Goal: Task Accomplishment & Management: Complete application form

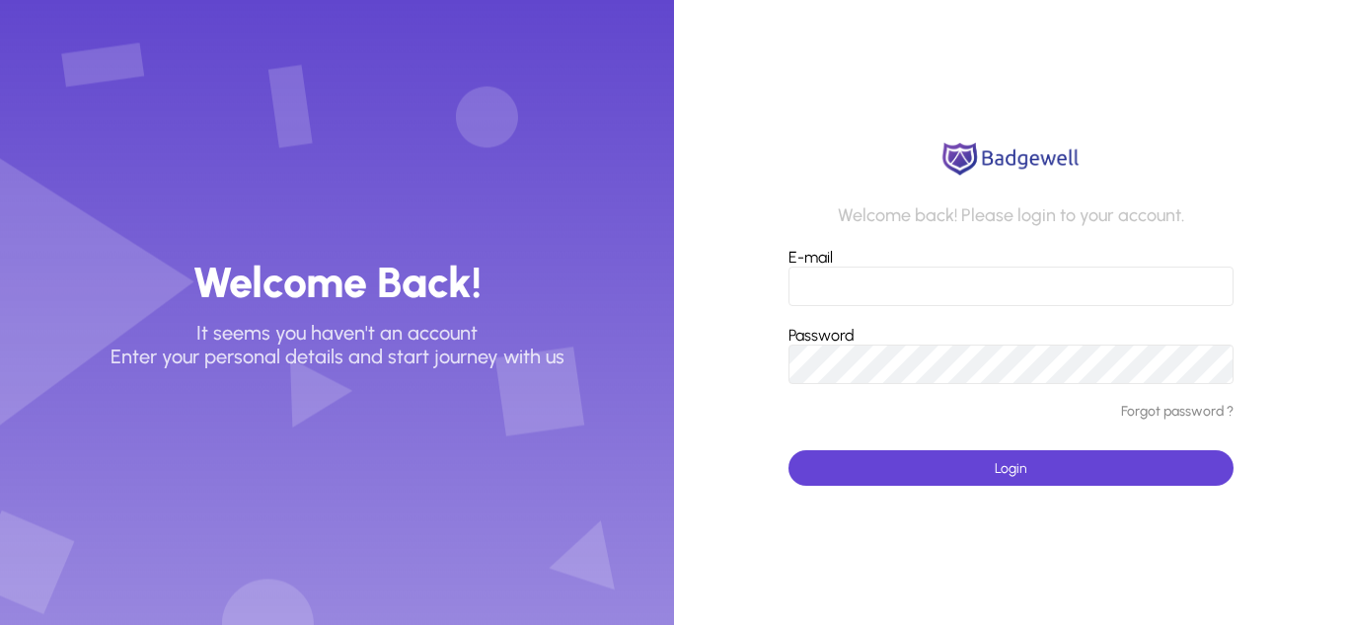
click at [877, 286] on input "E-mail" at bounding box center [1010, 285] width 445 height 39
type input "**********"
click at [788, 450] on button "Login" at bounding box center [1010, 468] width 445 height 36
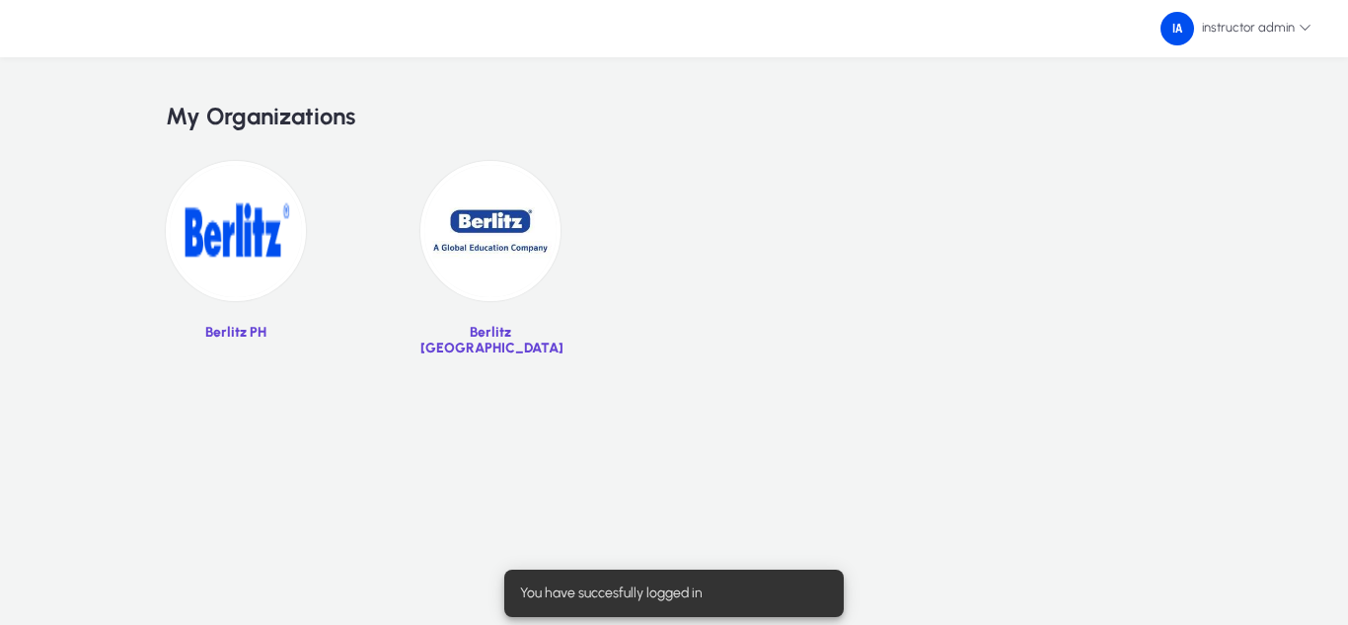
click at [503, 247] on img at bounding box center [490, 231] width 140 height 140
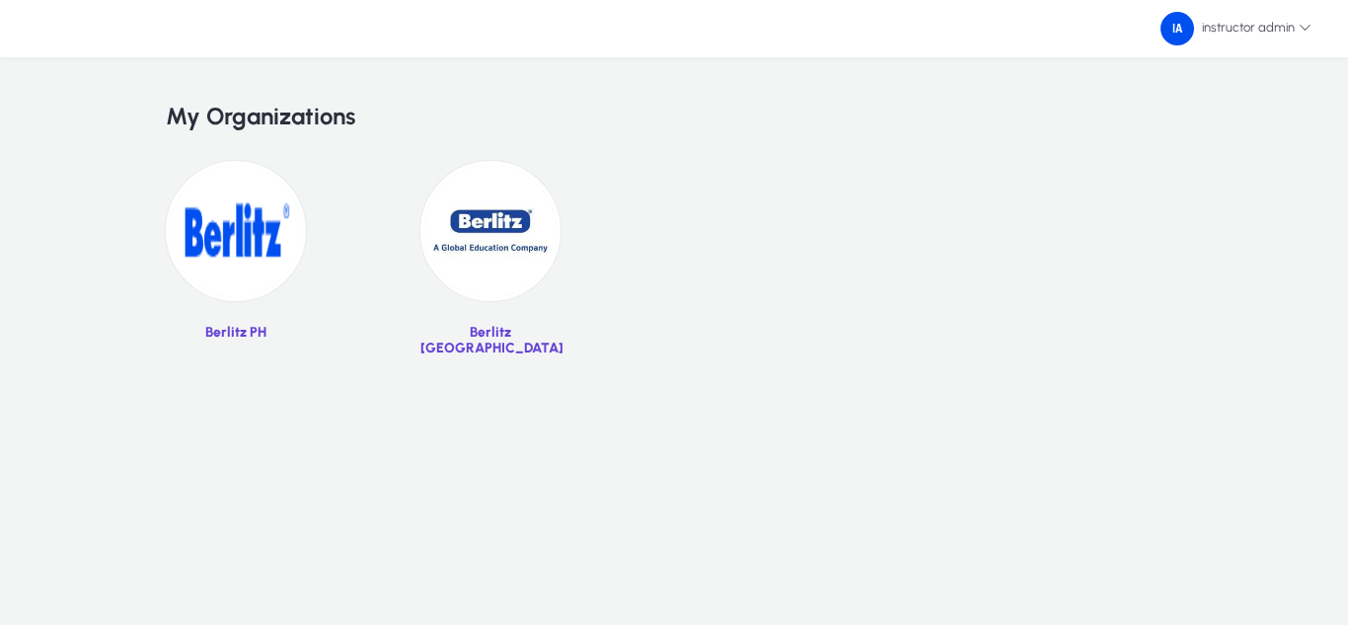
click at [199, 183] on img at bounding box center [236, 231] width 140 height 140
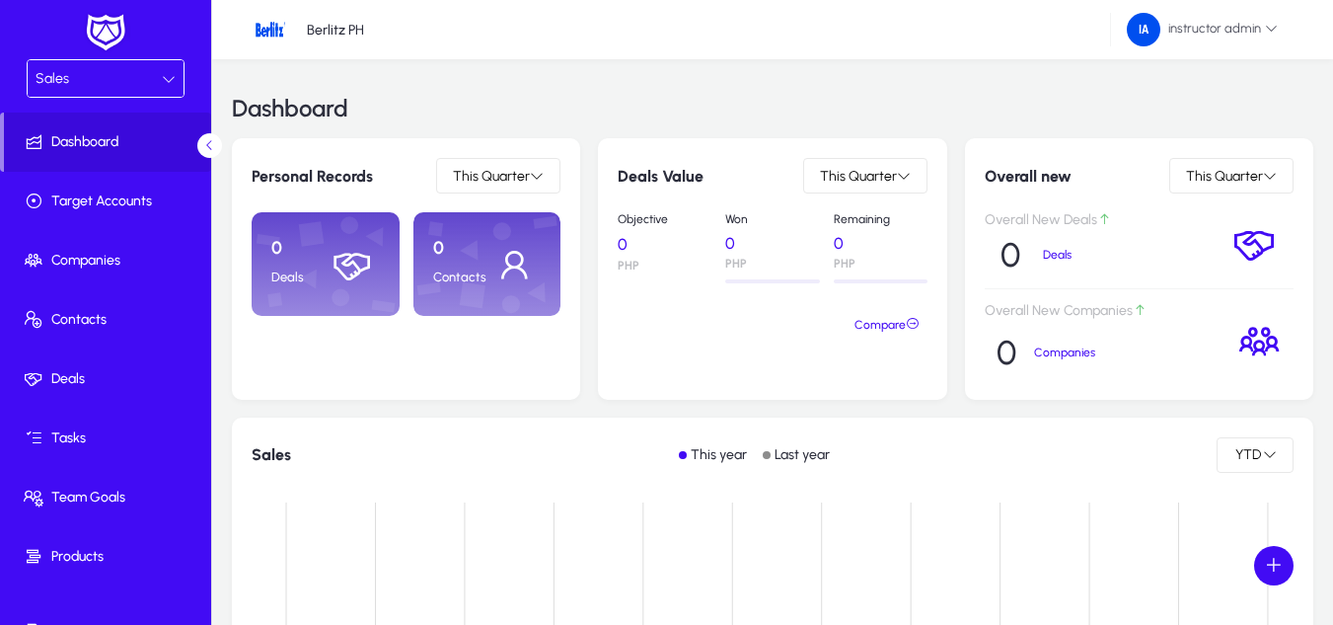
click at [83, 84] on div "Sales" at bounding box center [99, 79] width 126 height 26
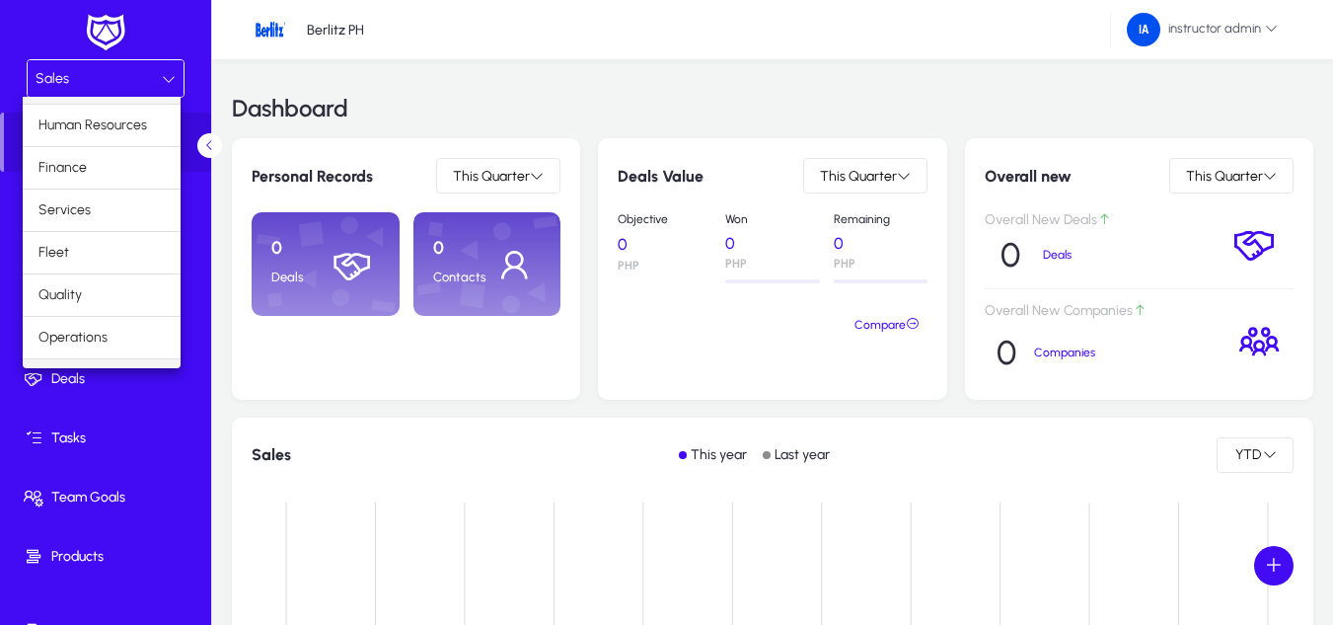
scroll to position [67, 0]
click at [90, 353] on span "Marketing" at bounding box center [68, 347] width 61 height 24
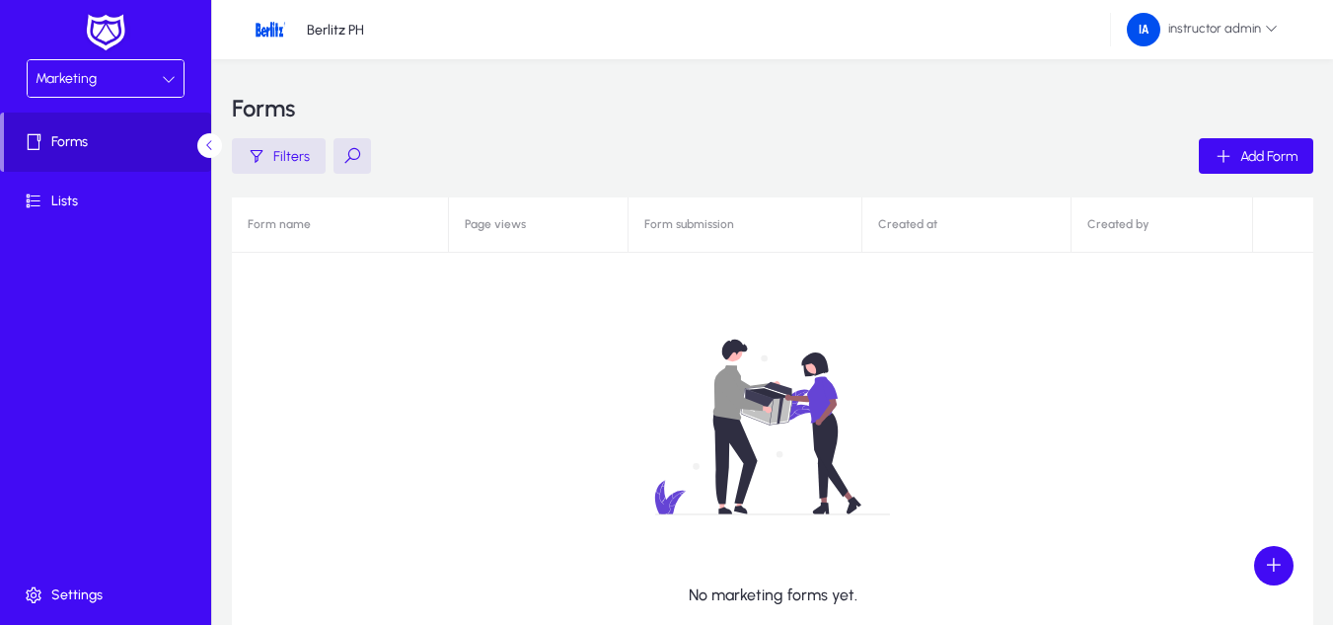
click at [89, 148] on span "Forms" at bounding box center [107, 142] width 207 height 20
click at [1268, 158] on span "Add Form" at bounding box center [1268, 156] width 57 height 17
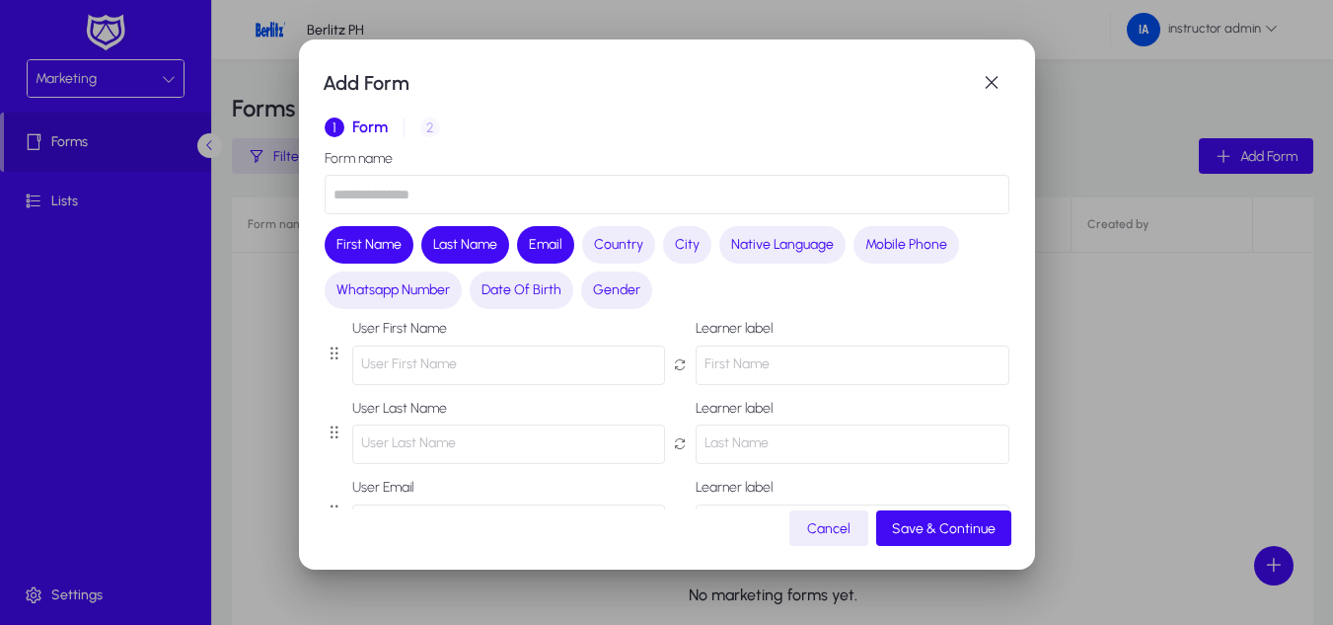
click at [352, 190] on input "text" at bounding box center [667, 194] width 685 height 39
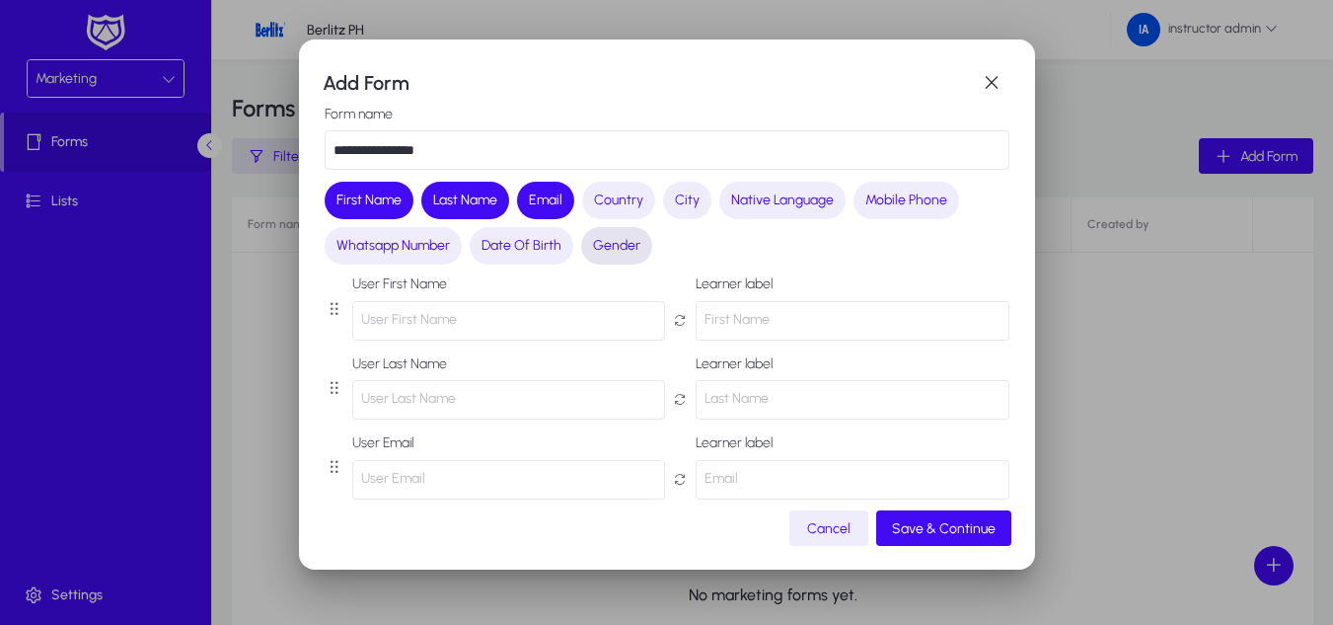
scroll to position [66, 0]
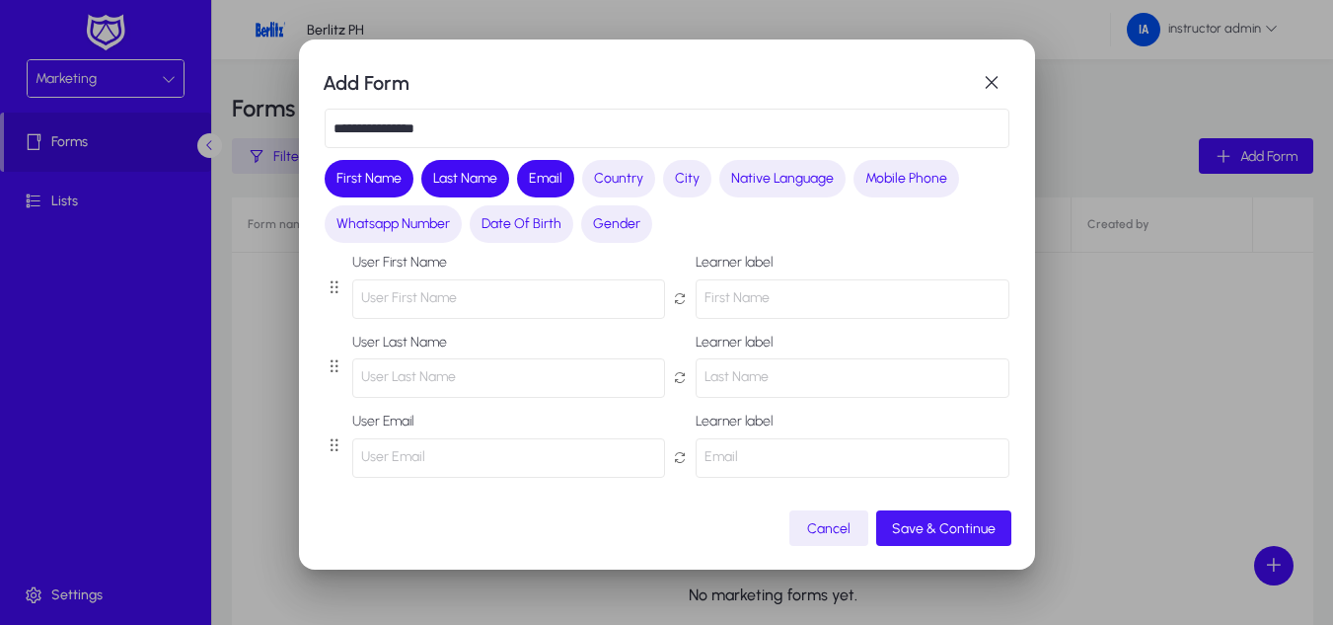
type input "**********"
click at [987, 520] on span "Save & Continue" at bounding box center [944, 528] width 104 height 17
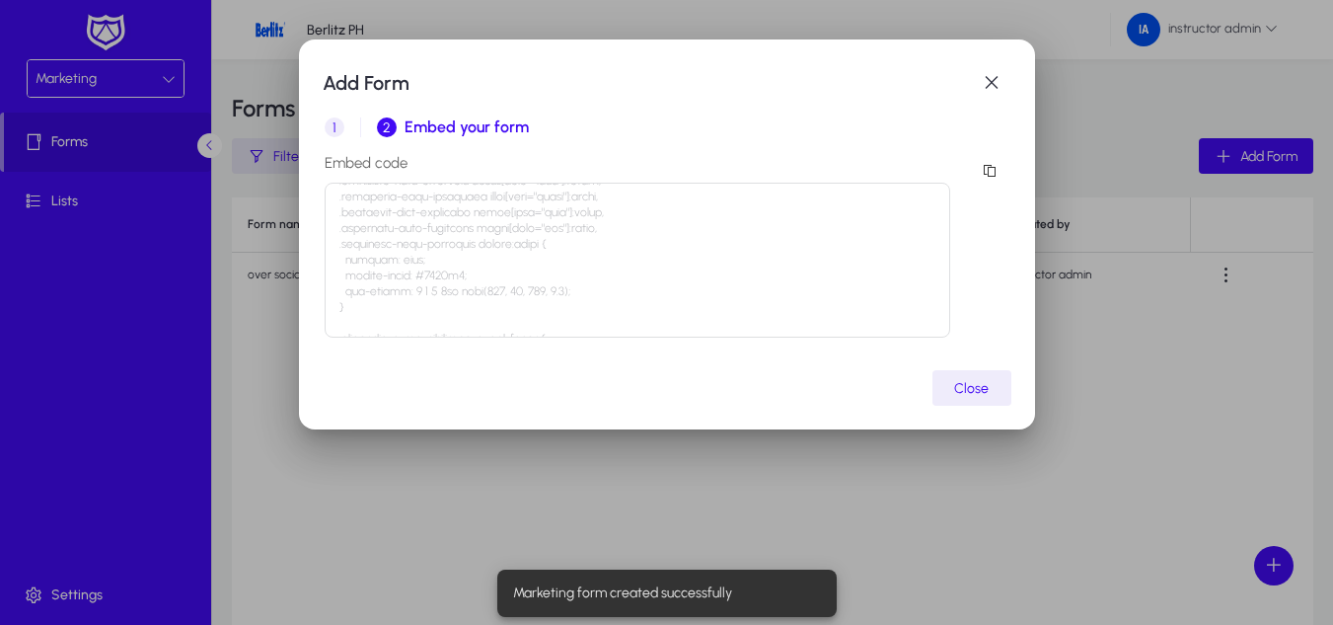
scroll to position [1283, 0]
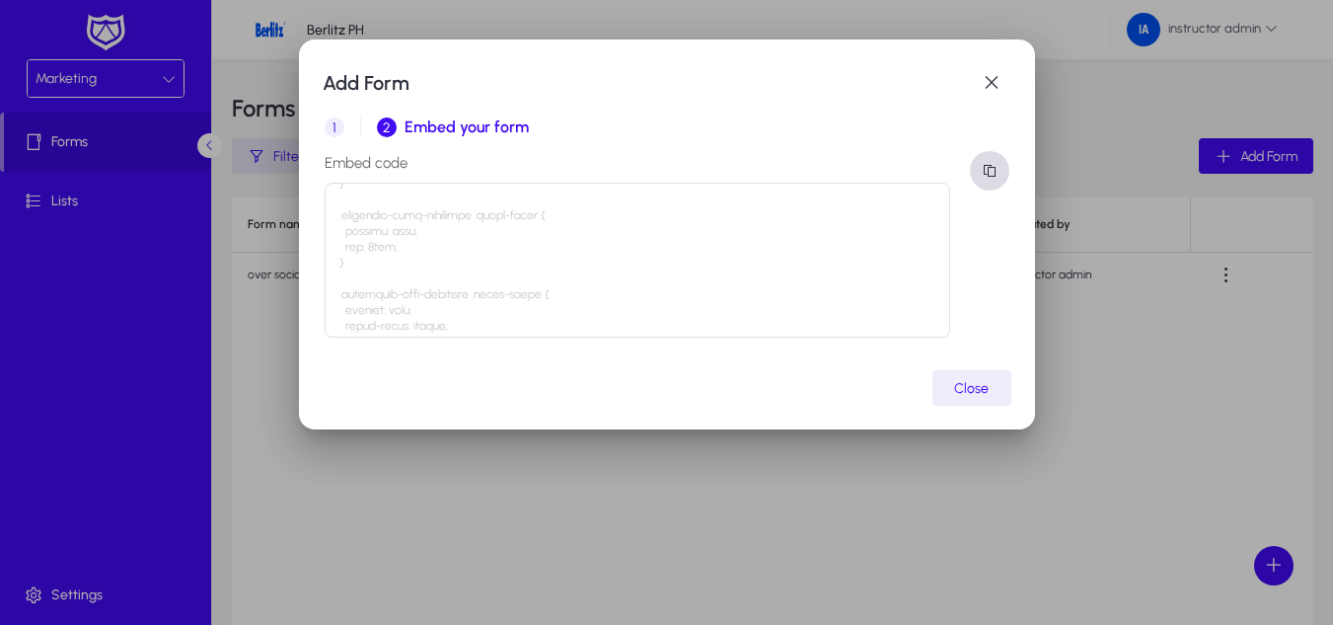
click at [1001, 168] on span "button" at bounding box center [989, 170] width 39 height 39
click at [987, 83] on span "button" at bounding box center [991, 82] width 39 height 39
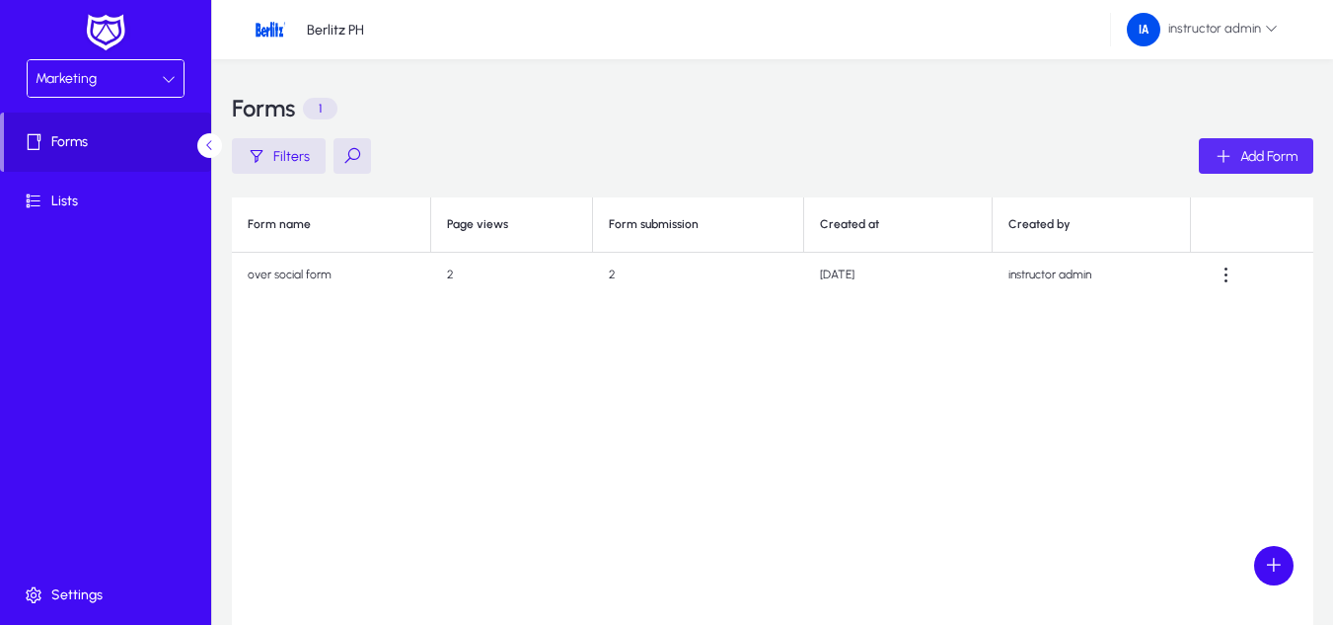
click at [1269, 148] on span "Add Form" at bounding box center [1268, 156] width 57 height 17
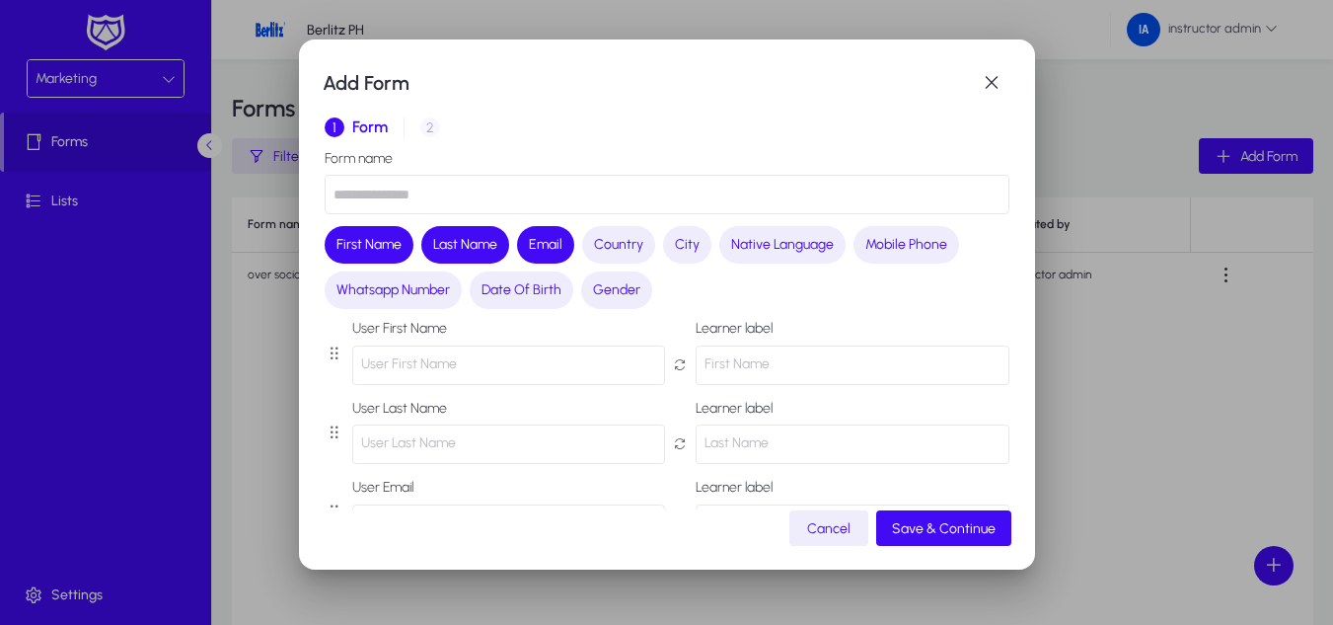
click at [553, 199] on input "text" at bounding box center [667, 194] width 685 height 39
type input "**********"
click at [927, 232] on button "Mobile Phone" at bounding box center [906, 244] width 106 height 37
click at [402, 289] on span "Whatsapp Number" at bounding box center [392, 290] width 113 height 20
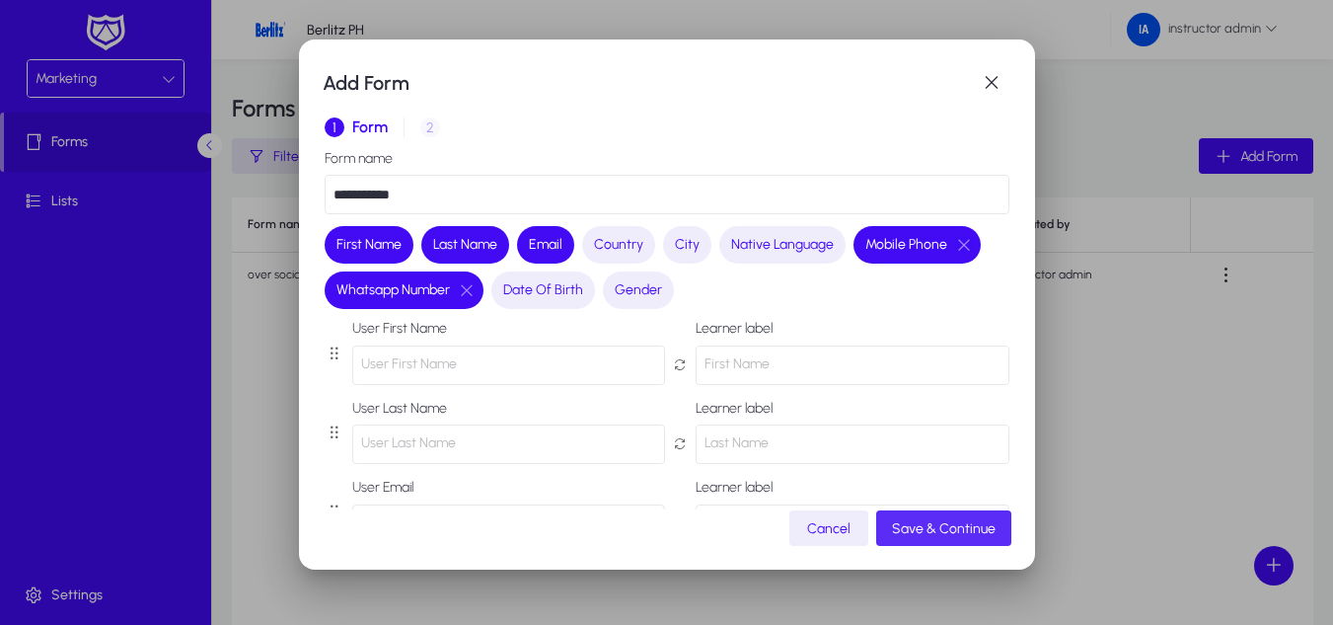
click at [972, 541] on span "button" at bounding box center [943, 527] width 135 height 47
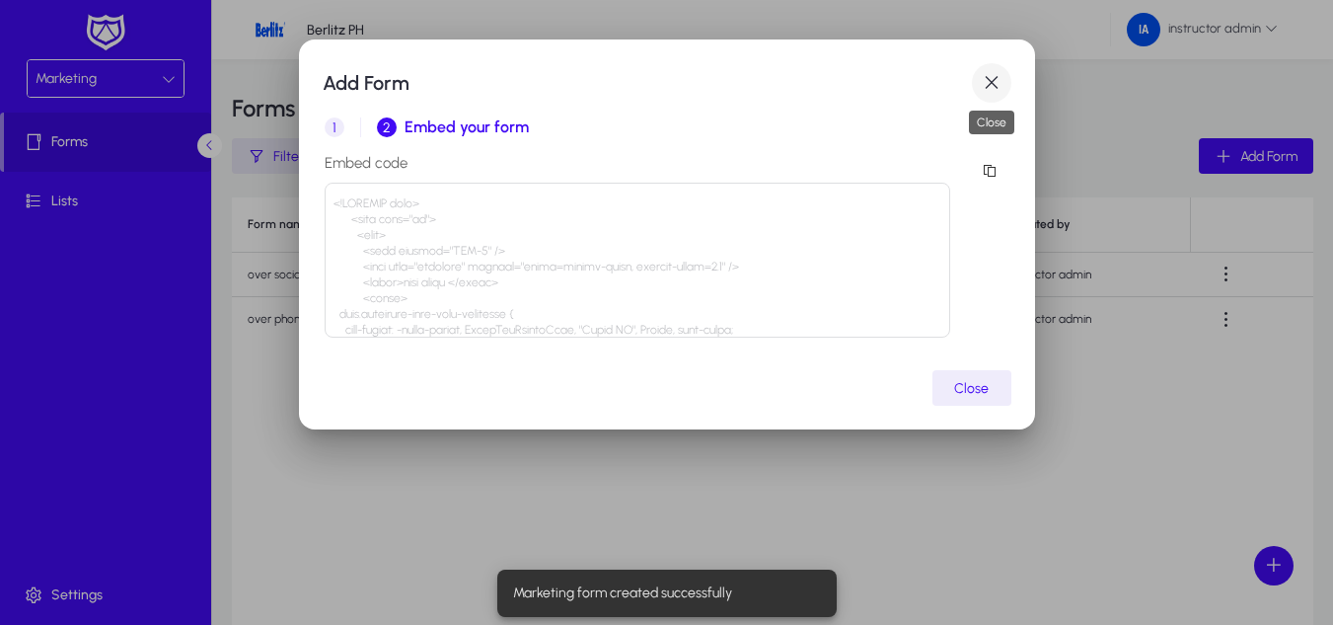
click at [982, 85] on span "button" at bounding box center [991, 82] width 39 height 39
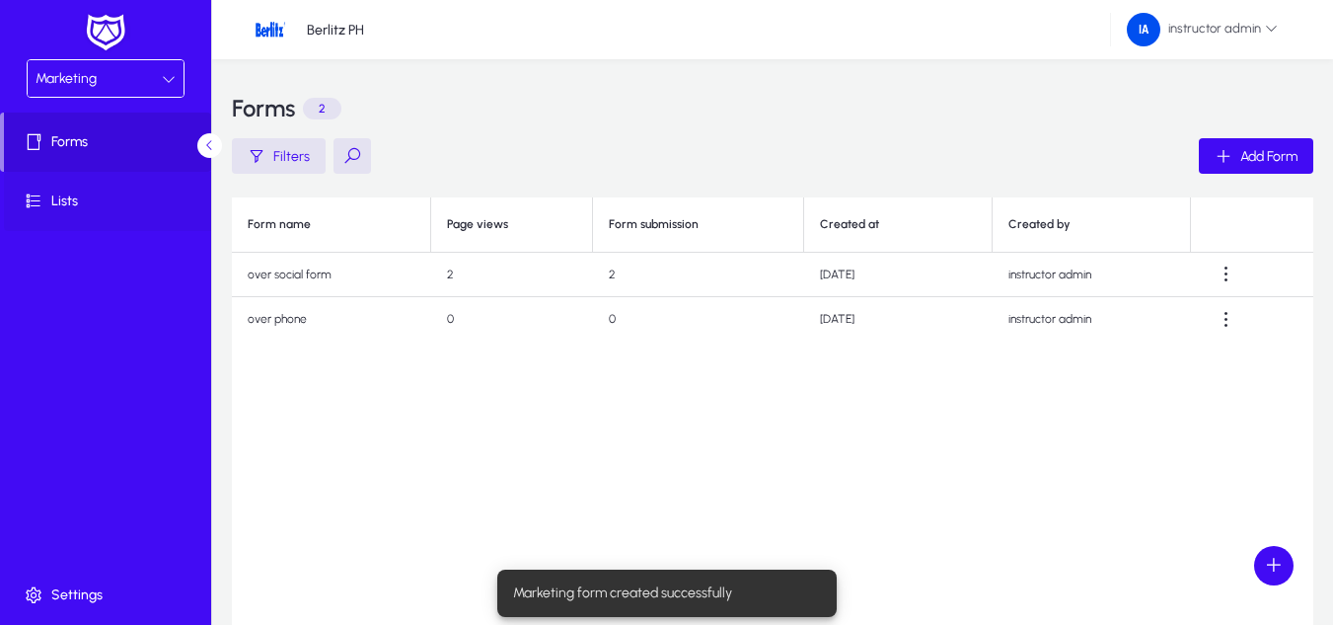
click at [47, 204] on icon at bounding box center [38, 201] width 28 height 20
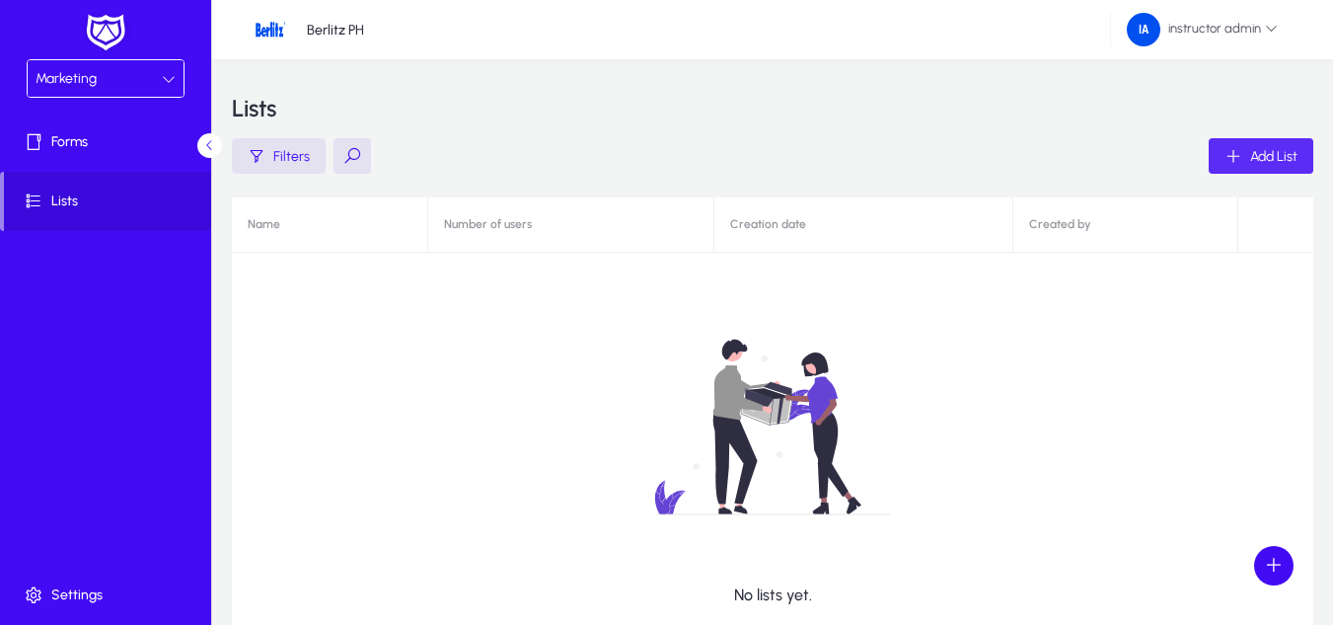
click at [1250, 155] on span "Add List" at bounding box center [1273, 156] width 47 height 17
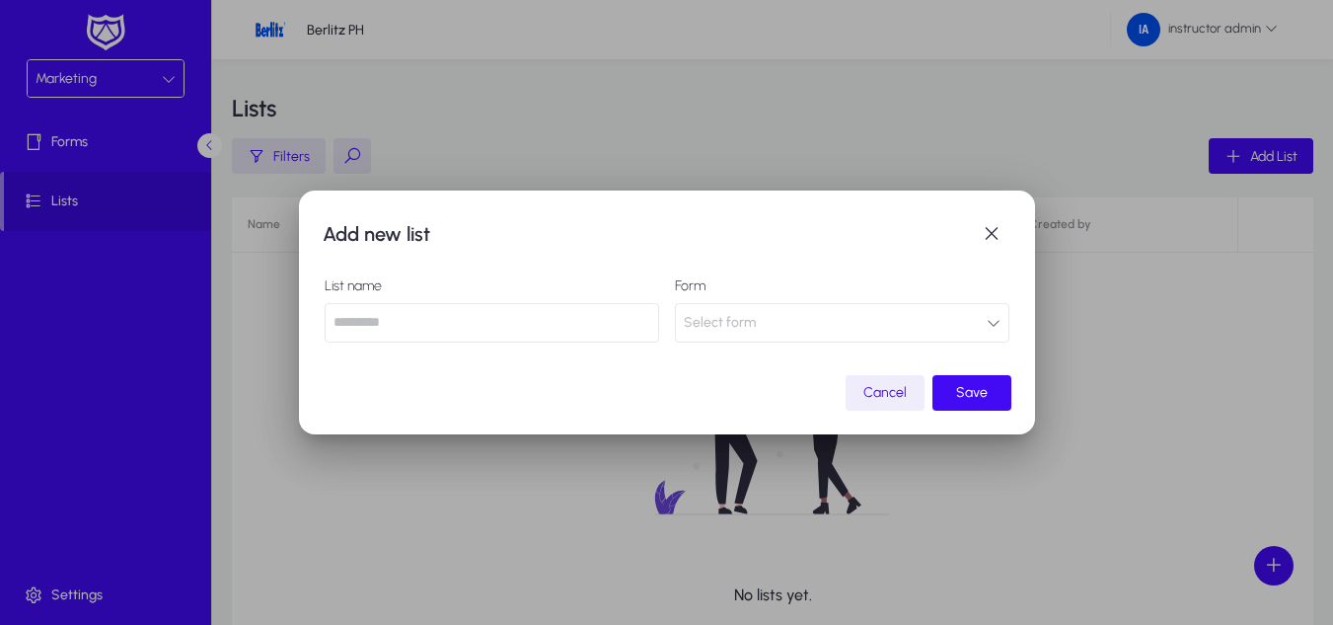
click at [548, 332] on input "text" at bounding box center [492, 322] width 334 height 39
type input "**********"
click at [940, 314] on button "Select form" at bounding box center [842, 322] width 334 height 39
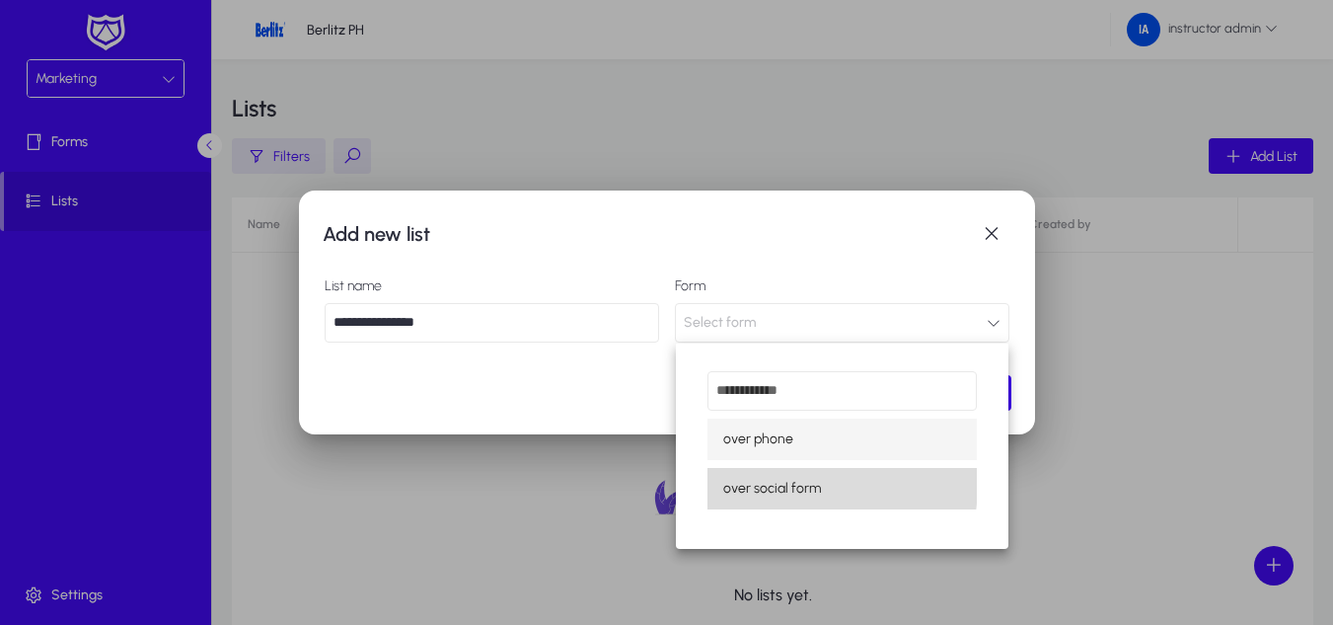
click at [803, 485] on span "over social form" at bounding box center [772, 489] width 98 height 24
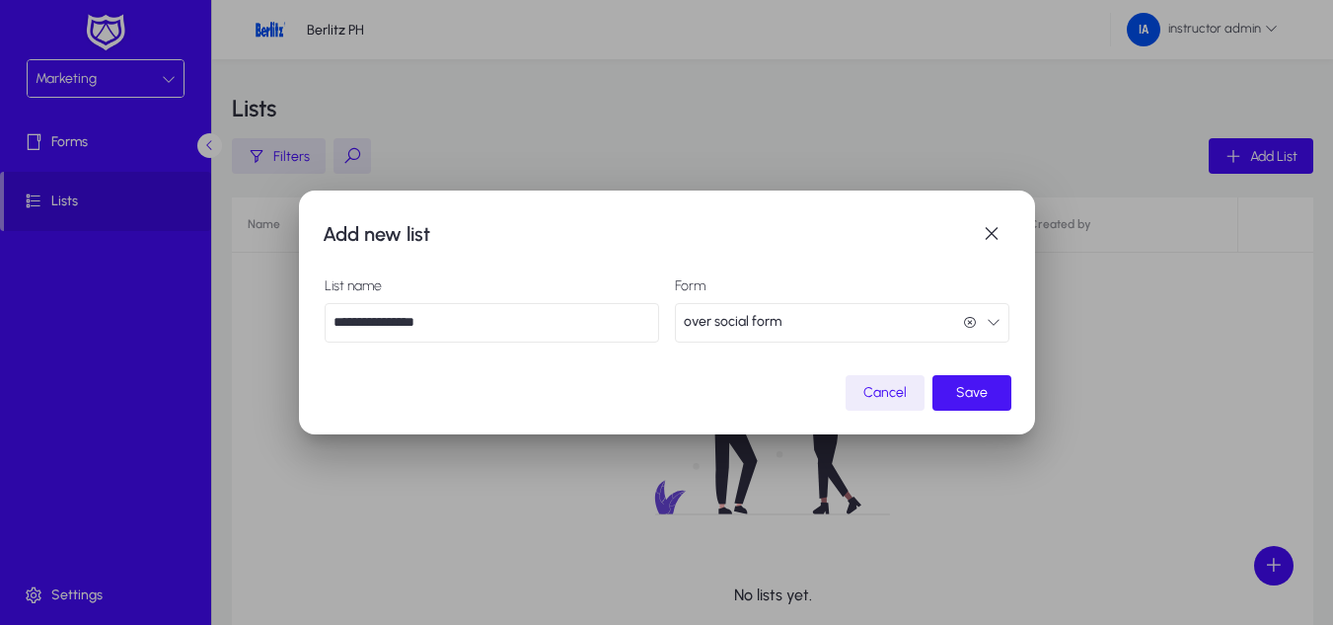
click at [992, 385] on span "submit" at bounding box center [971, 392] width 79 height 47
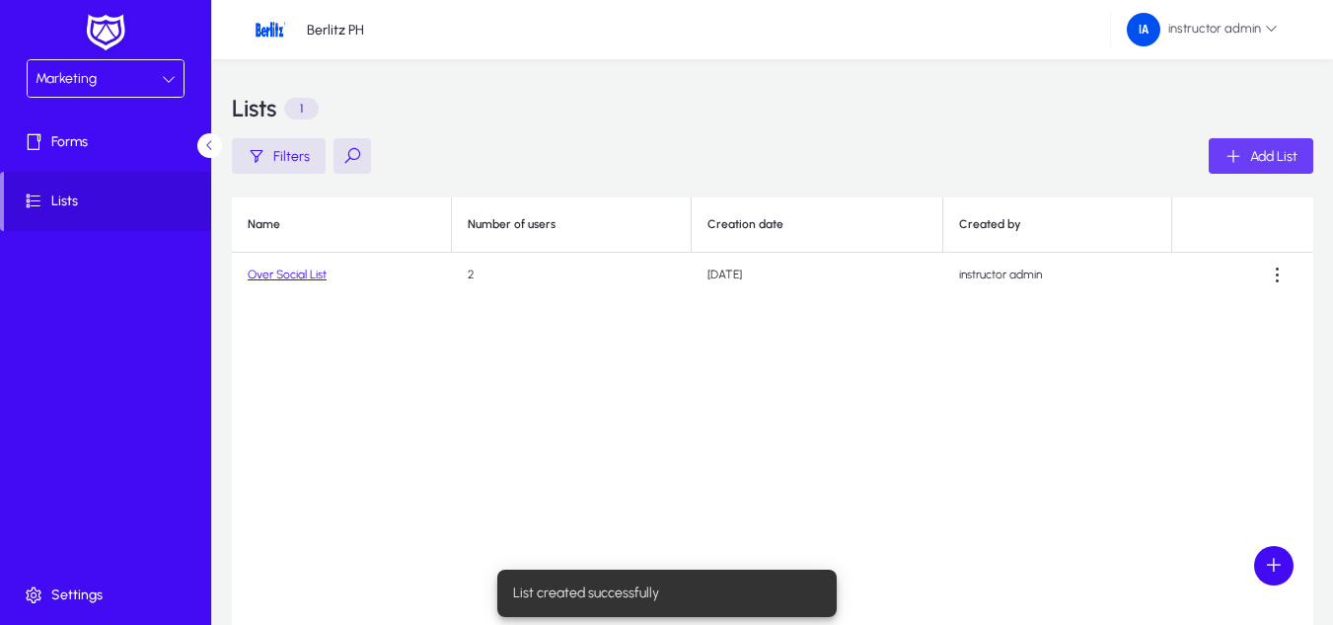
click at [1244, 140] on span "button" at bounding box center [1261, 155] width 105 height 47
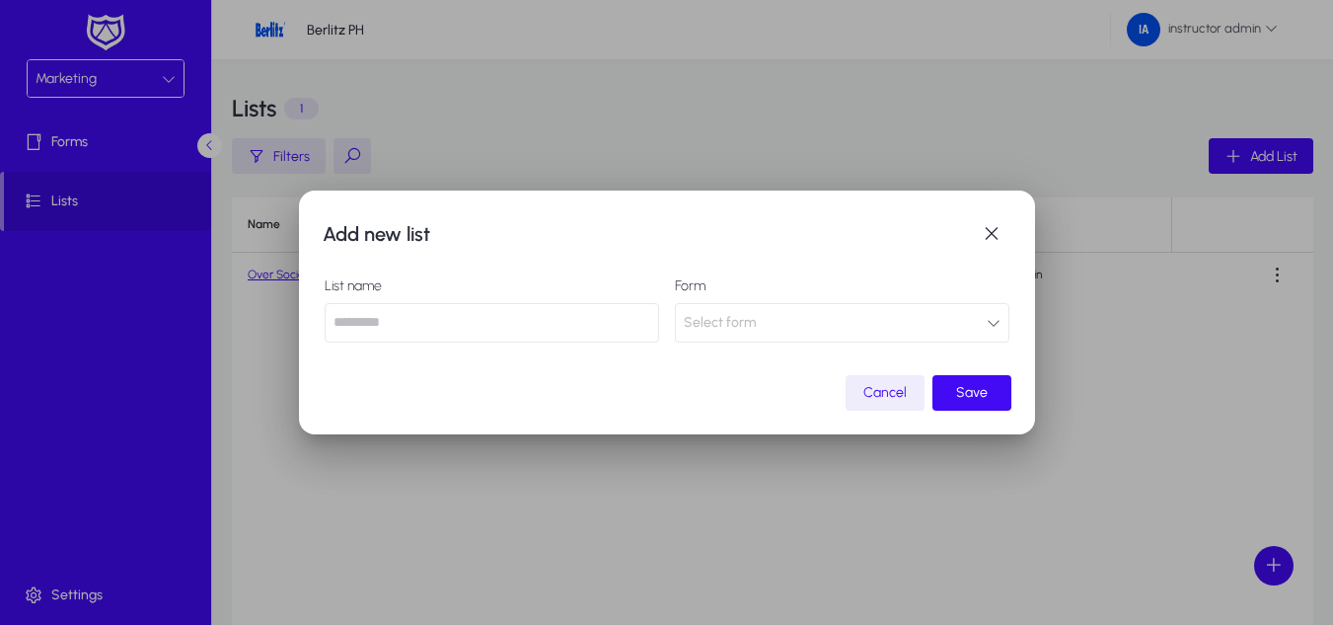
click at [432, 331] on input "text" at bounding box center [492, 322] width 334 height 39
type input "**********"
click at [969, 311] on button "Select form" at bounding box center [842, 322] width 334 height 39
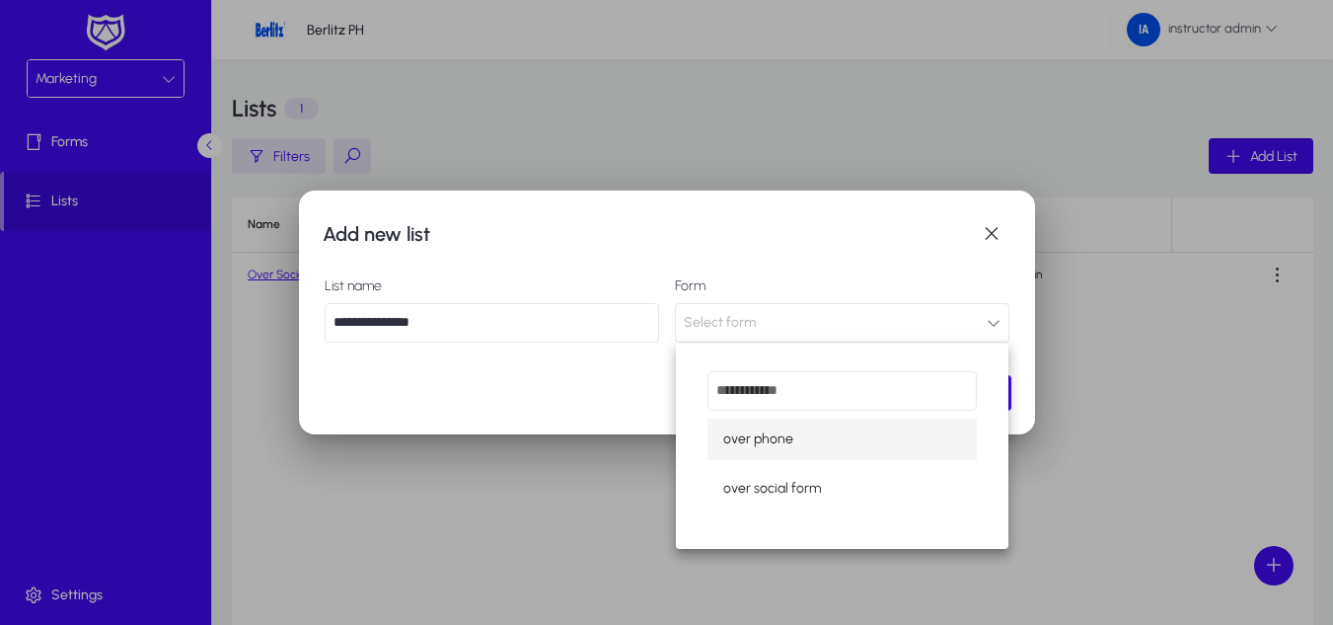
click at [812, 439] on mat-option "over phone" at bounding box center [841, 438] width 269 height 41
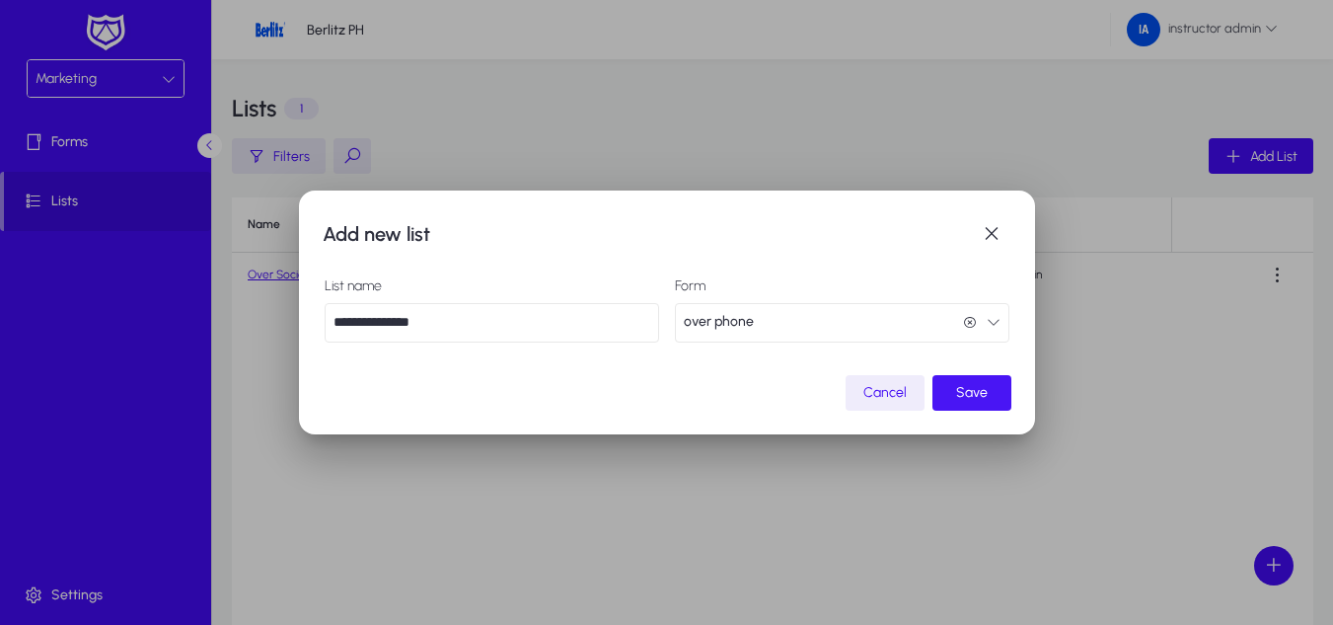
click at [961, 395] on span "Save" at bounding box center [972, 392] width 32 height 17
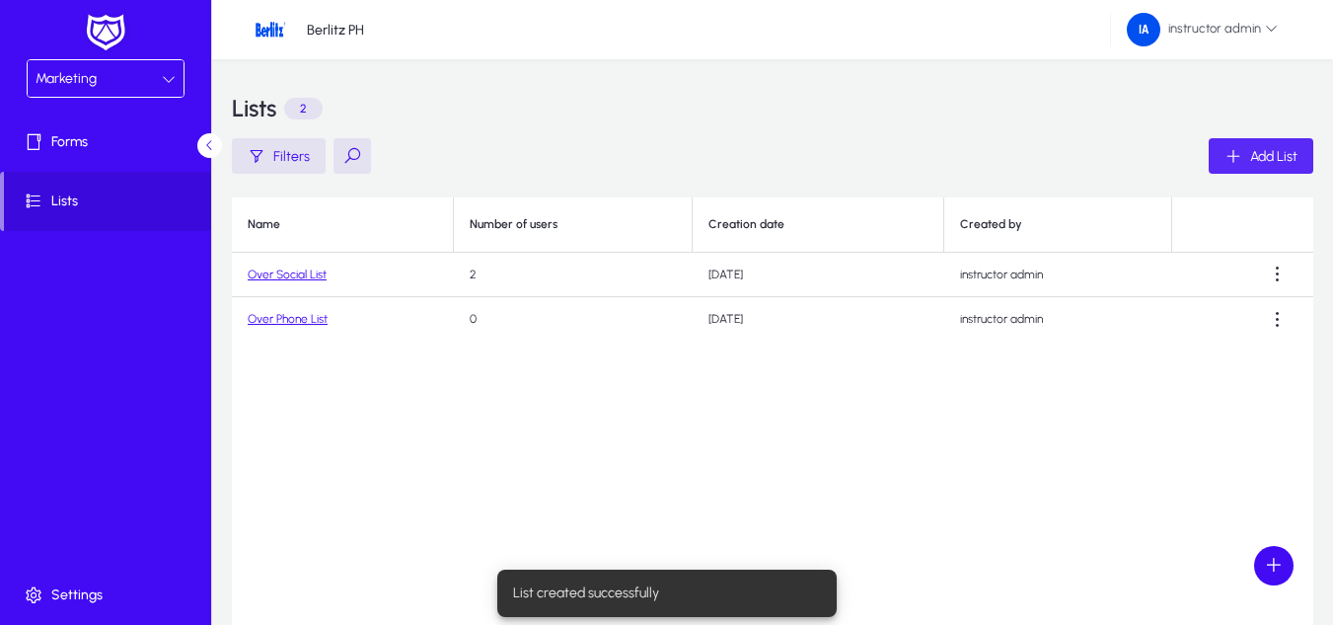
click at [290, 275] on link "Over Social List" at bounding box center [287, 274] width 79 height 14
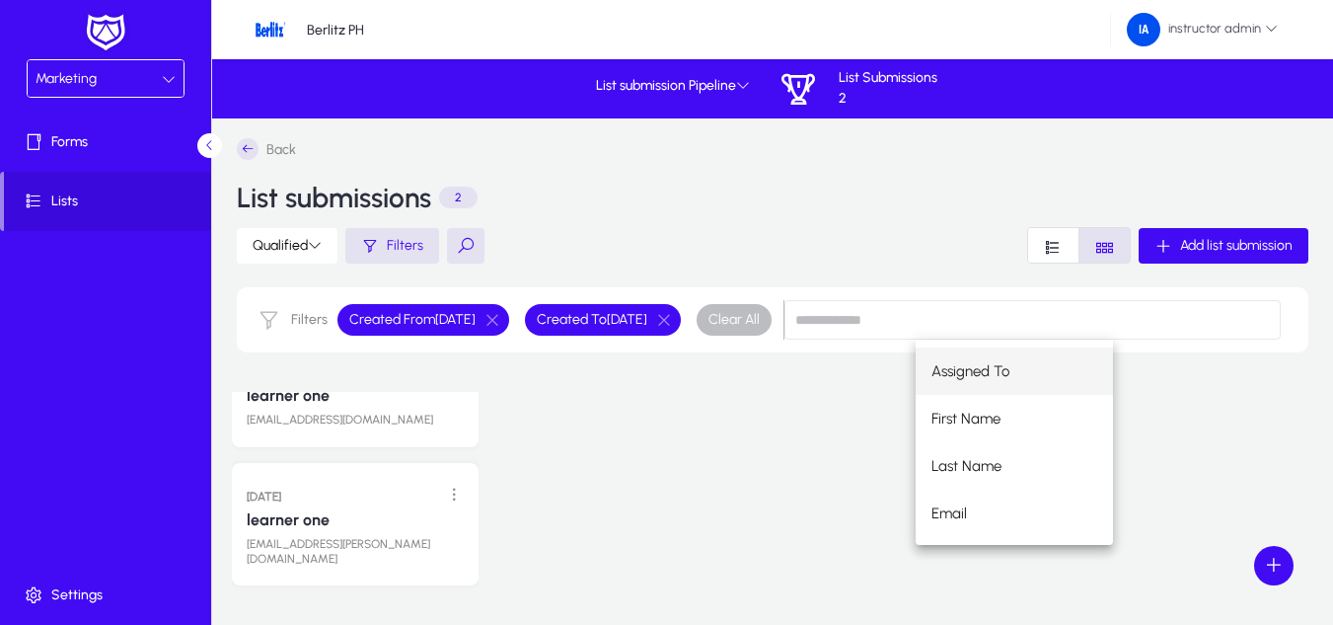
scroll to position [99, 0]
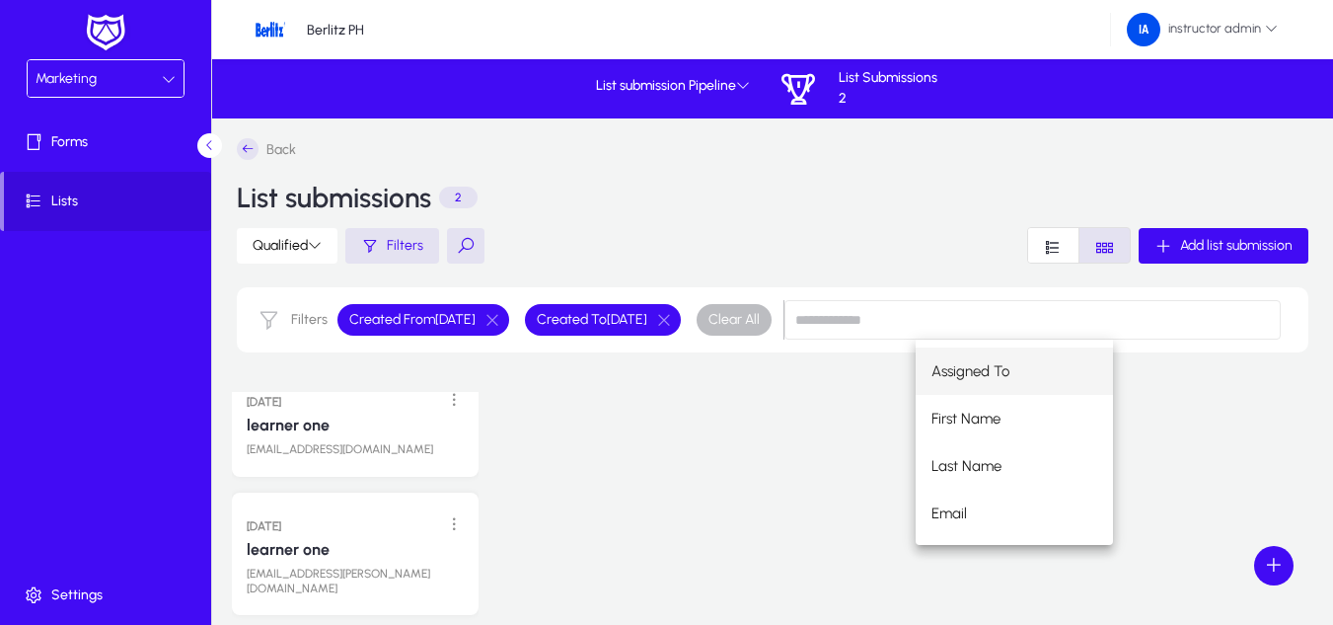
click at [810, 492] on div at bounding box center [878, 491] width 247 height 278
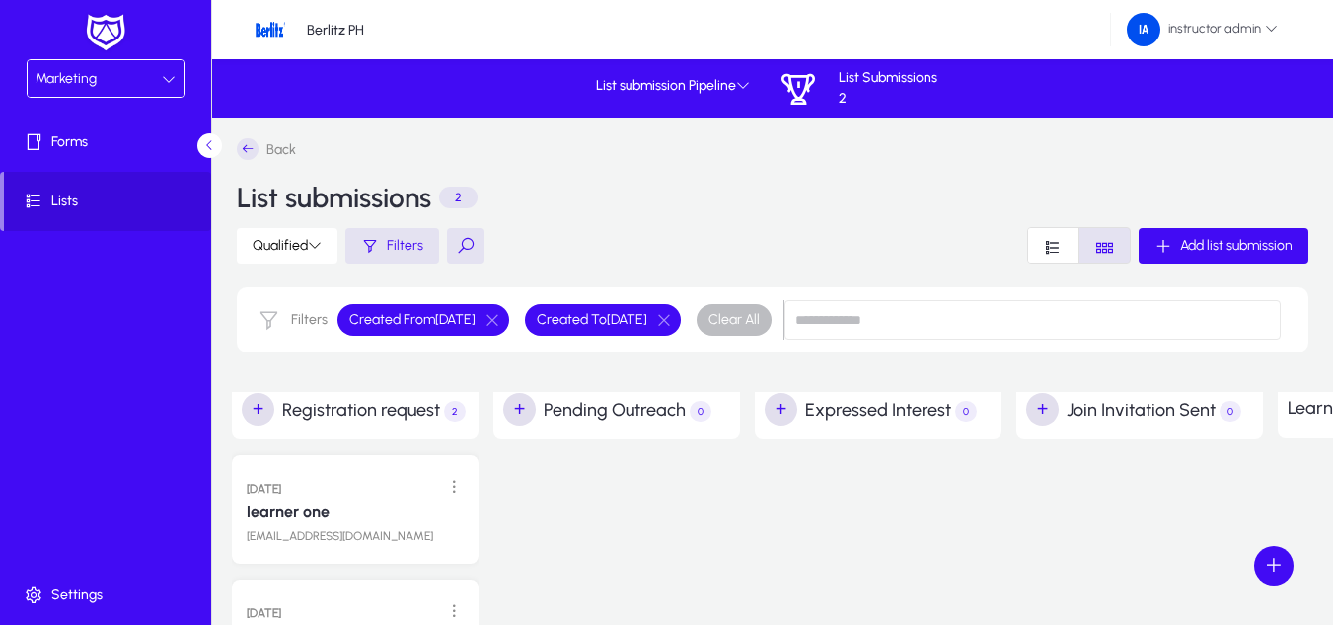
scroll to position [111, 0]
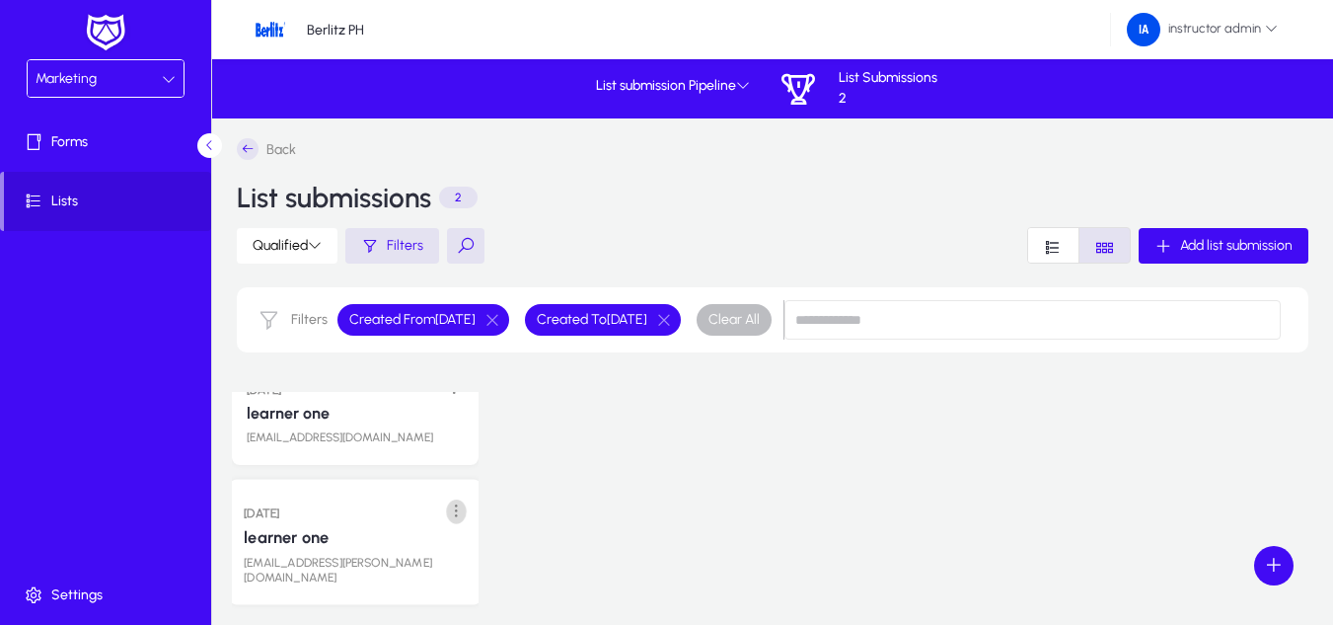
click at [449, 506] on span at bounding box center [456, 510] width 40 height 40
click at [410, 601] on span "Delete" at bounding box center [411, 593] width 79 height 18
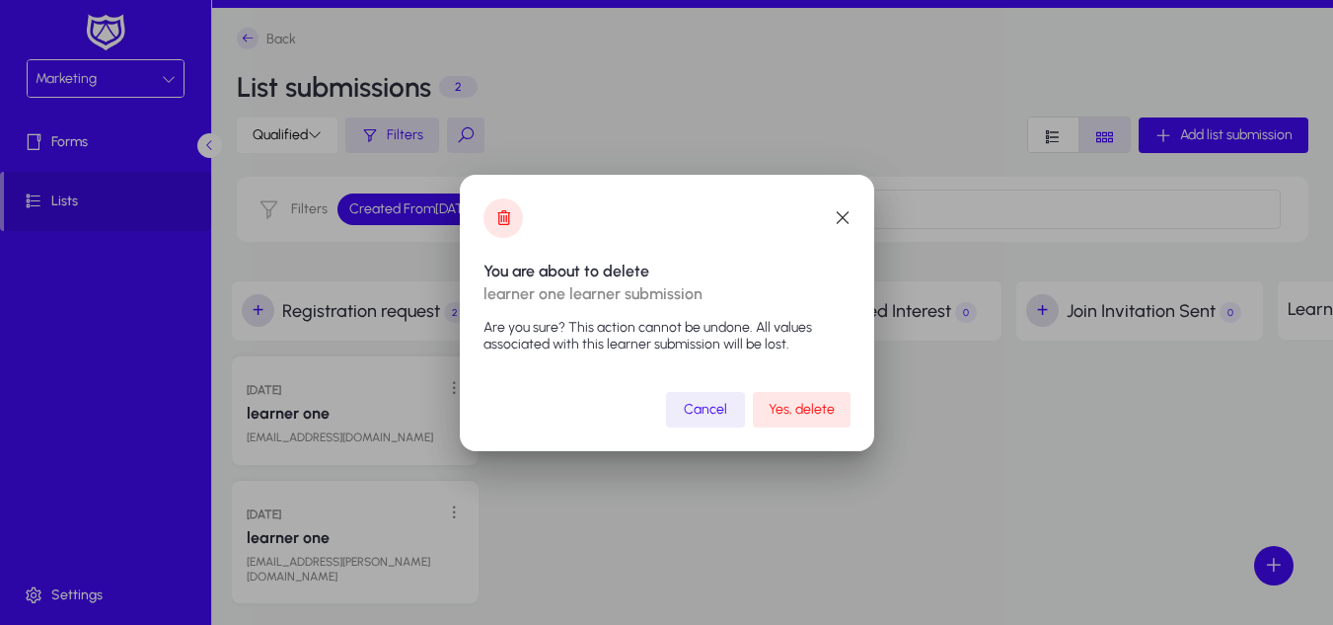
click at [831, 400] on span "submit" at bounding box center [802, 409] width 98 height 47
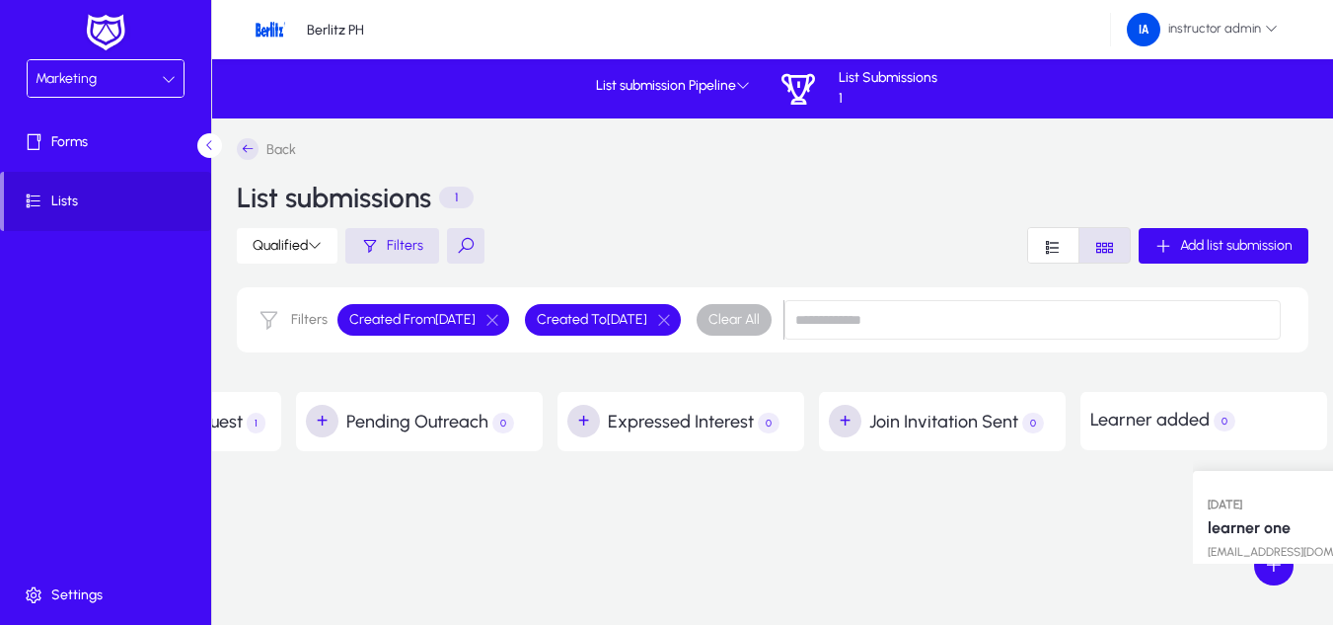
scroll to position [0, 197]
drag, startPoint x: 296, startPoint y: 482, endPoint x: 1154, endPoint y: 462, distance: 858.7
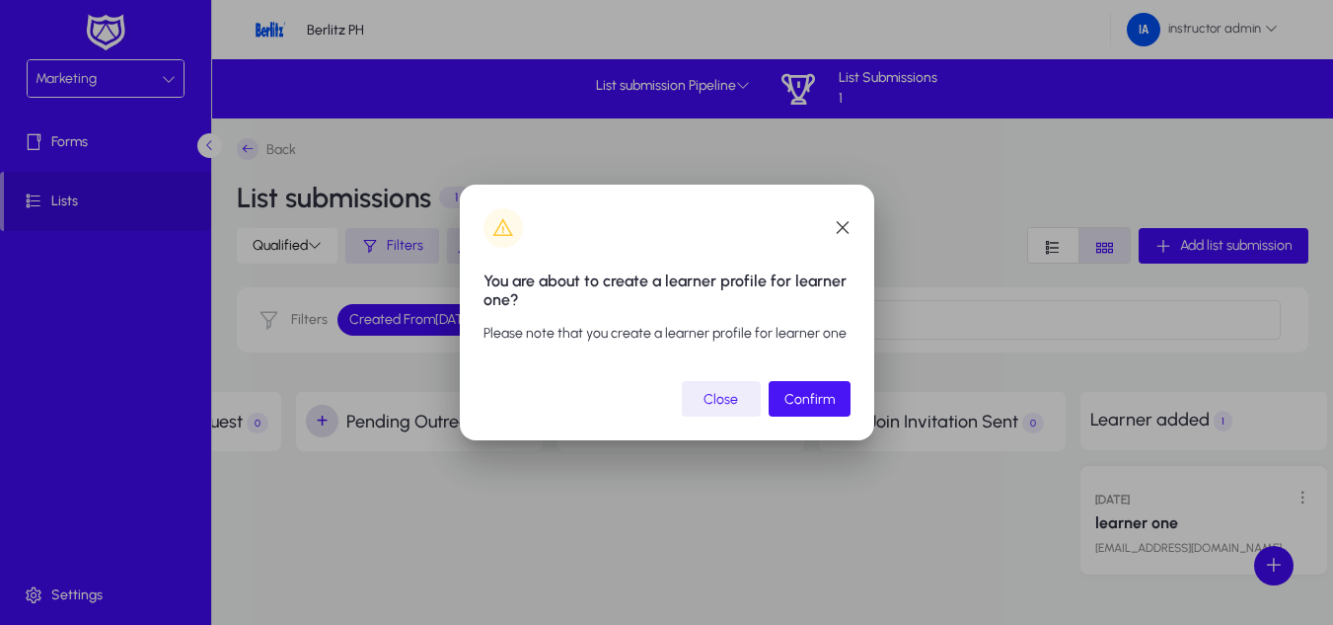
click at [819, 393] on span "Confirm" at bounding box center [809, 399] width 50 height 17
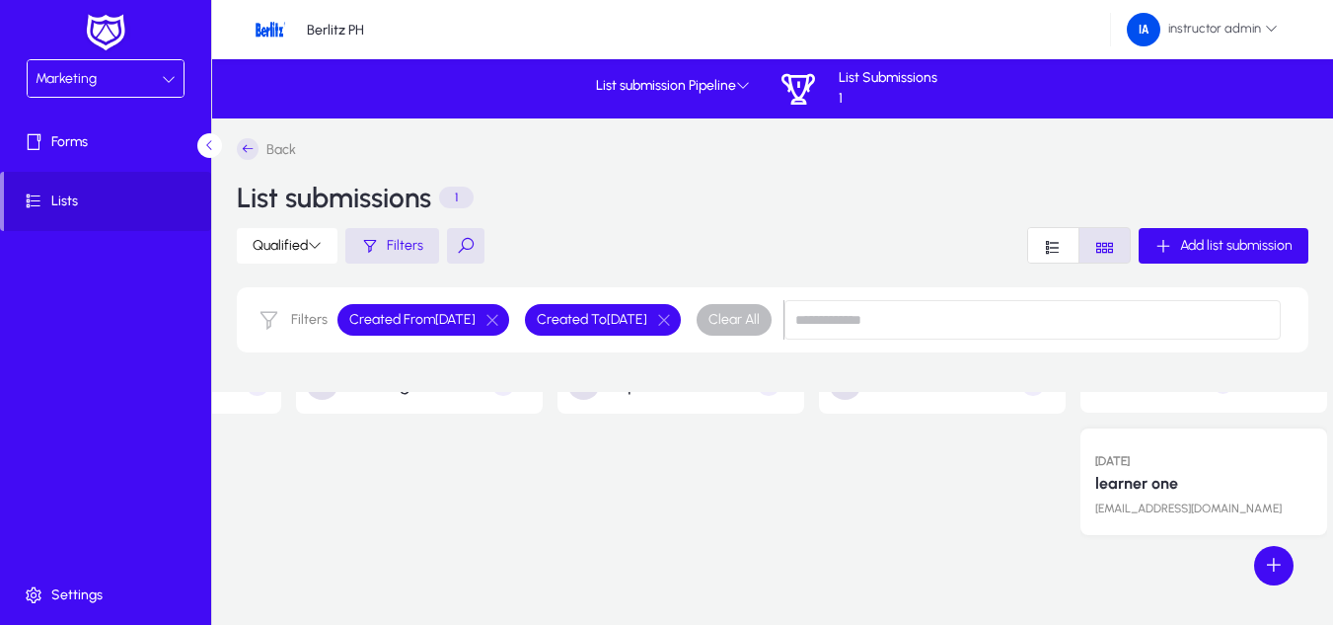
scroll to position [0, 0]
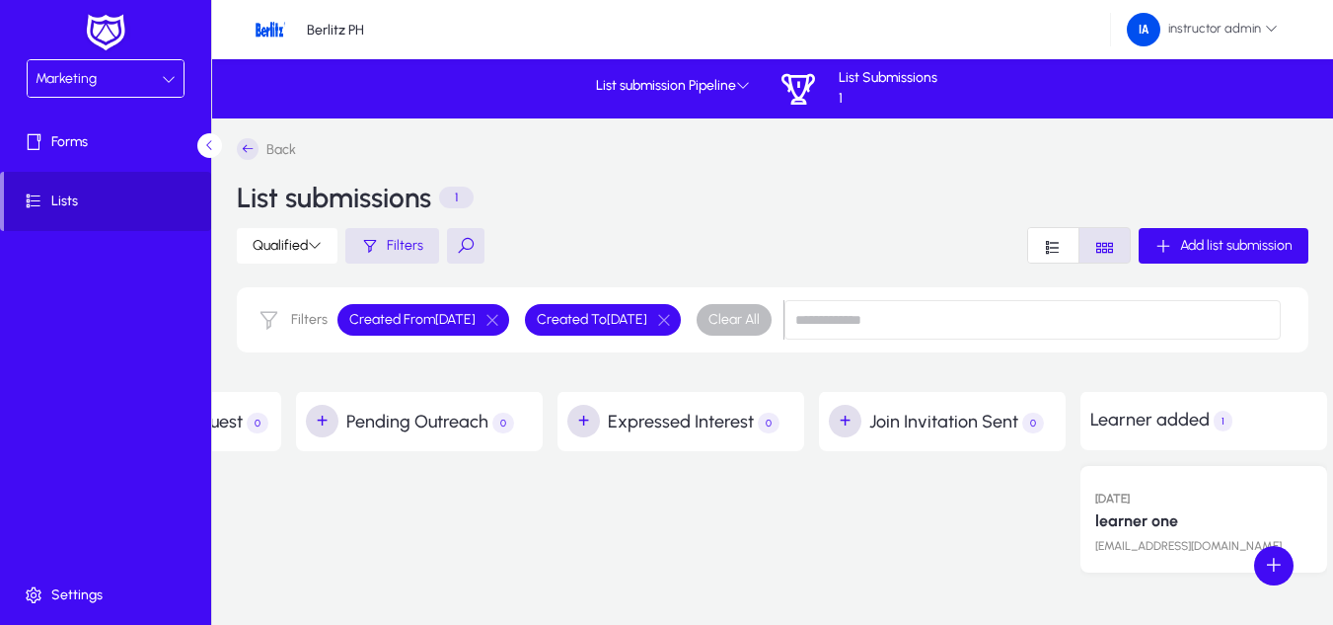
click at [88, 220] on span at bounding box center [107, 201] width 207 height 47
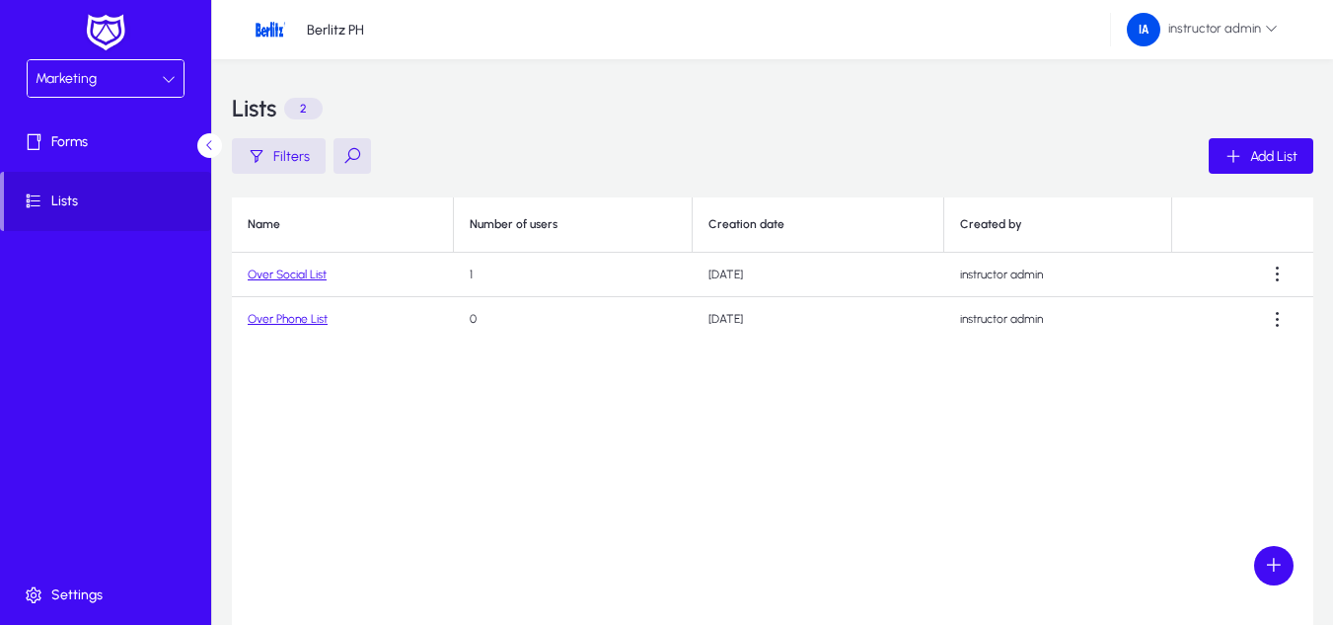
click at [286, 321] on link "Over Phone List" at bounding box center [288, 319] width 80 height 14
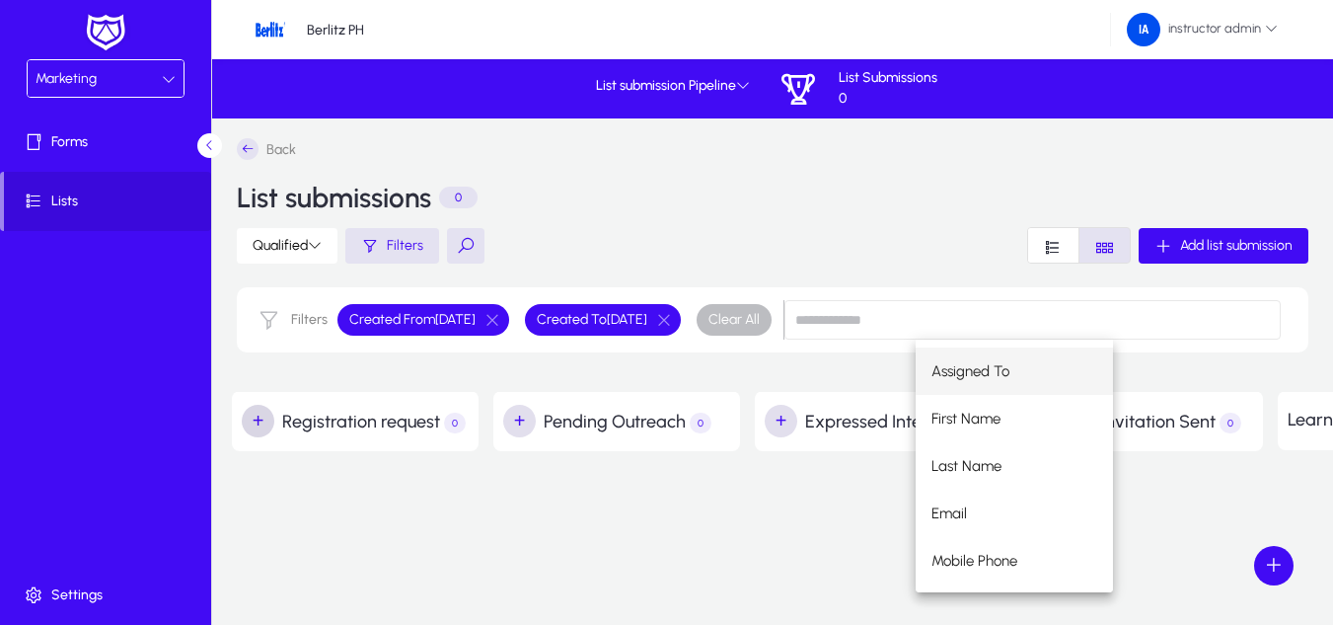
click at [260, 419] on span "button" at bounding box center [258, 421] width 39 height 39
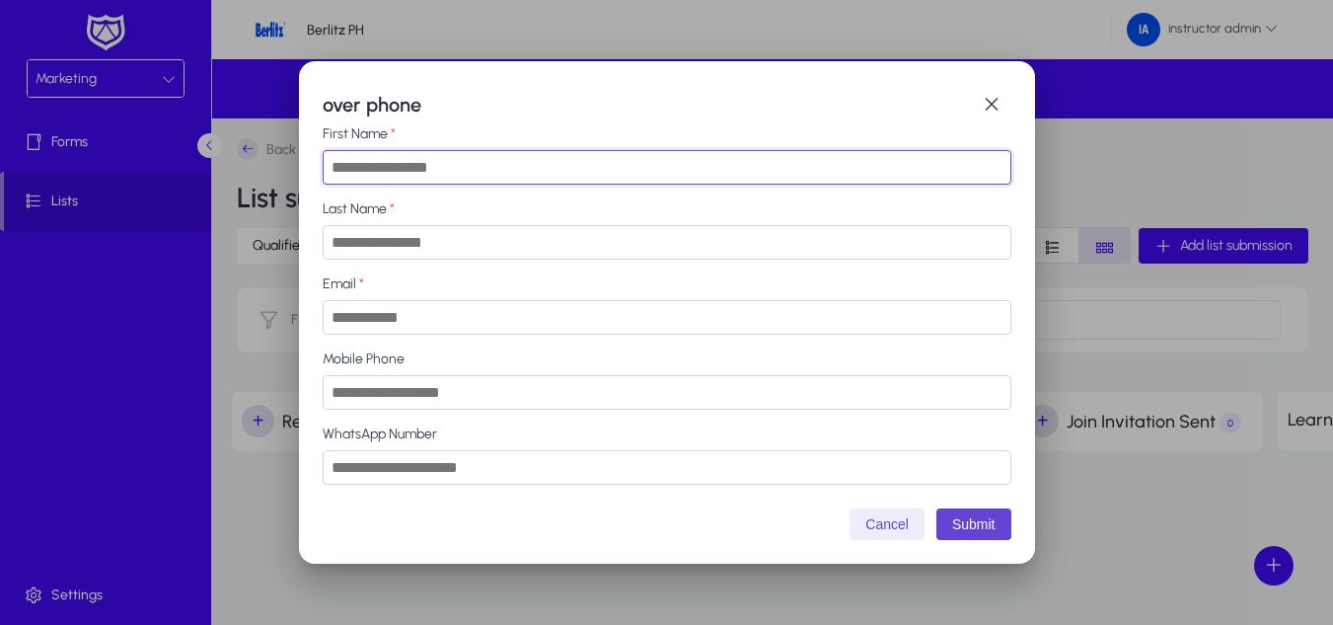
click at [541, 174] on input "First Name" at bounding box center [667, 167] width 689 height 35
type input "*****"
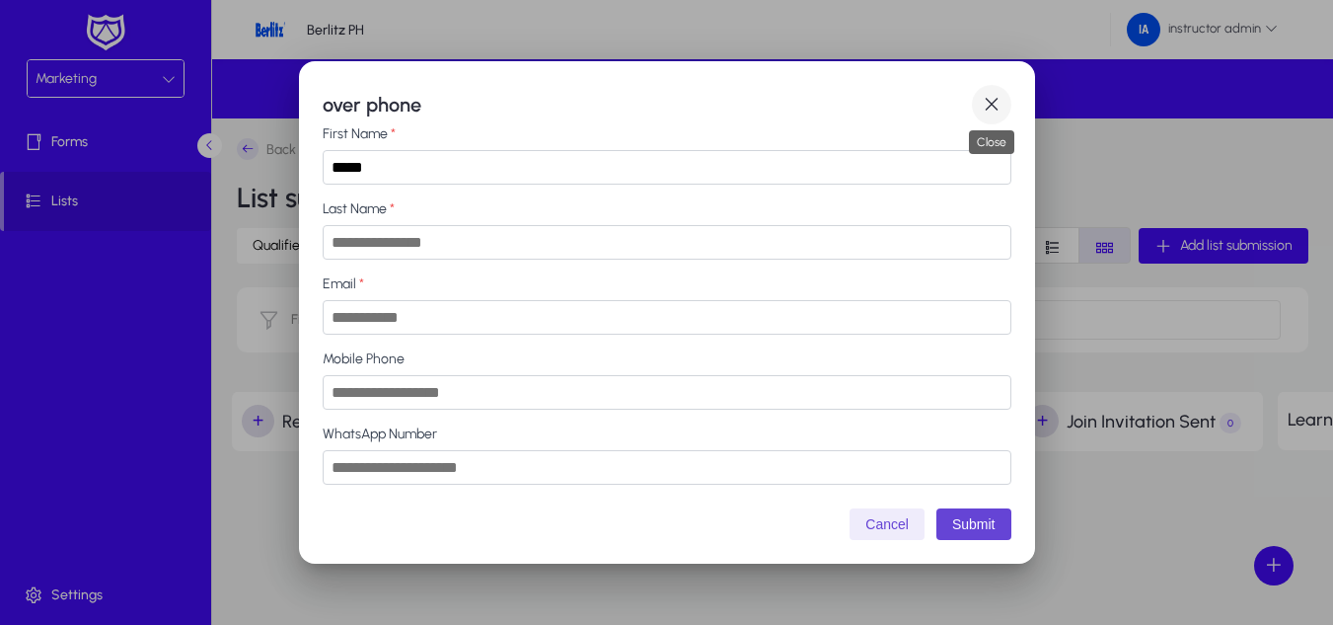
click at [990, 118] on span "button" at bounding box center [991, 104] width 39 height 39
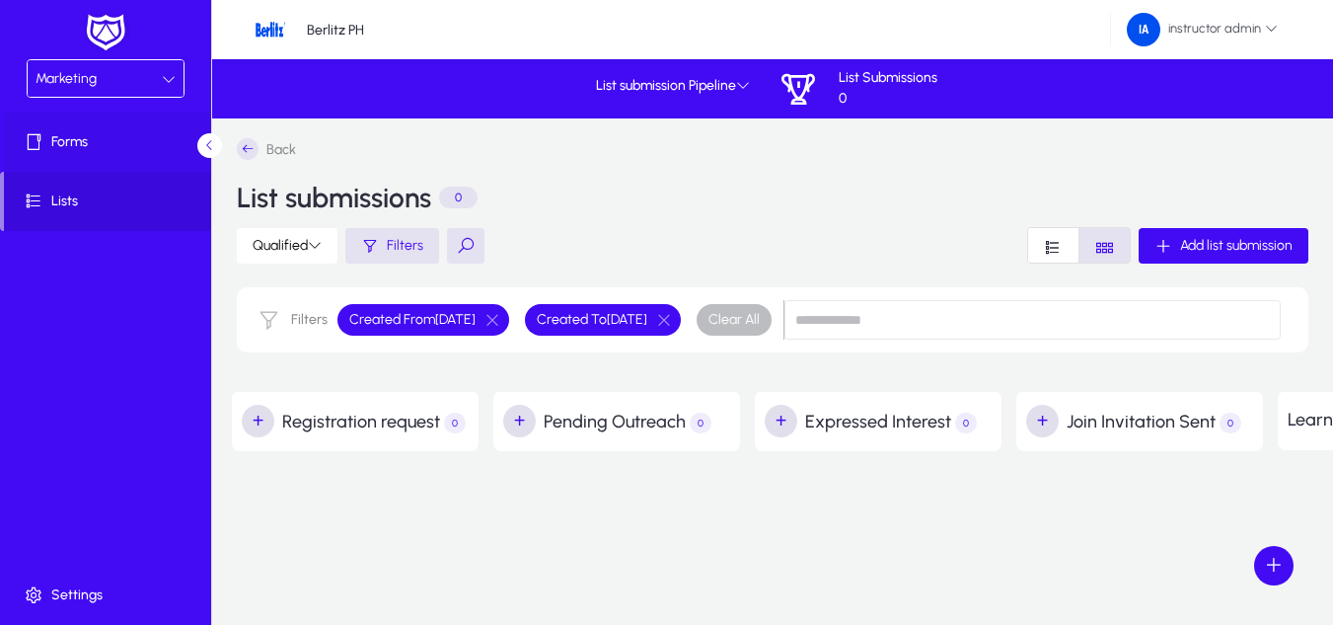
click at [134, 151] on span "Forms" at bounding box center [109, 142] width 211 height 20
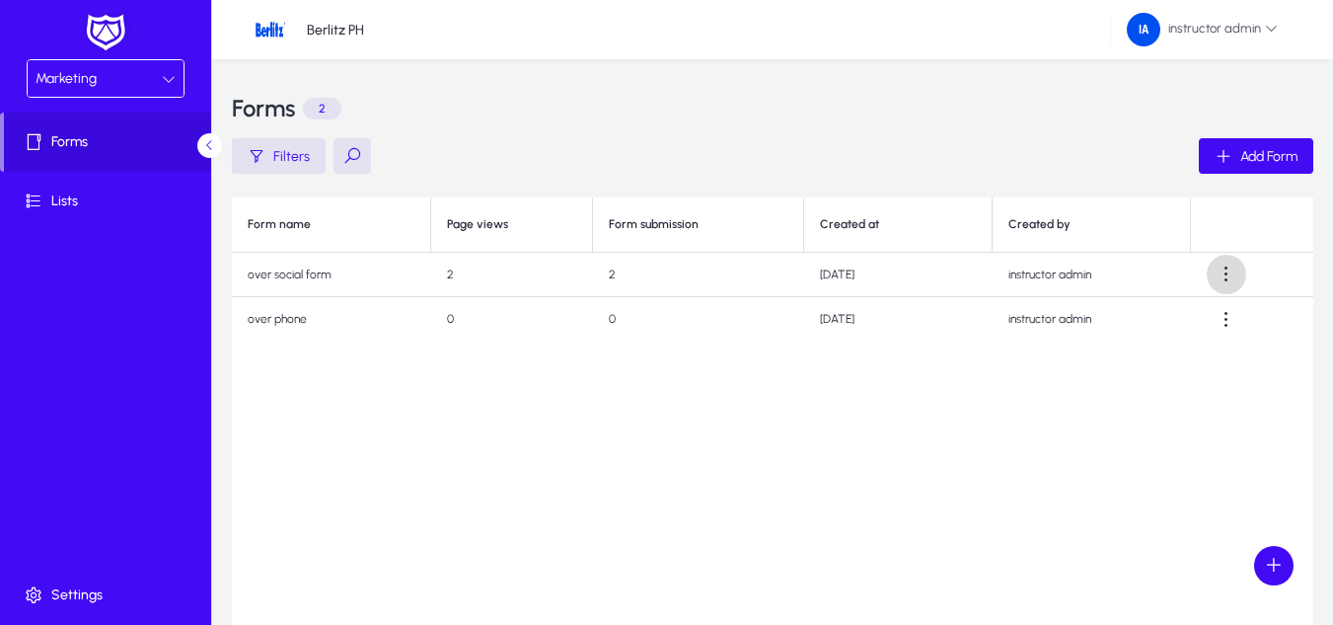
click at [1224, 270] on span at bounding box center [1226, 274] width 39 height 39
click at [1198, 403] on span "Delete" at bounding box center [1189, 406] width 79 height 18
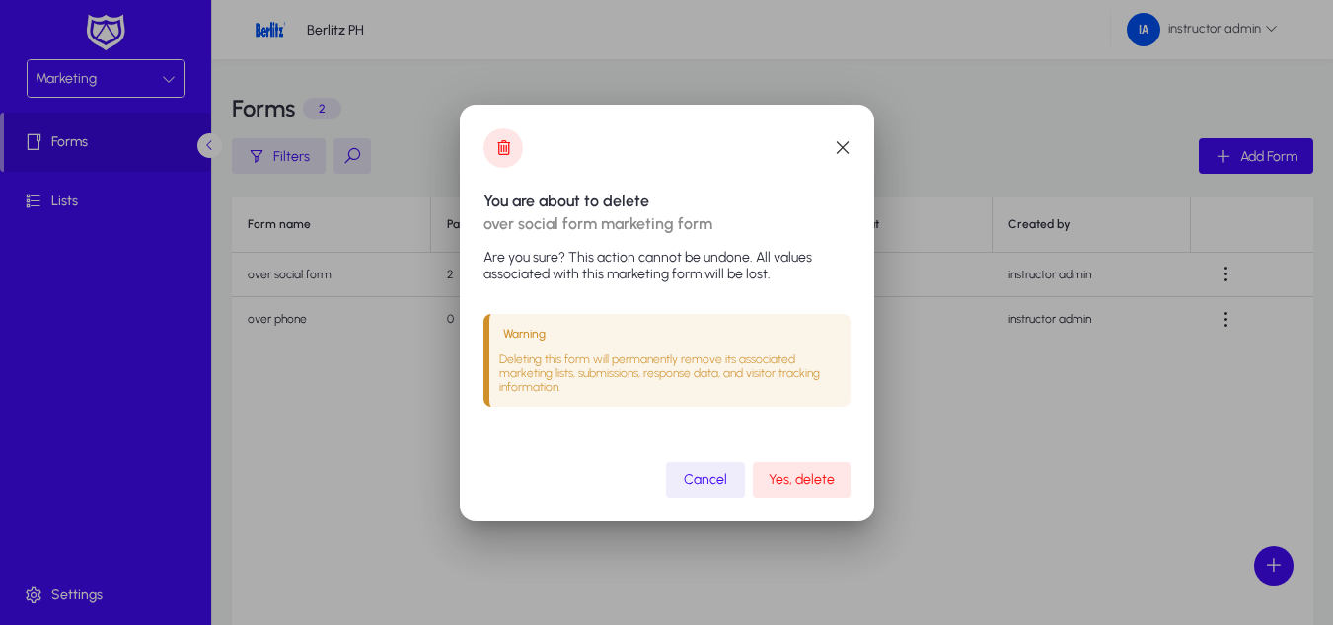
click at [833, 472] on span "Yes, delete" at bounding box center [802, 479] width 66 height 17
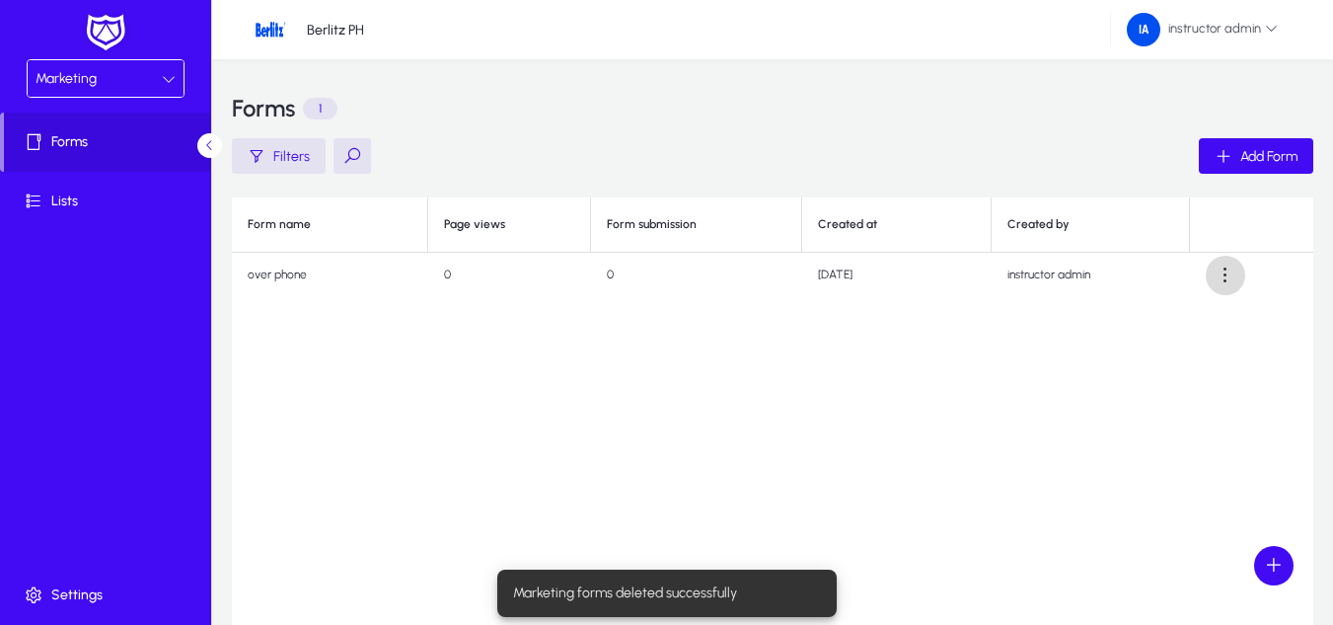
click at [1226, 270] on span at bounding box center [1225, 275] width 39 height 39
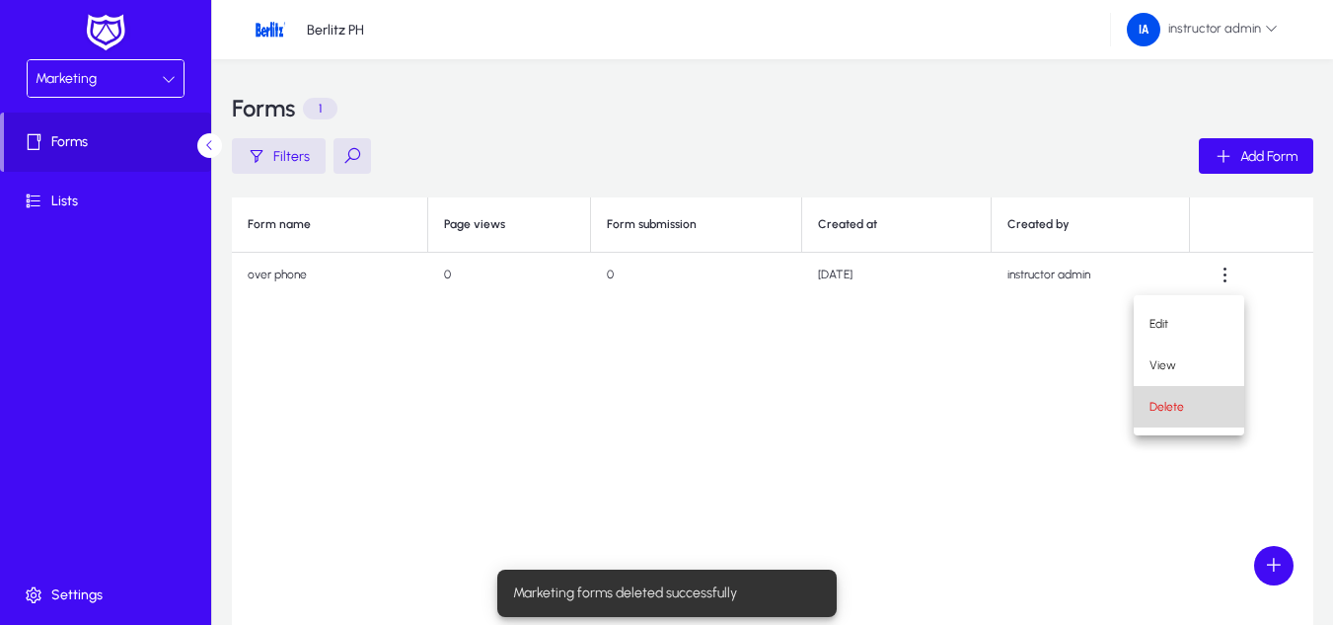
click at [1164, 400] on span "Delete" at bounding box center [1189, 407] width 79 height 18
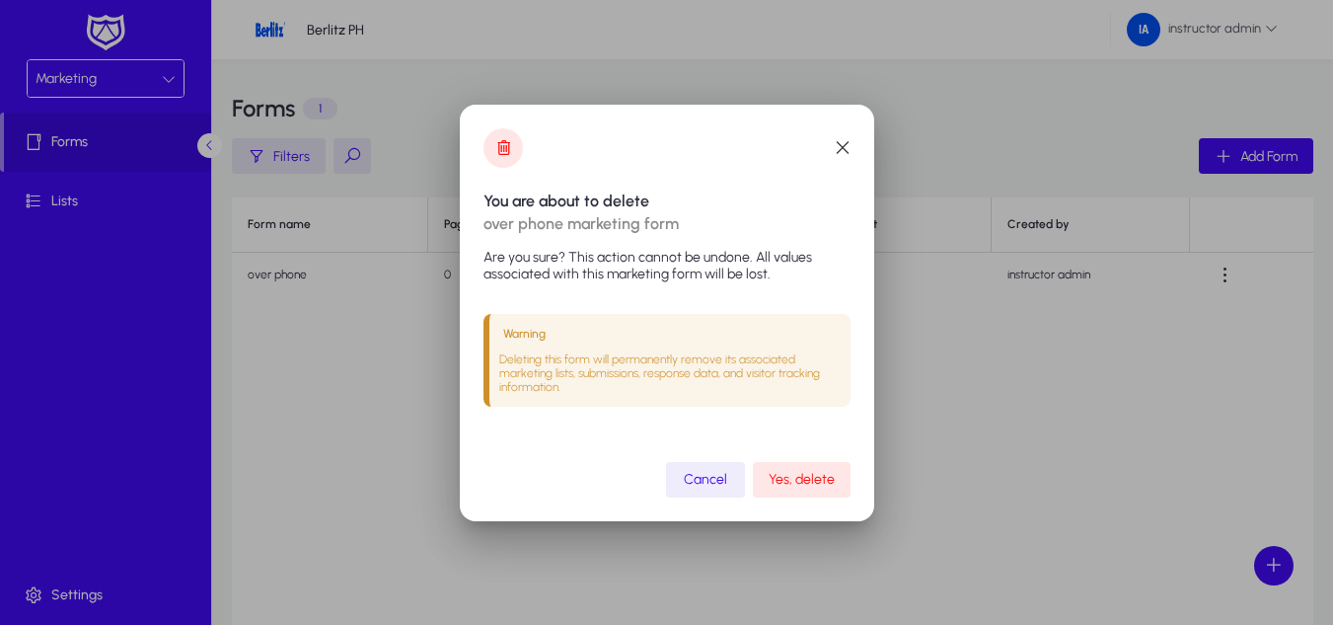
click at [774, 481] on span "Yes, delete" at bounding box center [802, 479] width 66 height 17
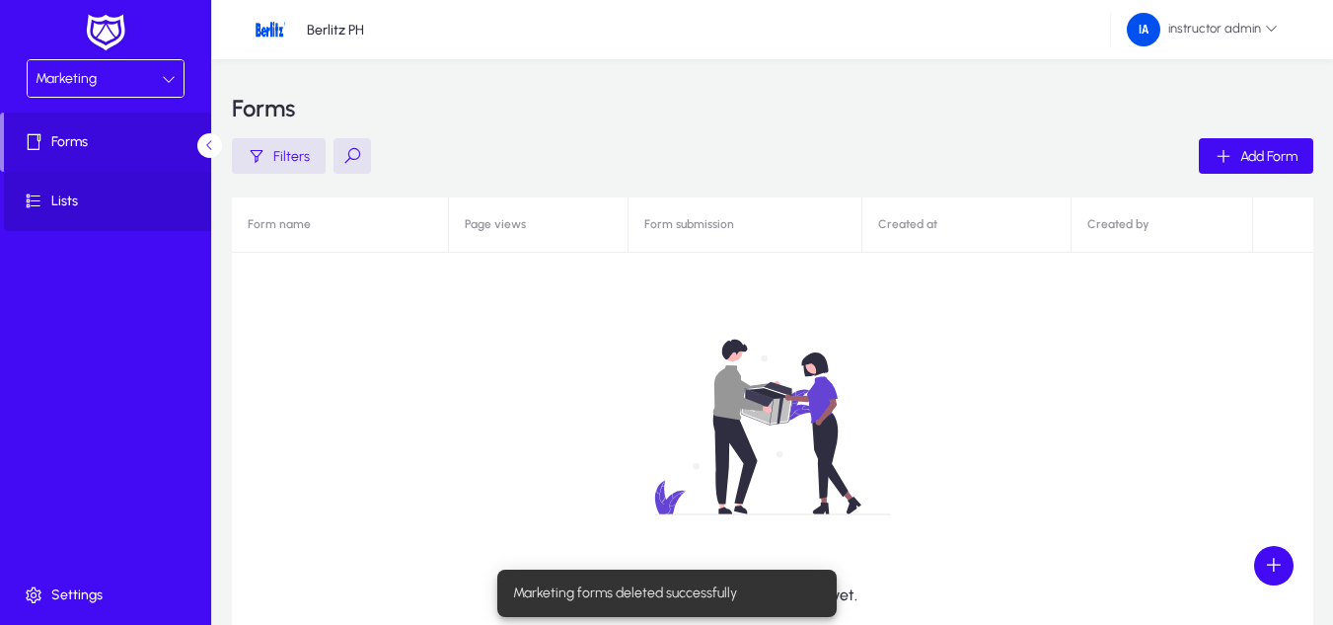
click at [64, 197] on span "Lists" at bounding box center [109, 201] width 211 height 20
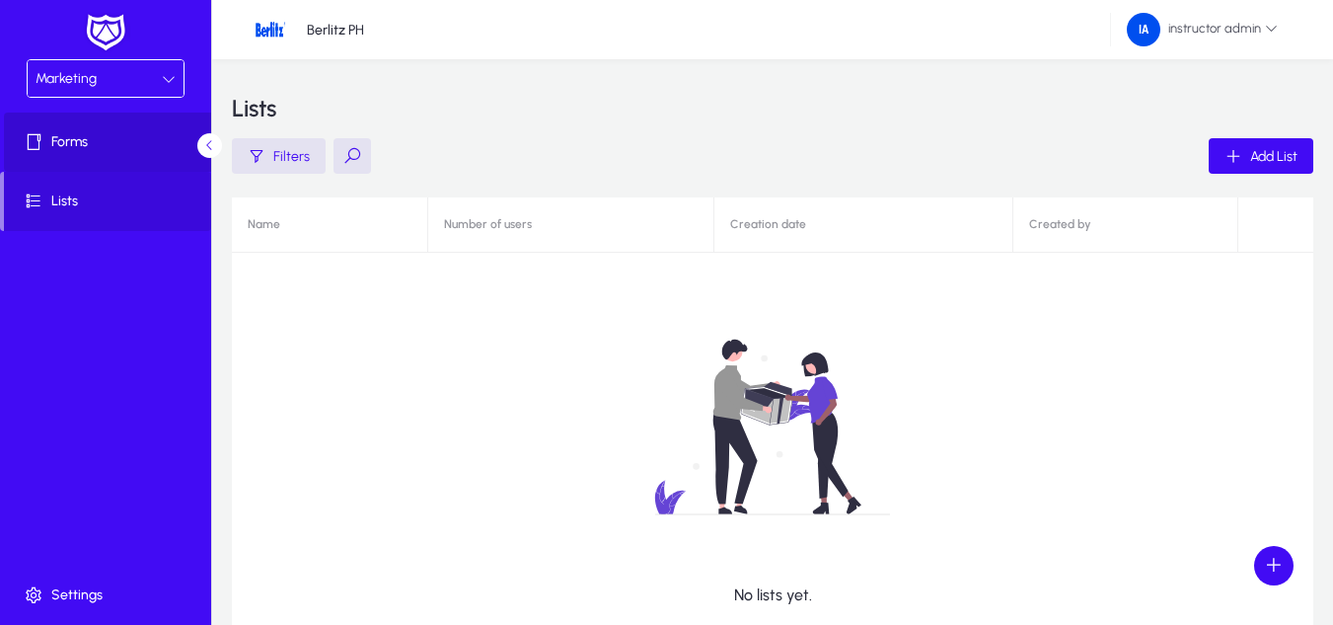
click at [33, 140] on icon at bounding box center [38, 142] width 28 height 20
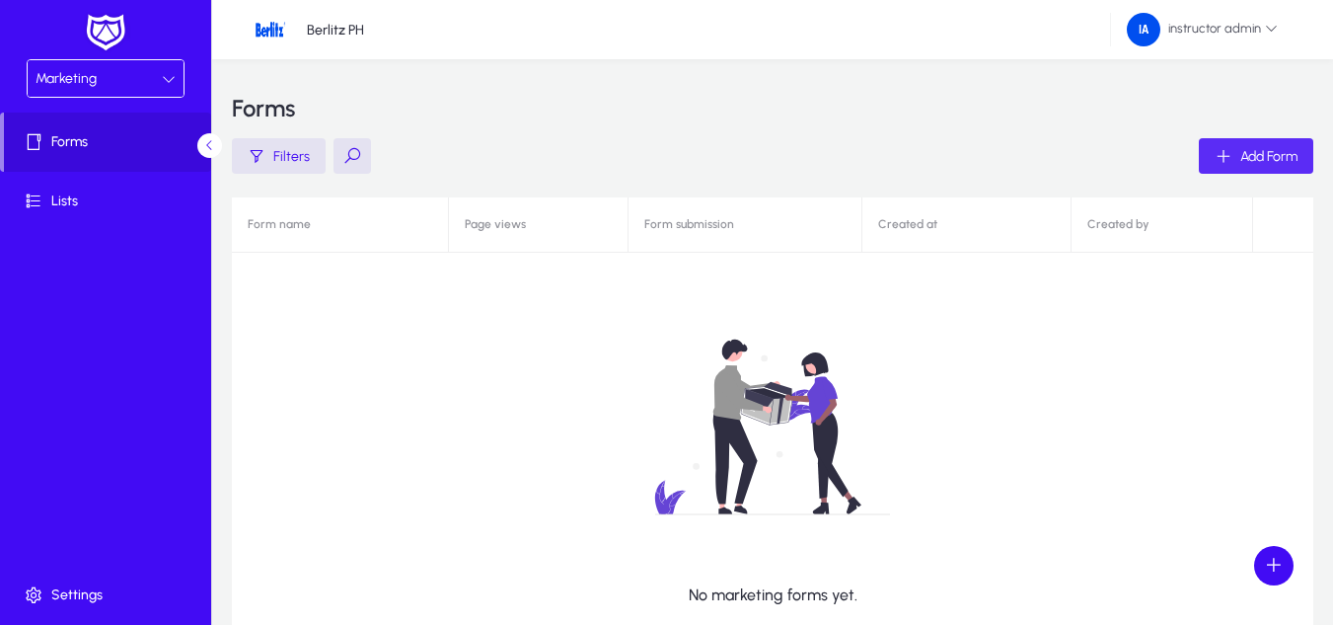
click at [1224, 150] on icon "button" at bounding box center [1224, 156] width 18 height 18
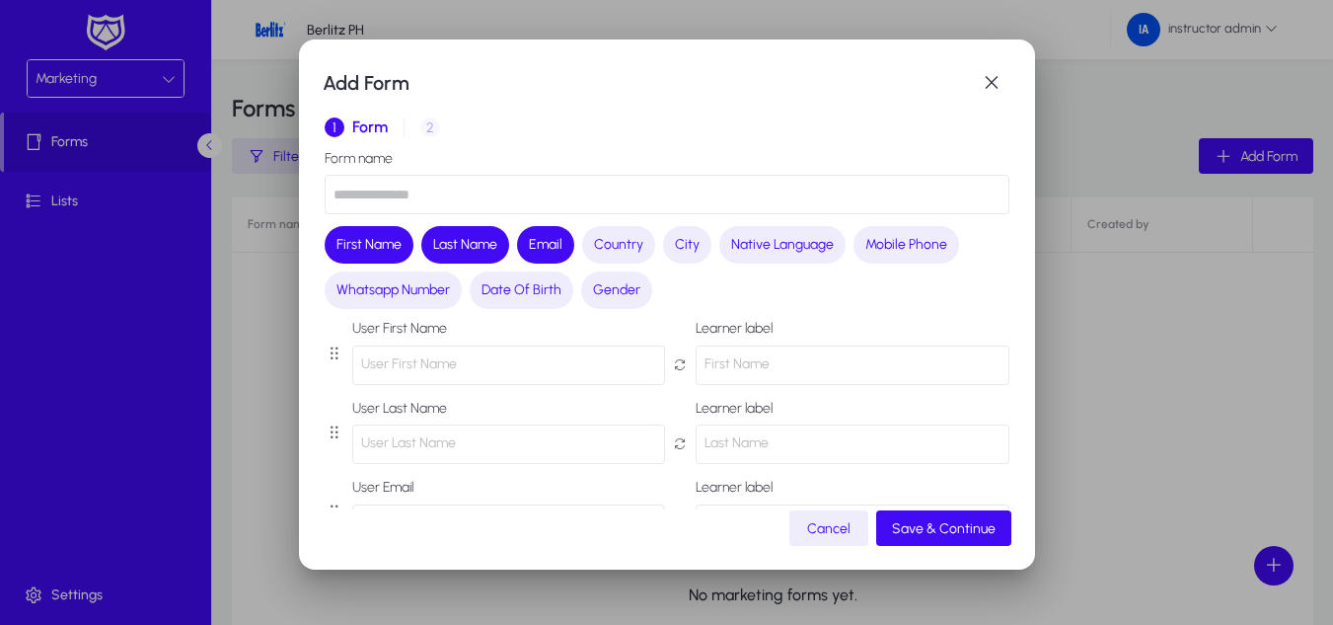
click at [469, 206] on input "text" at bounding box center [667, 194] width 685 height 39
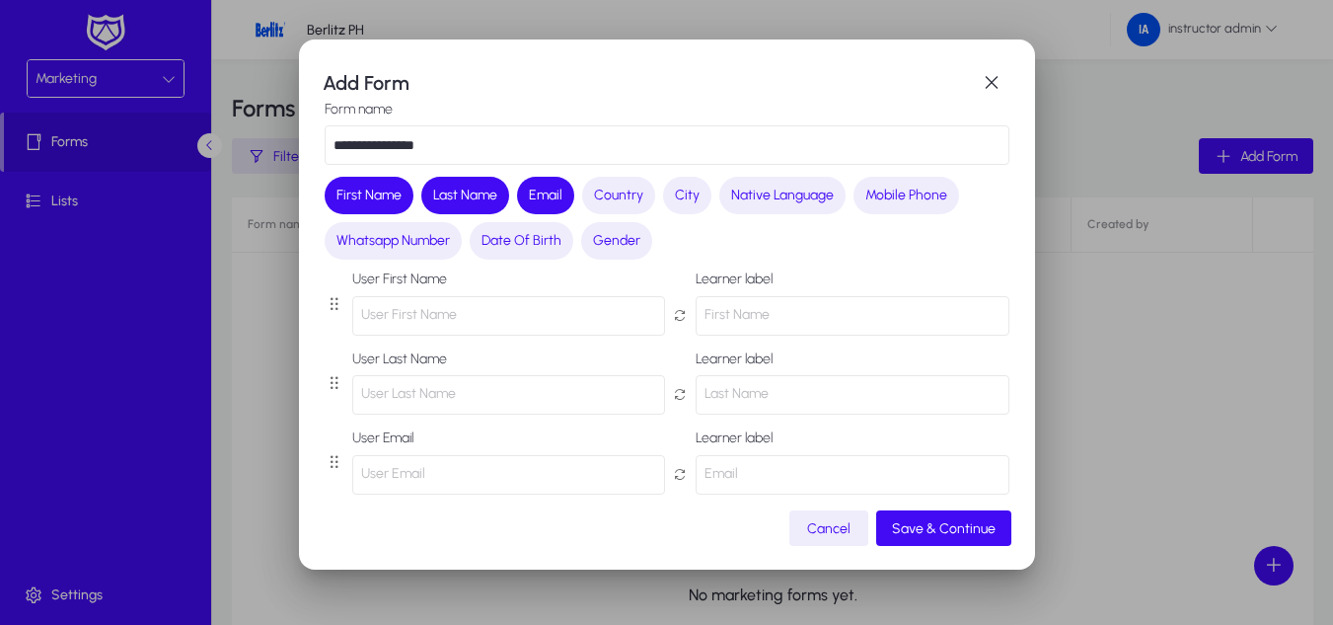
scroll to position [66, 0]
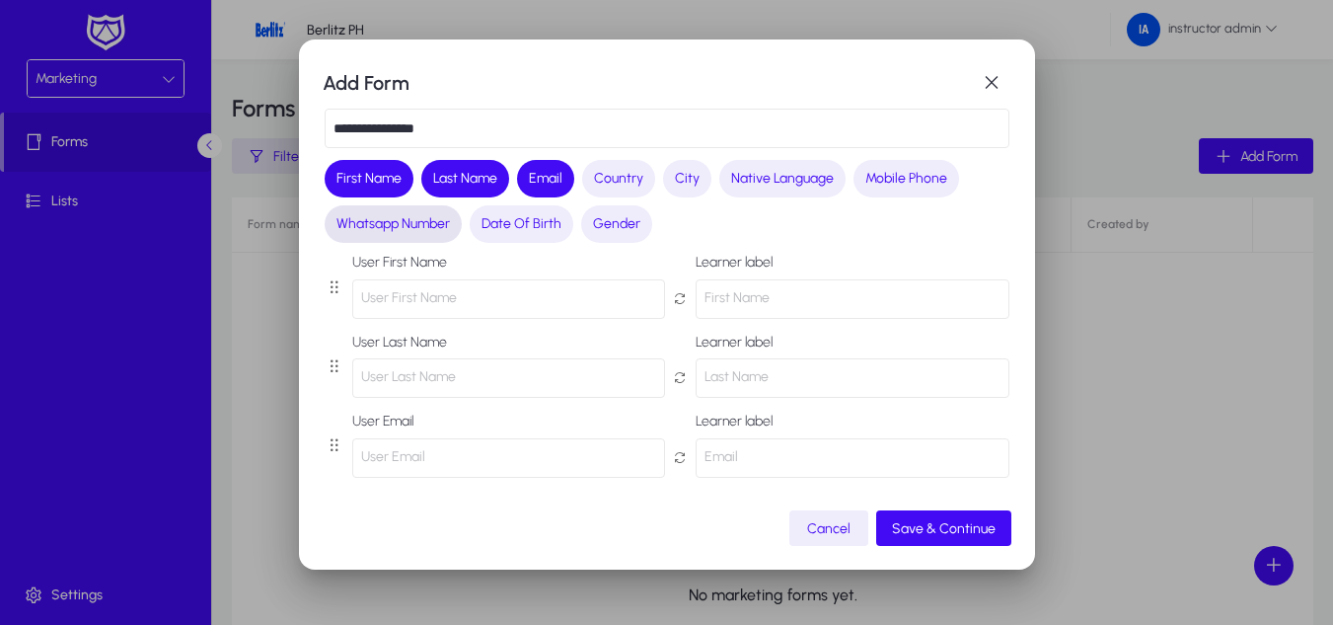
type input "**********"
click at [350, 230] on span "Whatsapp Number" at bounding box center [392, 224] width 113 height 20
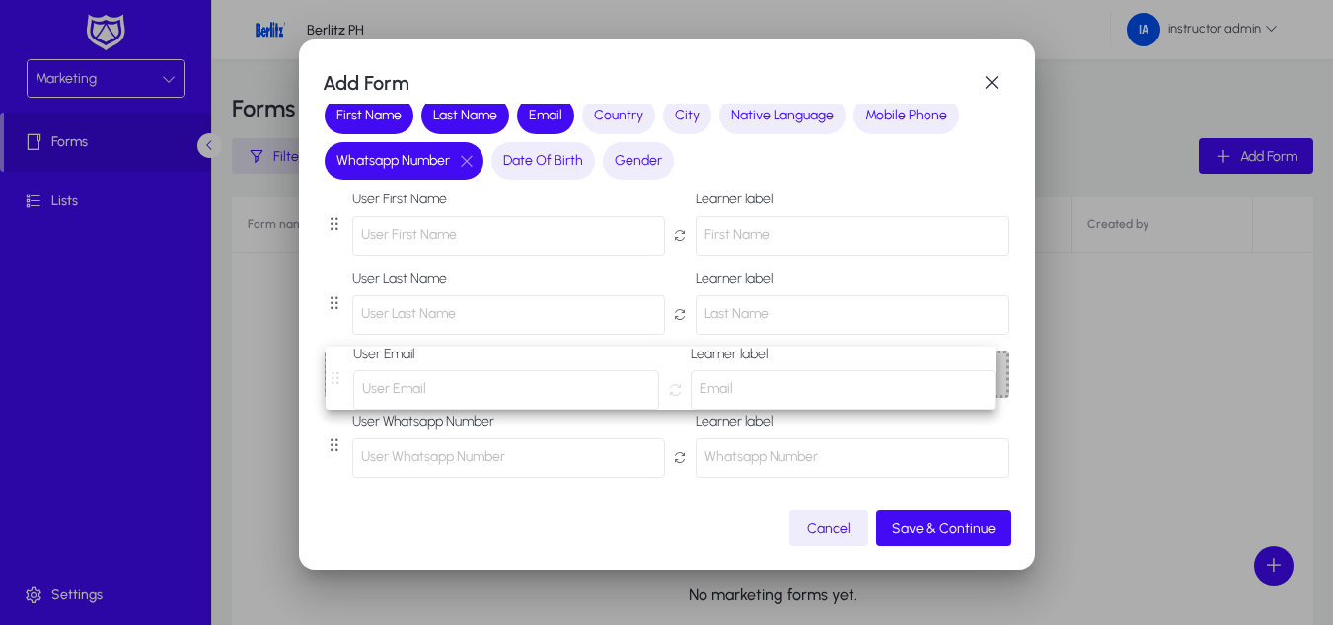
scroll to position [129, 0]
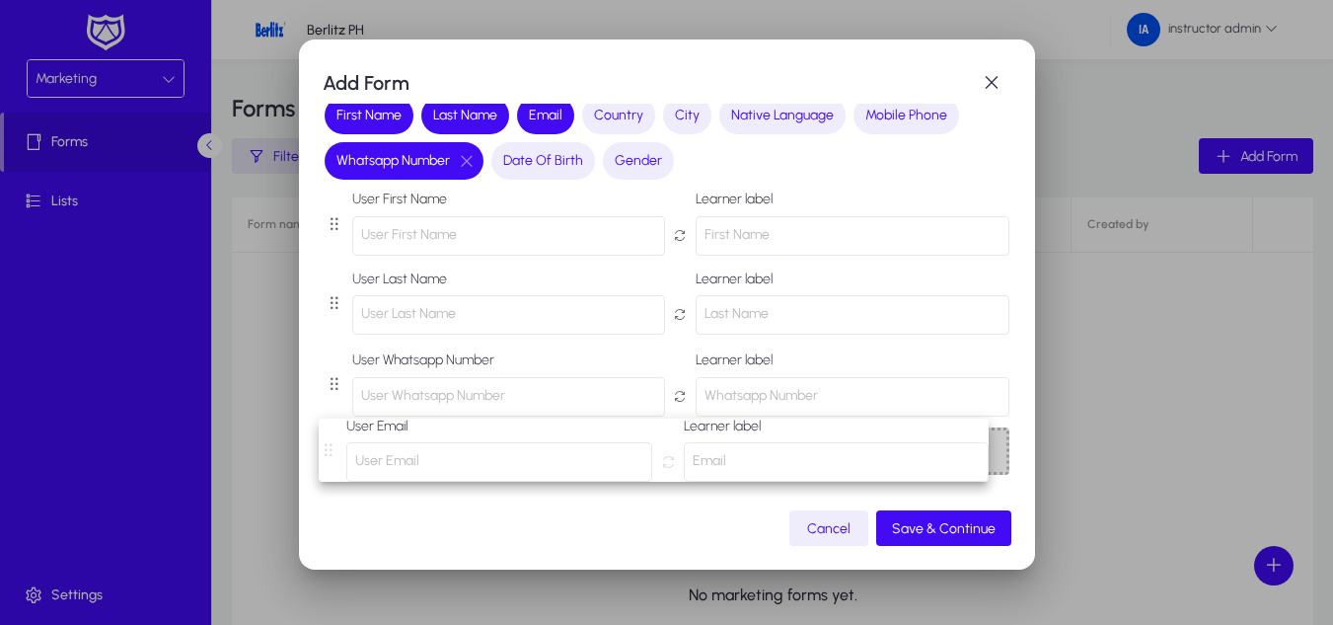
drag, startPoint x: 333, startPoint y: 371, endPoint x: 326, endPoint y: 449, distance: 78.3
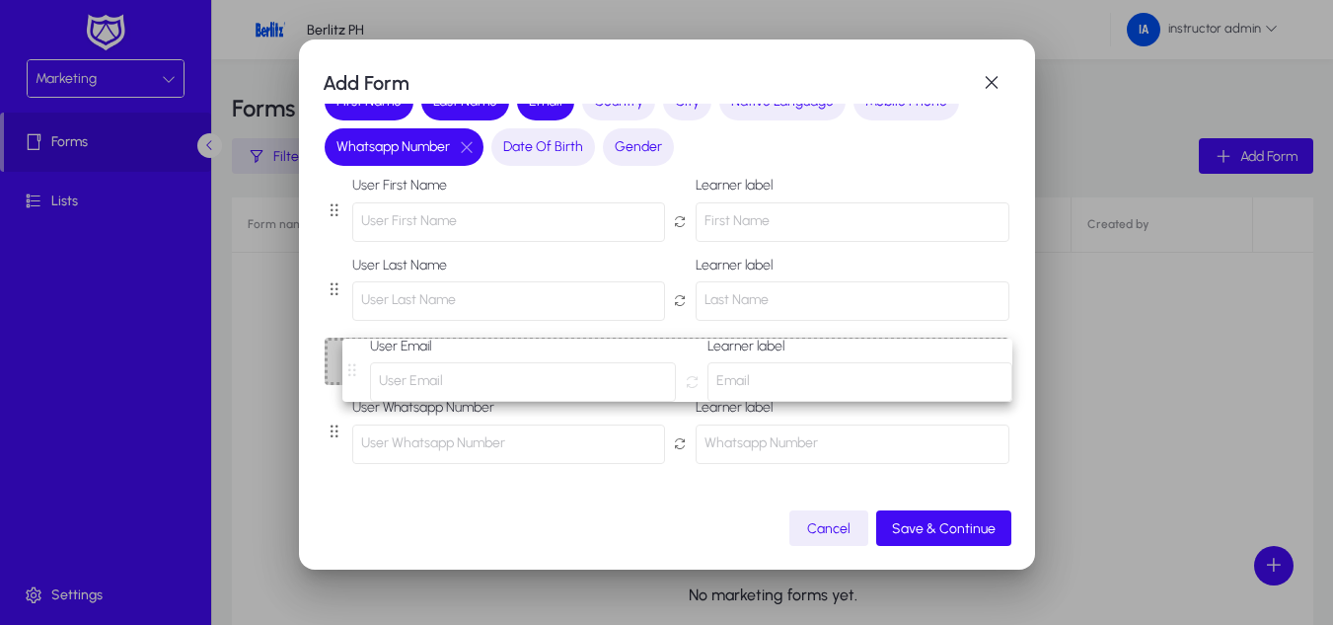
drag, startPoint x: 331, startPoint y: 442, endPoint x: 348, endPoint y: 366, distance: 78.0
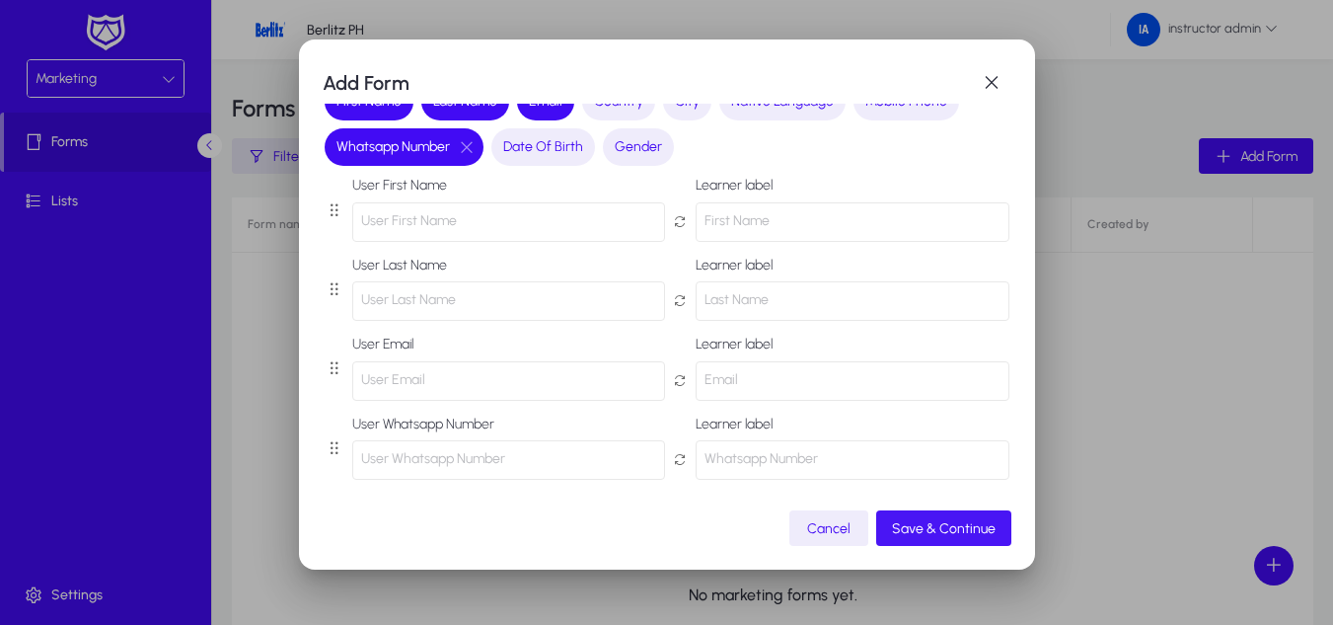
scroll to position [145, 0]
click at [972, 533] on span "Save & Continue" at bounding box center [944, 528] width 104 height 17
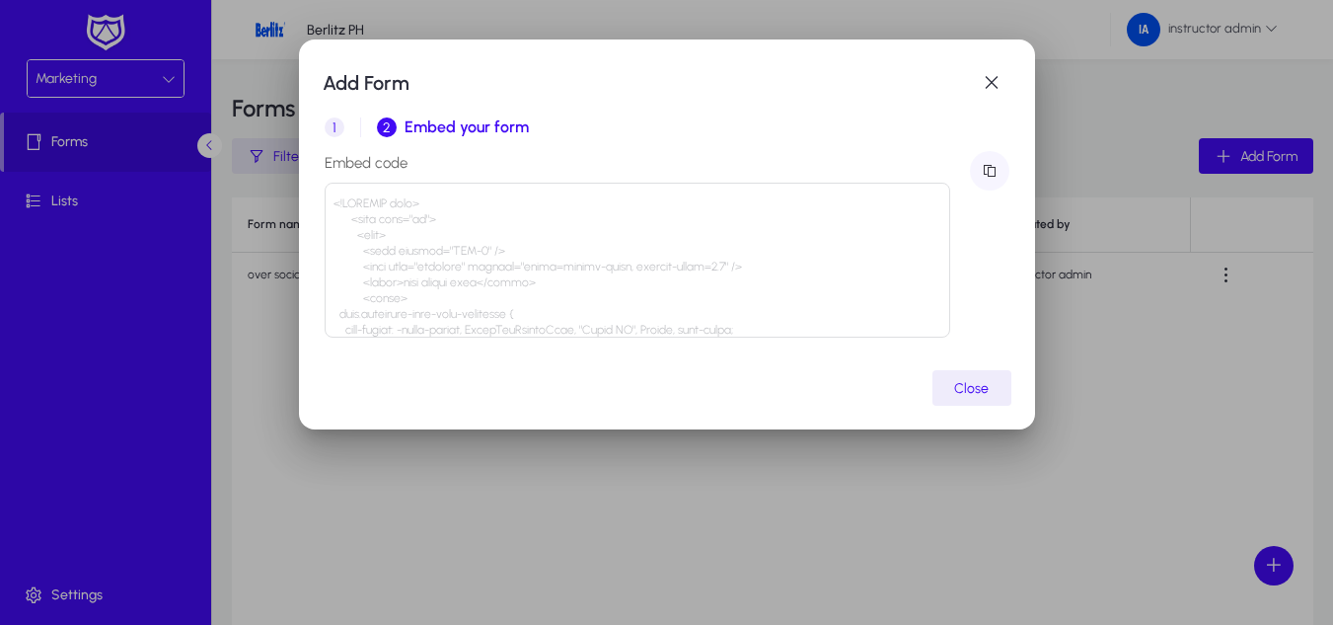
click at [992, 166] on span "button" at bounding box center [989, 170] width 39 height 39
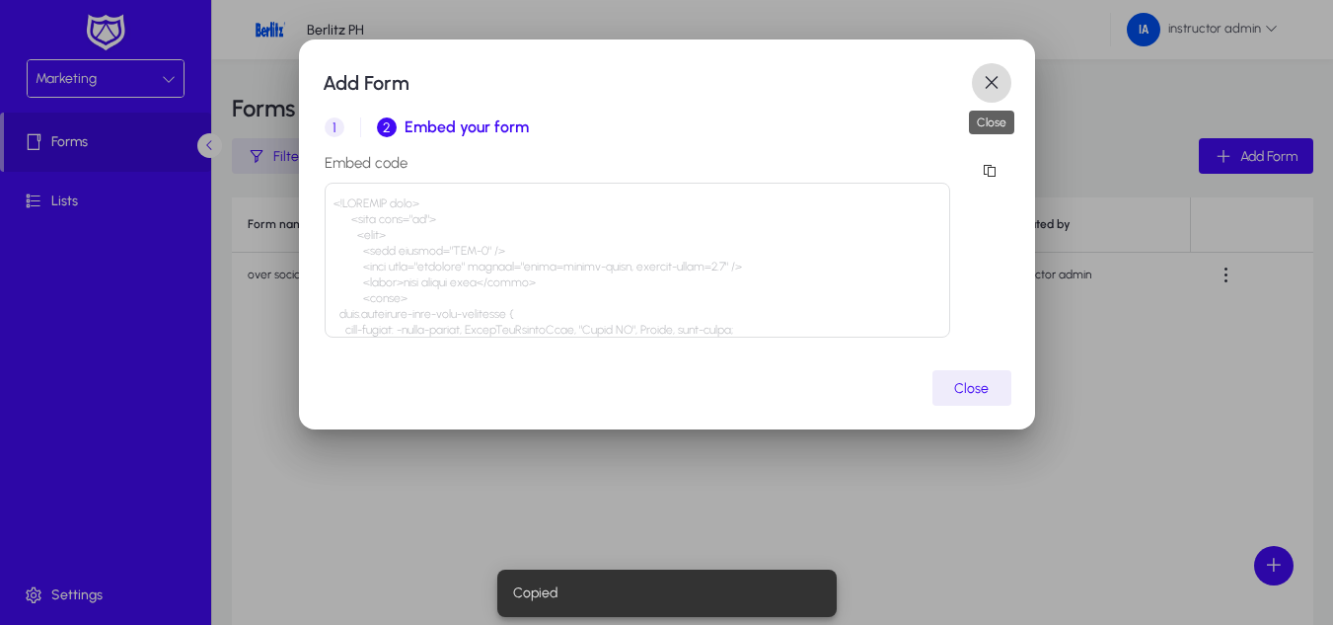
click at [987, 75] on span "button" at bounding box center [991, 82] width 39 height 39
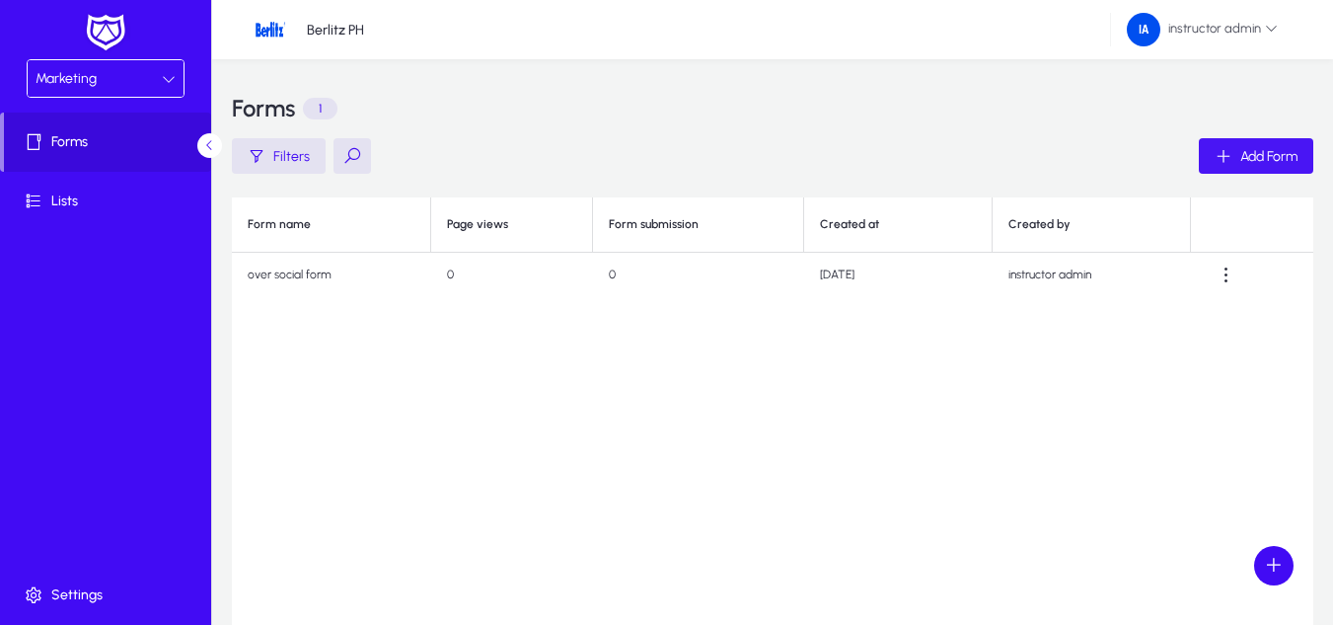
click at [1262, 152] on span "Add Form" at bounding box center [1268, 156] width 57 height 17
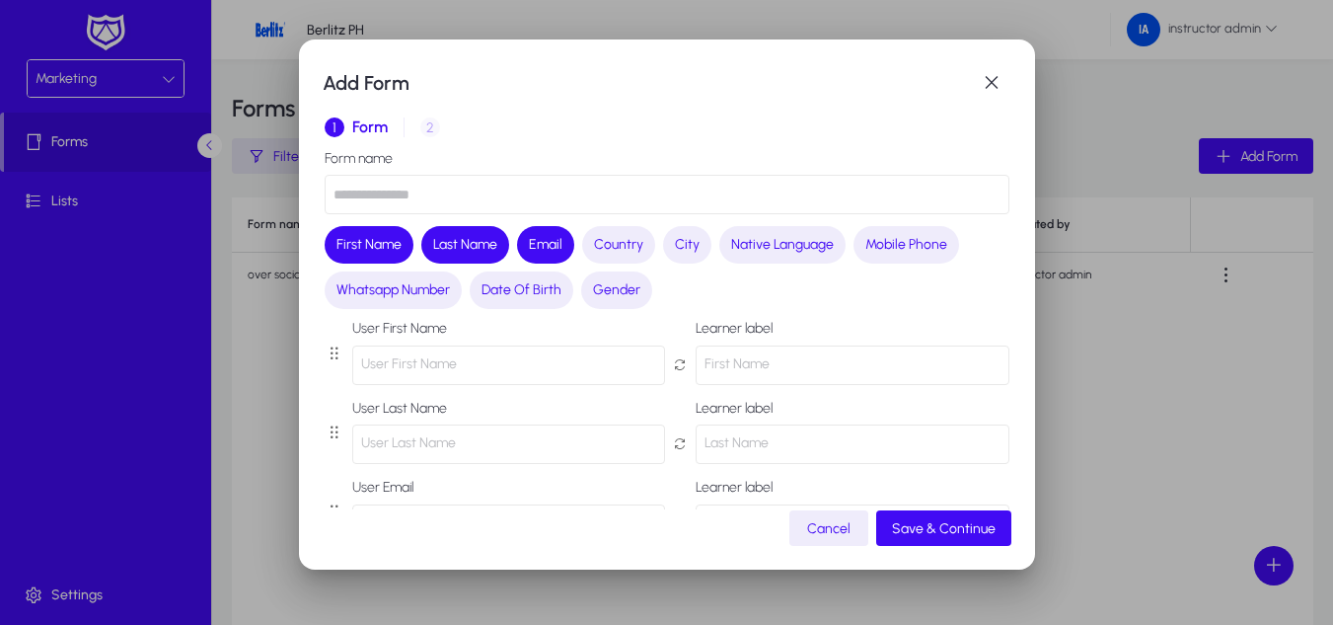
click at [405, 199] on input "text" at bounding box center [667, 194] width 685 height 39
type input "**********"
click at [369, 280] on span "Whatsapp Number" at bounding box center [392, 290] width 113 height 20
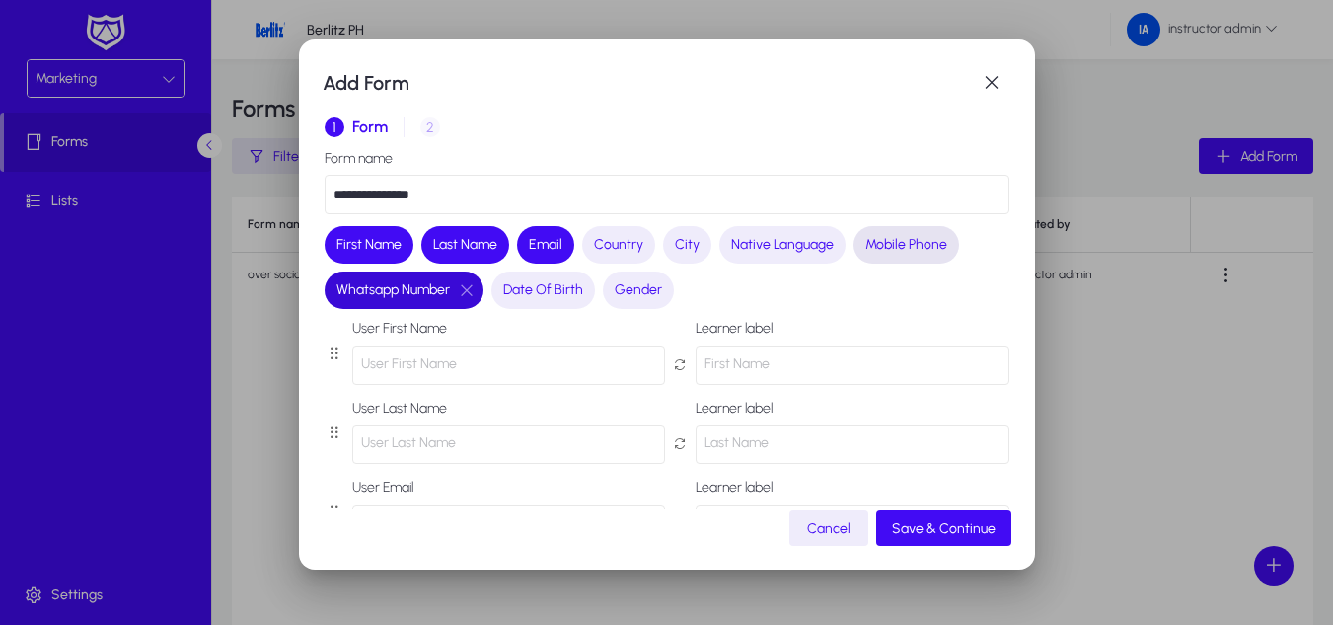
click at [905, 256] on button "Mobile Phone" at bounding box center [906, 244] width 106 height 37
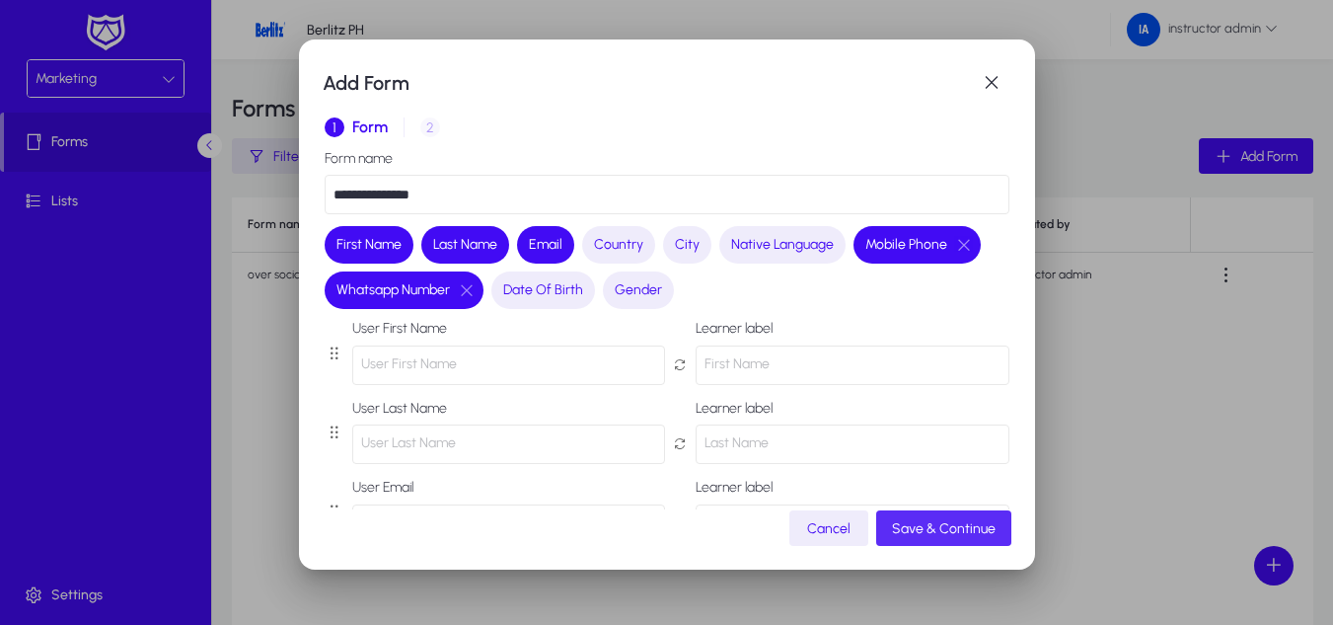
click at [945, 516] on span "button" at bounding box center [943, 527] width 135 height 47
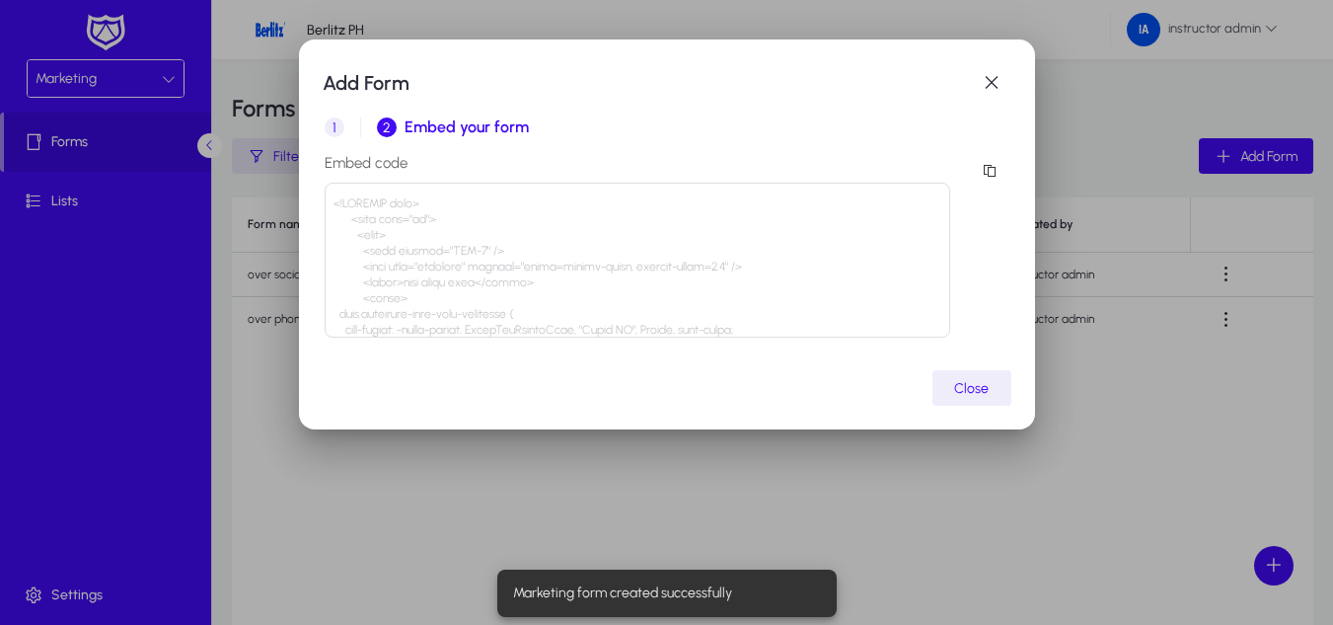
click at [965, 387] on span "Close" at bounding box center [971, 388] width 35 height 17
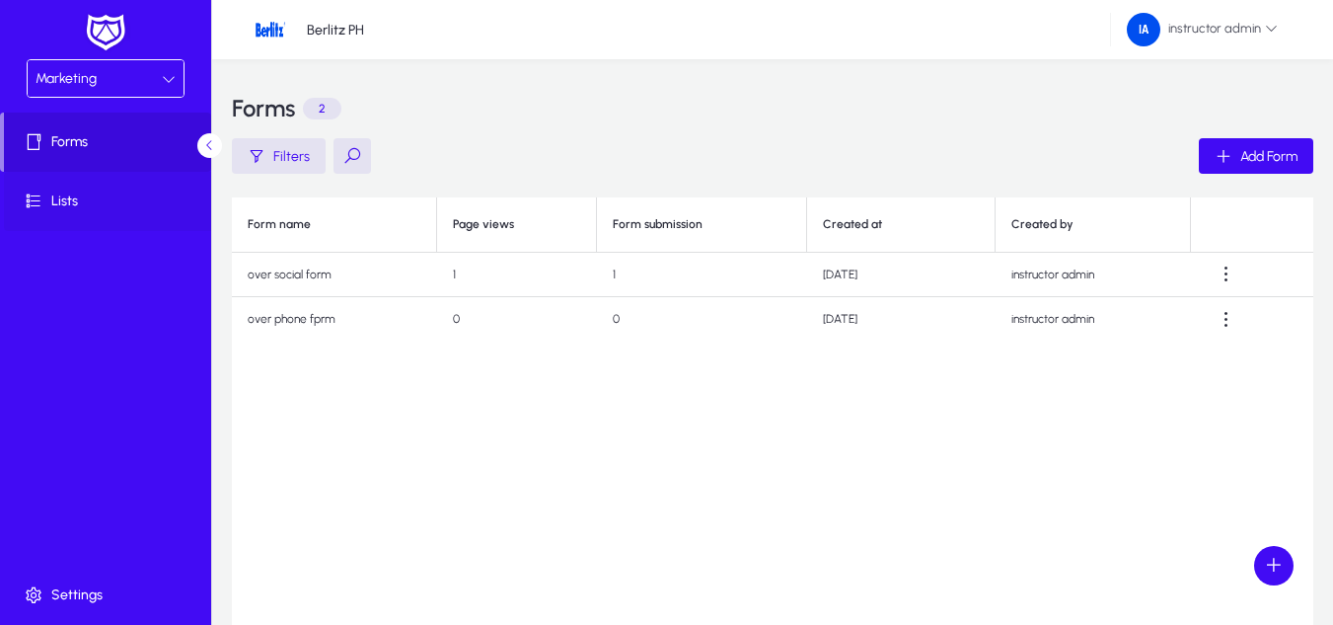
click at [102, 191] on span "Lists" at bounding box center [109, 201] width 211 height 20
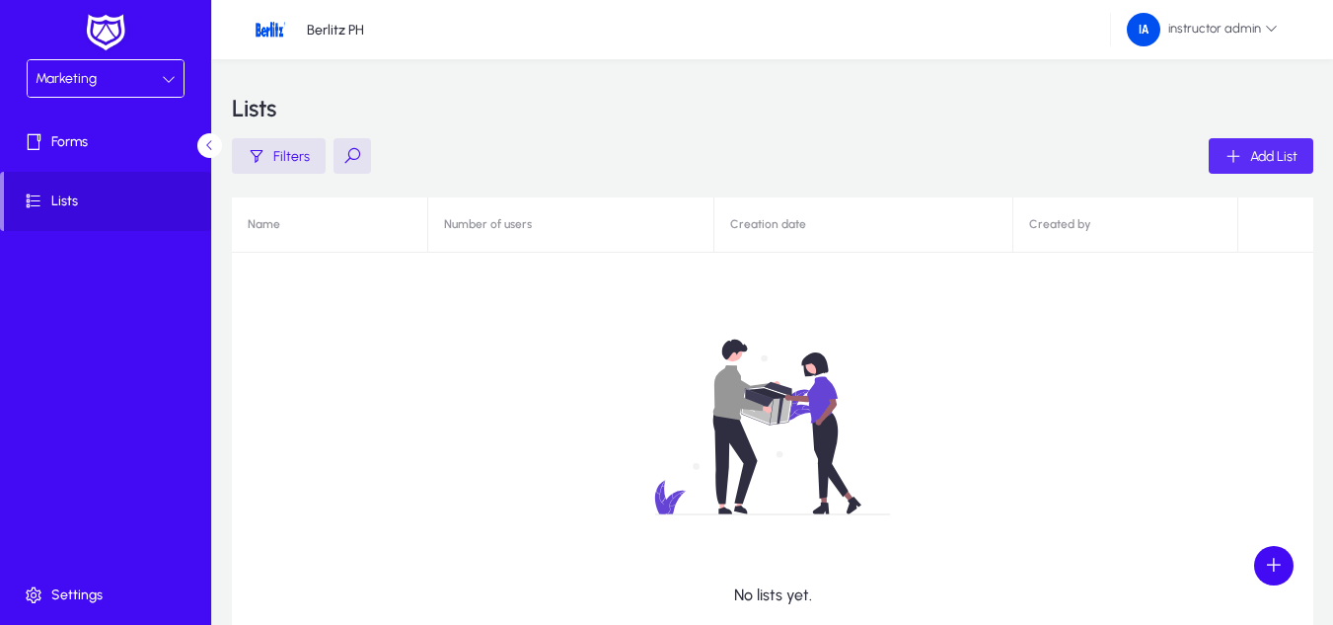
click at [1282, 161] on span "Add List" at bounding box center [1273, 156] width 47 height 17
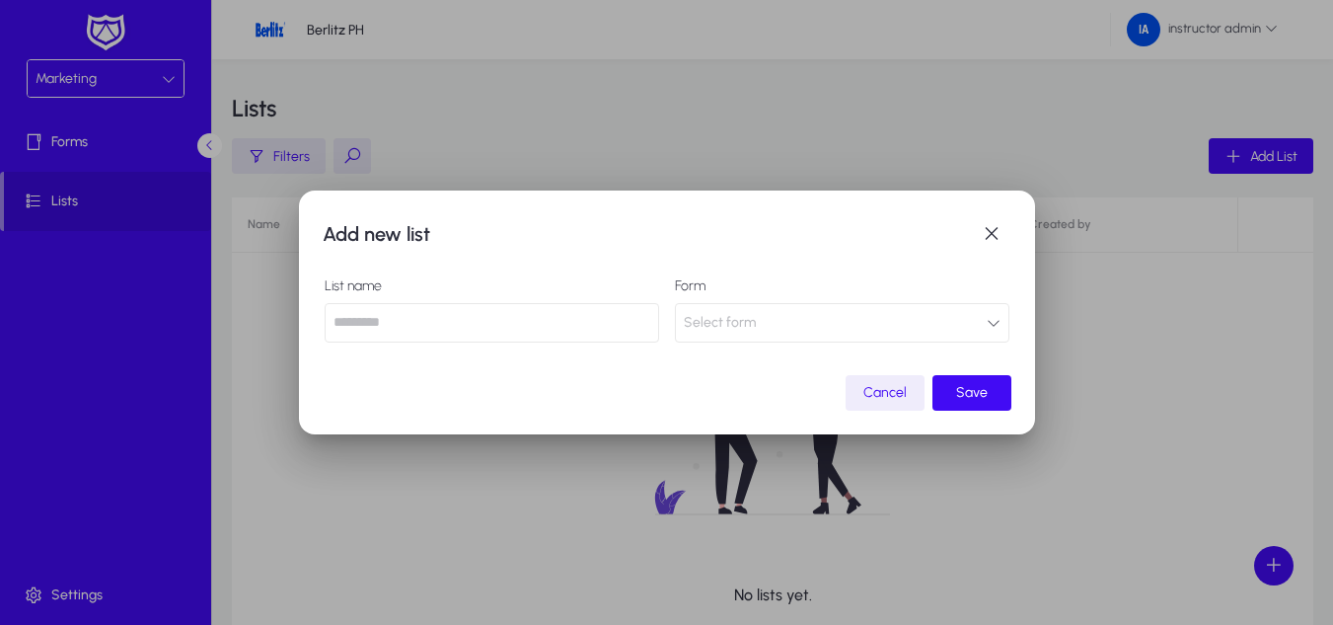
click at [376, 327] on input "text" at bounding box center [492, 322] width 334 height 39
type input "**********"
click at [750, 320] on span "Select form" at bounding box center [720, 322] width 72 height 39
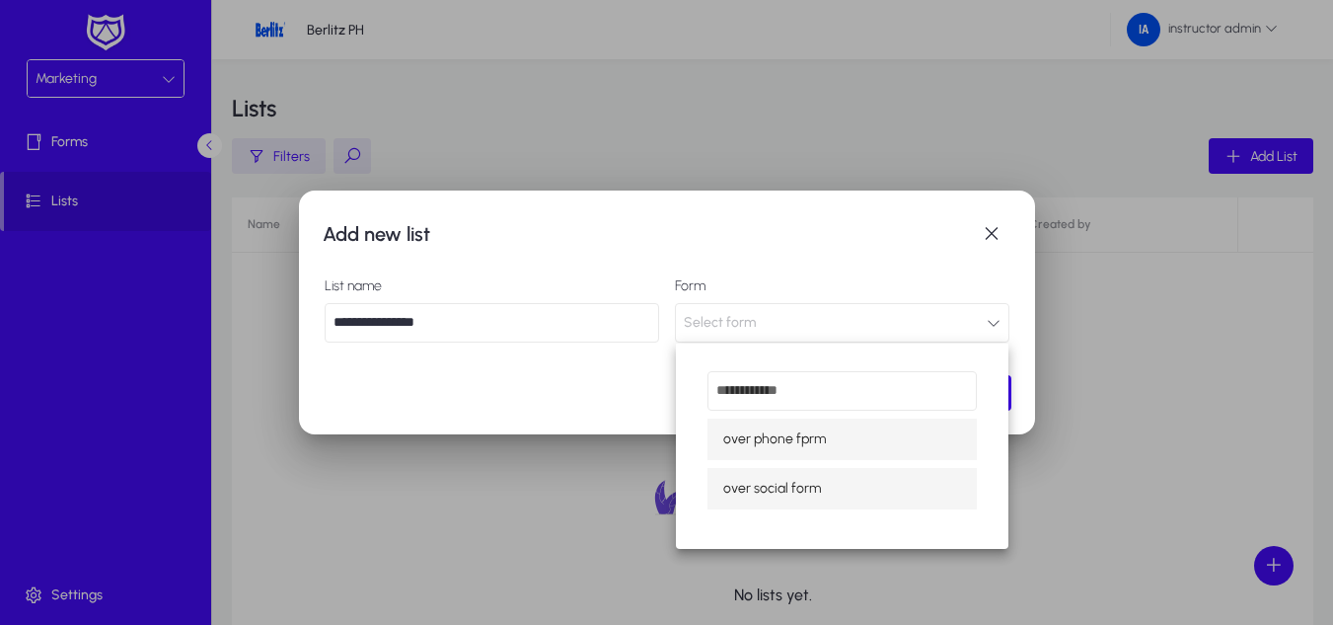
click at [753, 490] on span "over social form" at bounding box center [772, 489] width 98 height 24
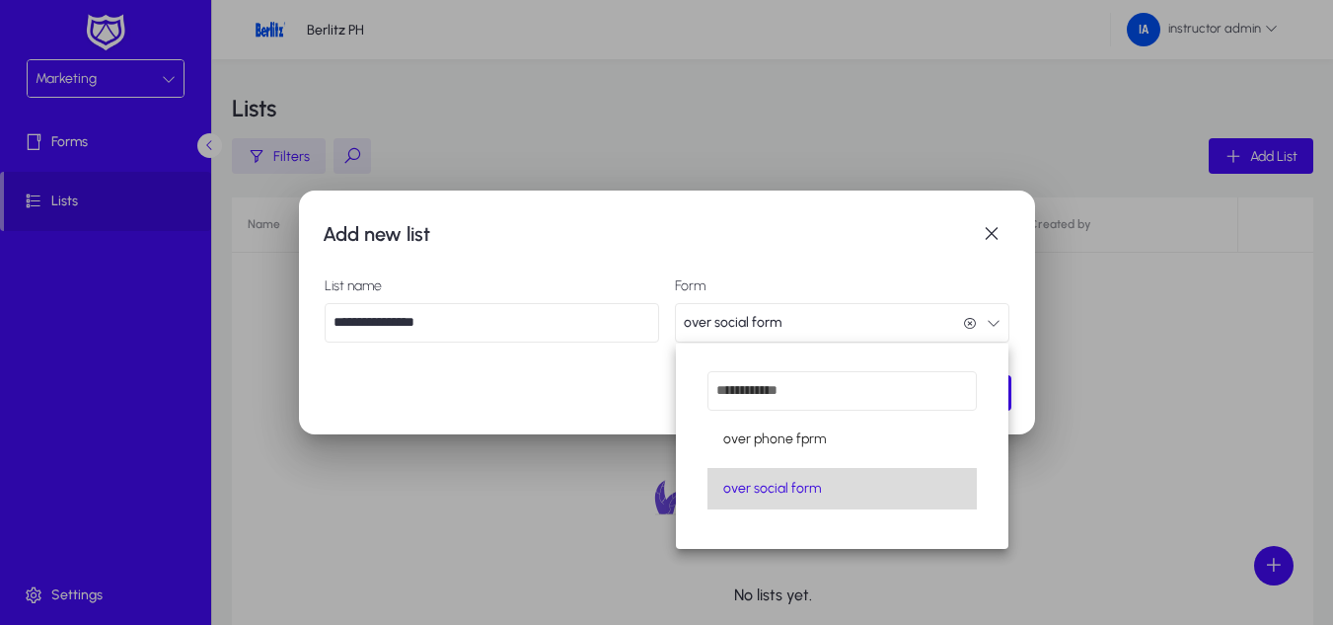
scroll to position [1, 0]
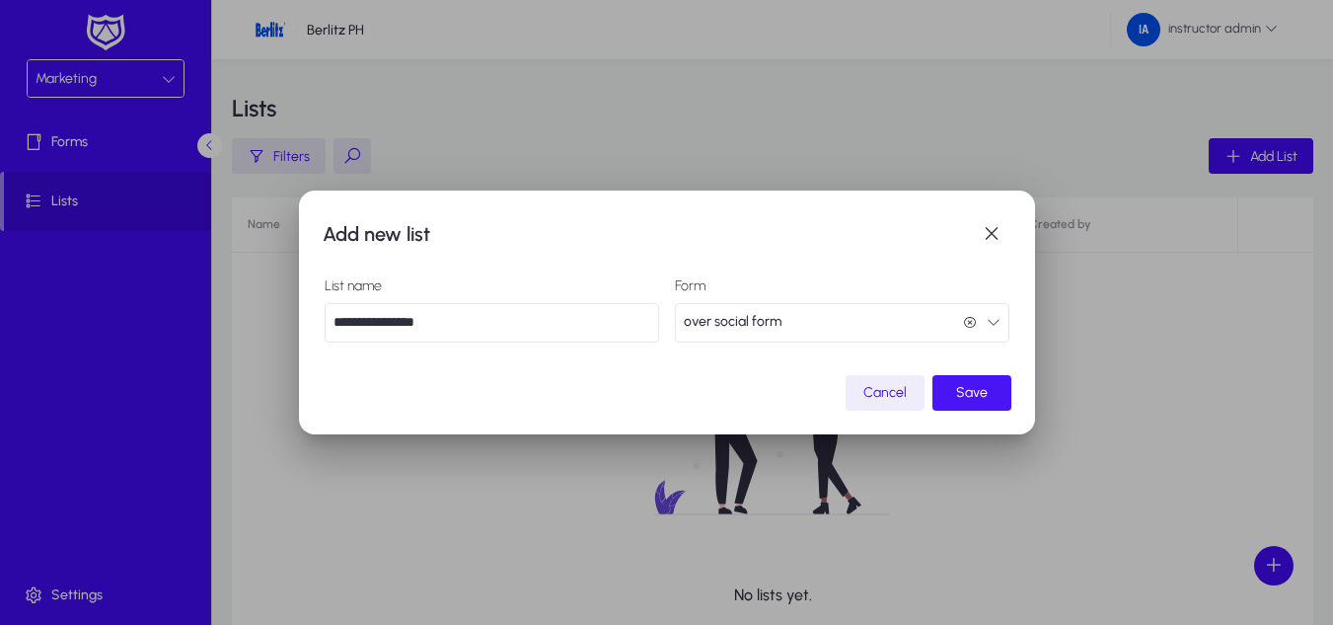
click at [991, 389] on span "submit" at bounding box center [971, 392] width 79 height 47
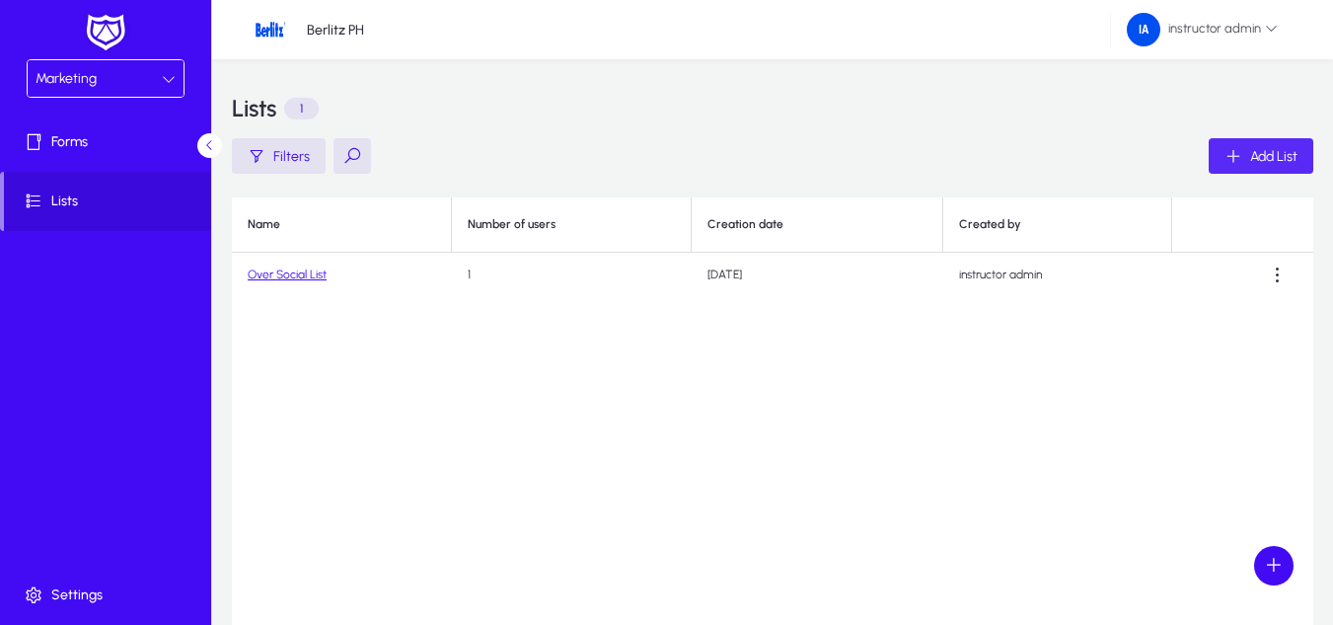
click at [1272, 153] on span "Add List" at bounding box center [1273, 156] width 47 height 17
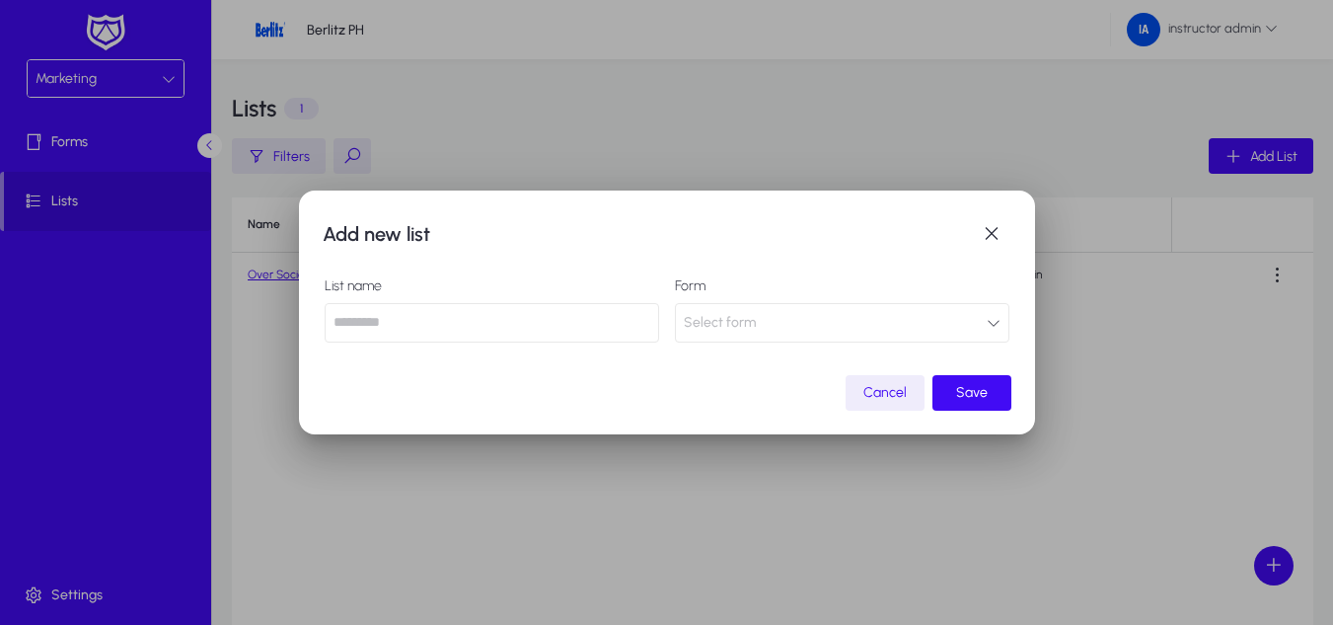
click at [498, 340] on input "text" at bounding box center [492, 322] width 334 height 39
type input "**********"
click at [807, 319] on button "Select form" at bounding box center [842, 322] width 334 height 39
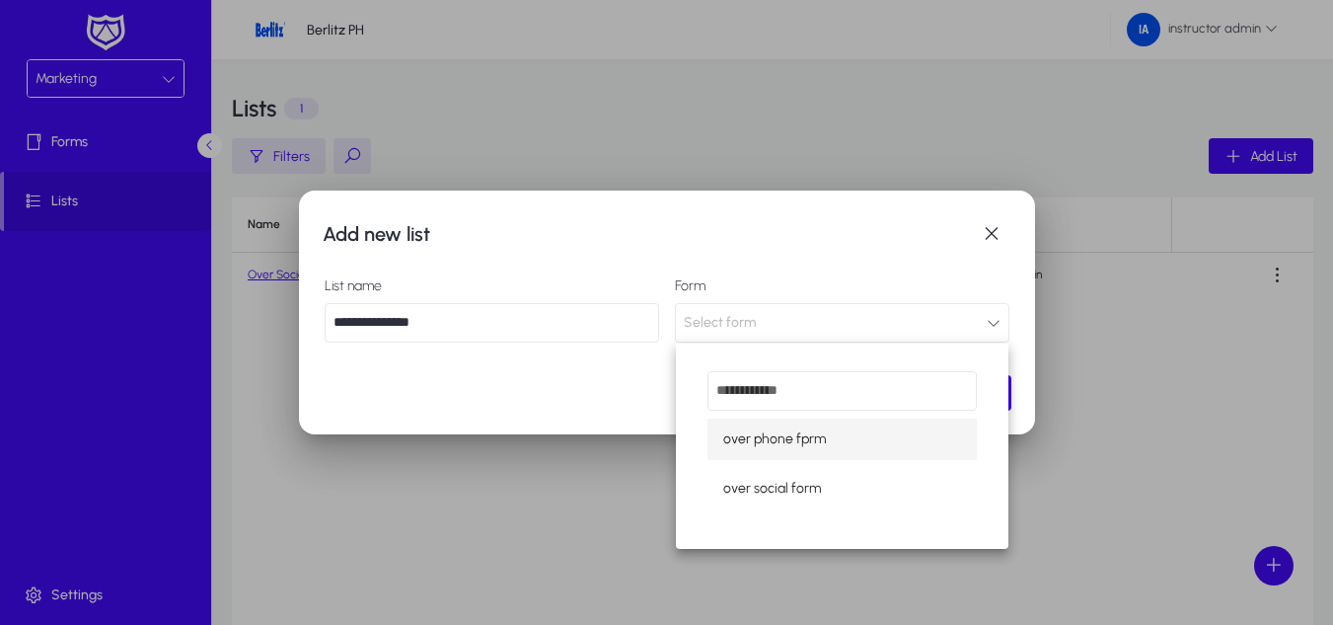
click at [797, 443] on span "over phone fprm" at bounding box center [774, 439] width 103 height 24
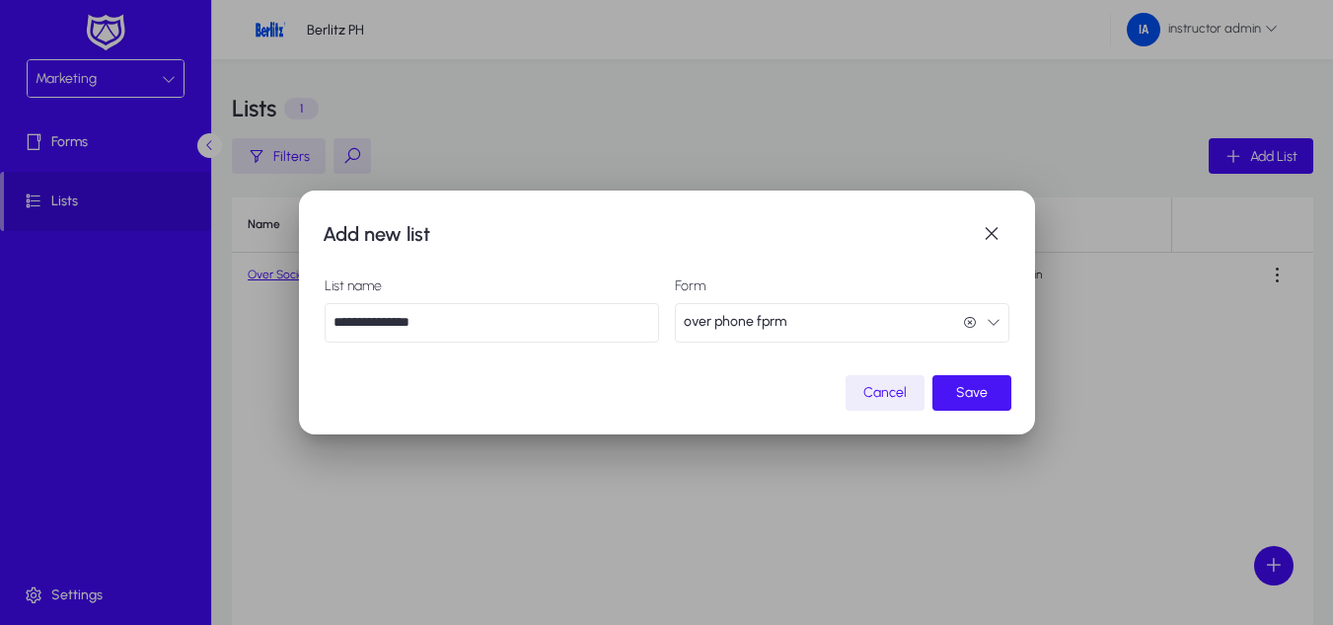
click at [977, 381] on span "submit" at bounding box center [971, 392] width 79 height 47
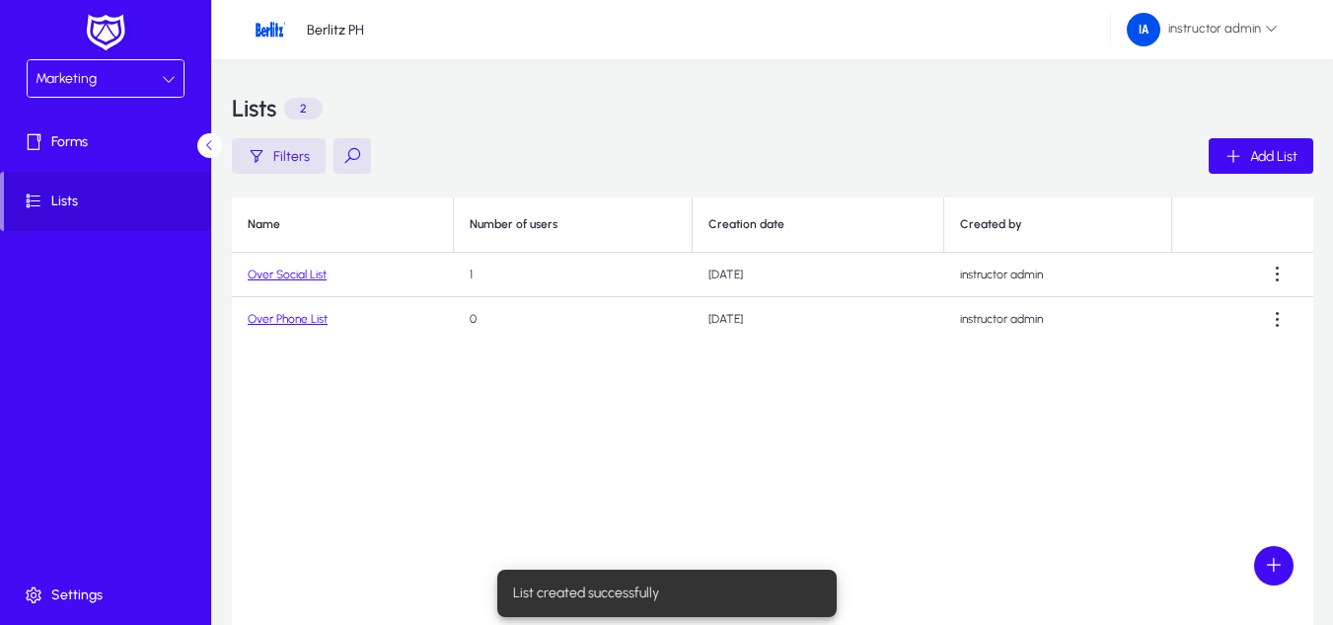
click at [275, 269] on link "Over Social List" at bounding box center [287, 274] width 79 height 14
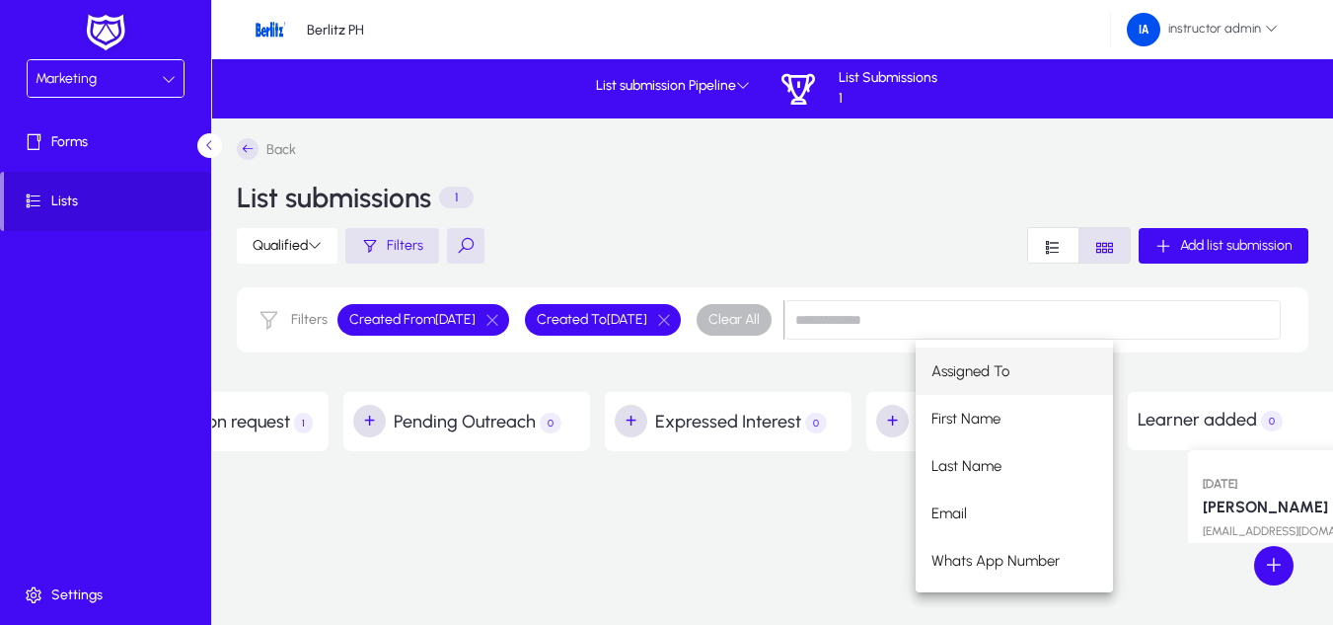
scroll to position [0, 158]
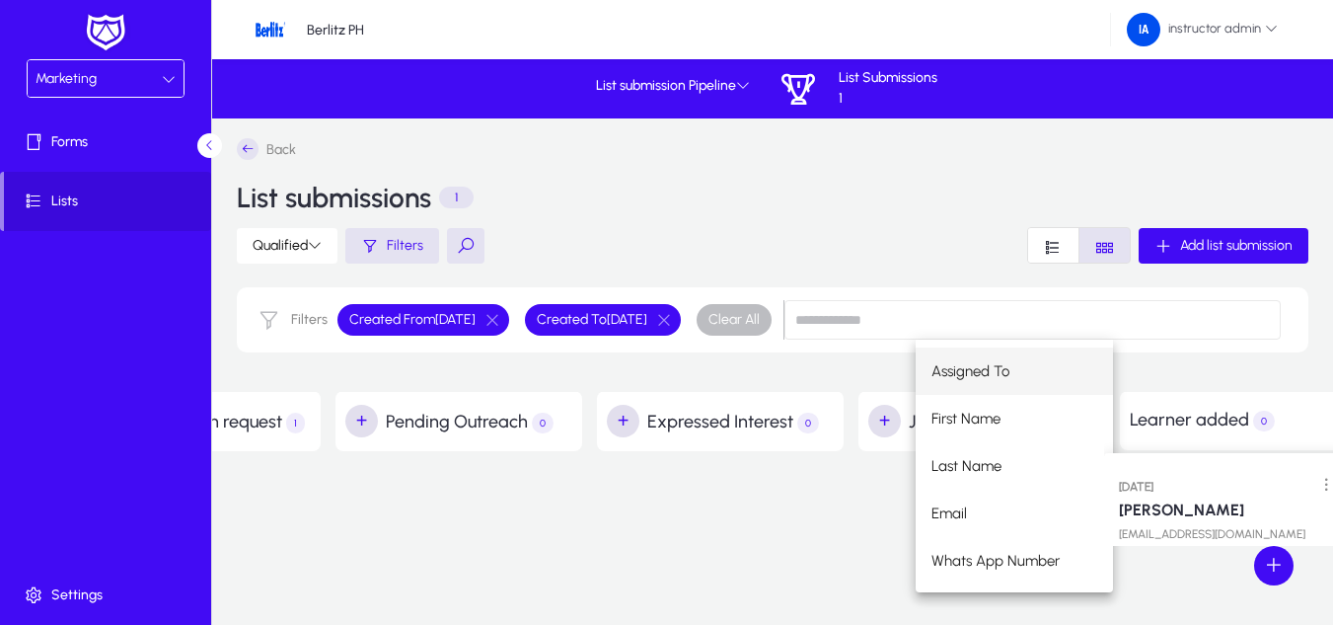
drag, startPoint x: 329, startPoint y: 476, endPoint x: 1201, endPoint y: 446, distance: 872.7
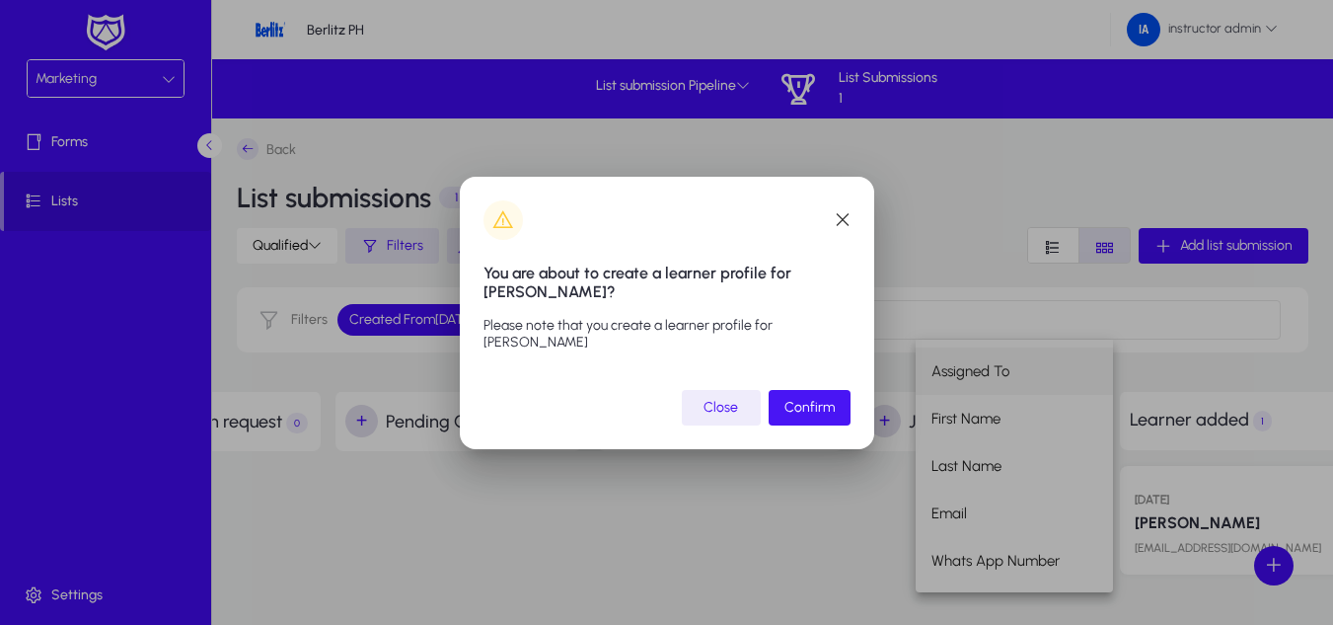
click at [790, 402] on span "Confirm" at bounding box center [809, 407] width 50 height 17
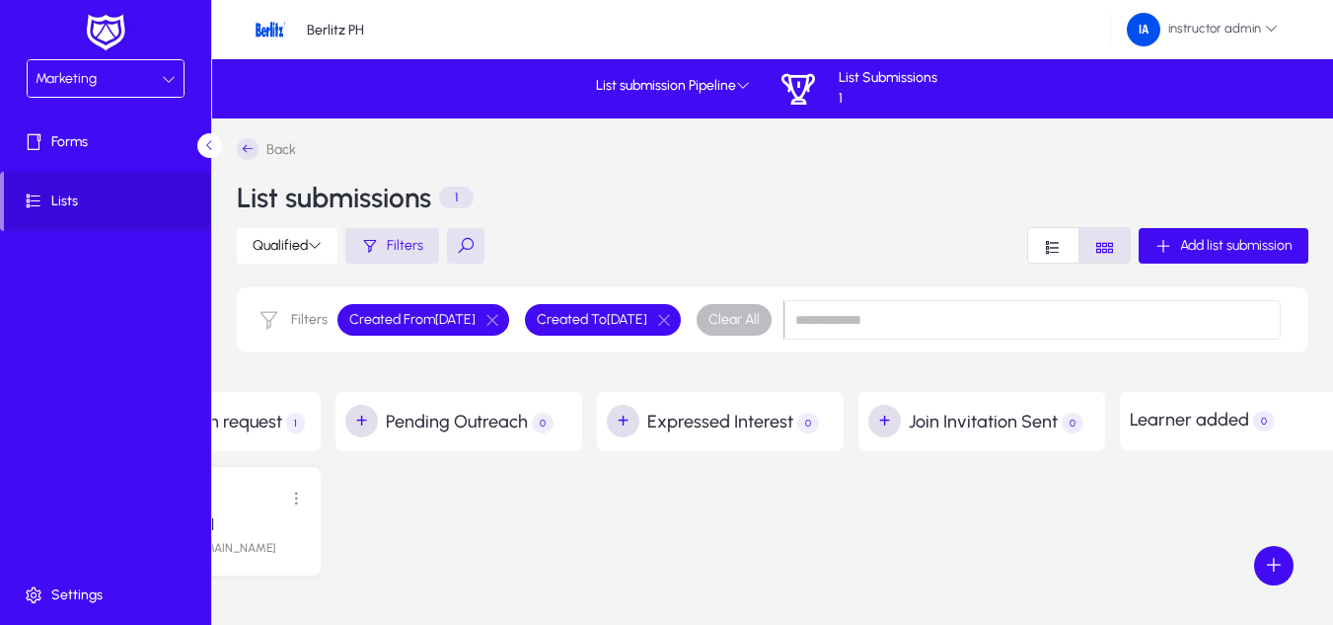
click at [66, 95] on div "Marketing" at bounding box center [106, 78] width 156 height 37
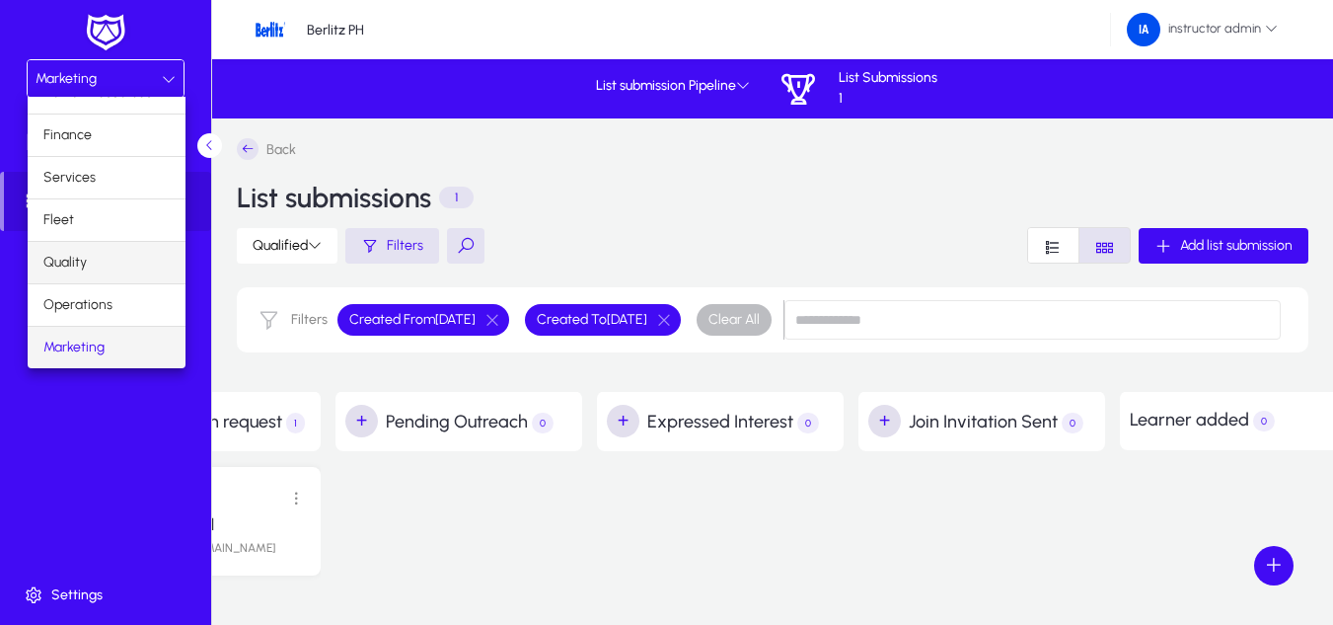
scroll to position [0, 0]
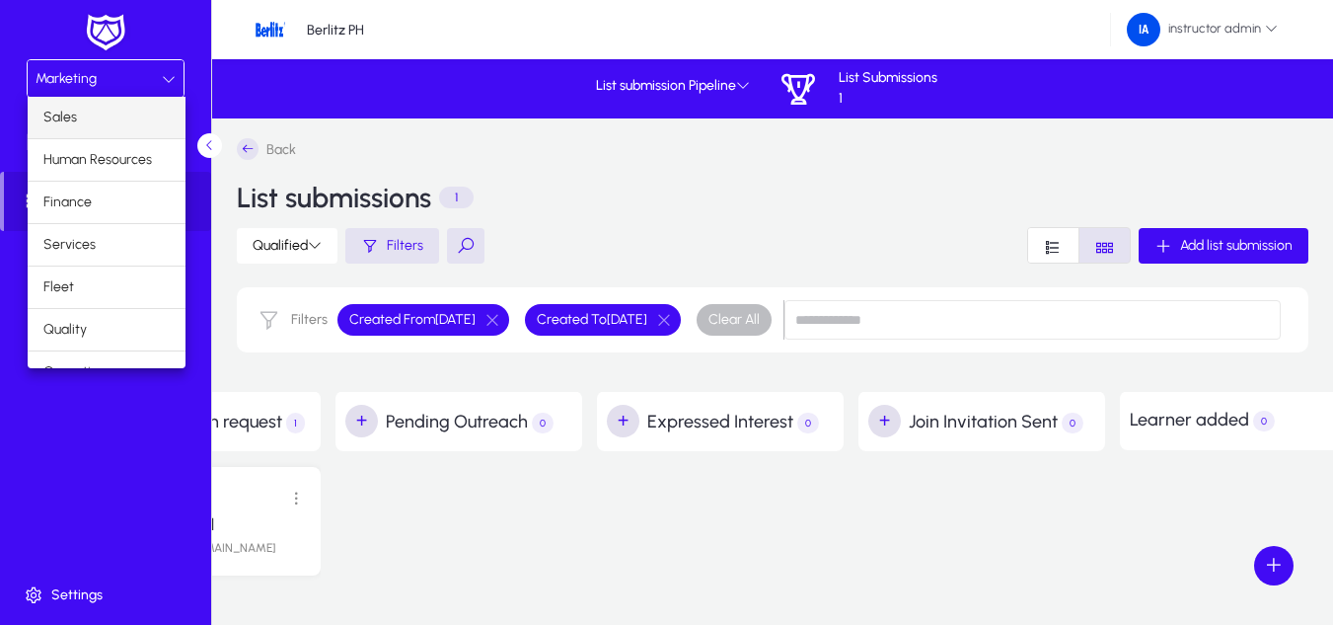
click at [72, 111] on span "Sales" at bounding box center [60, 118] width 34 height 24
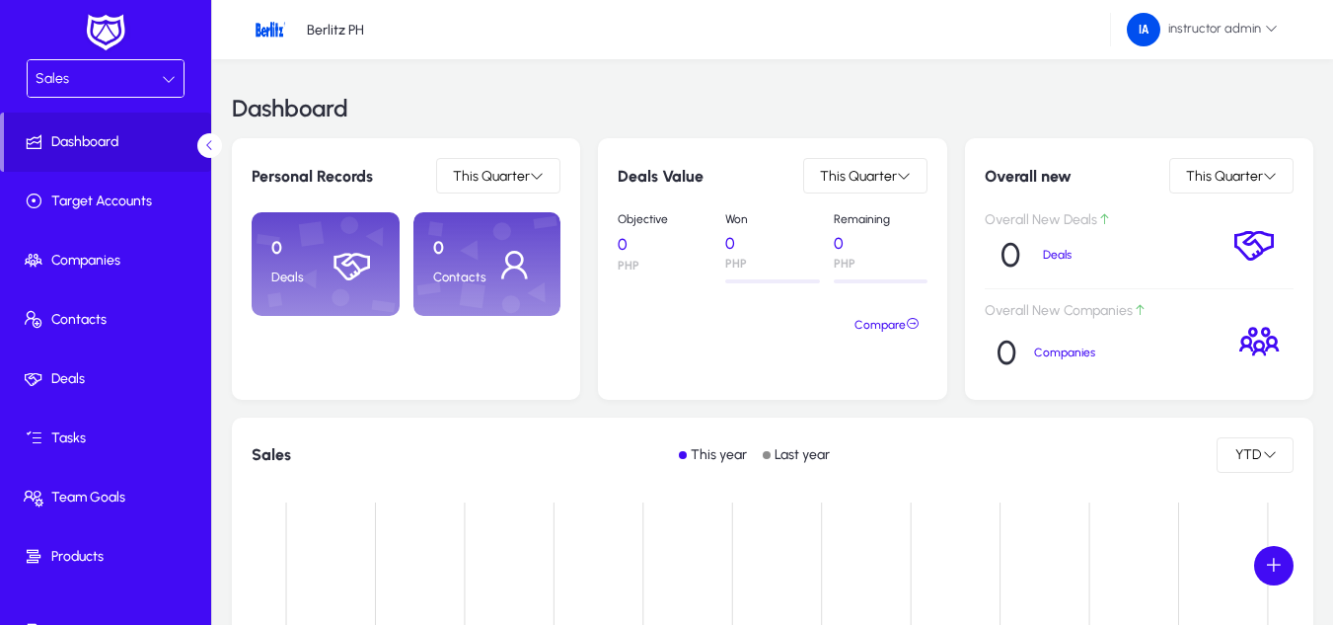
click at [80, 84] on div "Sales" at bounding box center [99, 79] width 126 height 26
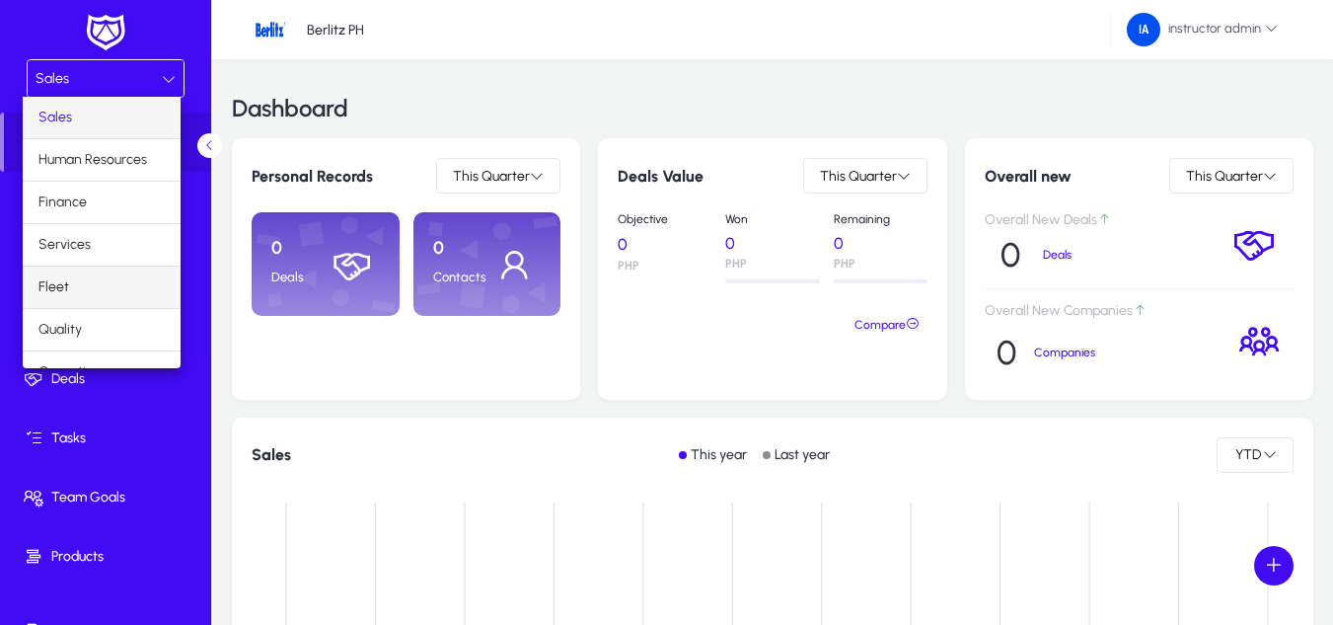
scroll to position [67, 0]
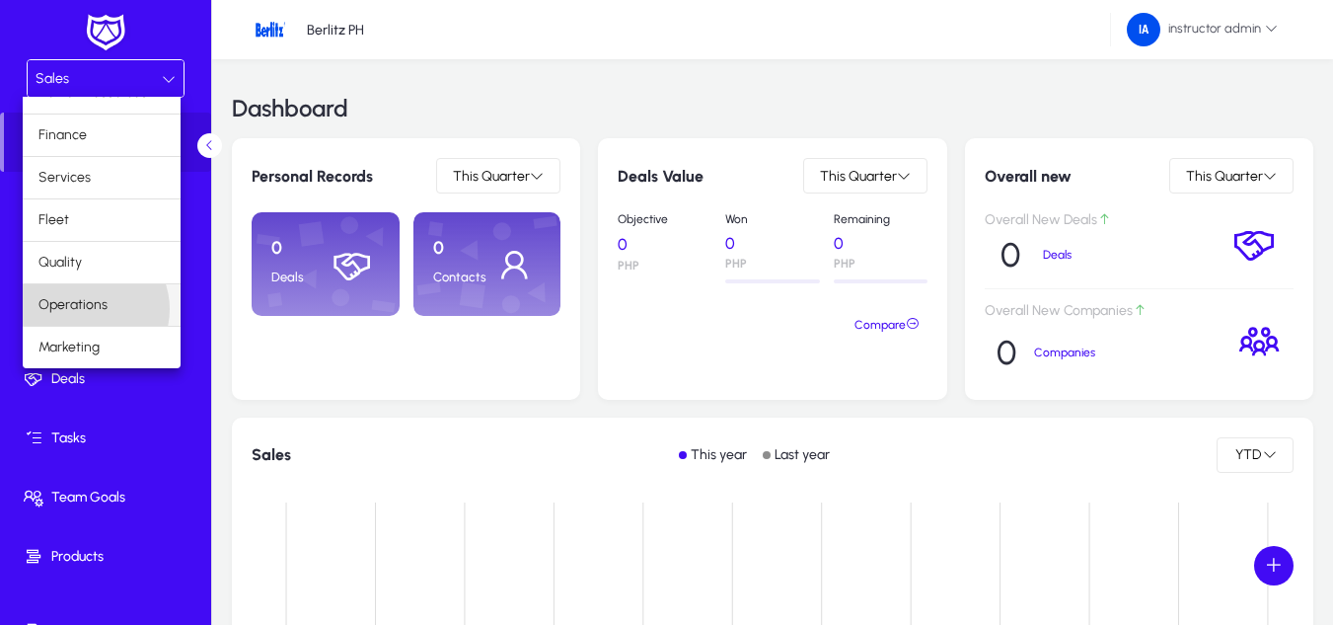
click at [88, 309] on span "Operations" at bounding box center [72, 305] width 69 height 24
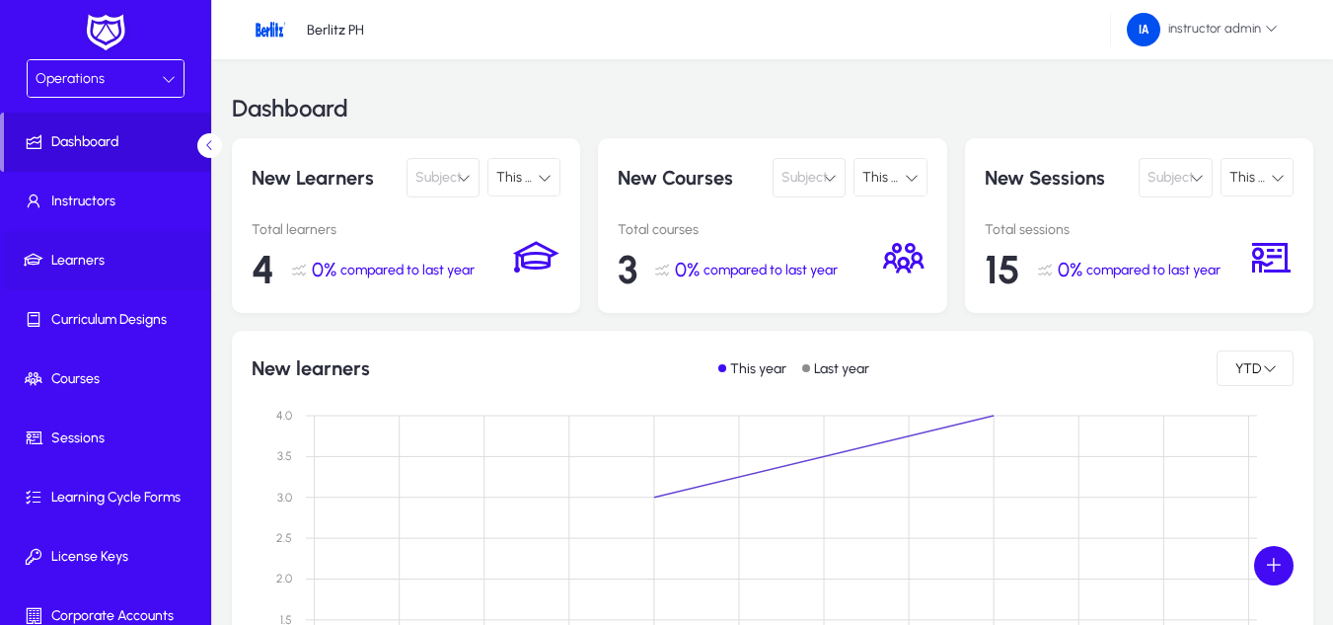
click at [94, 248] on span at bounding box center [109, 260] width 211 height 47
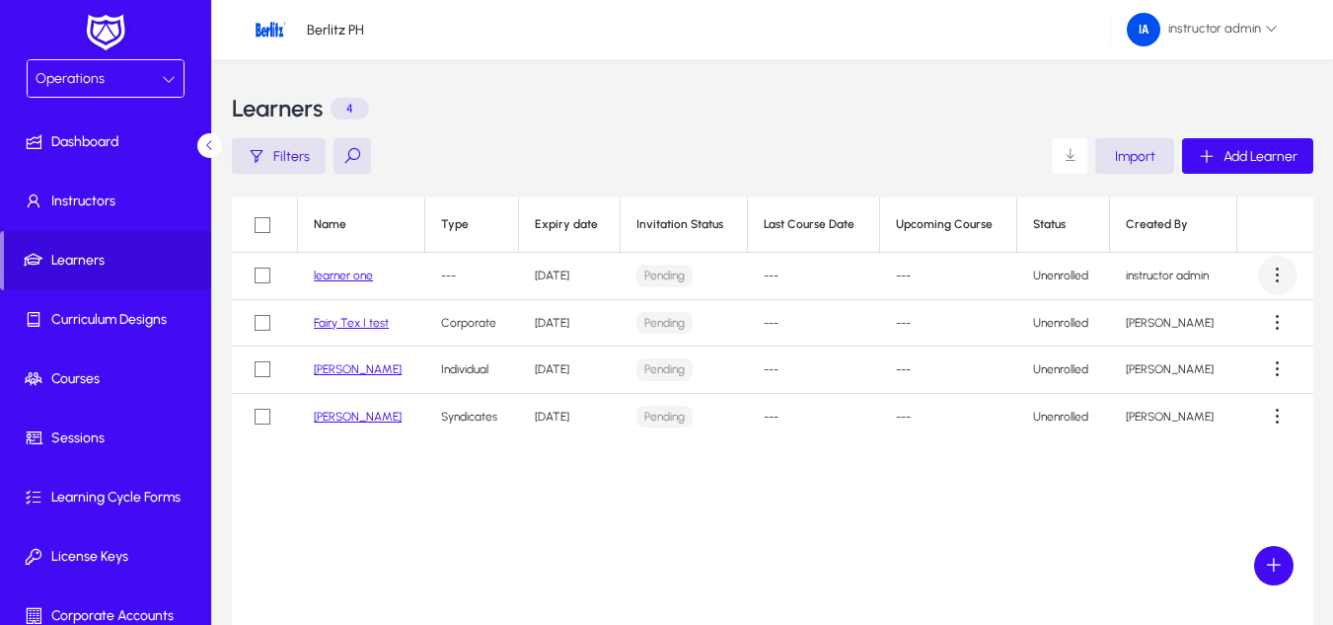
click at [1277, 274] on span at bounding box center [1277, 275] width 39 height 39
click at [1218, 457] on button "Delete" at bounding box center [1235, 447] width 124 height 41
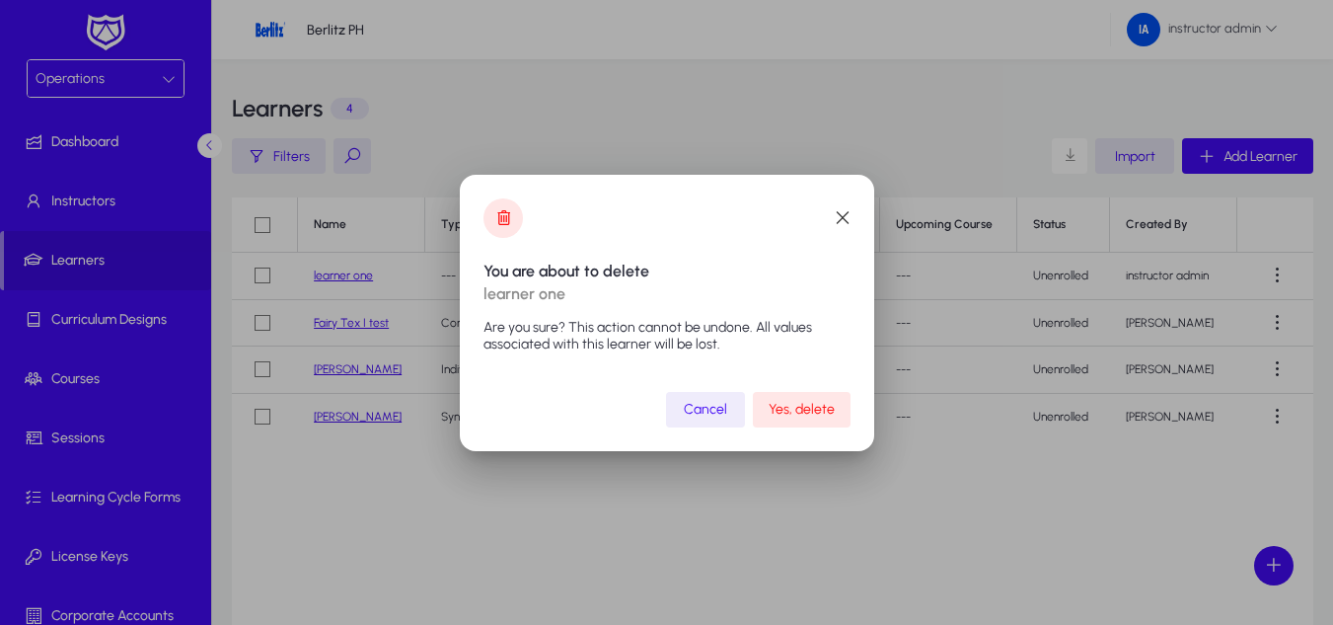
click at [782, 398] on span "submit" at bounding box center [802, 409] width 98 height 47
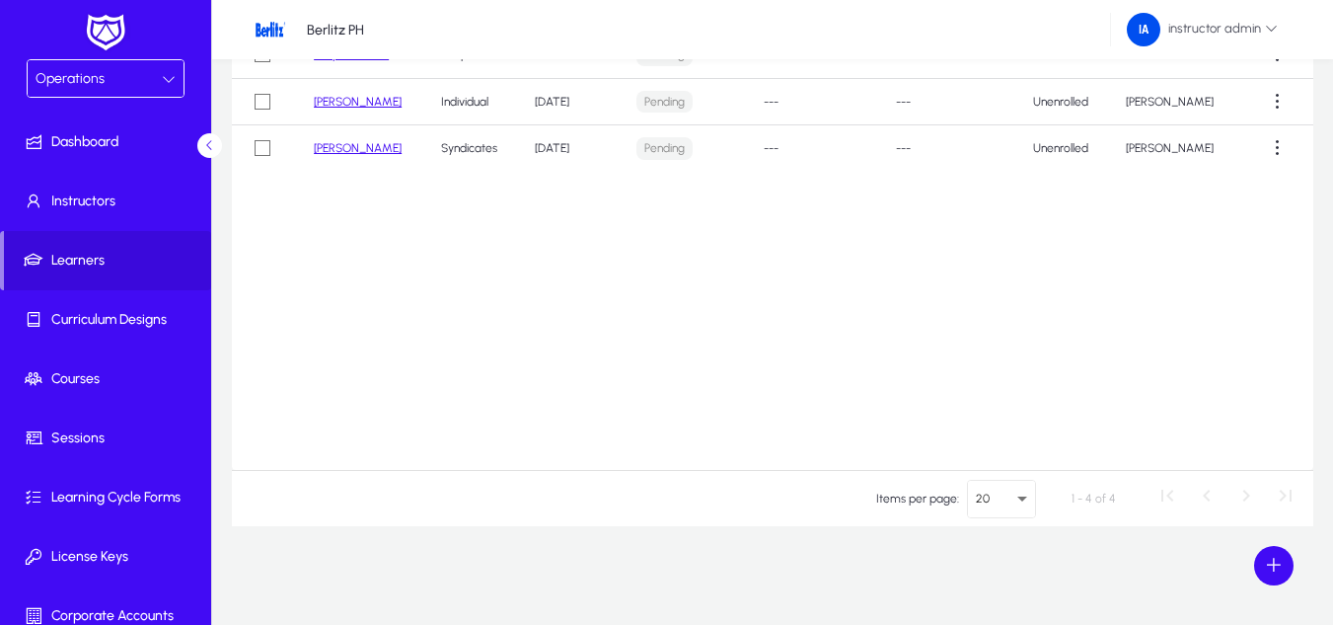
click at [103, 83] on div "Operations" at bounding box center [99, 79] width 126 height 26
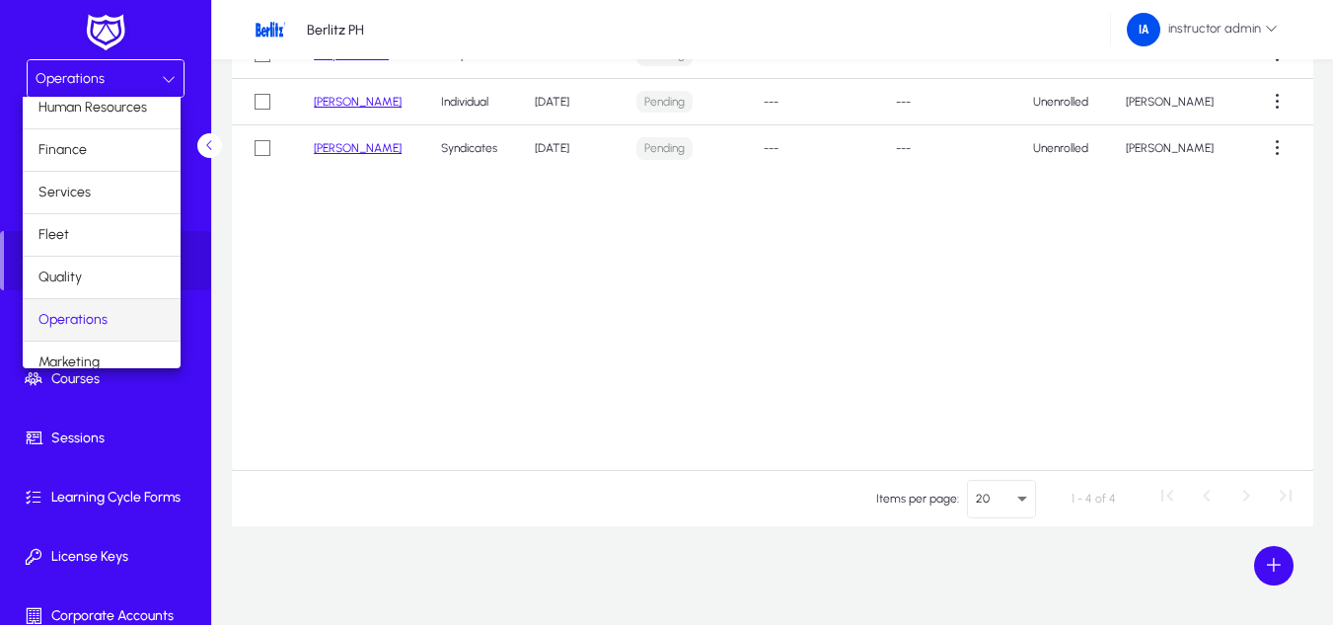
scroll to position [67, 0]
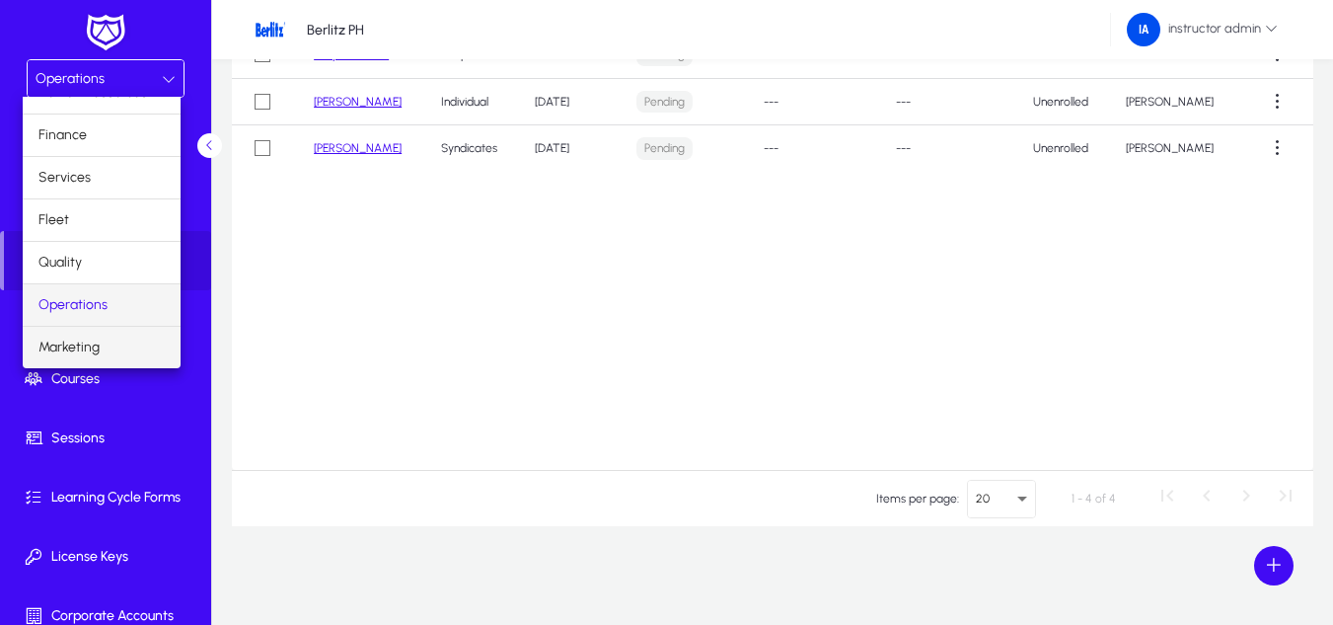
click at [86, 338] on span "Marketing" at bounding box center [68, 347] width 61 height 24
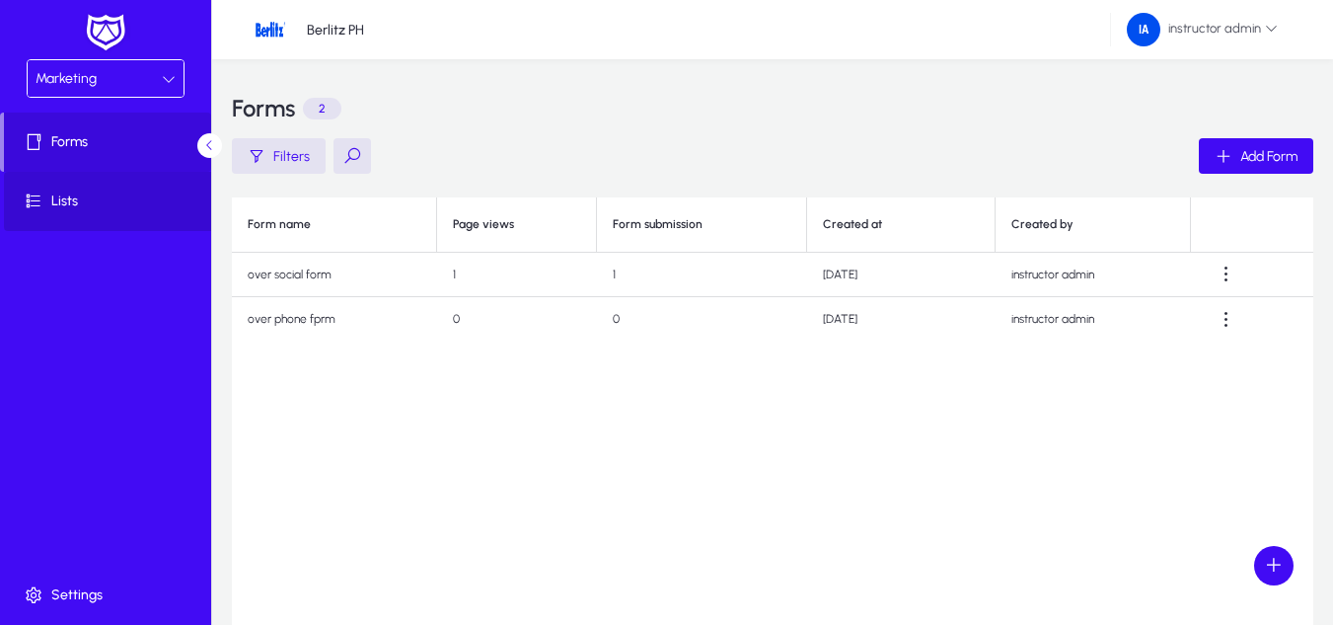
click at [66, 189] on span at bounding box center [109, 201] width 211 height 47
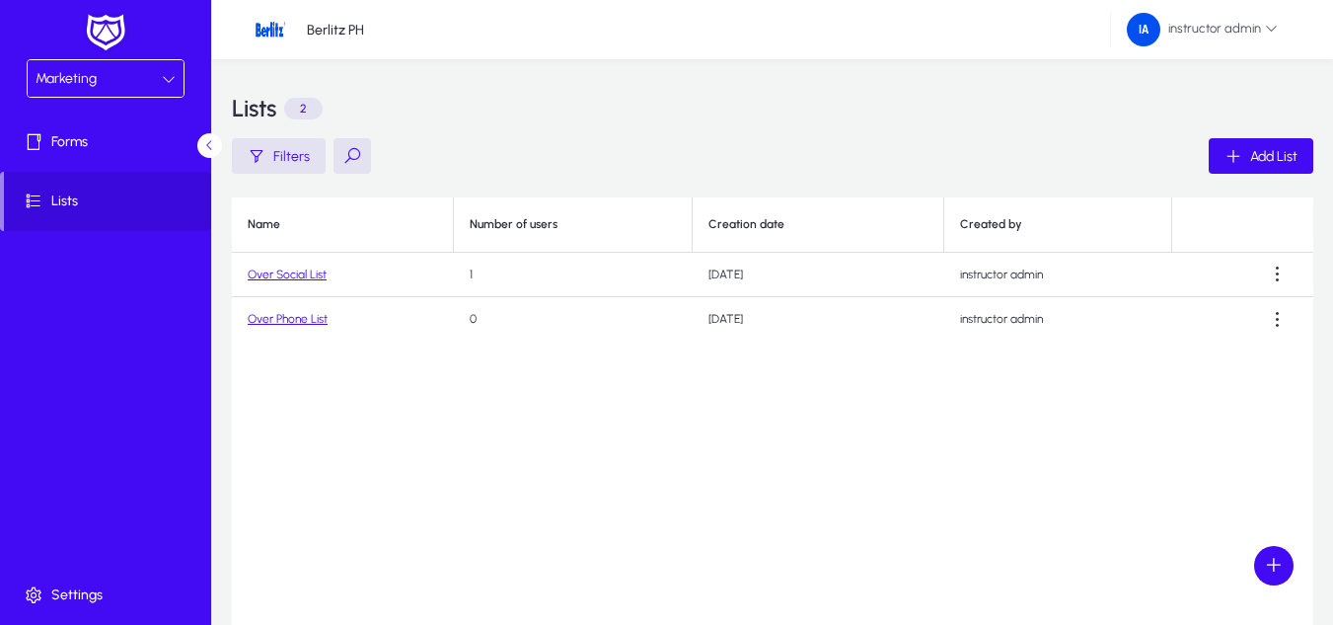
click at [289, 267] on link "Over Social List" at bounding box center [287, 274] width 79 height 14
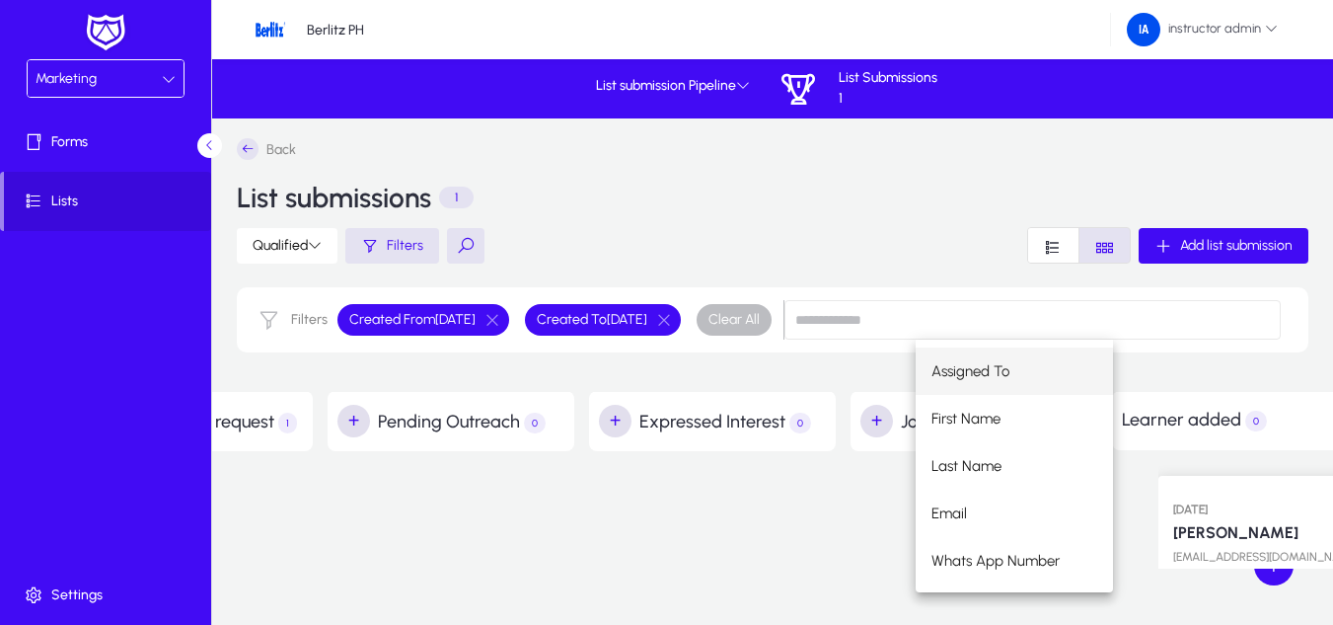
scroll to position [0, 178]
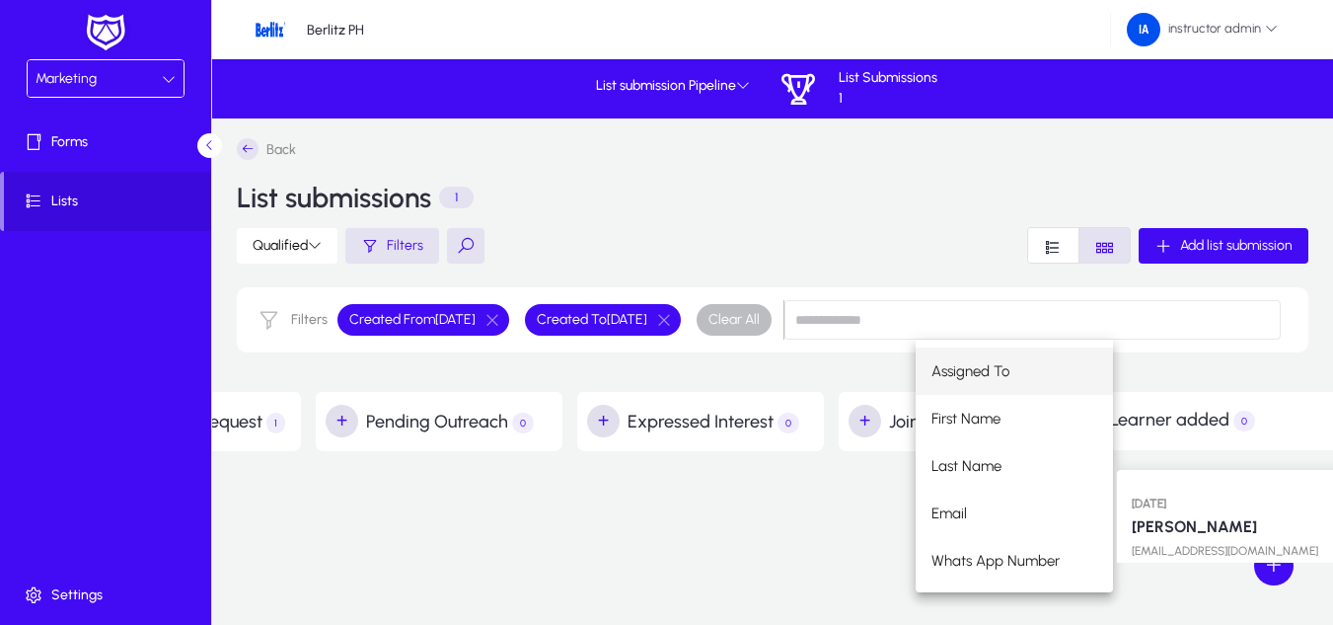
drag, startPoint x: 363, startPoint y: 539, endPoint x: 1248, endPoint y: 526, distance: 885.2
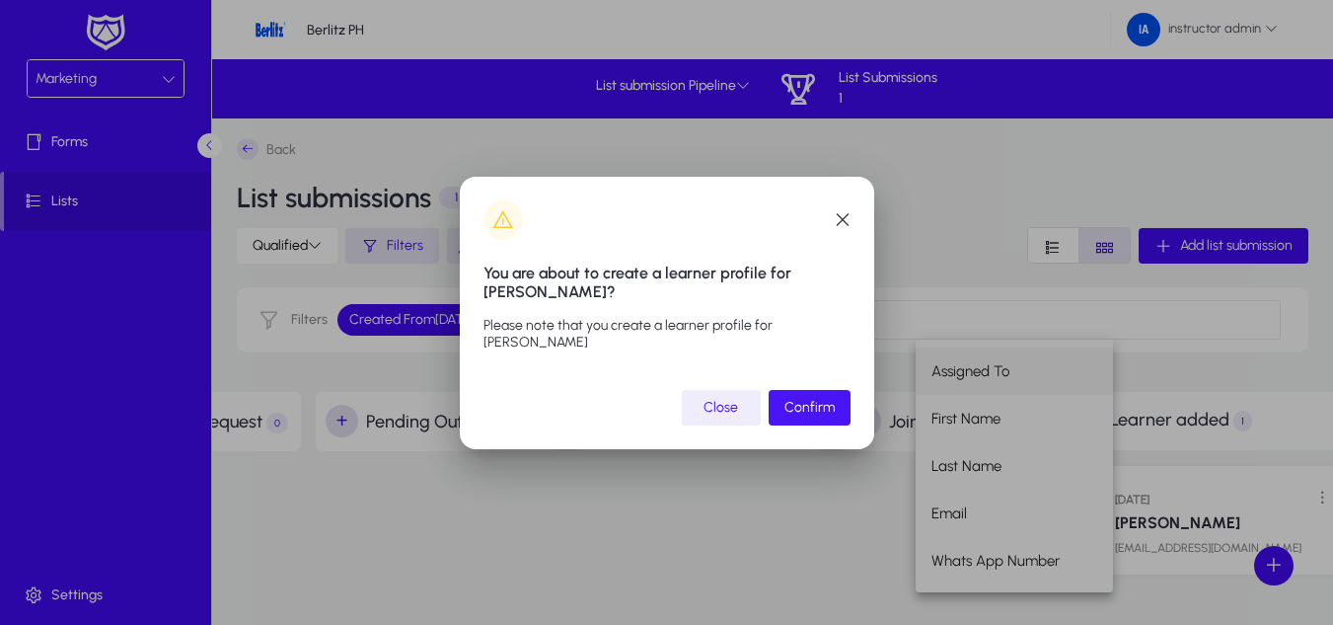
click at [831, 412] on span "Confirm" at bounding box center [809, 407] width 50 height 17
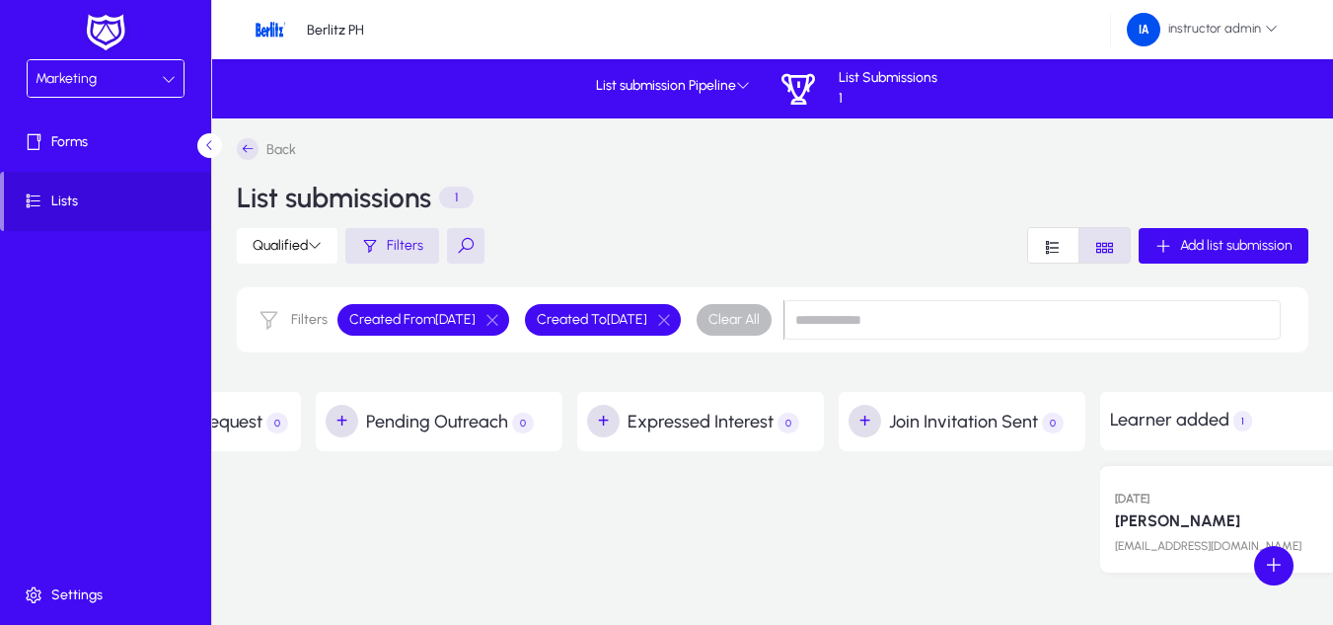
click at [988, 608] on div "Back List submissions 1 Qualified Filters Add list submission Filters Created F…" at bounding box center [839, 404] width 1608 height 573
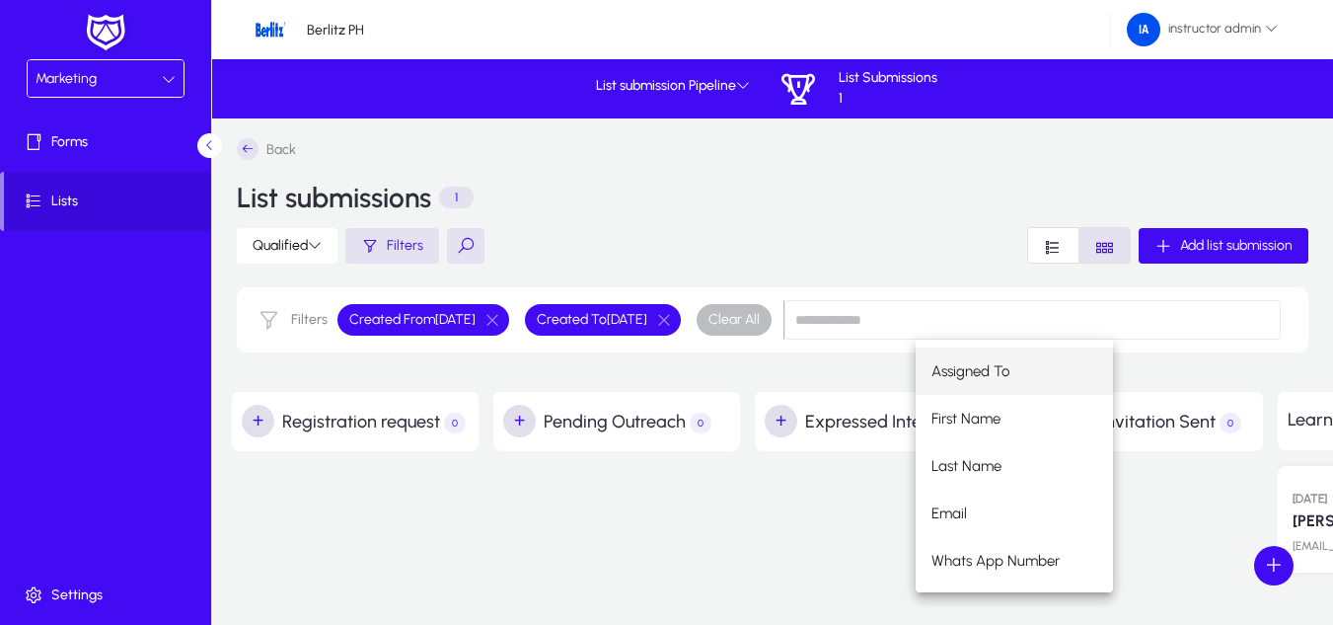
click at [711, 545] on div at bounding box center [616, 519] width 247 height 137
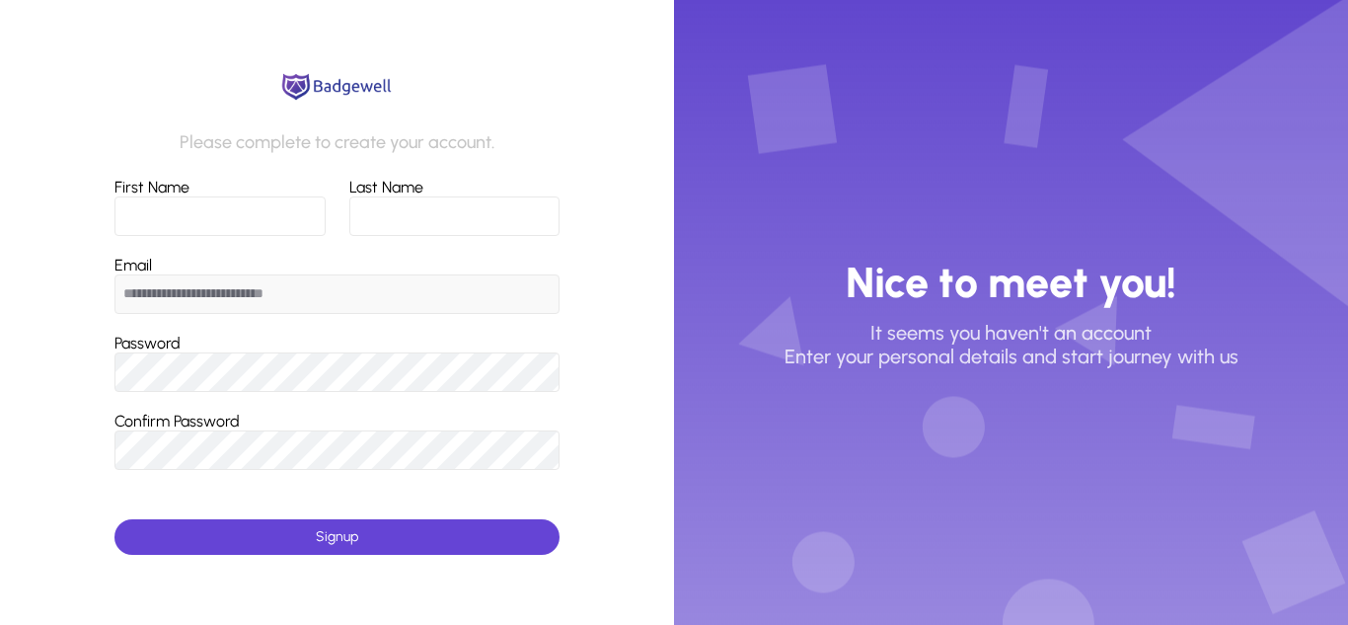
click at [171, 204] on input "First Name" at bounding box center [219, 215] width 211 height 39
type input "*******"
click at [556, 282] on input "**********" at bounding box center [336, 293] width 445 height 39
click at [459, 210] on input "Last Name" at bounding box center [454, 215] width 210 height 39
type input "***"
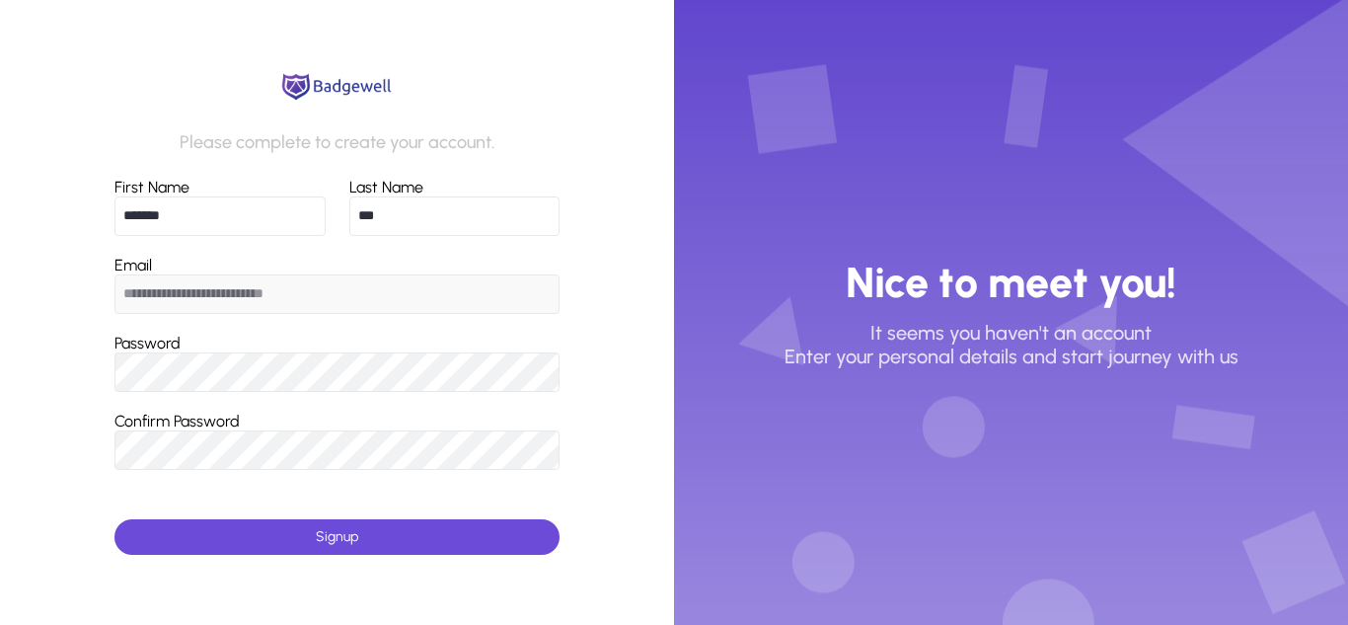
click at [354, 526] on span "submit" at bounding box center [336, 536] width 445 height 47
click at [352, 541] on span "Signup" at bounding box center [337, 536] width 42 height 17
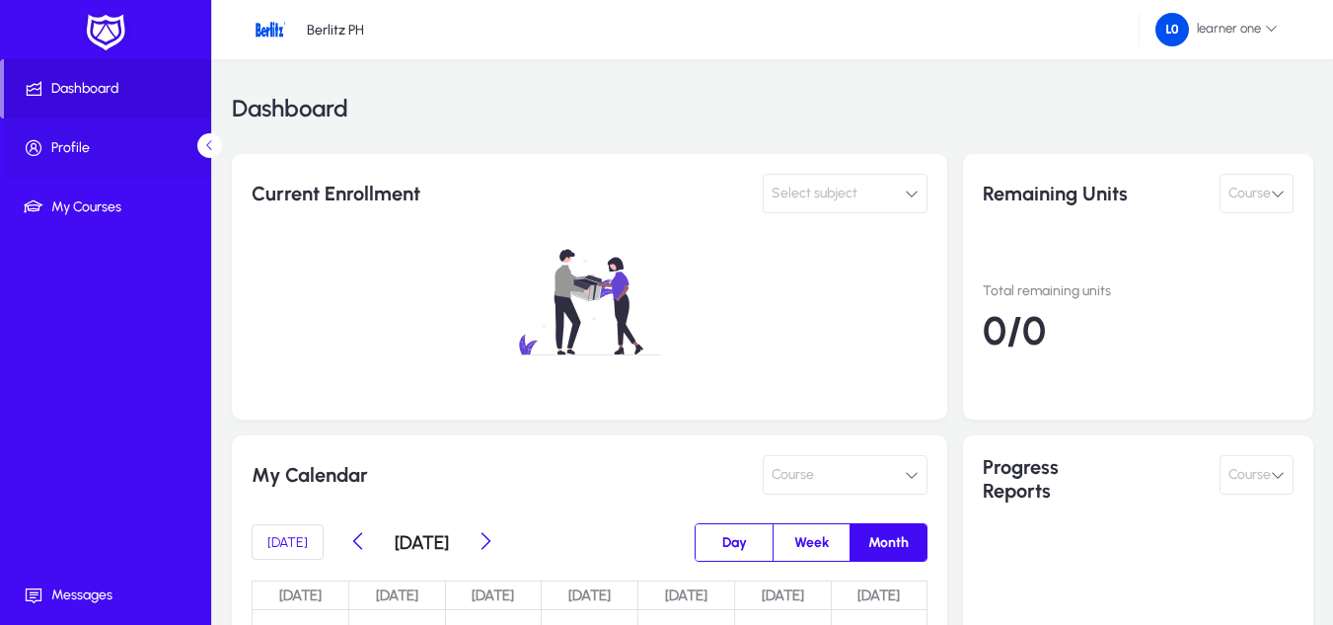
click at [81, 132] on span at bounding box center [109, 147] width 211 height 47
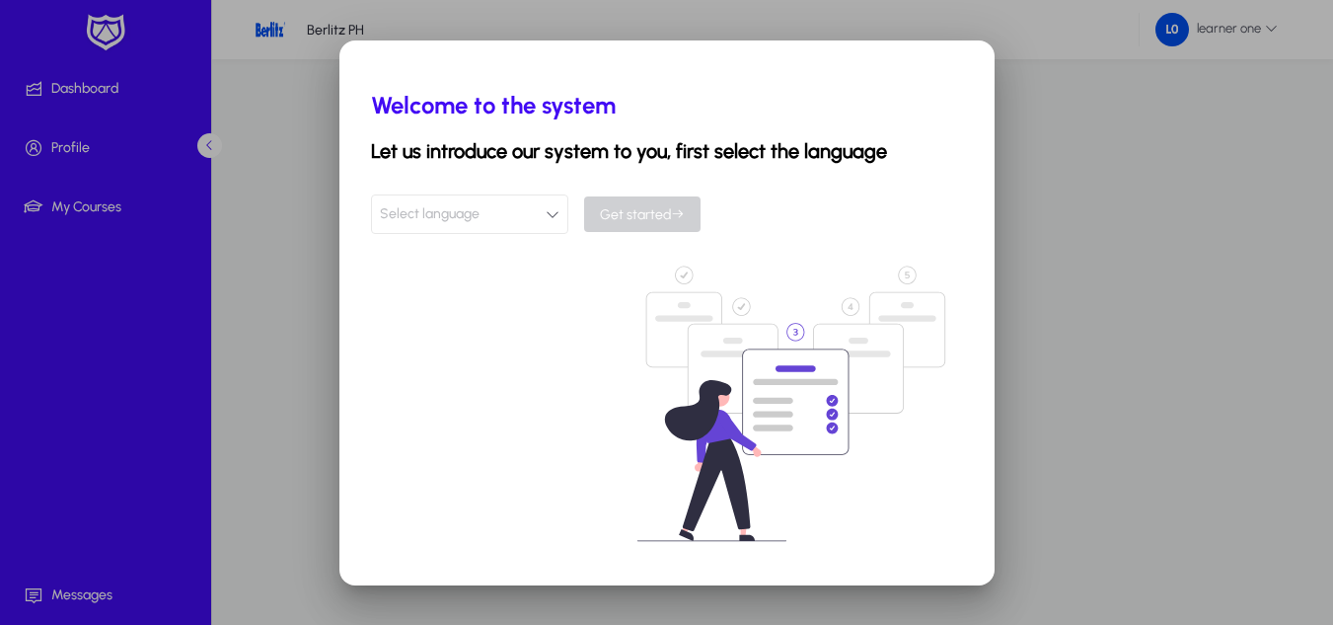
click at [559, 208] on button "Select language" at bounding box center [469, 213] width 197 height 39
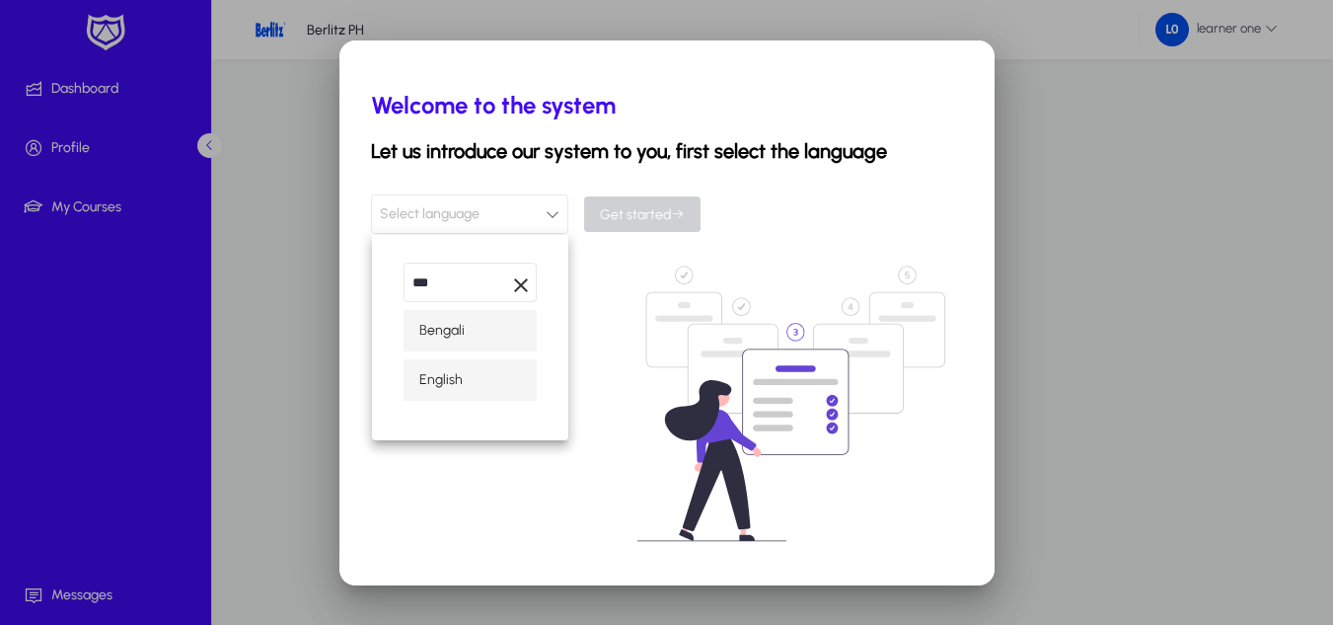
type input "***"
click at [443, 396] on mat-option "English" at bounding box center [470, 379] width 133 height 41
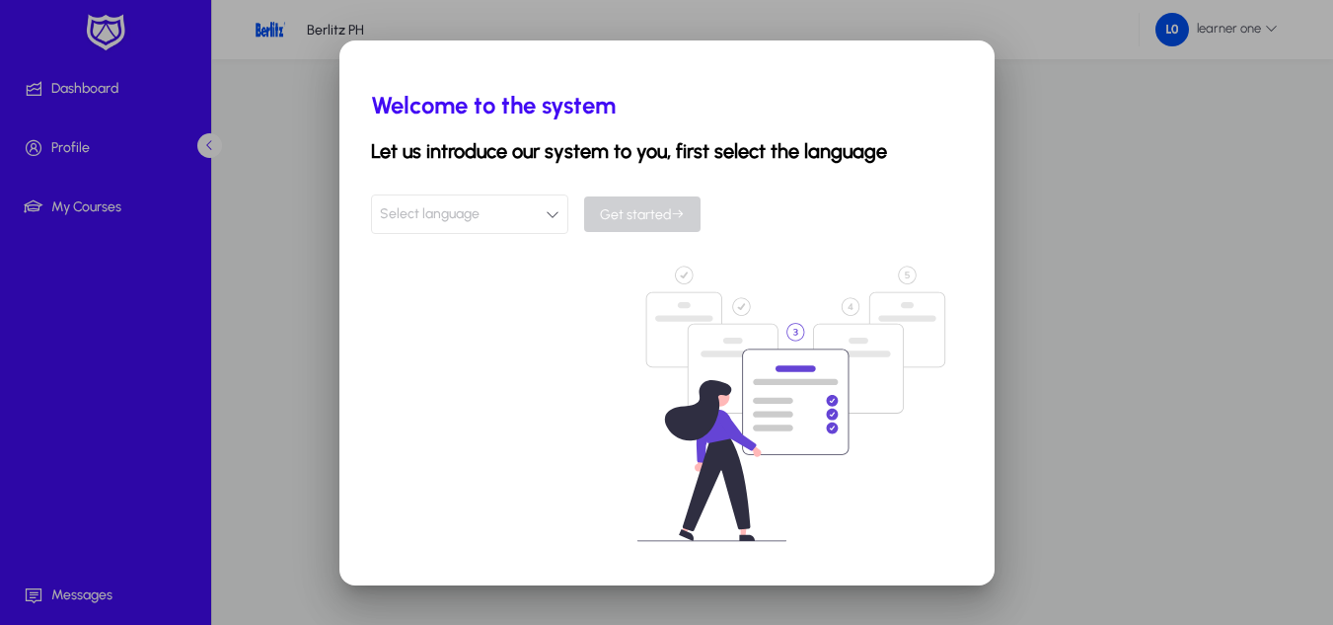
scroll to position [1, 0]
click at [652, 202] on span "submit" at bounding box center [642, 213] width 116 height 47
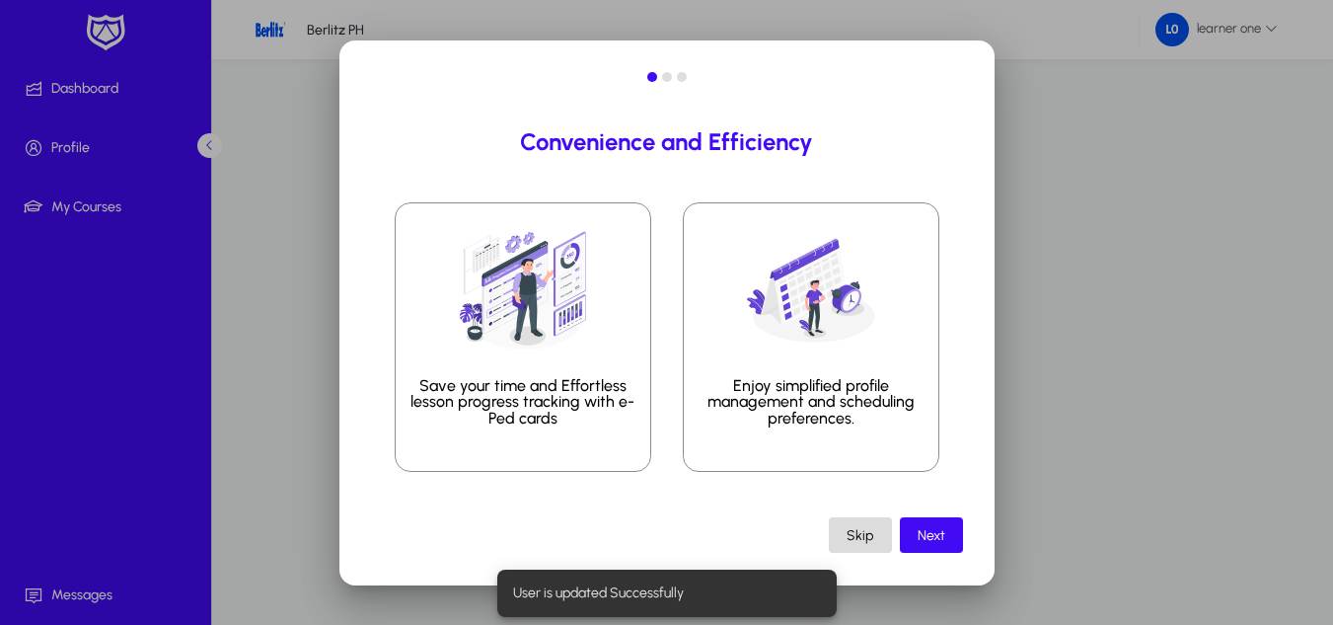
click at [857, 543] on span "Skip" at bounding box center [860, 535] width 27 height 17
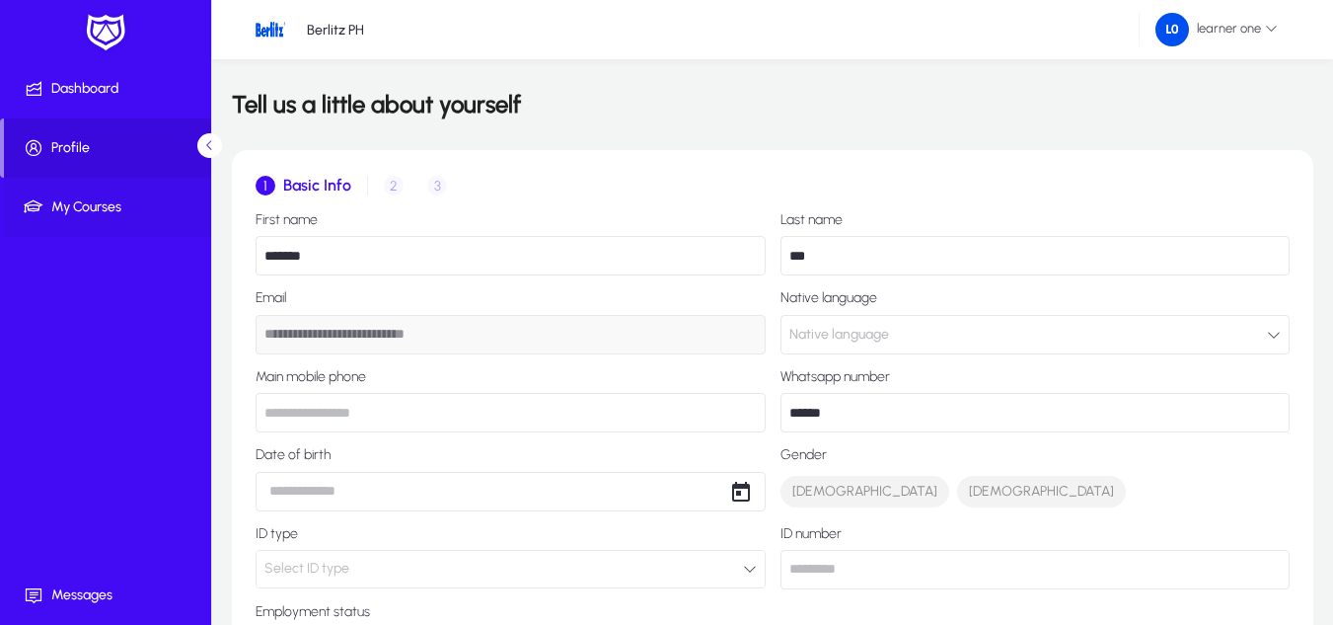
click at [86, 204] on span "My Courses" at bounding box center [109, 207] width 211 height 20
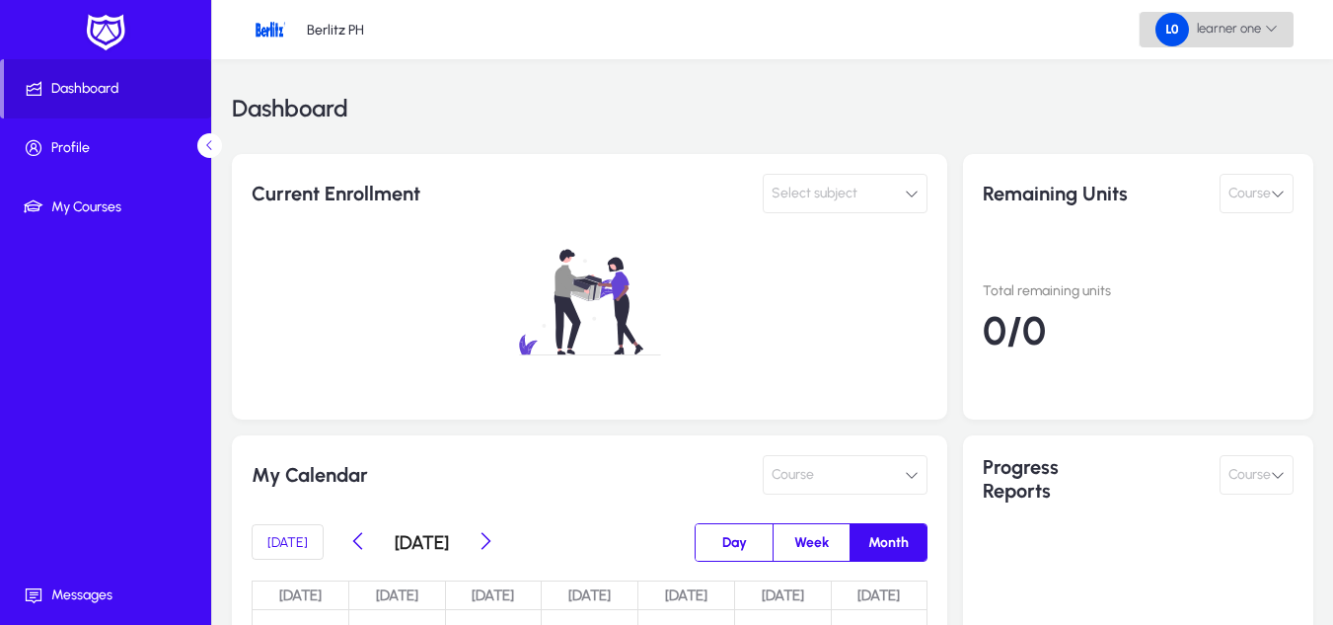
click at [1239, 21] on span "learner one" at bounding box center [1216, 30] width 122 height 34
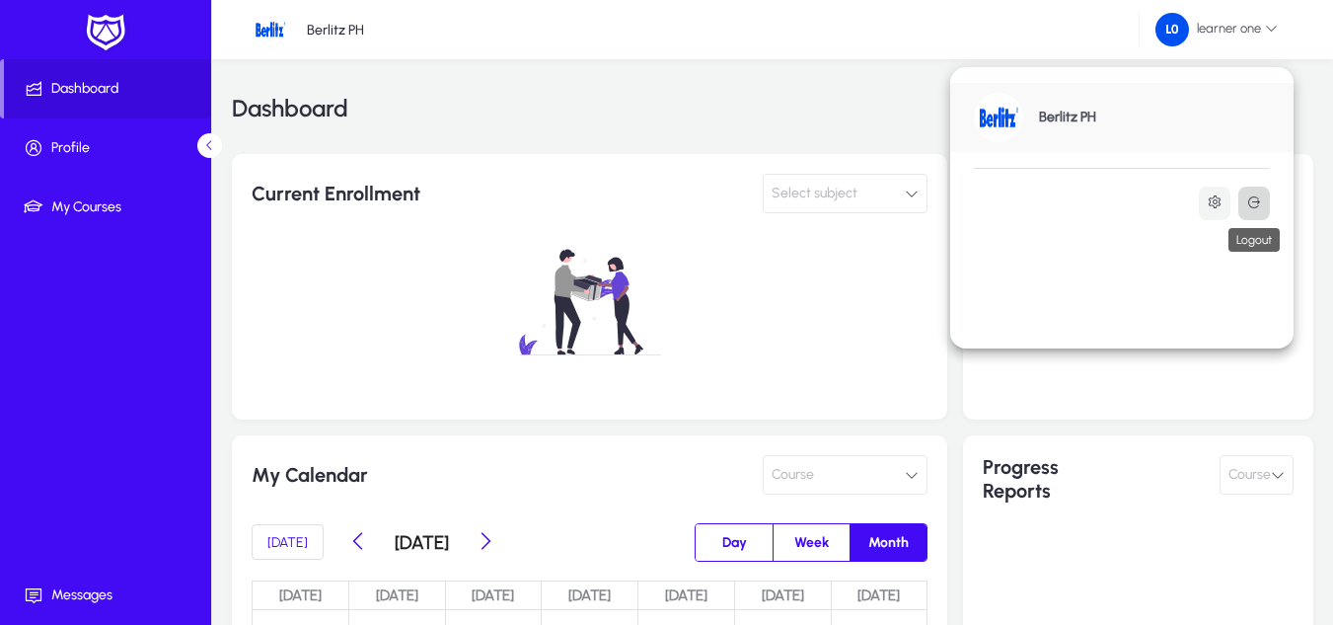
click at [1266, 198] on button at bounding box center [1254, 203] width 32 height 34
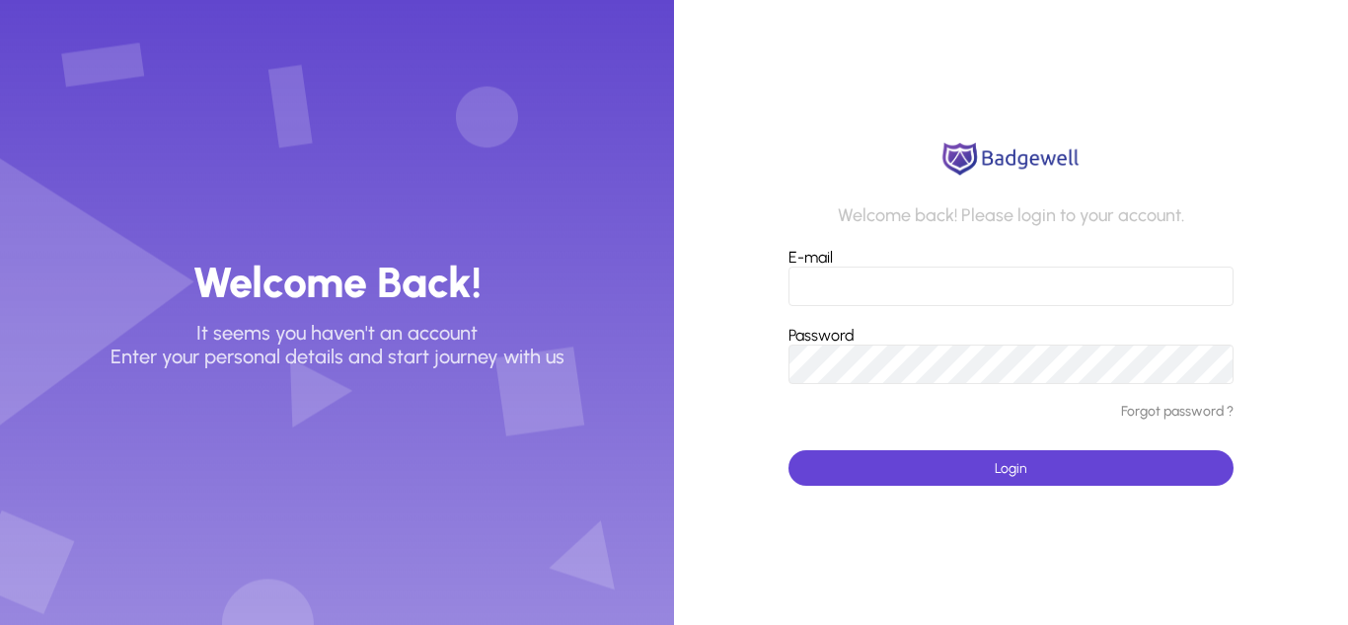
click at [882, 290] on input "E-mail" at bounding box center [1010, 285] width 445 height 39
type input "**********"
click at [788, 450] on button "Login" at bounding box center [1010, 468] width 445 height 36
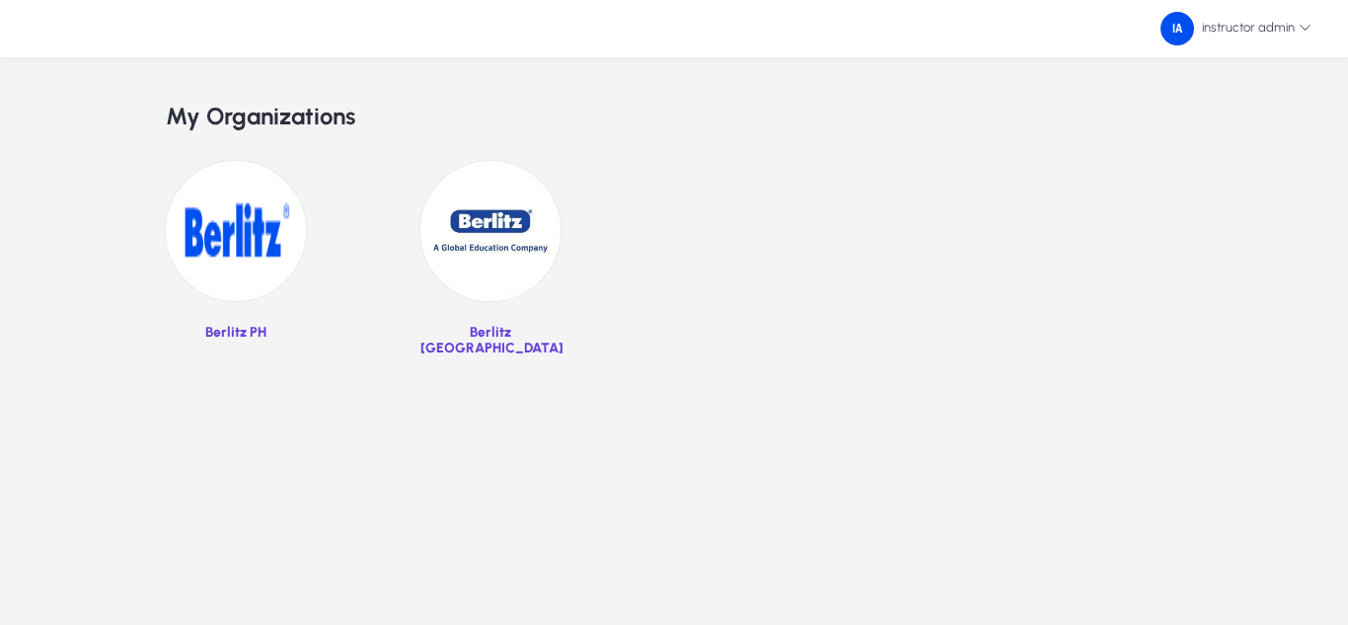
click at [493, 208] on img at bounding box center [490, 231] width 140 height 140
click at [263, 252] on img at bounding box center [236, 231] width 140 height 140
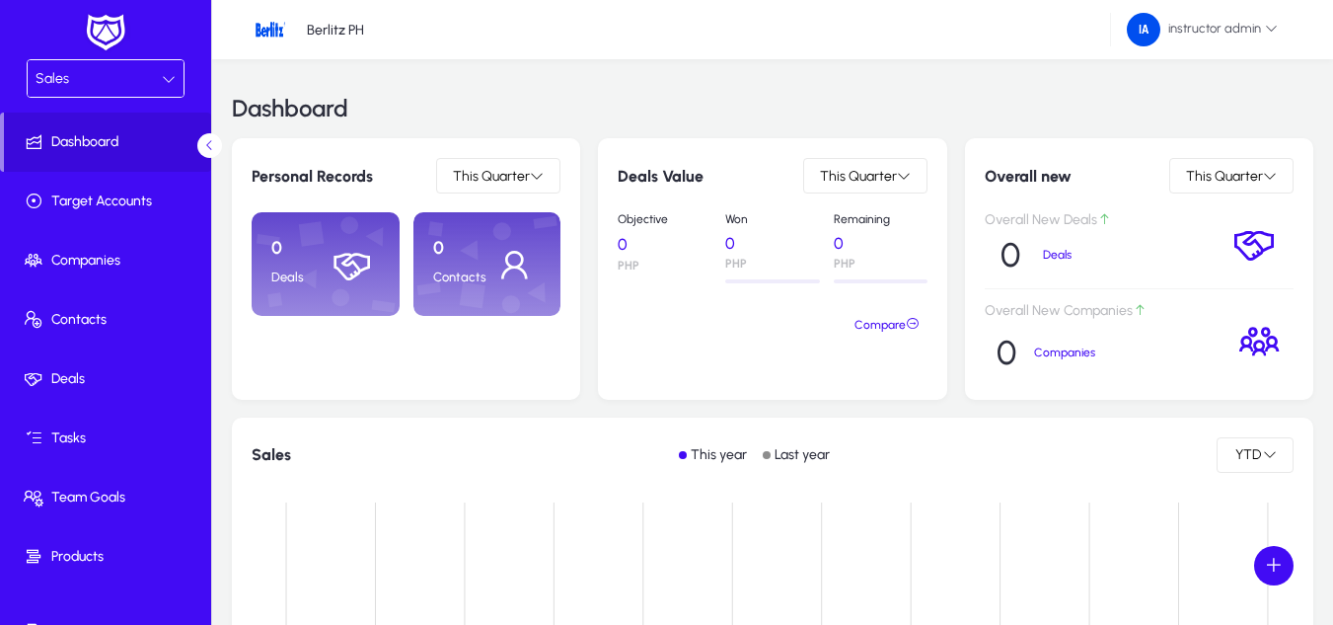
click at [117, 82] on div "Sales" at bounding box center [99, 79] width 126 height 26
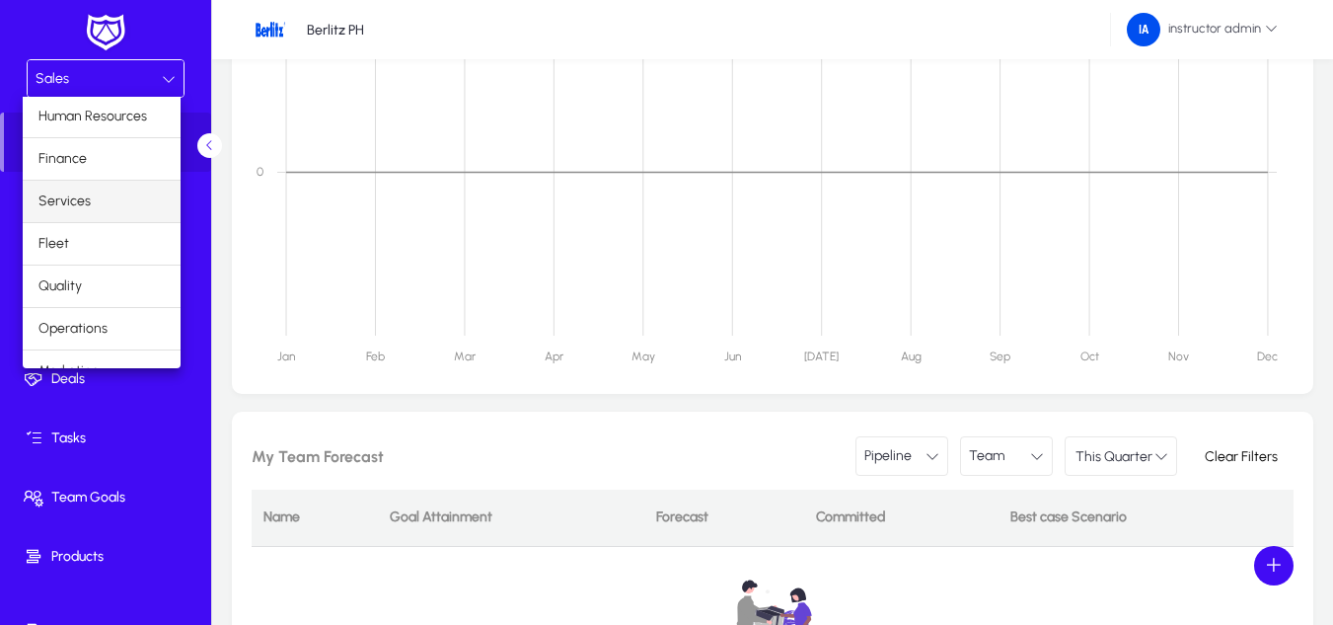
scroll to position [67, 0]
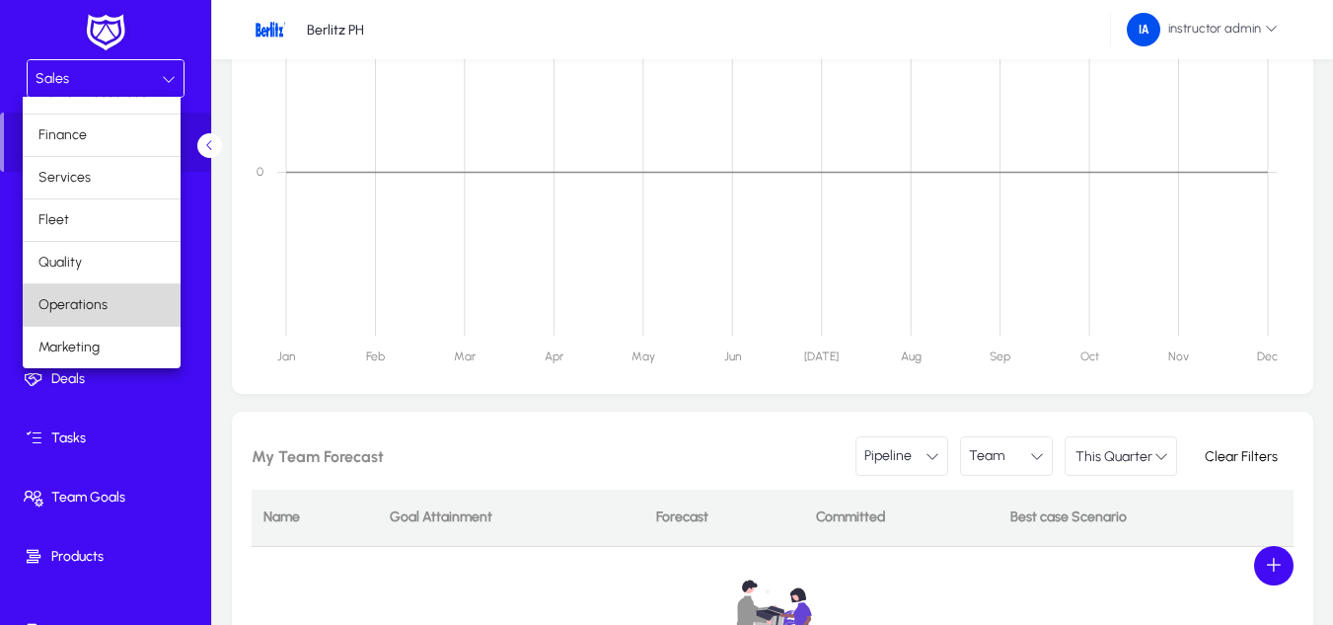
click at [105, 304] on span "Operations" at bounding box center [72, 305] width 69 height 24
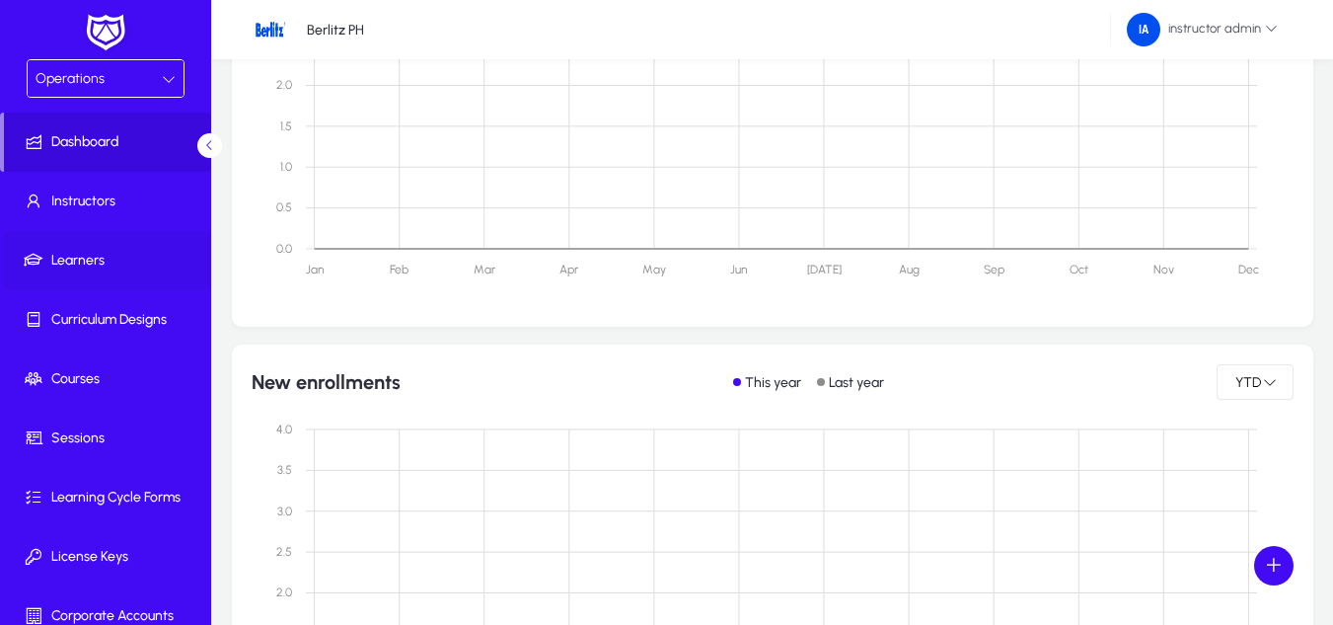
click at [103, 257] on span "Learners" at bounding box center [109, 261] width 211 height 20
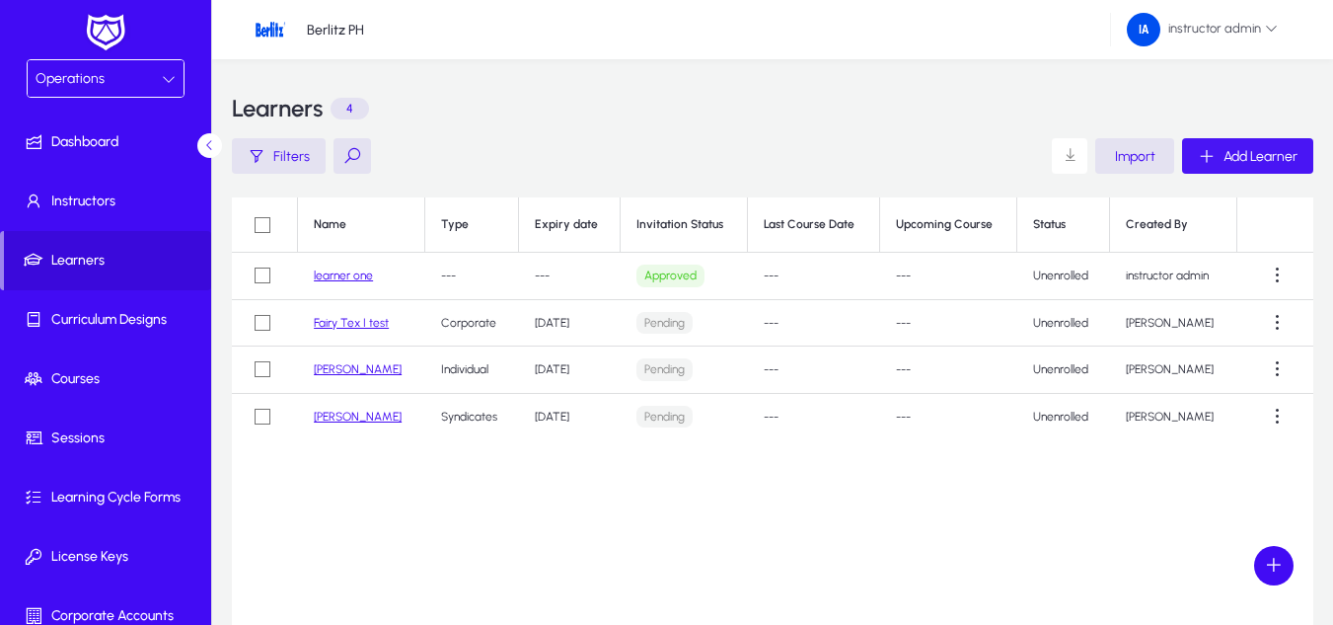
click at [1271, 161] on span "Add Learner" at bounding box center [1261, 156] width 74 height 17
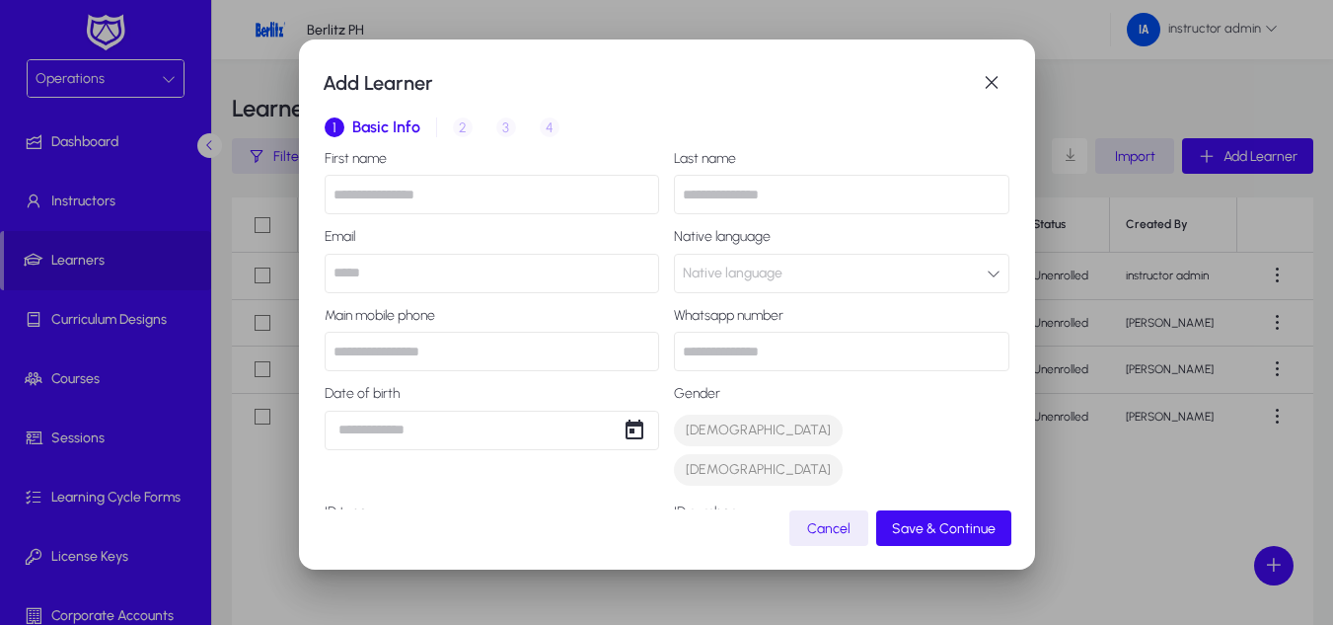
click at [461, 118] on div "1 Basic Info 2 Inquiry 3 Interview 4 Placement" at bounding box center [667, 127] width 685 height 47
click at [511, 198] on input "text" at bounding box center [492, 194] width 335 height 39
type input "***"
click at [896, 214] on input "text" at bounding box center [841, 194] width 335 height 39
type input "***"
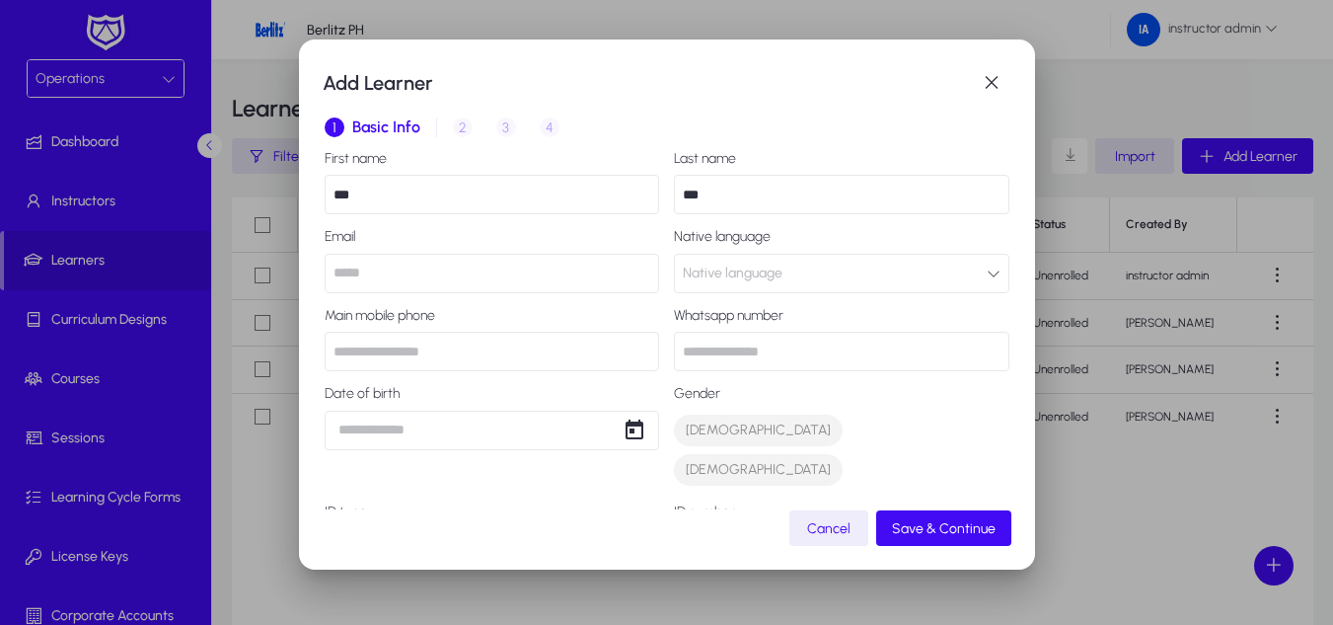
click at [342, 269] on input "email" at bounding box center [492, 273] width 335 height 39
type input "***"
click at [846, 285] on button "Native language" at bounding box center [841, 273] width 335 height 39
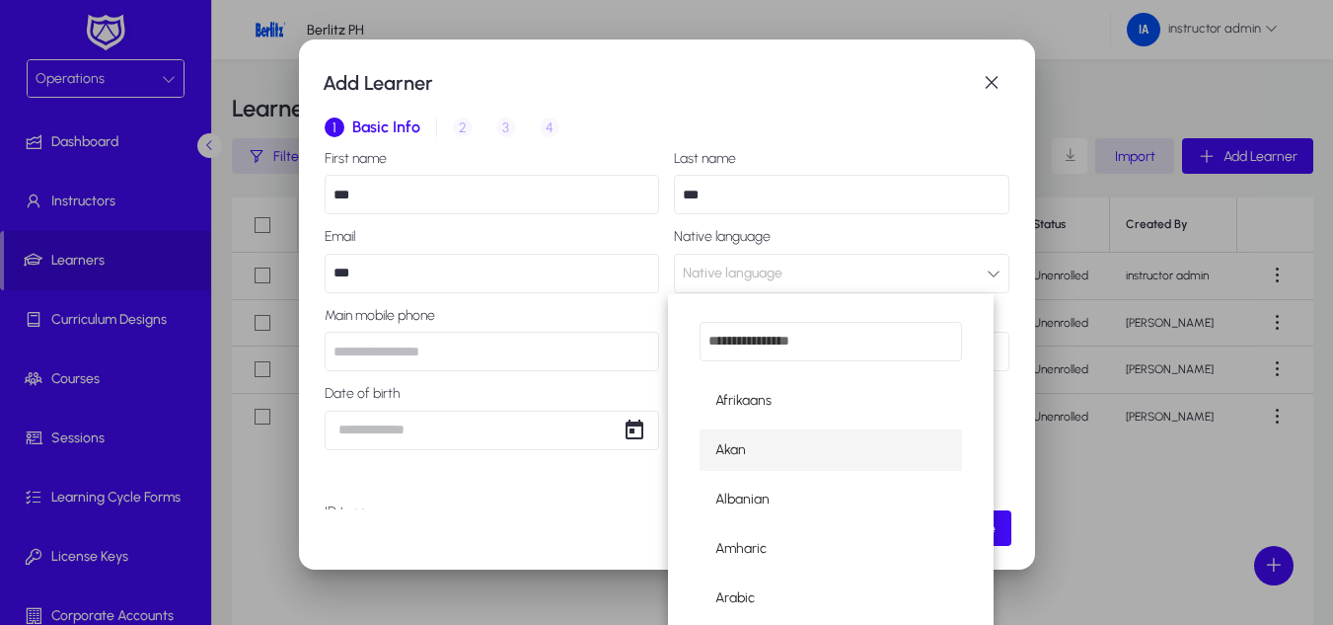
scroll to position [197, 0]
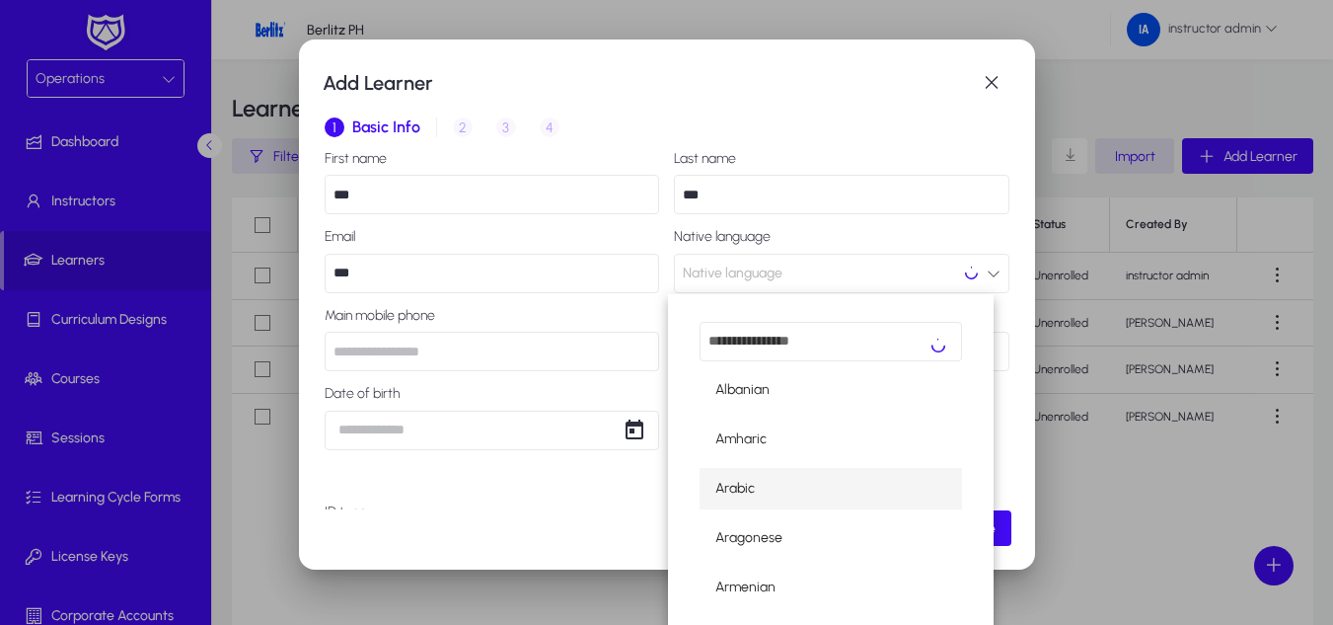
click at [791, 497] on mat-option "Arabic" at bounding box center [831, 488] width 262 height 41
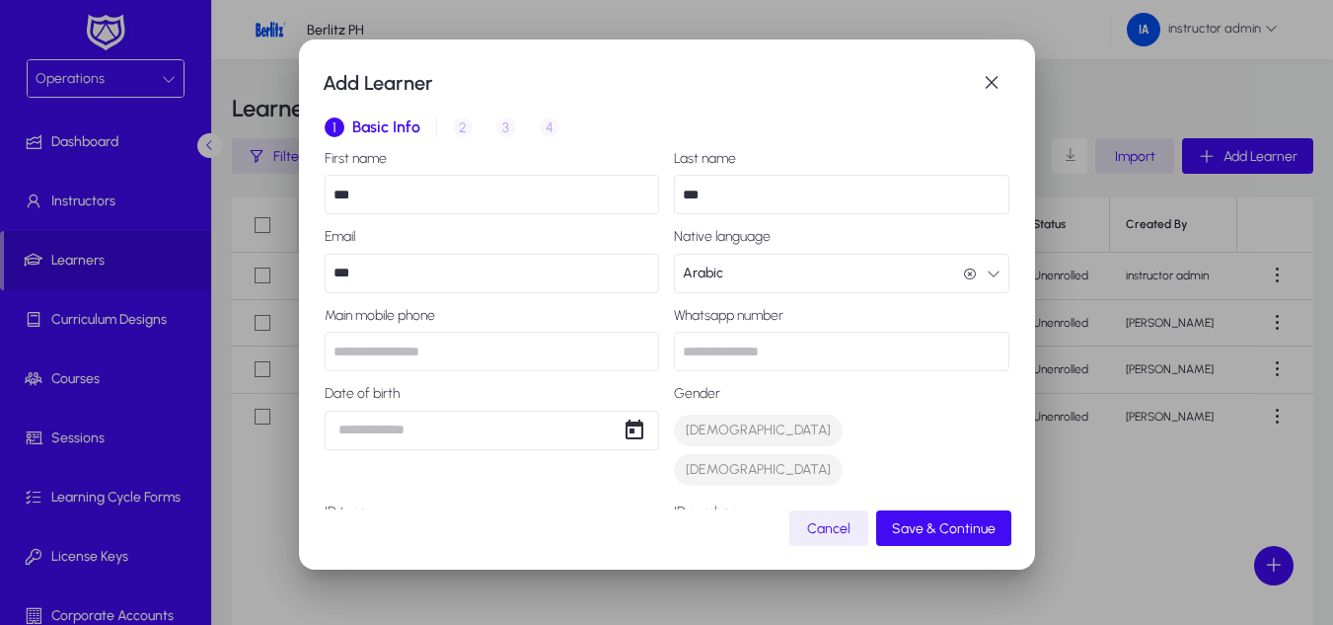
scroll to position [1, 0]
click at [444, 348] on input "text" at bounding box center [492, 351] width 335 height 39
type input "*****"
click at [761, 371] on input "text" at bounding box center [841, 351] width 335 height 39
type input "****"
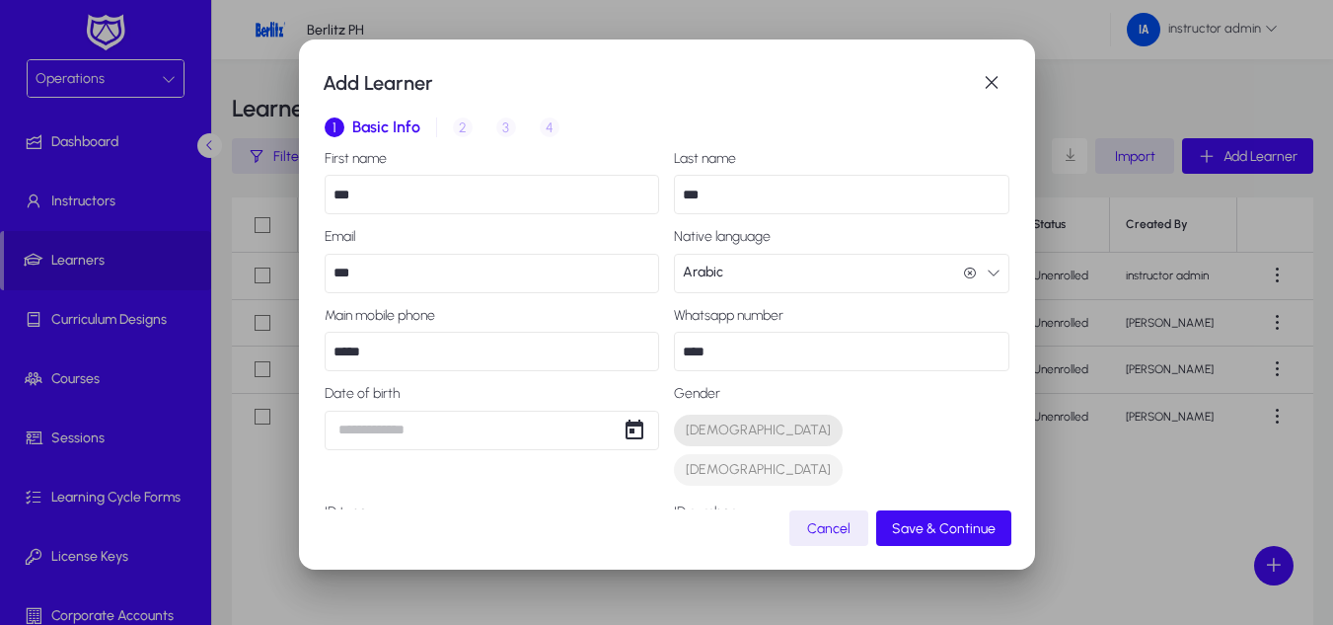
click at [711, 426] on button "Male" at bounding box center [758, 430] width 169 height 32
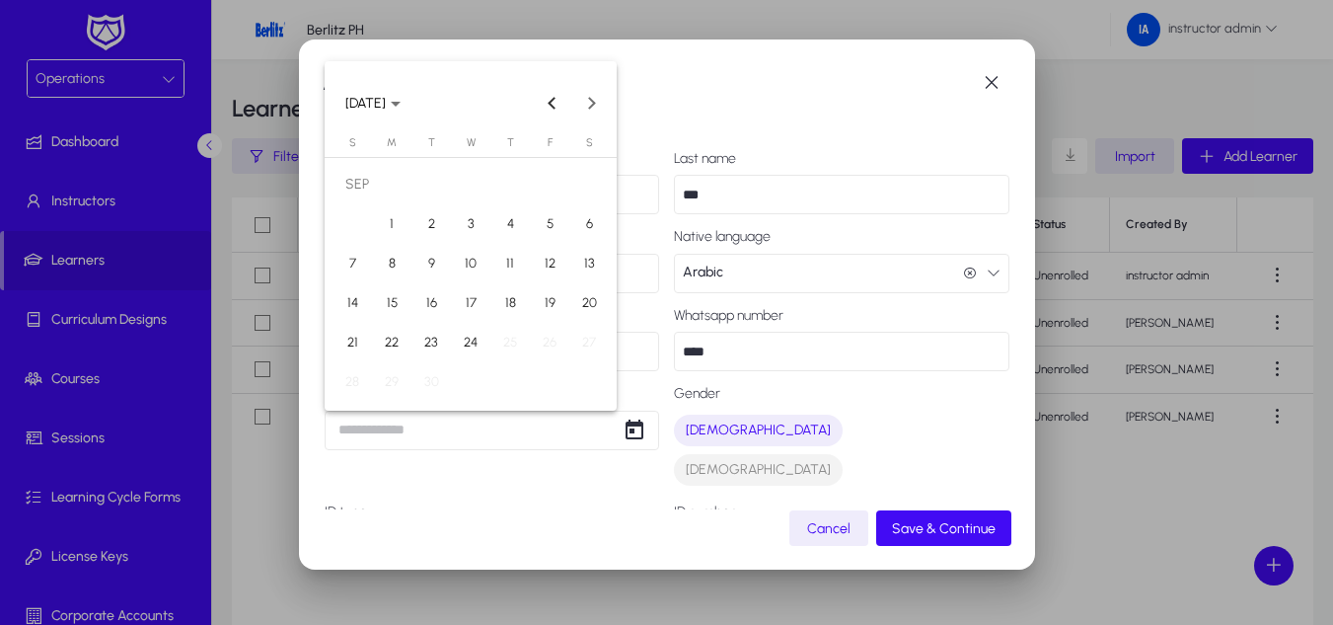
click at [542, 434] on div "Add Learner 1 Basic Info 2 Inquiry 3 Interview 4 Placement First name *** Last …" at bounding box center [666, 312] width 1333 height 625
click at [492, 310] on button "18" at bounding box center [509, 302] width 39 height 39
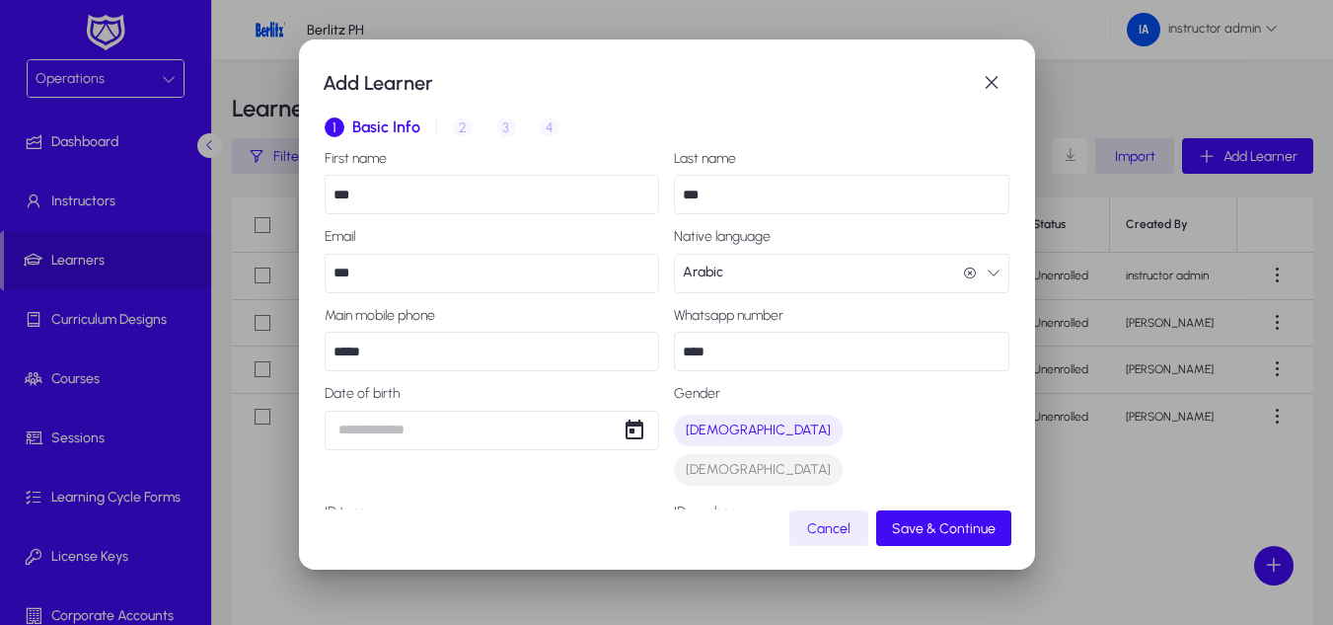
type input "**********"
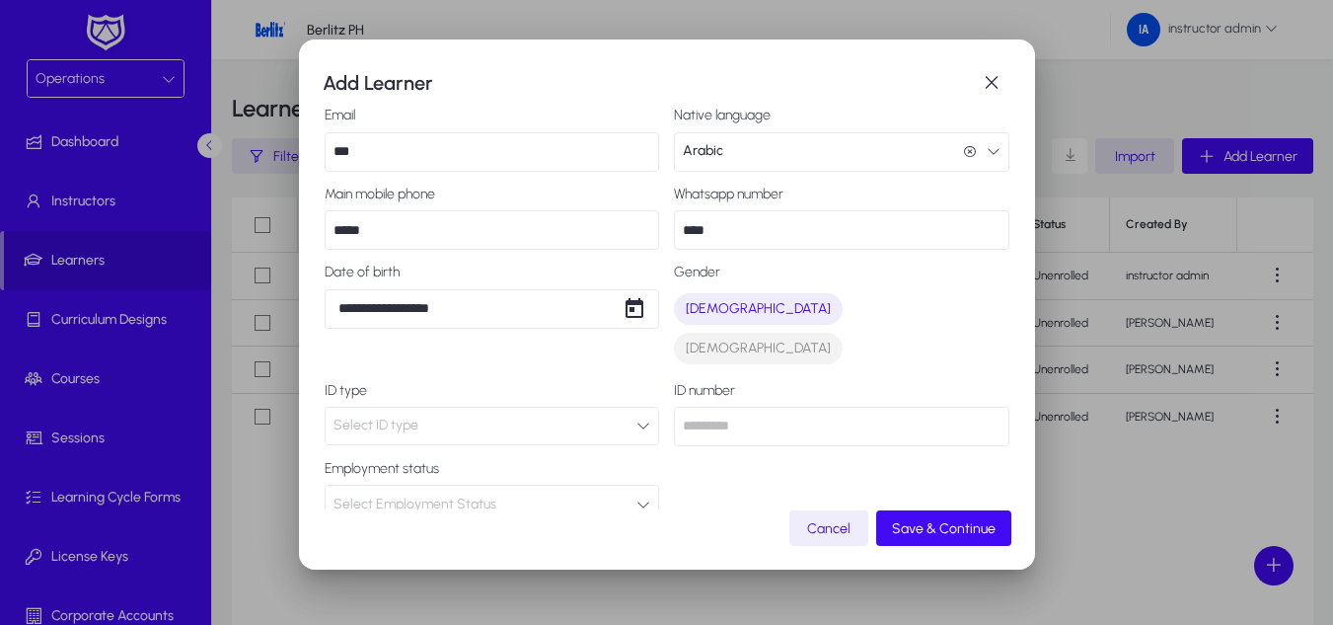
scroll to position [296, 0]
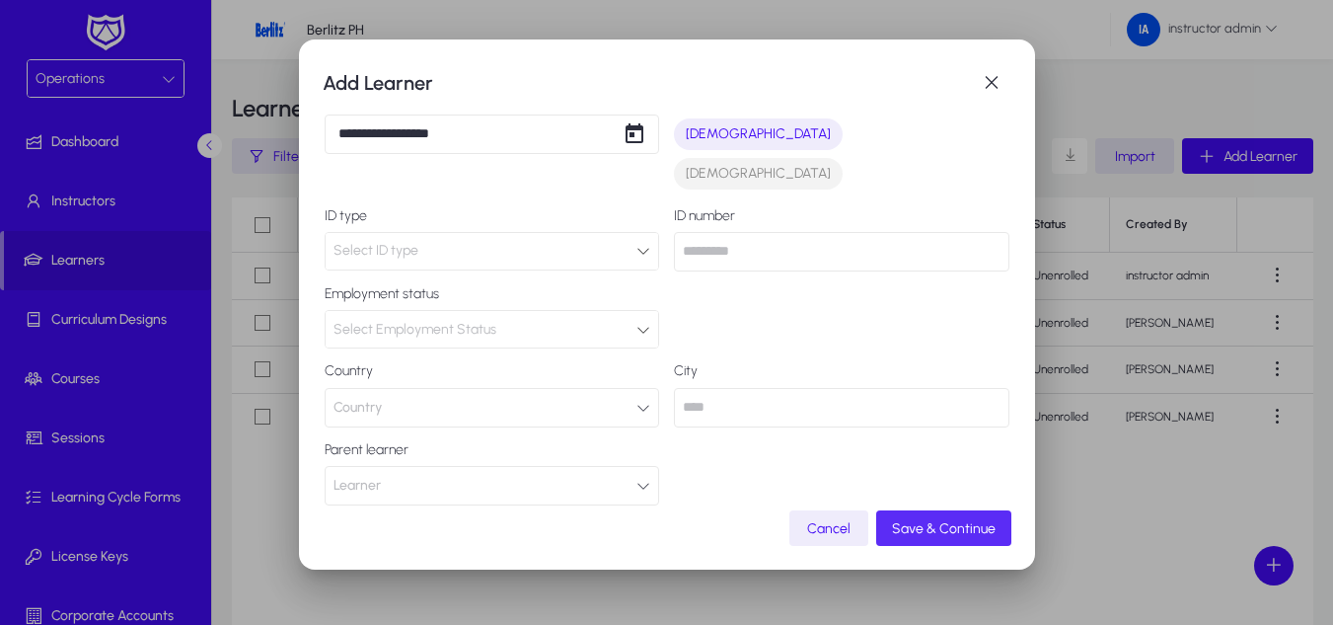
click at [977, 530] on span "Save & Continue" at bounding box center [944, 528] width 104 height 17
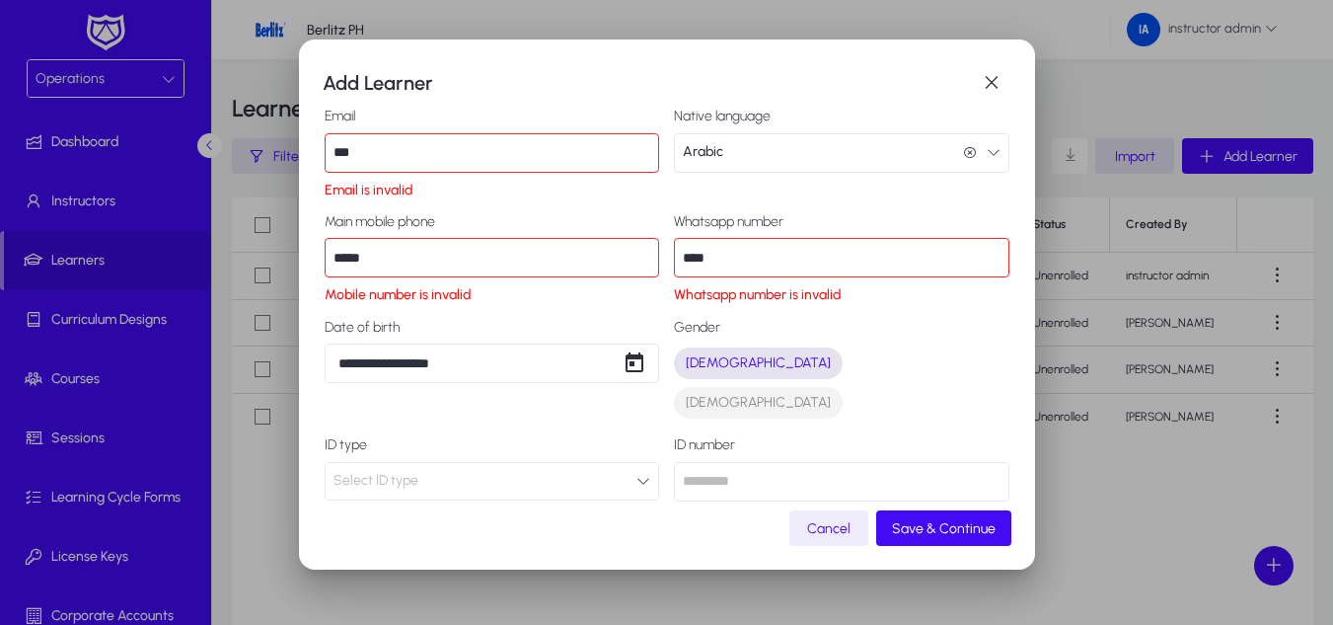
scroll to position [0, 0]
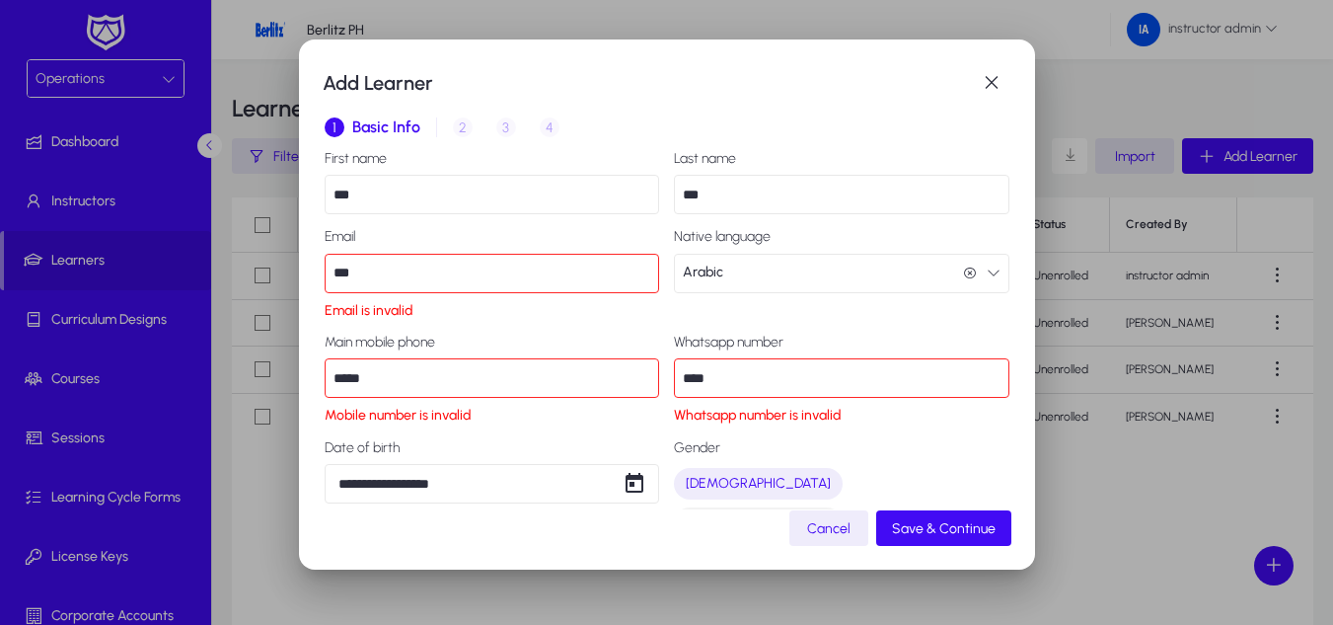
click at [759, 374] on input "****" at bounding box center [841, 377] width 335 height 39
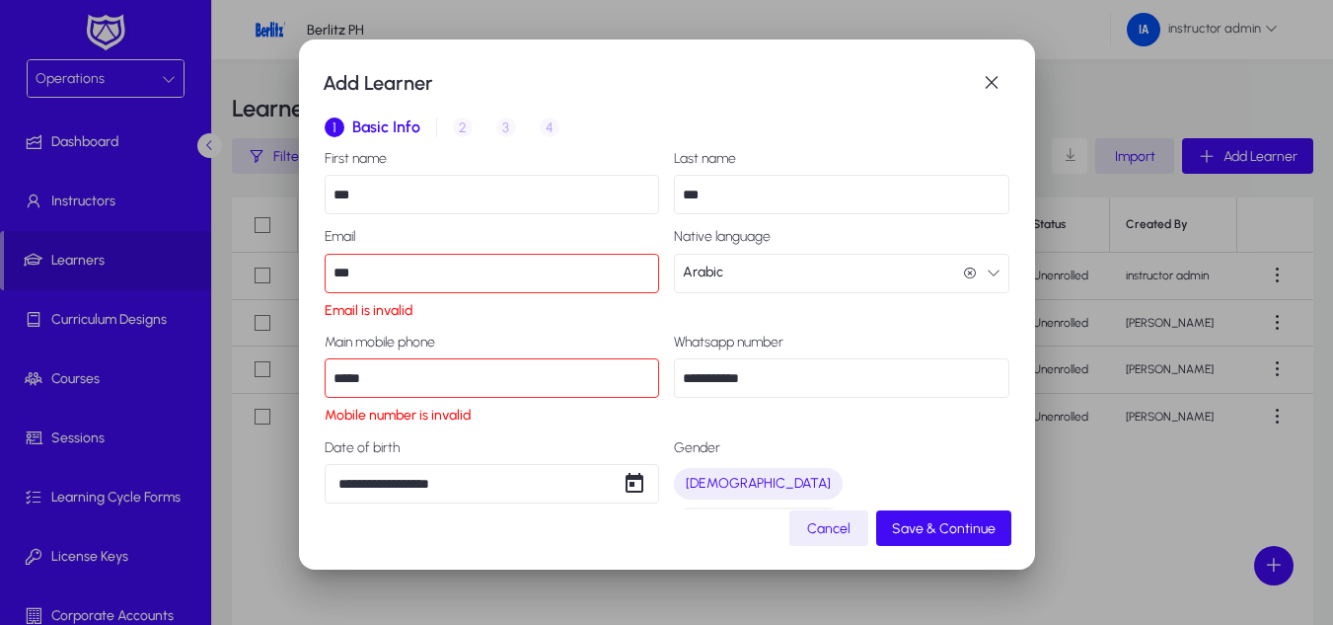
type input "**********"
click at [515, 367] on input "*****" at bounding box center [492, 377] width 335 height 39
type input "*"
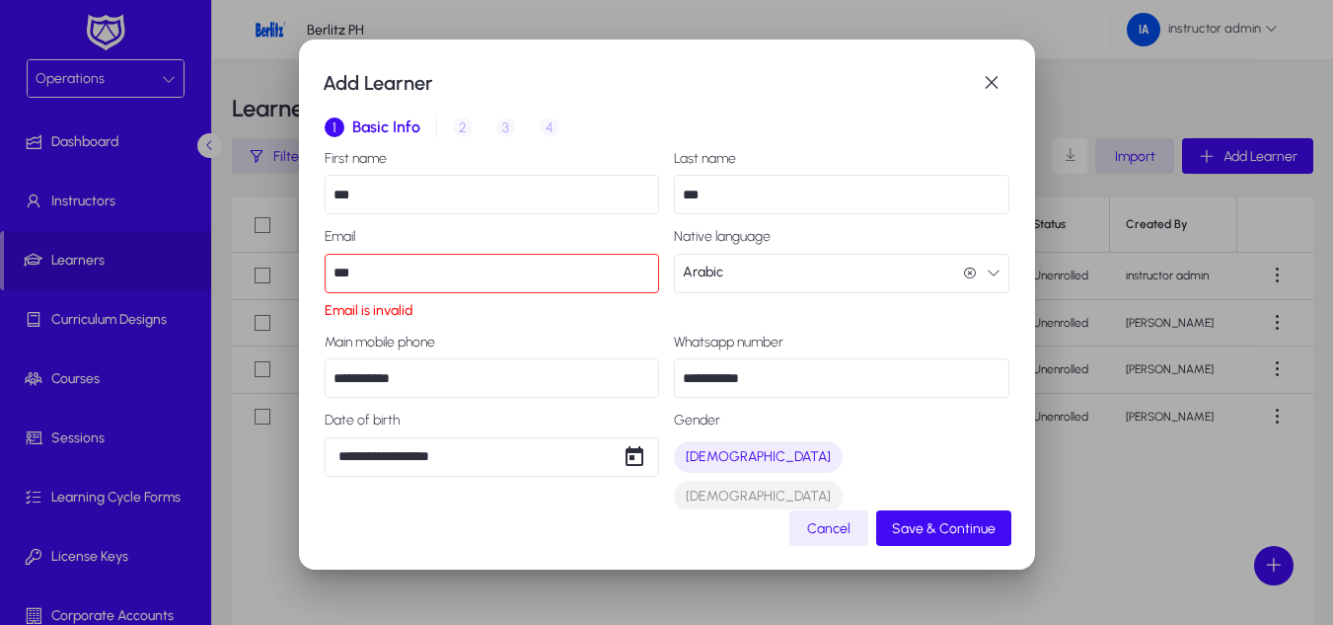
type input "**********"
click at [403, 255] on input "***" at bounding box center [492, 273] width 335 height 39
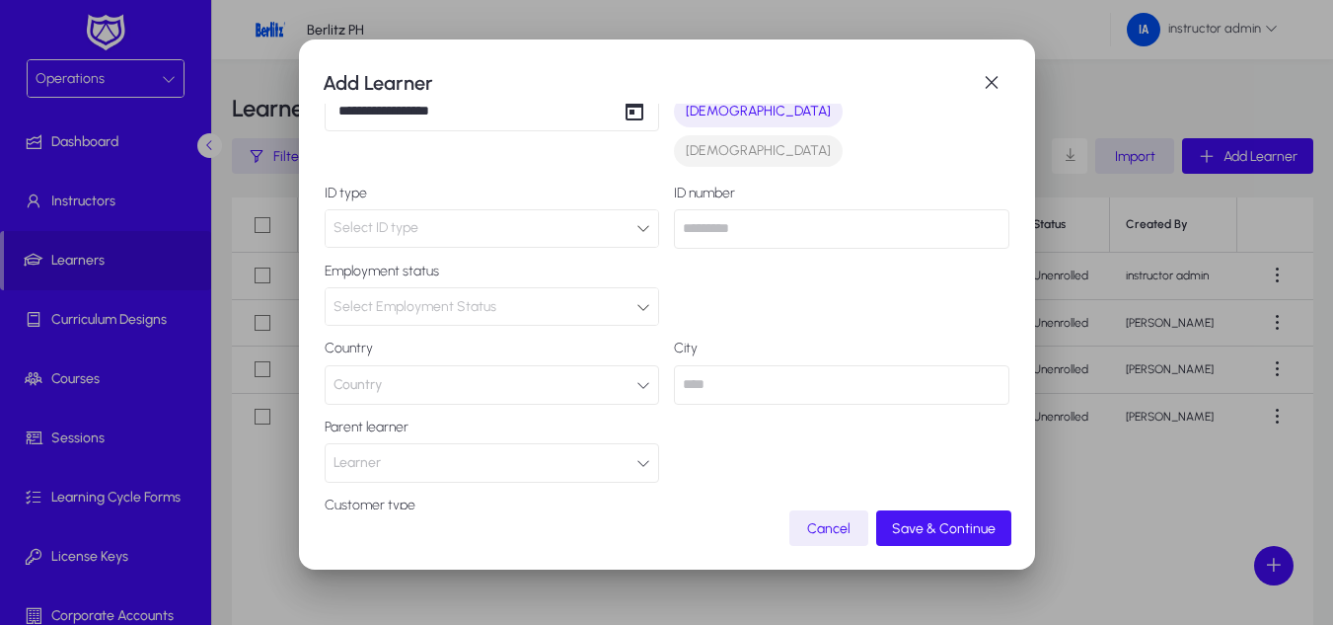
scroll to position [439, 0]
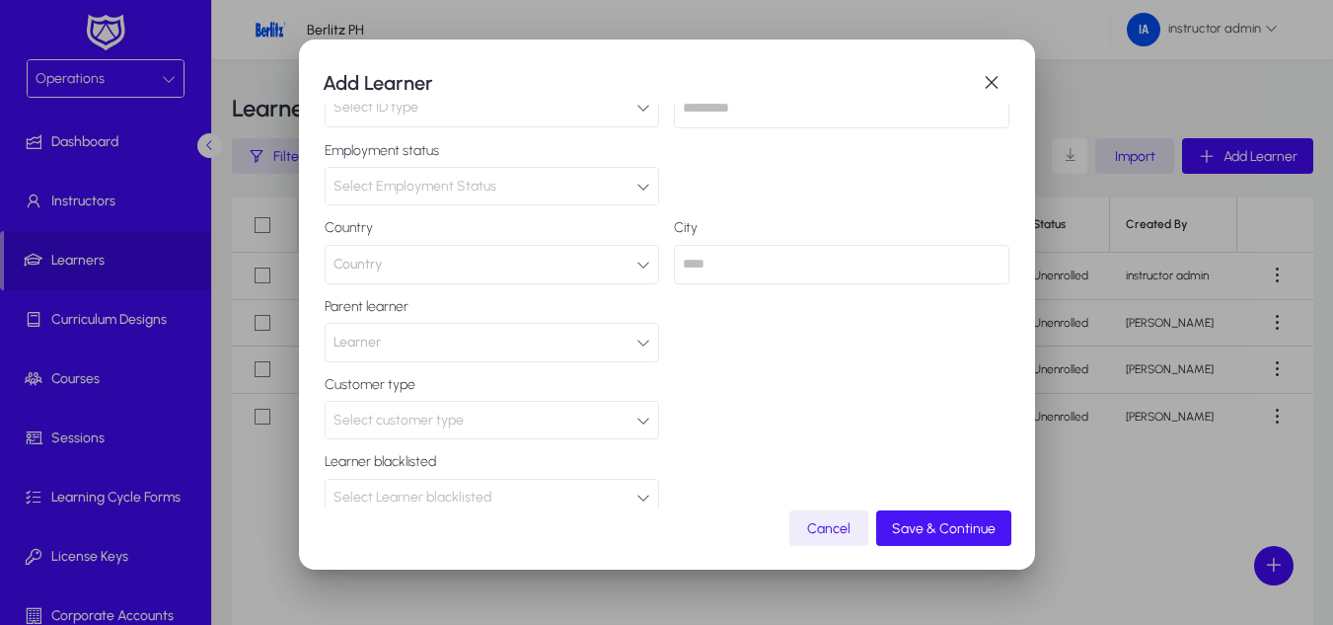
type input "*********"
click at [936, 525] on span "Save & Continue" at bounding box center [944, 528] width 104 height 17
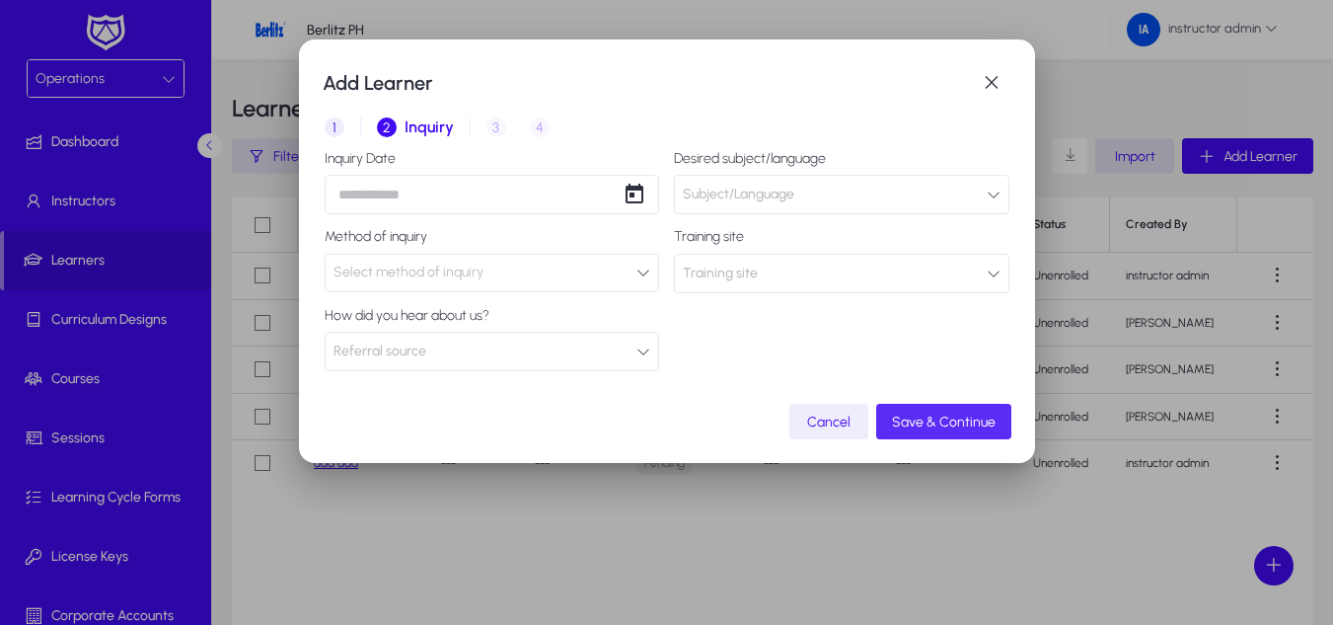
click at [963, 419] on span "Save & Continue" at bounding box center [944, 421] width 104 height 17
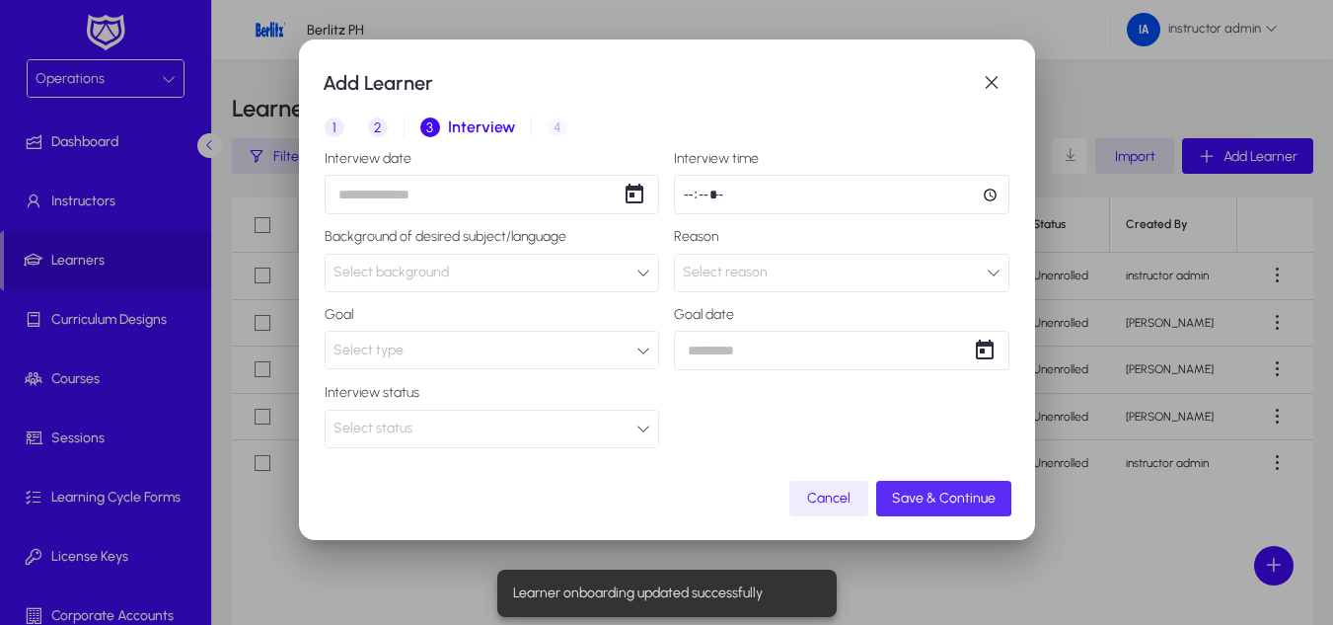
click at [940, 482] on span "button" at bounding box center [943, 498] width 135 height 47
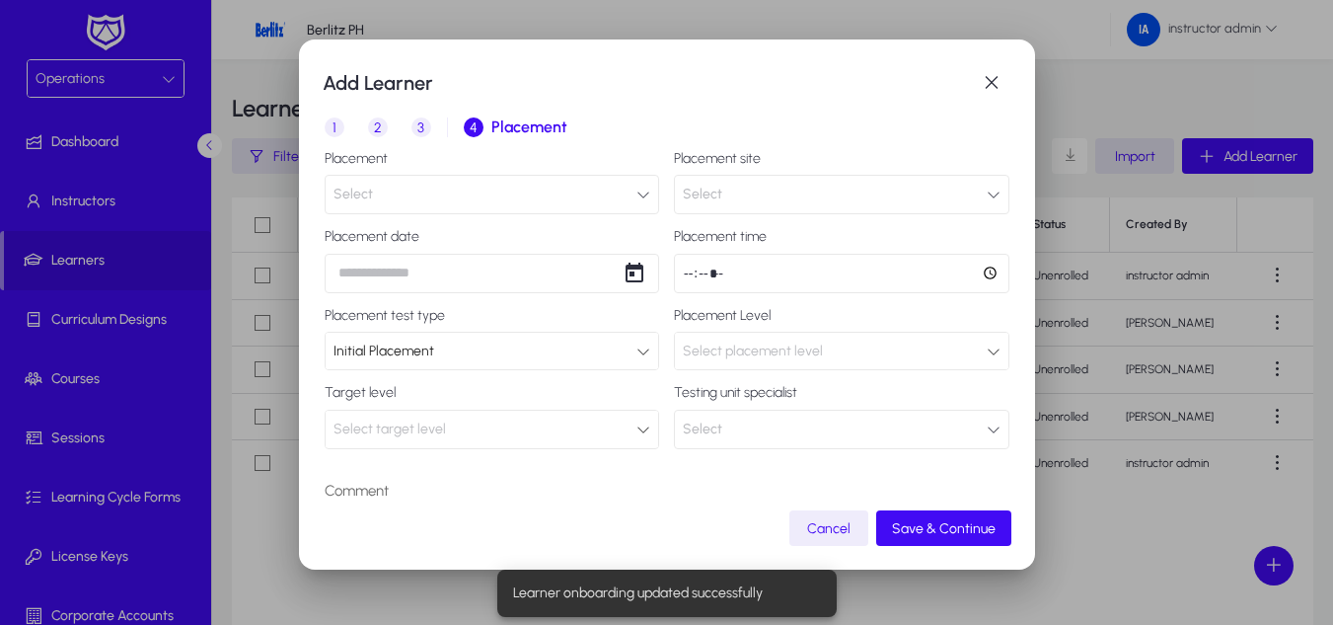
click at [602, 190] on button "Select" at bounding box center [492, 194] width 335 height 39
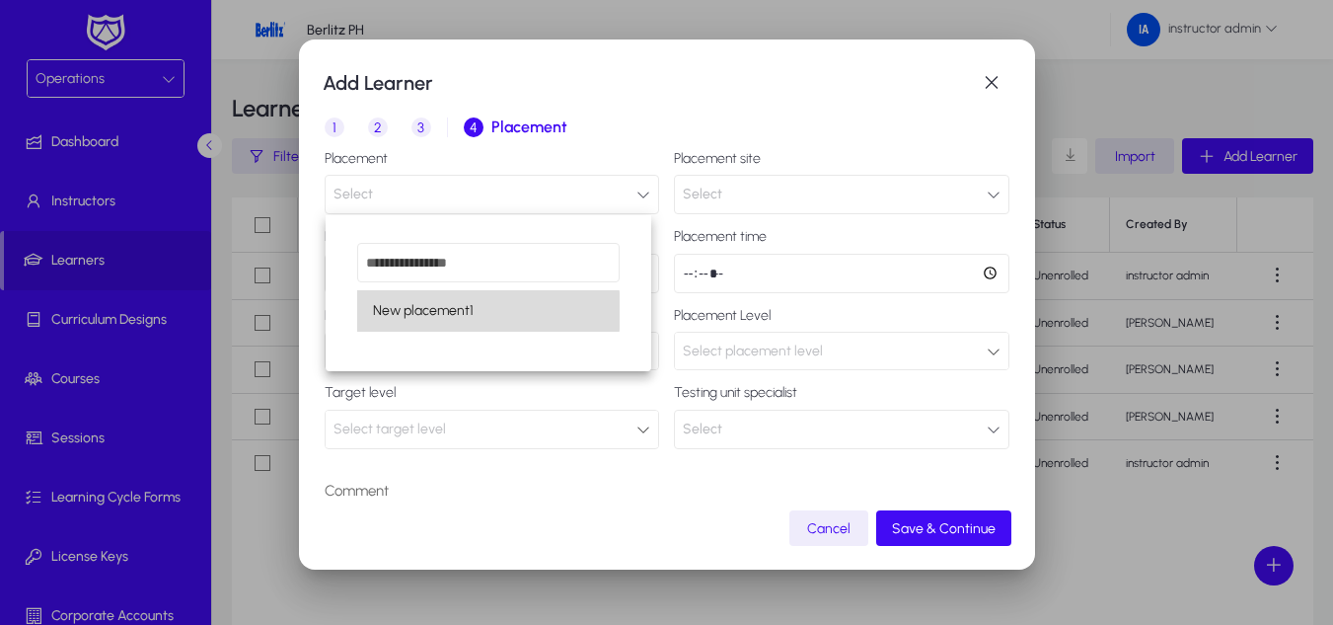
click at [450, 311] on span "New placement1" at bounding box center [423, 311] width 101 height 24
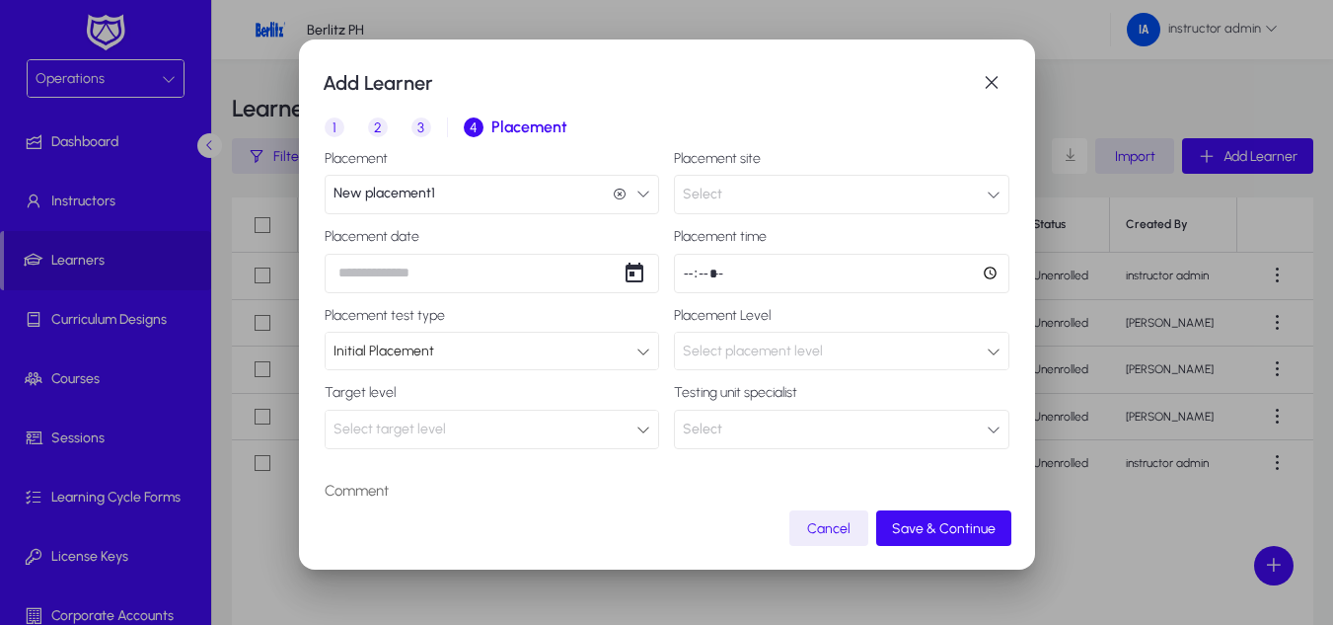
click at [854, 177] on button "Select" at bounding box center [841, 194] width 335 height 39
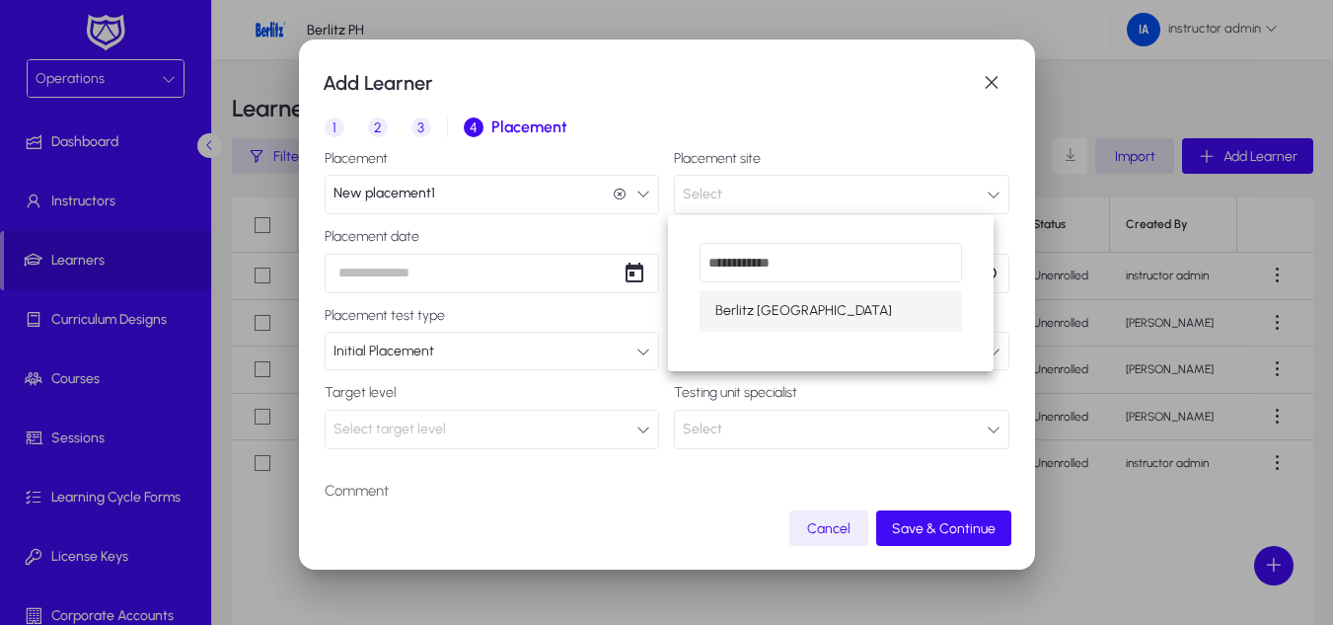
click at [729, 297] on mat-option "Berlitz Manila" at bounding box center [831, 310] width 262 height 41
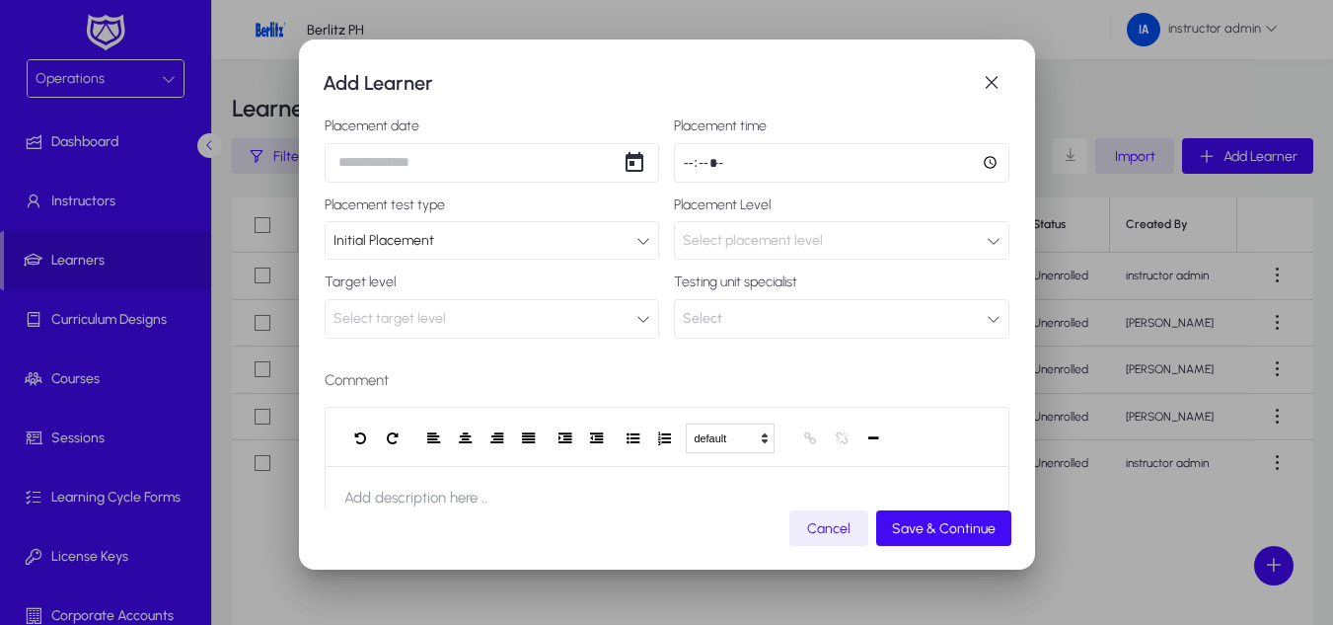
scroll to position [0, 0]
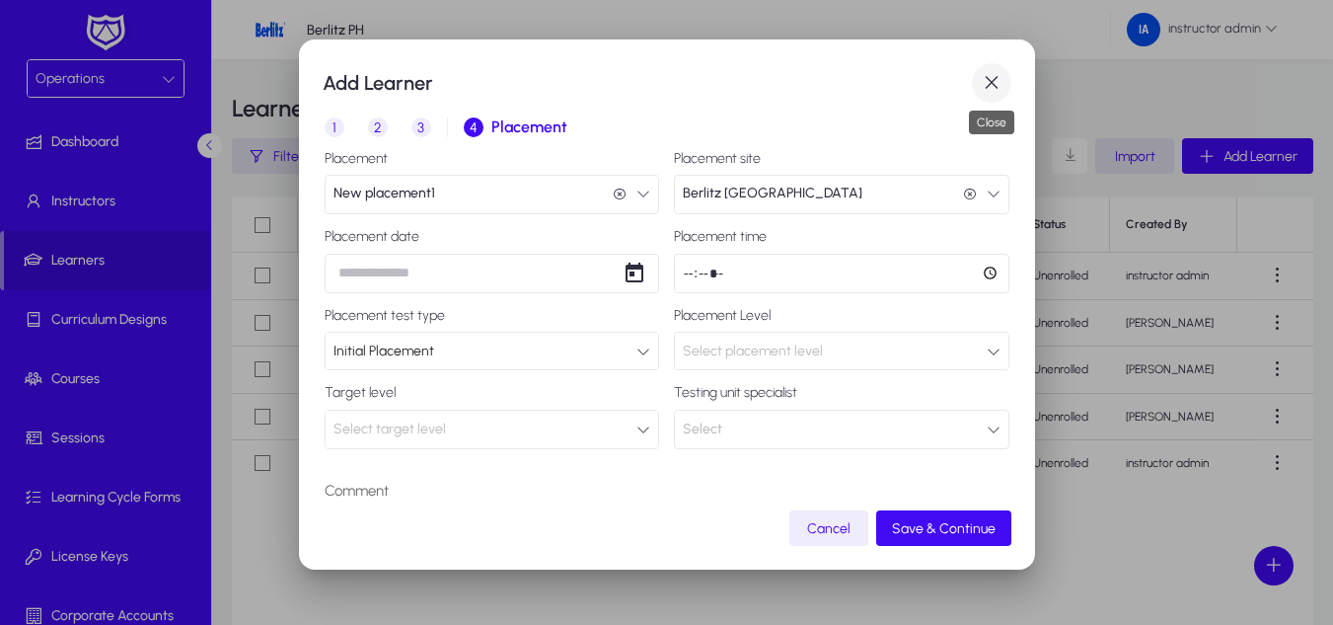
click at [985, 84] on span "button" at bounding box center [991, 82] width 39 height 39
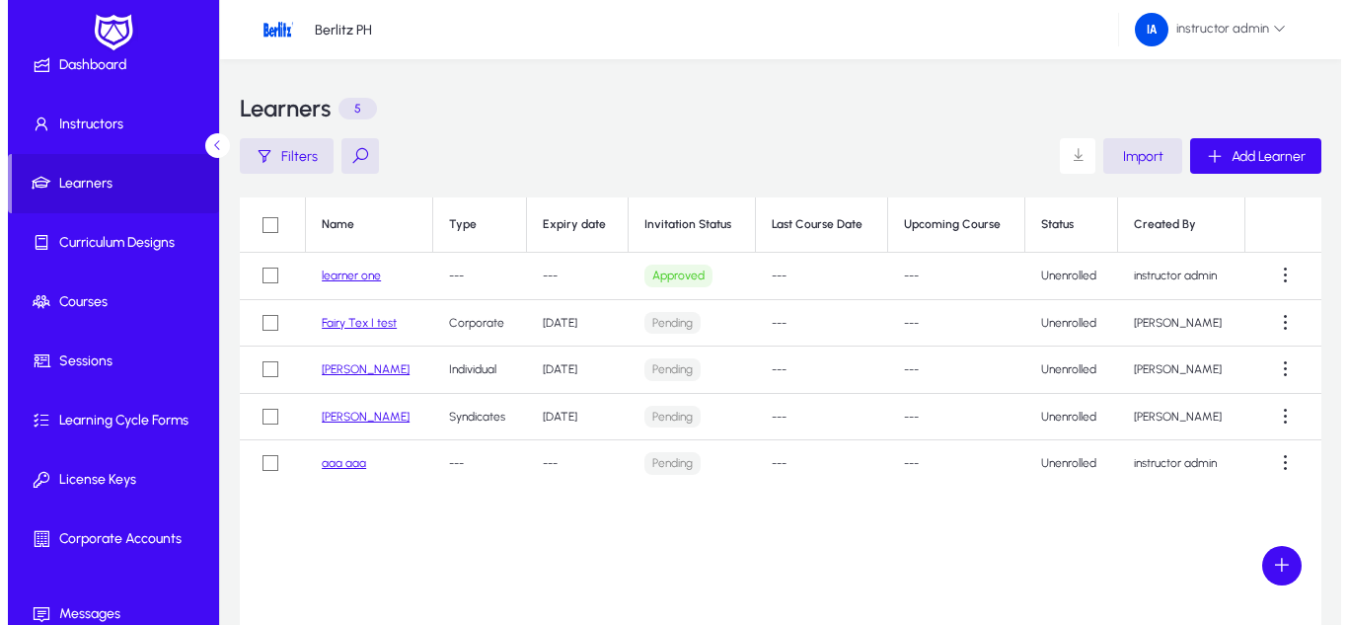
scroll to position [155, 0]
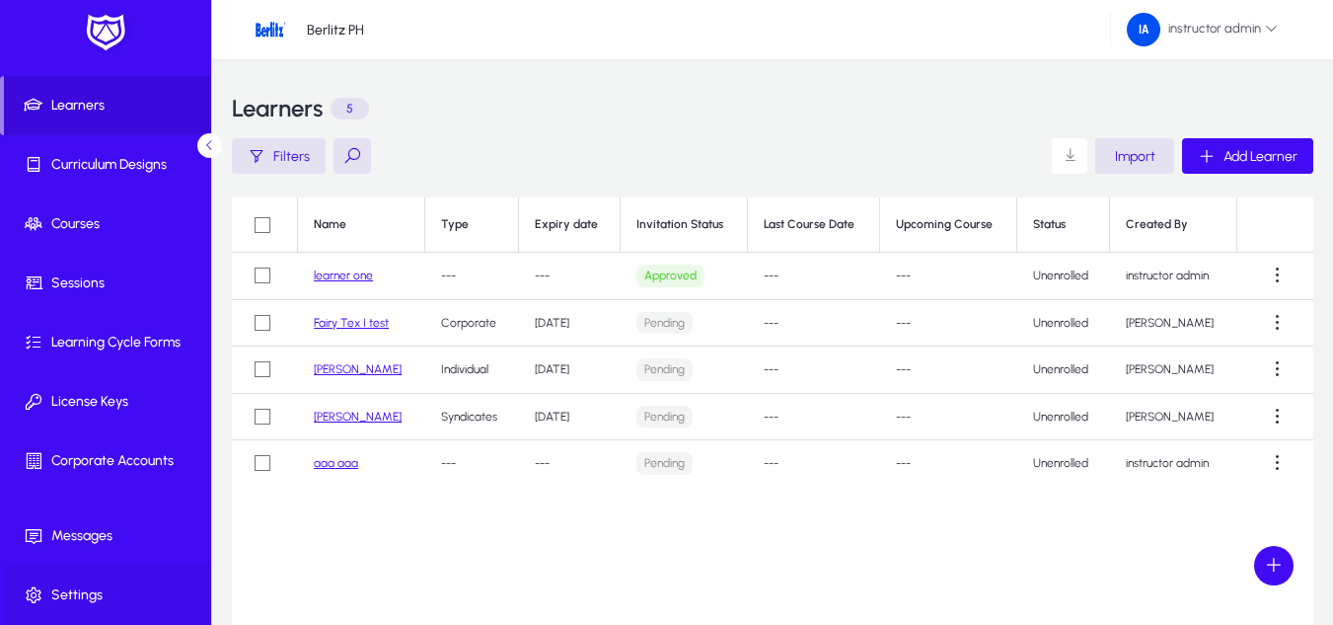
click at [62, 576] on span at bounding box center [109, 594] width 211 height 47
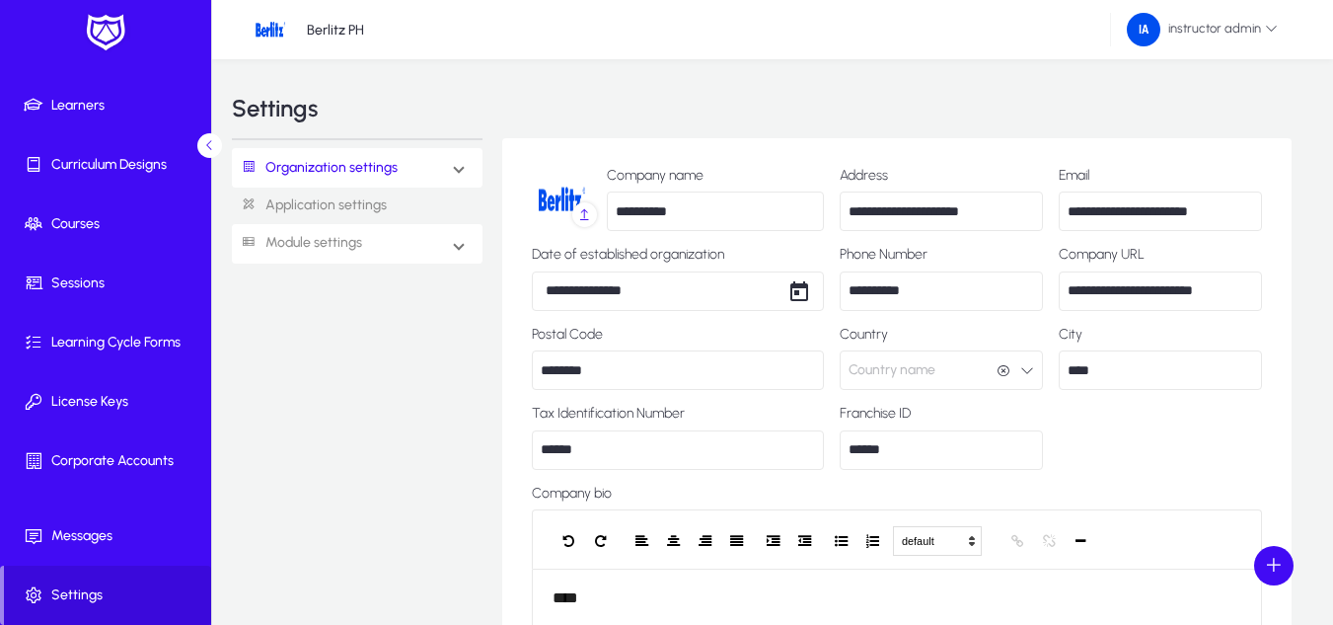
click at [319, 246] on link "Module settings" at bounding box center [297, 243] width 130 height 37
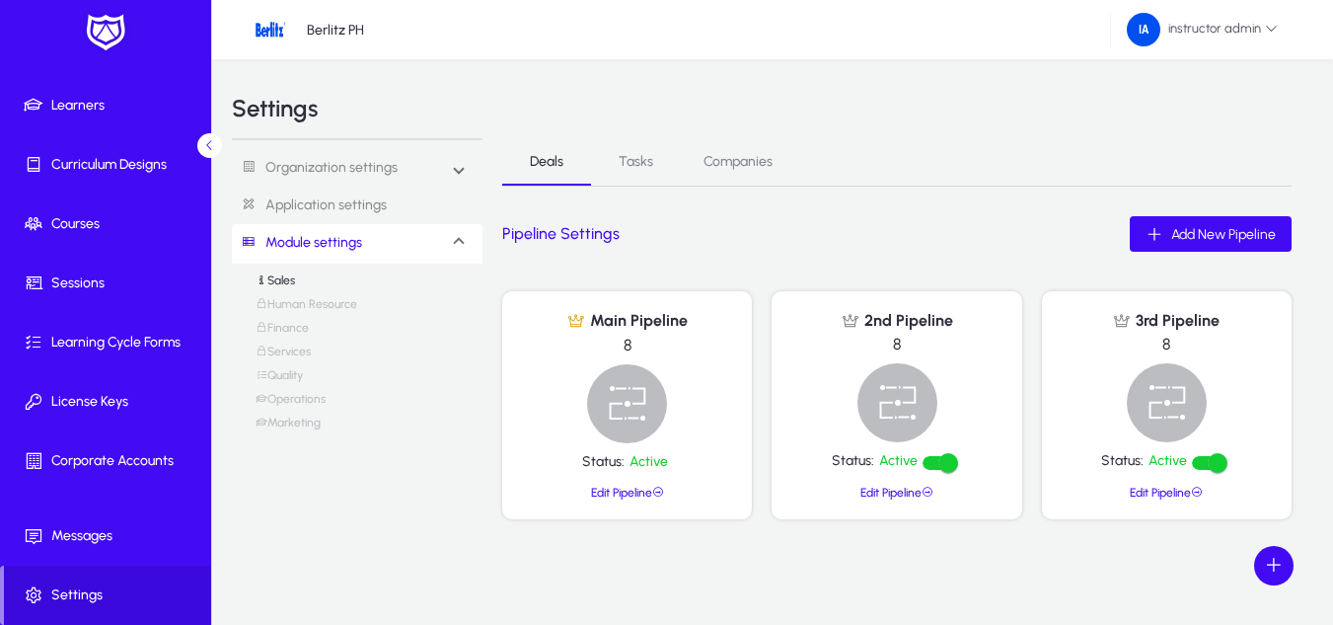
click at [296, 417] on link "Marketing" at bounding box center [288, 427] width 65 height 24
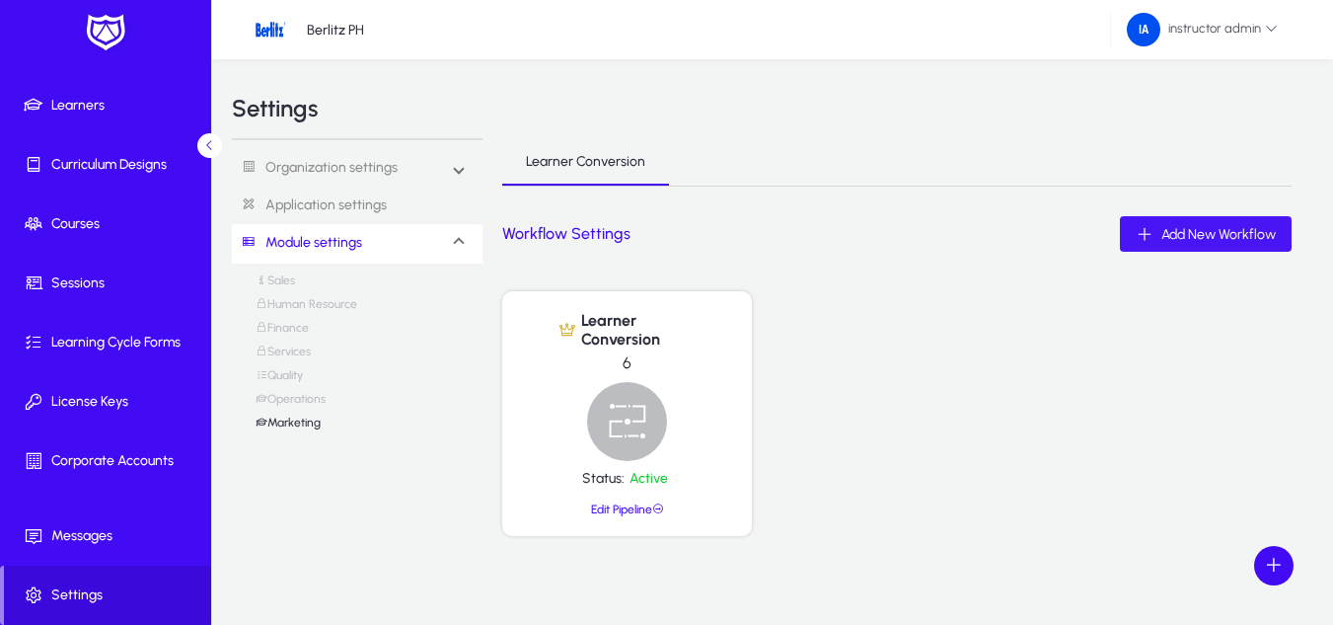
click at [1205, 240] on span "Add New Workflow" at bounding box center [1218, 234] width 114 height 17
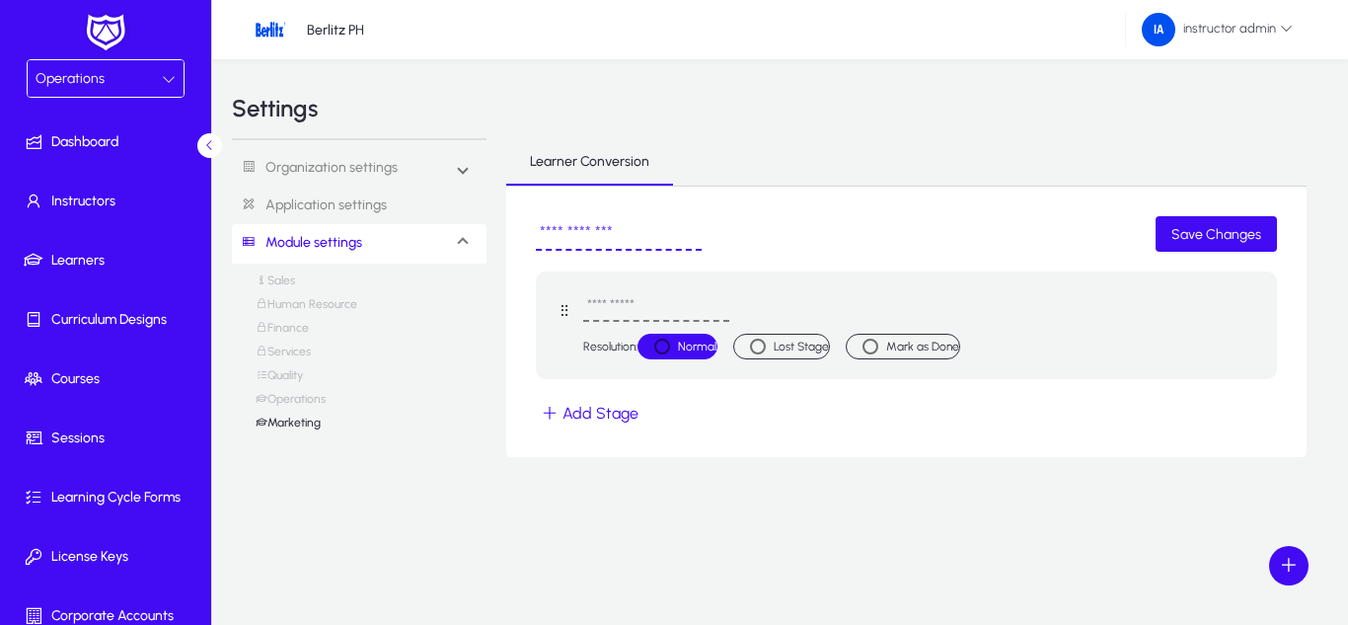
click at [126, 77] on div "Operations" at bounding box center [99, 79] width 126 height 26
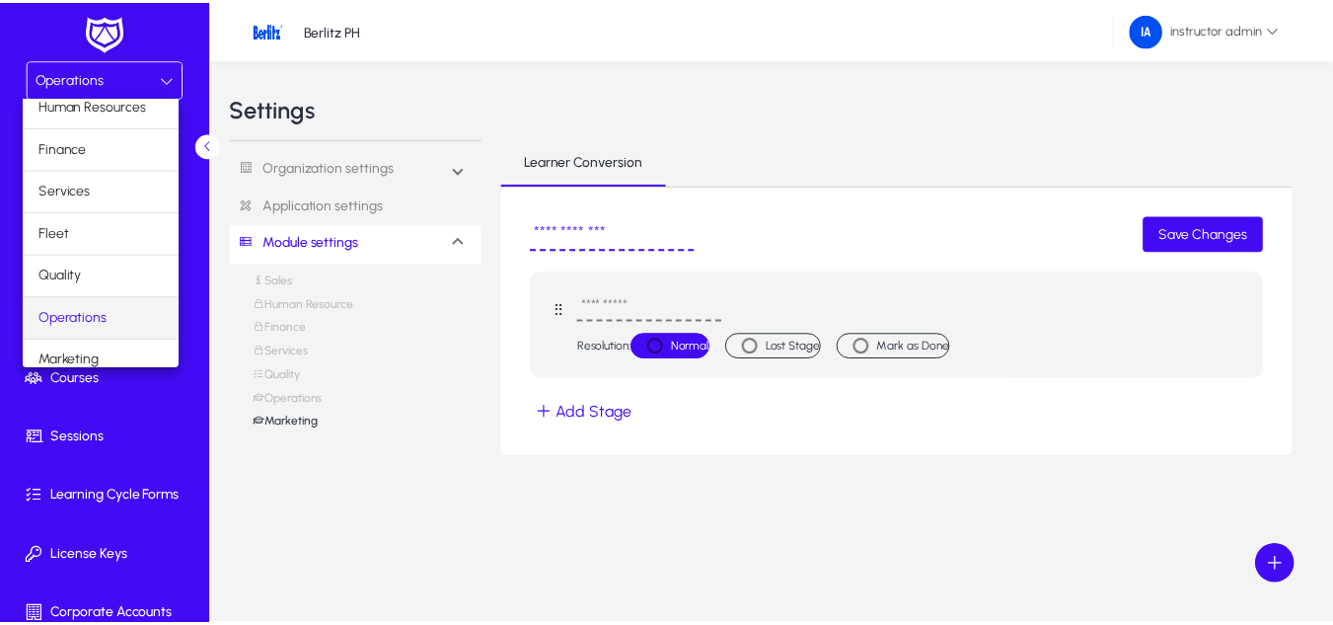
scroll to position [67, 0]
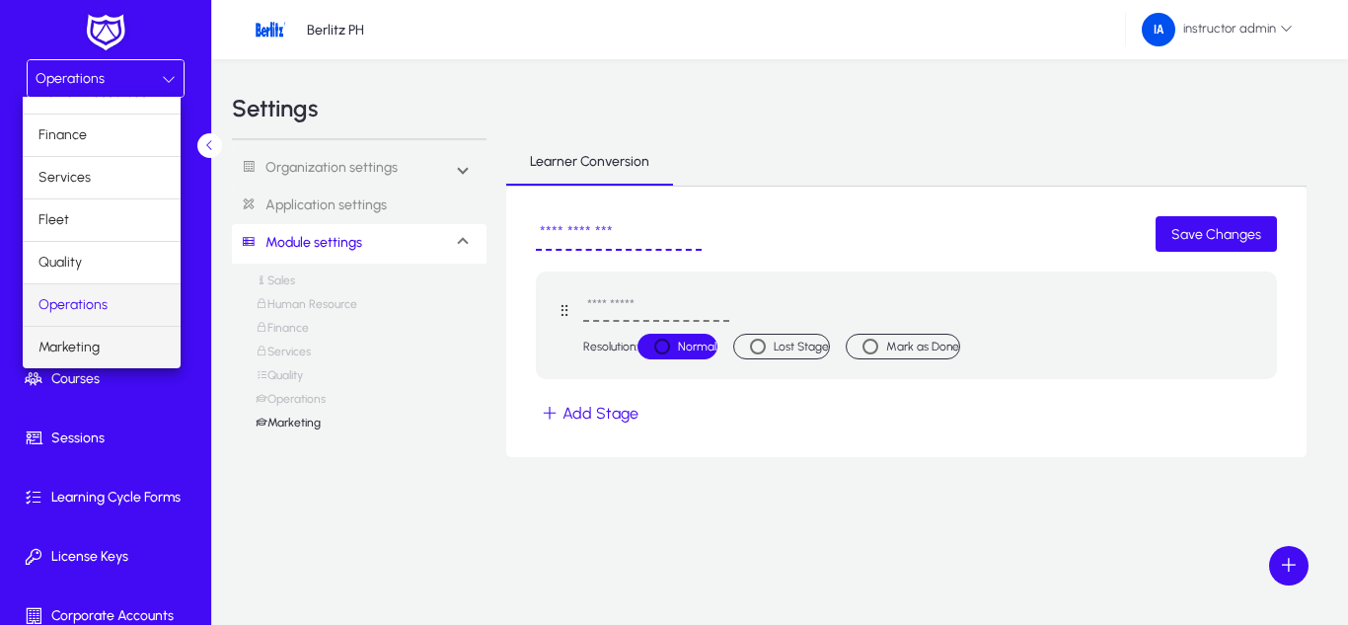
click at [84, 348] on span "Marketing" at bounding box center [68, 347] width 61 height 24
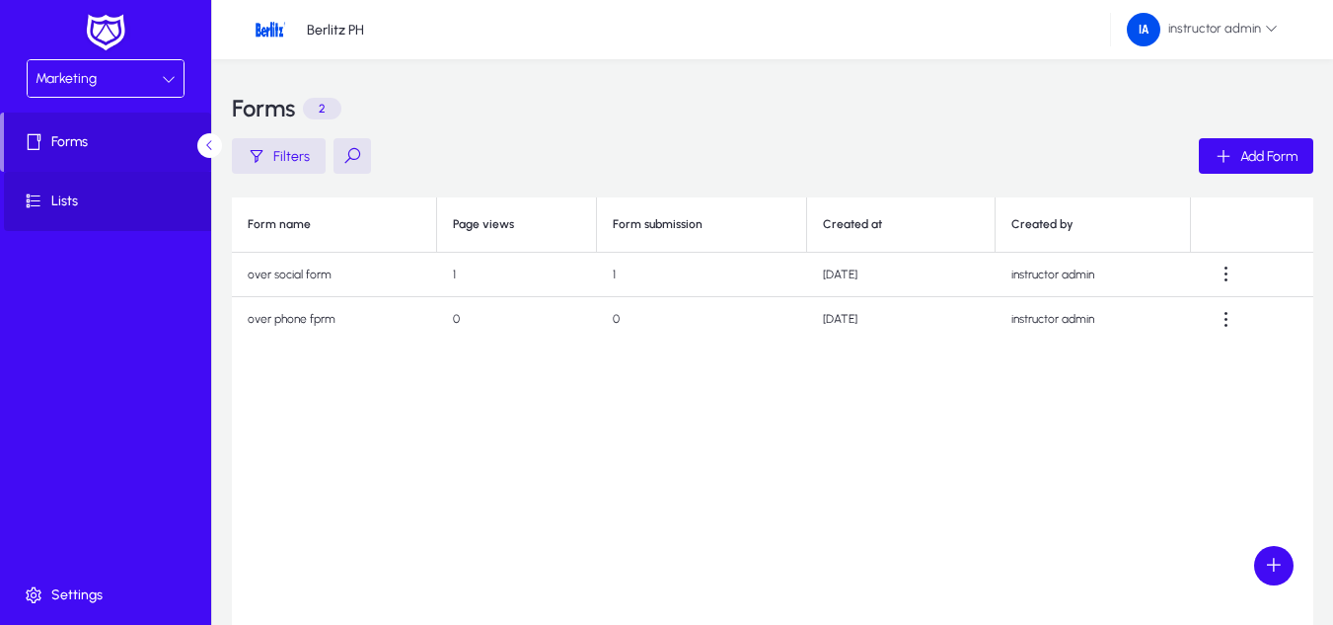
click at [64, 208] on span "Lists" at bounding box center [109, 201] width 211 height 20
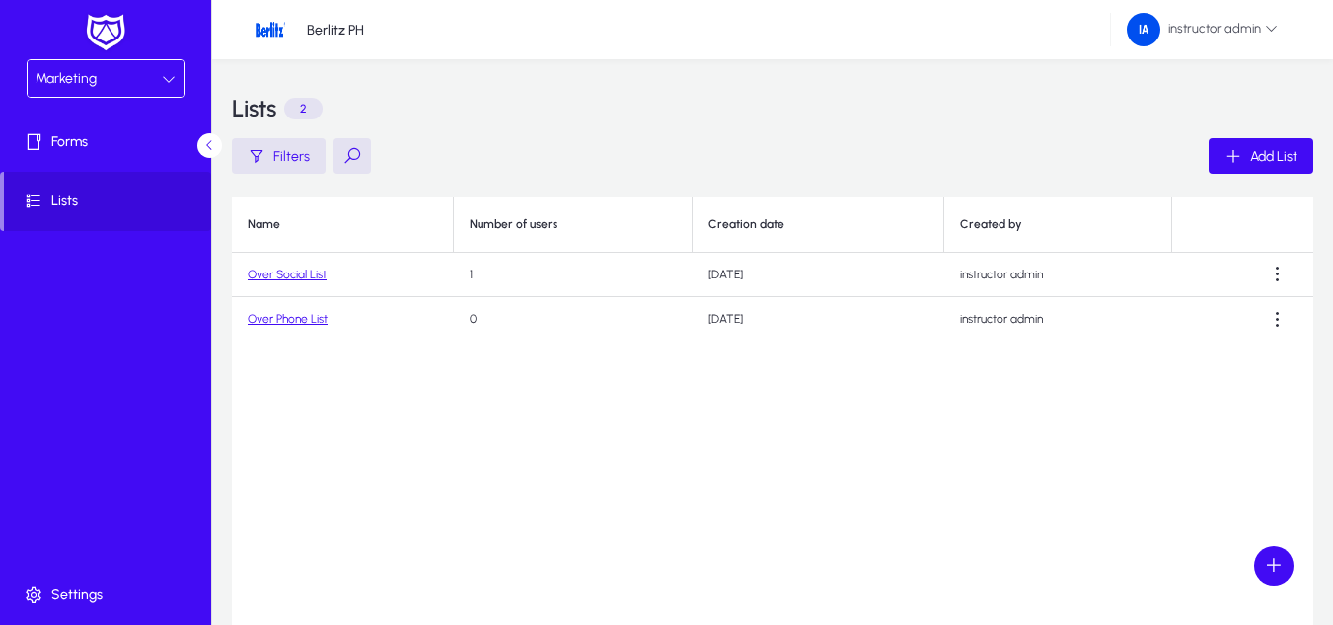
click at [251, 270] on link "Over Social List" at bounding box center [287, 274] width 79 height 14
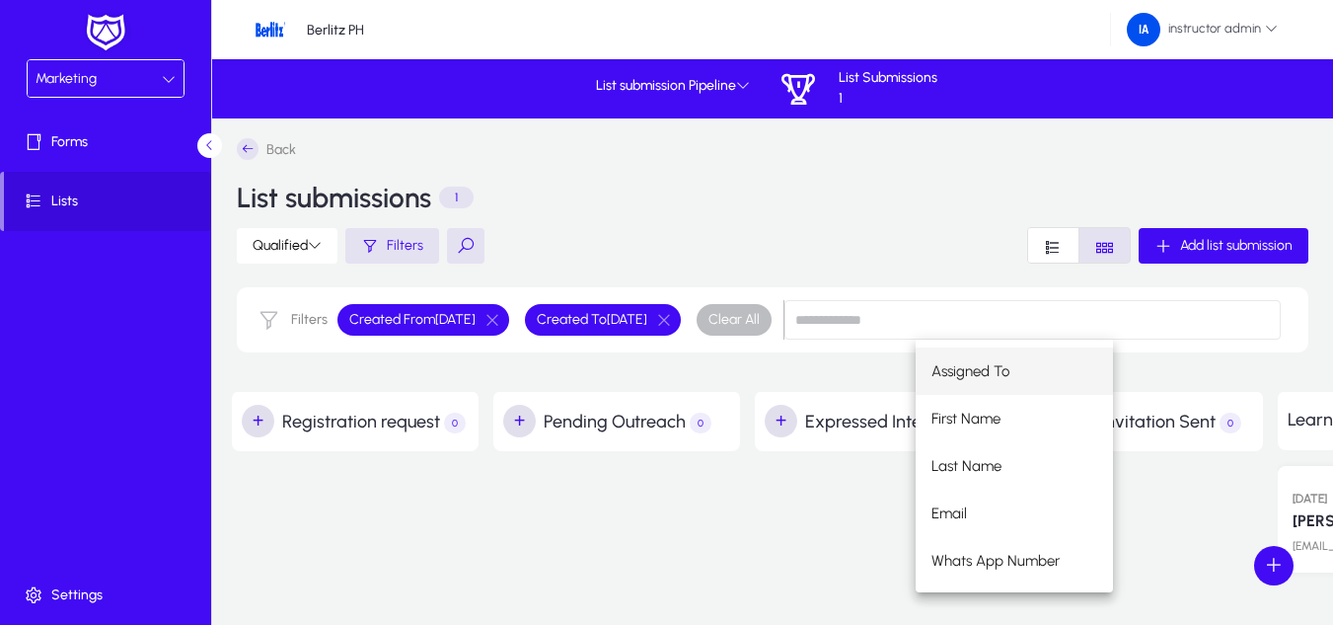
click at [760, 482] on div at bounding box center [878, 519] width 247 height 137
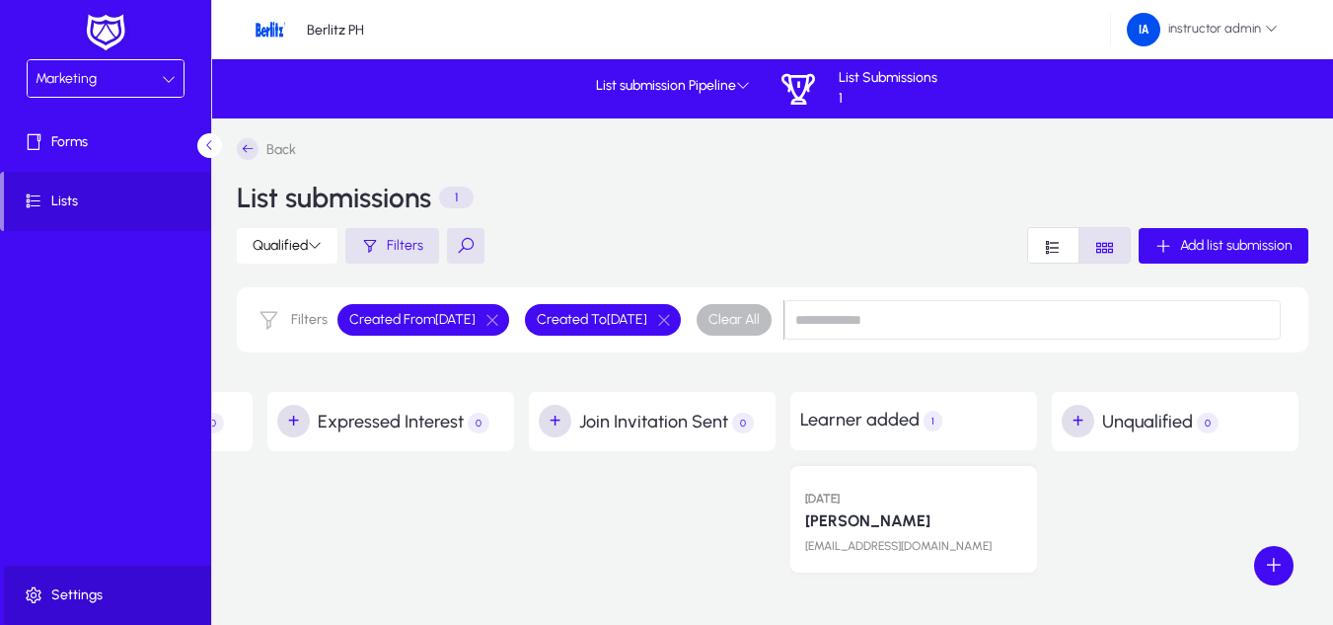
click at [48, 587] on icon at bounding box center [38, 595] width 28 height 20
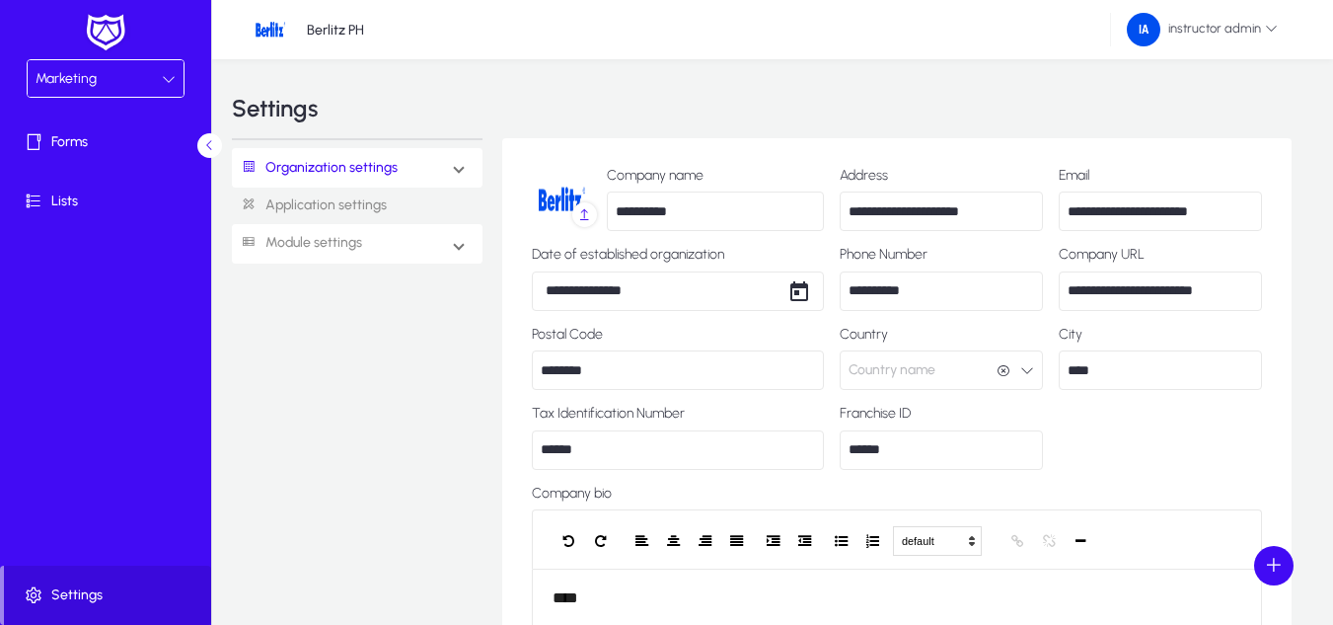
click at [438, 238] on mat-expansion-panel-header "Module settings" at bounding box center [357, 243] width 251 height 39
click at [291, 426] on link "Marketing" at bounding box center [288, 427] width 65 height 24
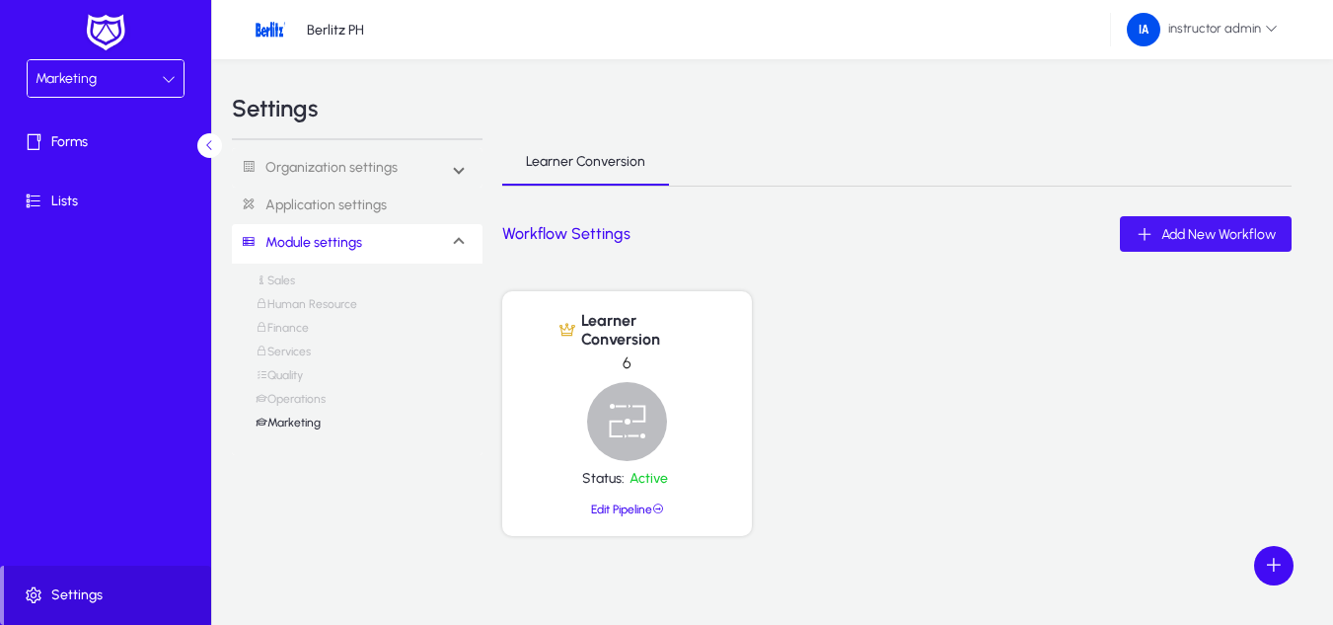
click at [1206, 222] on span "button" at bounding box center [1206, 233] width 172 height 47
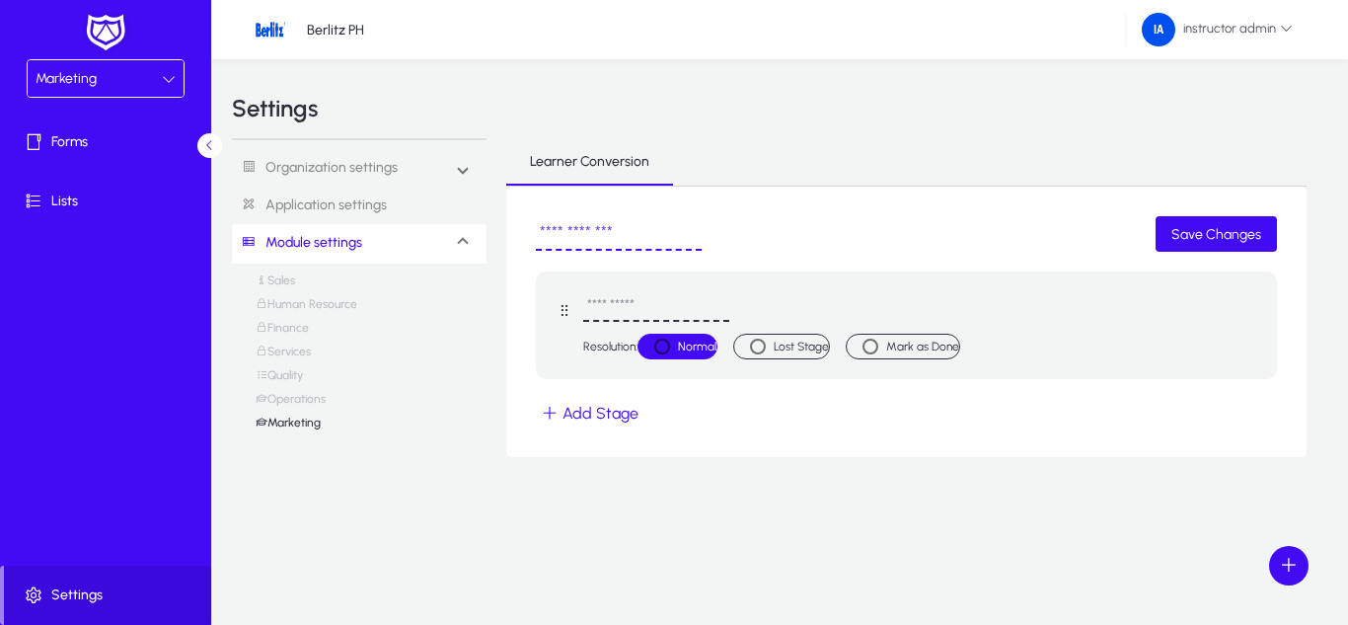
click at [650, 303] on input "text" at bounding box center [656, 306] width 146 height 31
type input "**********"
click at [594, 423] on button "Add Stage" at bounding box center [590, 413] width 108 height 29
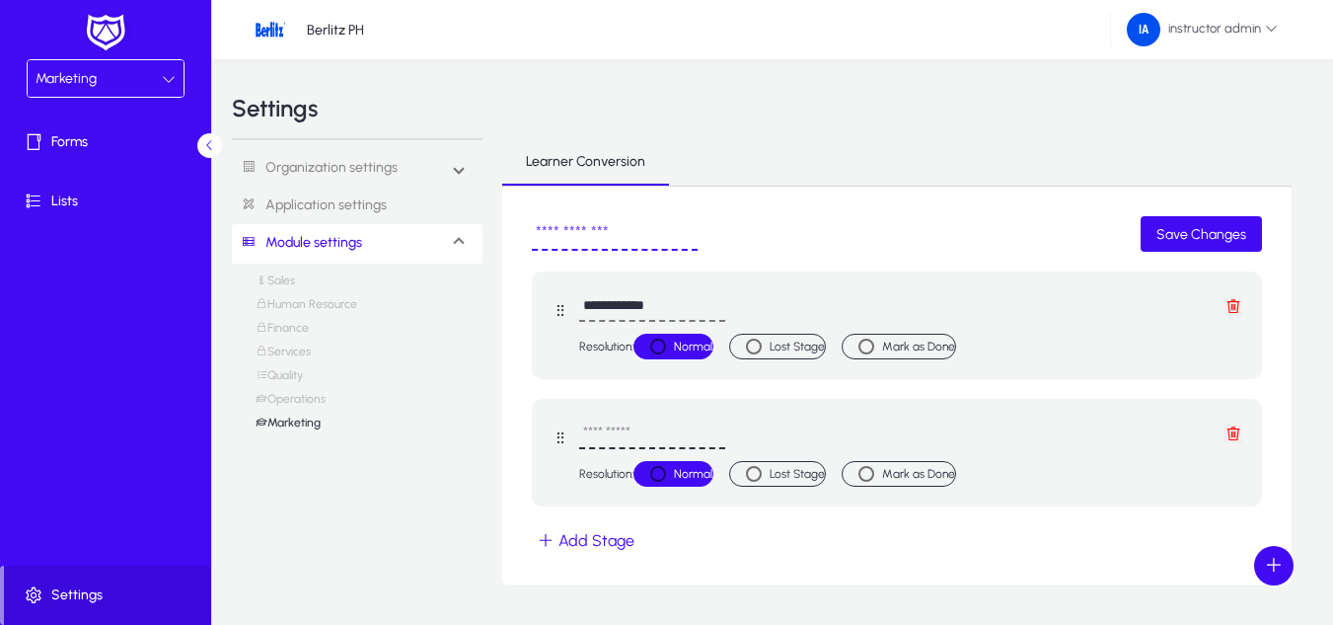
click at [596, 423] on input "text" at bounding box center [652, 433] width 146 height 31
type input "**********"
click at [606, 541] on button "Add Stage" at bounding box center [586, 540] width 108 height 29
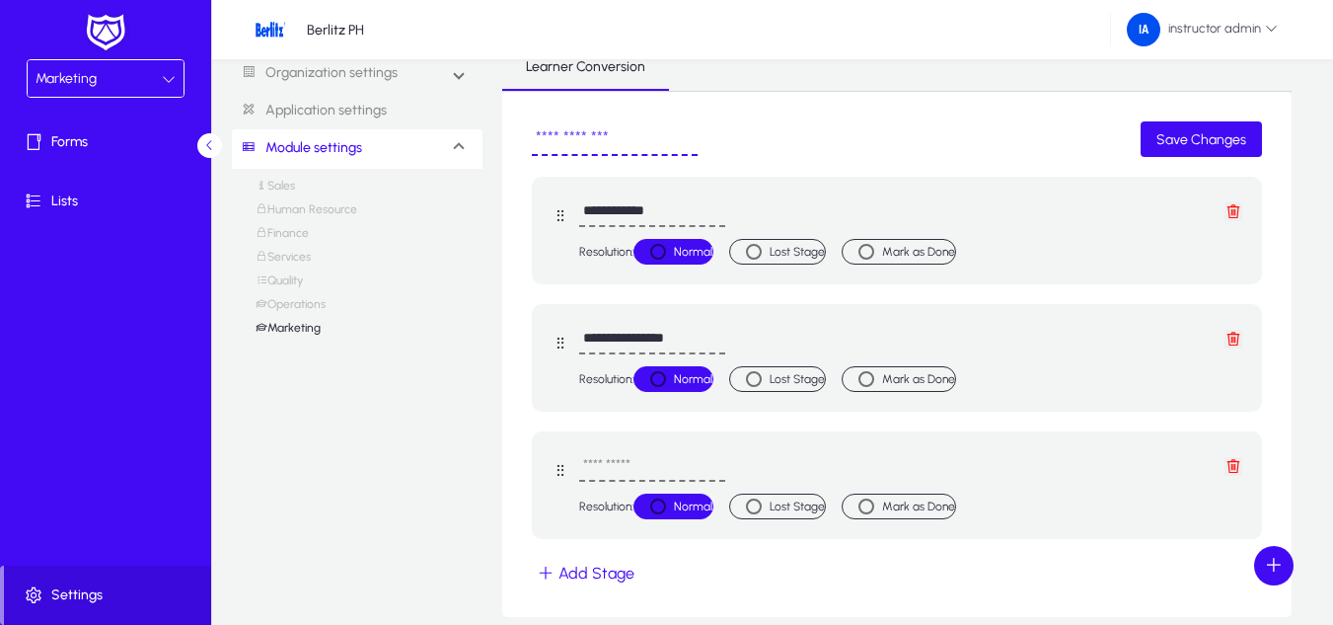
scroll to position [185, 0]
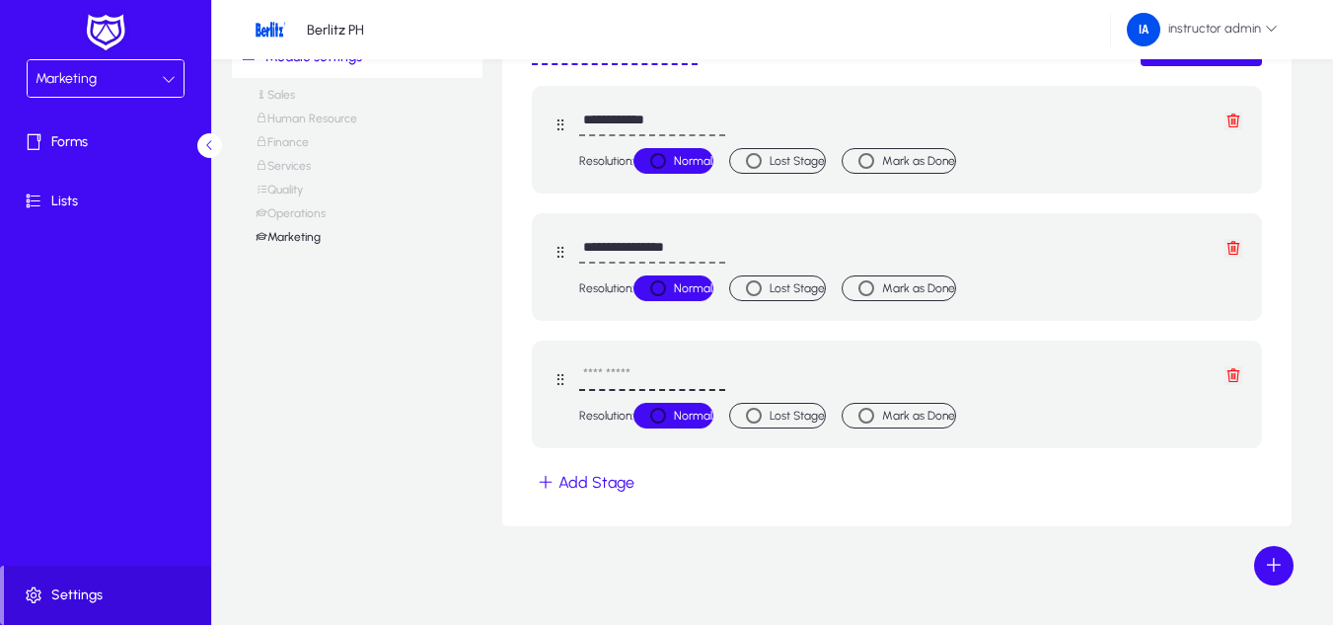
click at [605, 377] on input "text" at bounding box center [652, 375] width 146 height 31
type input "*****"
click at [927, 413] on label "Mark as Done" at bounding box center [918, 416] width 73 height 20
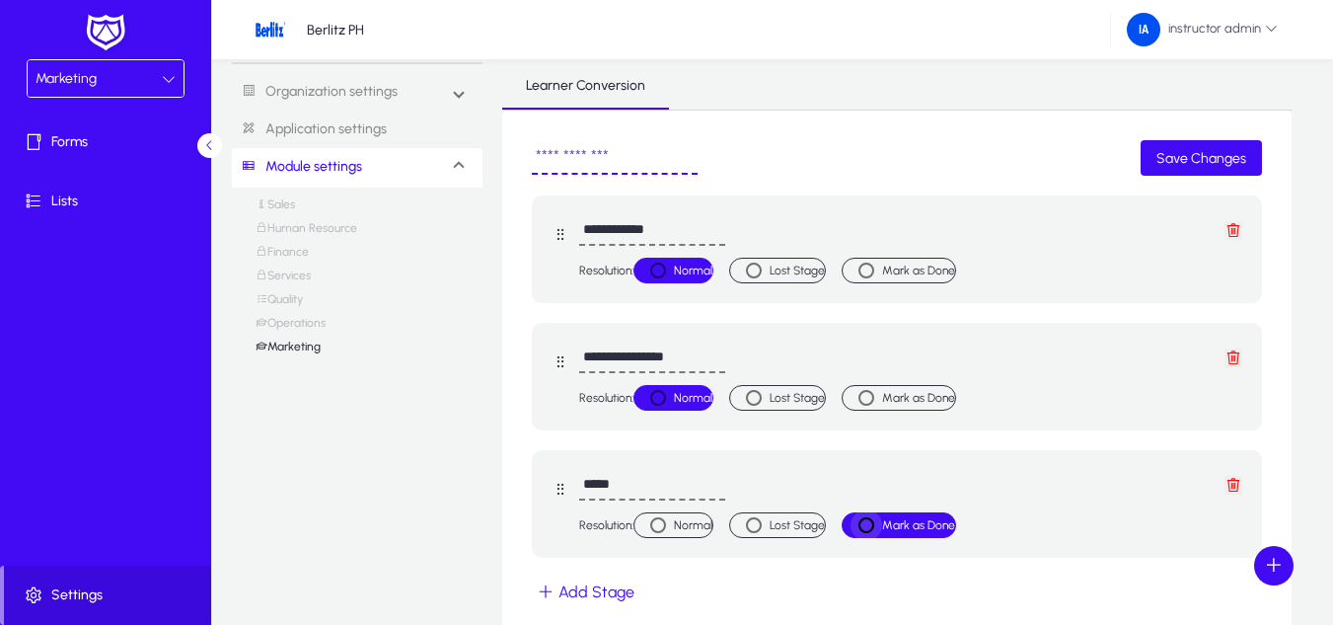
scroll to position [0, 0]
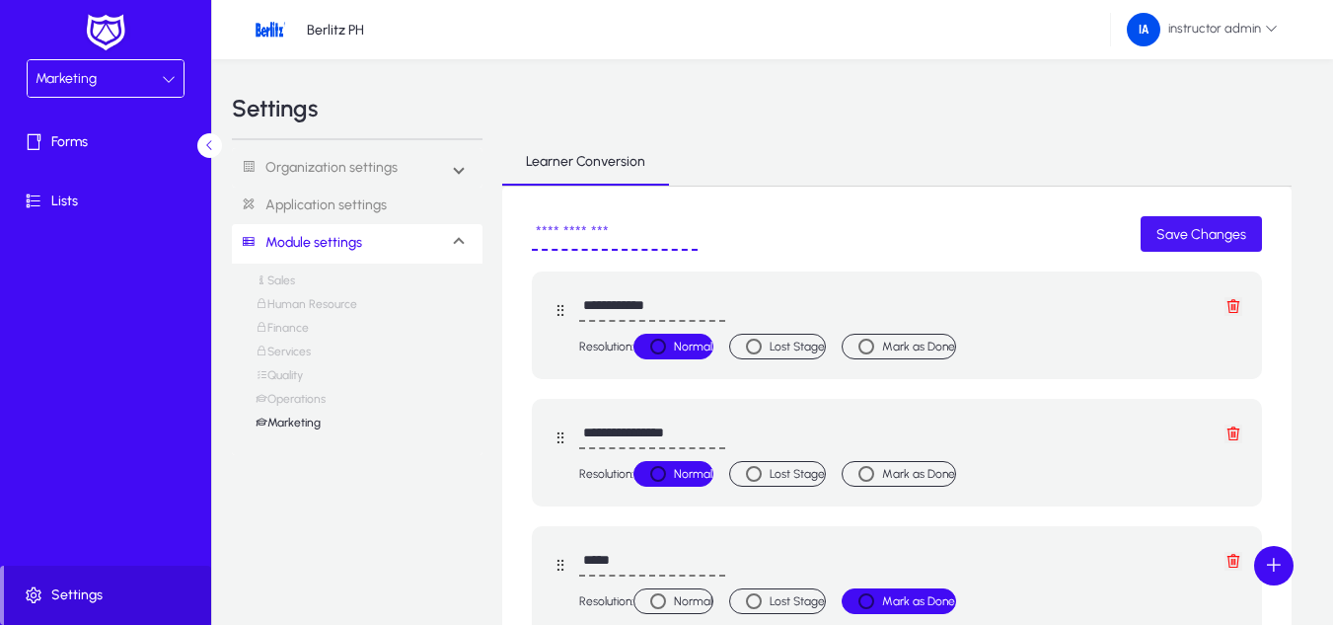
click at [1173, 240] on span "Save Changes" at bounding box center [1201, 234] width 90 height 17
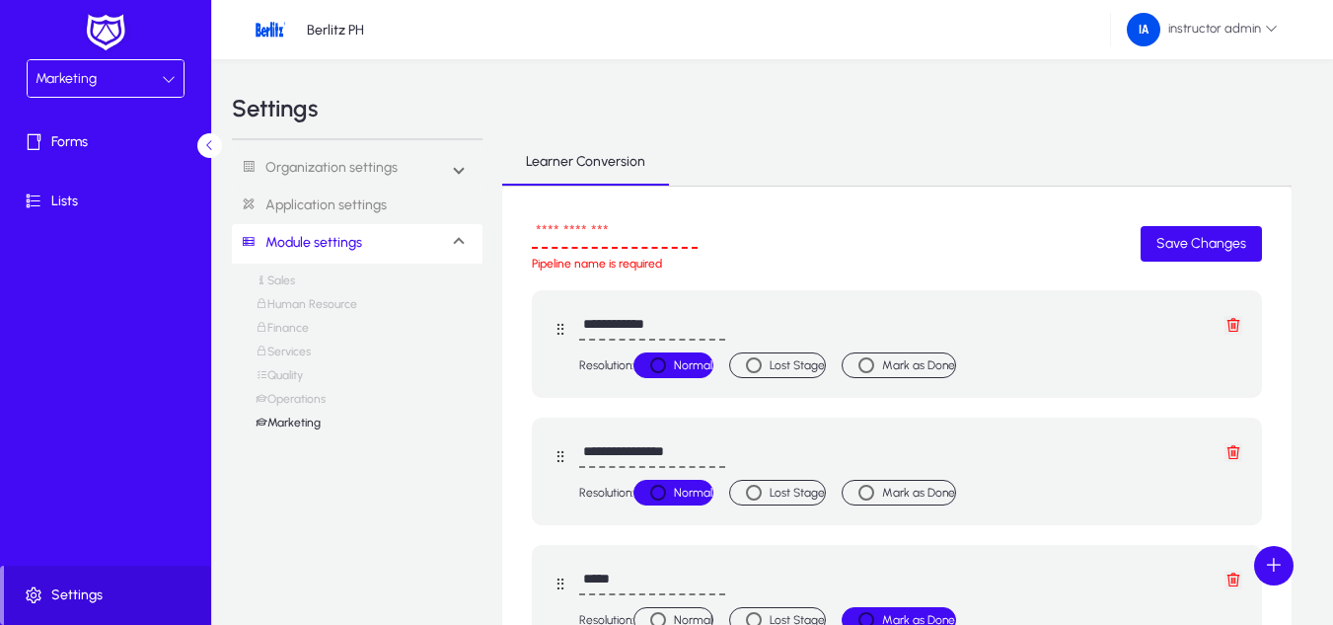
click at [549, 229] on input "text" at bounding box center [615, 232] width 166 height 33
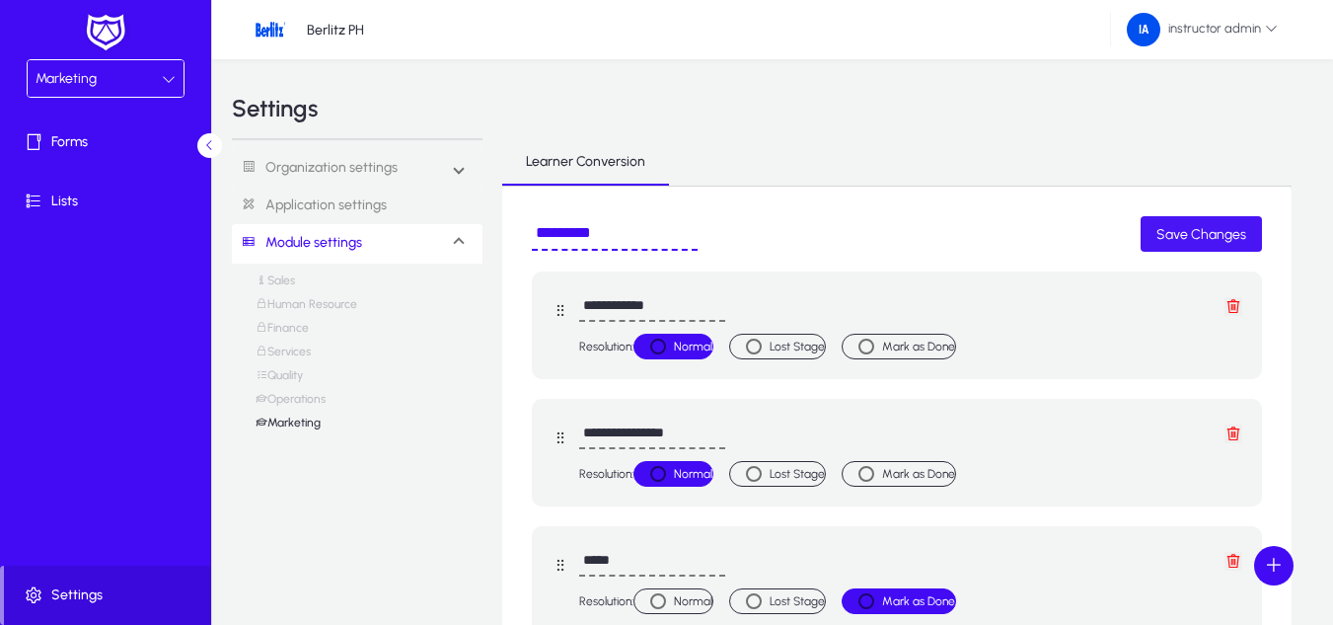
type input "*********"
click at [1150, 239] on span "submit" at bounding box center [1201, 233] width 121 height 47
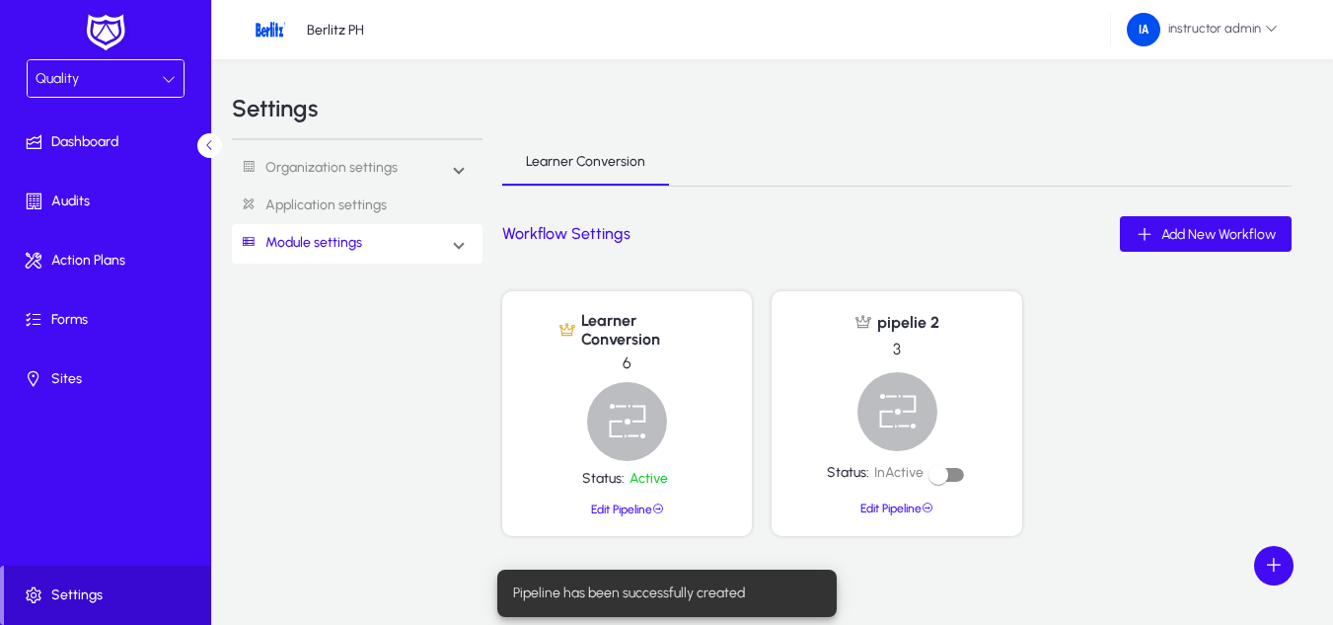
click at [42, 610] on span at bounding box center [107, 594] width 207 height 47
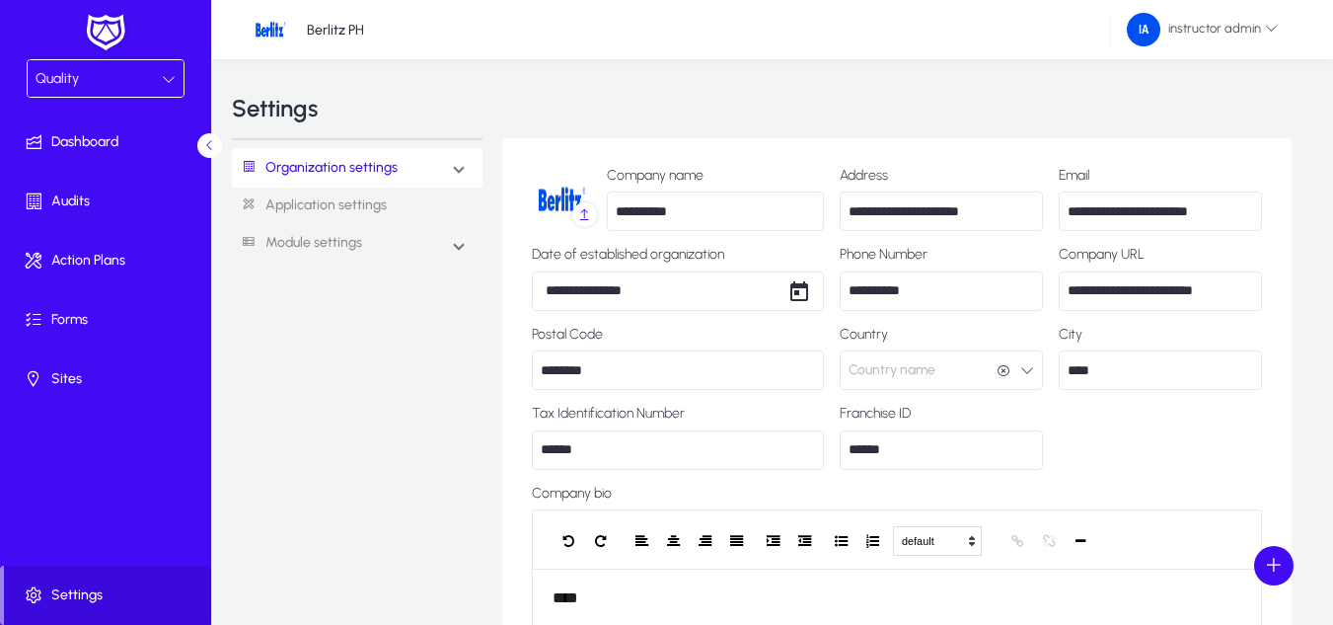
click at [91, 80] on div "Quality" at bounding box center [99, 79] width 126 height 26
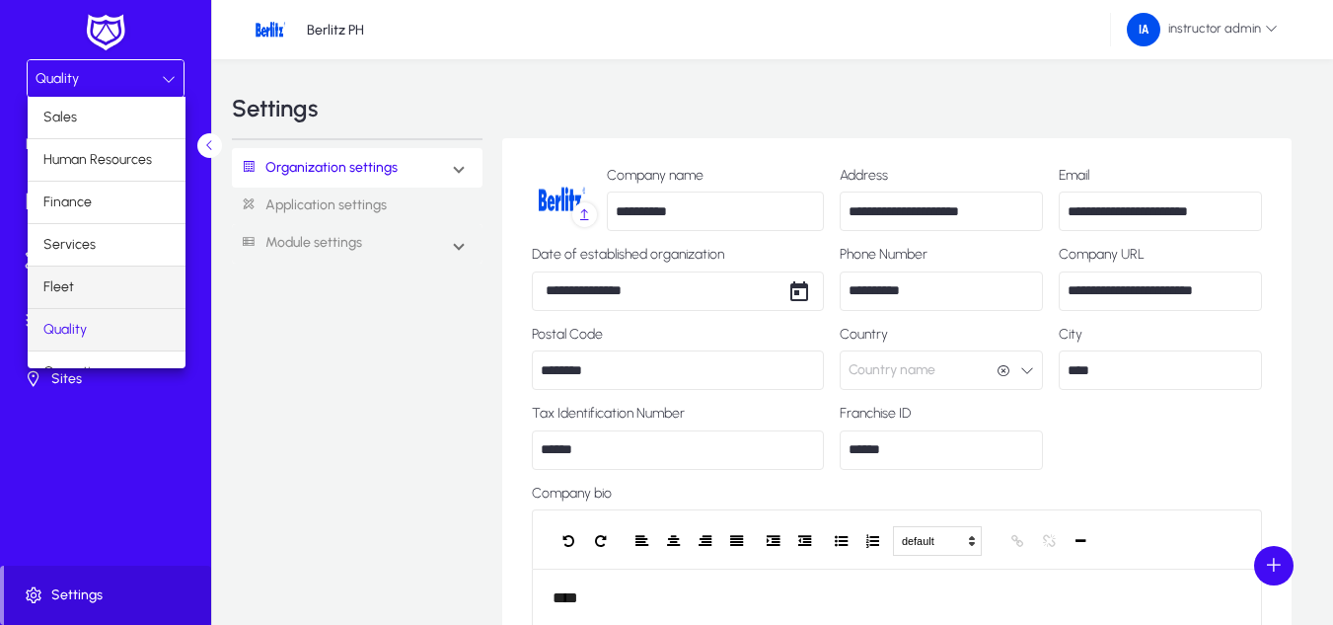
scroll to position [67, 0]
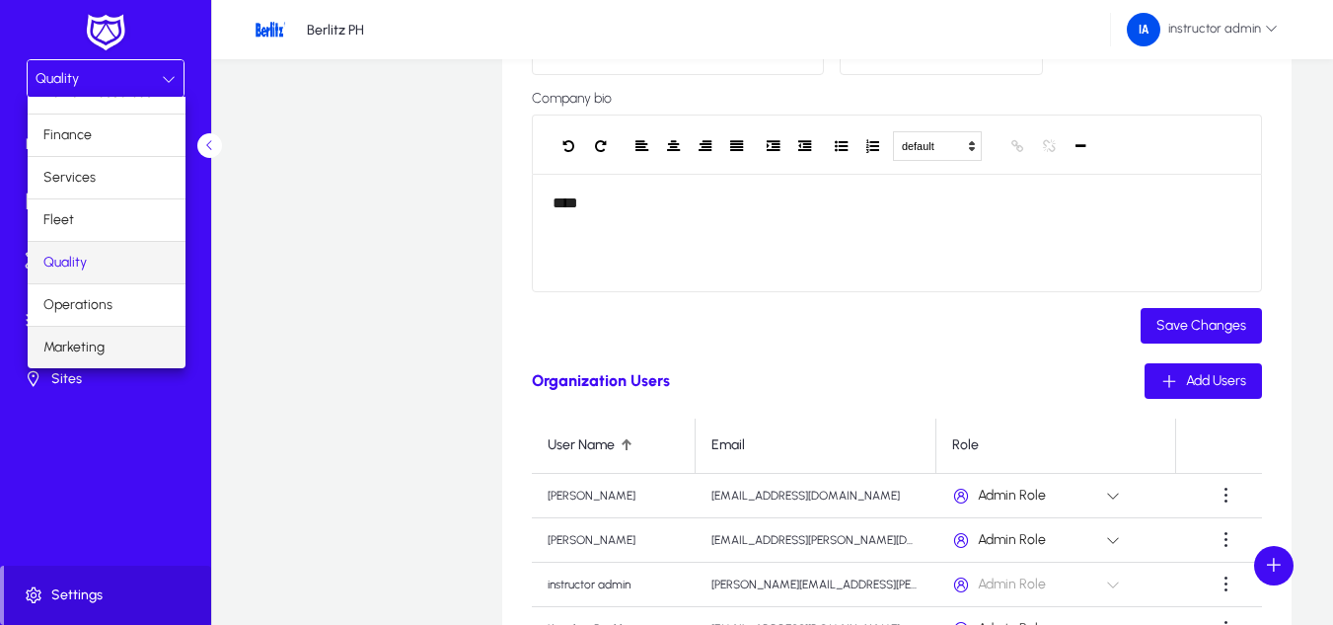
click at [106, 336] on mat-option "Marketing" at bounding box center [107, 347] width 158 height 41
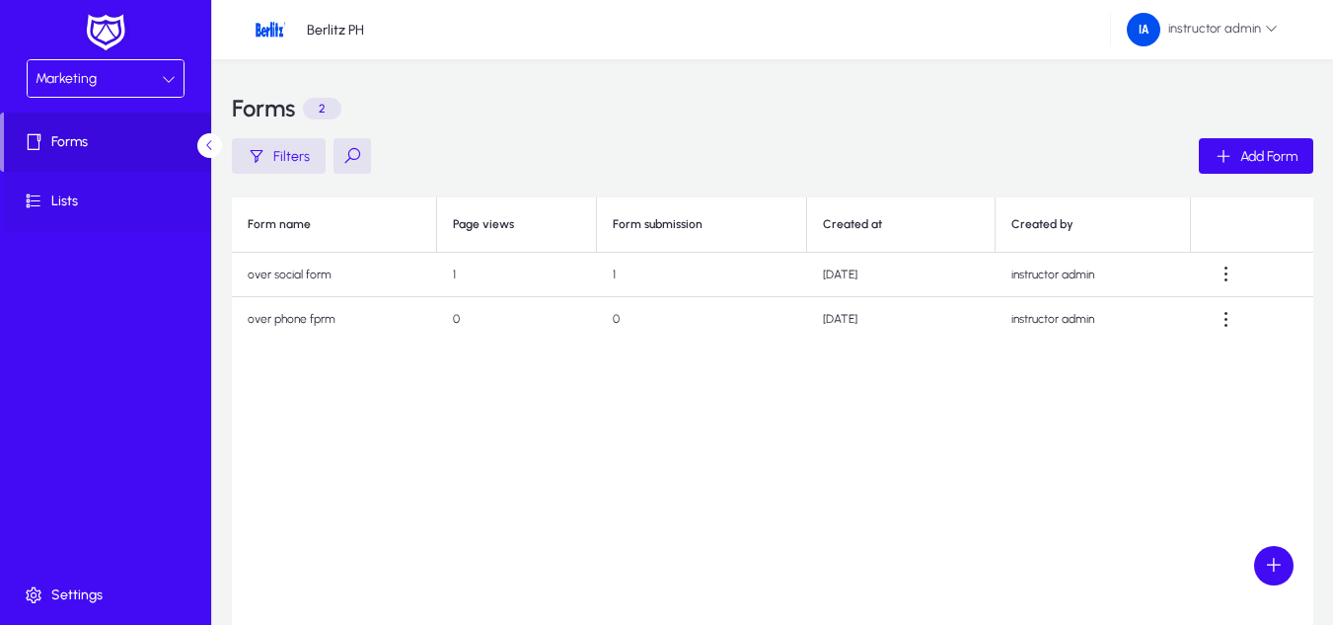
click at [73, 185] on span at bounding box center [109, 201] width 211 height 47
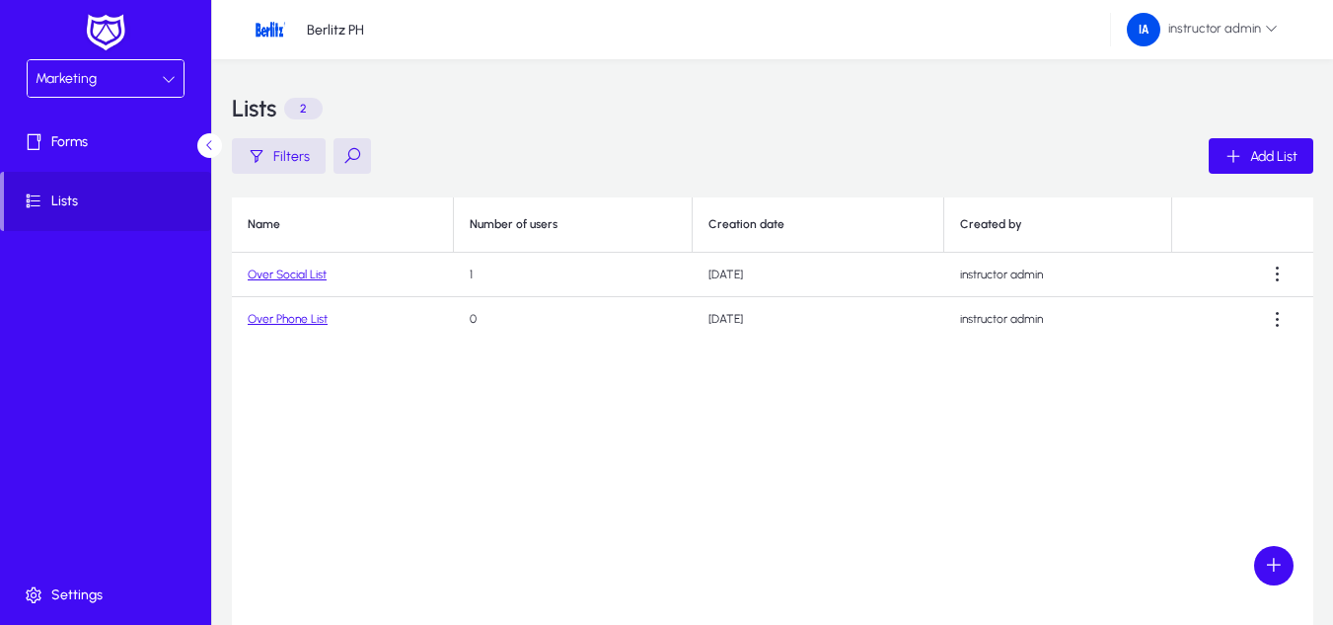
click at [302, 273] on link "Over Social List" at bounding box center [287, 274] width 79 height 14
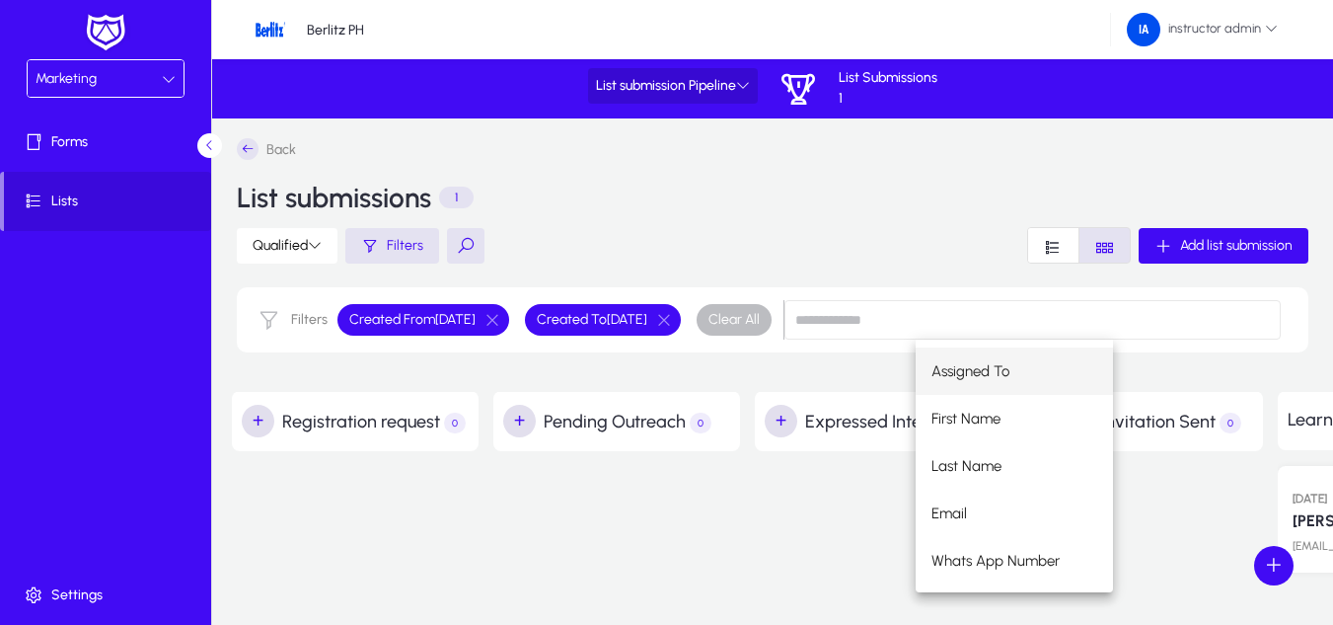
click at [741, 98] on span at bounding box center [673, 85] width 170 height 47
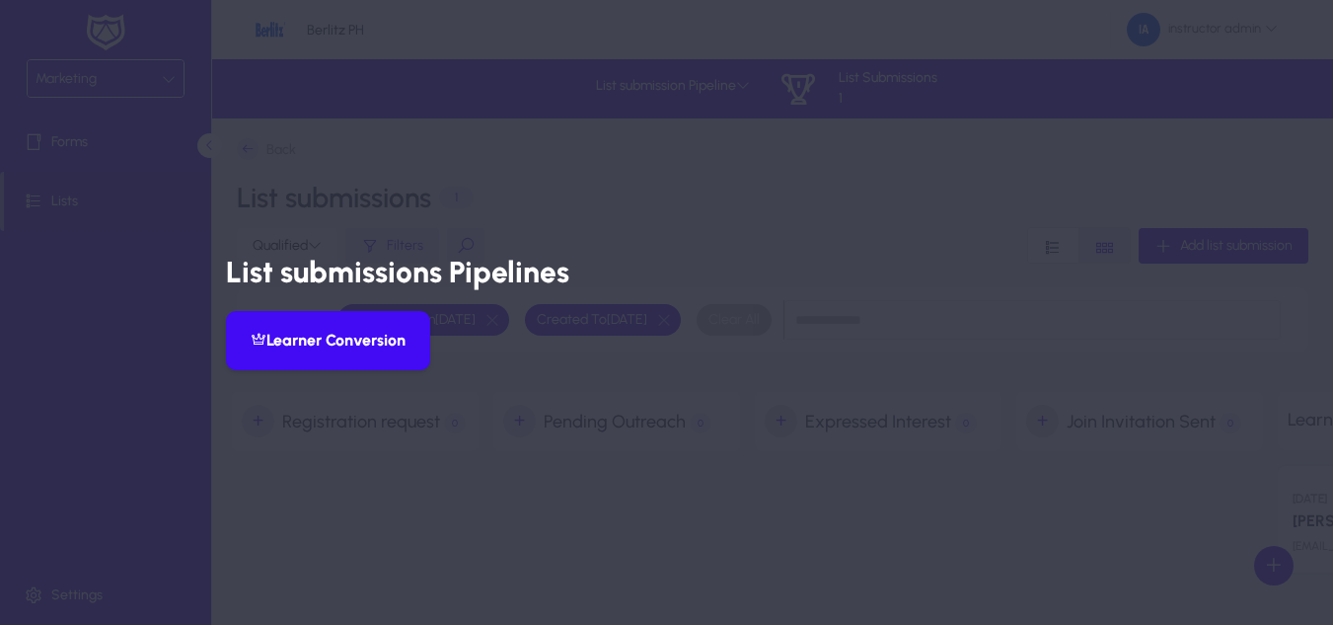
click at [910, 157] on div at bounding box center [666, 312] width 1333 height 625
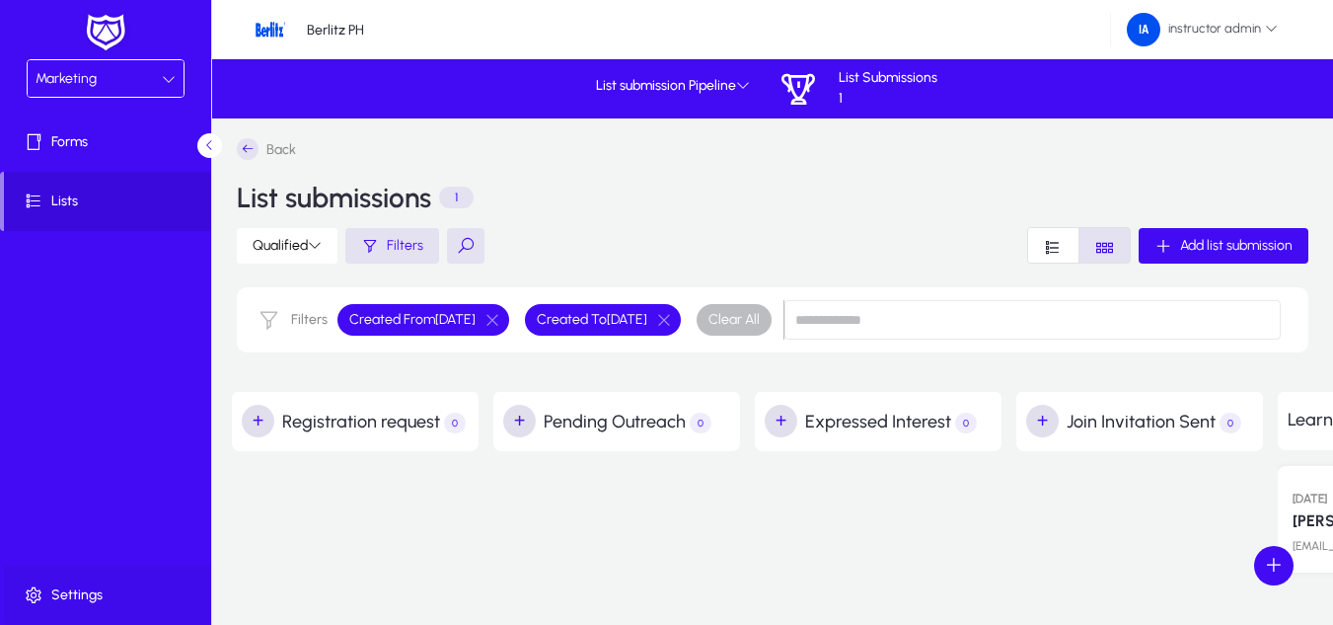
click at [102, 599] on span "Settings" at bounding box center [109, 595] width 211 height 20
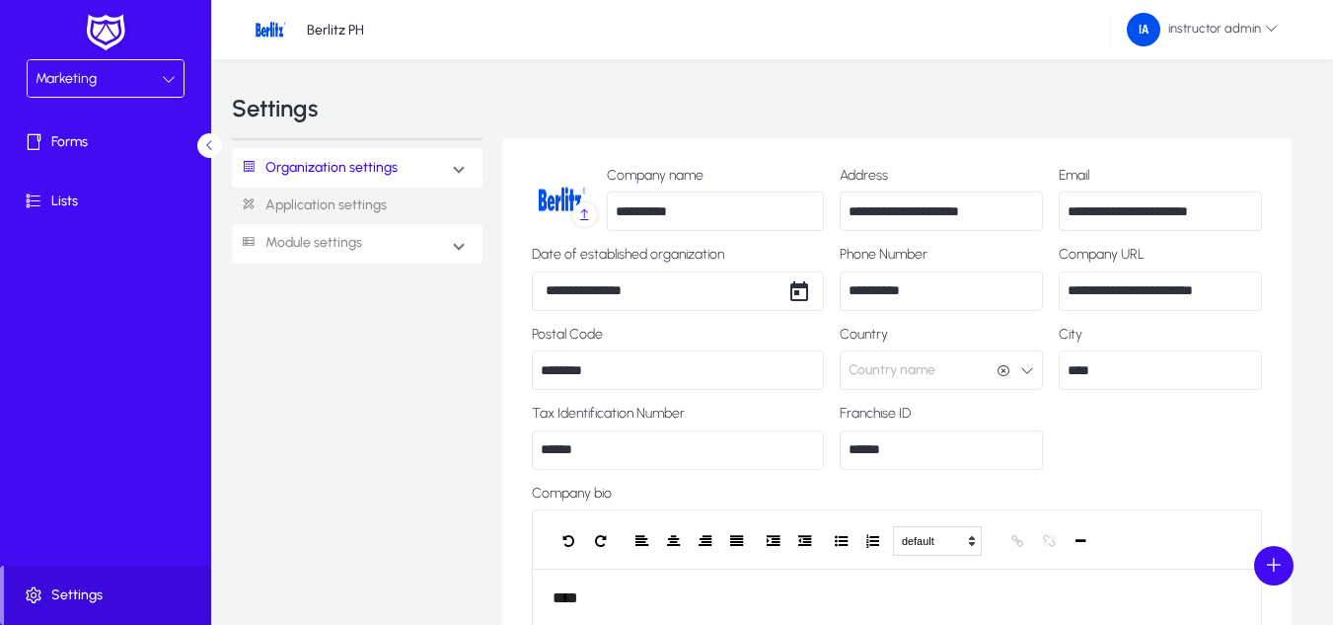
click at [428, 258] on mat-expansion-panel-header "Module settings" at bounding box center [357, 243] width 251 height 39
click at [292, 426] on link "Marketing" at bounding box center [288, 427] width 65 height 24
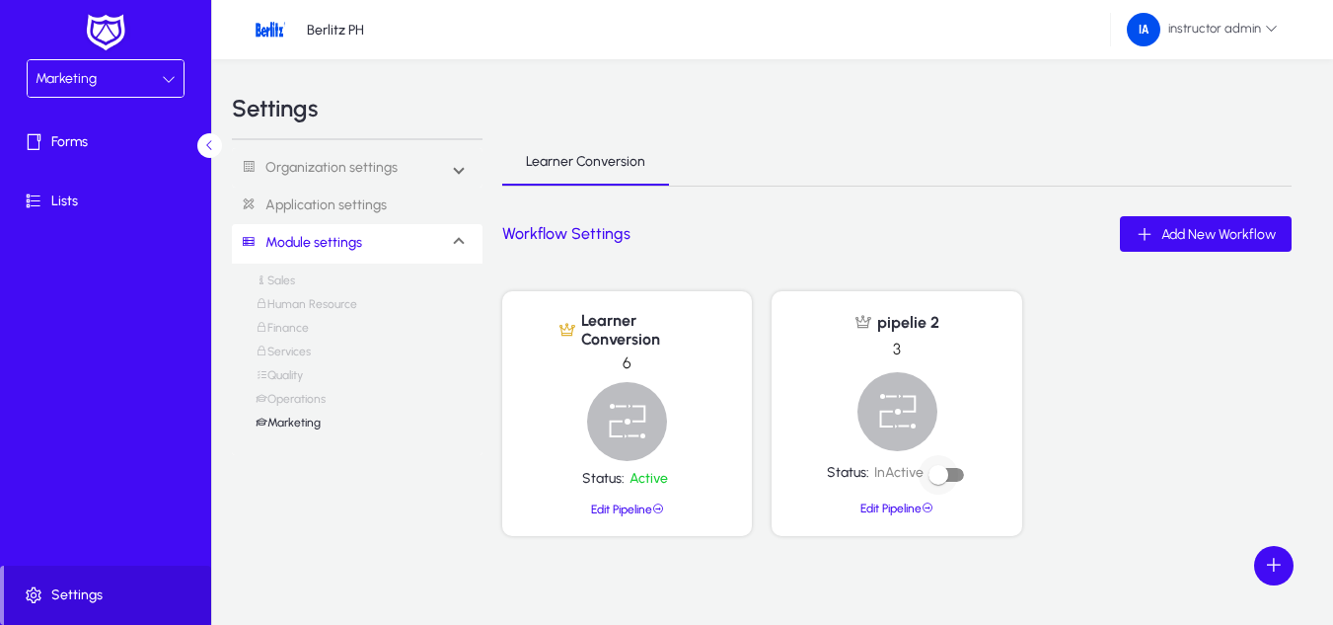
click at [946, 474] on div "button" at bounding box center [938, 475] width 20 height 20
click at [74, 202] on span "Lists" at bounding box center [109, 201] width 211 height 20
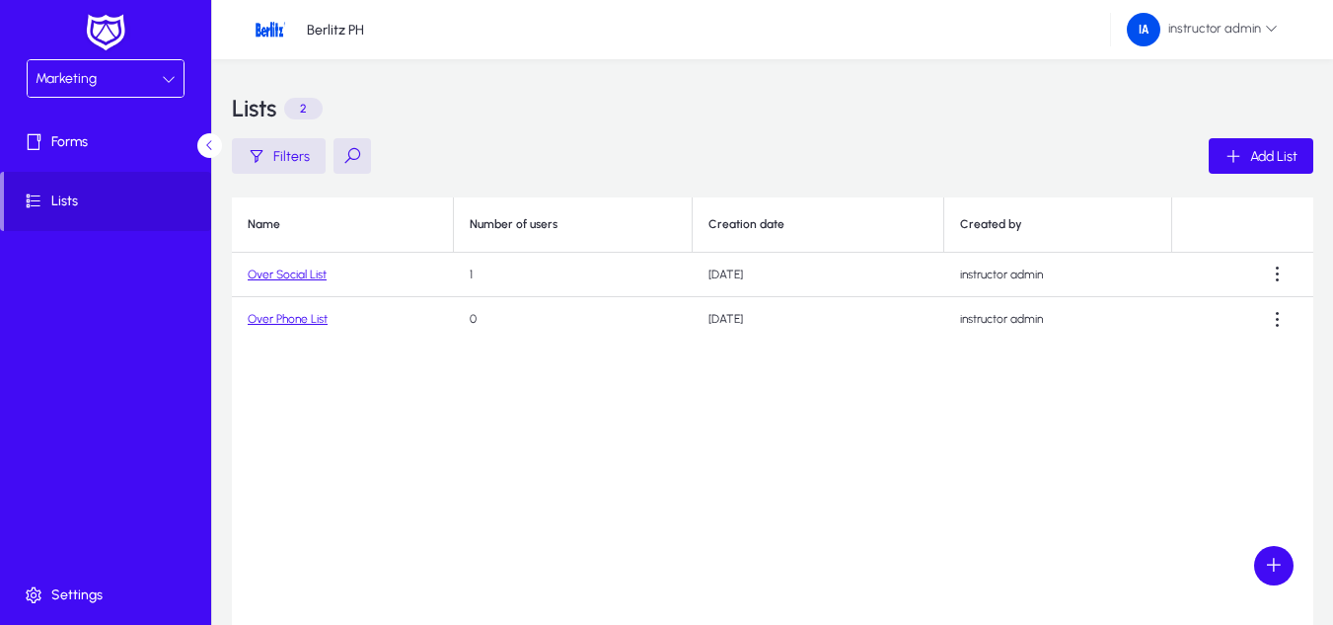
click at [266, 283] on td "Over Social List" at bounding box center [343, 275] width 222 height 44
click at [275, 268] on link "Over Social List" at bounding box center [287, 274] width 79 height 14
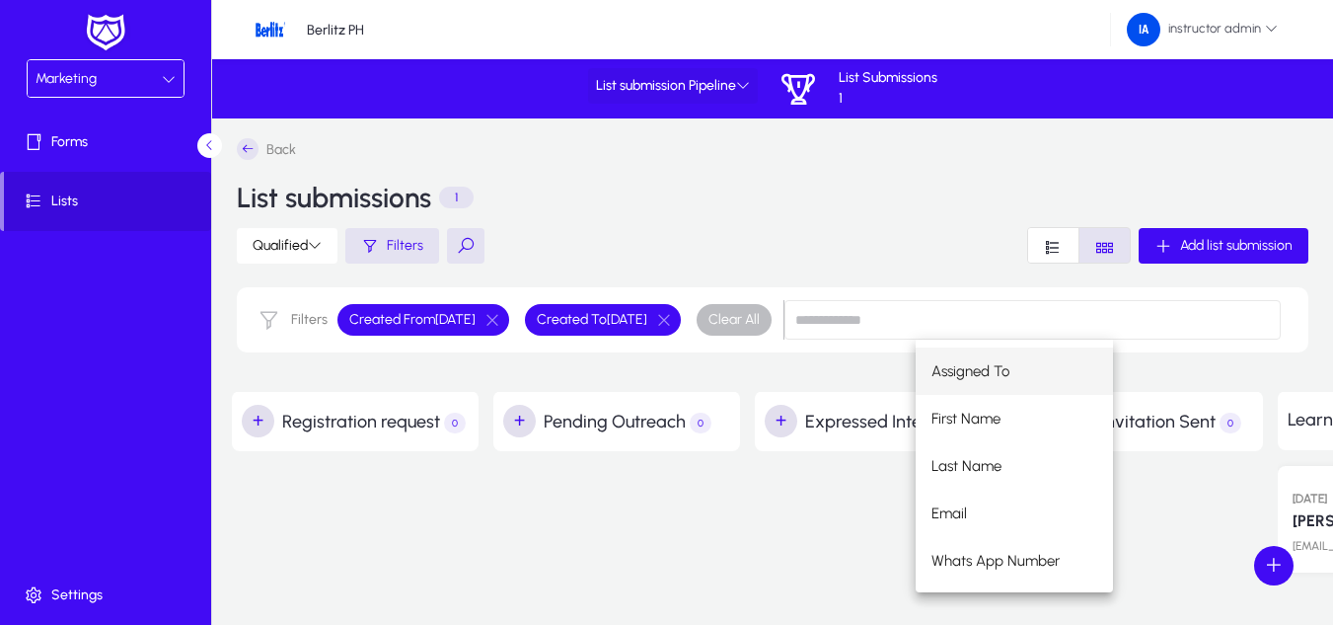
click at [743, 81] on icon at bounding box center [743, 85] width 14 height 14
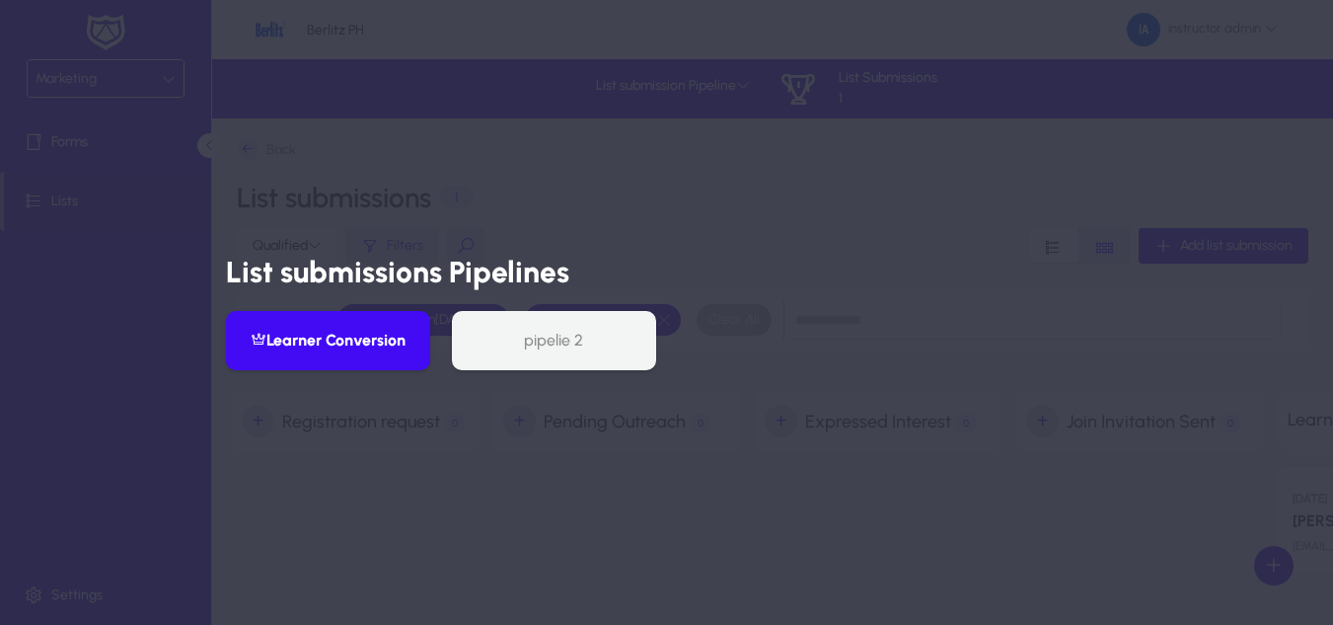
click at [607, 538] on div at bounding box center [666, 312] width 1333 height 625
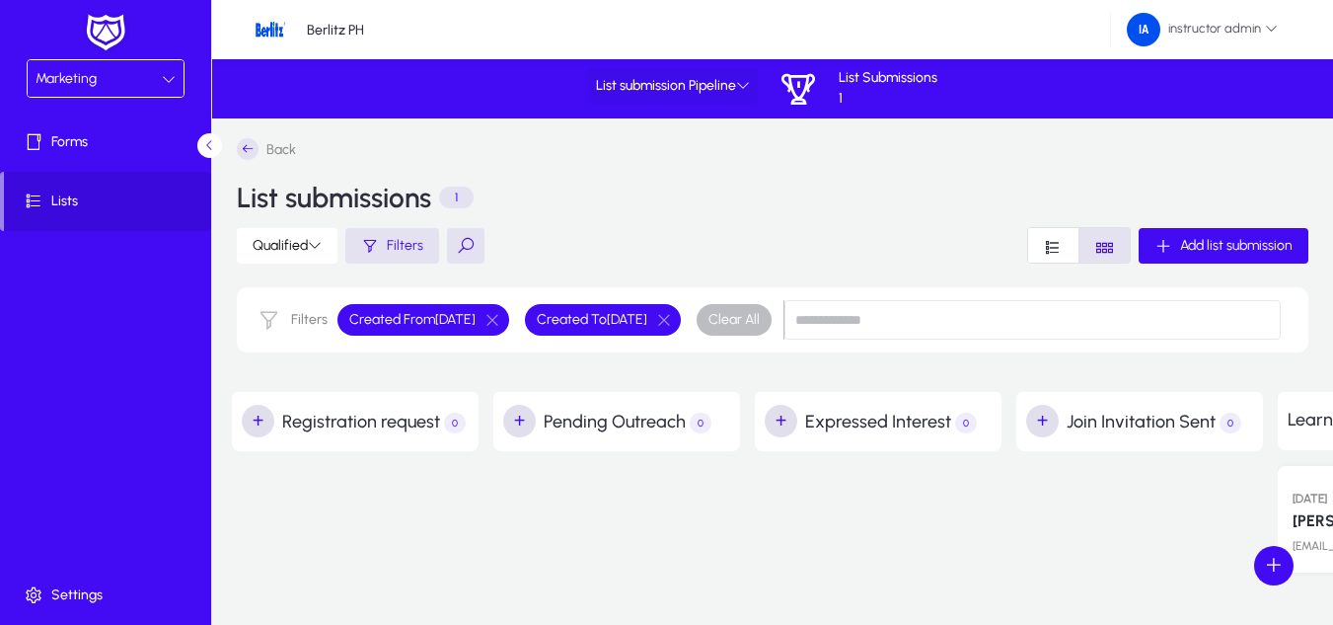
click at [750, 86] on icon at bounding box center [743, 85] width 14 height 14
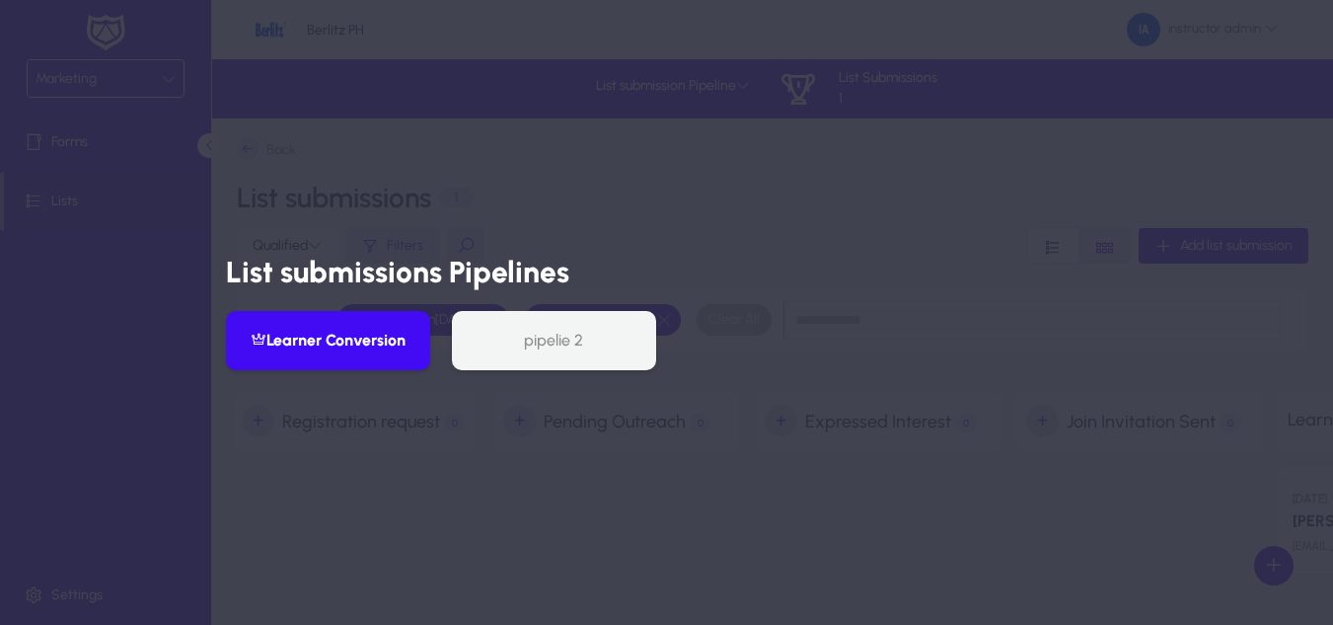
click at [494, 166] on div at bounding box center [666, 312] width 1333 height 625
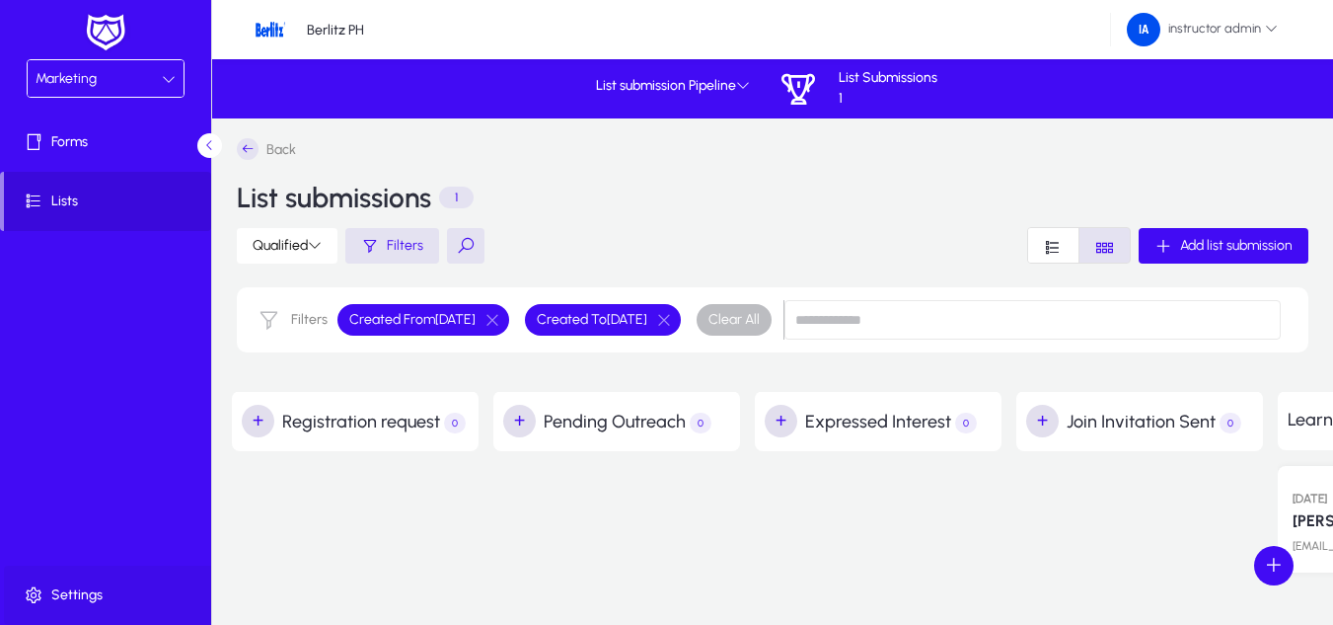
click at [97, 603] on span "Settings" at bounding box center [109, 595] width 211 height 20
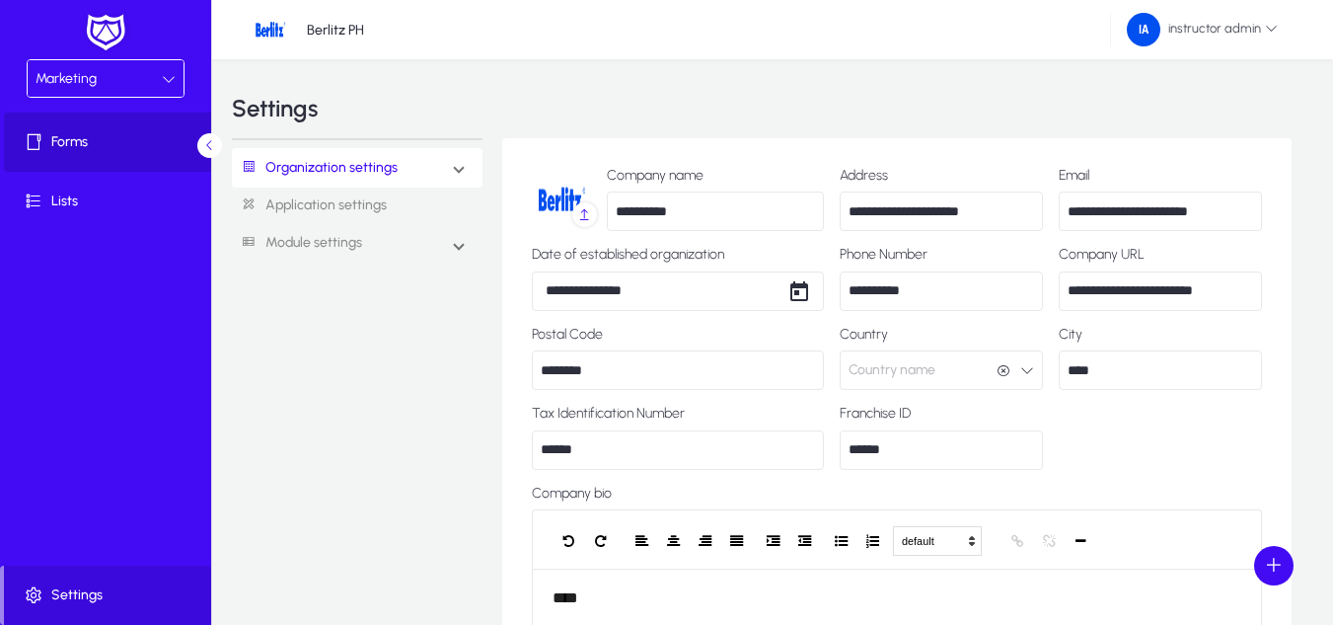
click at [108, 160] on span at bounding box center [109, 141] width 211 height 47
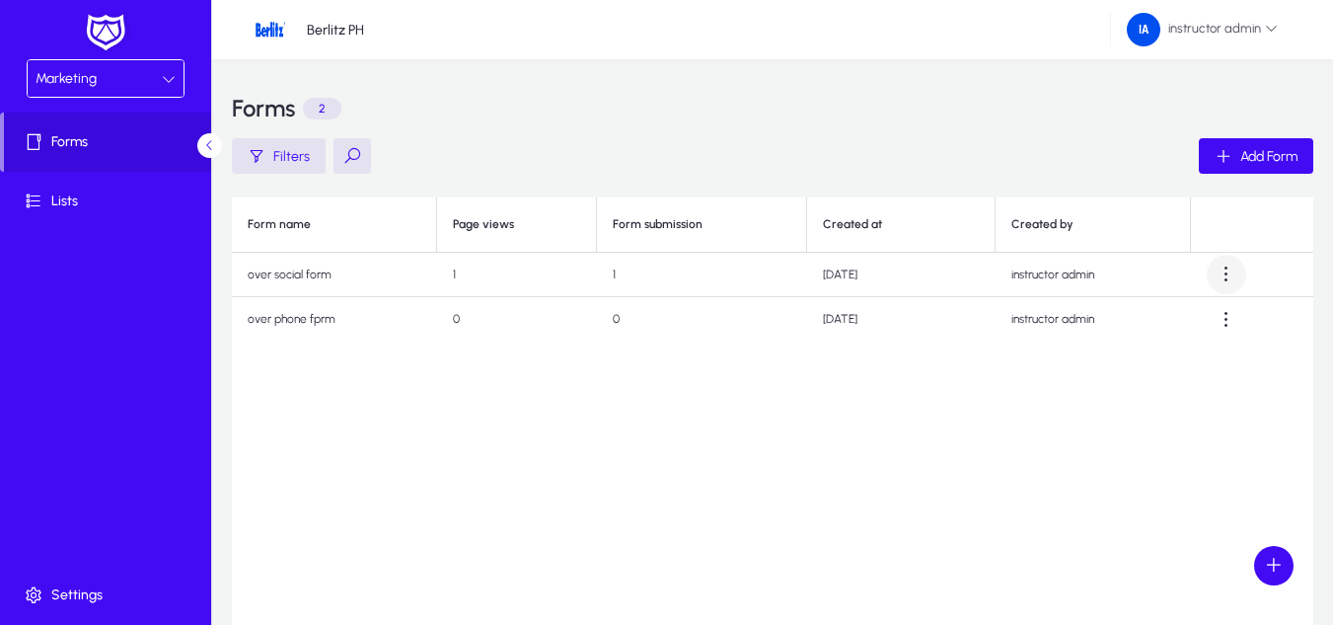
click at [1237, 271] on span at bounding box center [1226, 274] width 39 height 39
click at [1161, 406] on span "Delete" at bounding box center [1189, 406] width 79 height 18
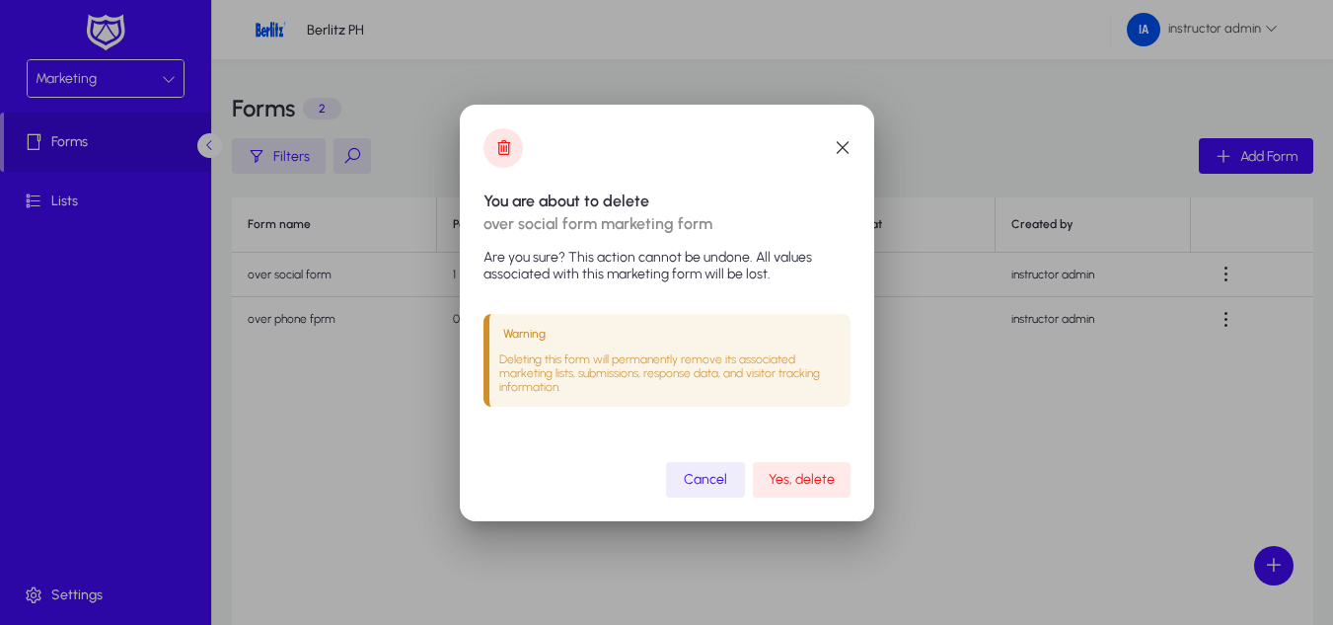
click at [820, 488] on span "submit" at bounding box center [802, 479] width 98 height 47
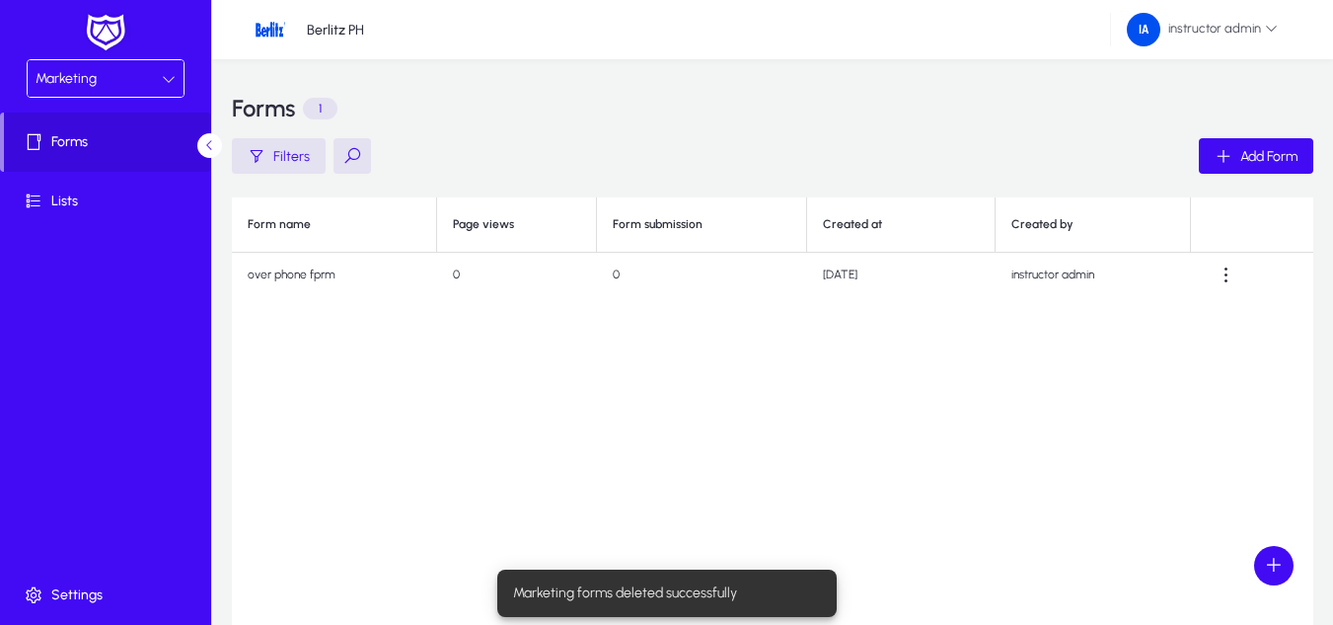
click at [1251, 270] on td at bounding box center [1252, 275] width 122 height 44
click at [1233, 270] on span at bounding box center [1226, 275] width 39 height 39
click at [1148, 420] on button "Delete" at bounding box center [1190, 406] width 111 height 41
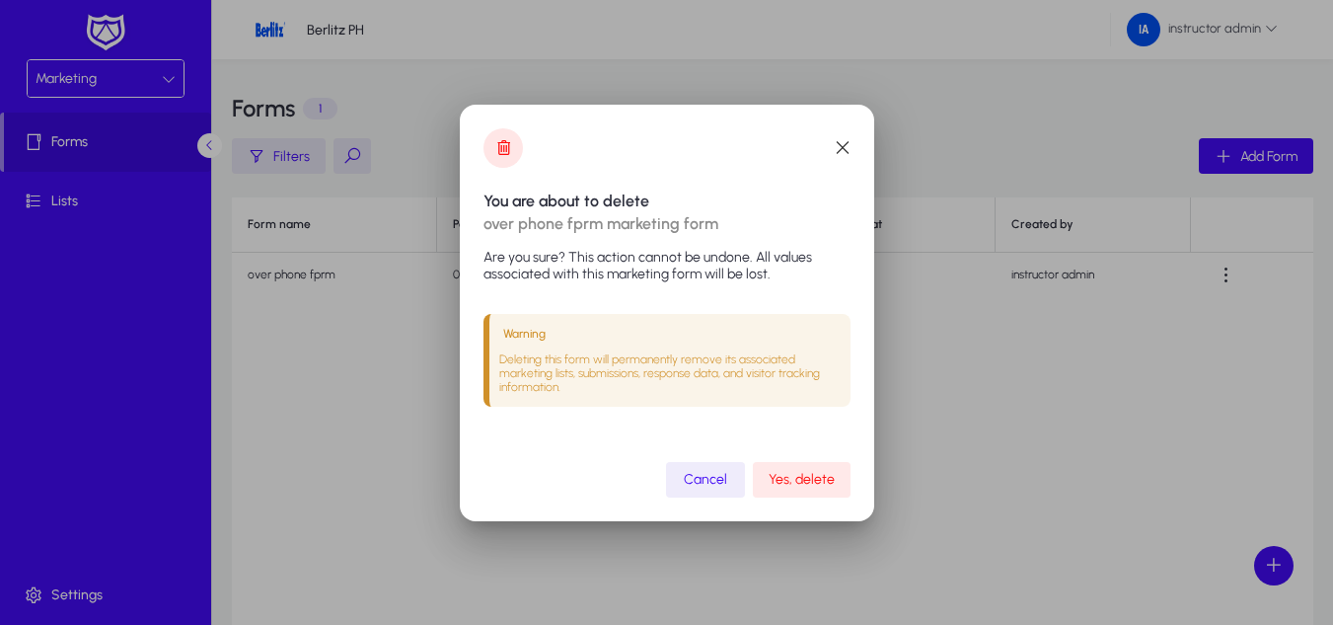
click at [809, 464] on span "submit" at bounding box center [802, 479] width 98 height 47
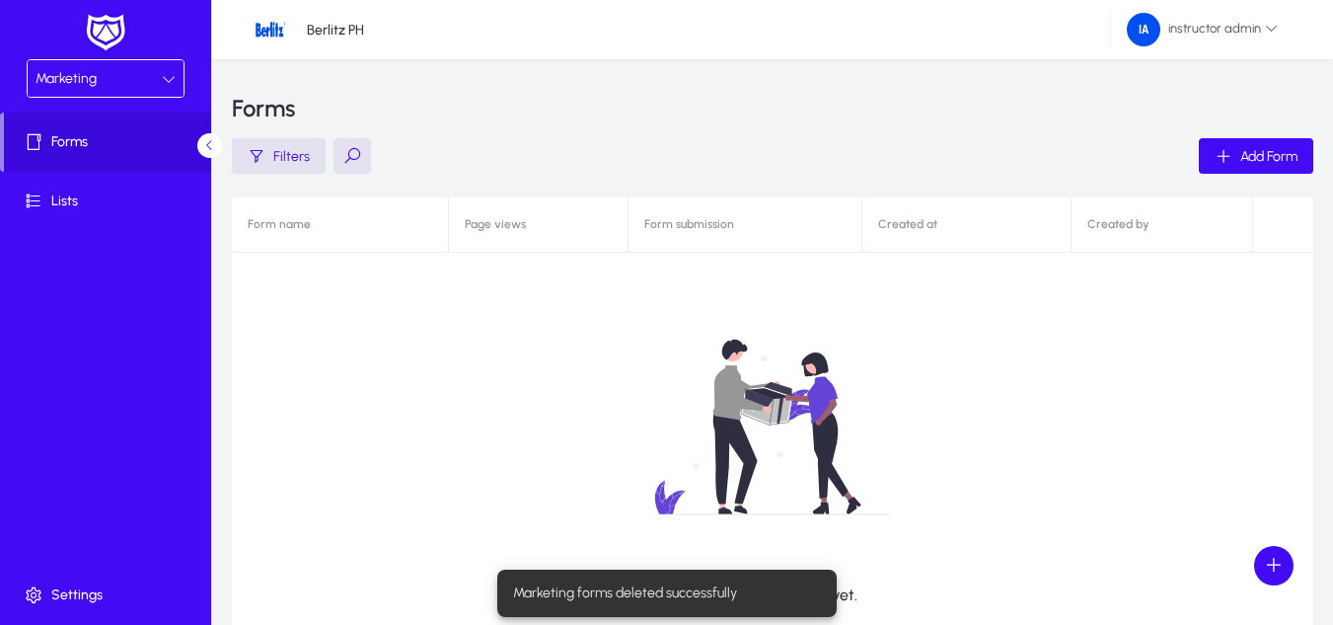
click at [65, 72] on span "Marketing" at bounding box center [66, 78] width 61 height 17
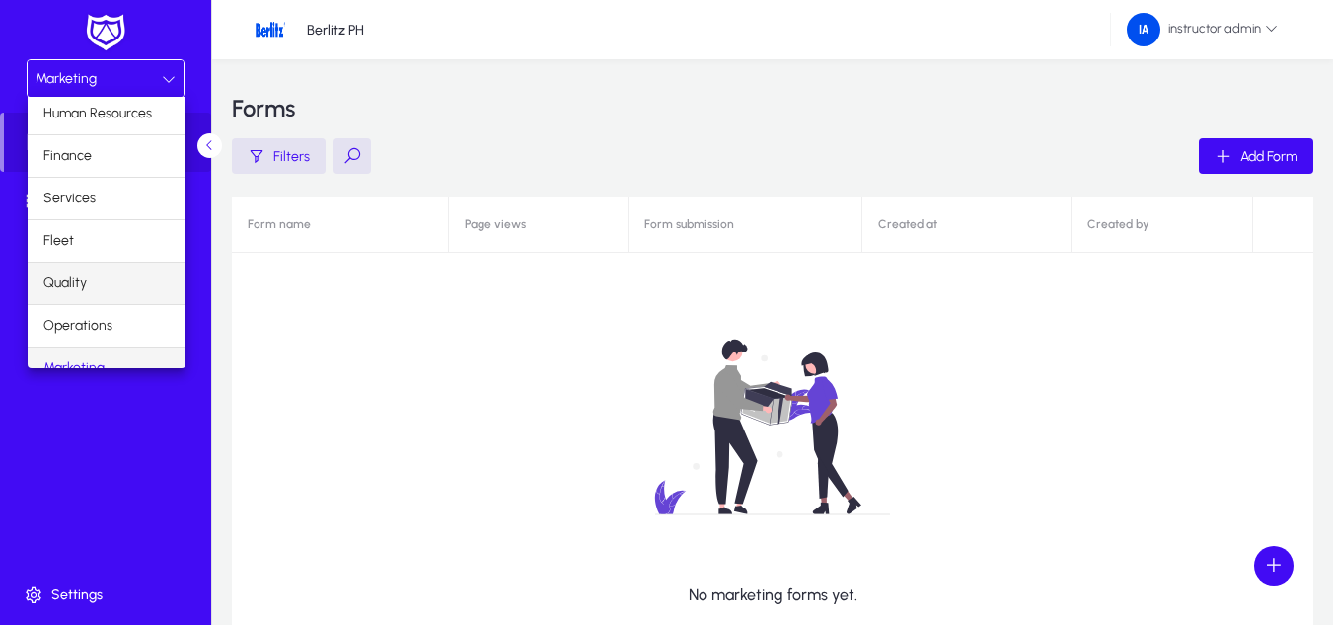
scroll to position [67, 0]
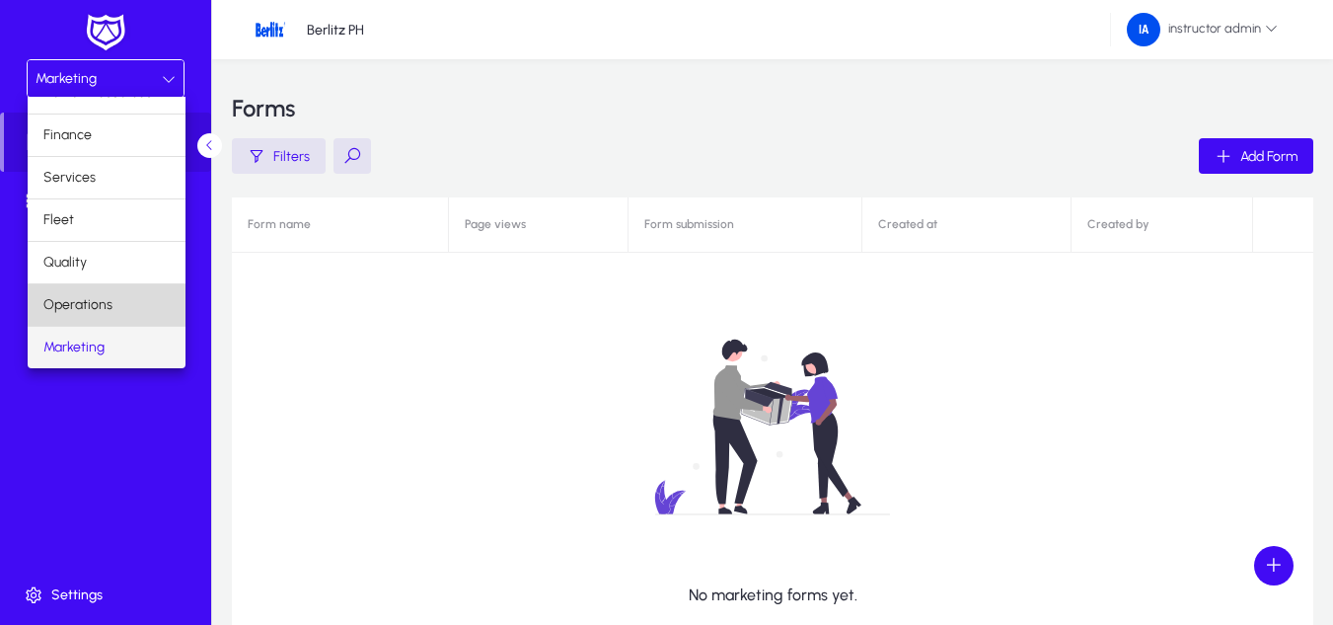
click at [115, 302] on mat-option "Operations" at bounding box center [107, 304] width 158 height 41
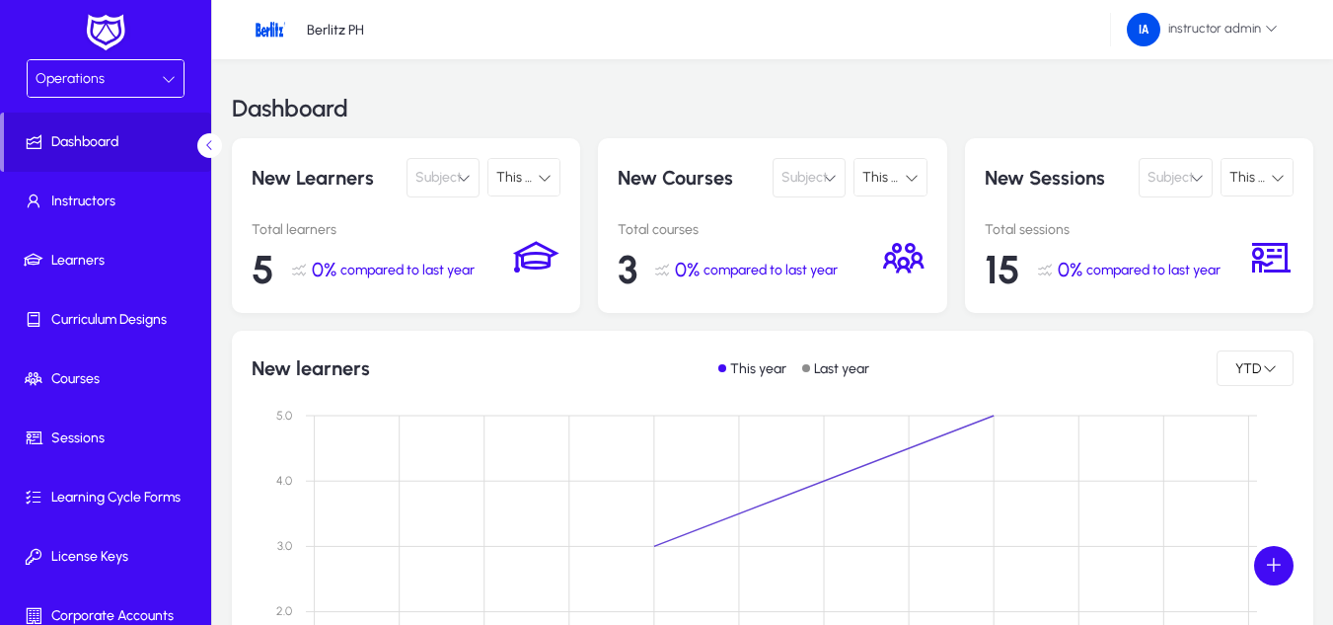
click at [425, 379] on div "New learners This year Last year YTD" at bounding box center [773, 368] width 1042 height 36
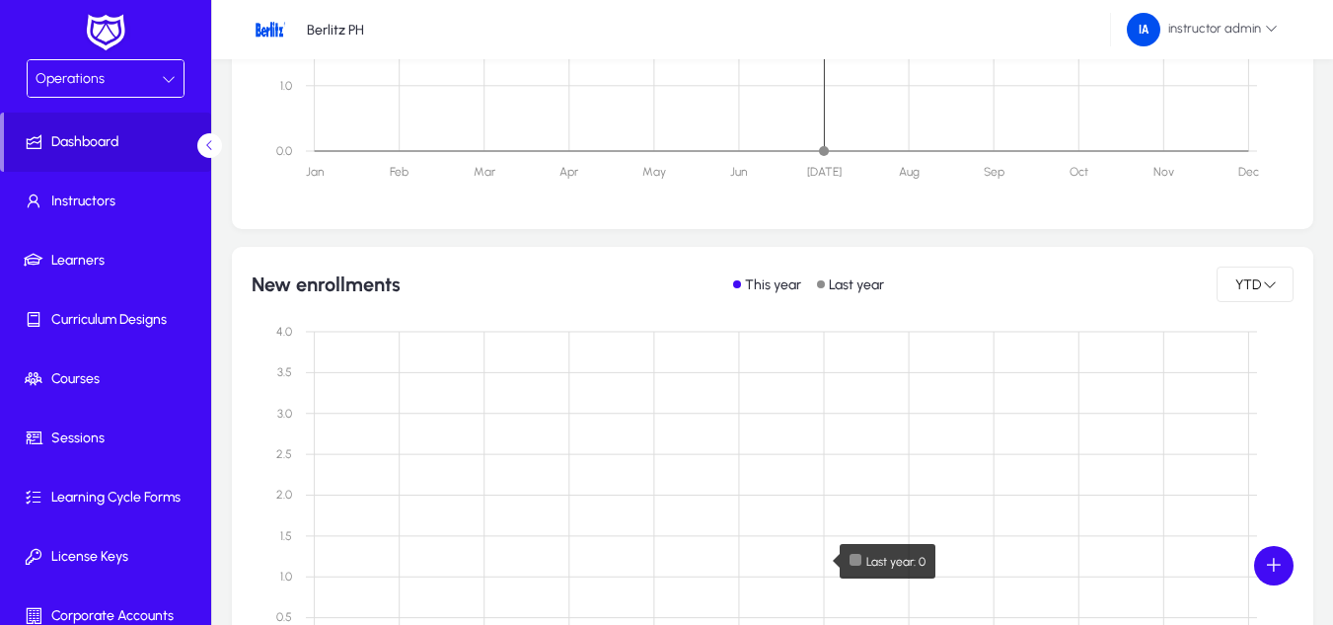
scroll to position [592, 0]
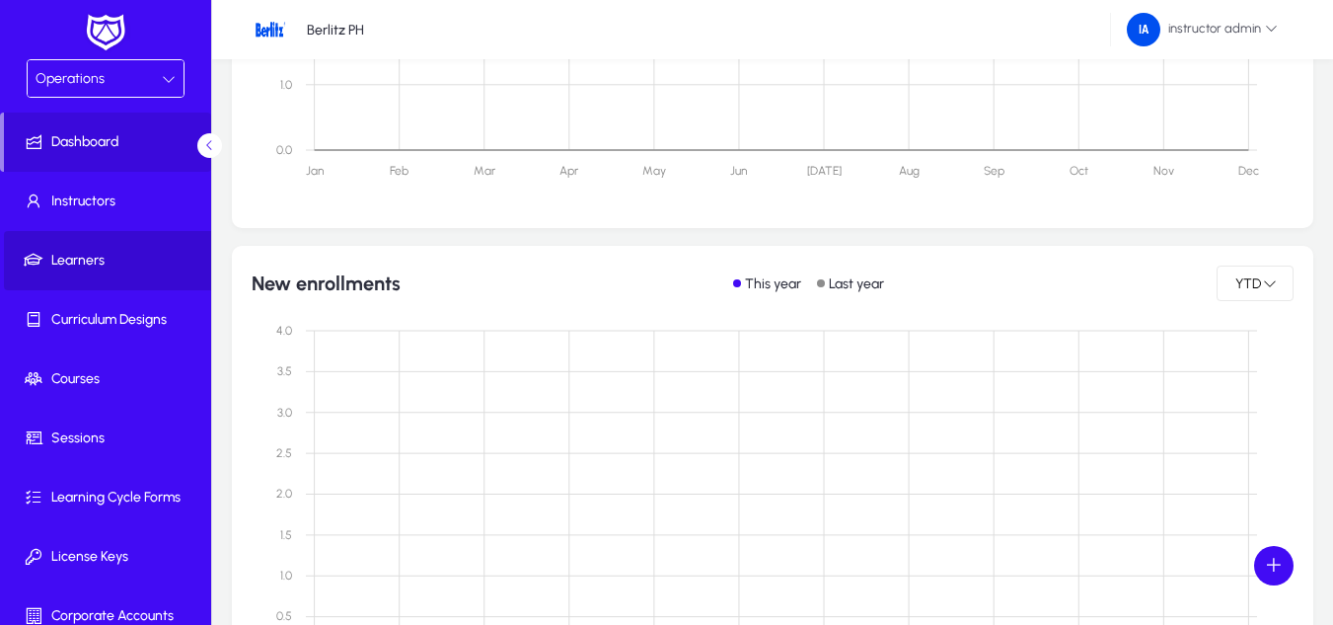
click at [141, 247] on span at bounding box center [109, 260] width 211 height 47
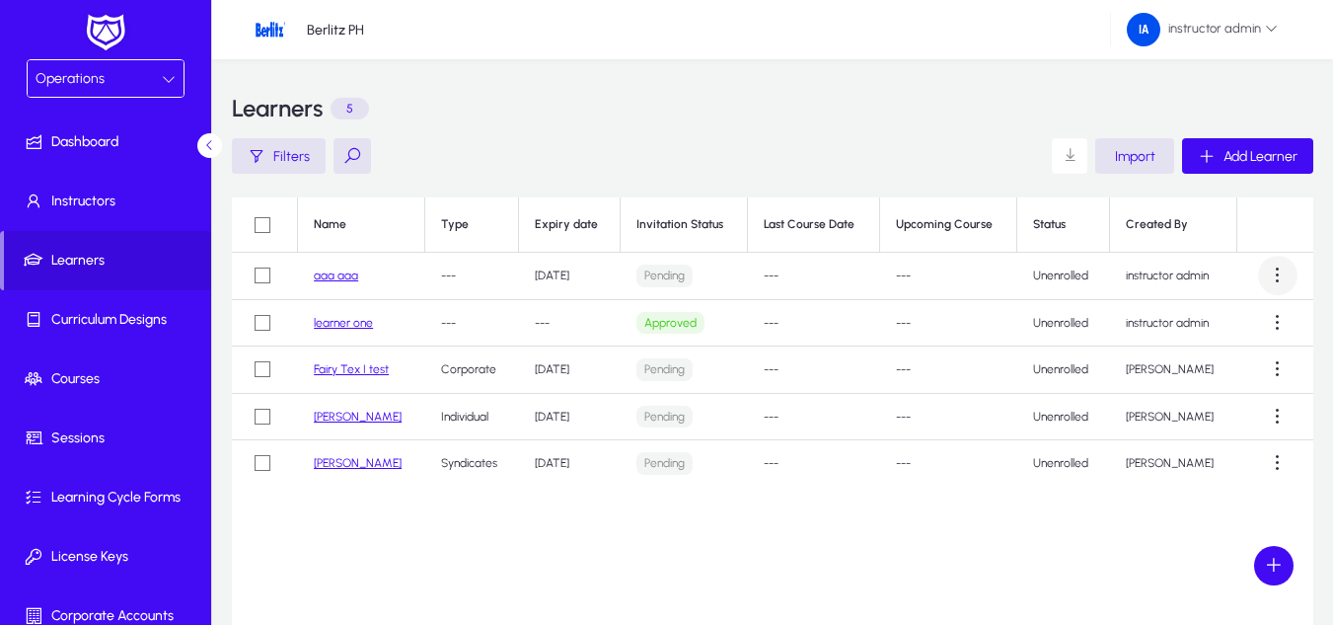
click at [1281, 271] on span at bounding box center [1277, 275] width 39 height 39
click at [1239, 443] on span "Delete" at bounding box center [1235, 448] width 93 height 18
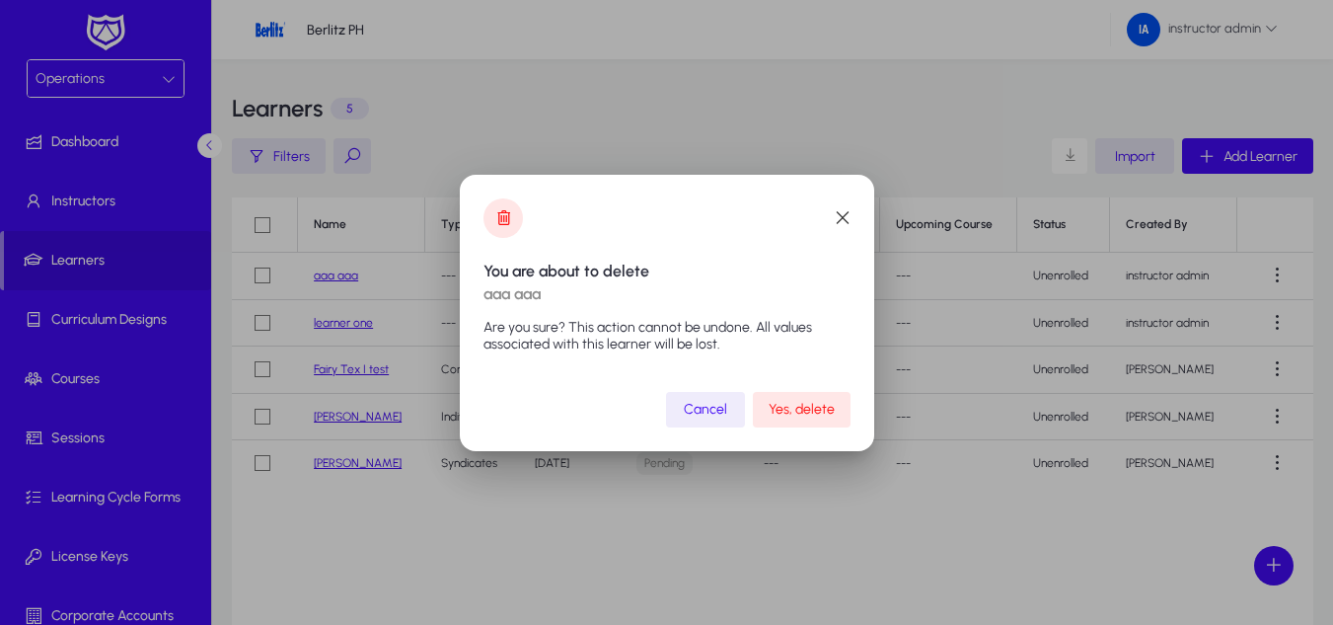
click at [796, 409] on span "Yes, delete" at bounding box center [802, 409] width 66 height 17
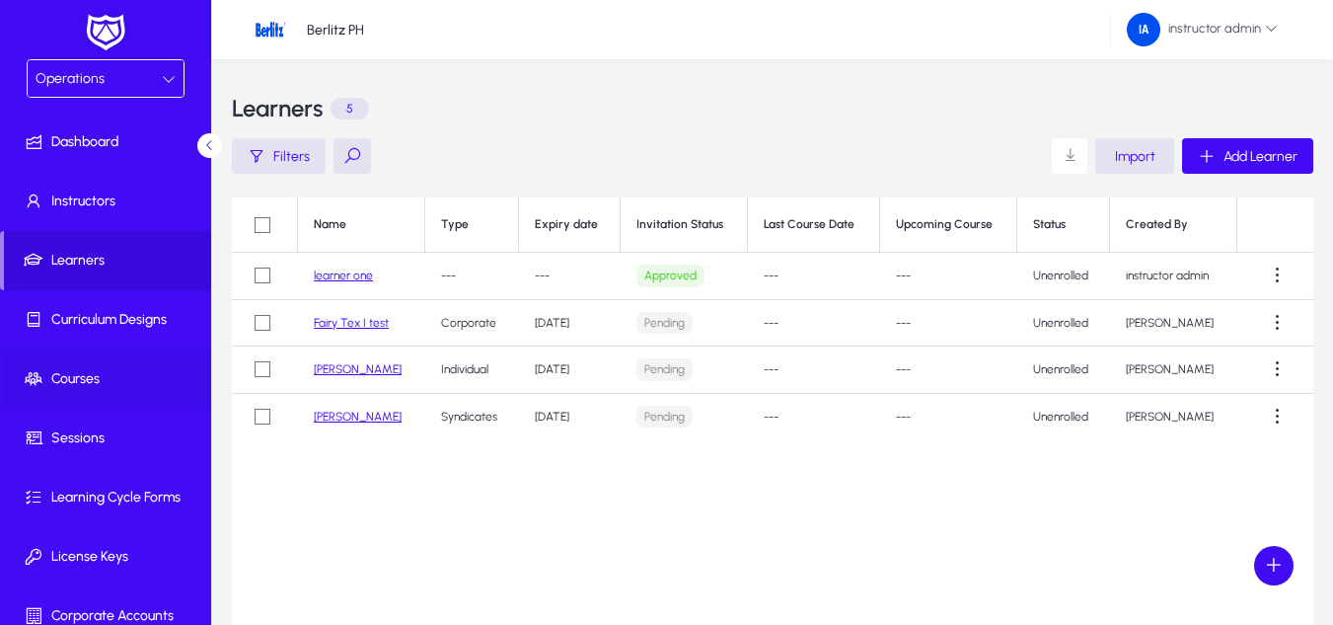
click at [101, 385] on span "Courses" at bounding box center [109, 379] width 211 height 20
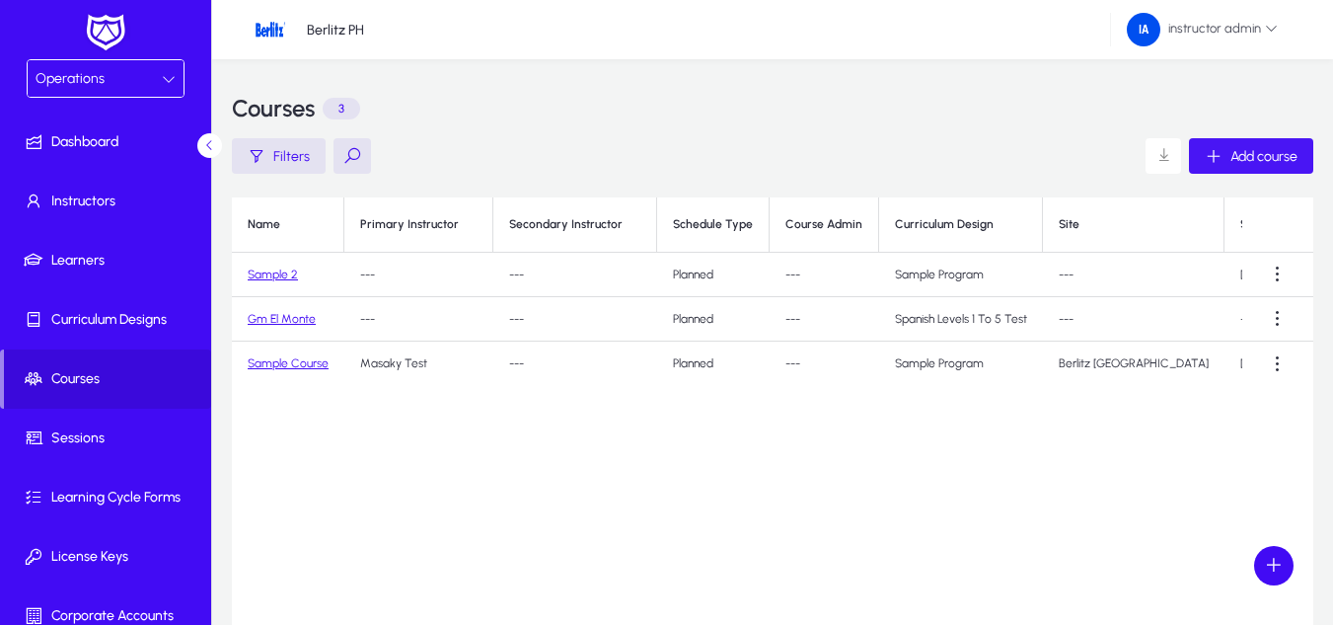
click at [1262, 169] on span "button" at bounding box center [1251, 155] width 124 height 47
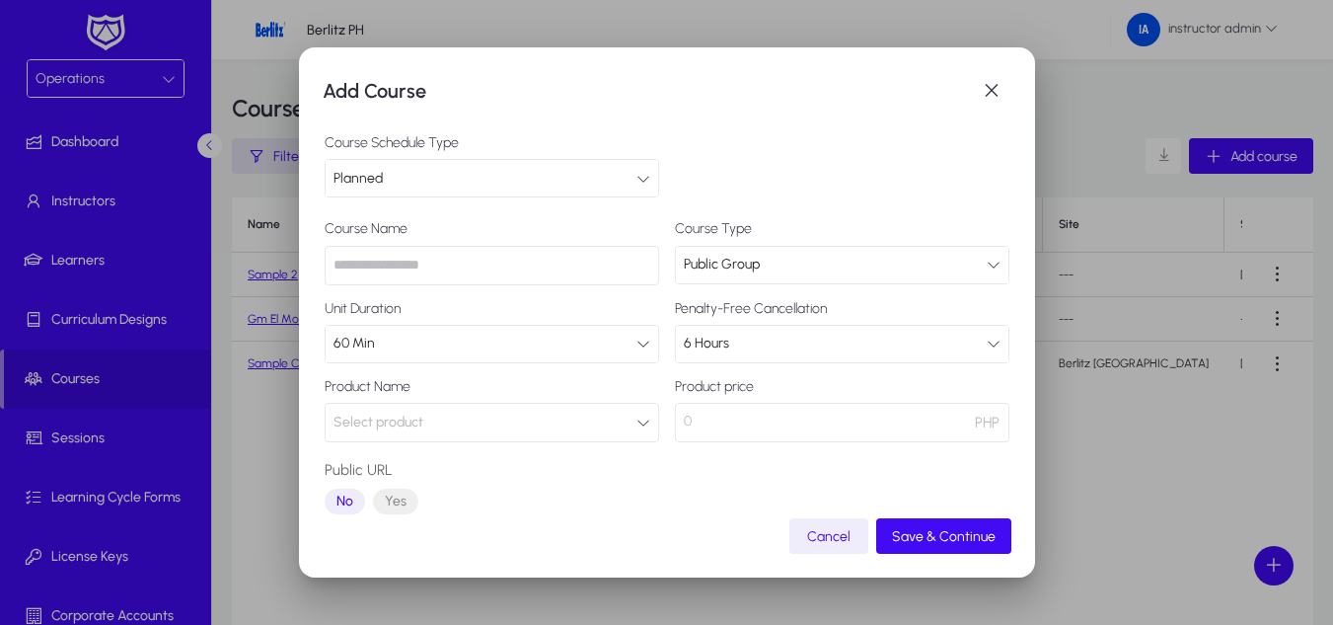
click at [505, 275] on input "text" at bounding box center [492, 265] width 334 height 39
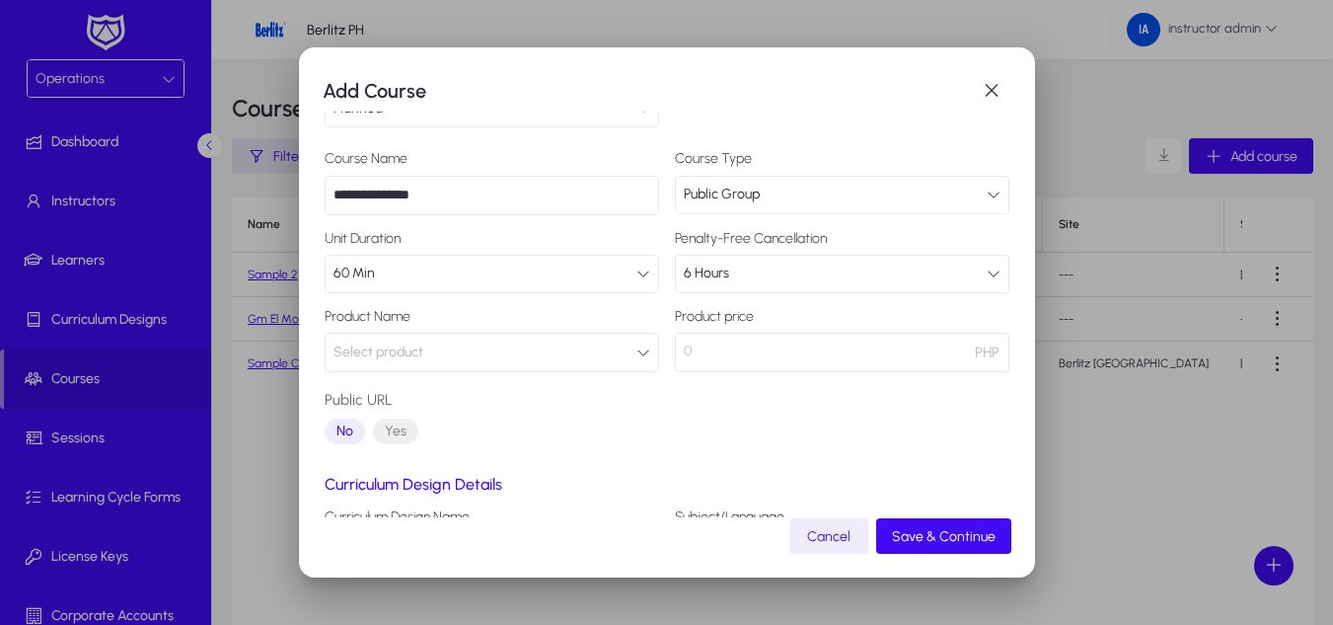
scroll to position [99, 0]
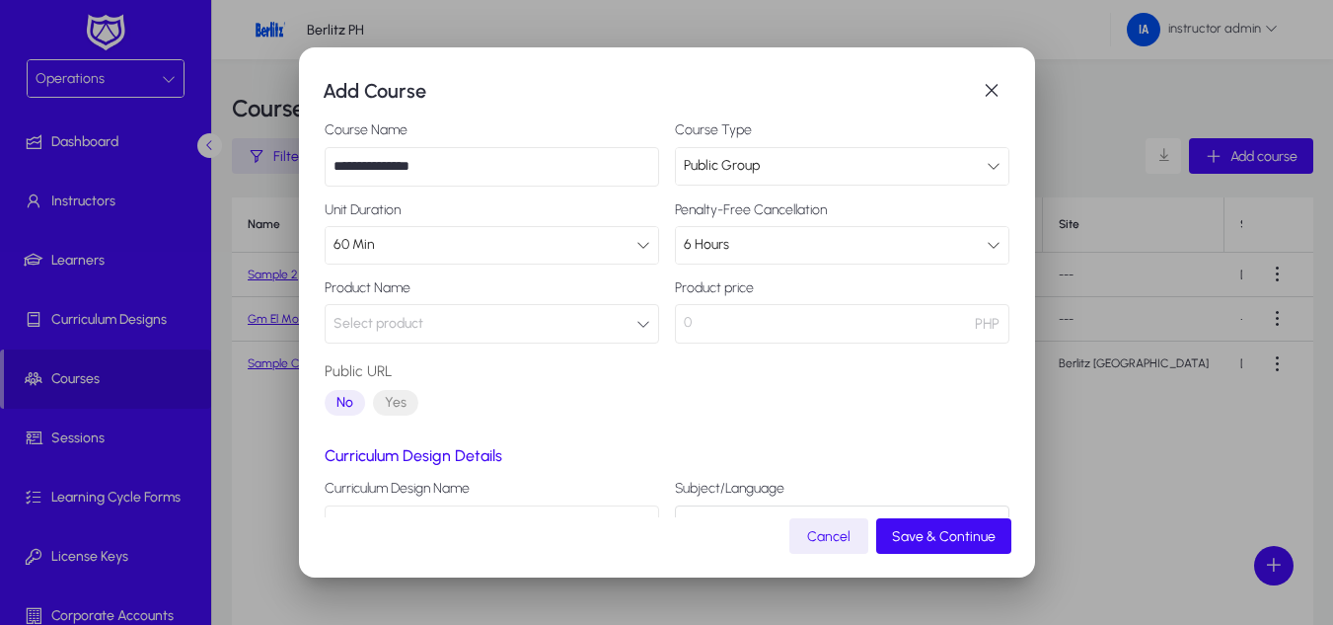
type input "**********"
click at [587, 332] on button "Select product" at bounding box center [492, 323] width 334 height 39
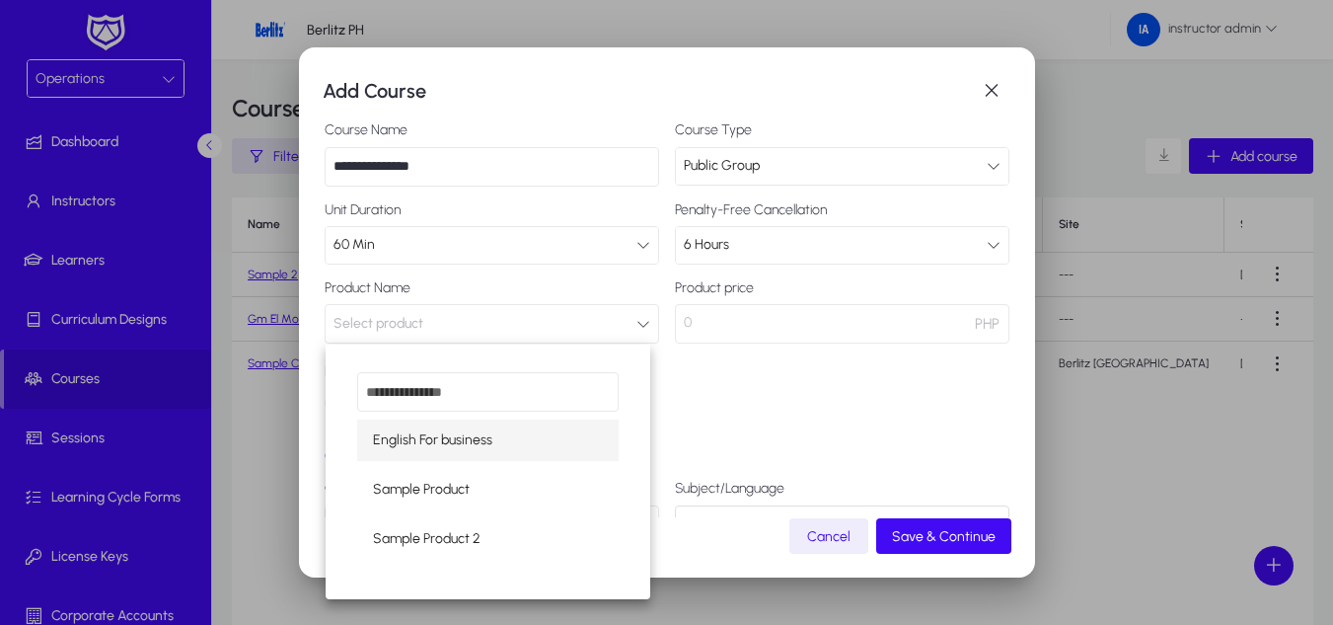
click at [471, 446] on span "English For business" at bounding box center [432, 440] width 119 height 24
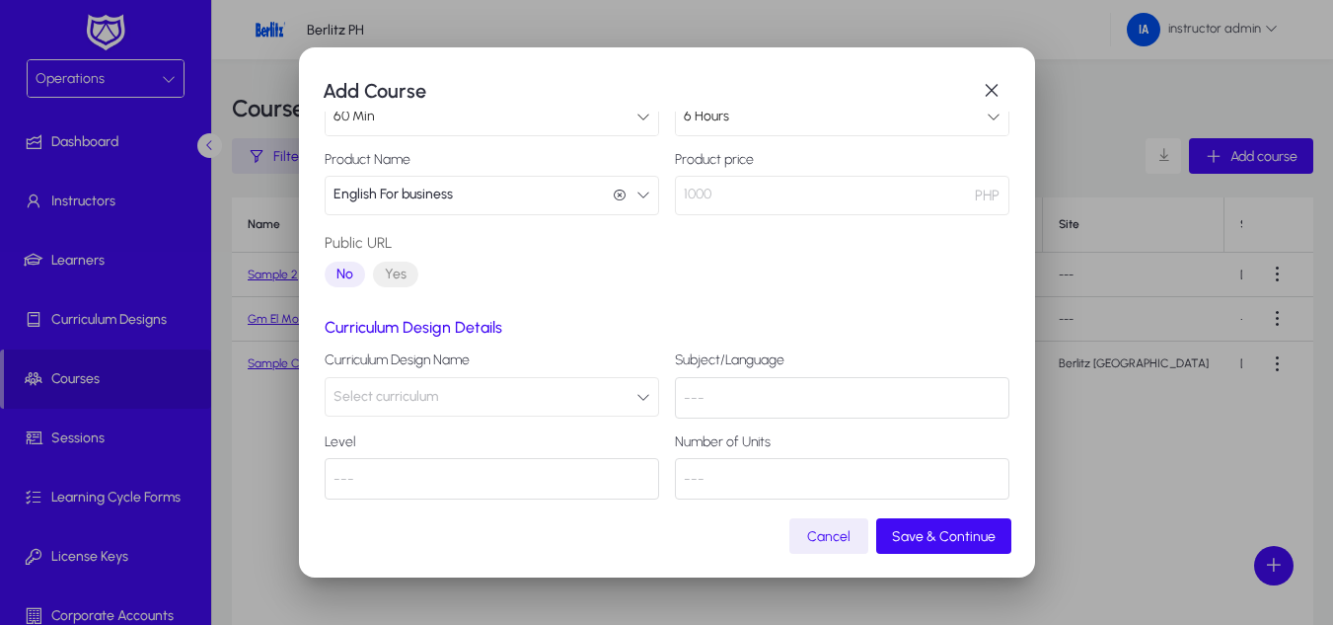
scroll to position [241, 0]
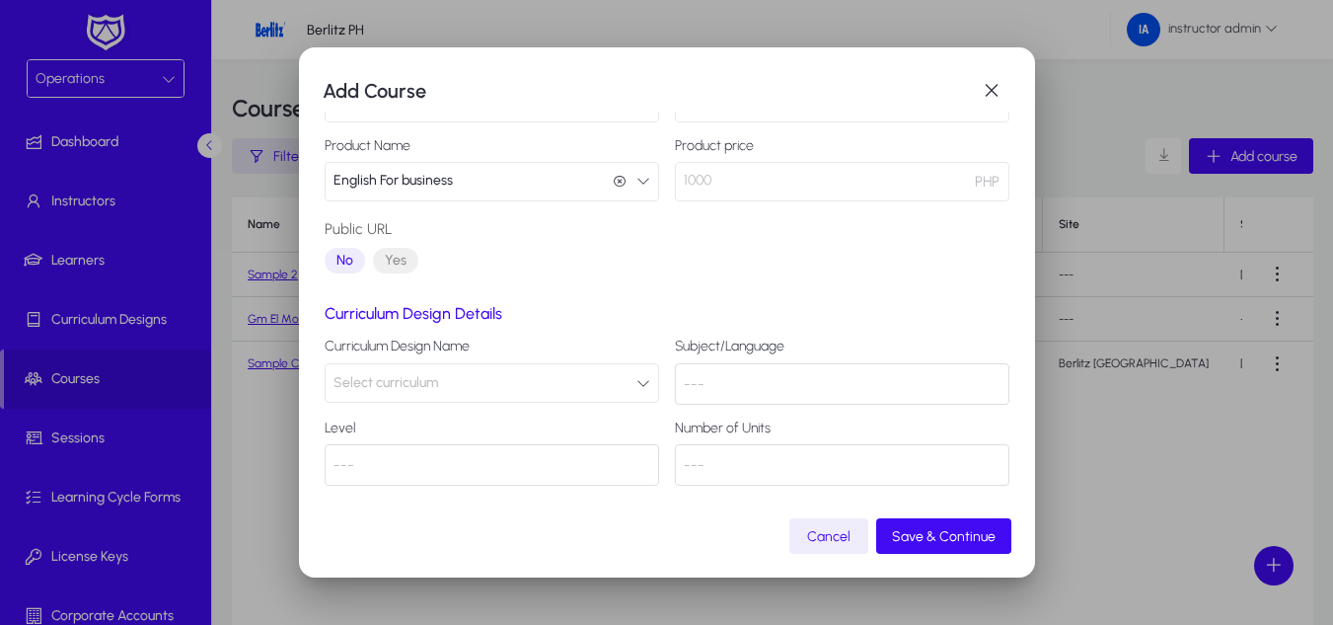
click at [592, 376] on button "Select curriculum" at bounding box center [492, 382] width 334 height 39
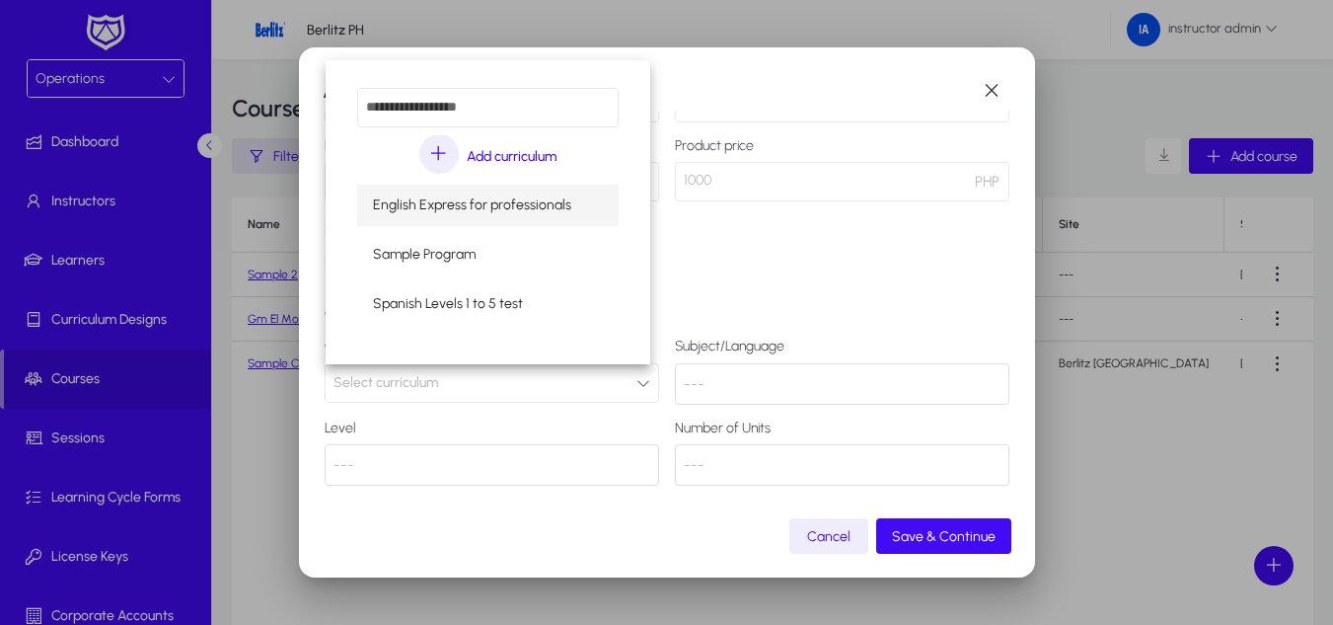
click at [408, 211] on span "English Express for professionals" at bounding box center [472, 205] width 198 height 24
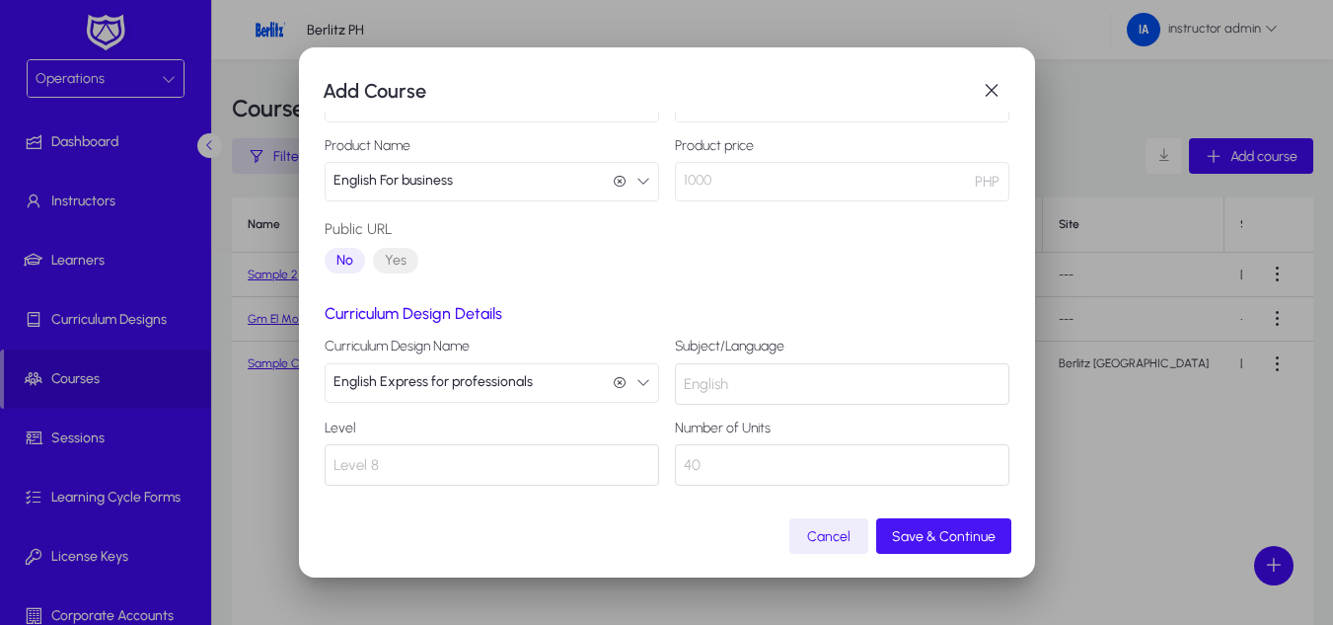
click at [942, 540] on span "Save & Continue" at bounding box center [944, 536] width 104 height 17
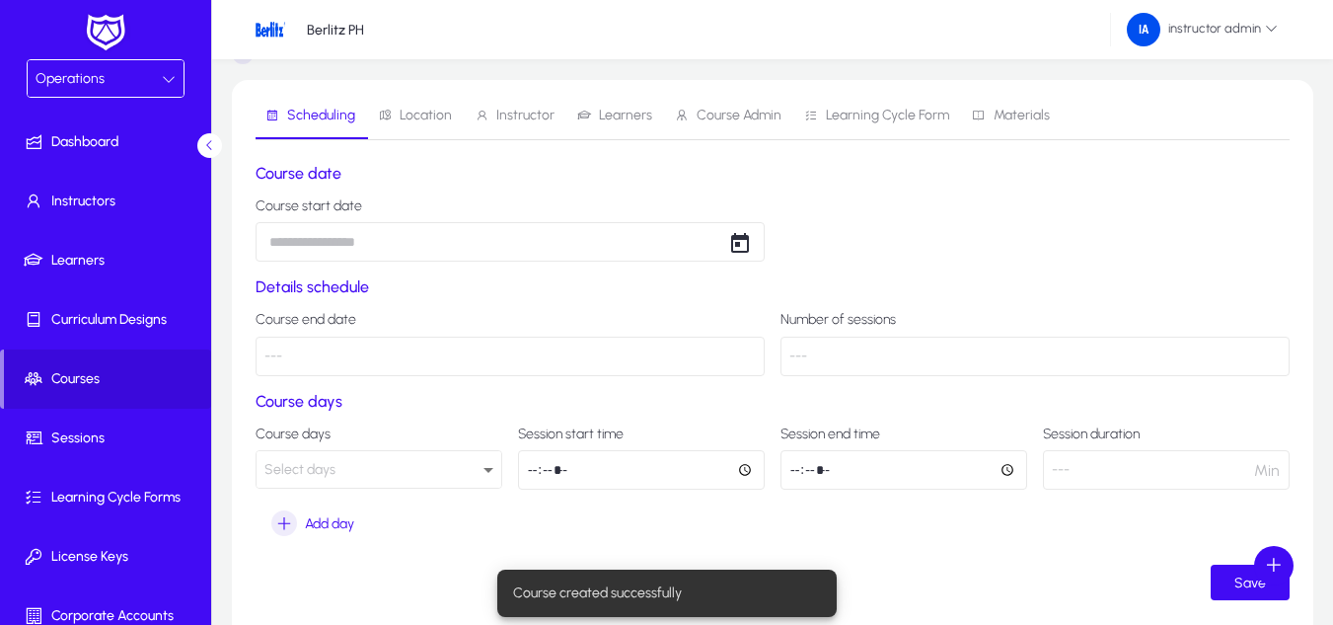
scroll to position [99, 0]
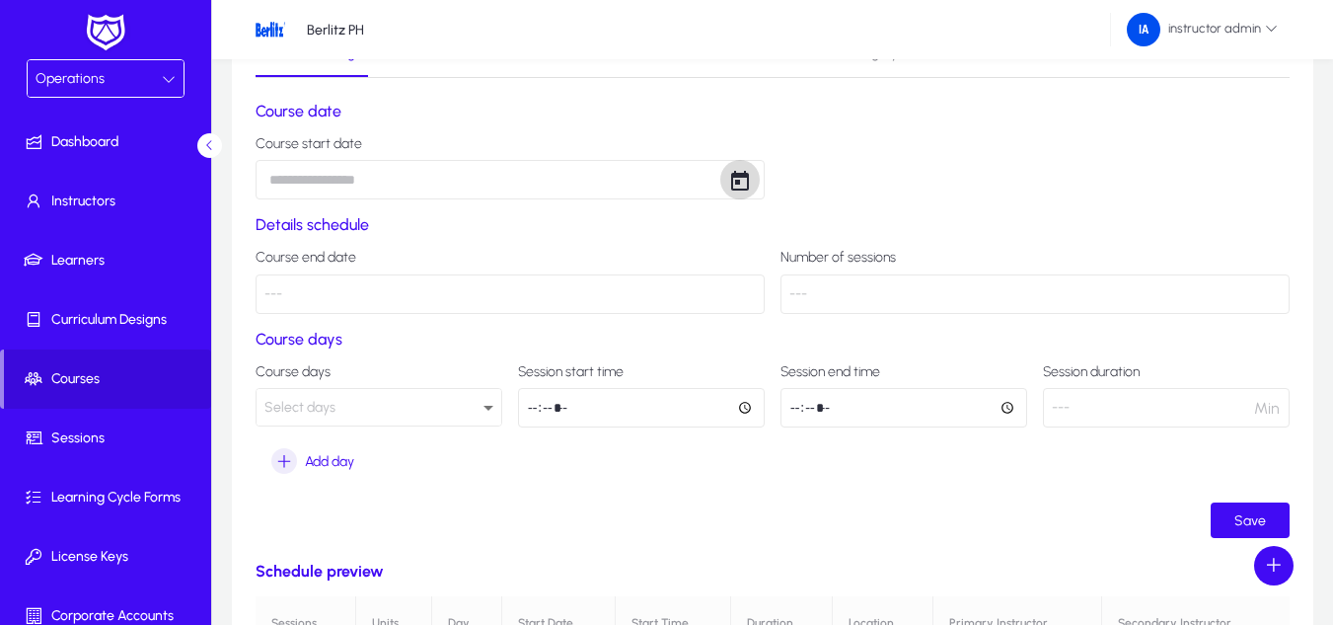
click at [747, 182] on span "Open calendar" at bounding box center [739, 179] width 39 height 39
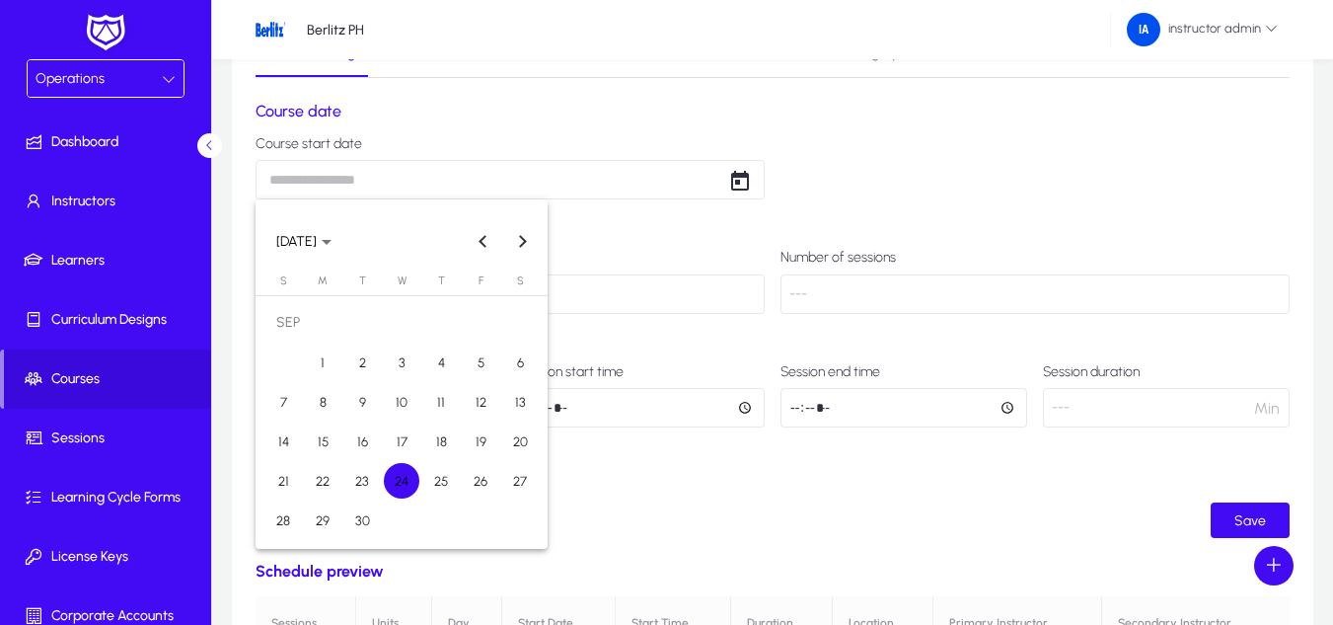
click at [351, 521] on span "30" at bounding box center [362, 520] width 36 height 36
type input "**********"
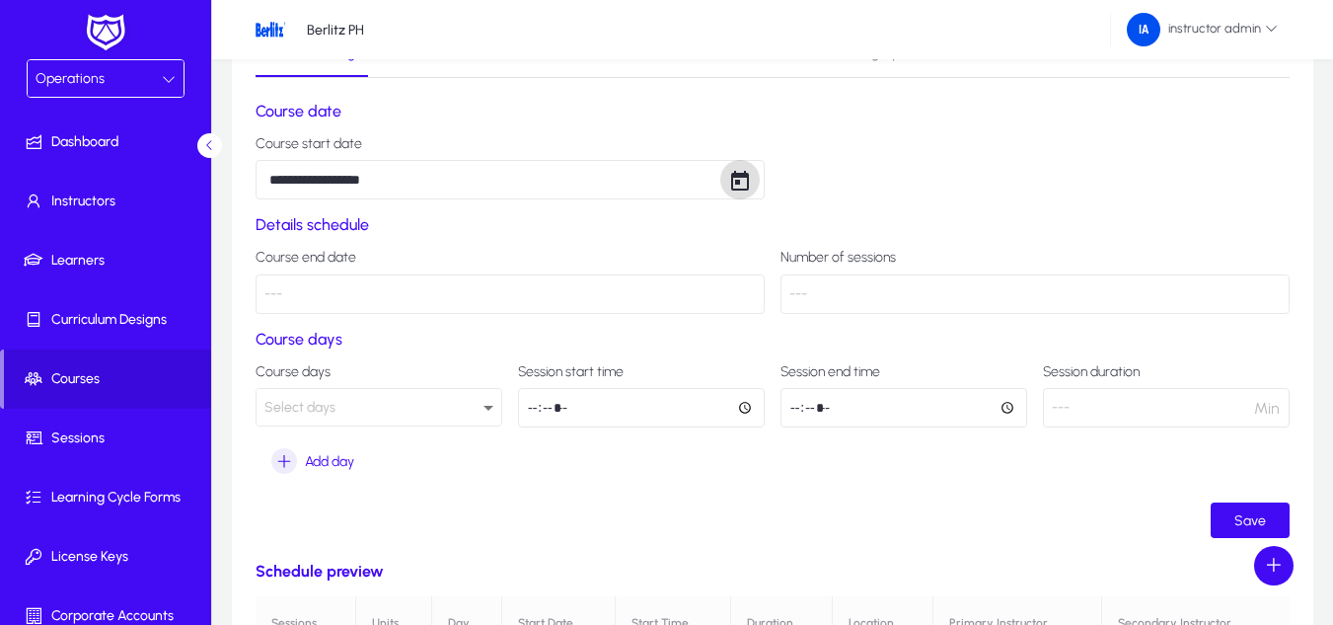
click at [482, 408] on icon at bounding box center [489, 408] width 24 height 24
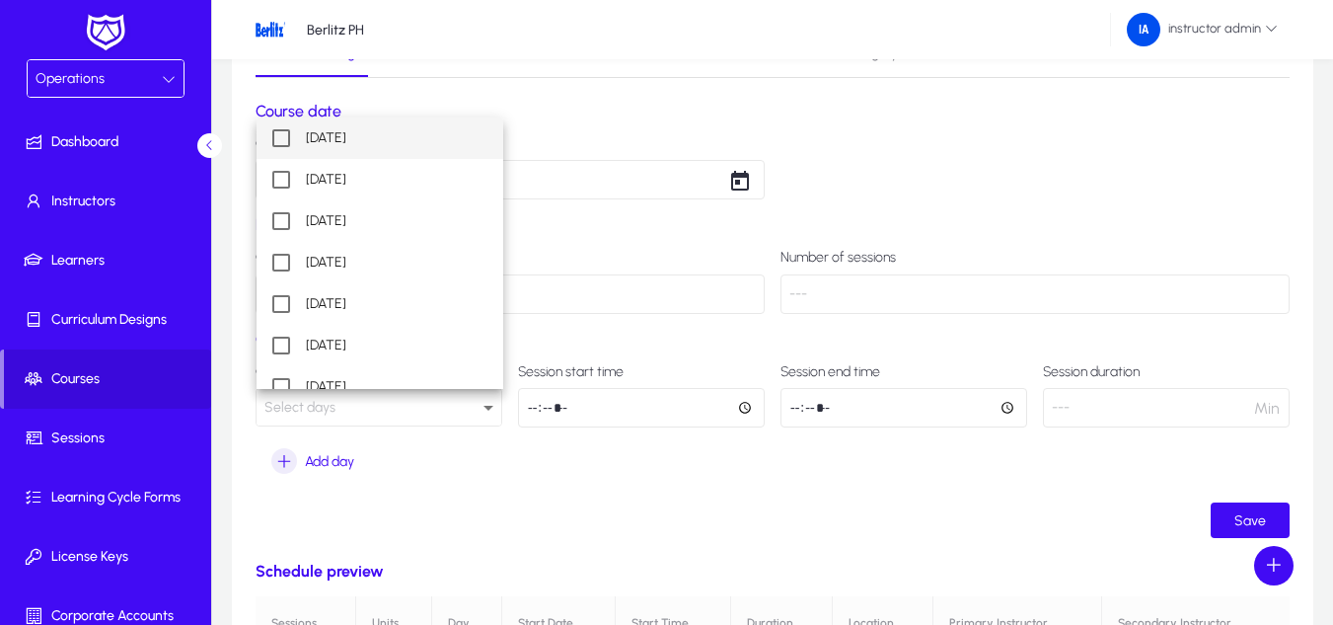
click at [339, 133] on span "Monday" at bounding box center [326, 138] width 40 height 24
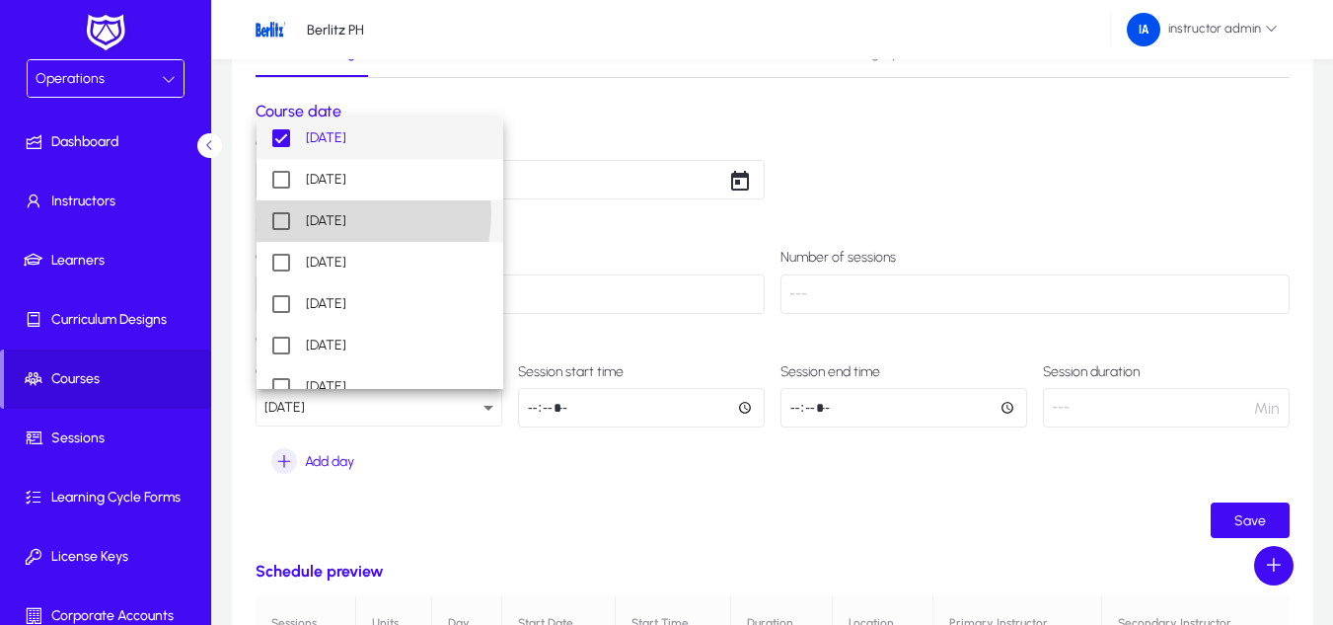
click at [339, 213] on span "Wednesday" at bounding box center [326, 221] width 40 height 24
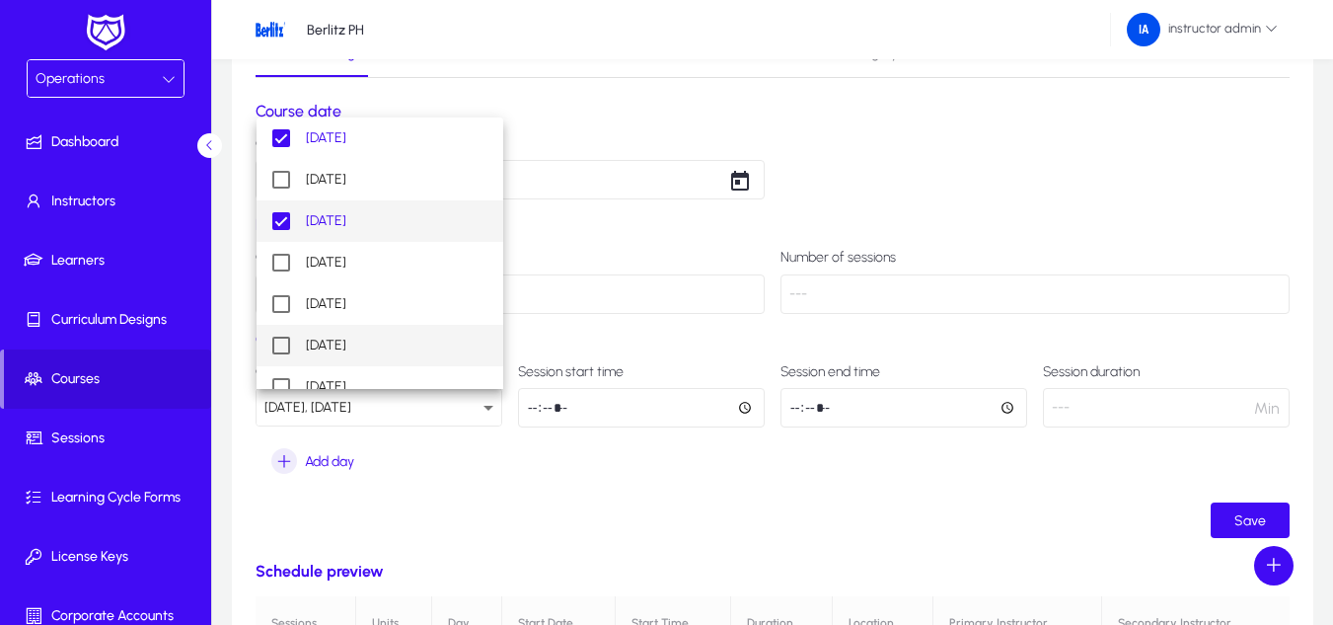
click at [335, 344] on span "Saturday" at bounding box center [326, 346] width 40 height 24
click at [620, 471] on div at bounding box center [666, 312] width 1333 height 625
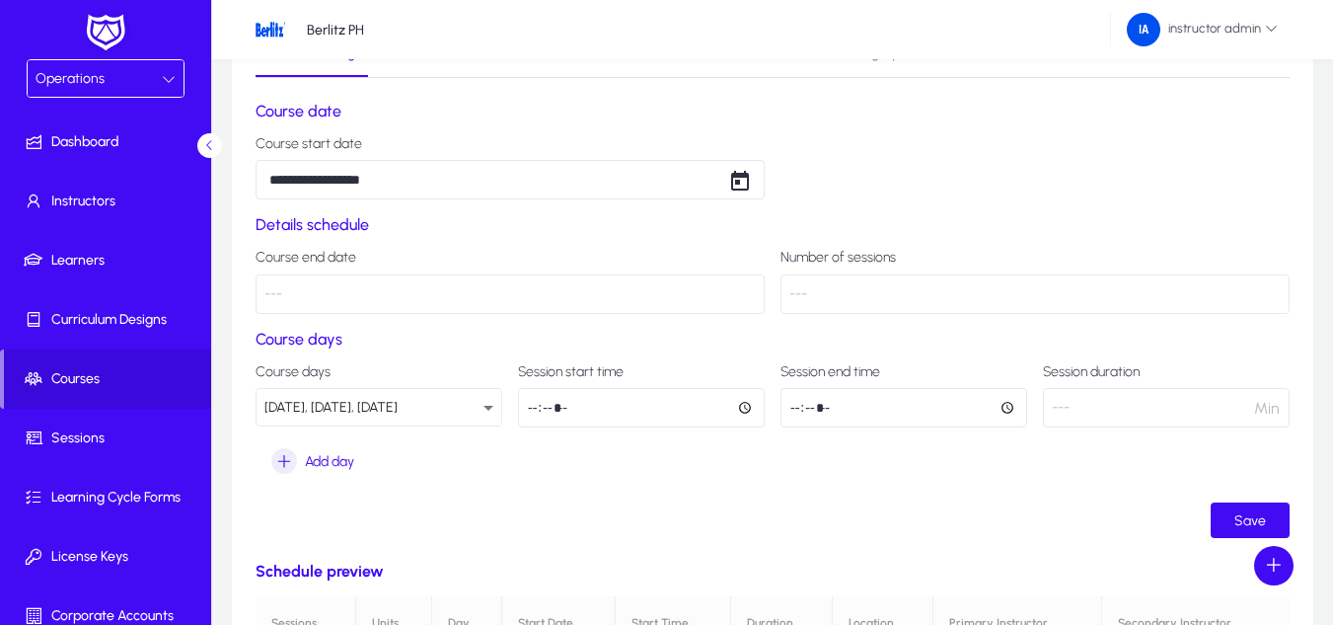
click at [746, 407] on input "time" at bounding box center [641, 407] width 247 height 39
type input "*****"
click at [613, 494] on form "**********" at bounding box center [773, 320] width 1034 height 436
click at [1007, 406] on input "time" at bounding box center [903, 407] width 247 height 39
type input "*****"
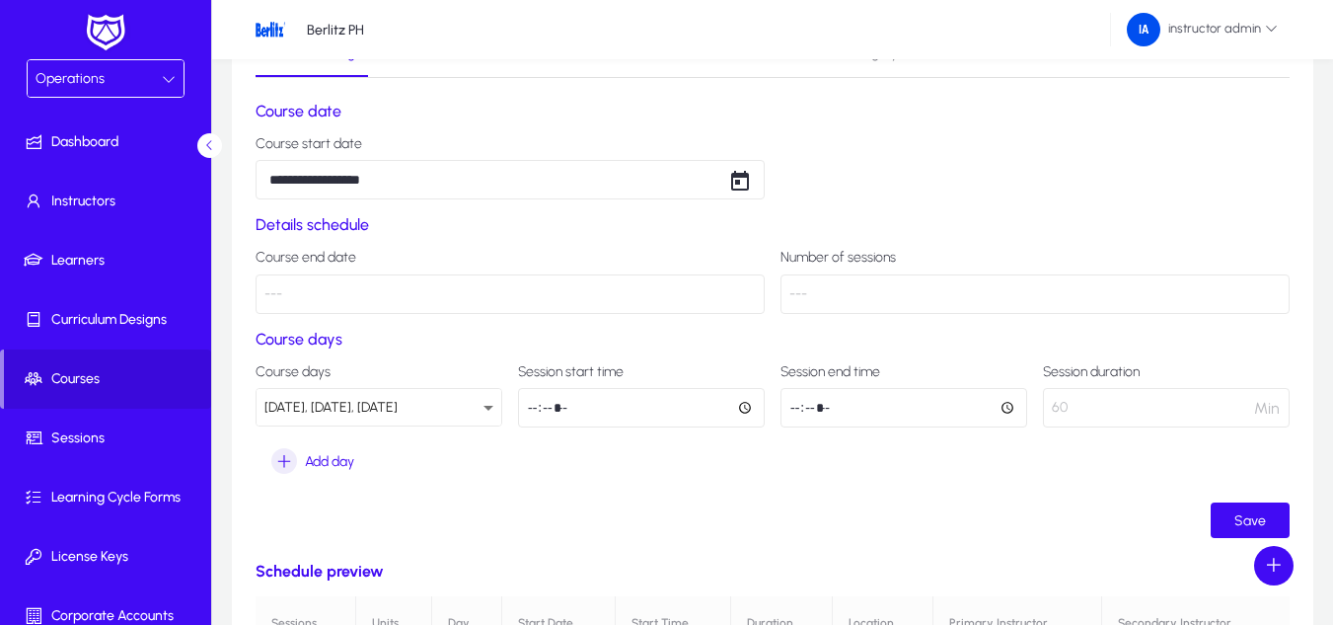
click at [1025, 323] on form "**********" at bounding box center [773, 320] width 1034 height 436
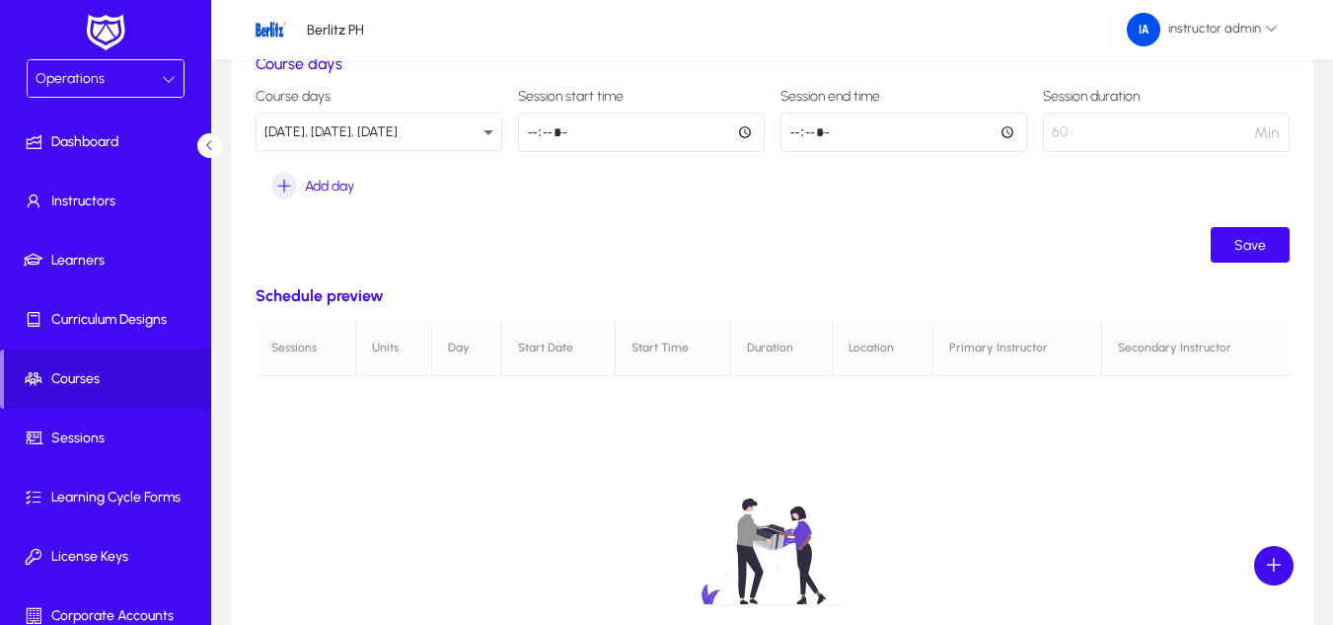
scroll to position [395, 0]
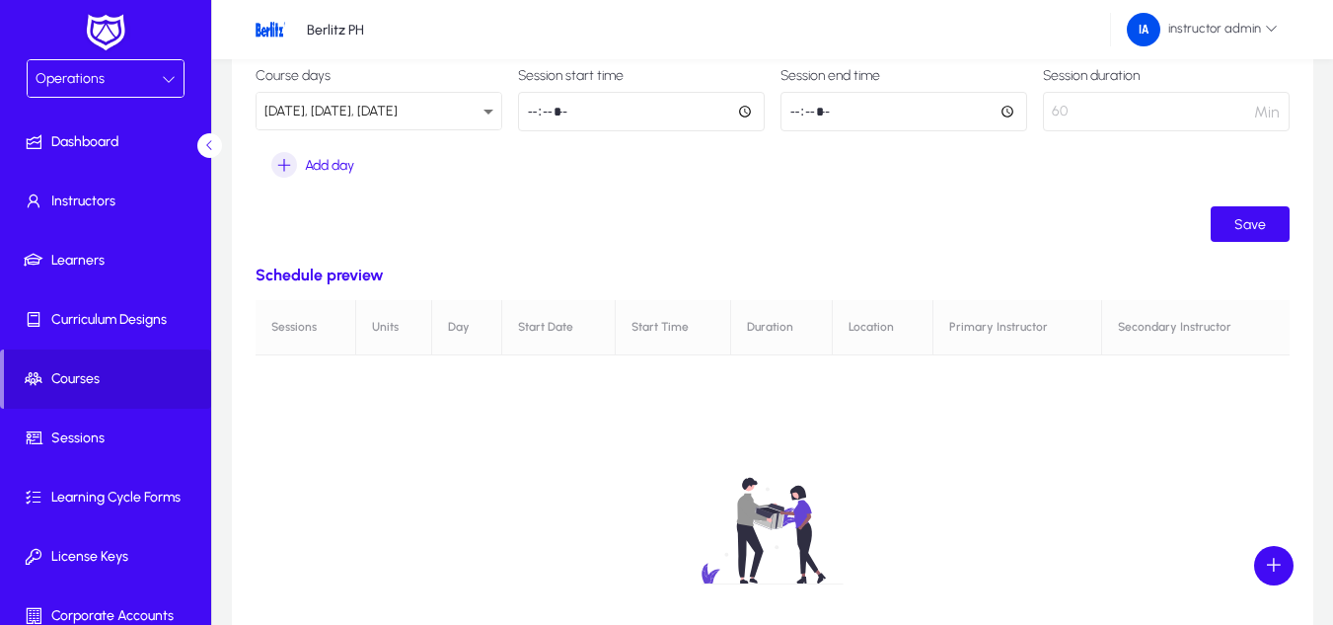
click at [1202, 224] on ui-button "Save" at bounding box center [773, 224] width 1034 height 36
click at [1259, 225] on span "Save" at bounding box center [1250, 224] width 32 height 17
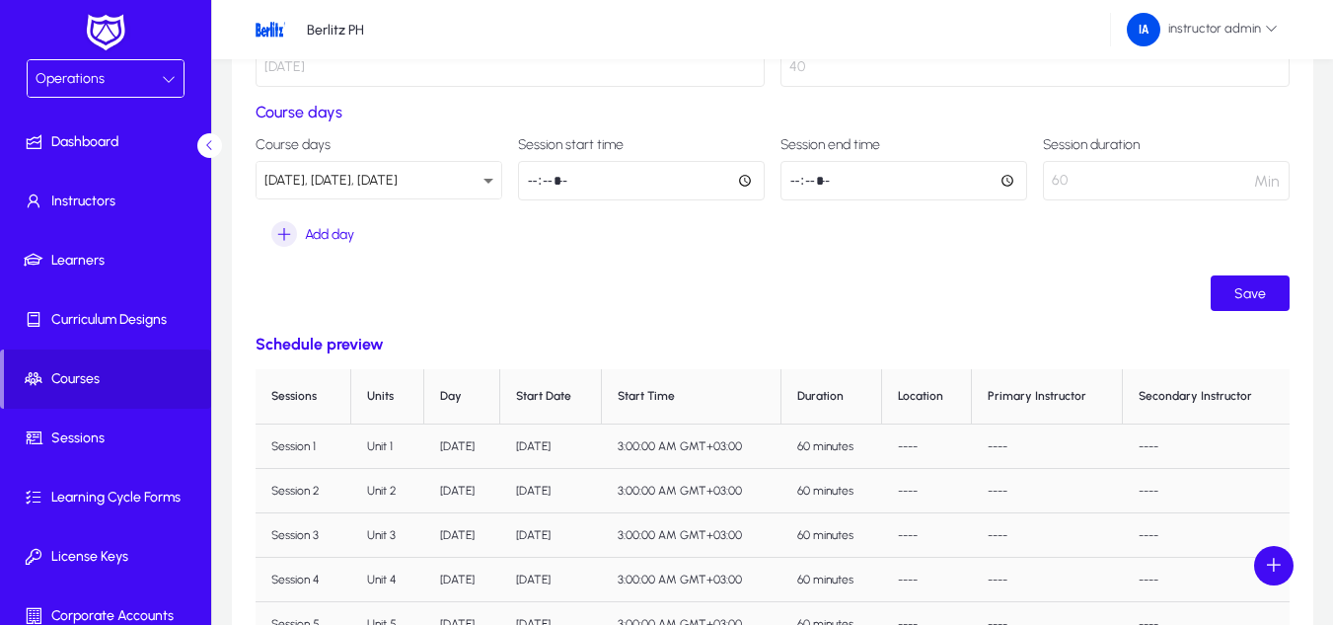
scroll to position [0, 0]
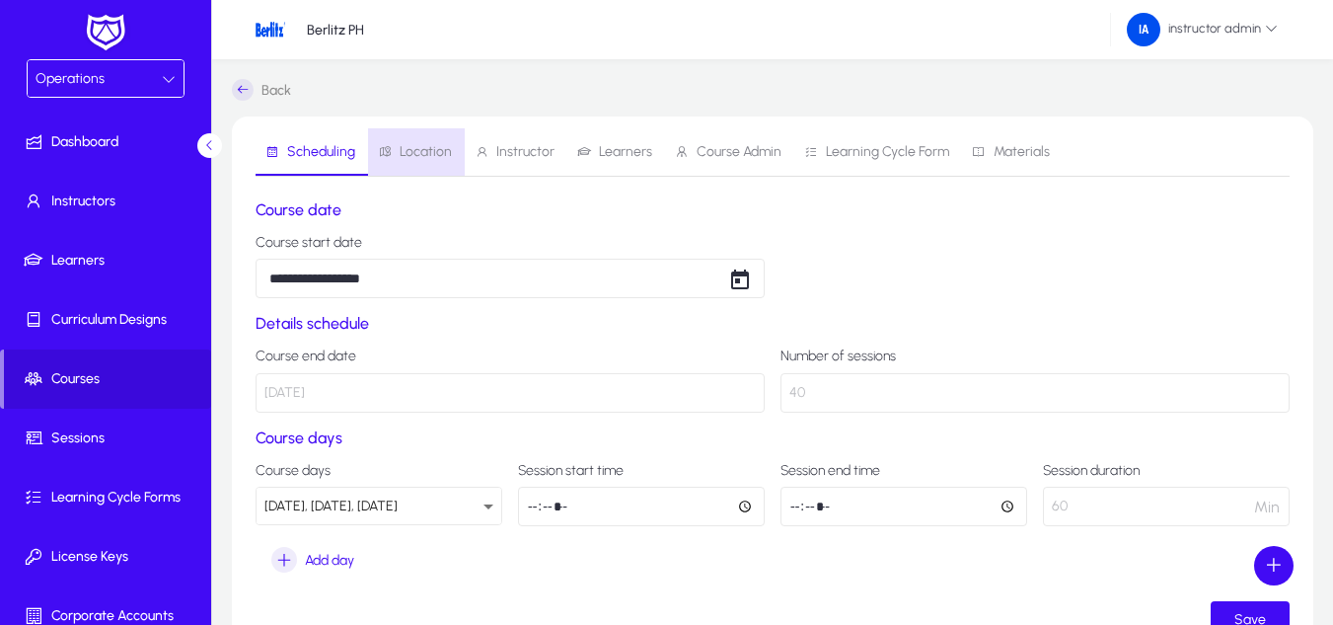
click at [450, 157] on link "Location" at bounding box center [416, 151] width 97 height 47
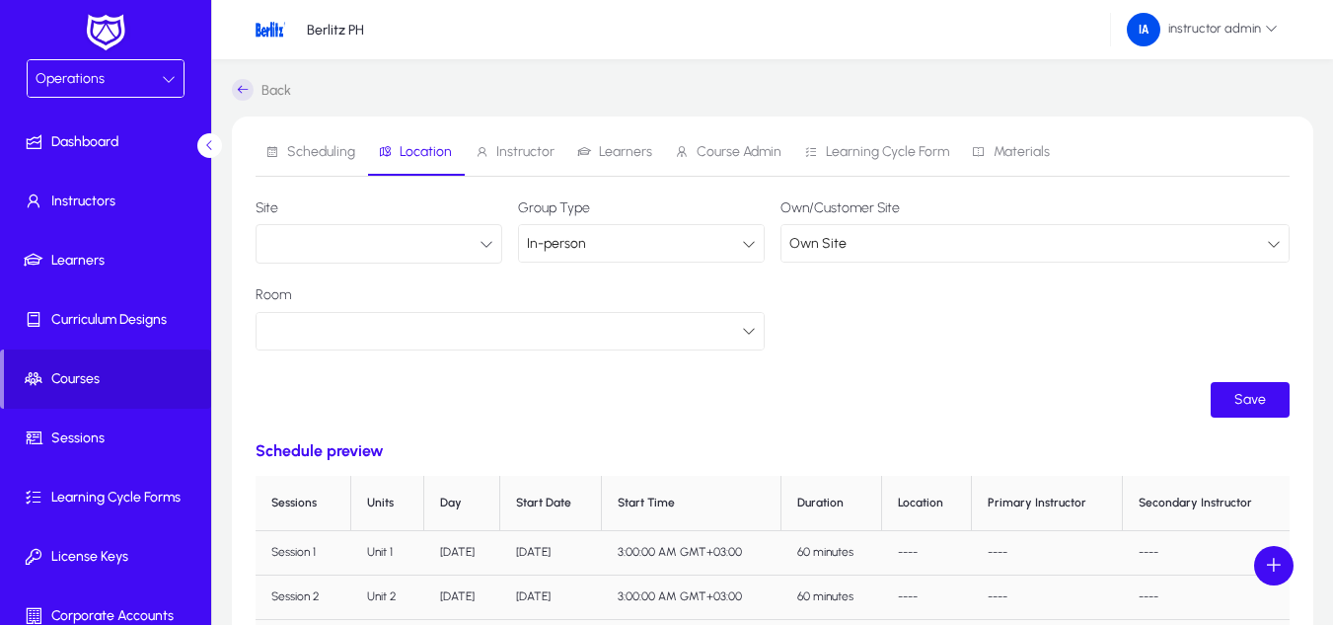
click at [462, 232] on button "button" at bounding box center [379, 243] width 247 height 39
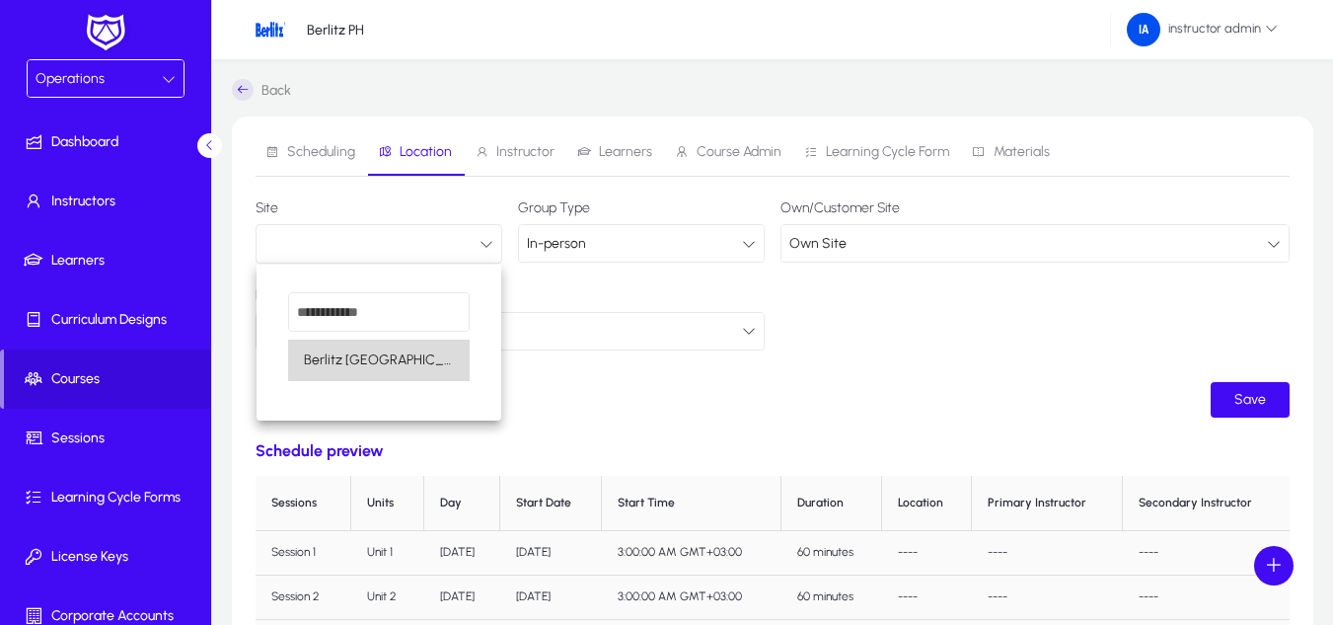
click at [377, 370] on span "Berlitz Manila" at bounding box center [379, 360] width 150 height 24
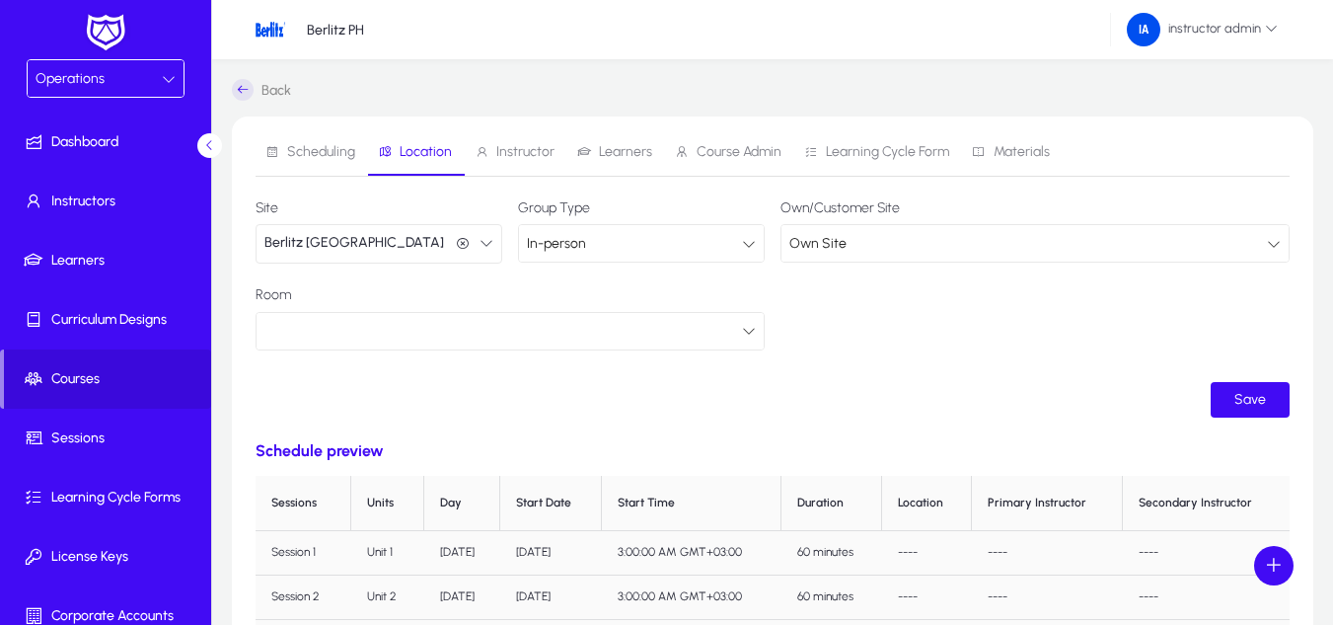
click at [594, 235] on div "In-person" at bounding box center [634, 244] width 215 height 26
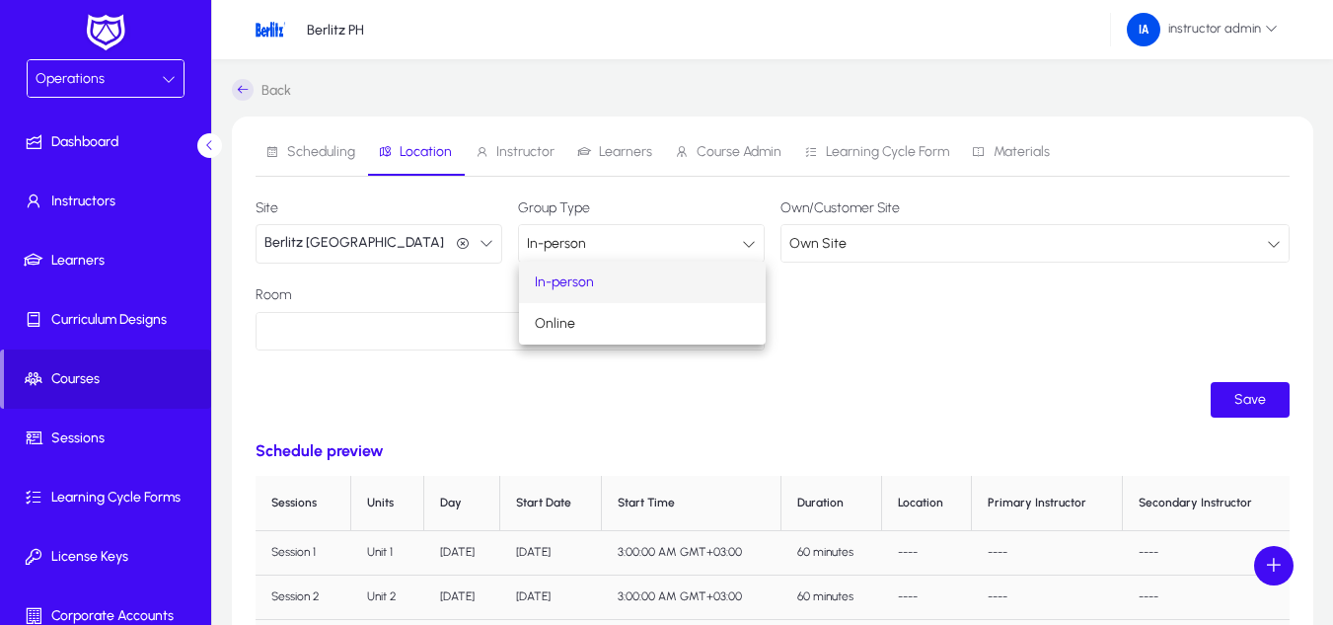
click at [594, 235] on div at bounding box center [666, 312] width 1333 height 625
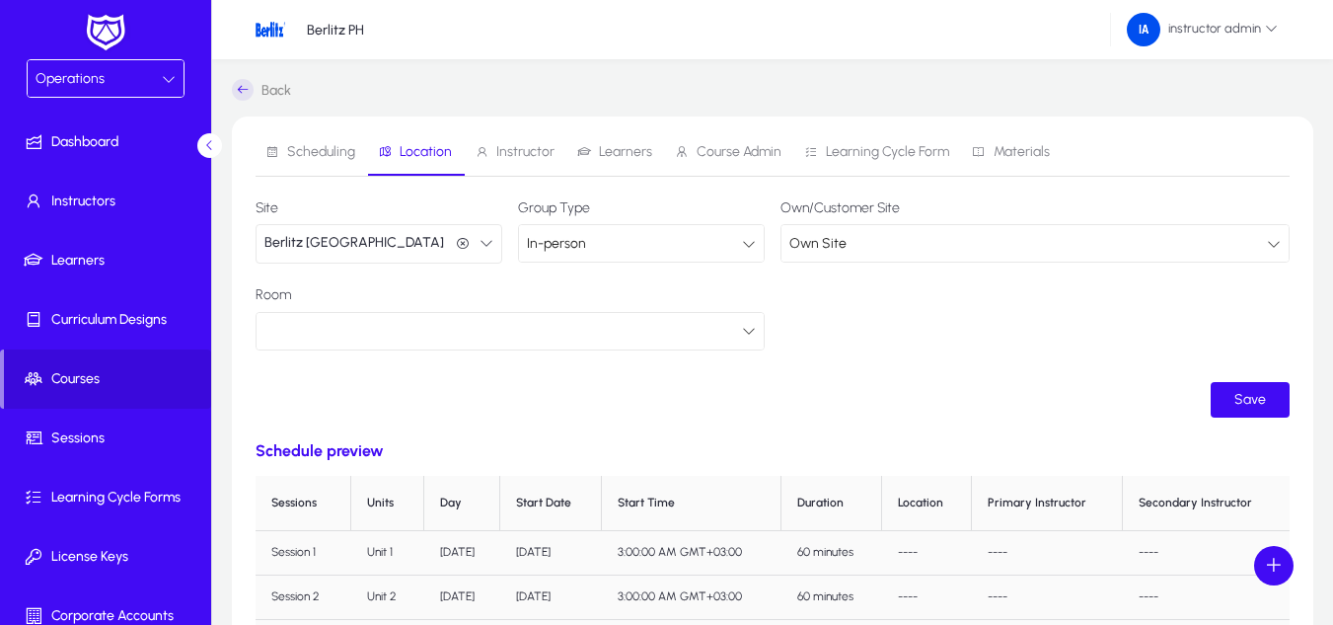
click at [705, 328] on div at bounding box center [503, 331] width 478 height 26
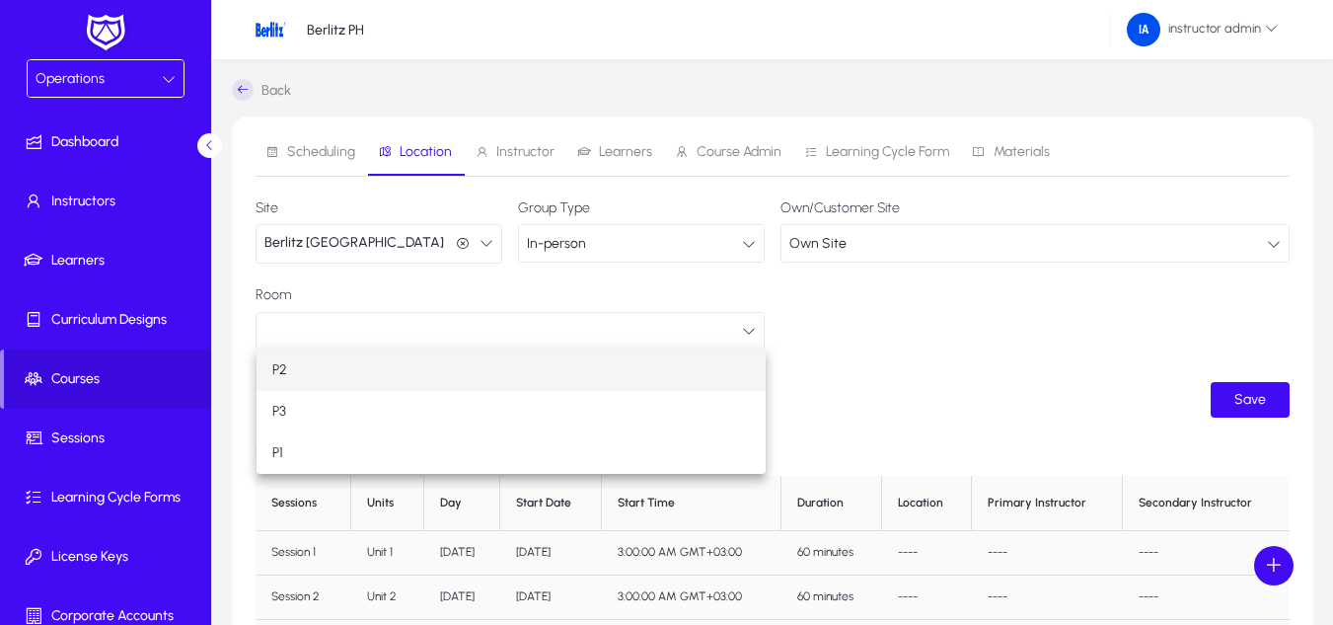
click at [543, 364] on mat-option "P2" at bounding box center [511, 369] width 509 height 41
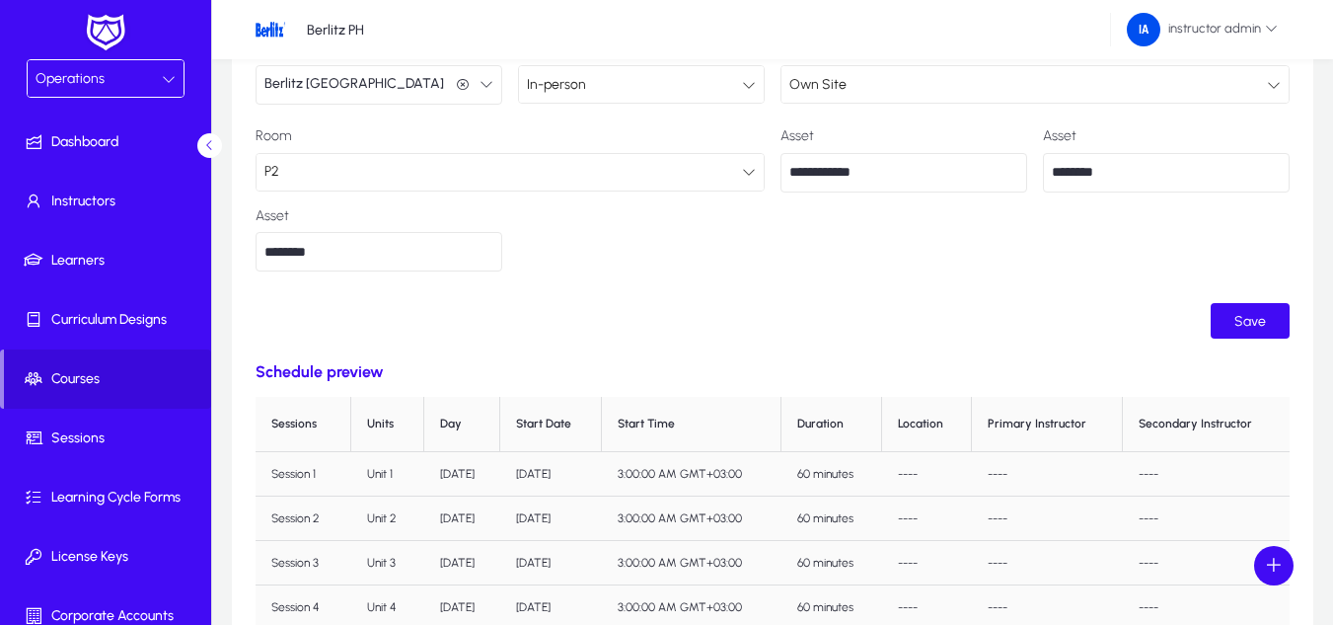
scroll to position [197, 0]
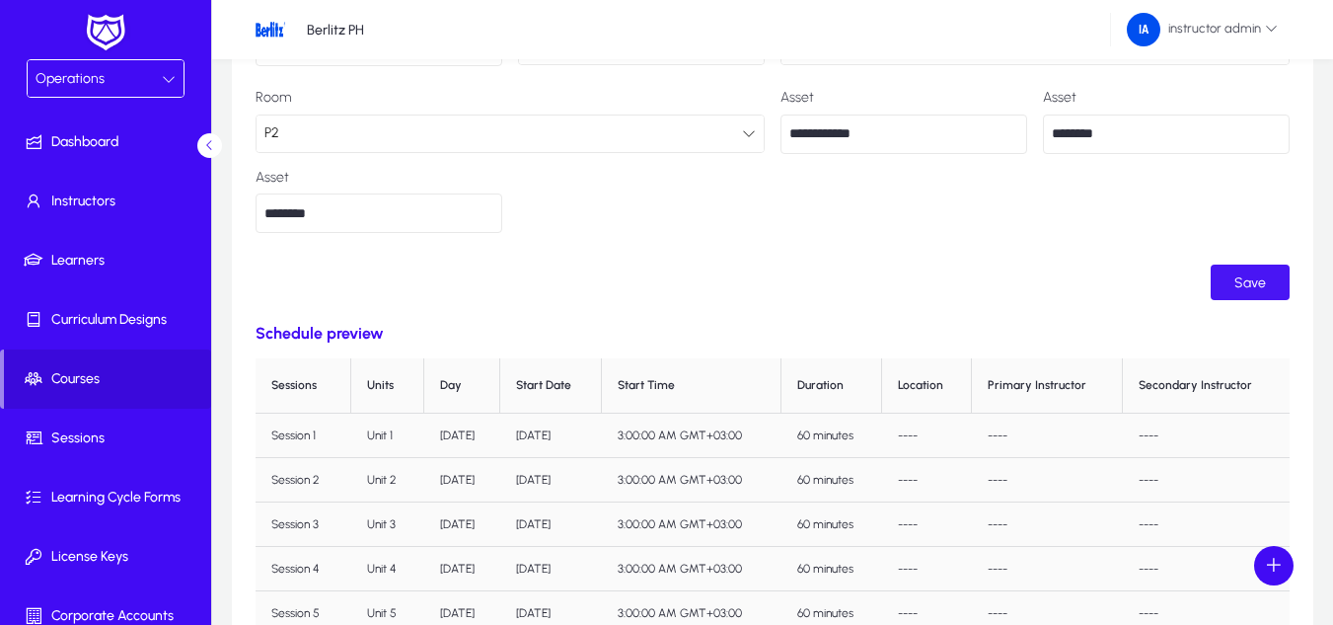
click at [1263, 284] on span "Save" at bounding box center [1250, 282] width 32 height 17
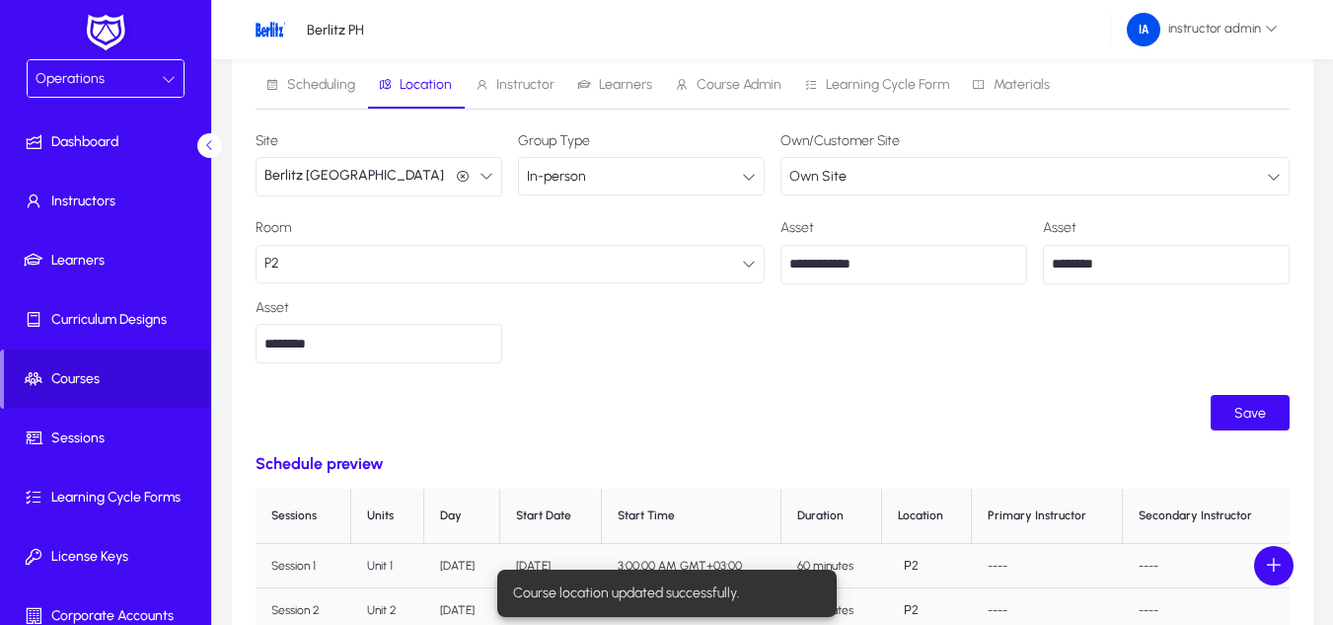
scroll to position [0, 0]
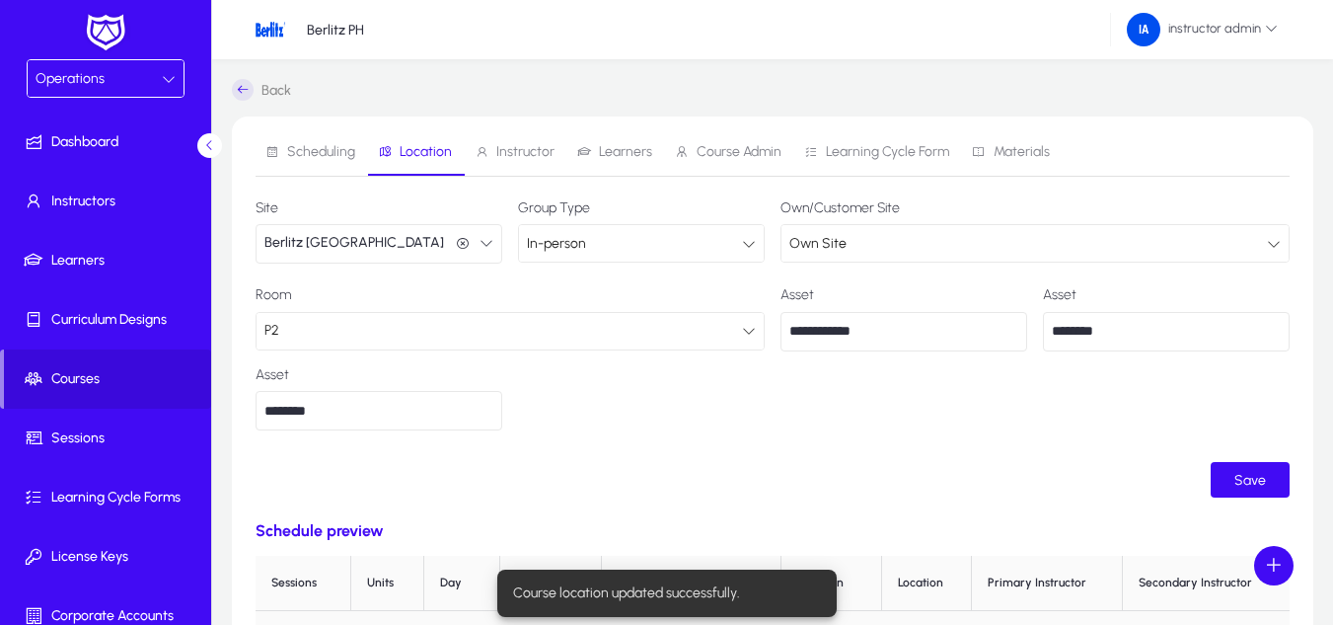
click at [498, 156] on span "Instructor" at bounding box center [525, 152] width 58 height 14
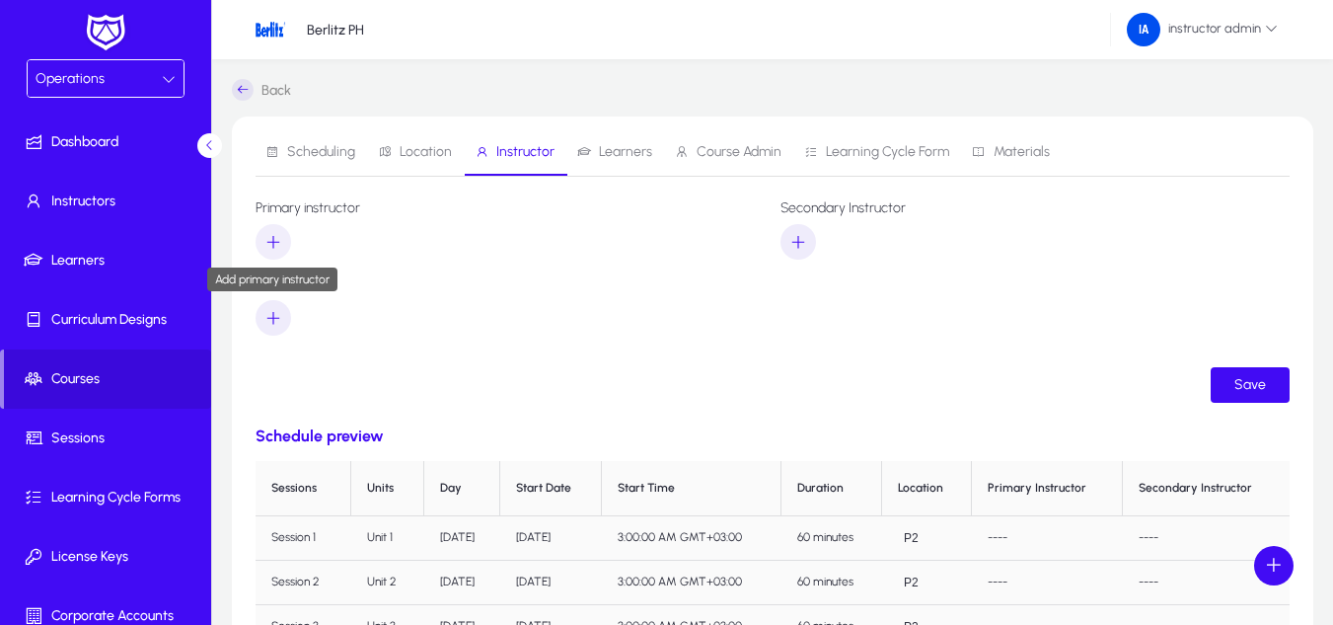
click at [267, 239] on icon "button" at bounding box center [273, 242] width 18 height 18
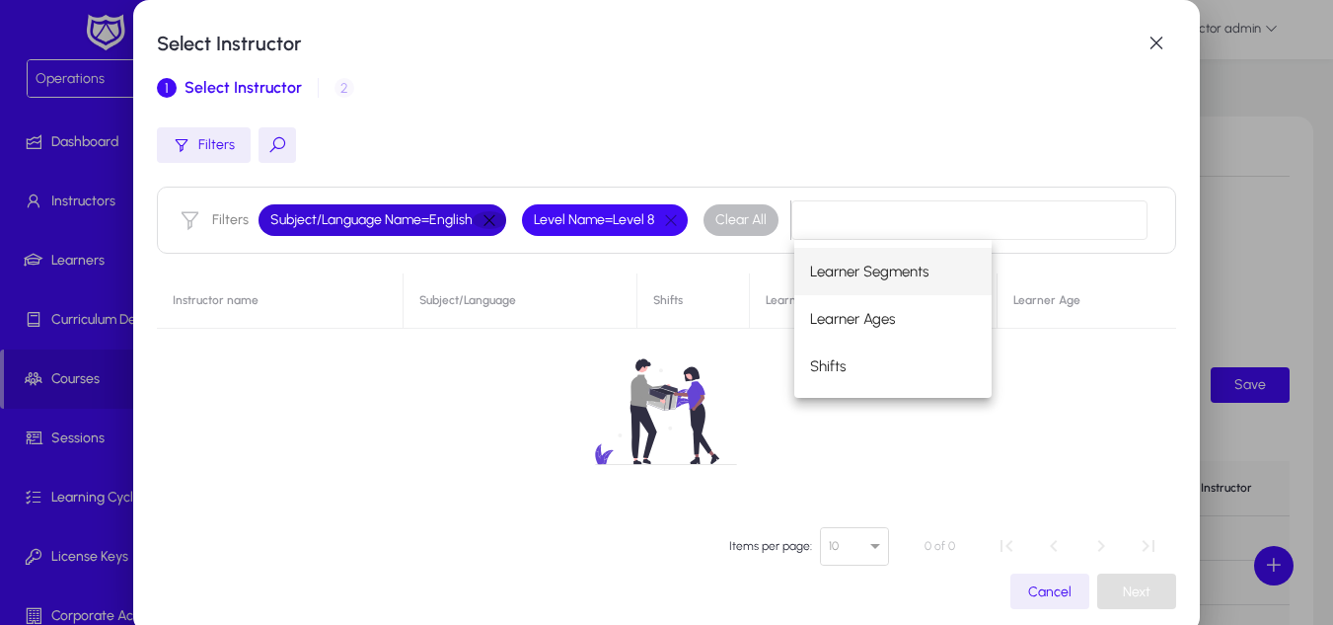
click at [491, 216] on button "button" at bounding box center [490, 220] width 34 height 18
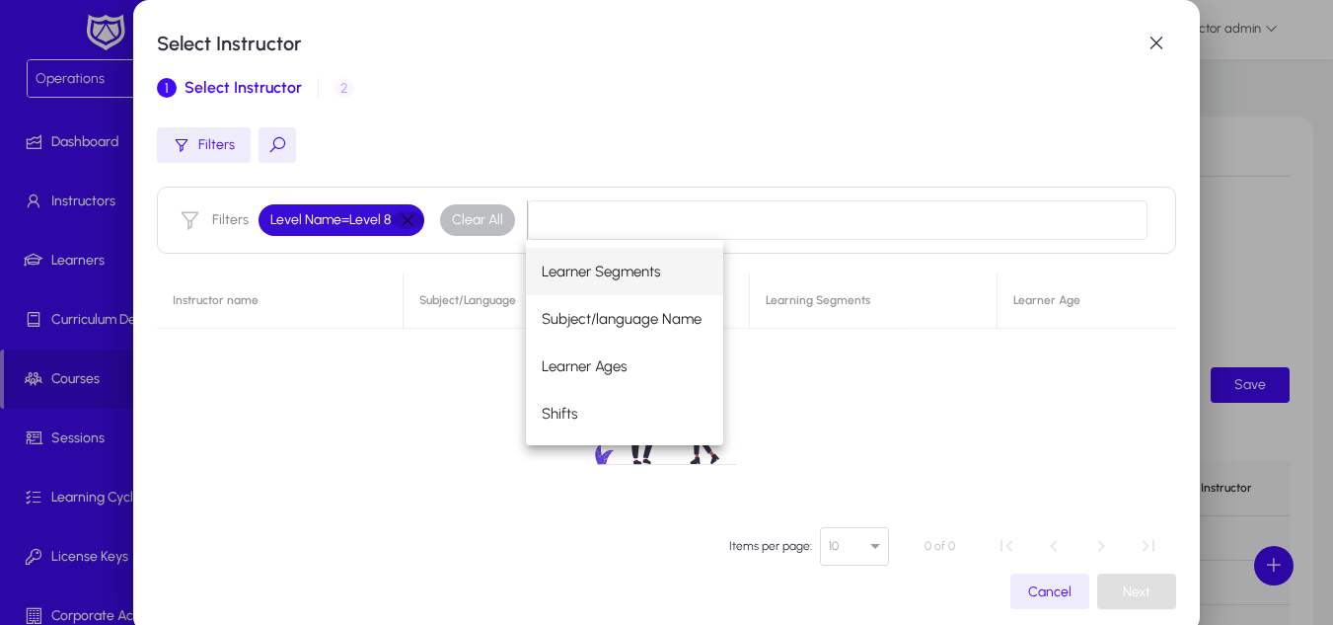
click at [410, 219] on button "button" at bounding box center [408, 220] width 34 height 18
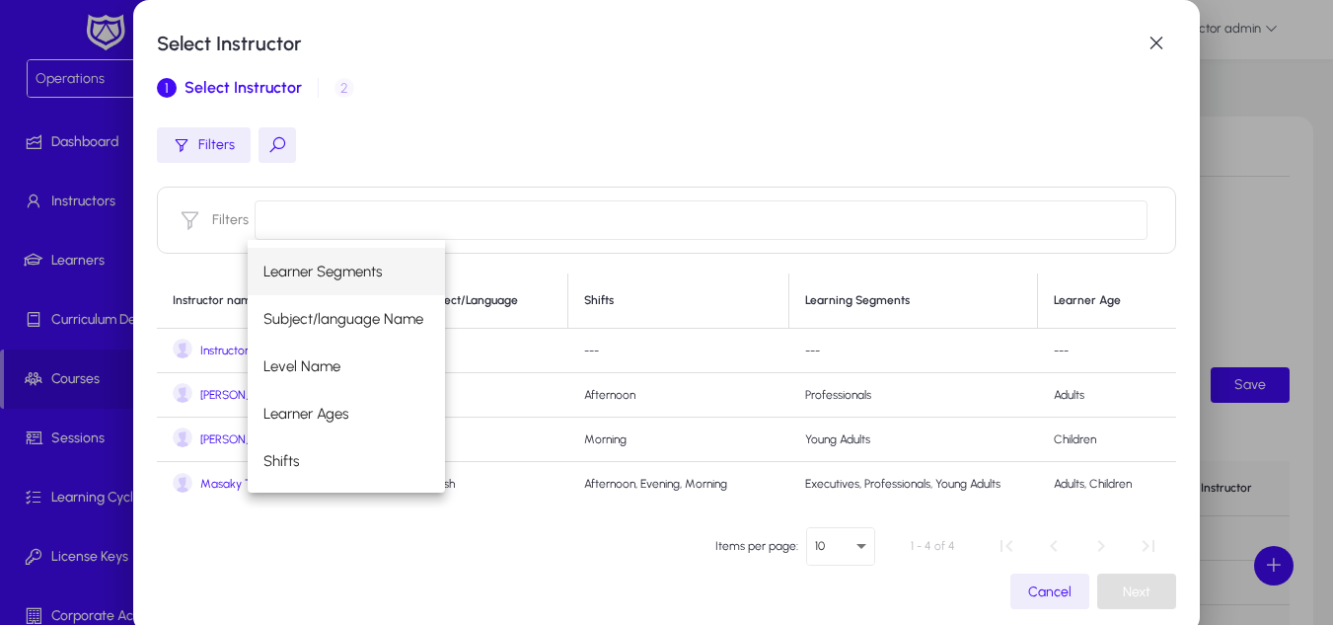
click at [365, 576] on mat-dialog-actions "Items per page: 10 1 - 4 of 4 Cancel Next" at bounding box center [666, 563] width 1019 height 92
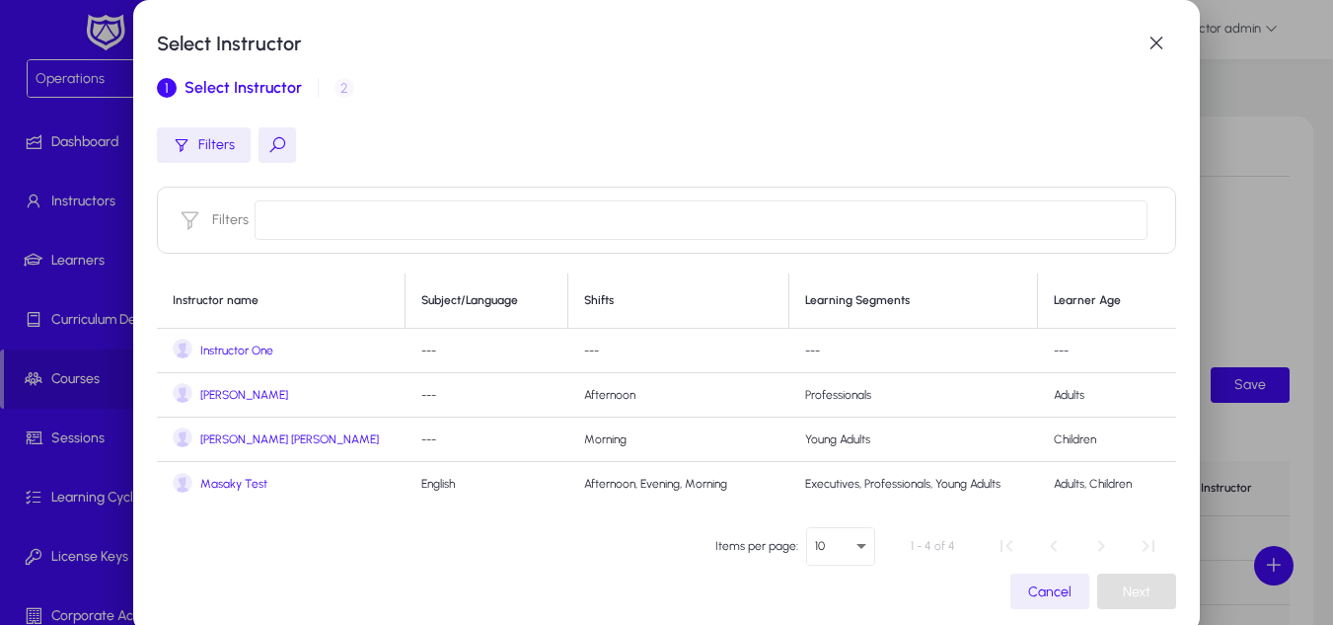
click at [233, 396] on span "Jaime T Test" at bounding box center [244, 395] width 88 height 15
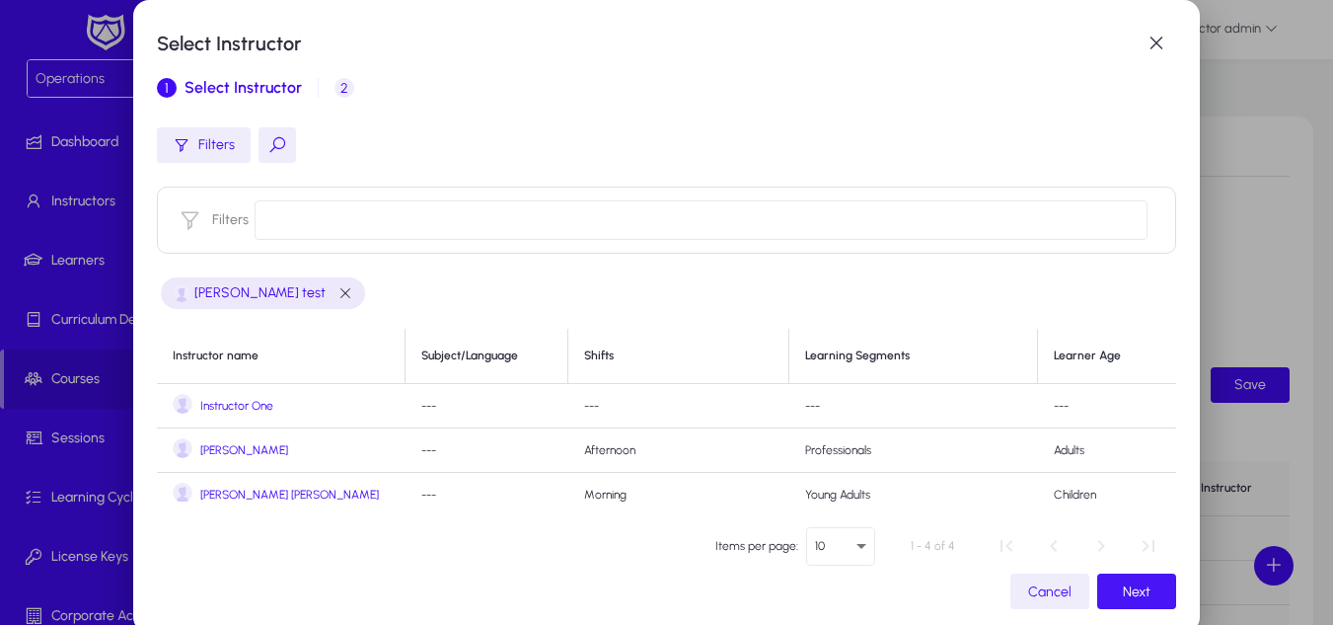
click at [1129, 588] on span "Next" at bounding box center [1137, 591] width 28 height 17
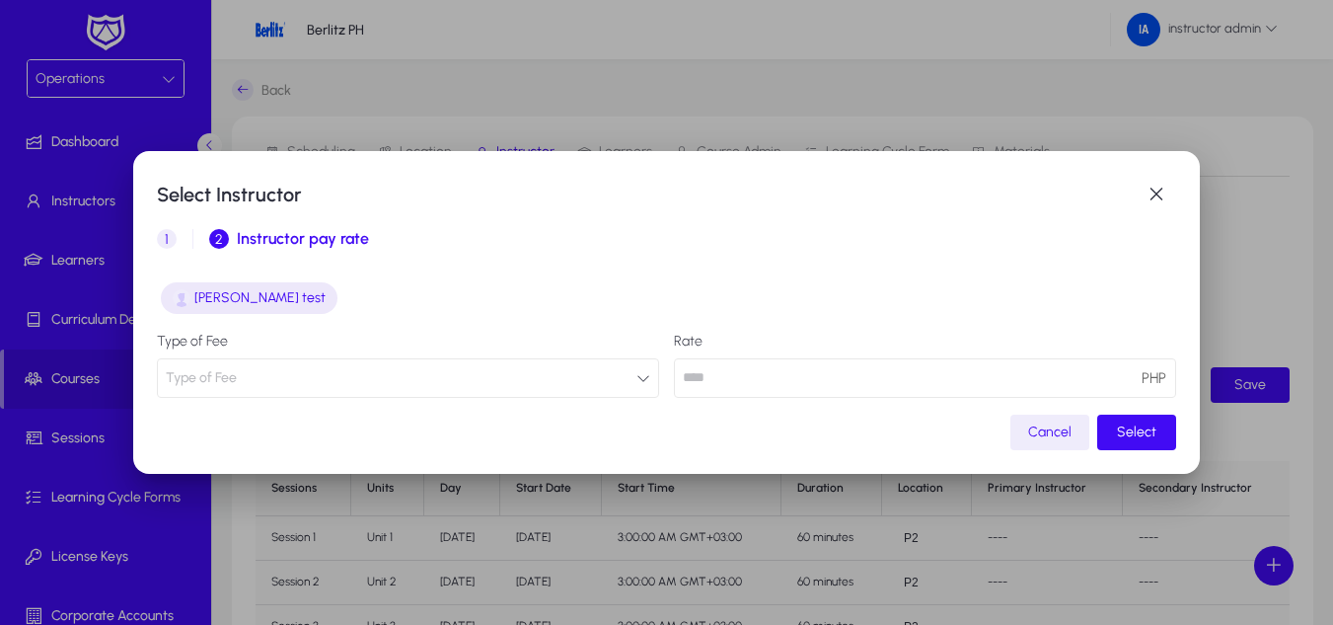
click at [537, 370] on button "Type of Fee" at bounding box center [408, 377] width 502 height 39
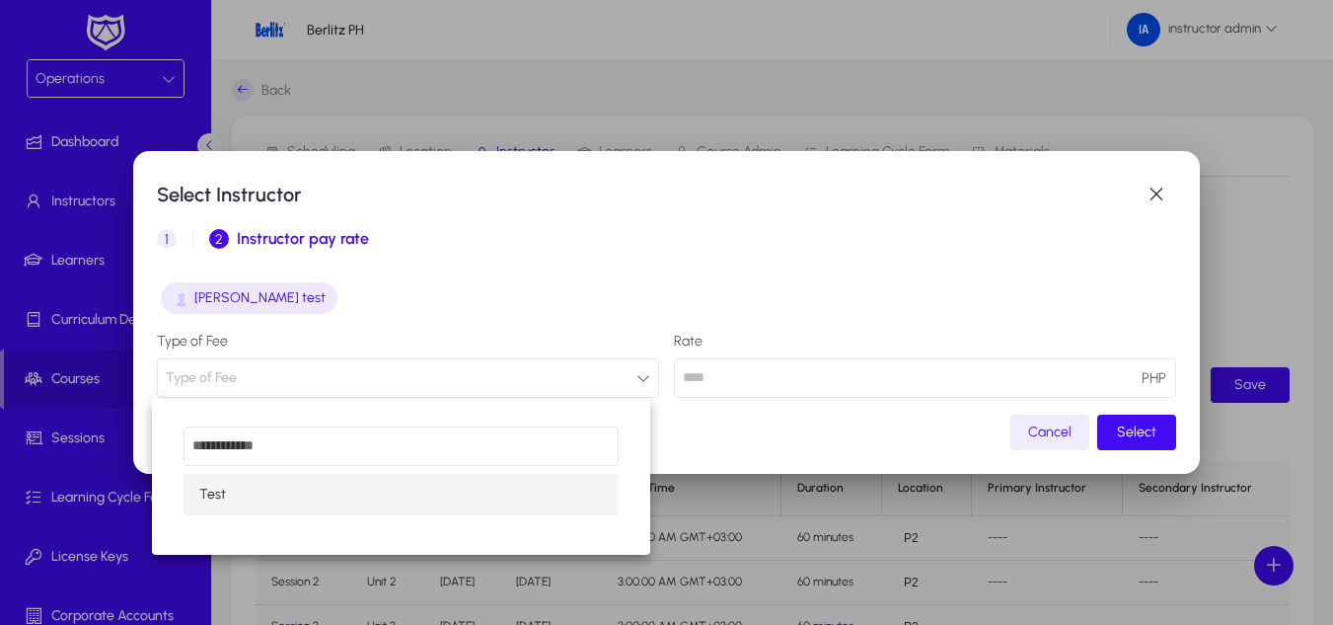
click at [404, 492] on mat-option "Test" at bounding box center [401, 494] width 435 height 41
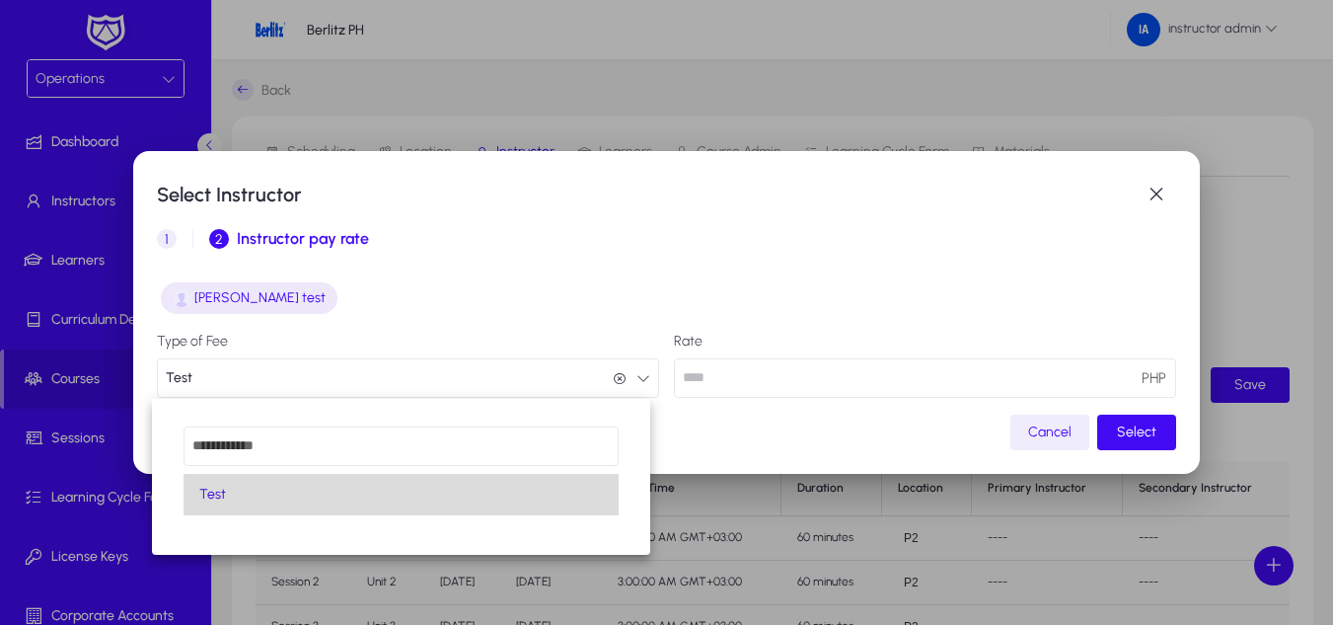
scroll to position [1, 0]
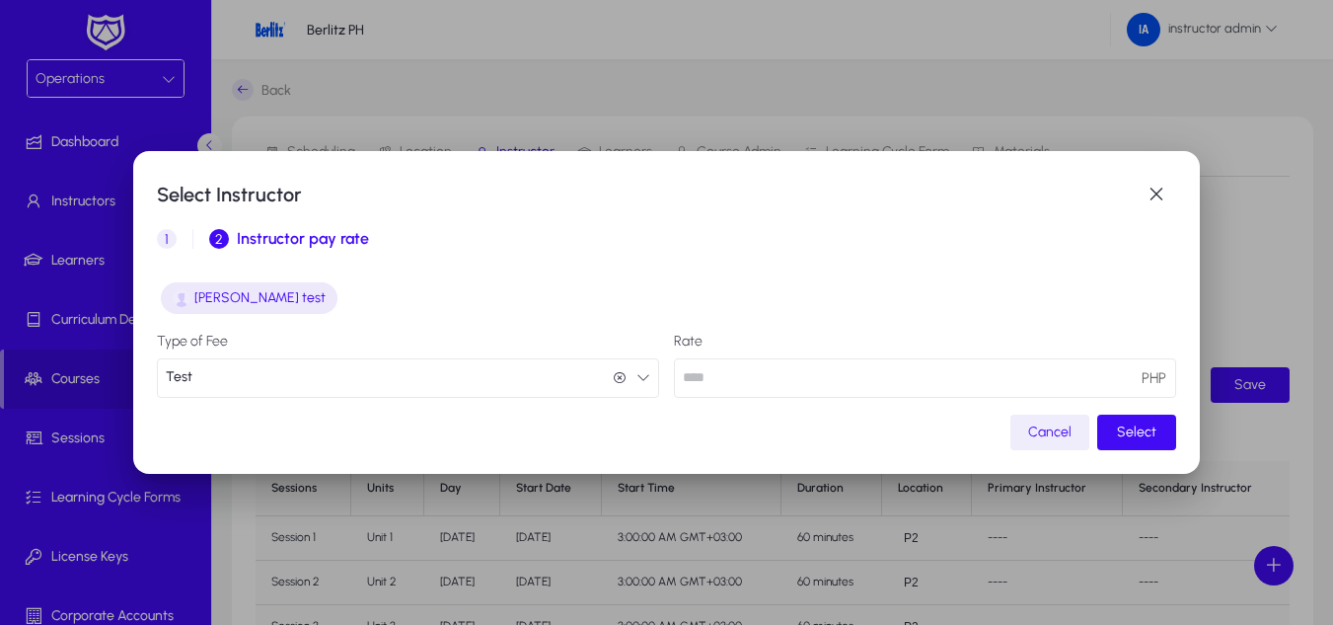
click at [752, 341] on label "Rate" at bounding box center [925, 342] width 502 height 16
click at [768, 384] on input "number" at bounding box center [925, 377] width 502 height 39
type input "****"
click at [1146, 416] on span "button" at bounding box center [1136, 431] width 79 height 47
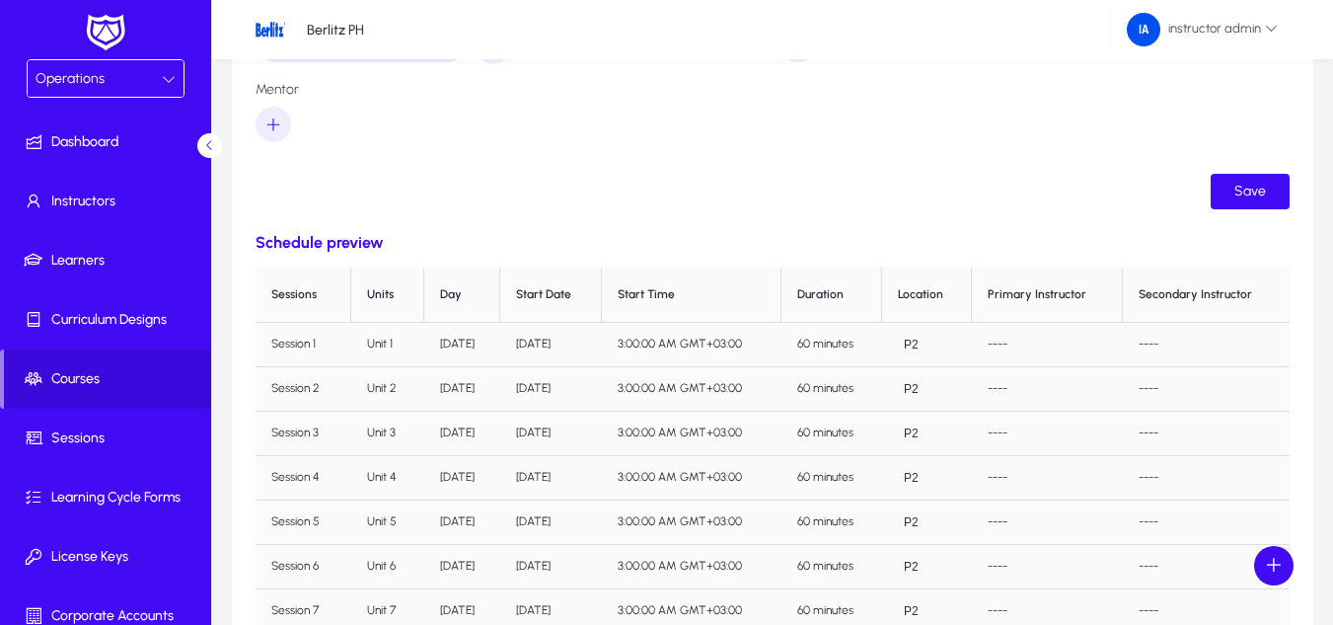
scroll to position [0, 0]
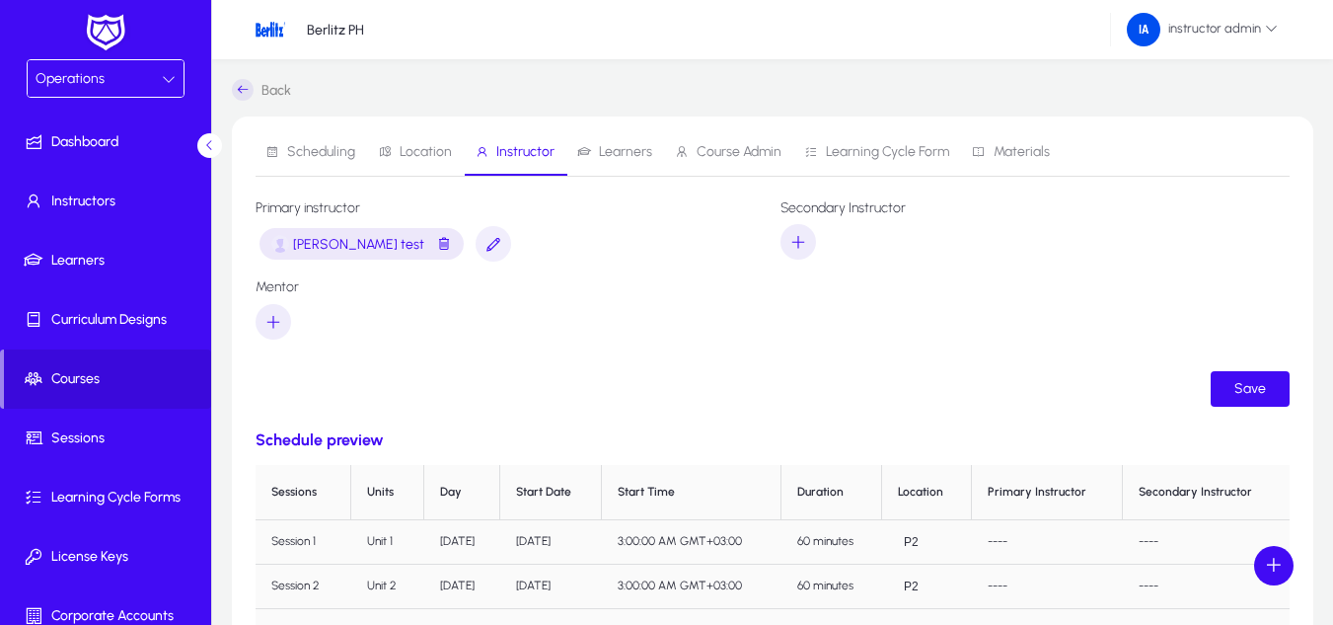
click at [1267, 358] on form "Primary instructor Jaime T test Secondary Instructor Mentor Save" at bounding box center [773, 303] width 1034 height 206
click at [1267, 377] on span "submit" at bounding box center [1250, 388] width 79 height 47
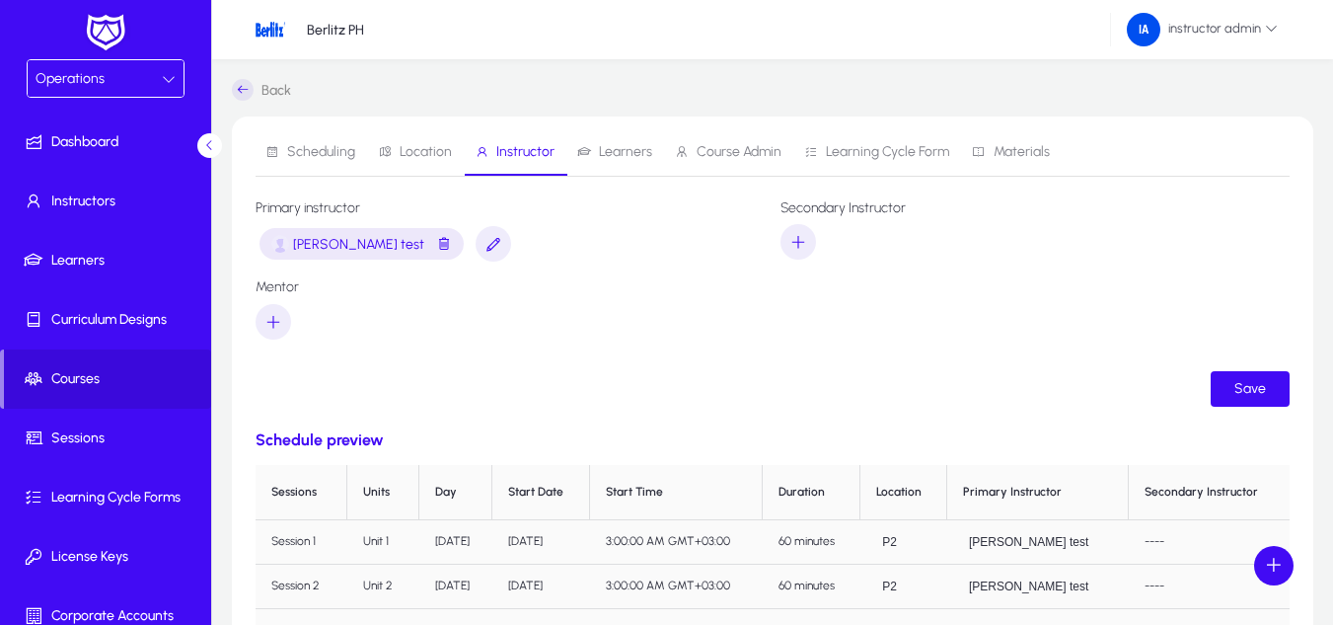
click at [388, 228] on div "Jaime T test" at bounding box center [362, 244] width 204 height 32
click at [436, 249] on span "button" at bounding box center [444, 244] width 16 height 25
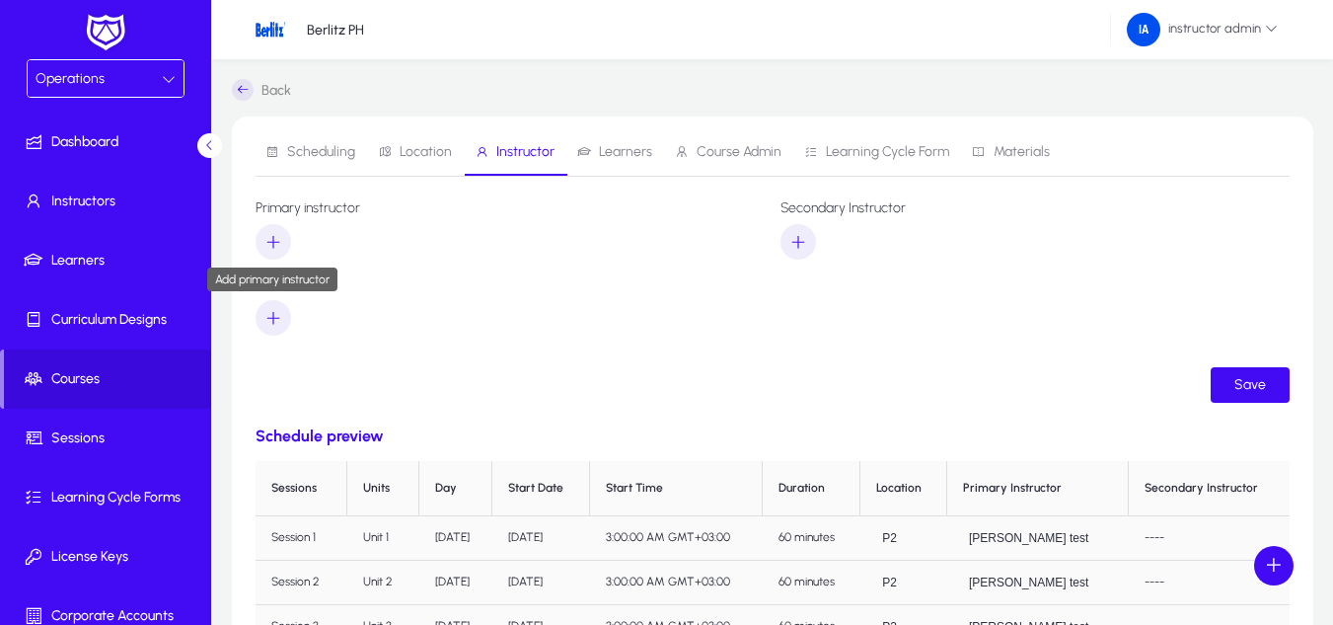
click at [270, 245] on icon "button" at bounding box center [273, 242] width 18 height 18
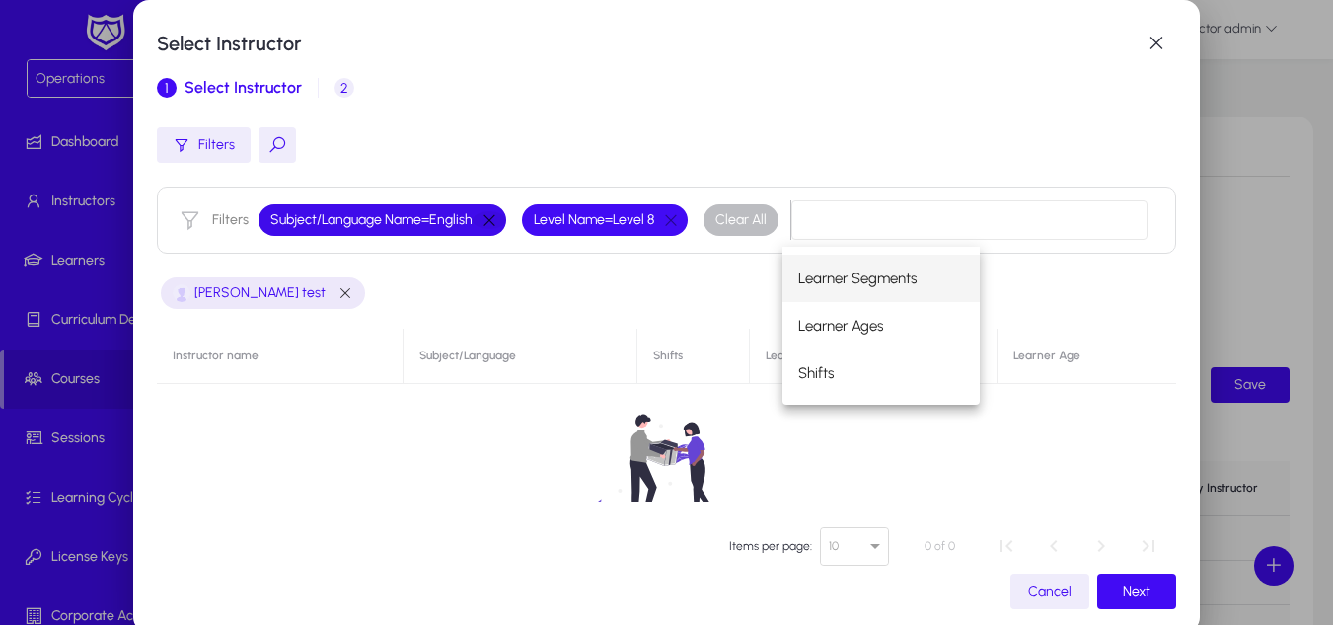
click at [494, 216] on button "button" at bounding box center [490, 220] width 34 height 18
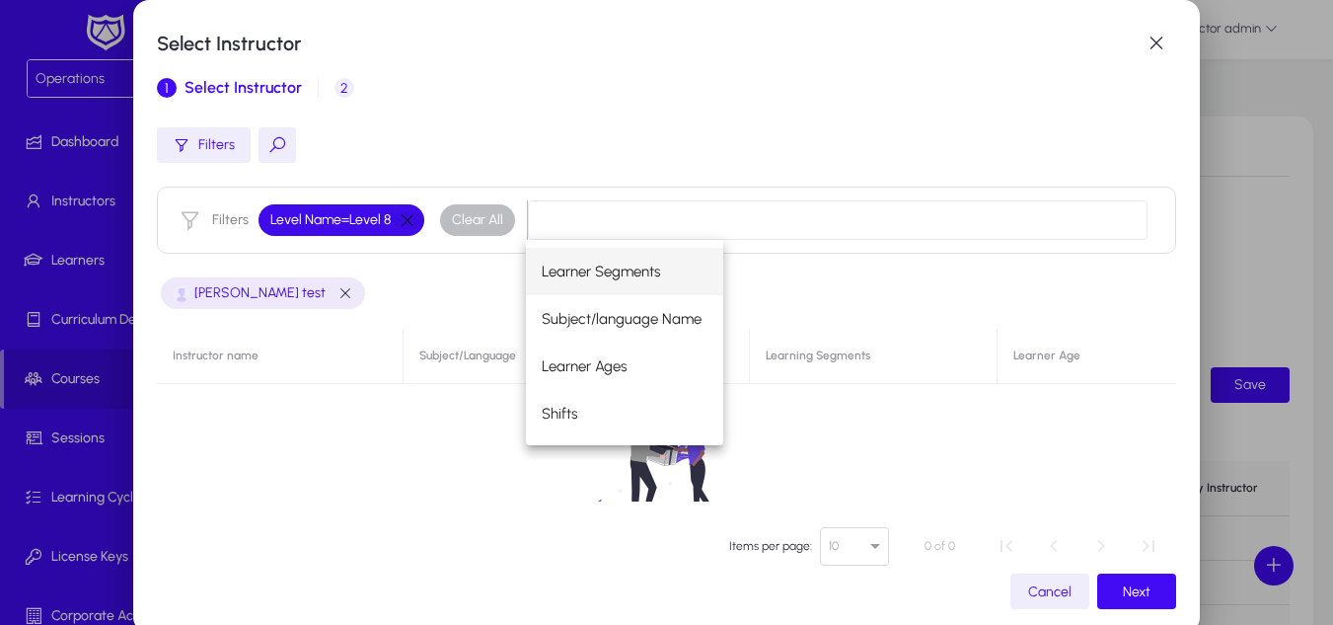
click at [403, 224] on button "button" at bounding box center [408, 220] width 34 height 18
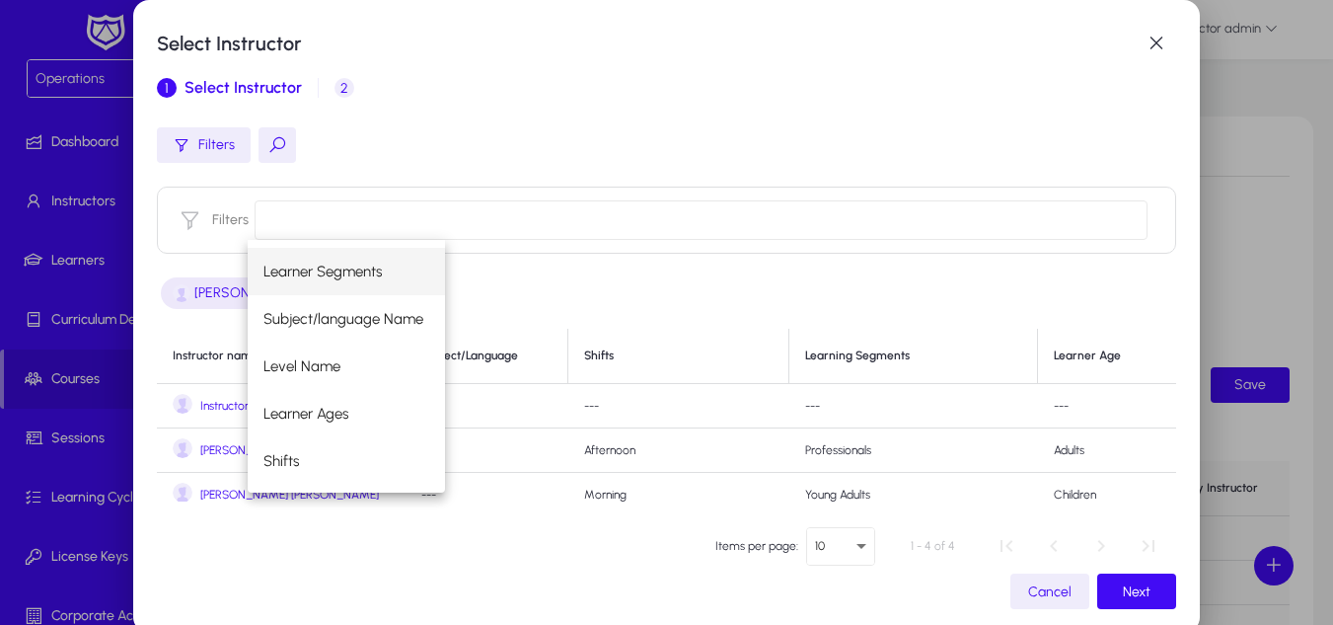
click at [246, 546] on mat-dialog-actions "Items per page: 10 1 - 4 of 4 Cancel Next" at bounding box center [666, 563] width 1019 height 92
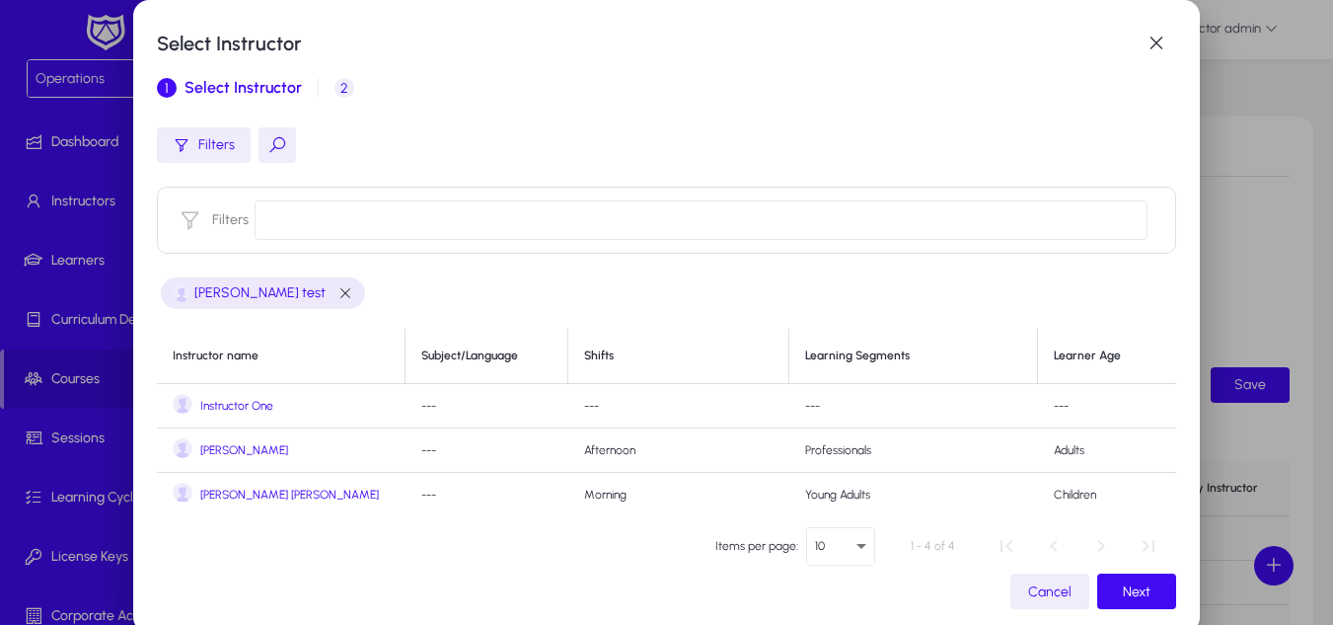
click at [260, 407] on span "Instructor One" at bounding box center [236, 406] width 73 height 15
click at [1139, 591] on span "Next" at bounding box center [1137, 591] width 28 height 17
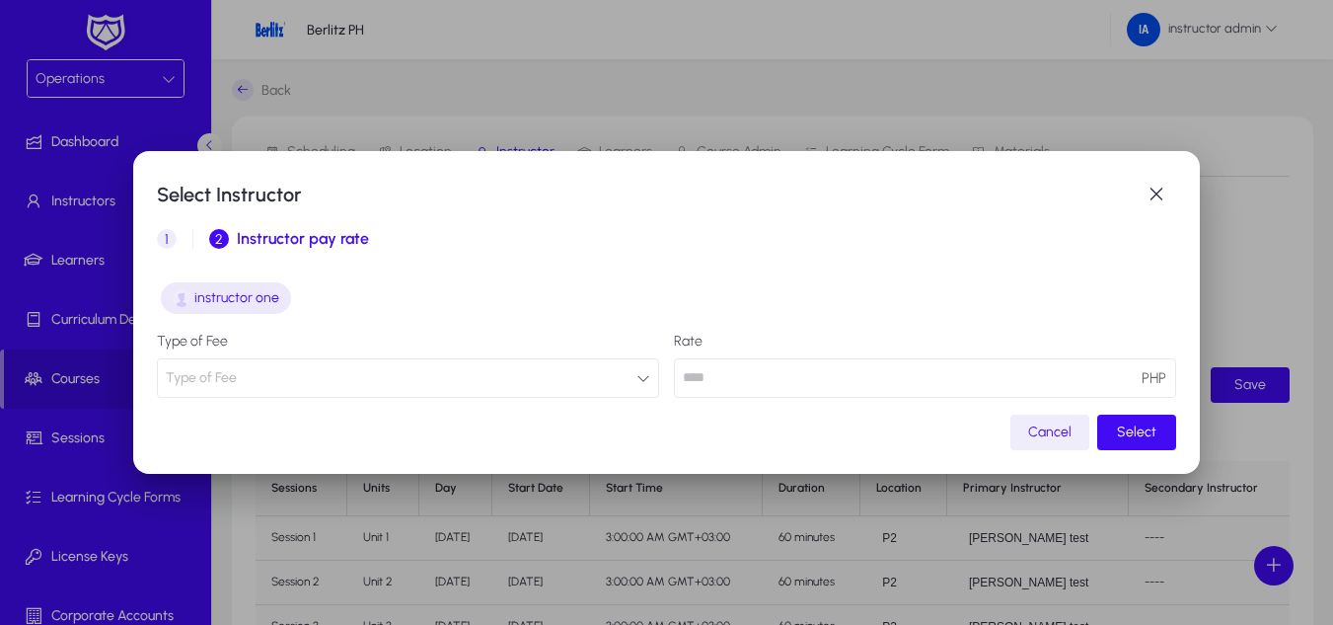
click at [636, 377] on icon "button" at bounding box center [643, 378] width 14 height 14
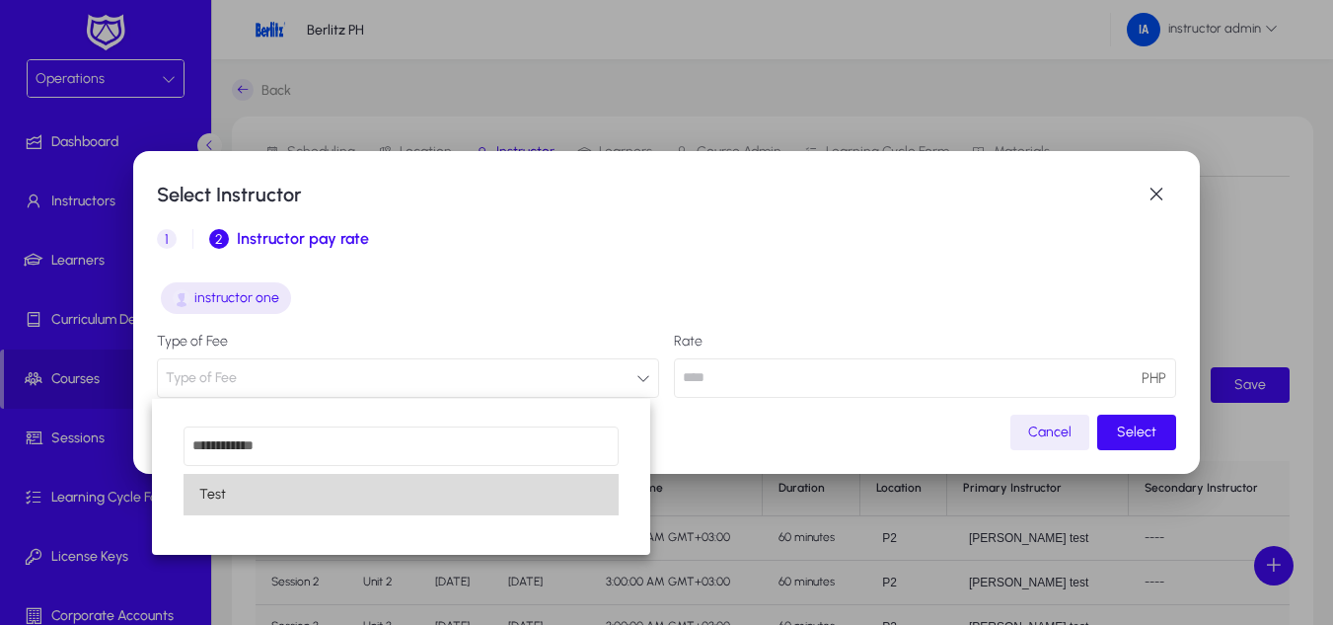
click at [376, 508] on mat-option "Test" at bounding box center [401, 494] width 435 height 41
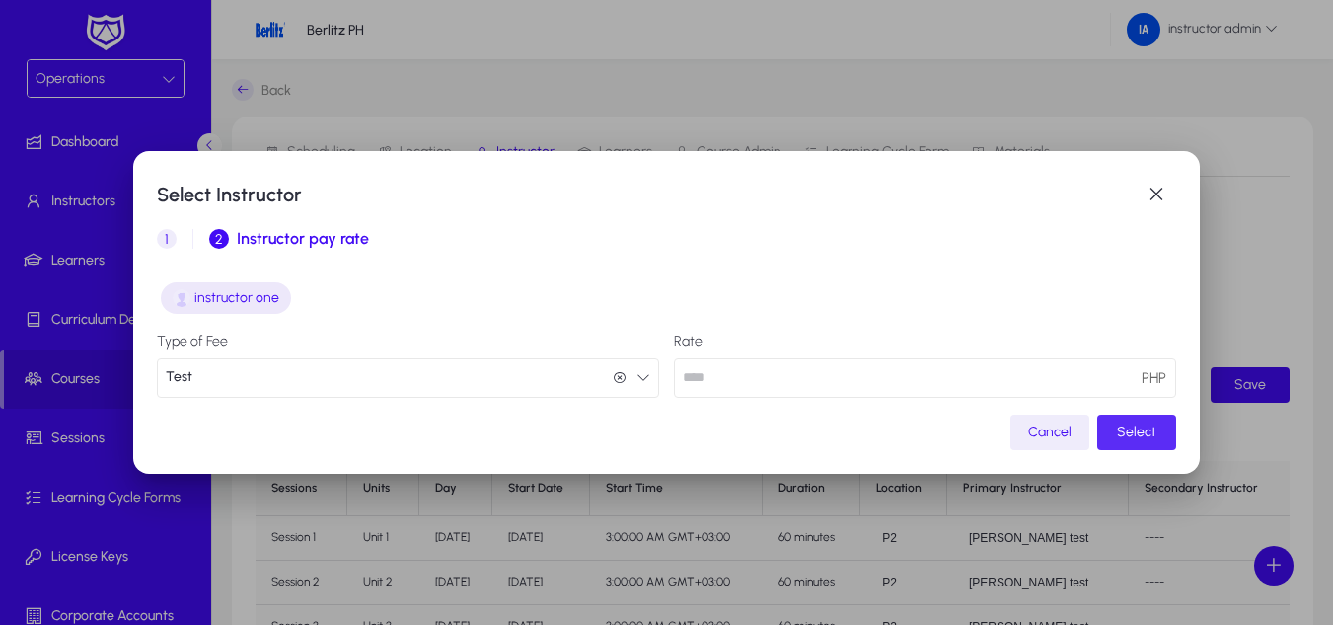
click at [1147, 424] on span "Select" at bounding box center [1136, 431] width 39 height 17
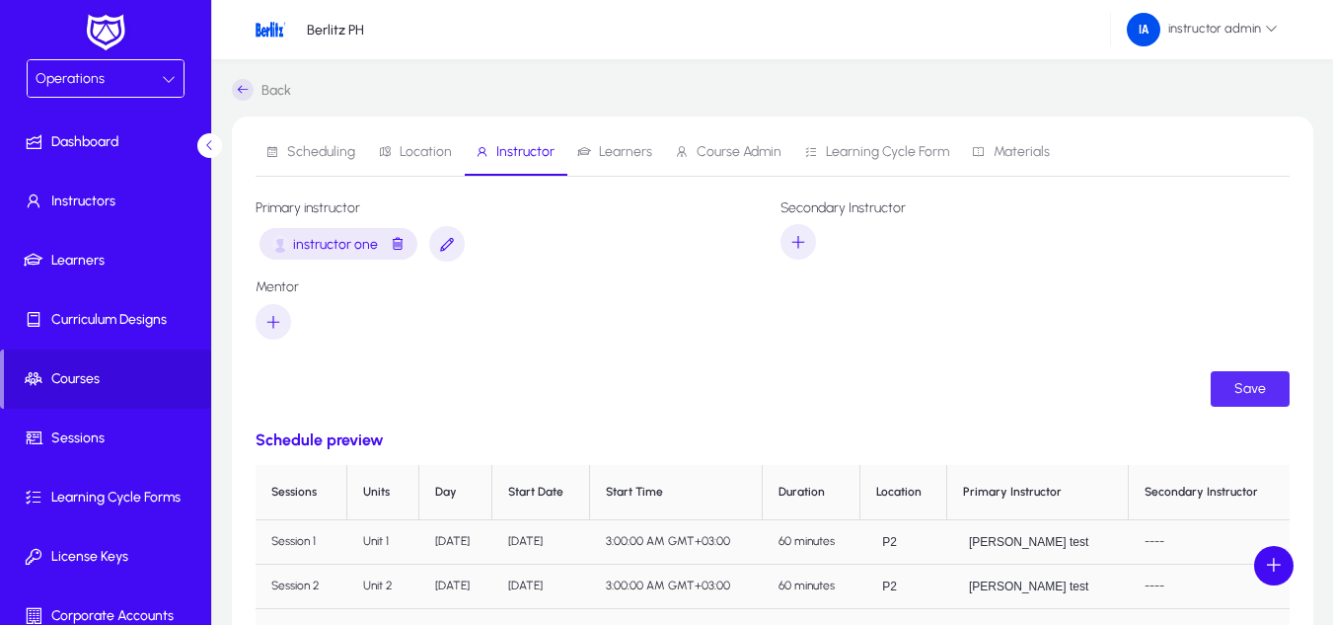
click at [1248, 374] on span "submit" at bounding box center [1250, 388] width 79 height 47
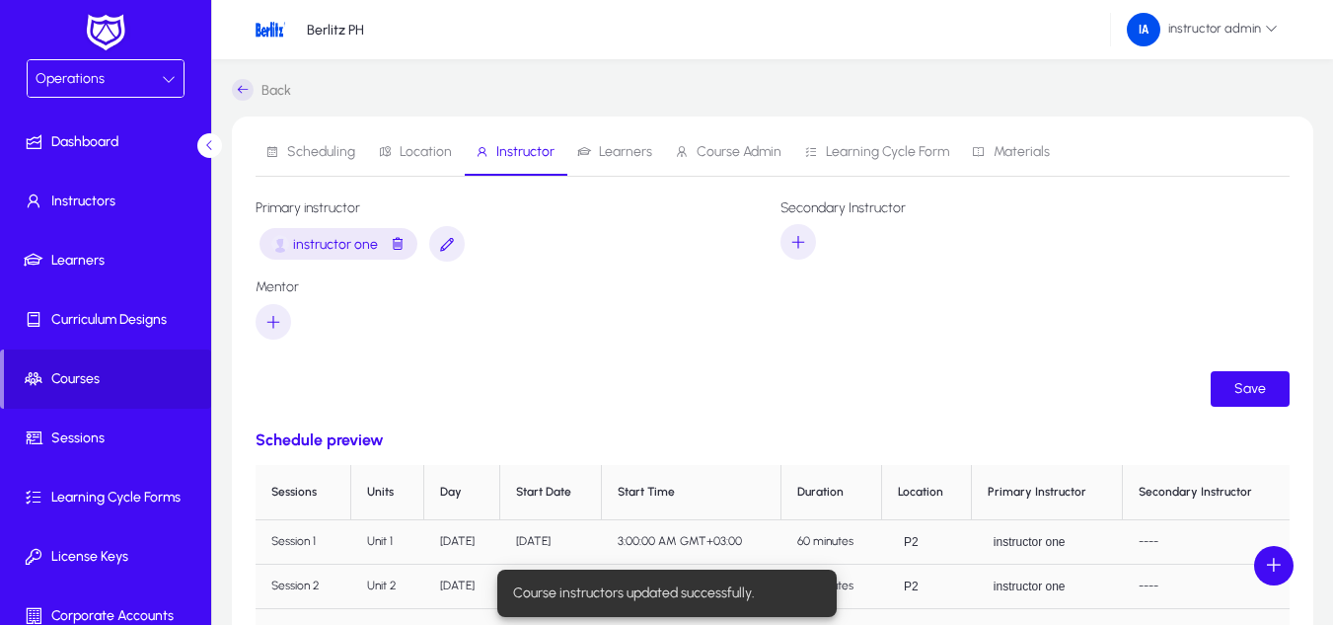
click at [636, 155] on span "Learners" at bounding box center [625, 152] width 53 height 14
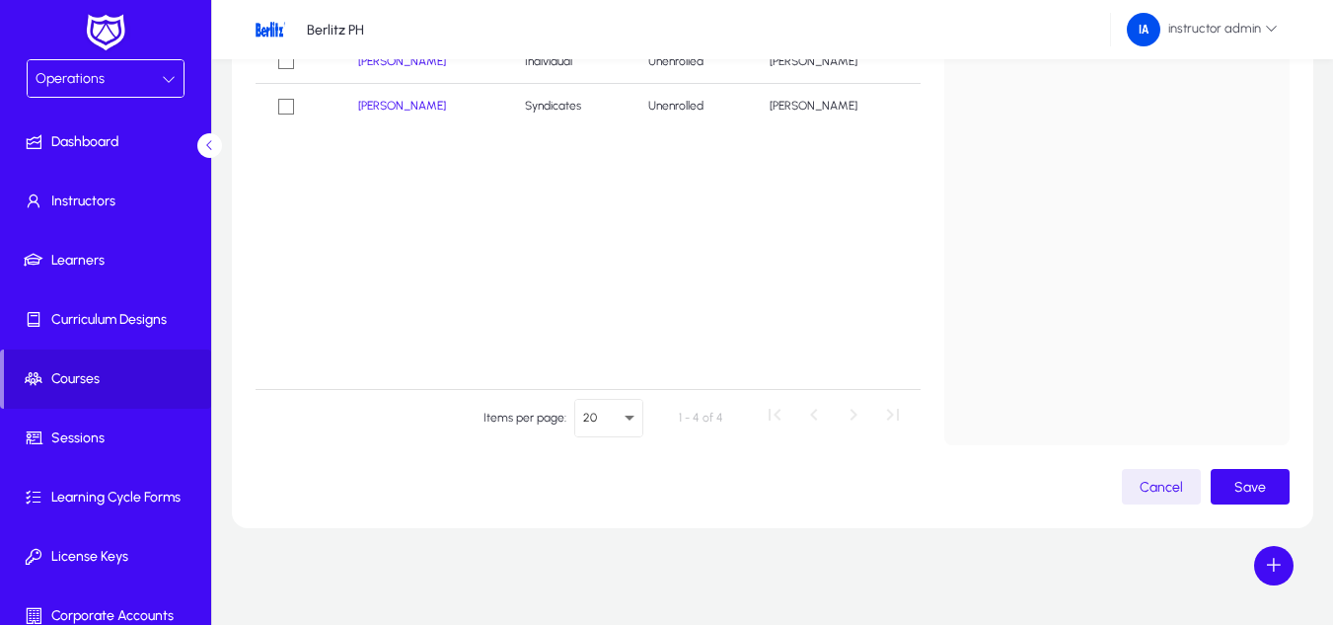
scroll to position [409, 0]
click at [1241, 488] on span "Save" at bounding box center [1250, 485] width 32 height 17
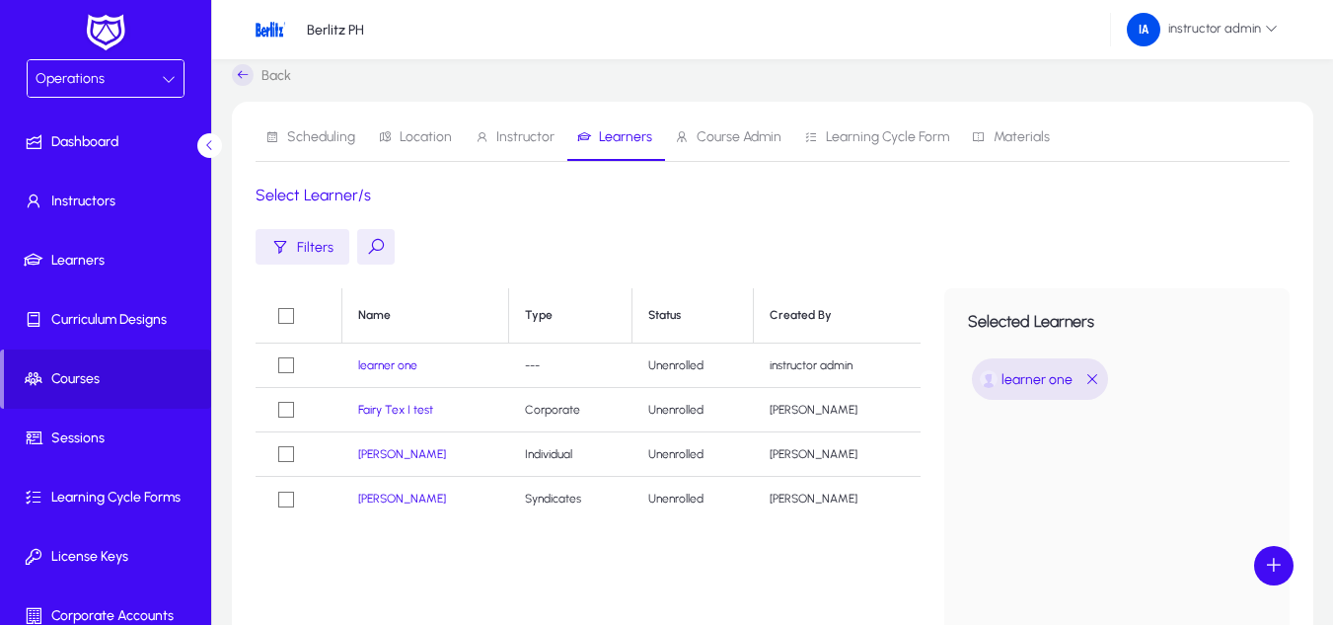
scroll to position [0, 0]
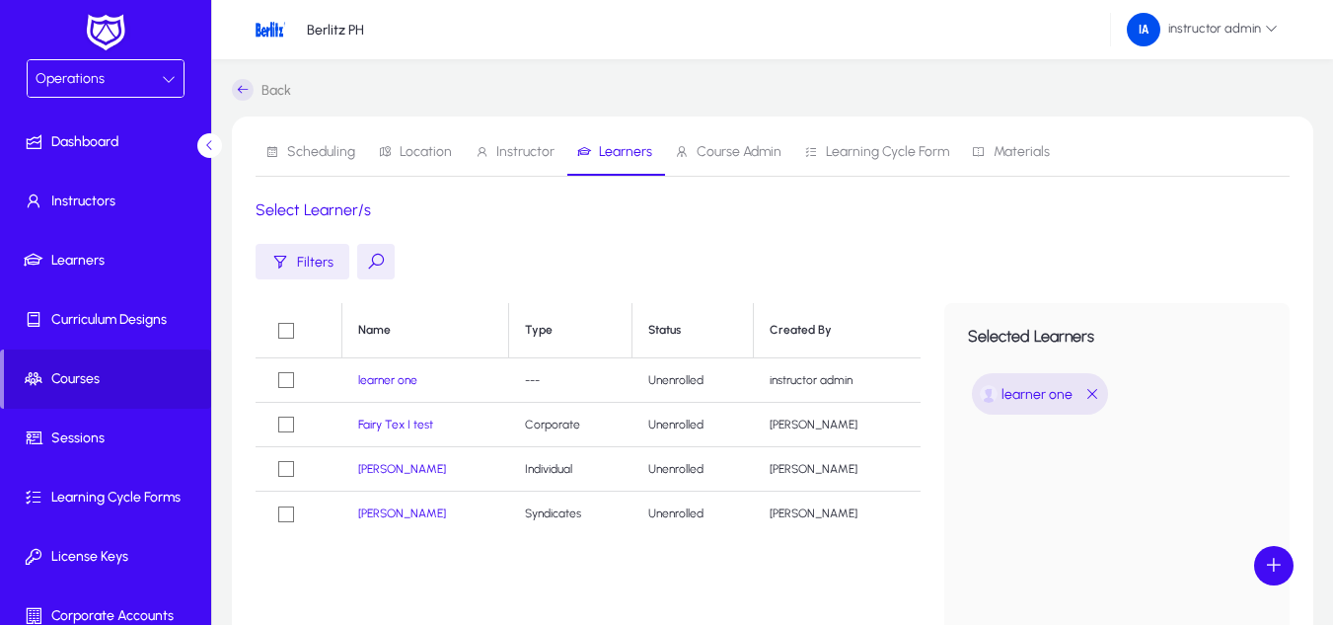
click at [709, 152] on span "Course Admin" at bounding box center [739, 152] width 85 height 14
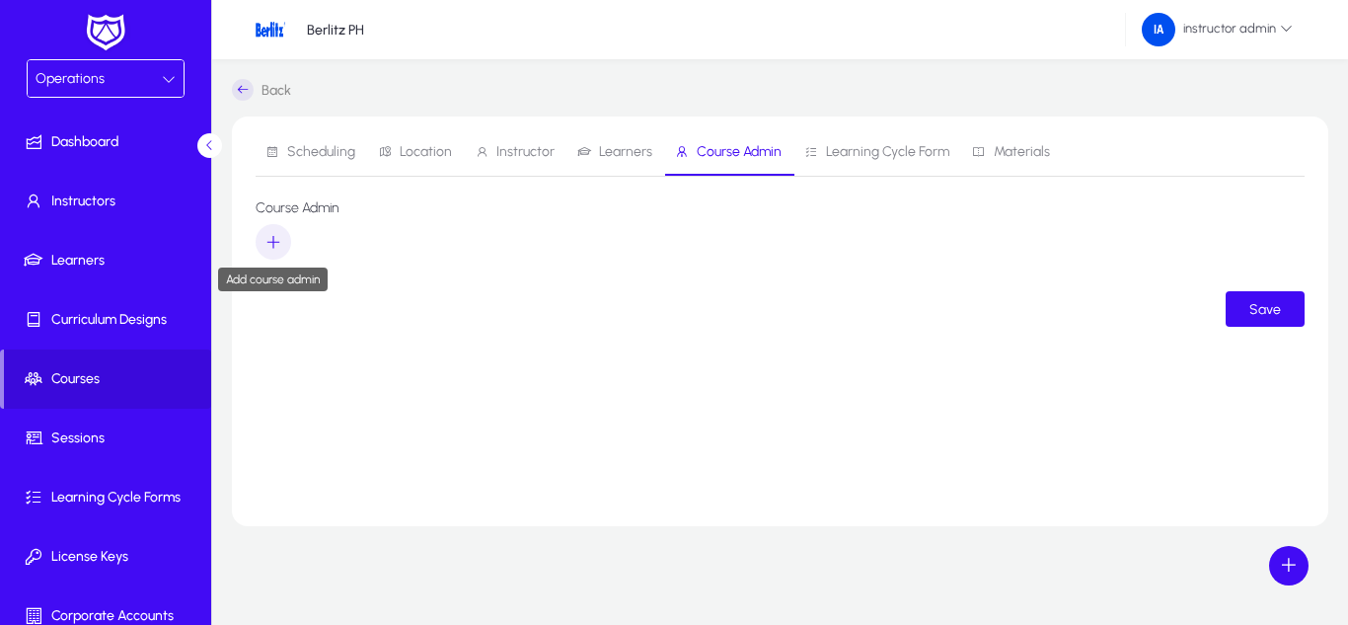
click at [279, 244] on icon "button" at bounding box center [273, 242] width 18 height 18
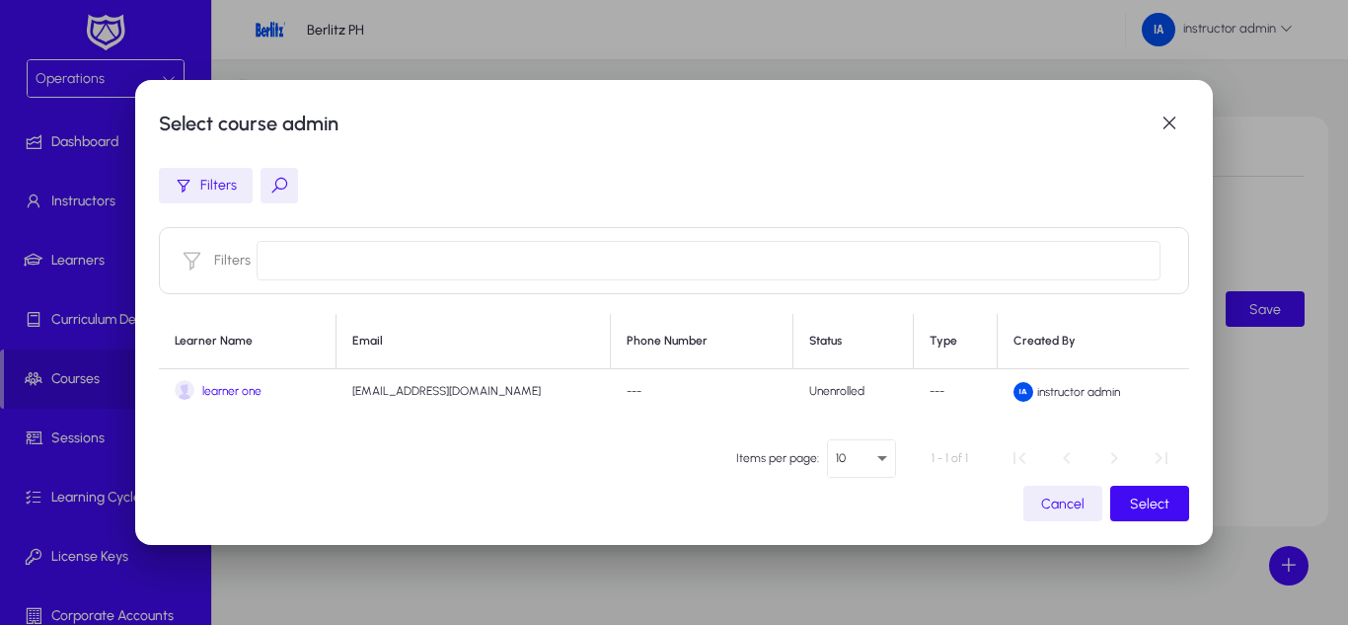
click at [236, 398] on span "learner one" at bounding box center [231, 391] width 59 height 15
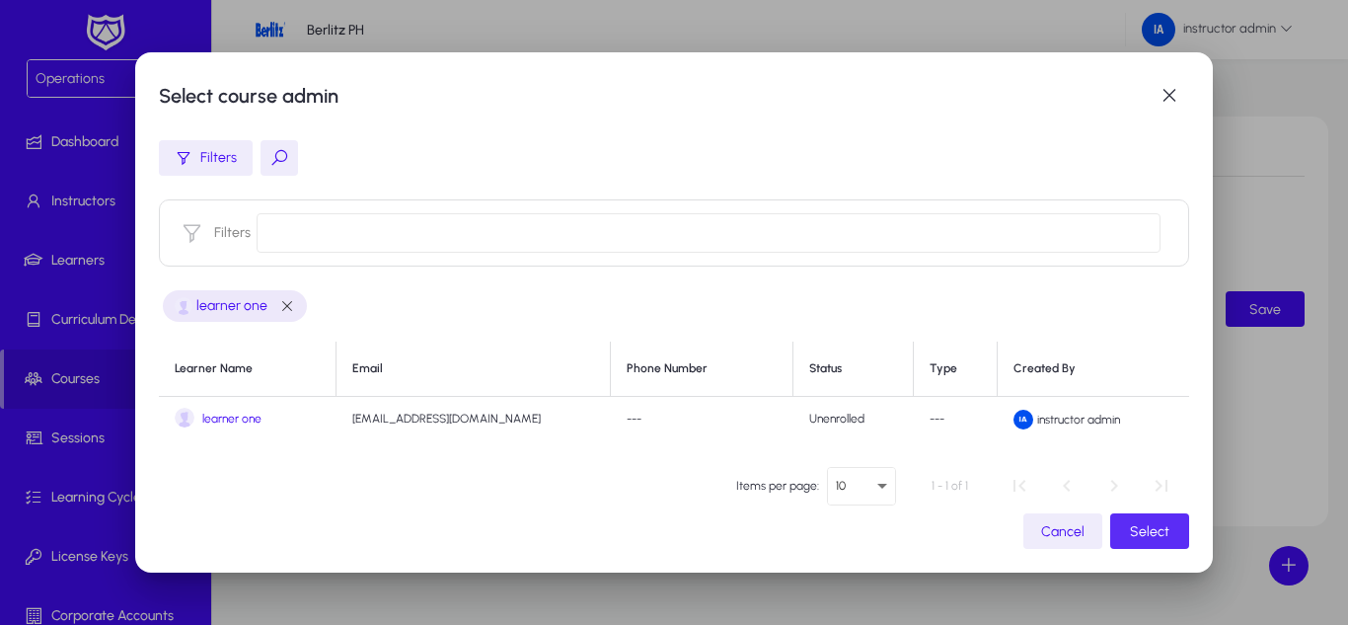
click at [1159, 516] on span "button" at bounding box center [1149, 530] width 79 height 47
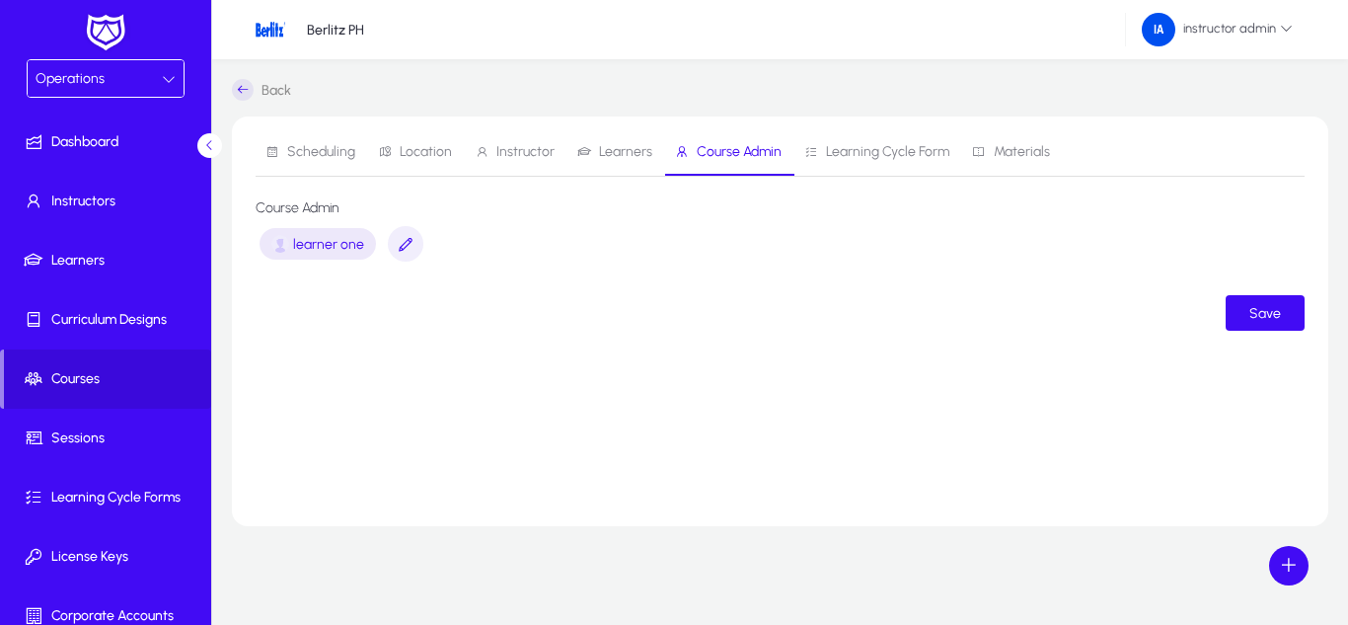
click at [888, 141] on span "Learning Cycle Form" at bounding box center [876, 151] width 145 height 47
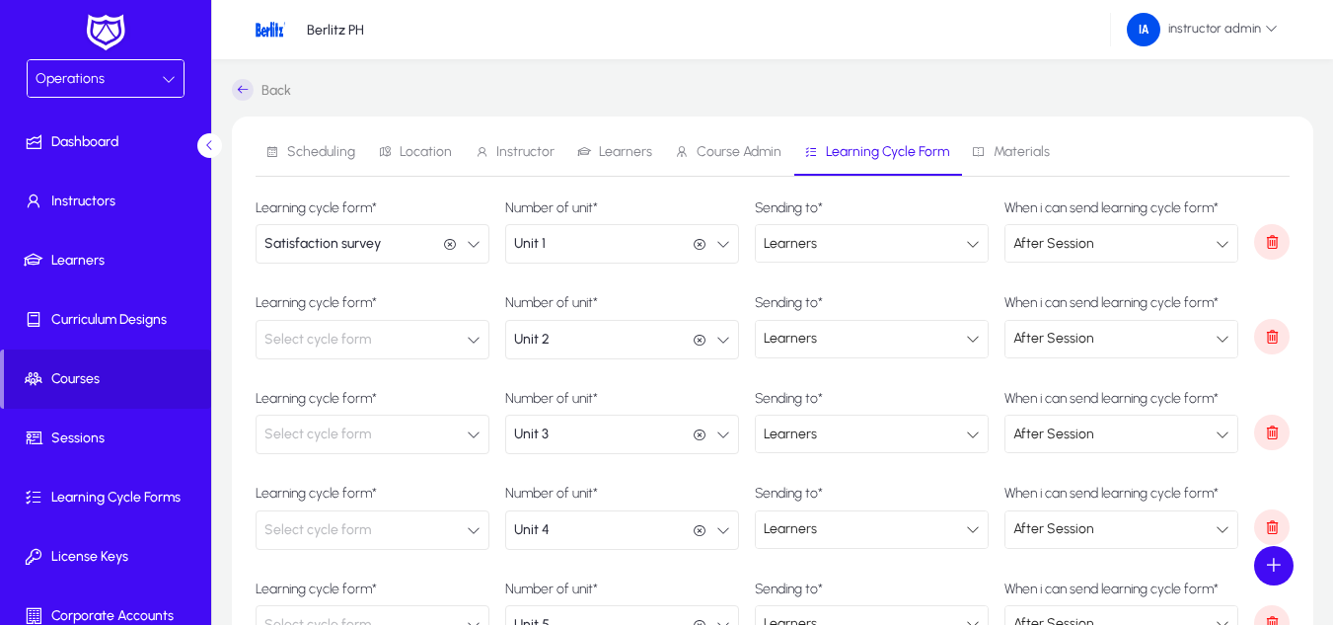
click at [457, 334] on button "Select cycle form" at bounding box center [373, 339] width 234 height 39
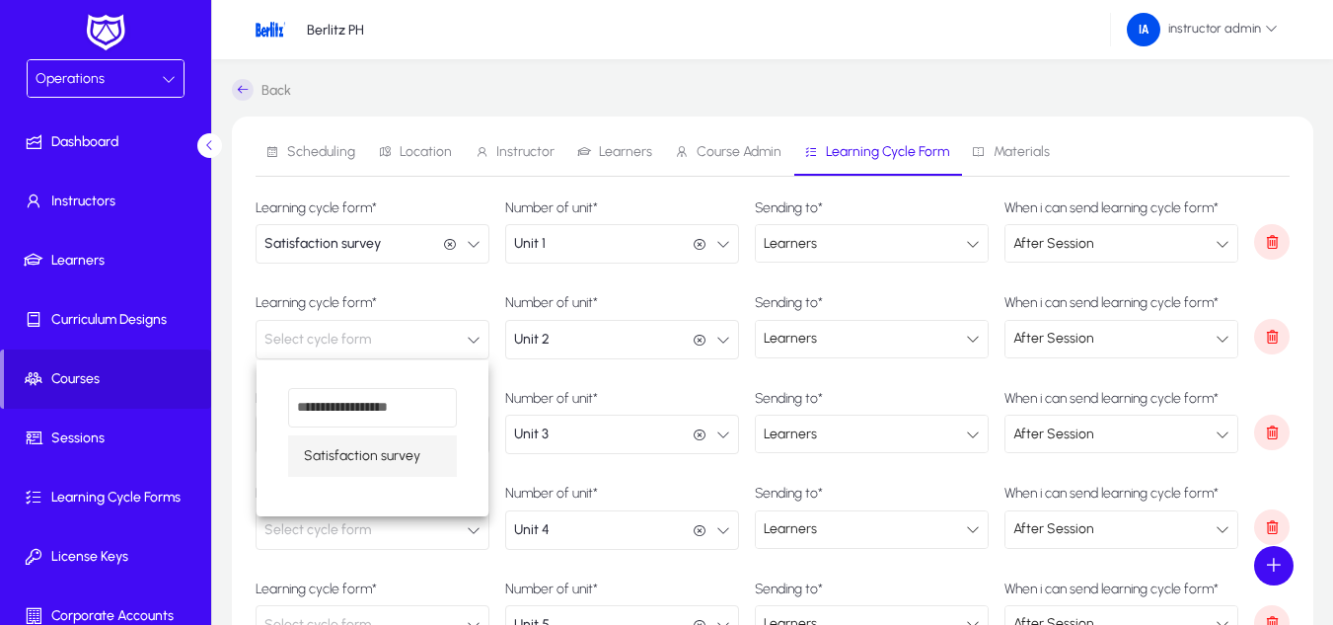
click at [402, 439] on mat-option "Satisfaction survey" at bounding box center [372, 455] width 169 height 41
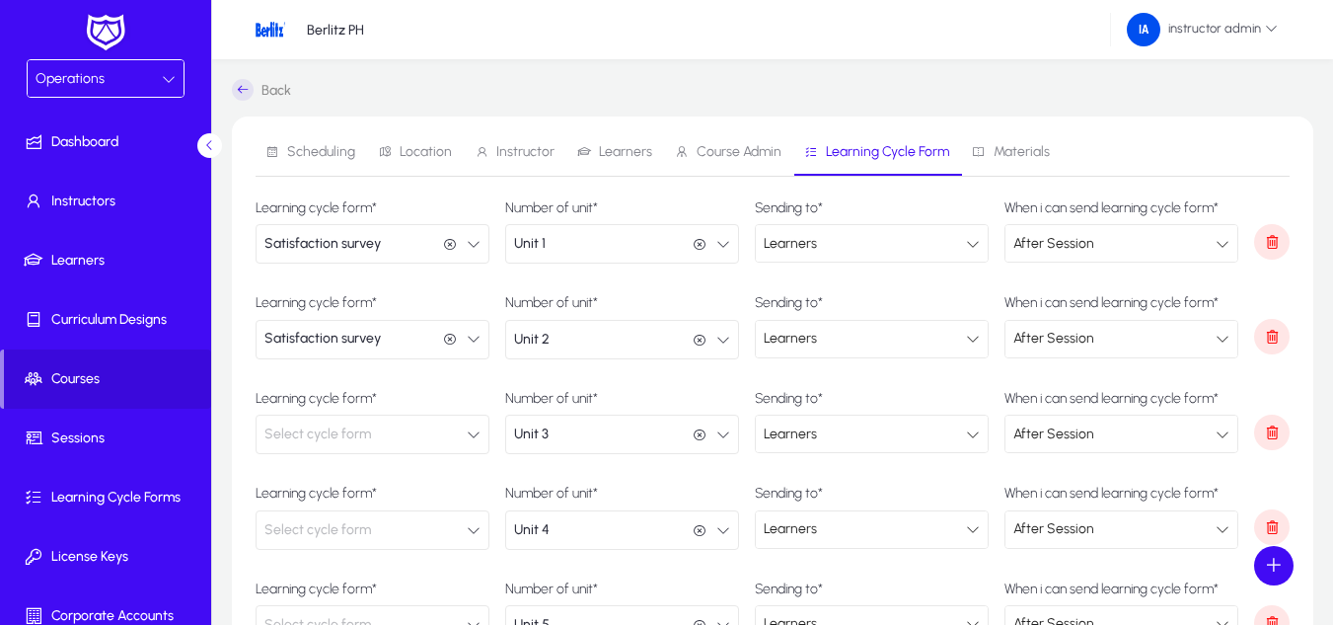
click at [424, 428] on button "Select cycle form" at bounding box center [373, 433] width 234 height 39
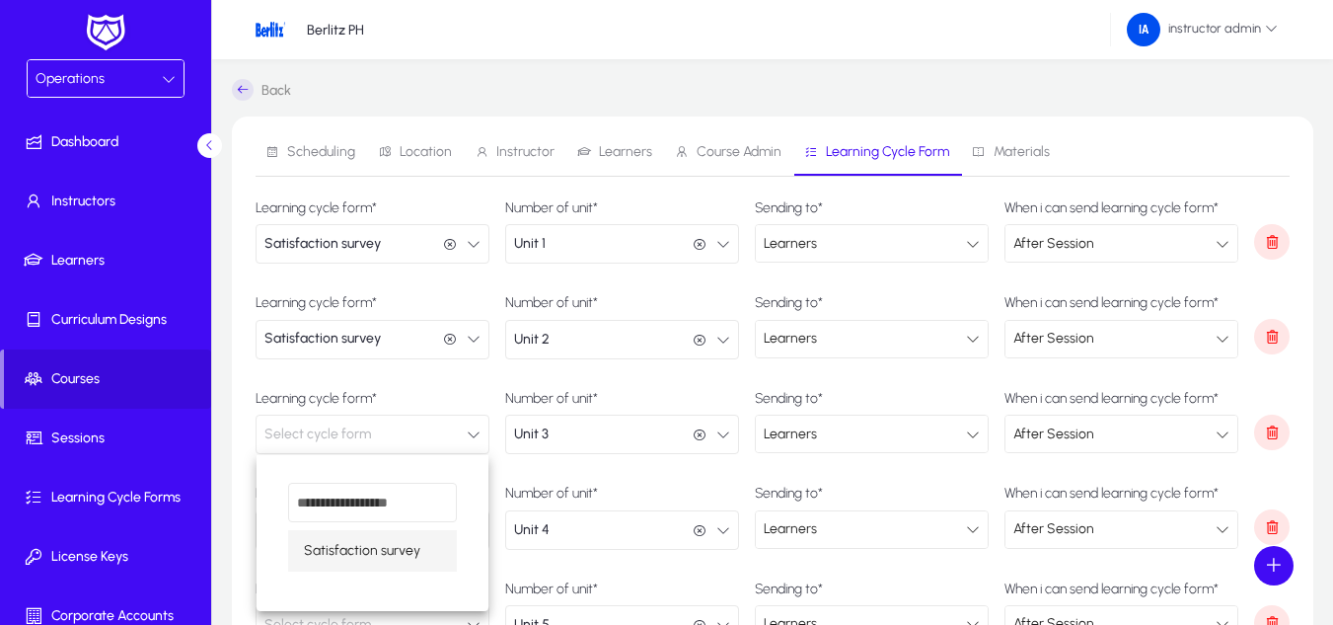
click at [393, 553] on span "Satisfaction survey" at bounding box center [362, 551] width 116 height 24
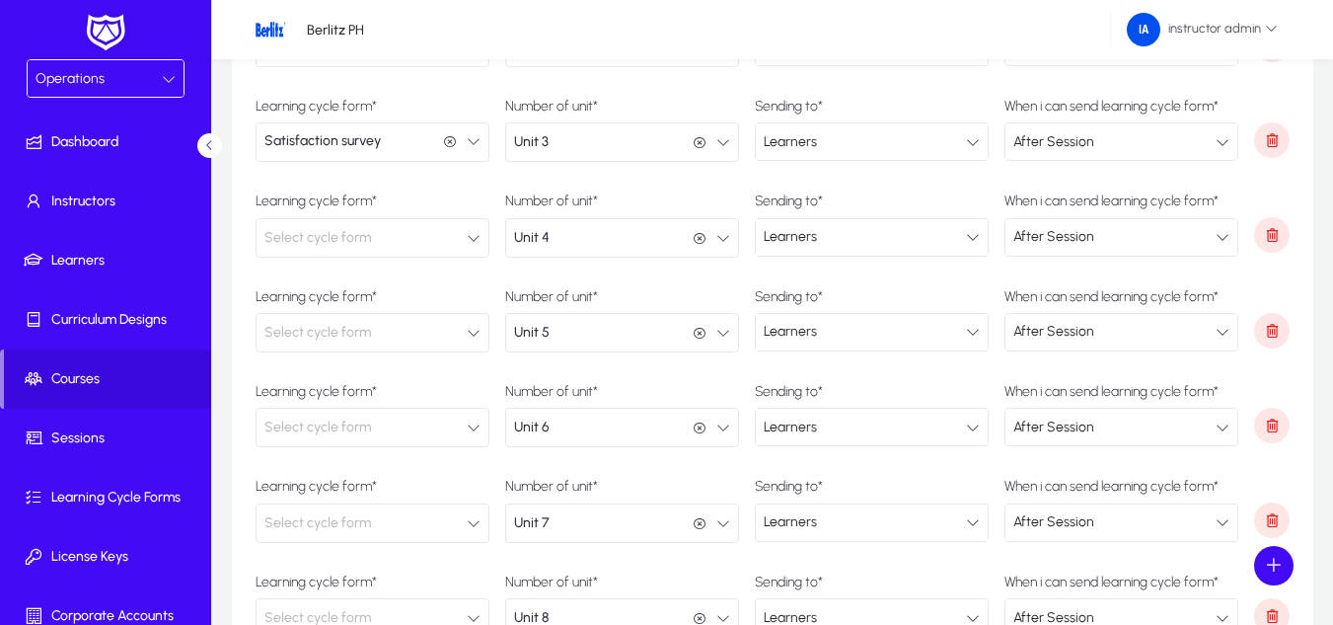
scroll to position [296, 0]
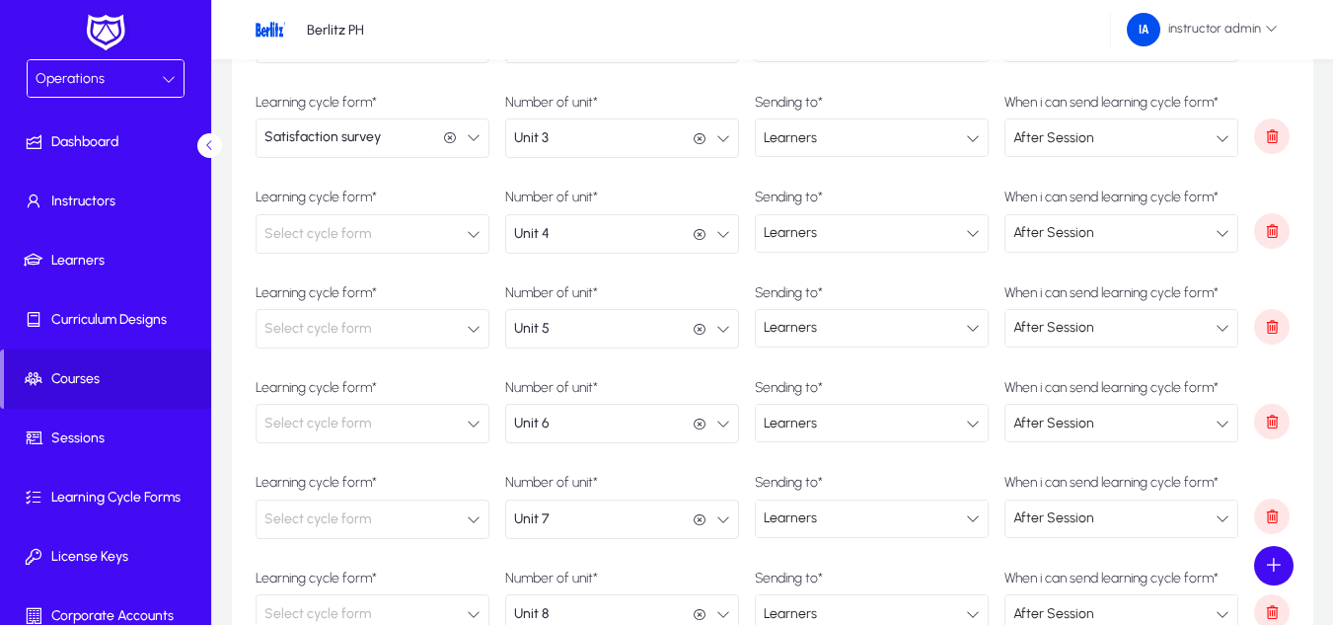
click at [425, 241] on button "Select cycle form" at bounding box center [373, 233] width 234 height 39
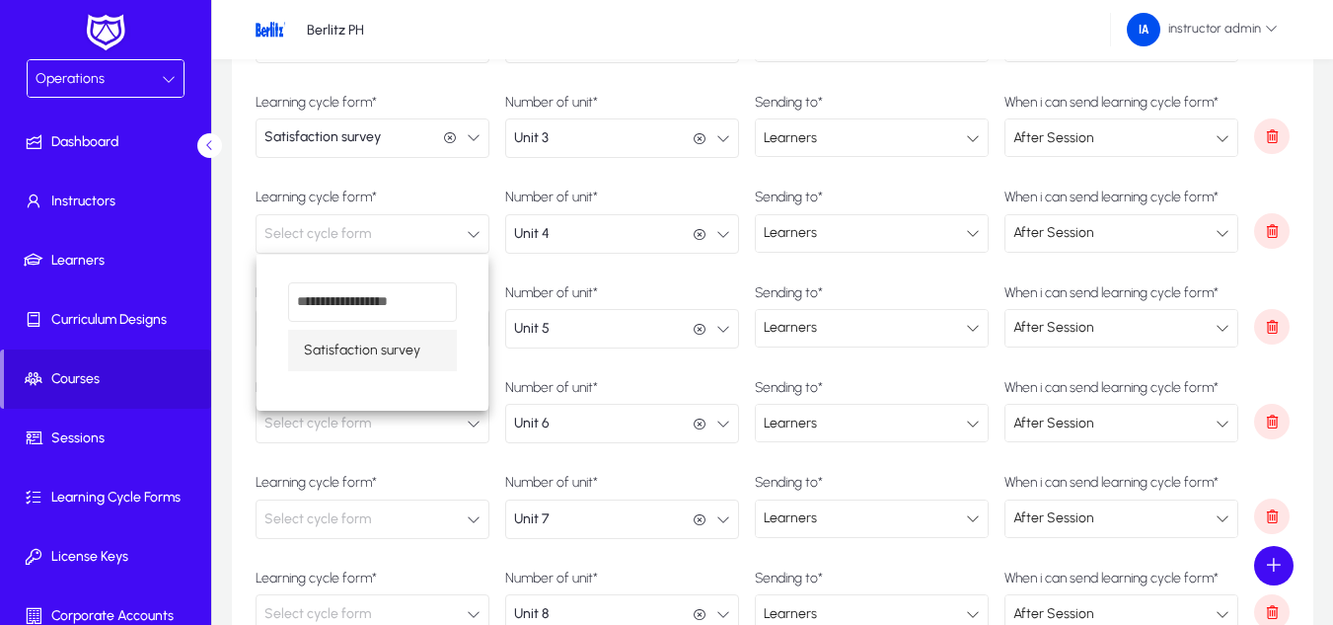
click at [396, 349] on span "Satisfaction survey" at bounding box center [362, 350] width 116 height 24
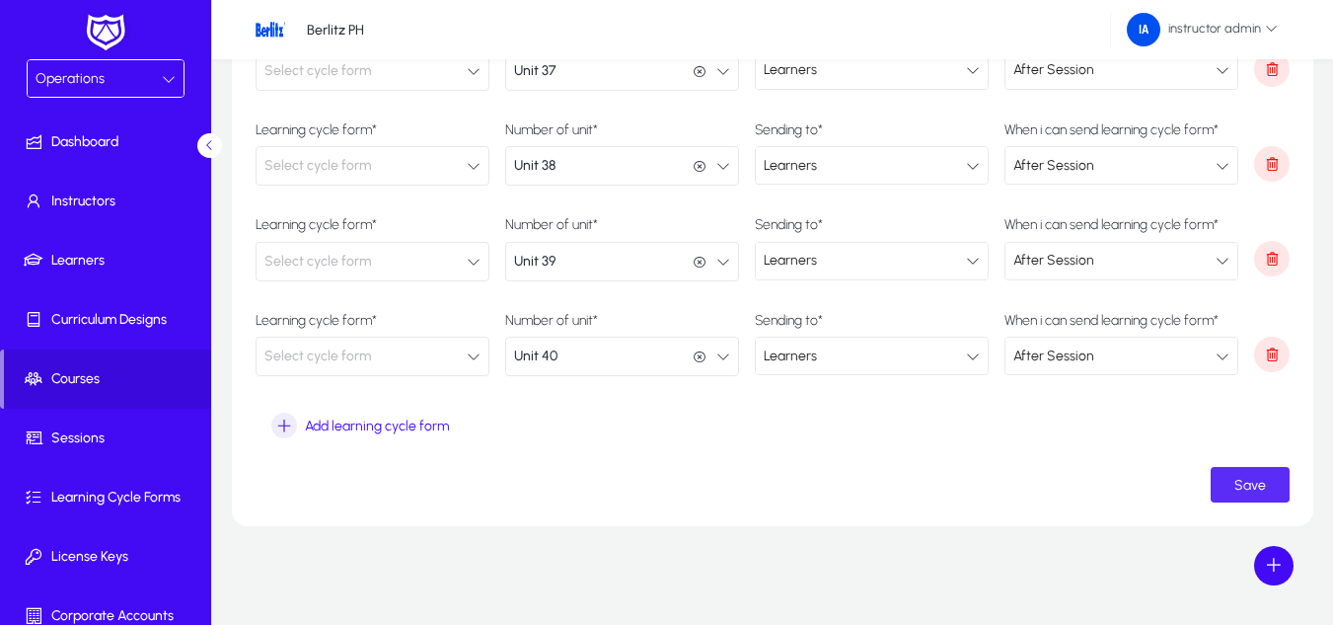
click at [1249, 496] on span "submit" at bounding box center [1250, 484] width 79 height 47
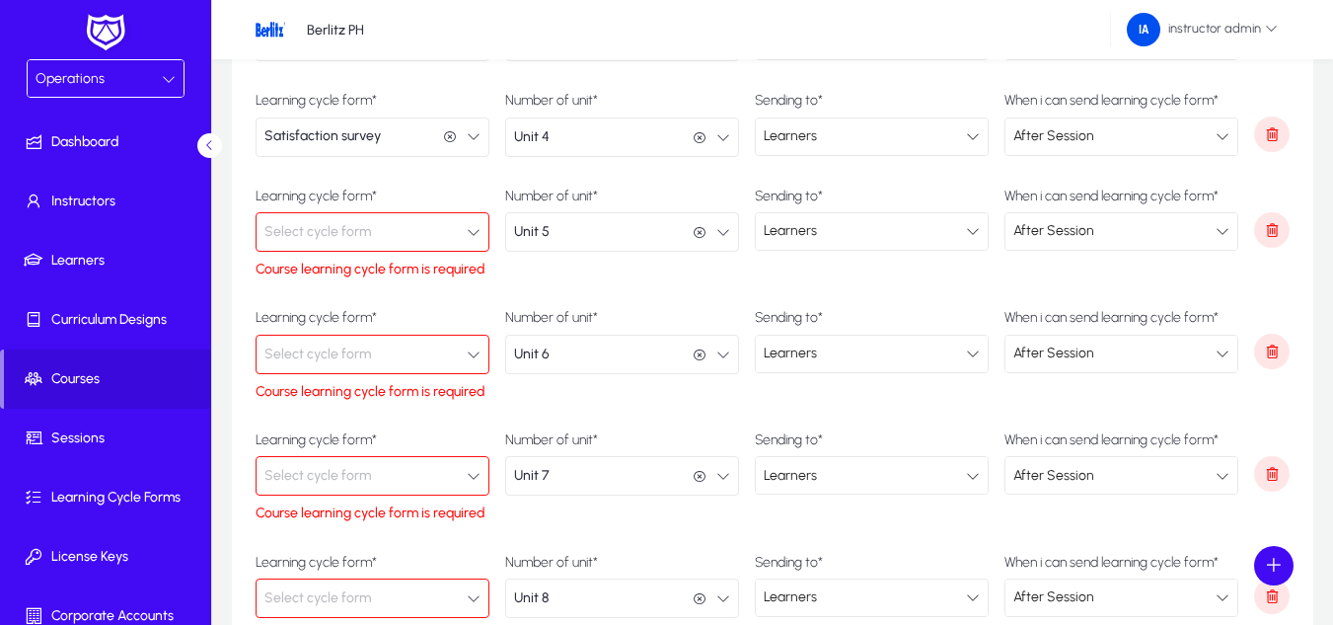
scroll to position [395, 0]
click at [400, 229] on button "Select cycle form" at bounding box center [373, 229] width 234 height 39
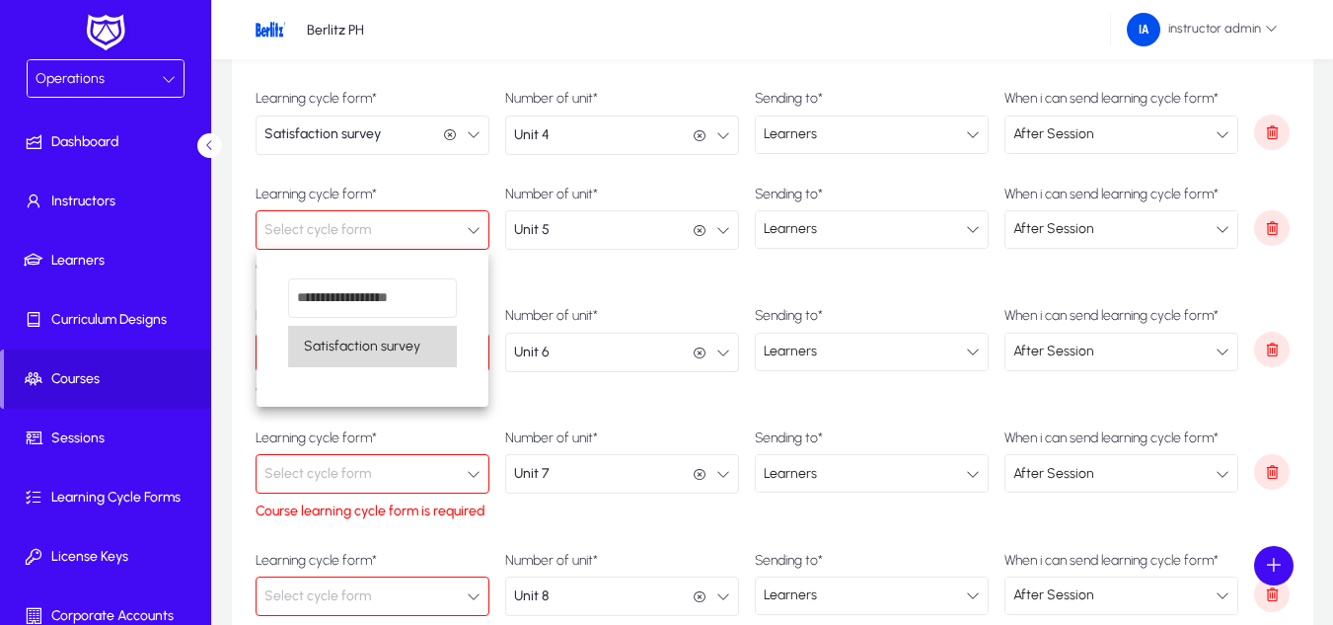
click at [383, 339] on span "Satisfaction survey" at bounding box center [362, 346] width 116 height 24
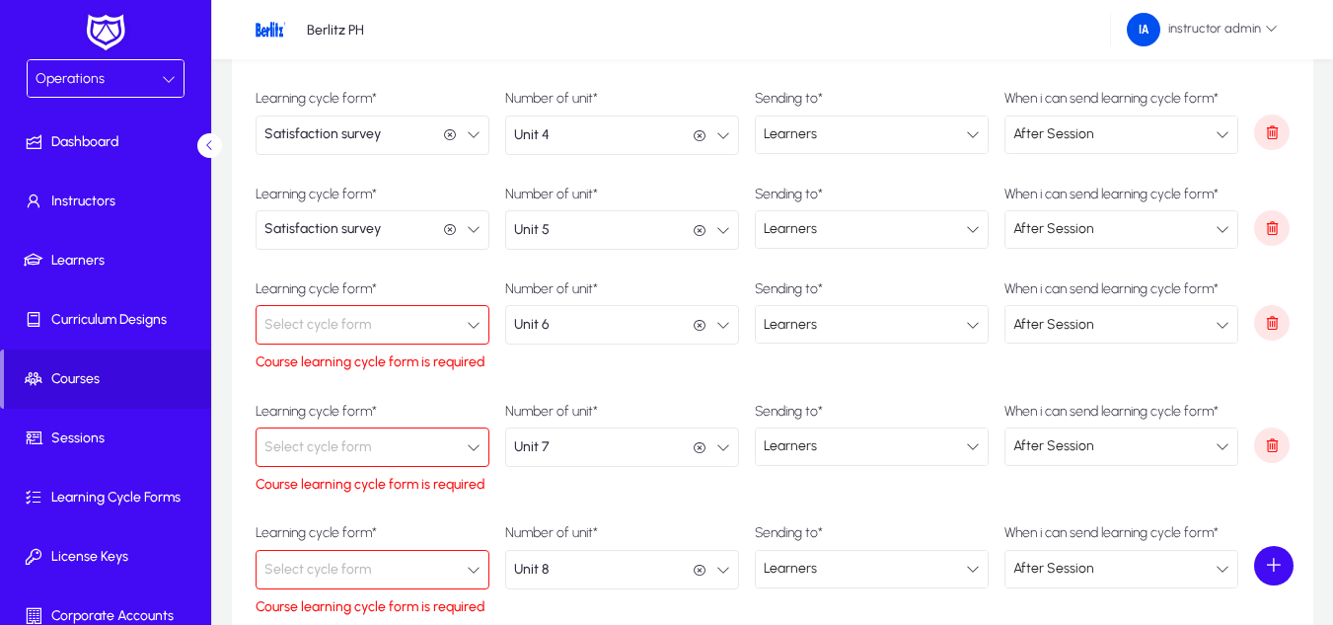
click at [383, 333] on button "Select cycle form" at bounding box center [373, 324] width 234 height 39
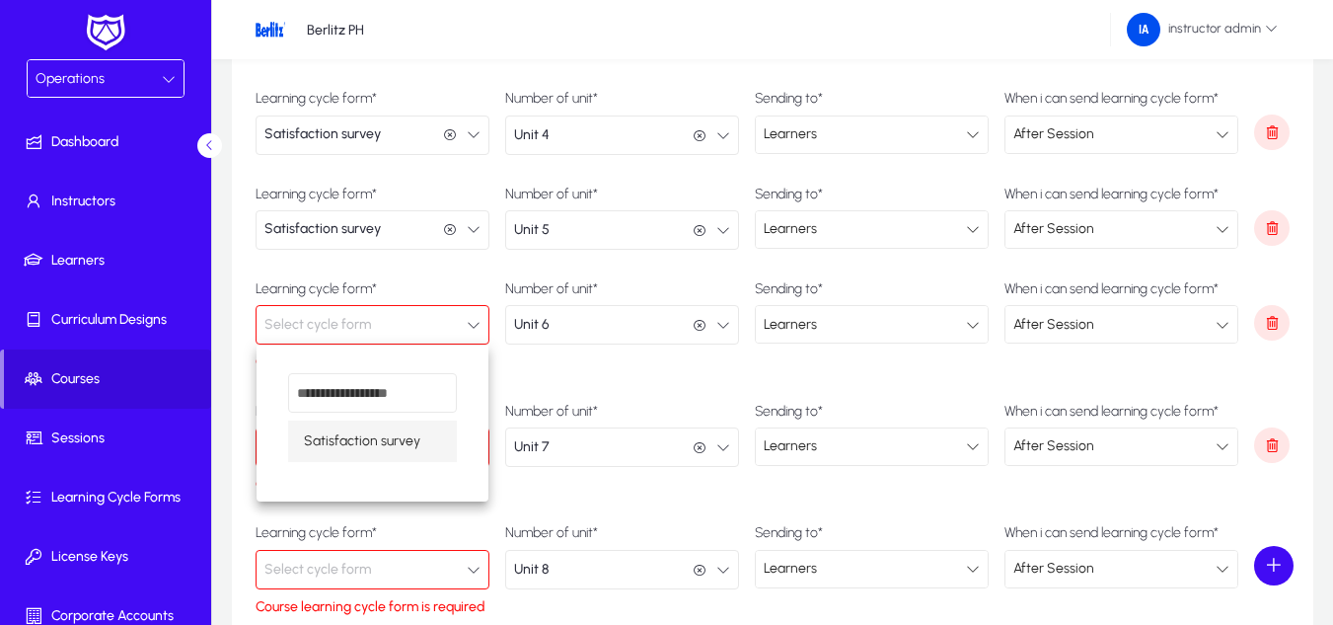
click at [376, 441] on span "Satisfaction survey" at bounding box center [362, 441] width 116 height 24
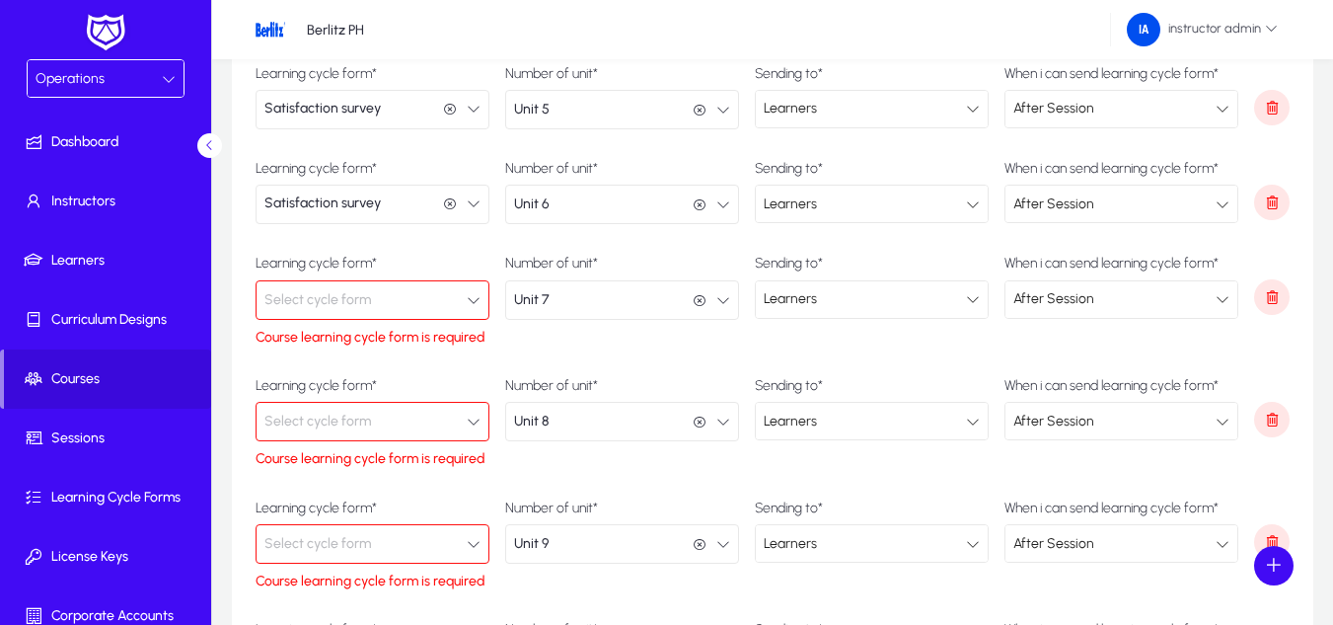
scroll to position [691, 0]
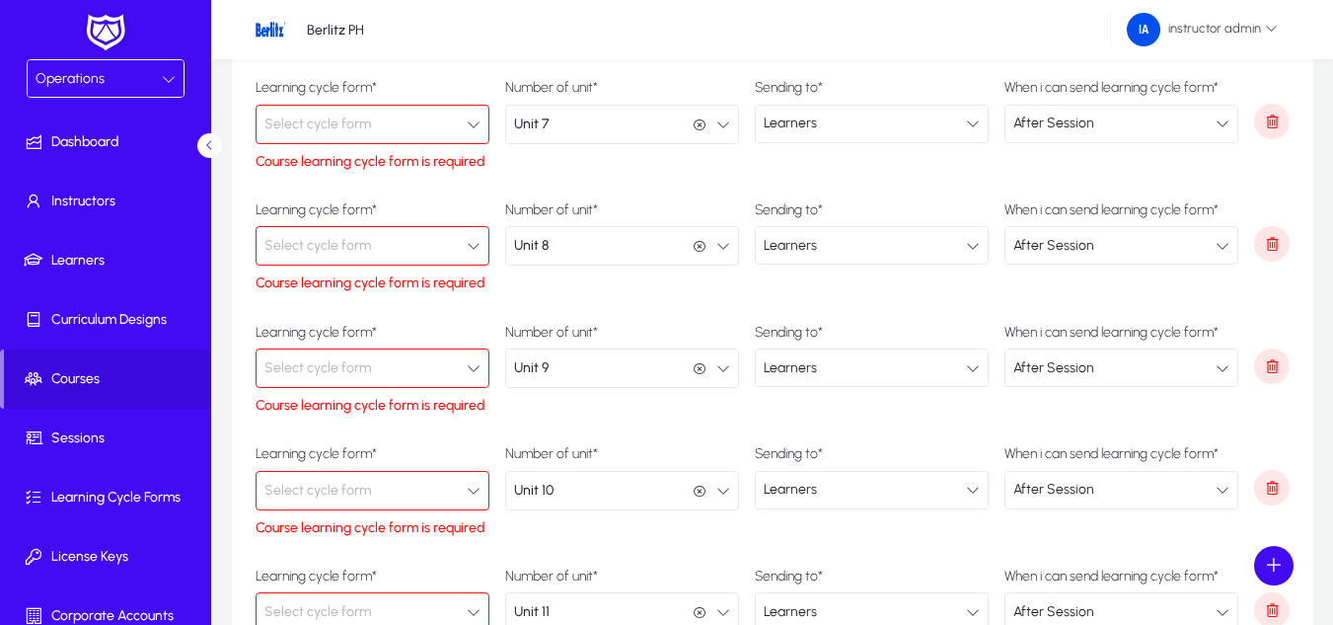
click at [397, 119] on button "Select cycle form" at bounding box center [373, 124] width 234 height 39
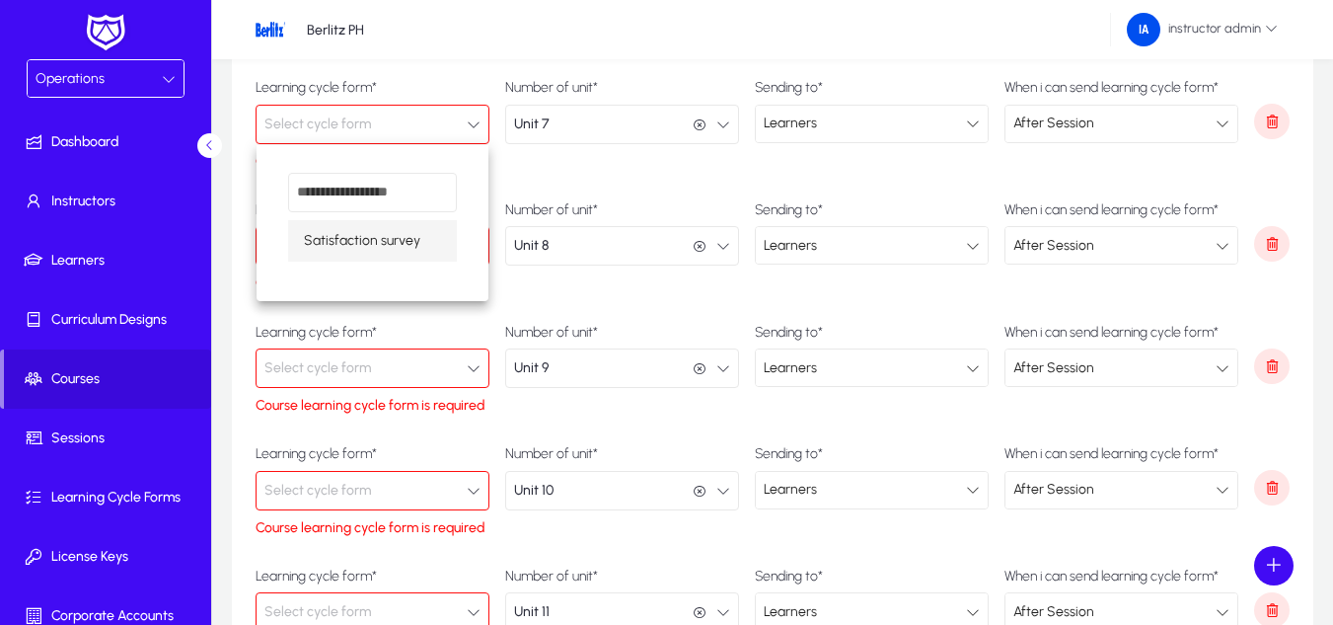
click at [380, 247] on span "Satisfaction survey" at bounding box center [362, 241] width 116 height 24
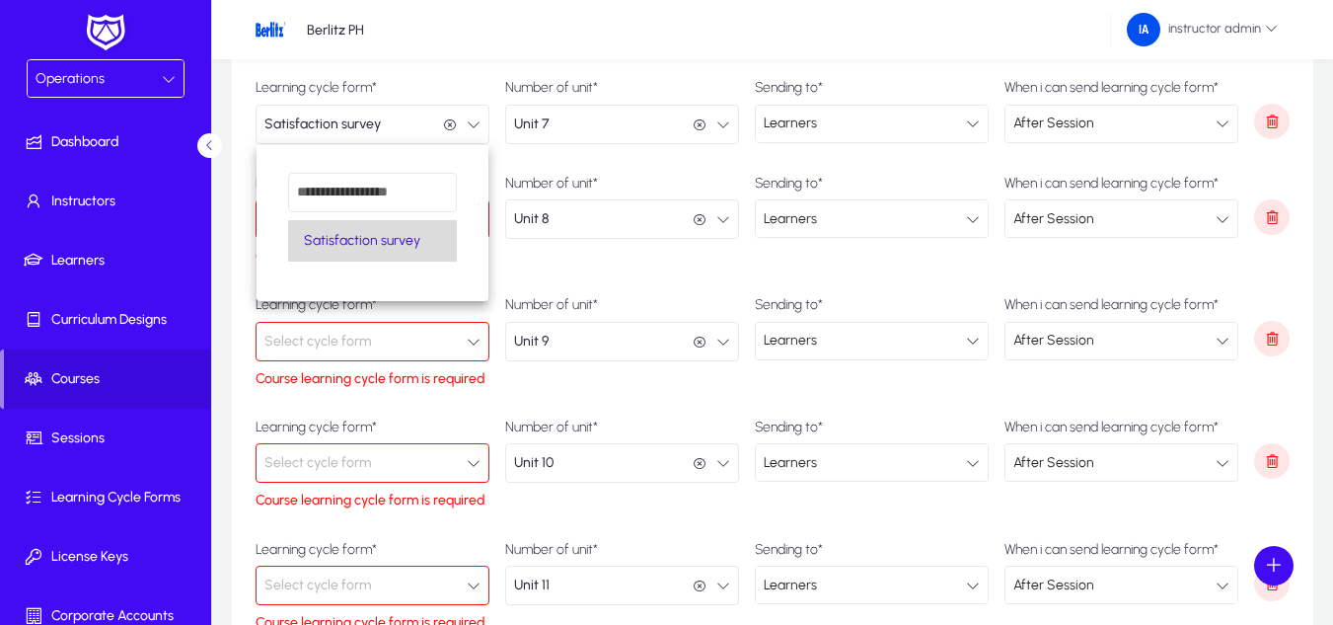
scroll to position [1, 0]
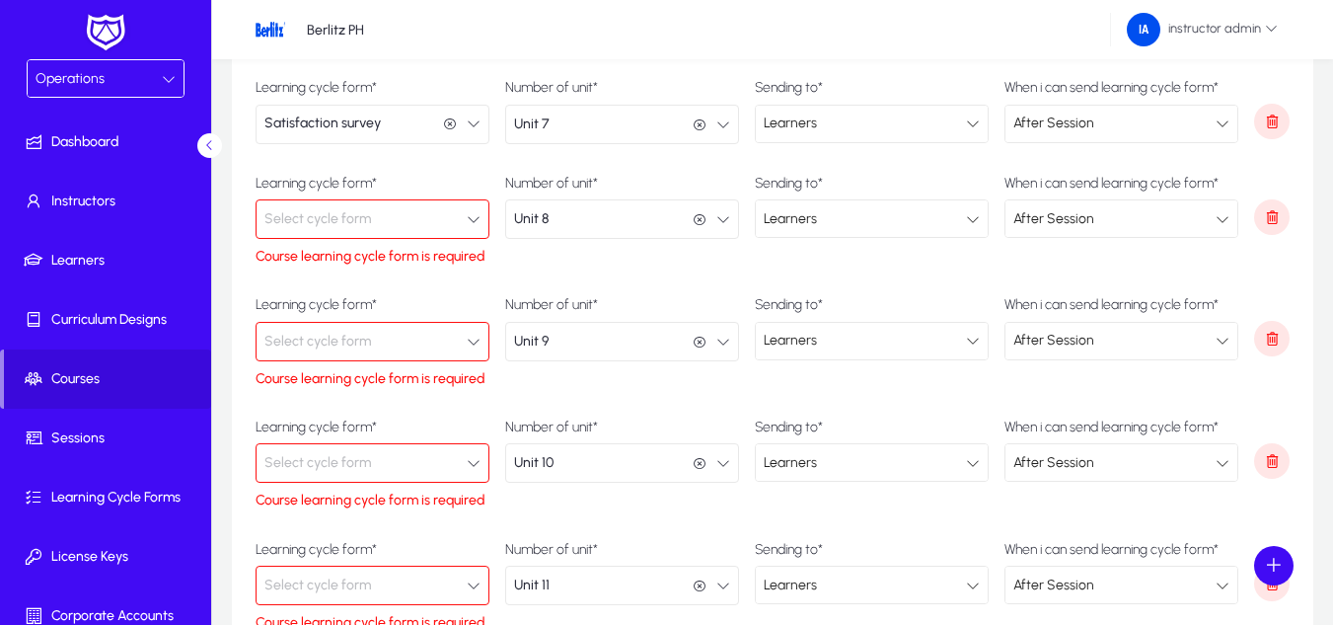
click at [380, 213] on button "Select cycle form" at bounding box center [373, 218] width 234 height 39
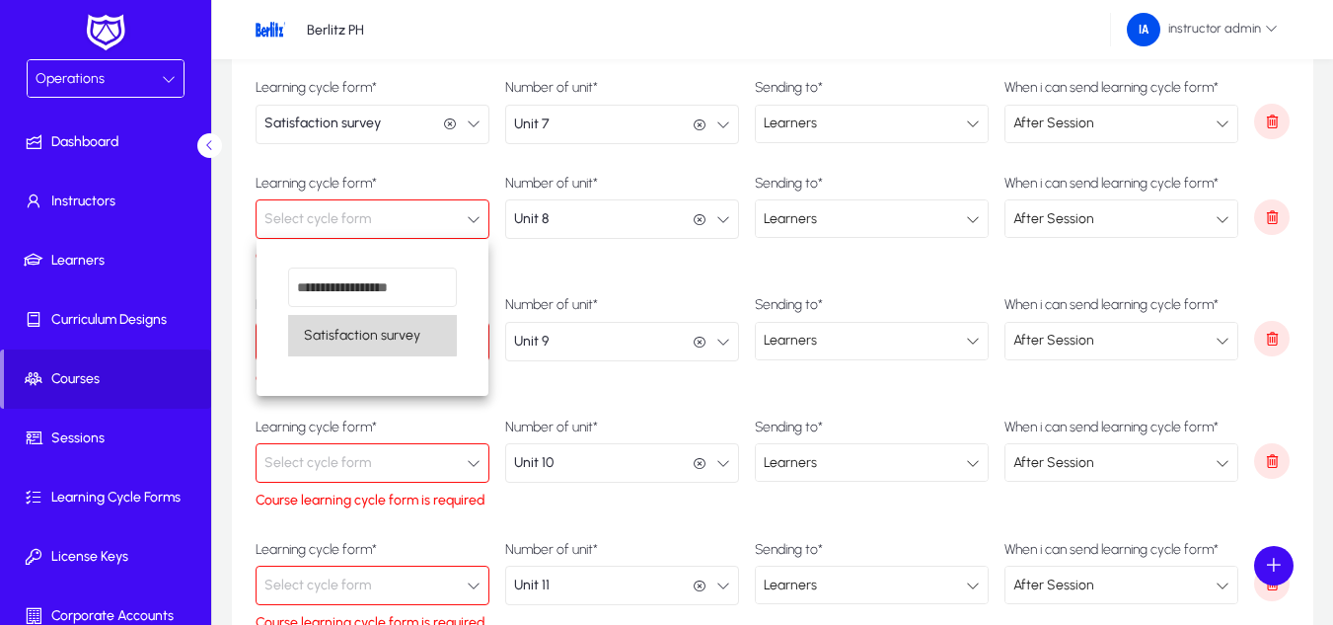
click at [363, 332] on span "Satisfaction survey" at bounding box center [362, 336] width 116 height 24
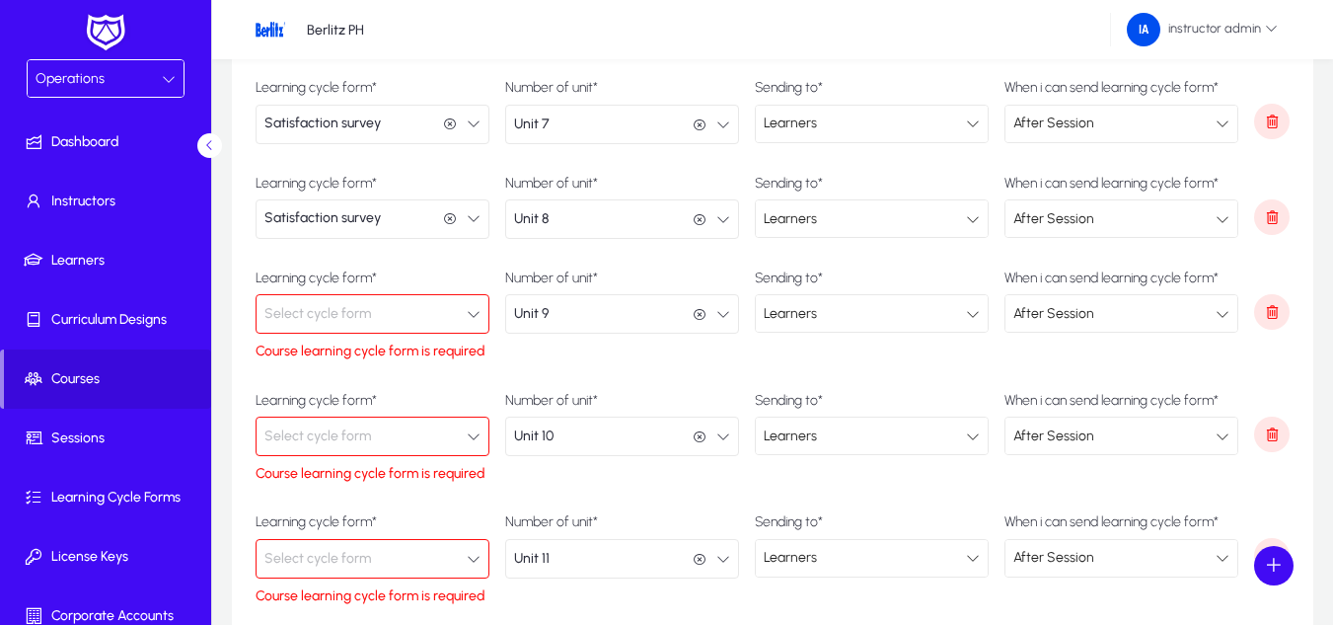
click at [357, 305] on span "Select cycle form" at bounding box center [317, 313] width 107 height 39
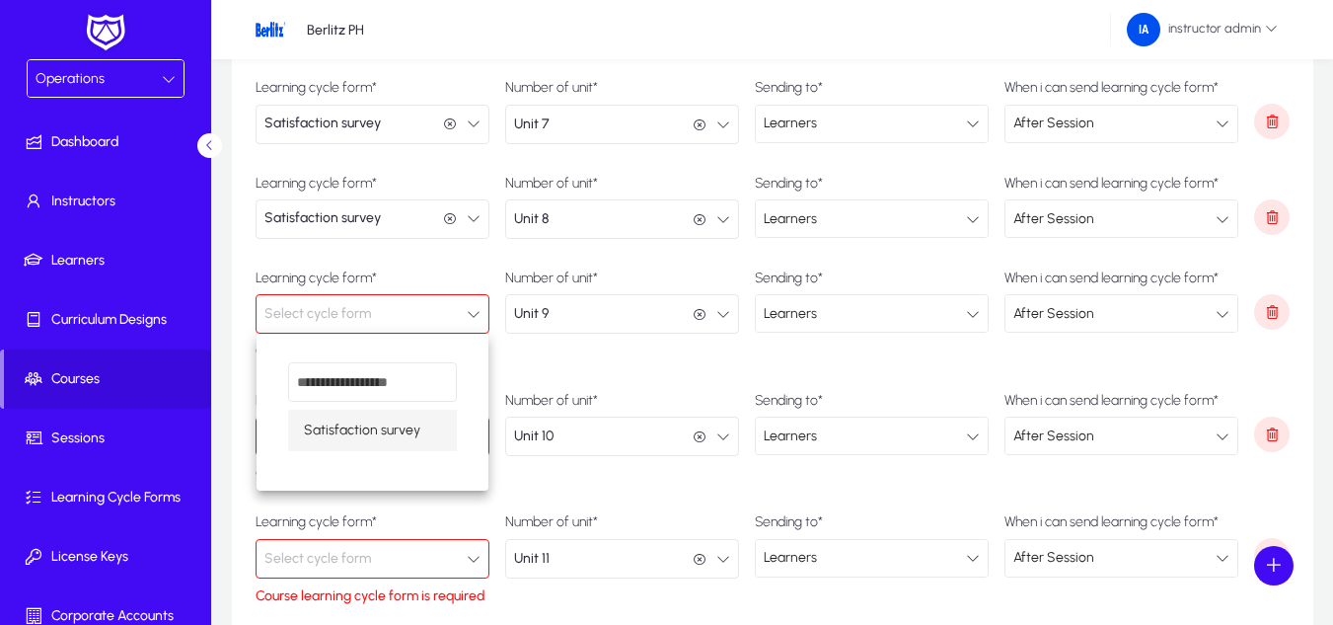
click at [342, 427] on span "Satisfaction survey" at bounding box center [362, 430] width 116 height 24
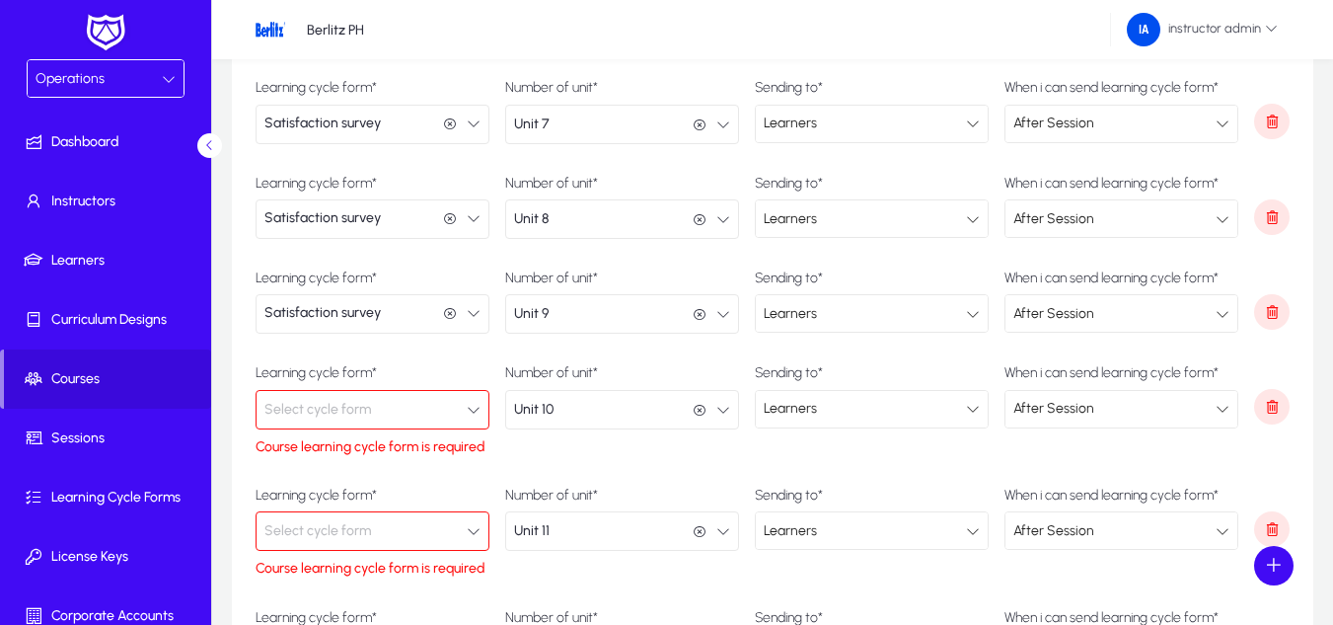
click at [338, 404] on span "Select cycle form" at bounding box center [317, 409] width 107 height 39
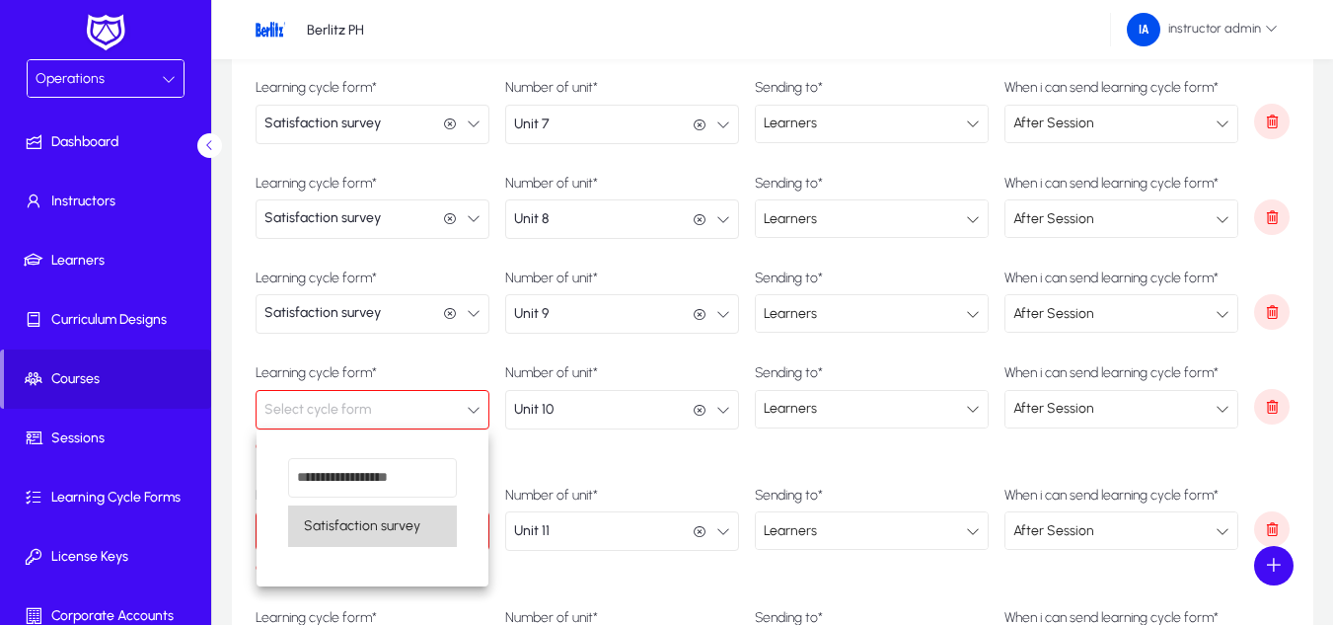
click at [335, 526] on span "Satisfaction survey" at bounding box center [362, 526] width 116 height 24
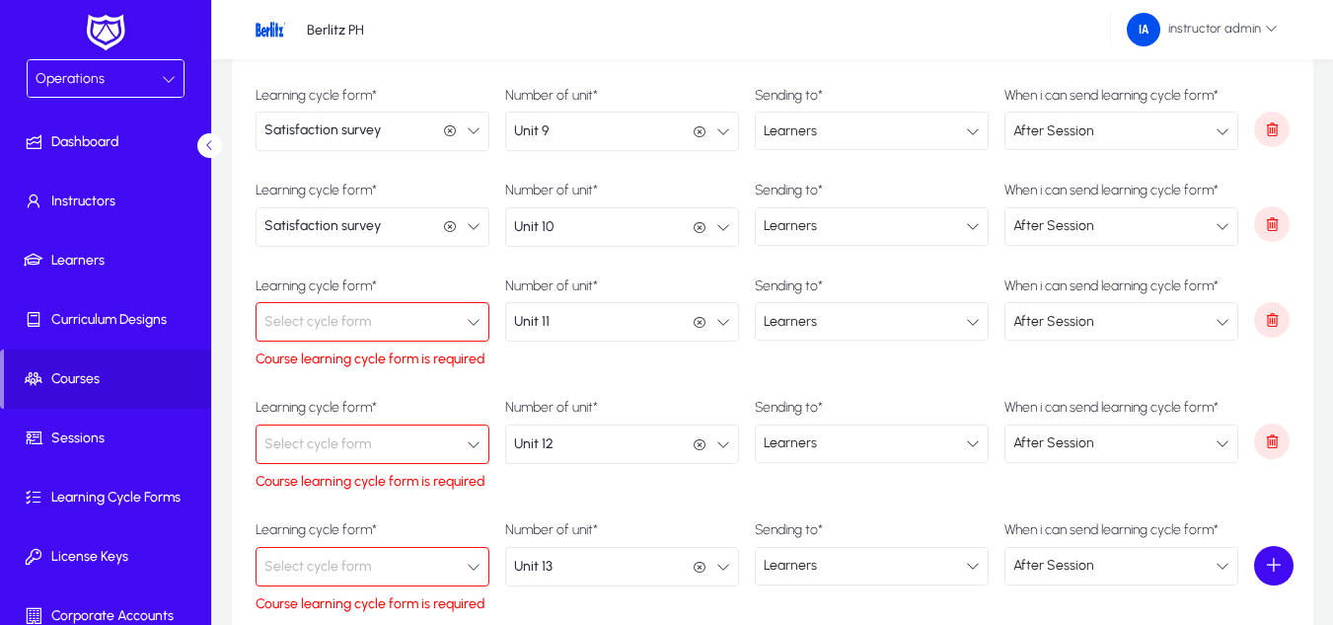
scroll to position [888, 0]
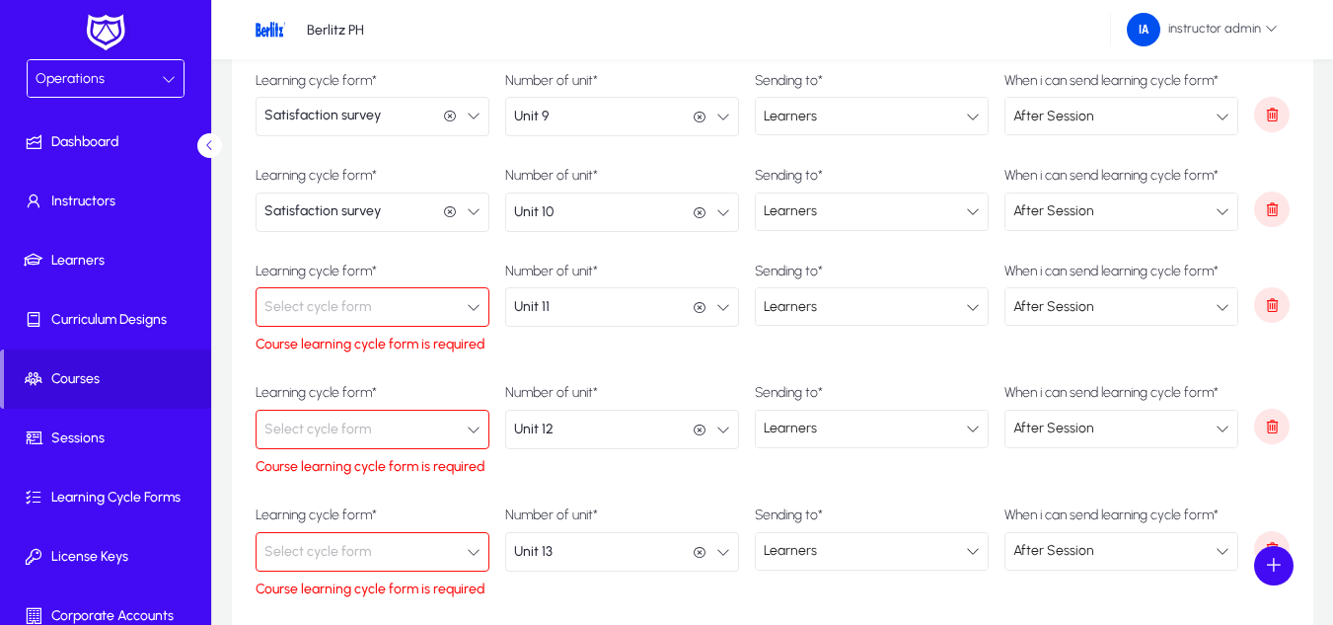
click at [371, 313] on button "Select cycle form" at bounding box center [373, 306] width 234 height 39
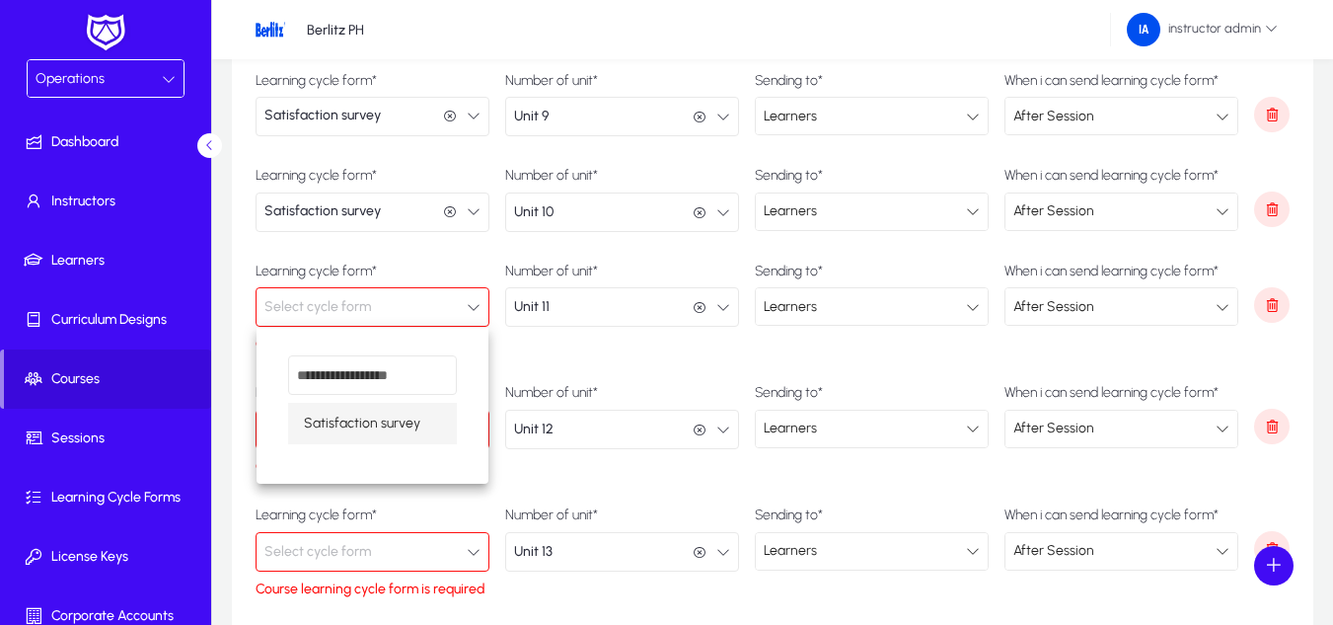
click at [359, 416] on span "Satisfaction survey" at bounding box center [362, 423] width 116 height 24
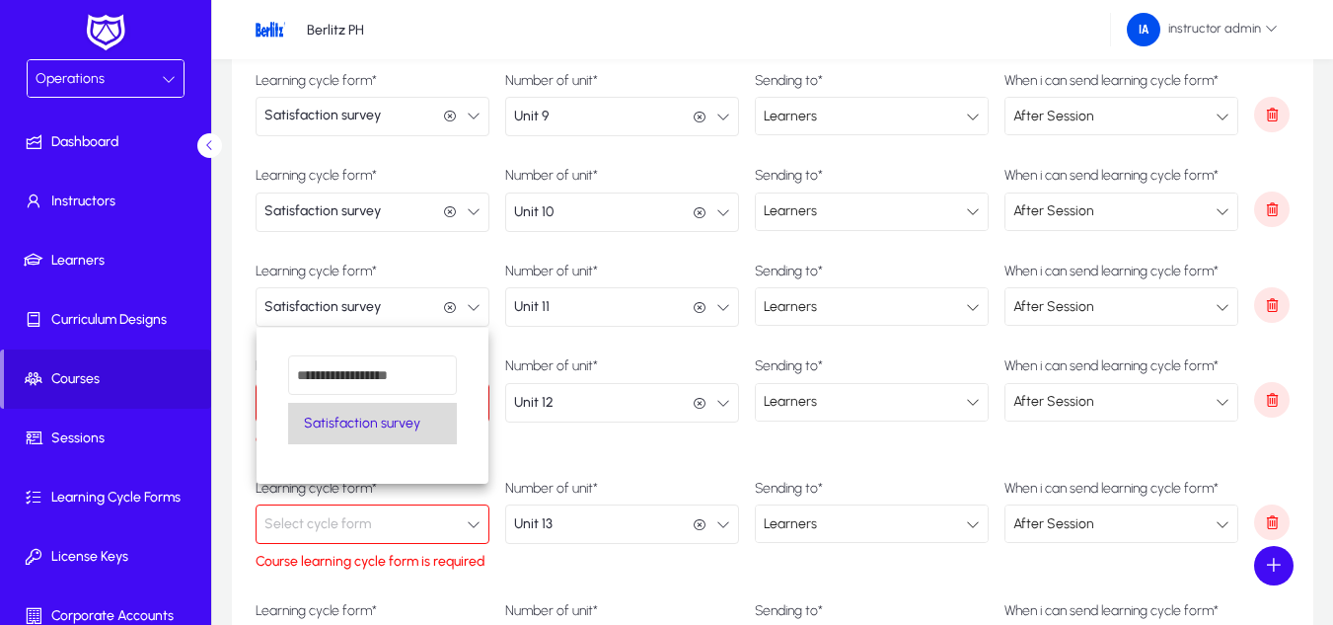
scroll to position [1, 0]
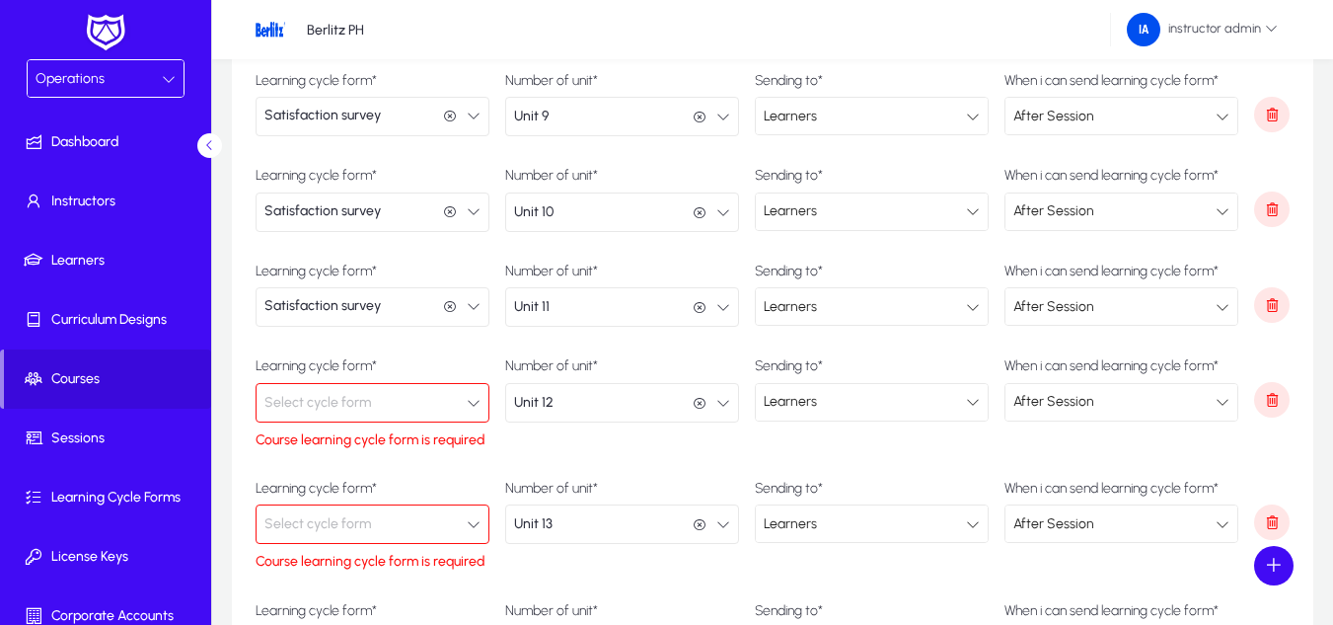
click at [359, 399] on span "Select cycle form" at bounding box center [317, 402] width 107 height 39
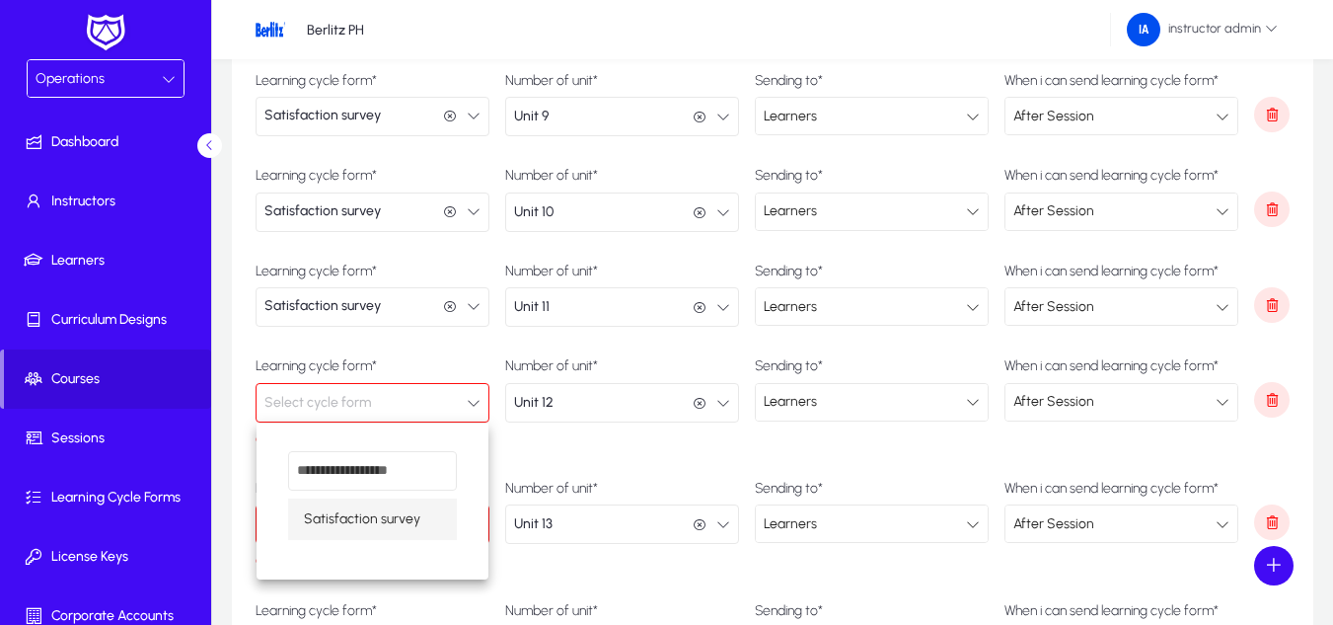
click at [355, 512] on span "Satisfaction survey" at bounding box center [362, 519] width 116 height 24
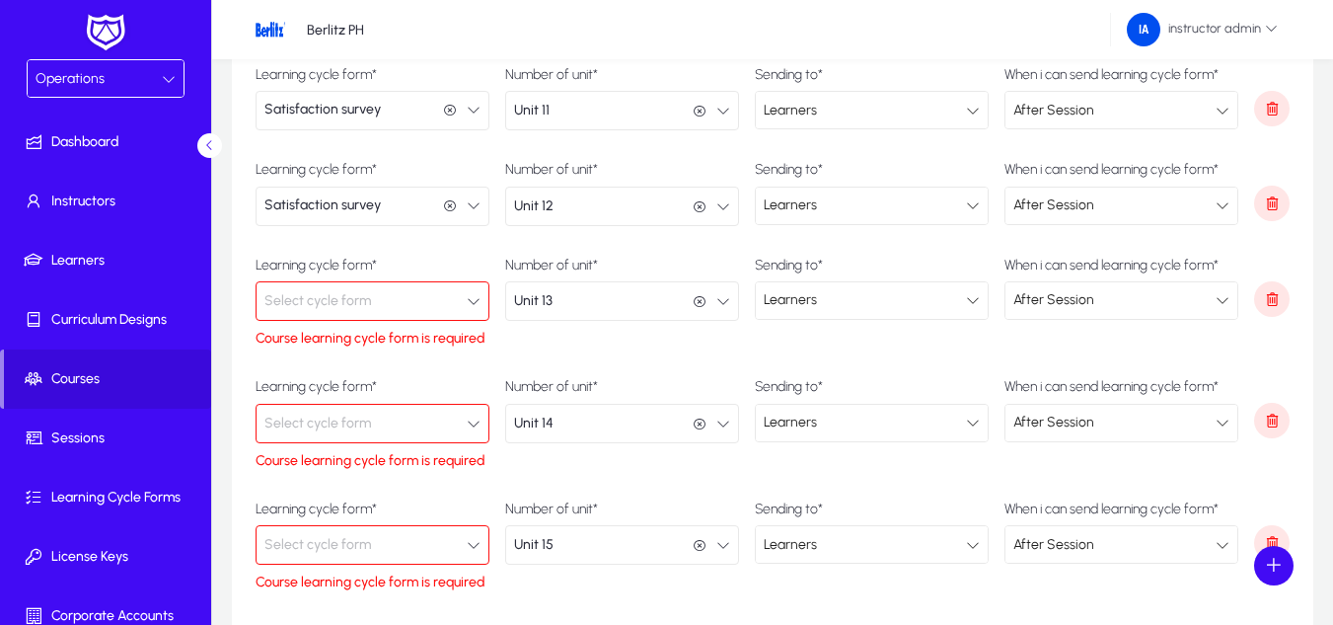
scroll to position [1085, 0]
click at [367, 296] on span "Select cycle form" at bounding box center [317, 299] width 107 height 39
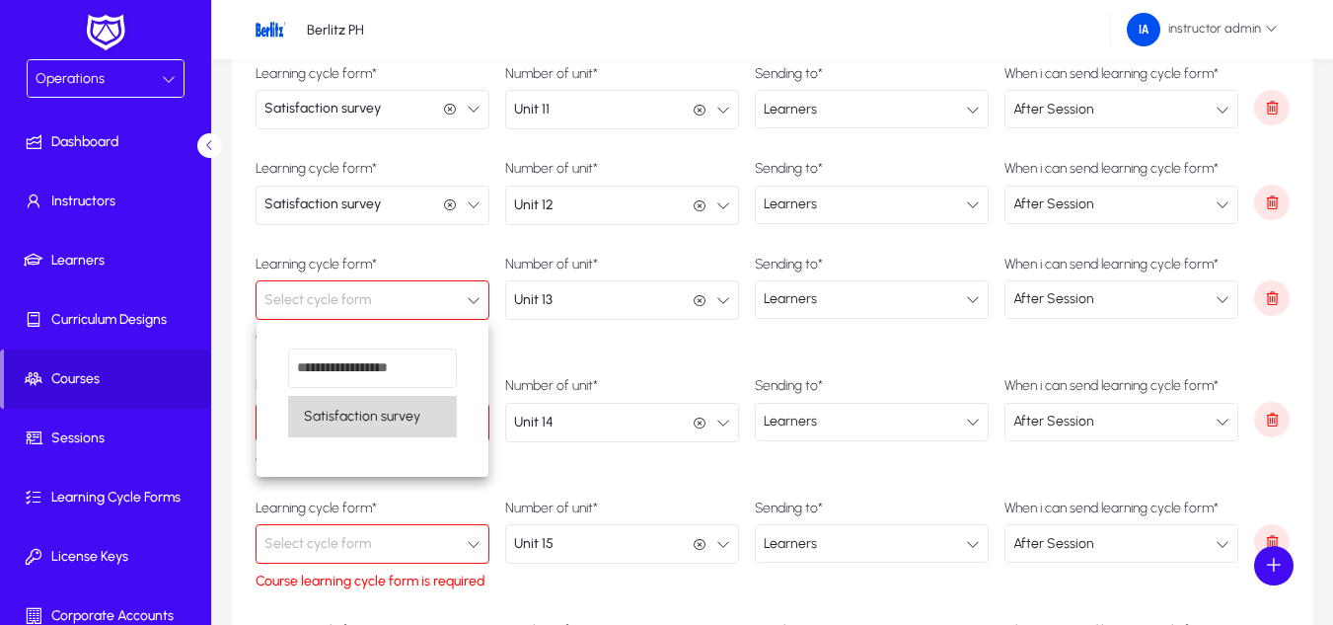
click at [363, 425] on span "Satisfaction survey" at bounding box center [362, 417] width 116 height 24
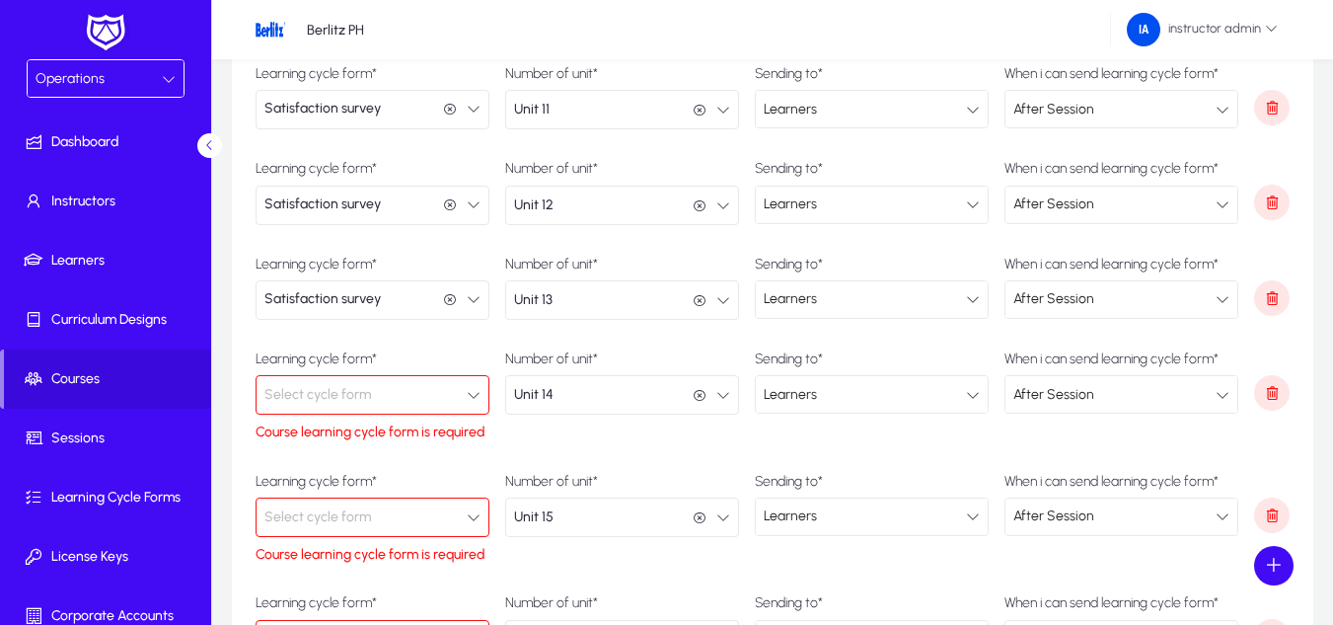
click at [363, 377] on span "Select cycle form" at bounding box center [317, 394] width 107 height 39
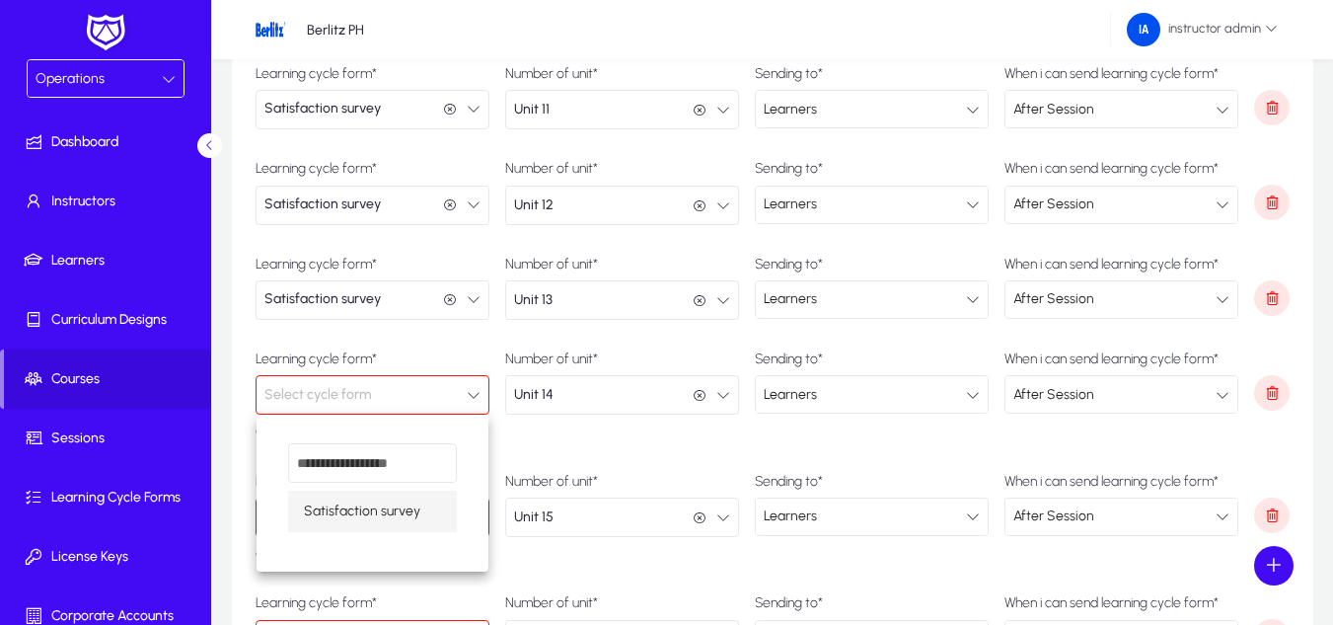
click at [359, 506] on span "Satisfaction survey" at bounding box center [362, 511] width 116 height 24
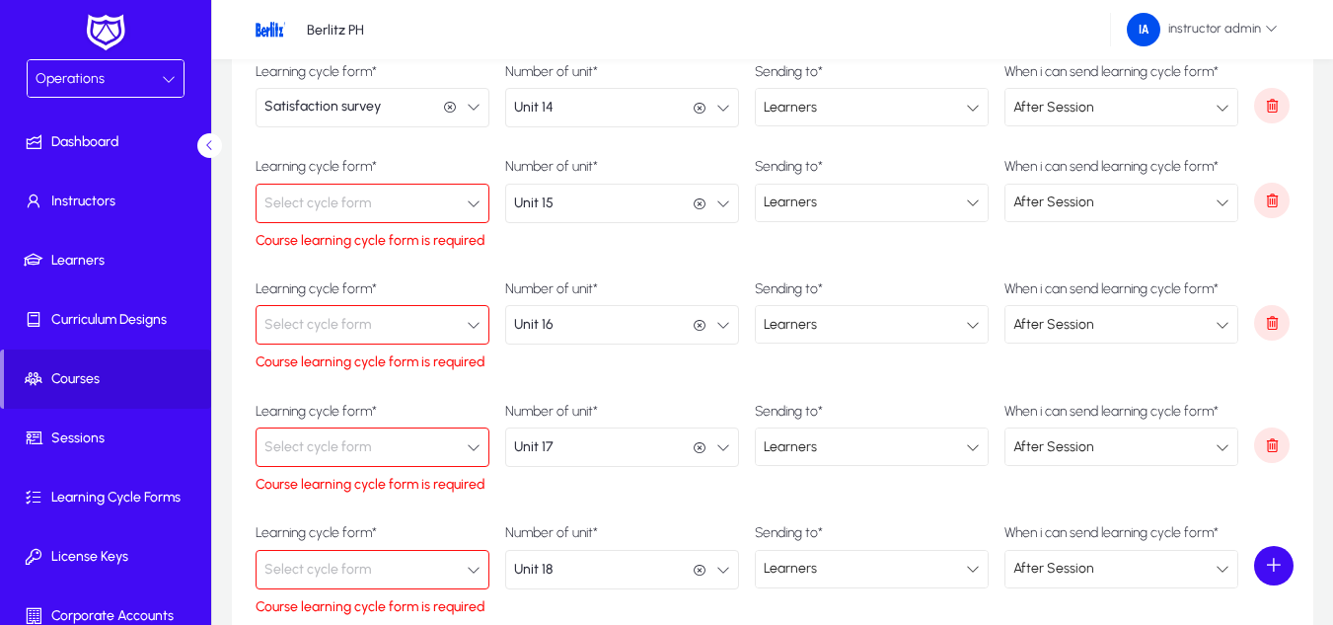
scroll to position [1381, 0]
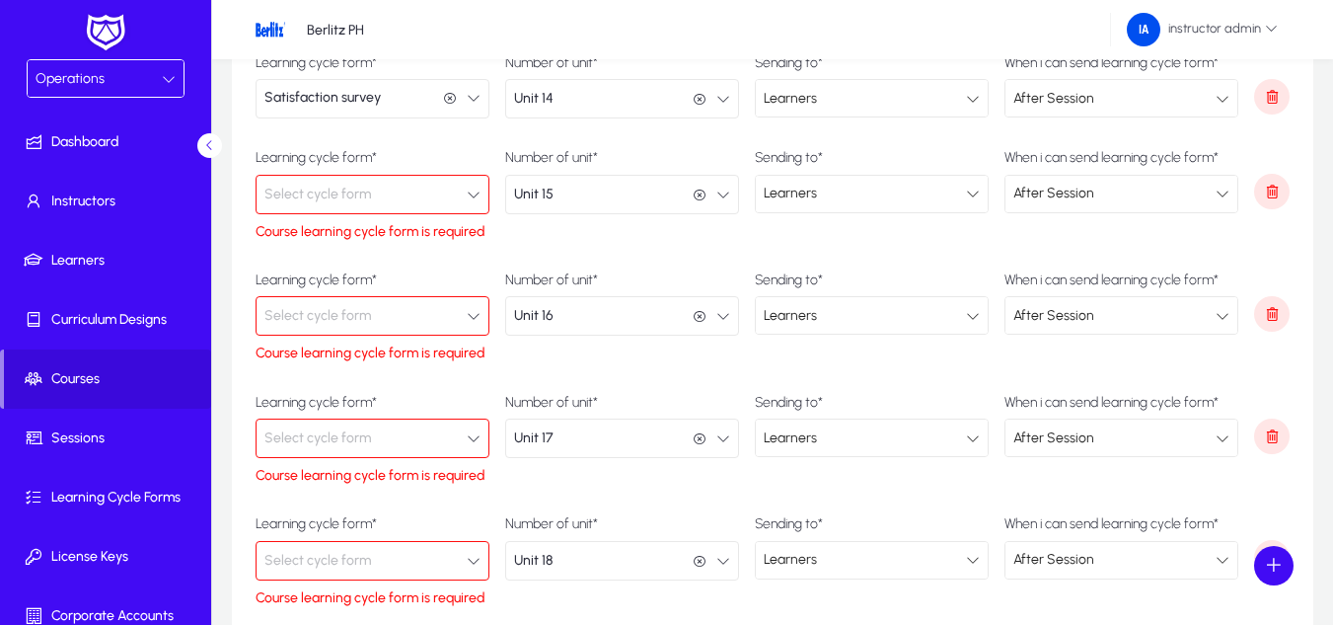
click at [369, 204] on span "Select cycle form" at bounding box center [317, 194] width 107 height 39
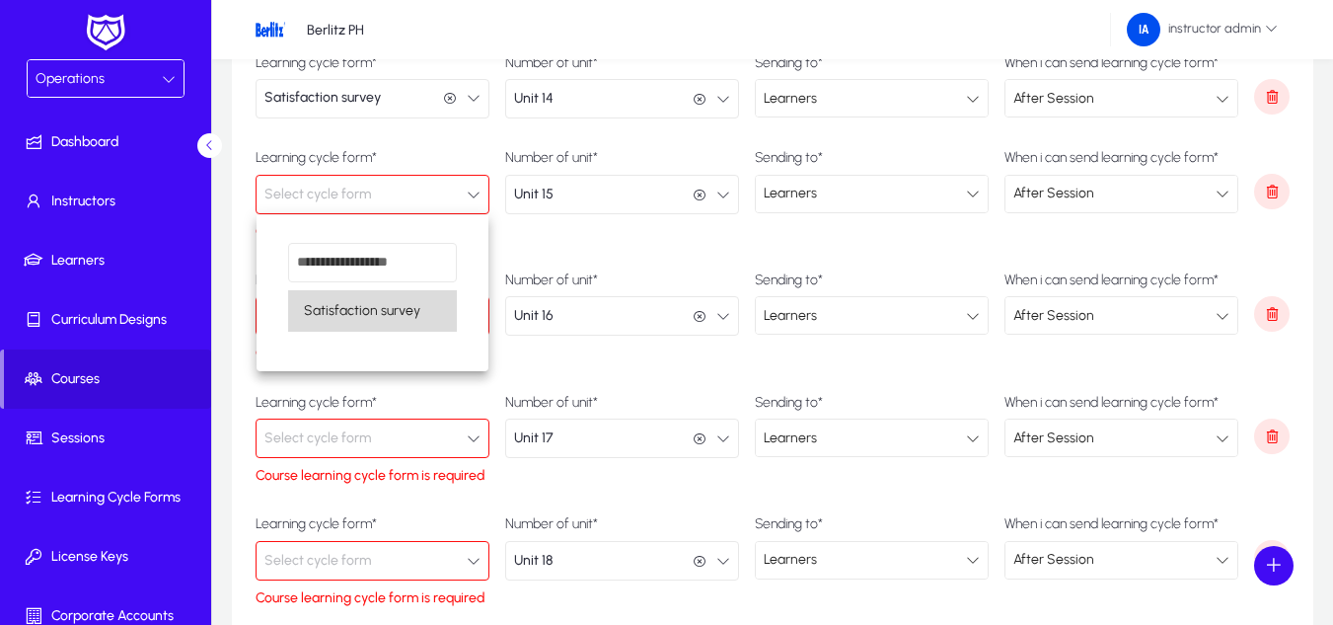
click at [356, 307] on span "Satisfaction survey" at bounding box center [362, 311] width 116 height 24
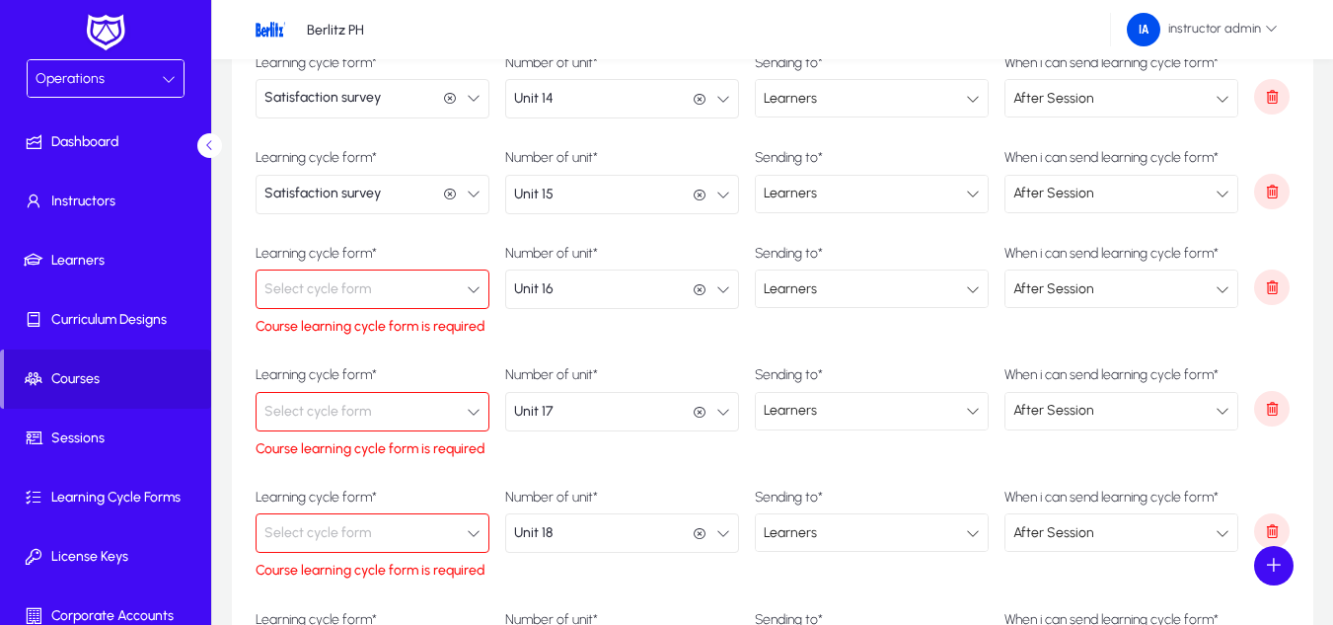
click at [356, 284] on span "Select cycle form" at bounding box center [317, 288] width 107 height 39
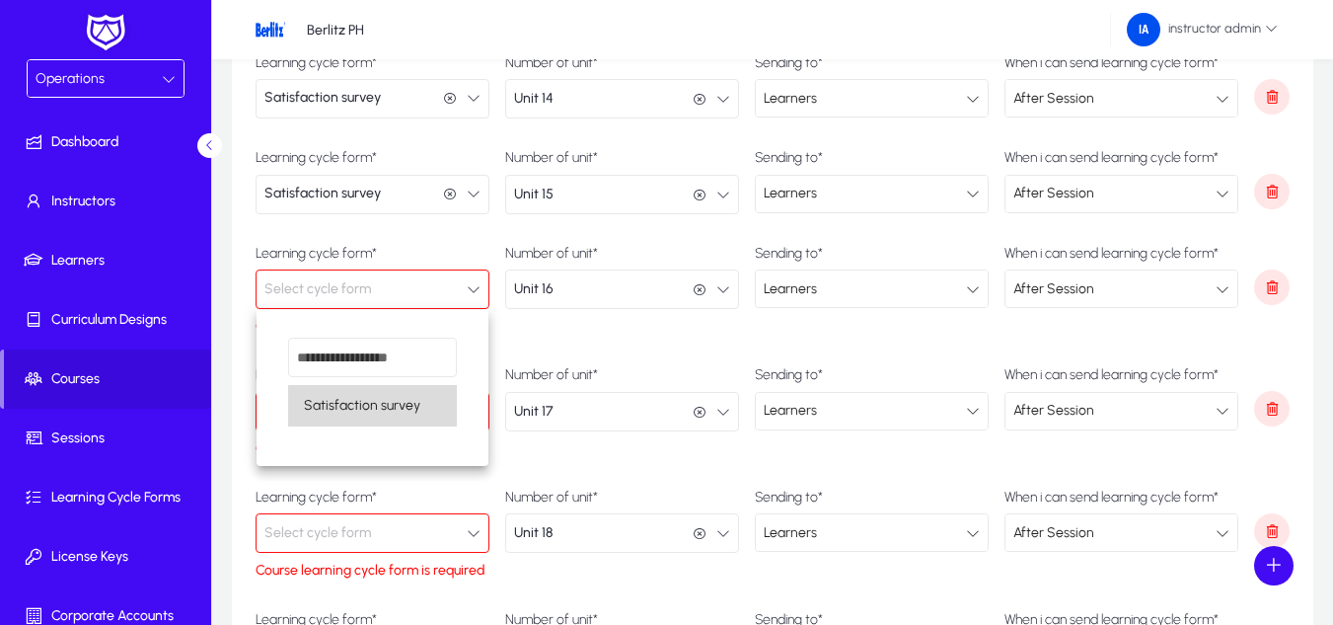
click at [354, 397] on span "Satisfaction survey" at bounding box center [362, 406] width 116 height 24
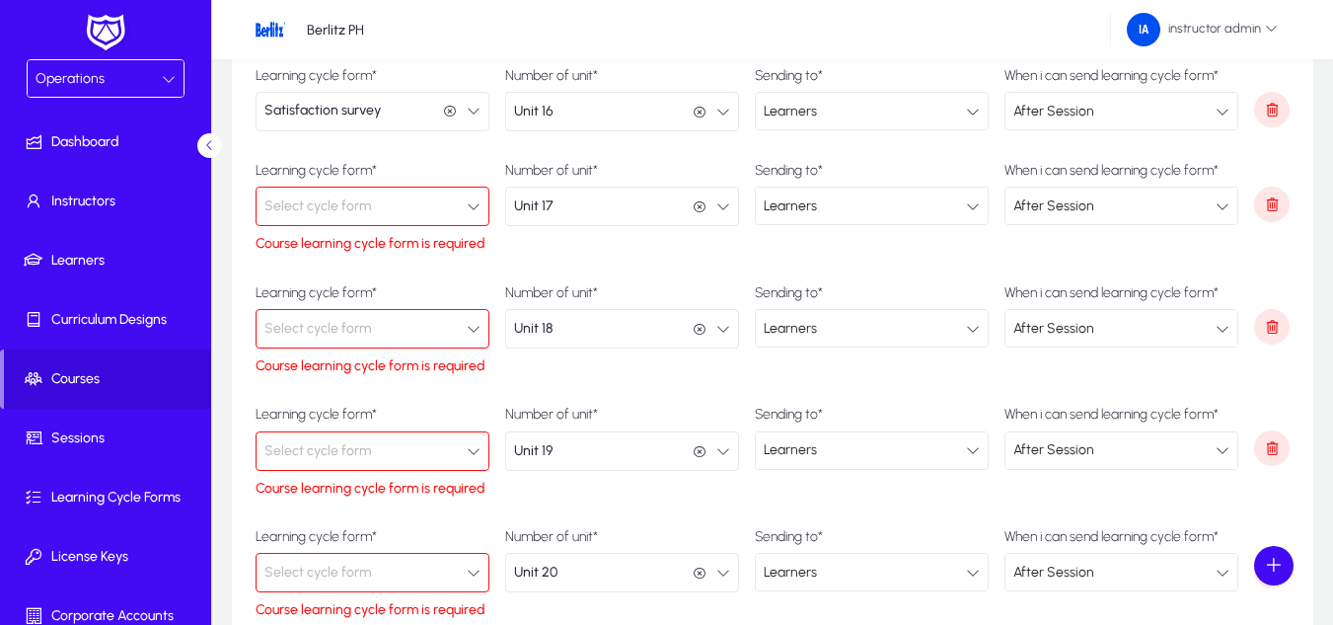
scroll to position [1579, 0]
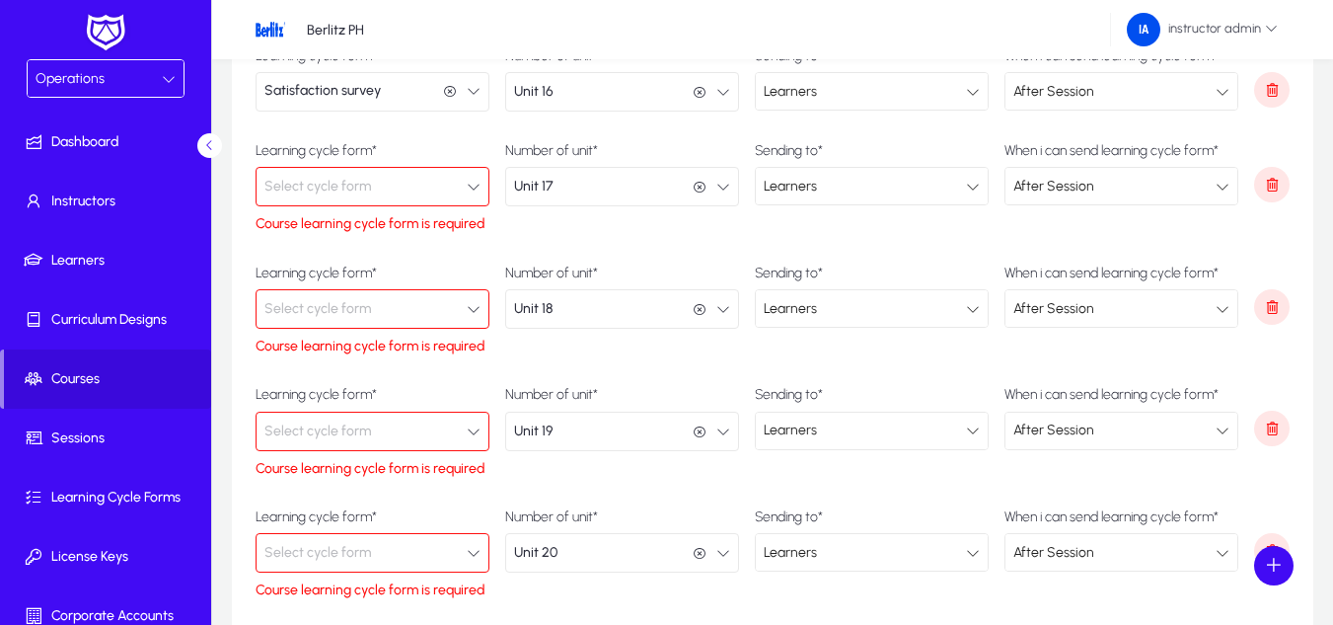
click at [383, 198] on button "Select cycle form" at bounding box center [373, 186] width 234 height 39
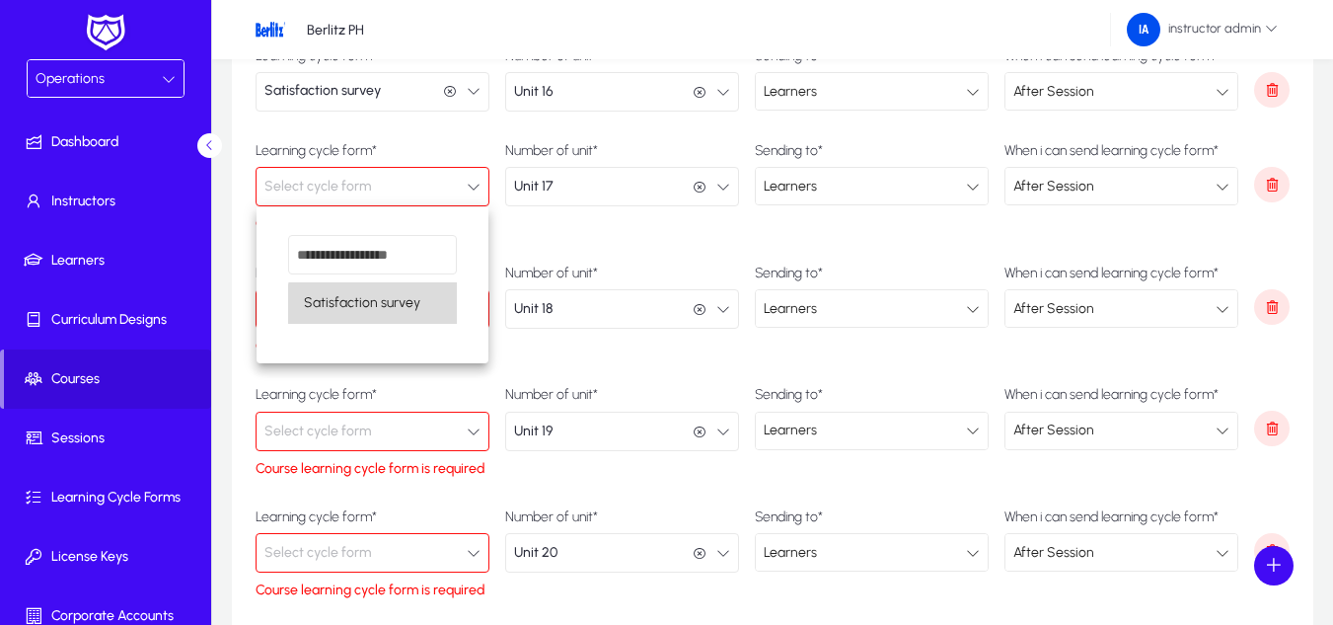
click at [382, 304] on span "Satisfaction survey" at bounding box center [362, 303] width 116 height 24
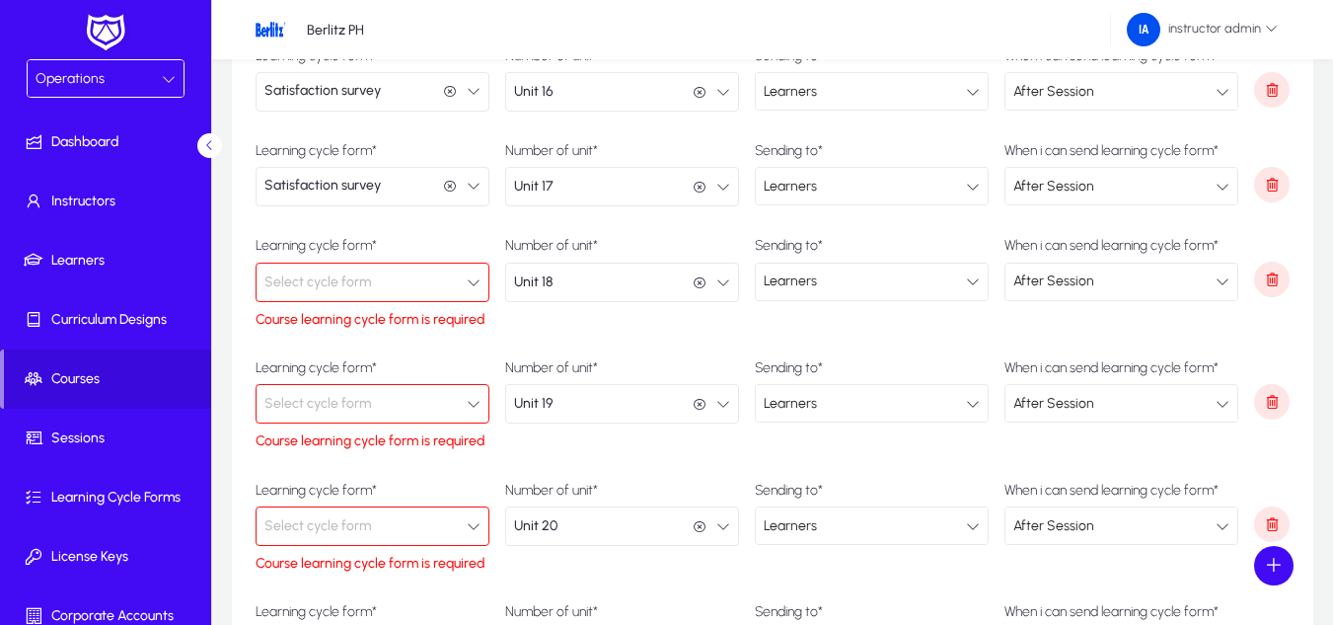
click at [378, 286] on button "Select cycle form" at bounding box center [373, 281] width 234 height 39
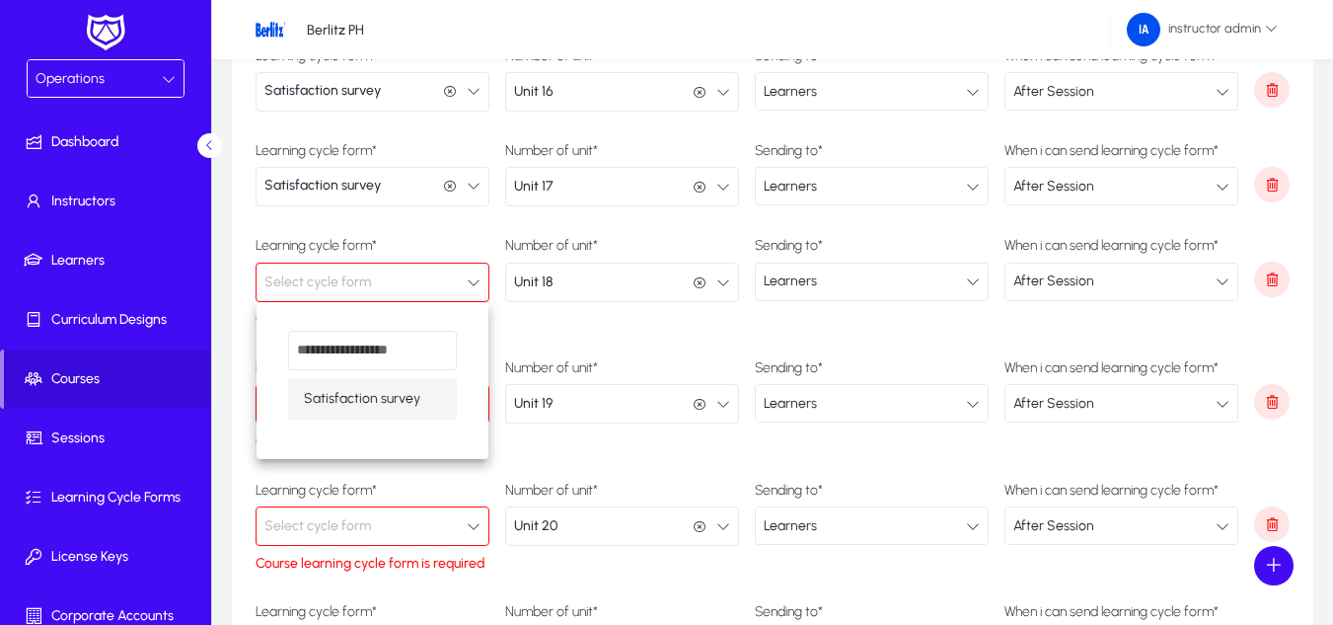
click at [378, 383] on mat-option "Satisfaction survey" at bounding box center [372, 398] width 169 height 41
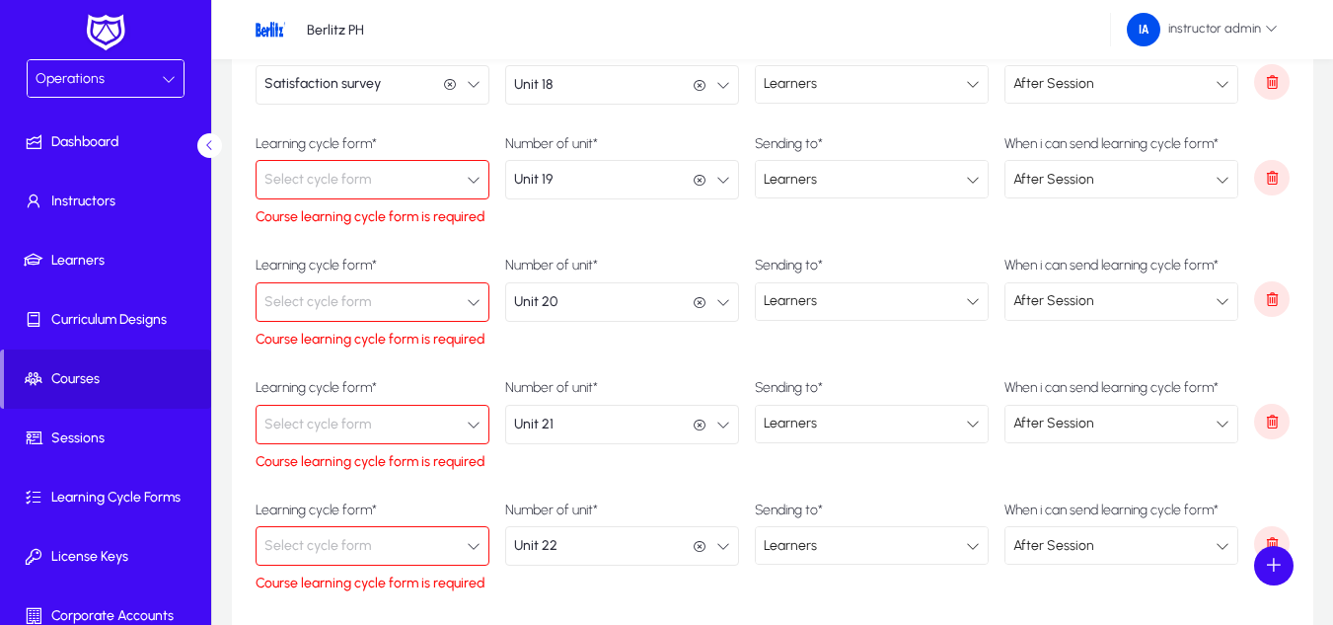
click at [395, 158] on div "Learning cycle form* Select cycle form Course learning cycle form is required" at bounding box center [373, 181] width 234 height 91
click at [394, 178] on button "Select cycle form" at bounding box center [373, 179] width 234 height 39
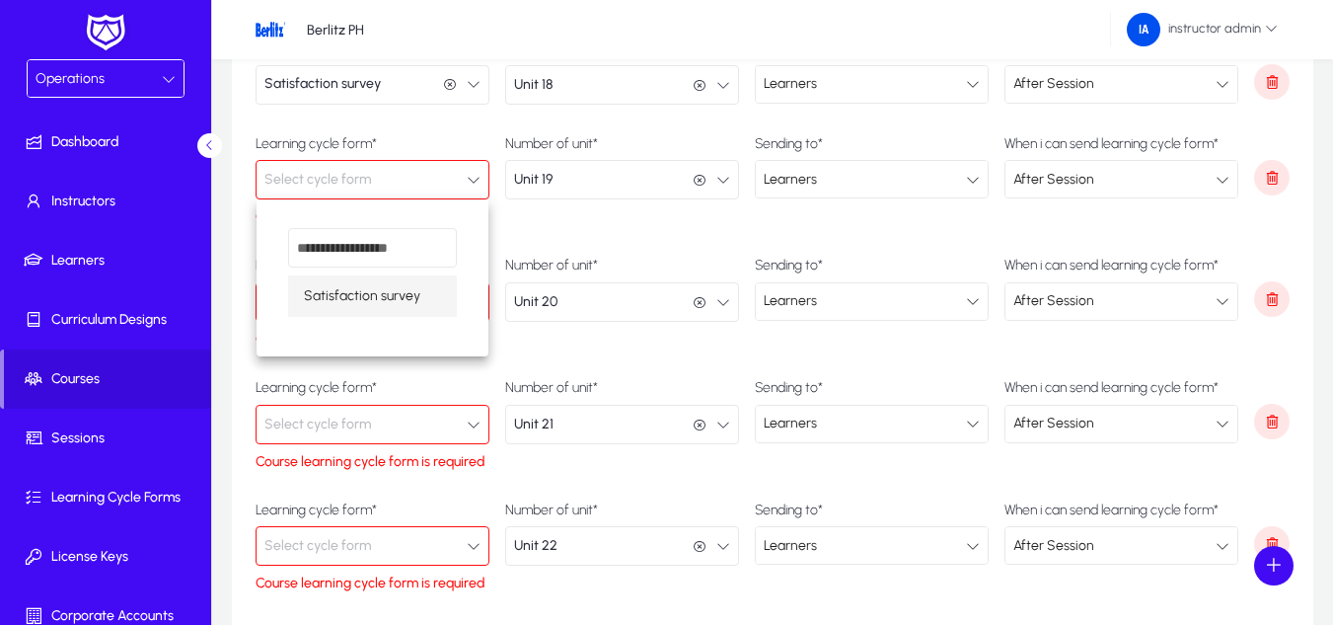
click at [383, 291] on span "Satisfaction survey" at bounding box center [362, 296] width 116 height 24
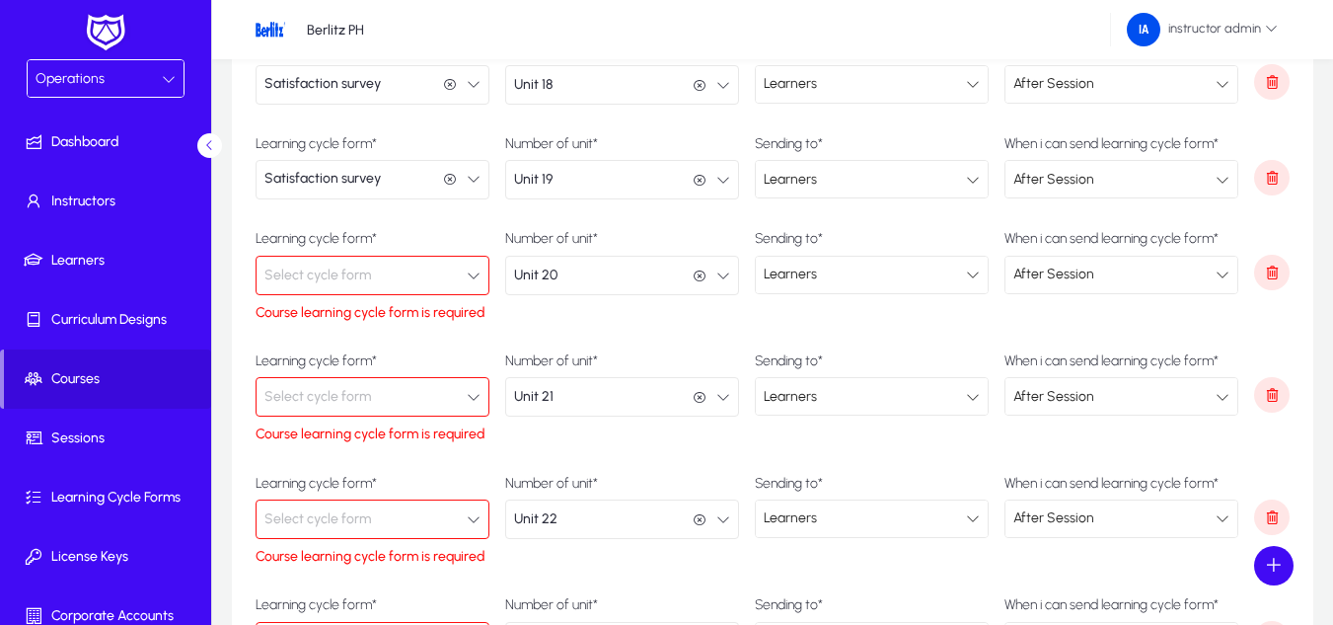
click at [382, 282] on button "Select cycle form" at bounding box center [373, 275] width 234 height 39
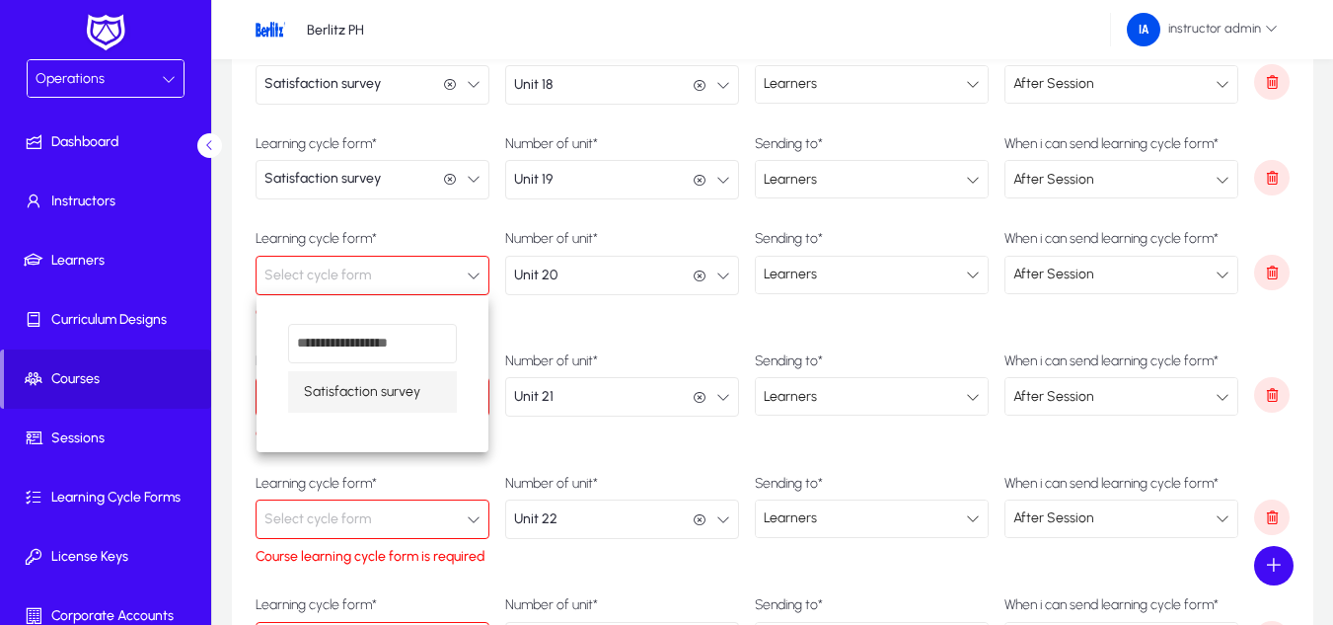
click at [386, 389] on span "Satisfaction survey" at bounding box center [362, 392] width 116 height 24
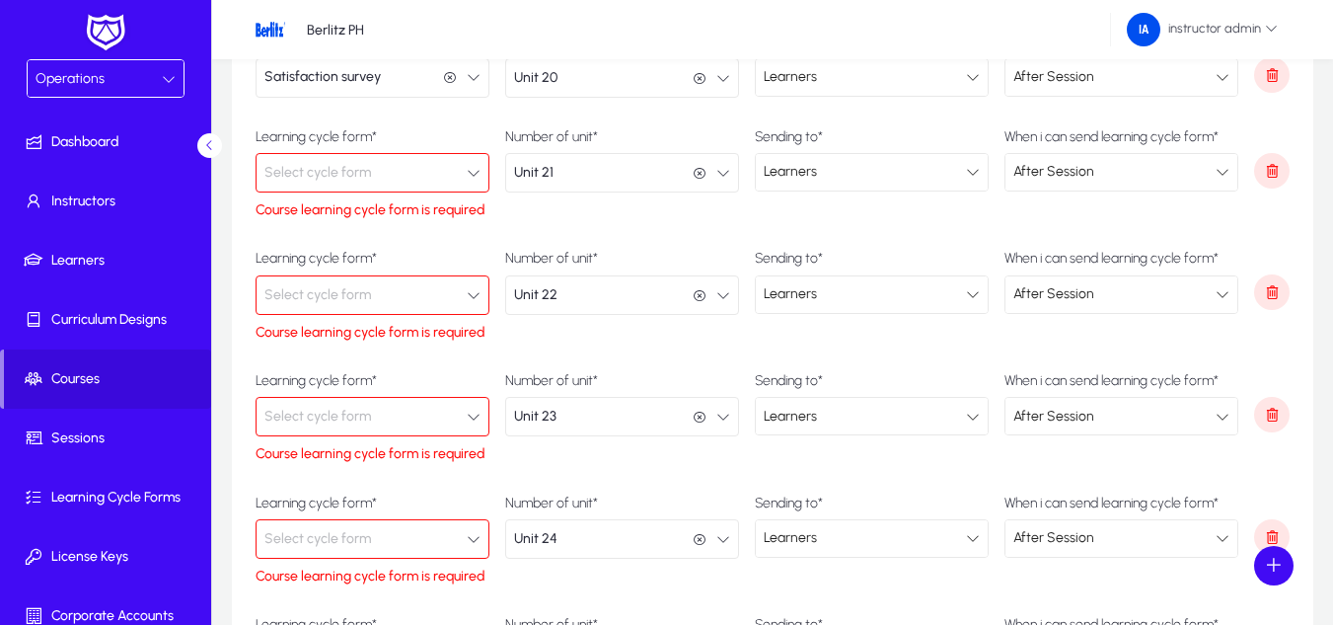
click at [396, 169] on button "Select cycle form" at bounding box center [373, 172] width 234 height 39
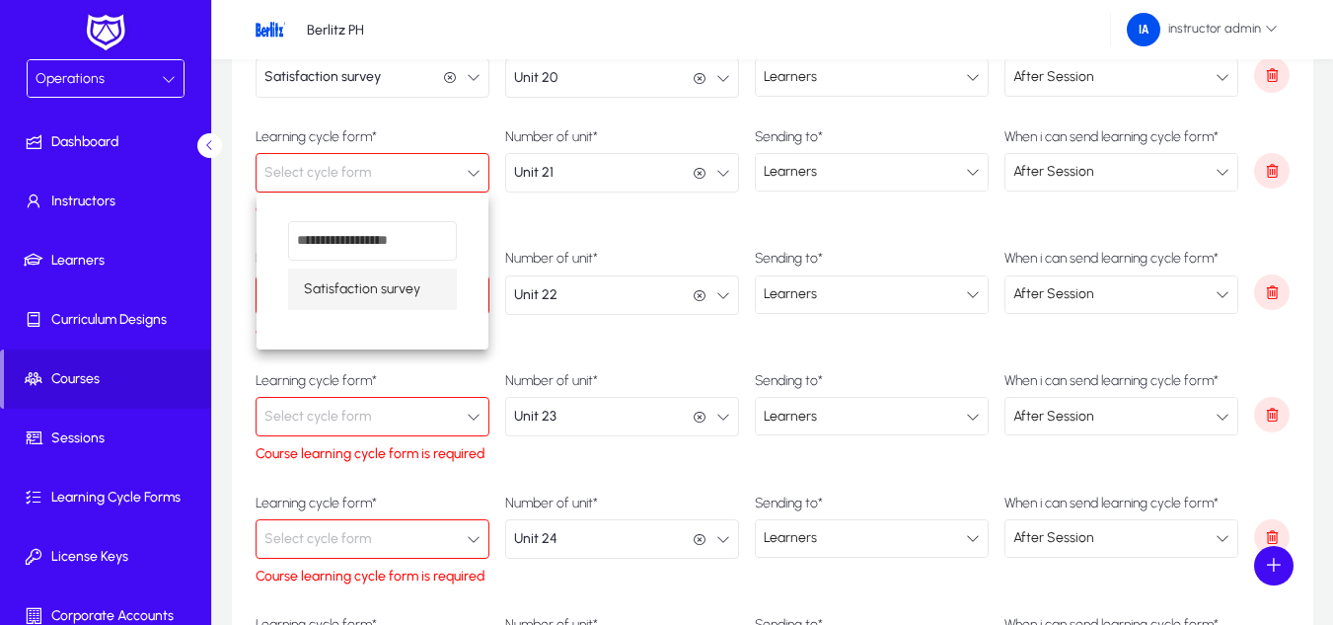
click at [369, 302] on mat-option "Satisfaction survey" at bounding box center [372, 288] width 169 height 41
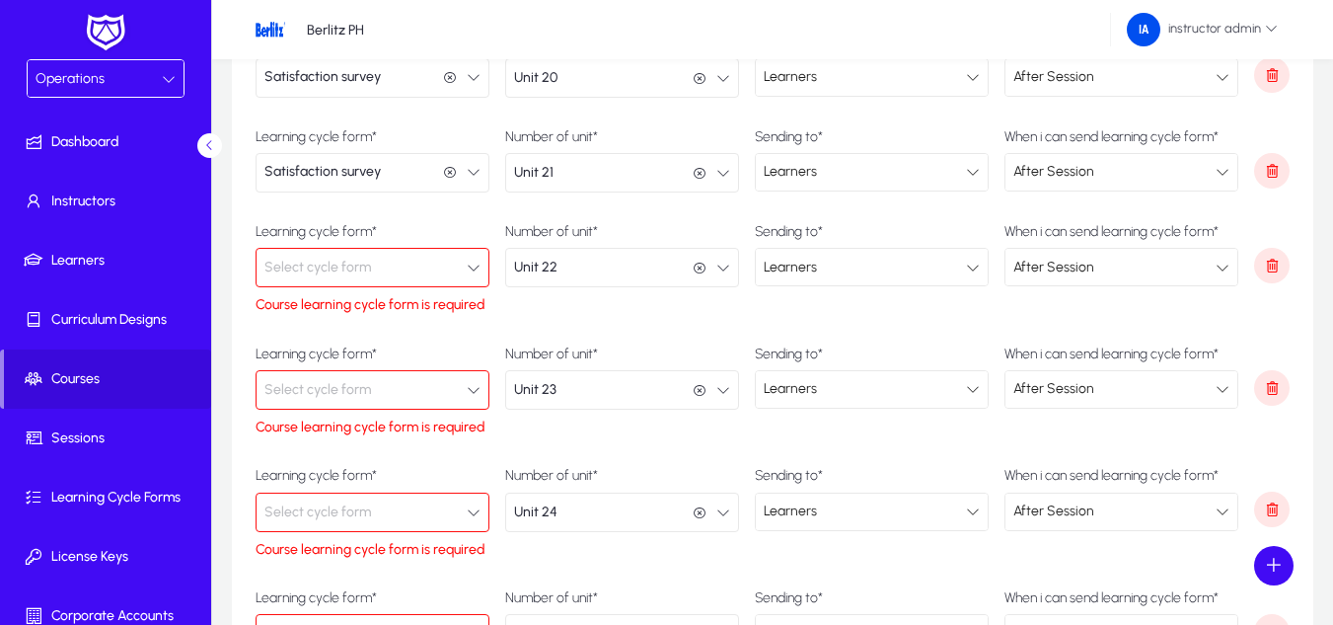
click at [366, 271] on span "Select cycle form" at bounding box center [317, 267] width 107 height 39
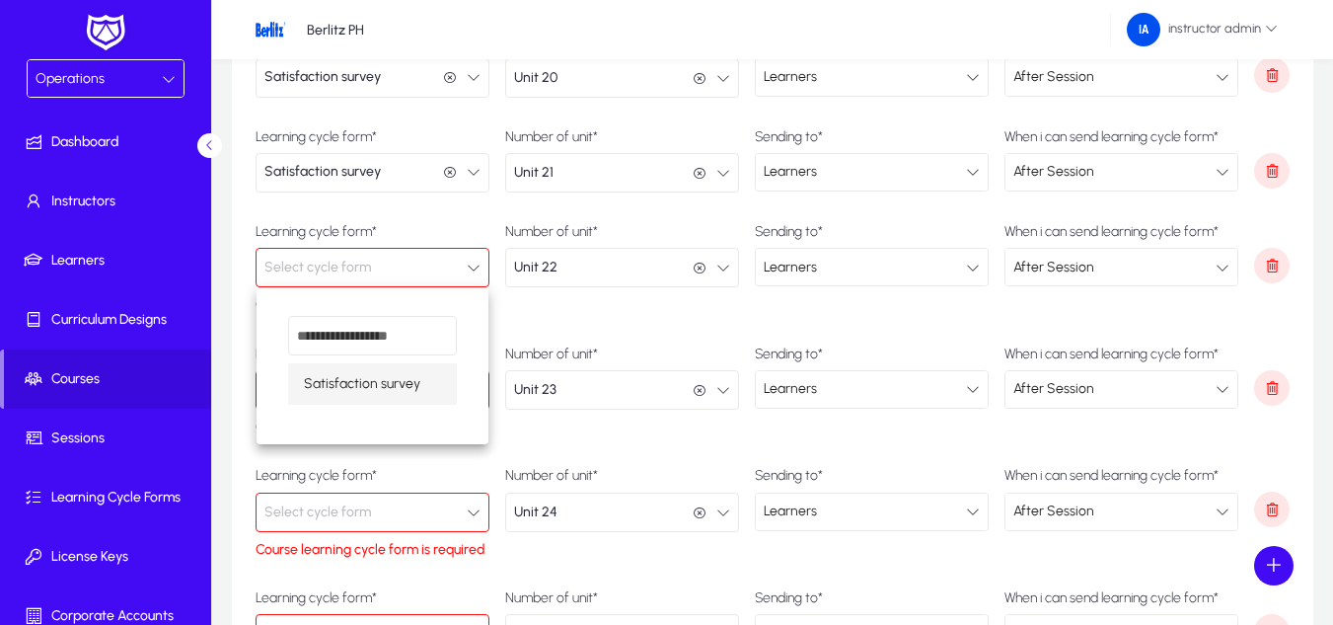
click at [371, 380] on span "Satisfaction survey" at bounding box center [362, 384] width 116 height 24
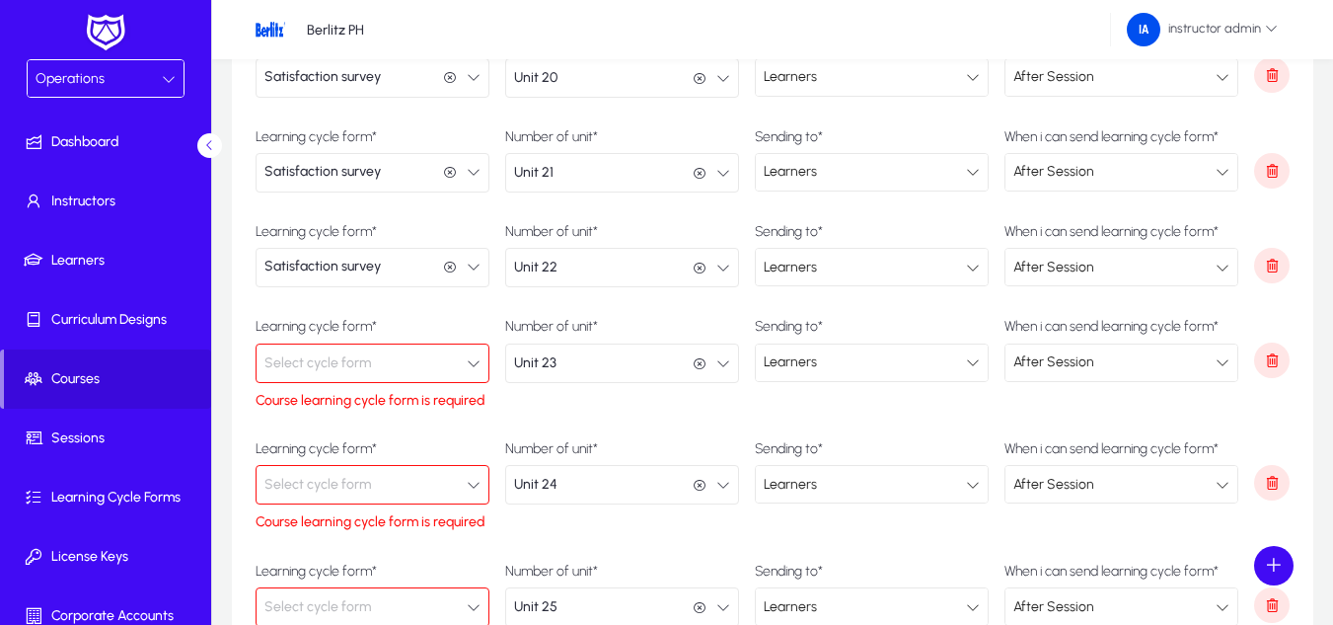
click at [371, 357] on button "Select cycle form" at bounding box center [373, 362] width 234 height 39
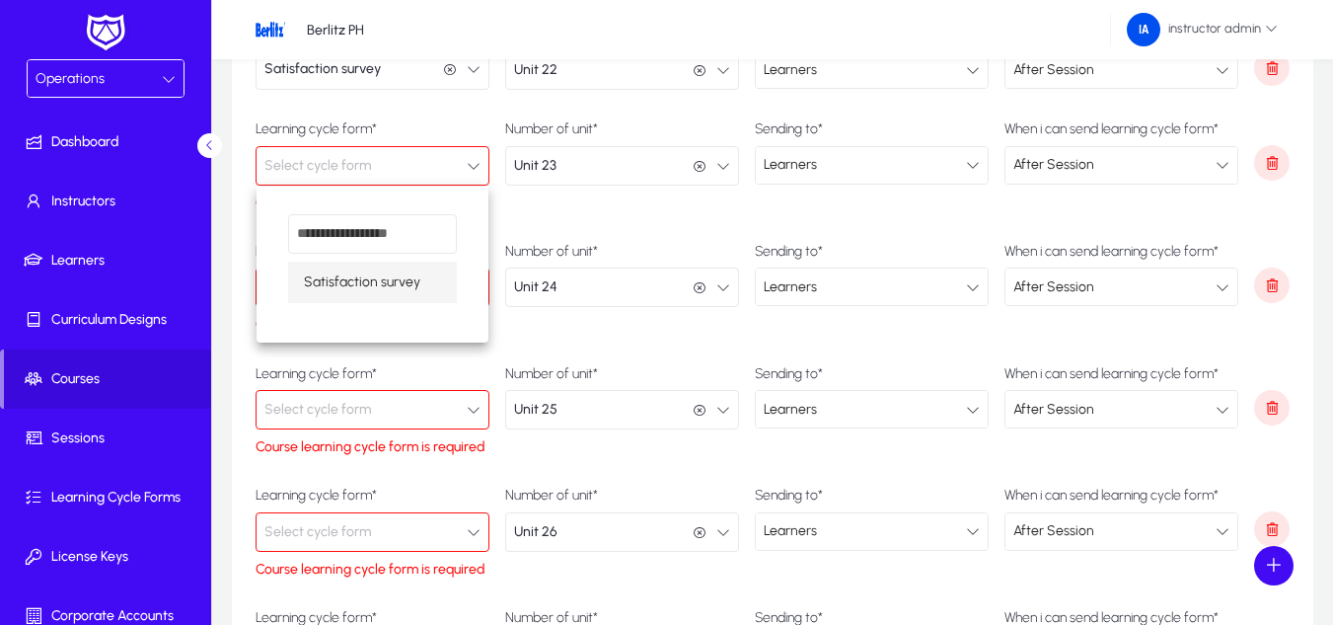
click at [371, 271] on span "Satisfaction survey" at bounding box center [362, 282] width 116 height 24
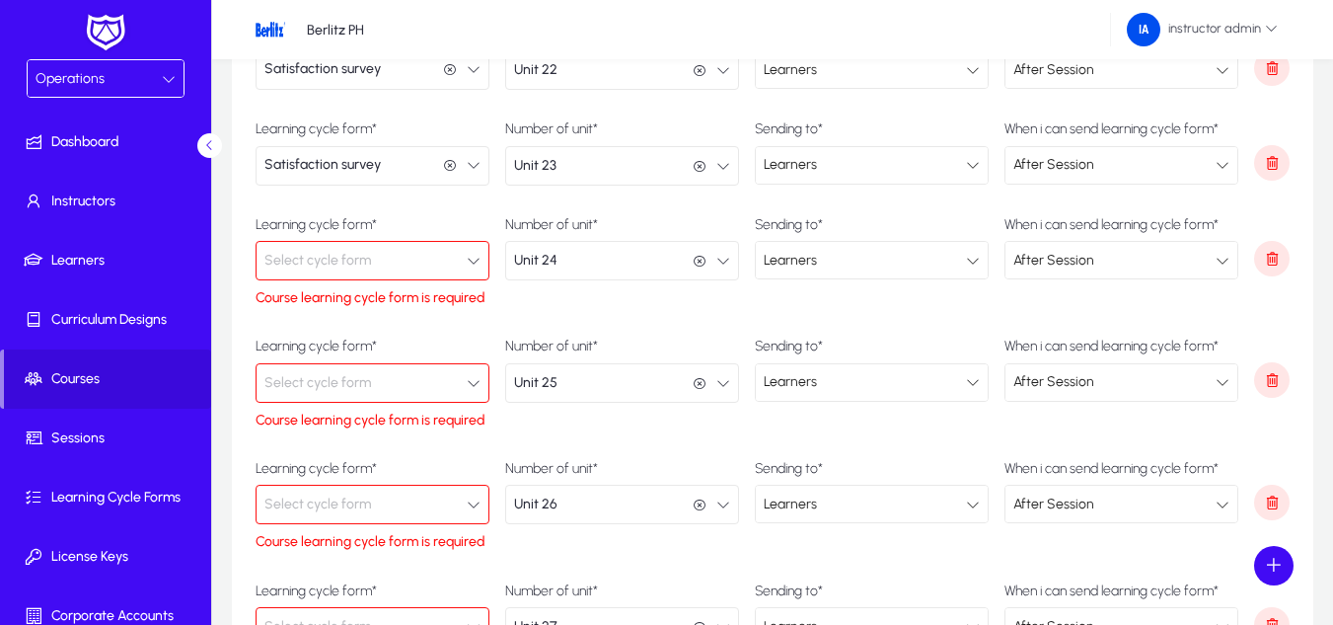
click at [371, 270] on button "Select cycle form" at bounding box center [373, 260] width 234 height 39
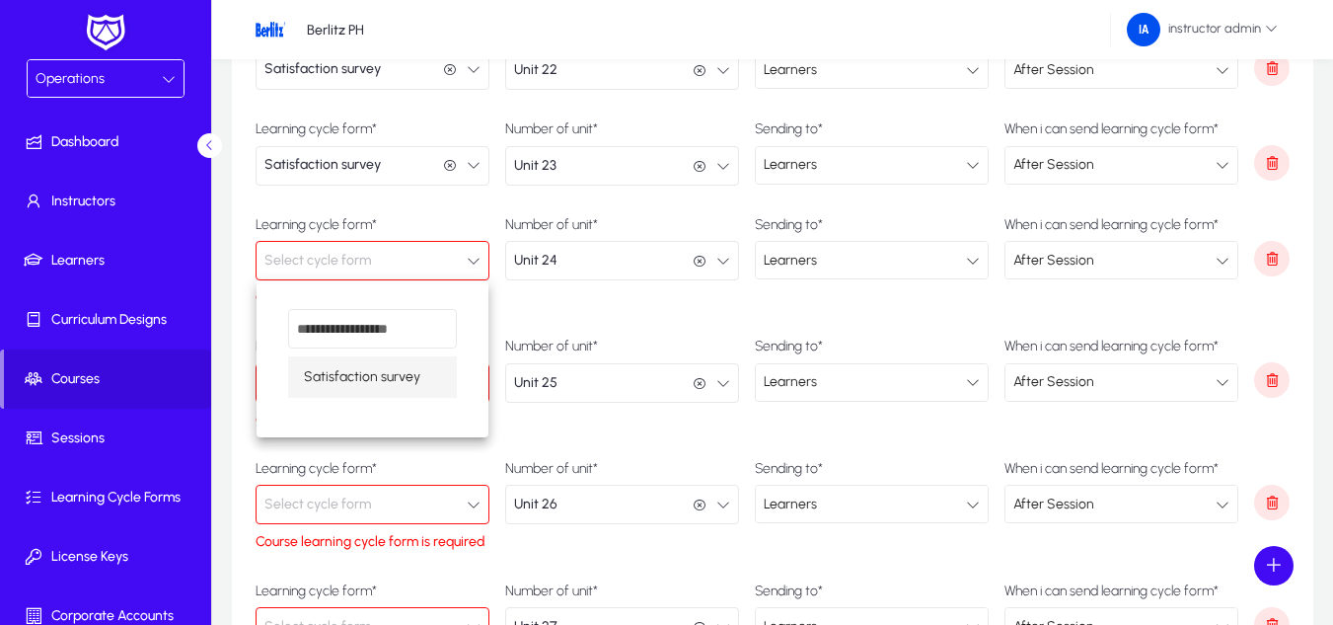
click at [363, 374] on span "Satisfaction survey" at bounding box center [362, 377] width 116 height 24
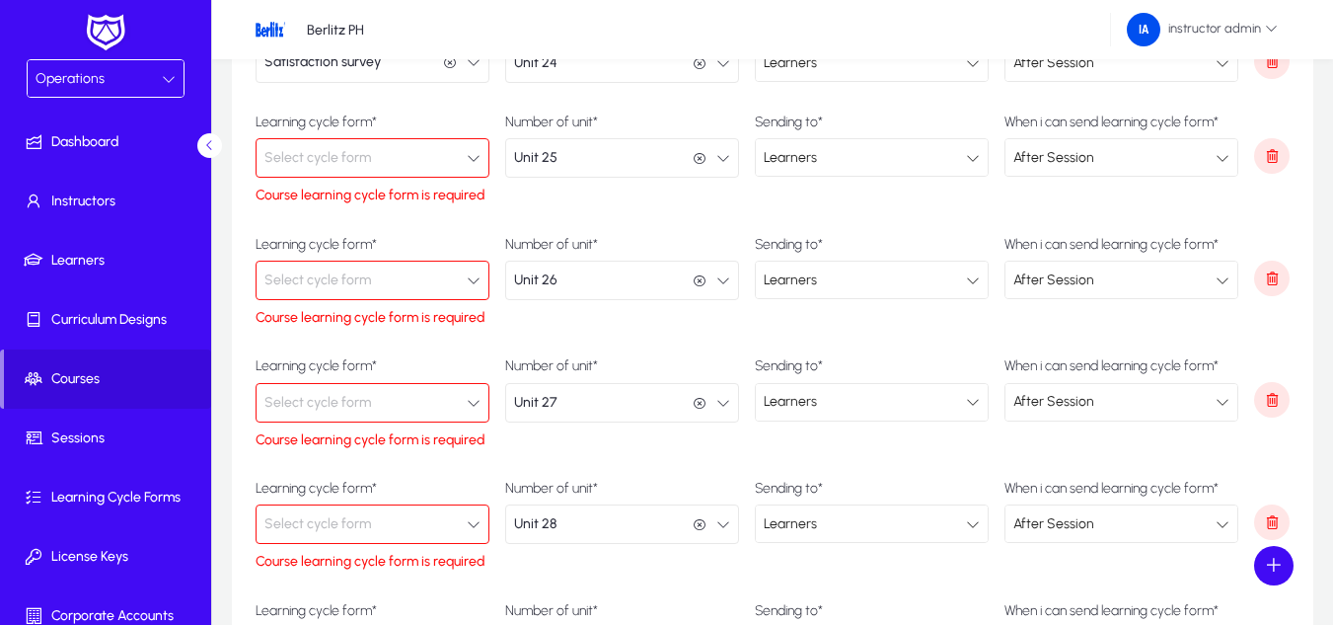
click at [369, 151] on span "Select cycle form" at bounding box center [317, 157] width 107 height 39
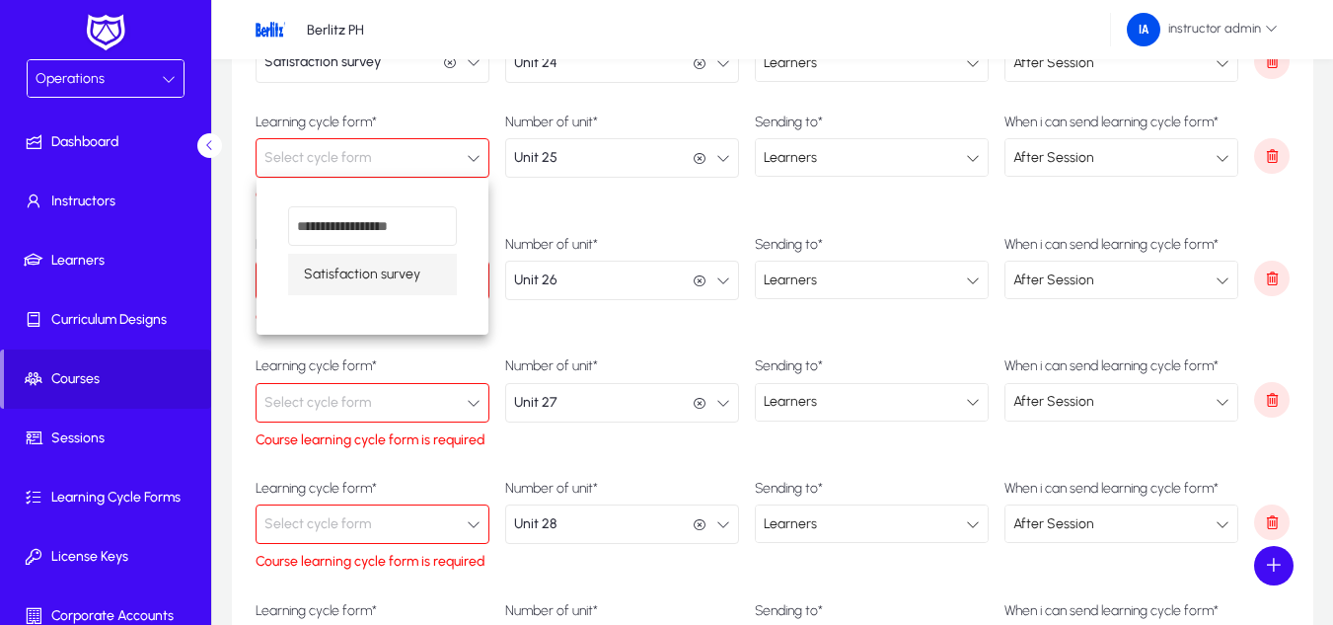
click at [350, 280] on span "Satisfaction survey" at bounding box center [362, 274] width 116 height 24
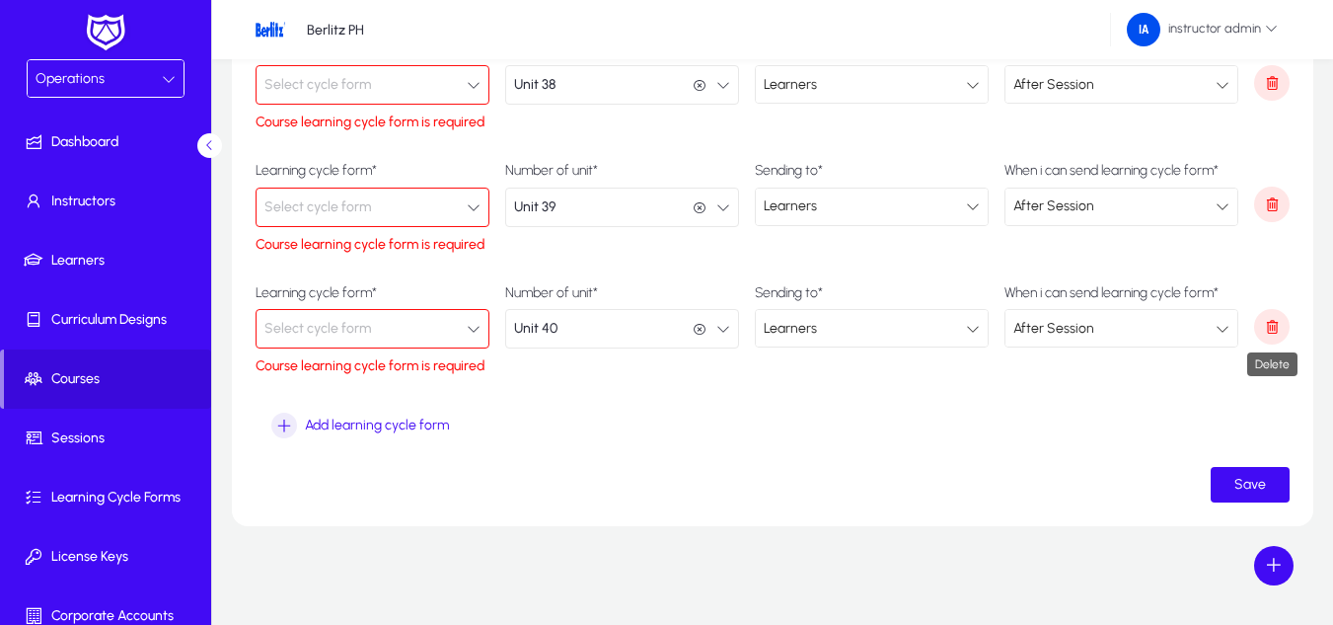
click at [1268, 338] on span "button" at bounding box center [1272, 326] width 36 height 47
click at [1268, 335] on icon "button" at bounding box center [1272, 327] width 18 height 18
click at [1268, 335] on icon "button" at bounding box center [1272, 328] width 18 height 18
click at [1268, 335] on span "button" at bounding box center [1272, 326] width 36 height 47
click at [1268, 335] on icon "button" at bounding box center [1272, 327] width 18 height 18
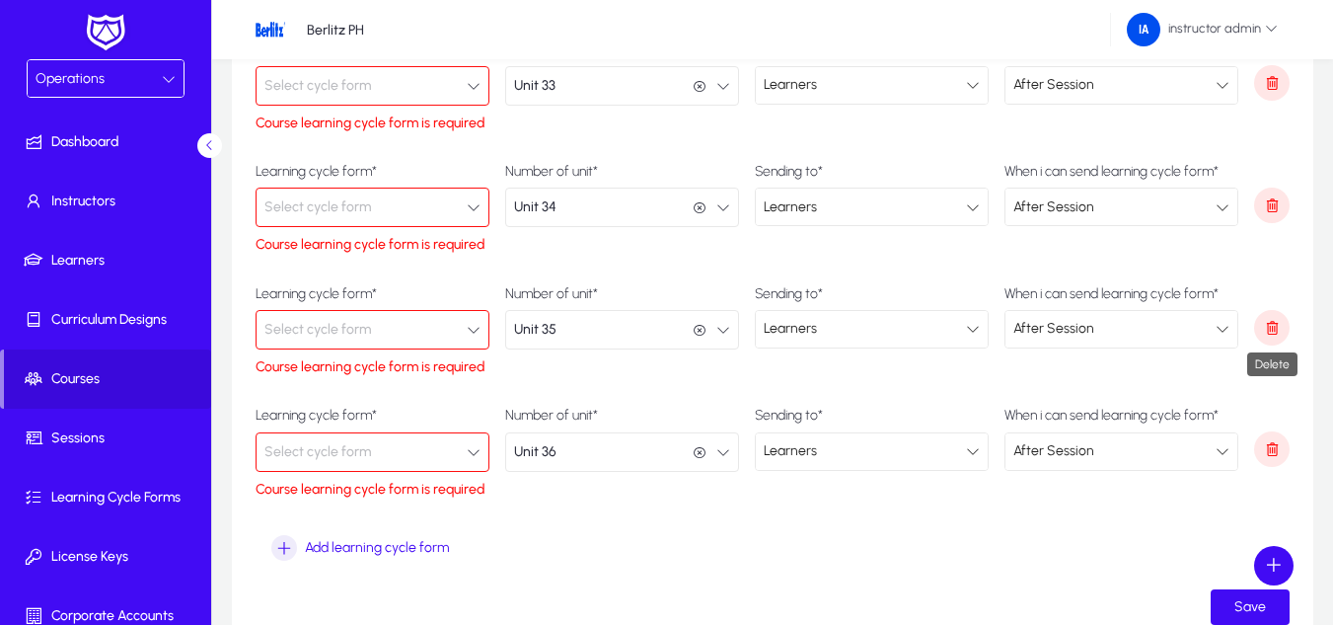
click at [1268, 335] on icon "button" at bounding box center [1272, 328] width 18 height 18
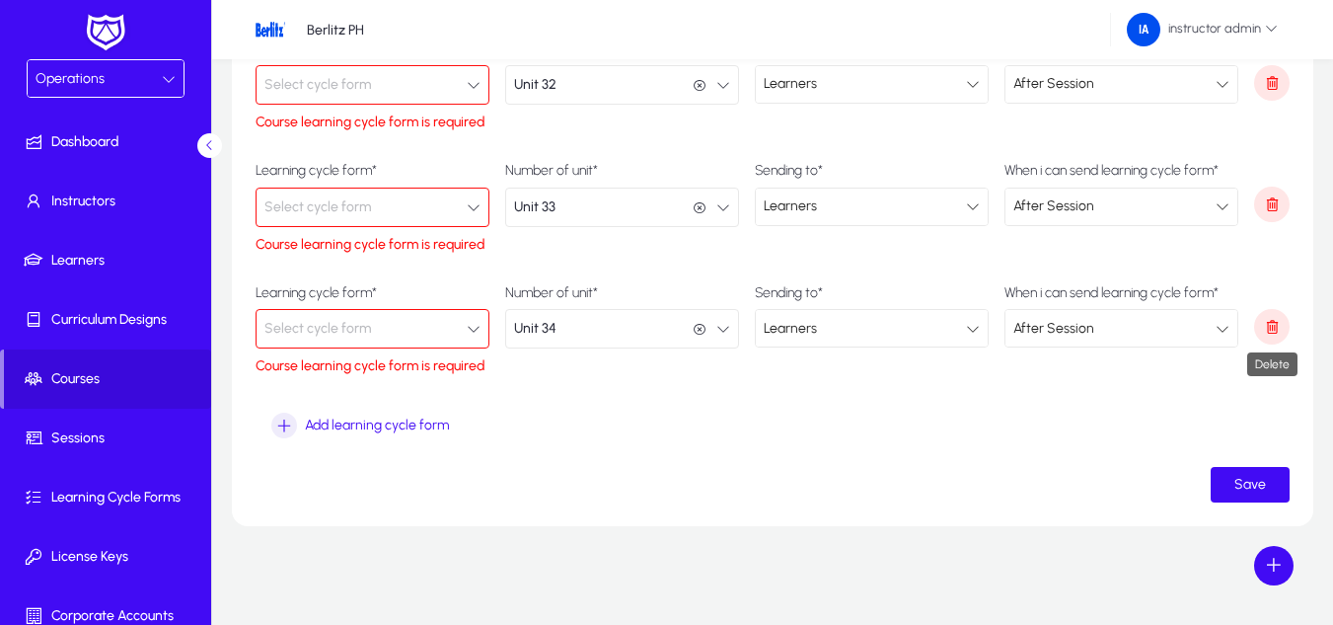
click at [1268, 335] on span "button" at bounding box center [1272, 326] width 36 height 47
click at [1268, 335] on icon "button" at bounding box center [1272, 327] width 18 height 18
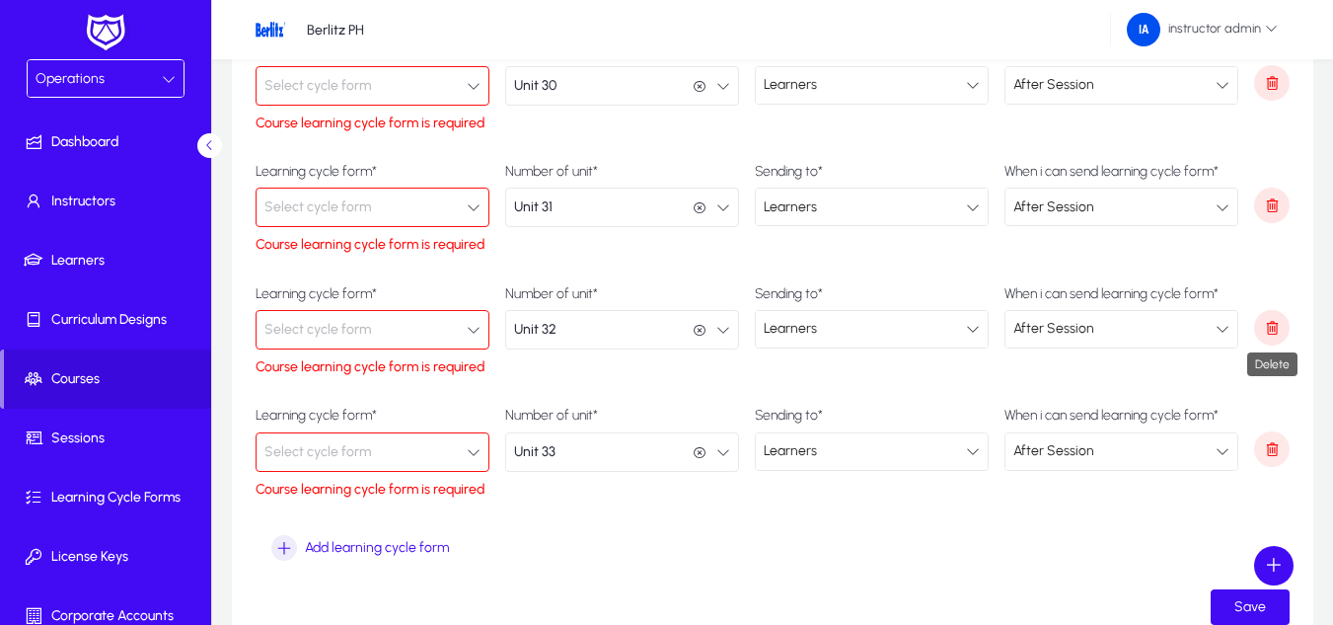
click at [1268, 335] on icon "button" at bounding box center [1272, 328] width 18 height 18
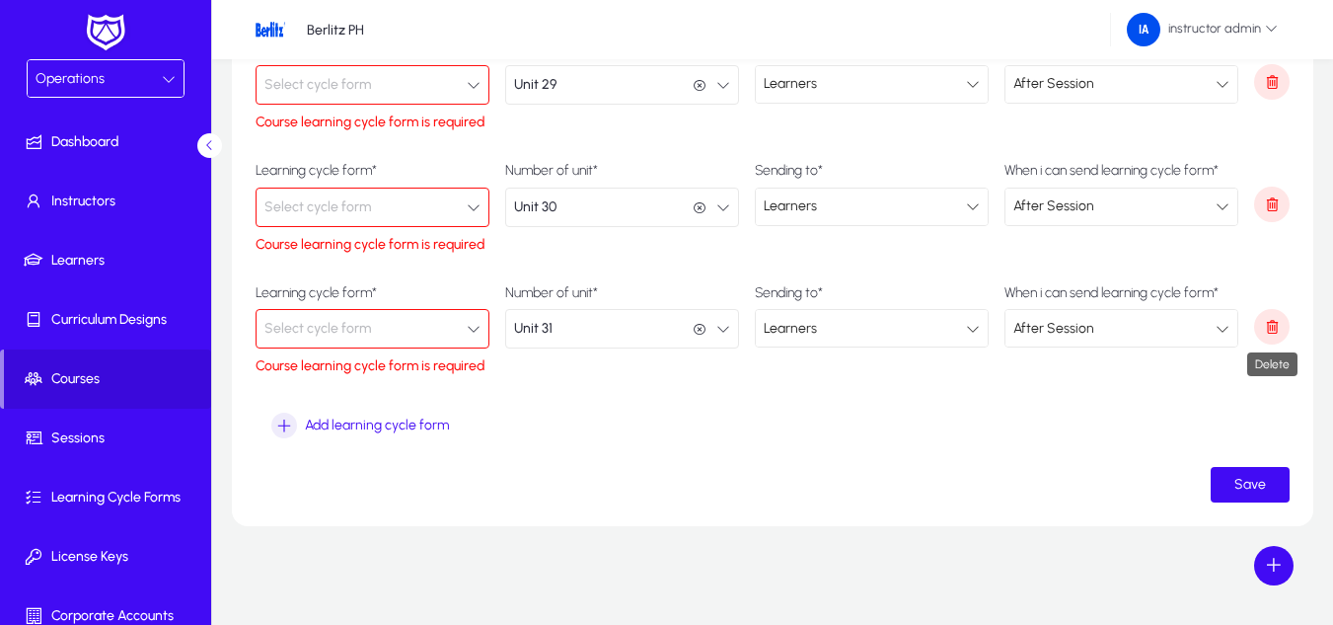
click at [1268, 335] on span "button" at bounding box center [1272, 326] width 36 height 47
click at [1268, 335] on icon "button" at bounding box center [1272, 327] width 18 height 18
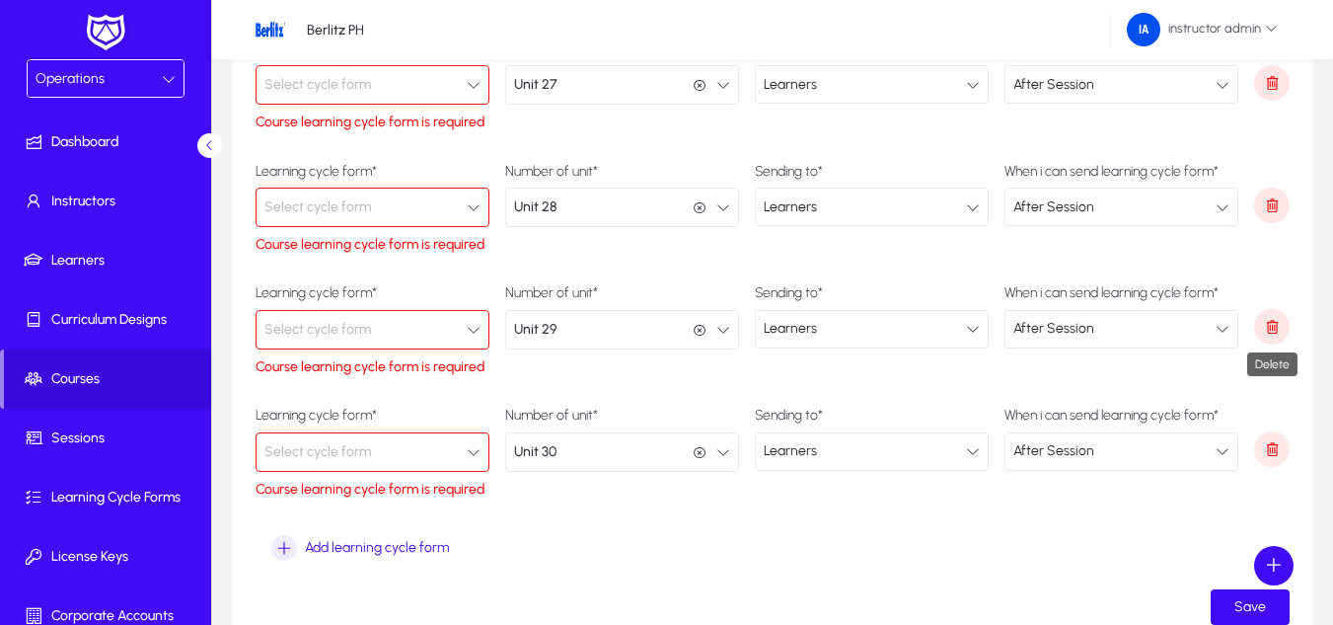
click at [1268, 335] on icon "button" at bounding box center [1272, 327] width 18 height 18
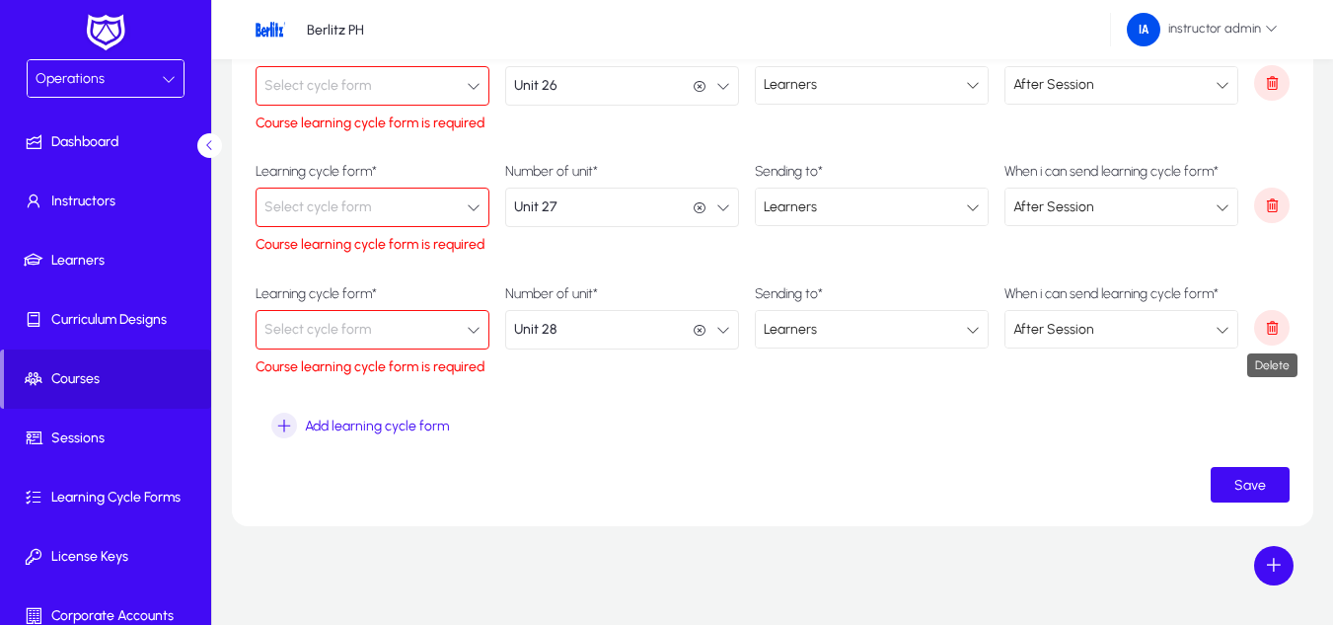
click at [1268, 335] on icon "button" at bounding box center [1272, 328] width 18 height 18
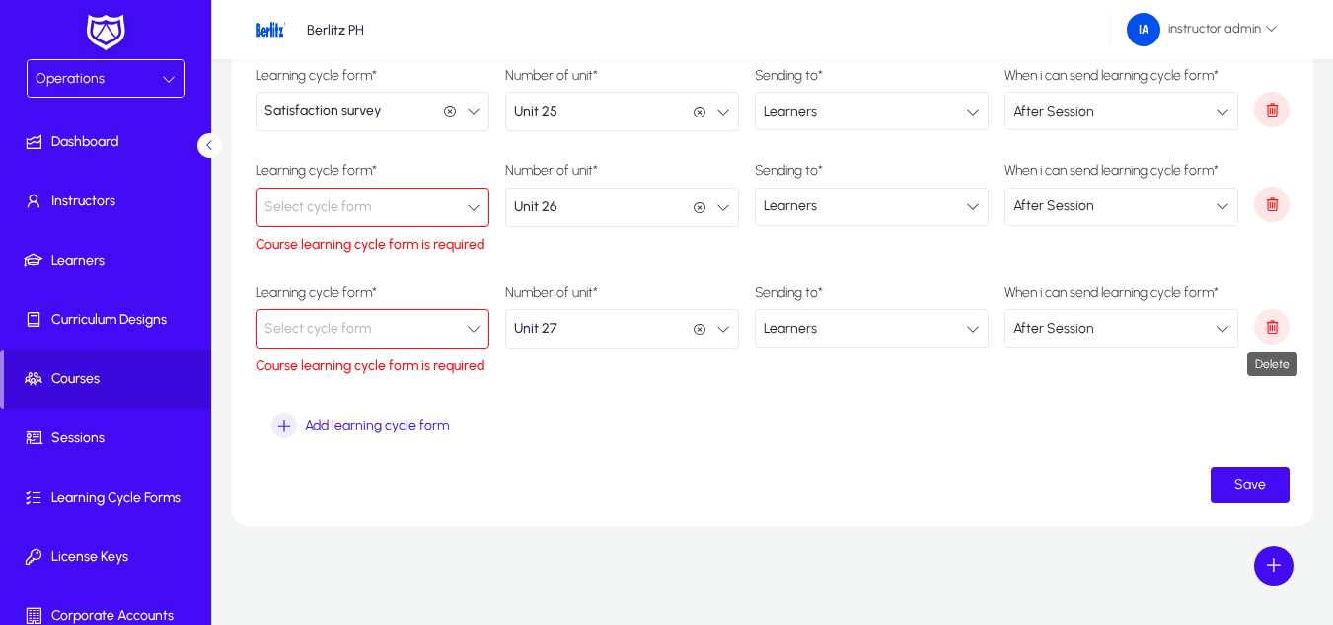
click at [1268, 335] on icon "button" at bounding box center [1272, 327] width 18 height 18
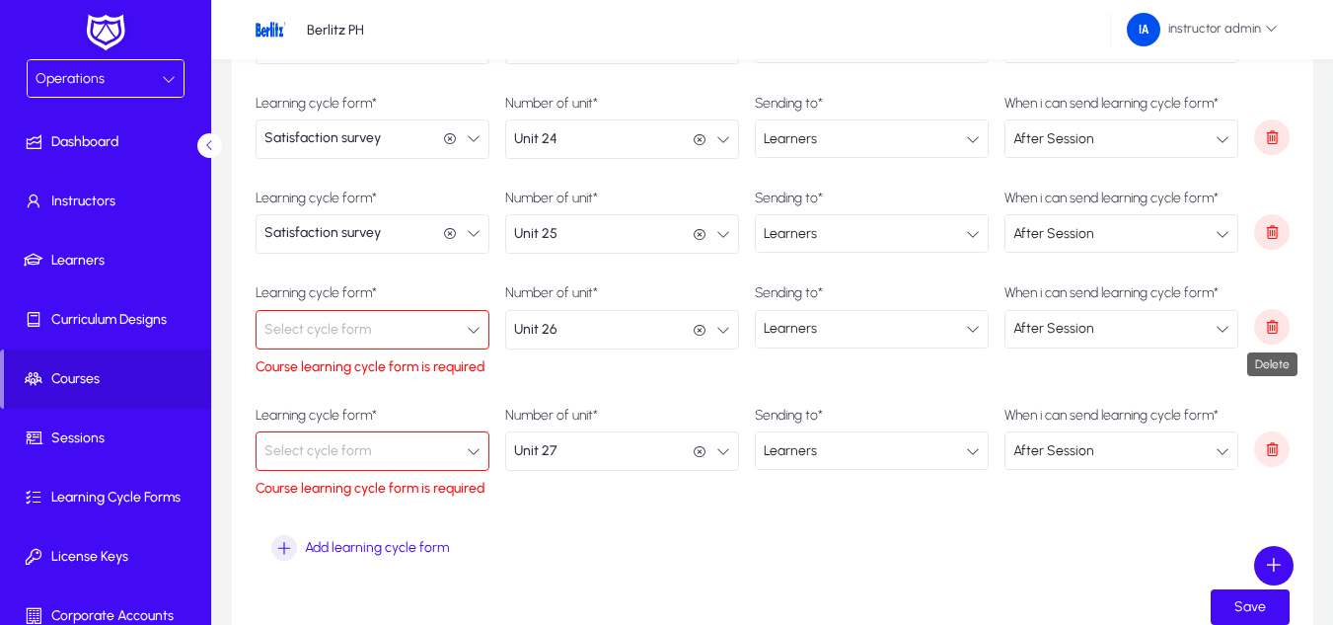
click at [1268, 335] on icon "button" at bounding box center [1272, 327] width 18 height 18
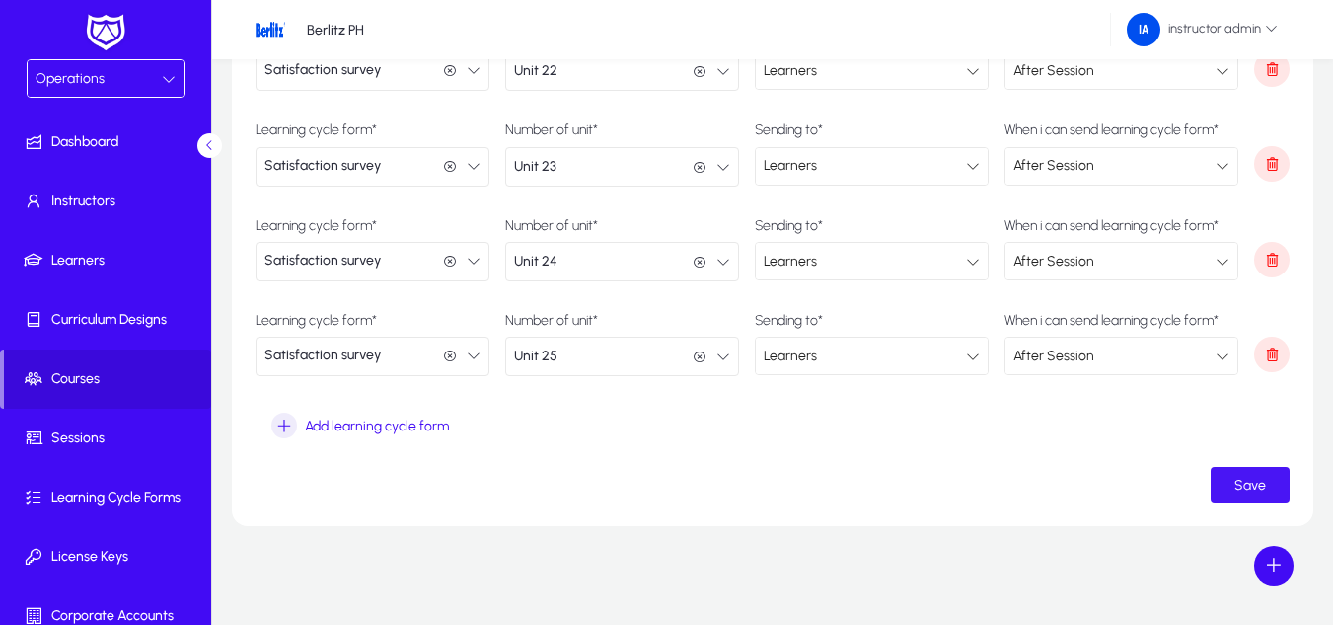
click at [1289, 497] on span "submit" at bounding box center [1250, 484] width 79 height 47
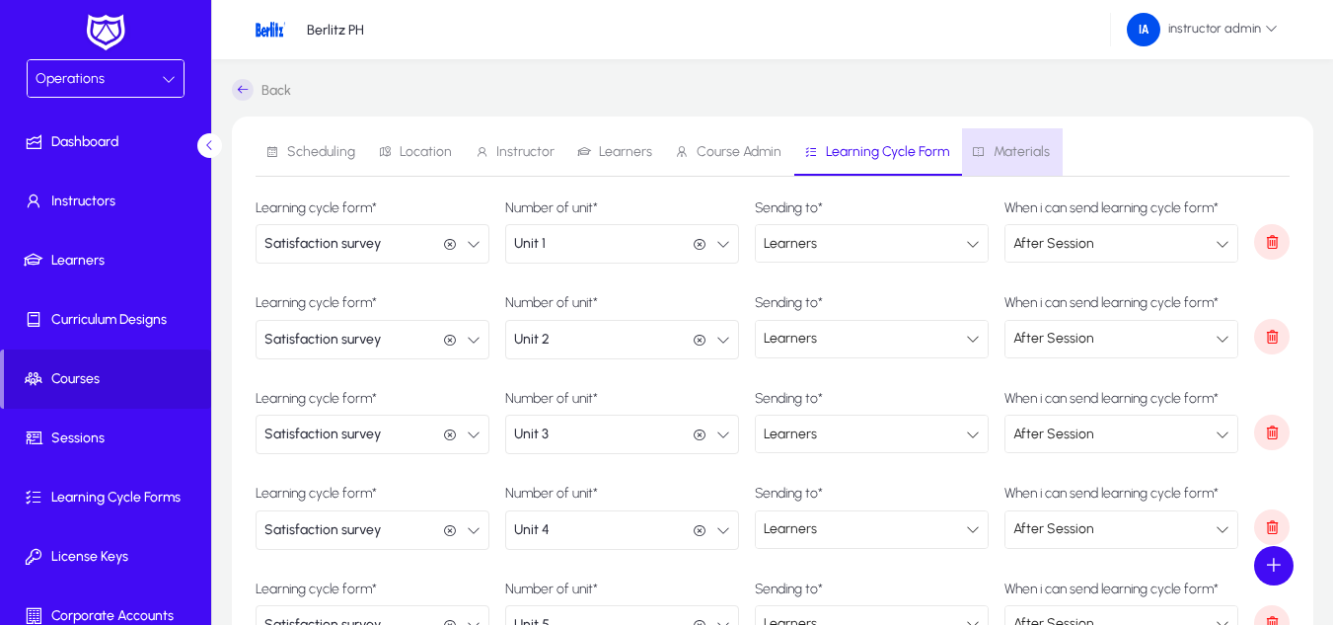
click at [1024, 148] on span "Materials" at bounding box center [1022, 152] width 56 height 14
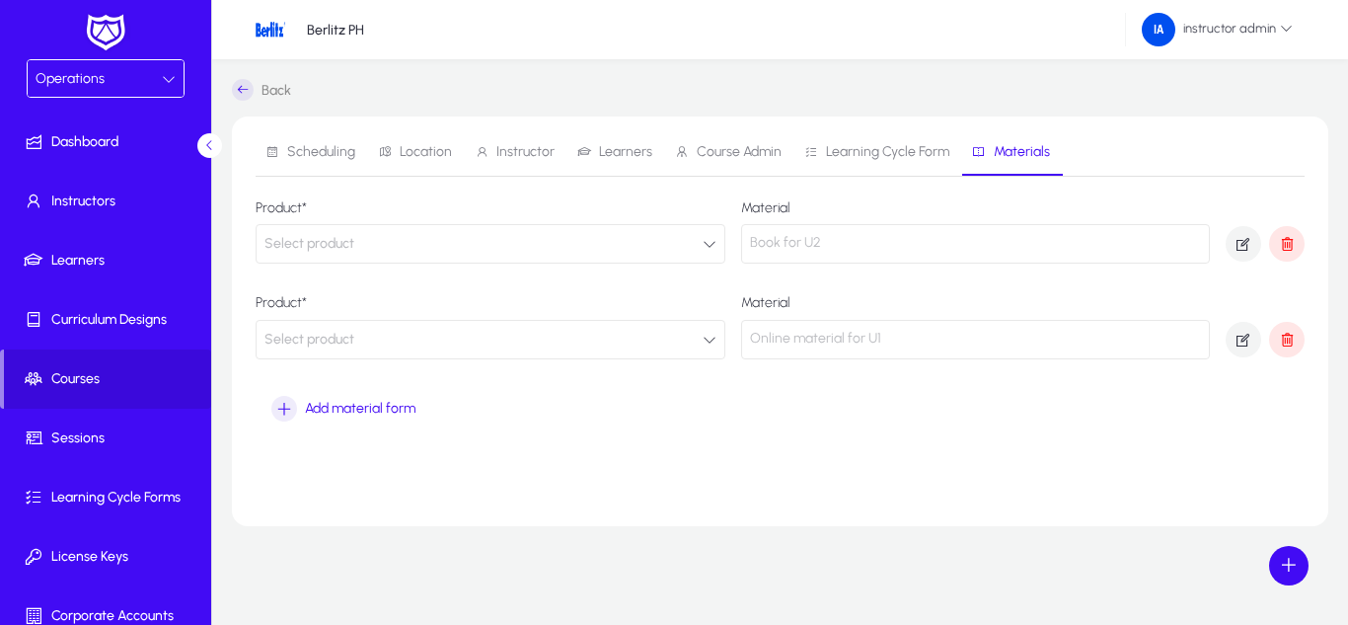
click at [482, 243] on button "Select product" at bounding box center [491, 243] width 470 height 39
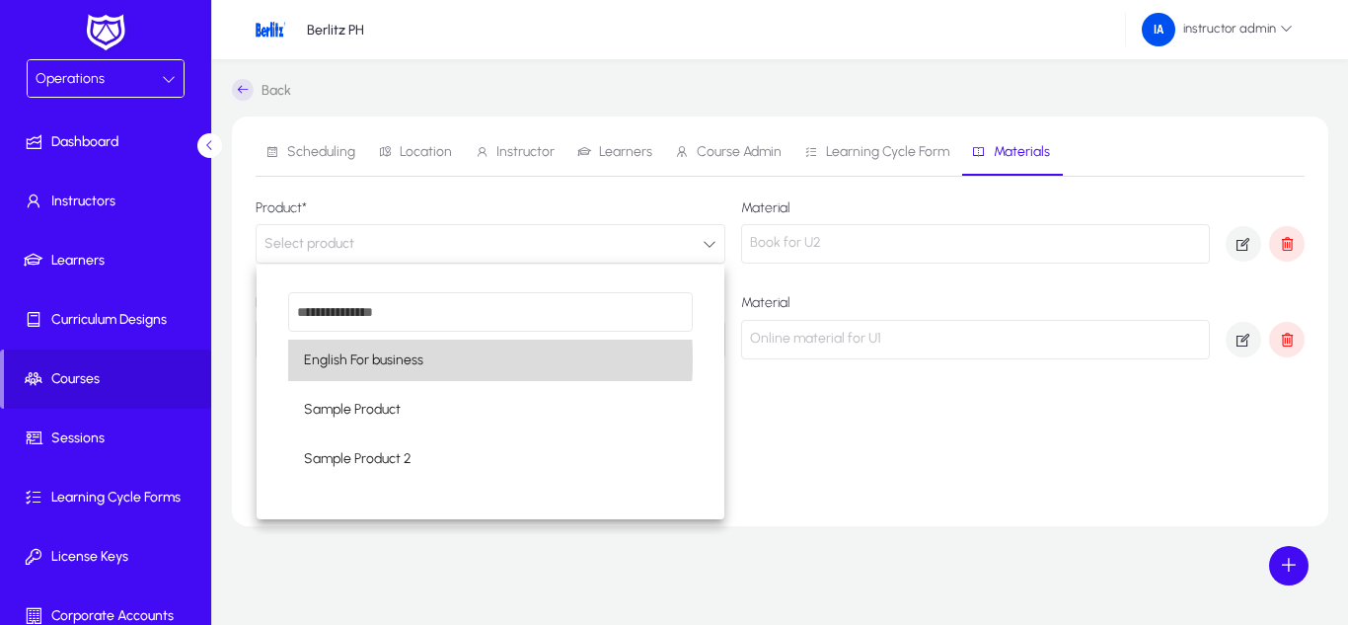
click at [427, 359] on mat-option "English For business" at bounding box center [490, 359] width 405 height 41
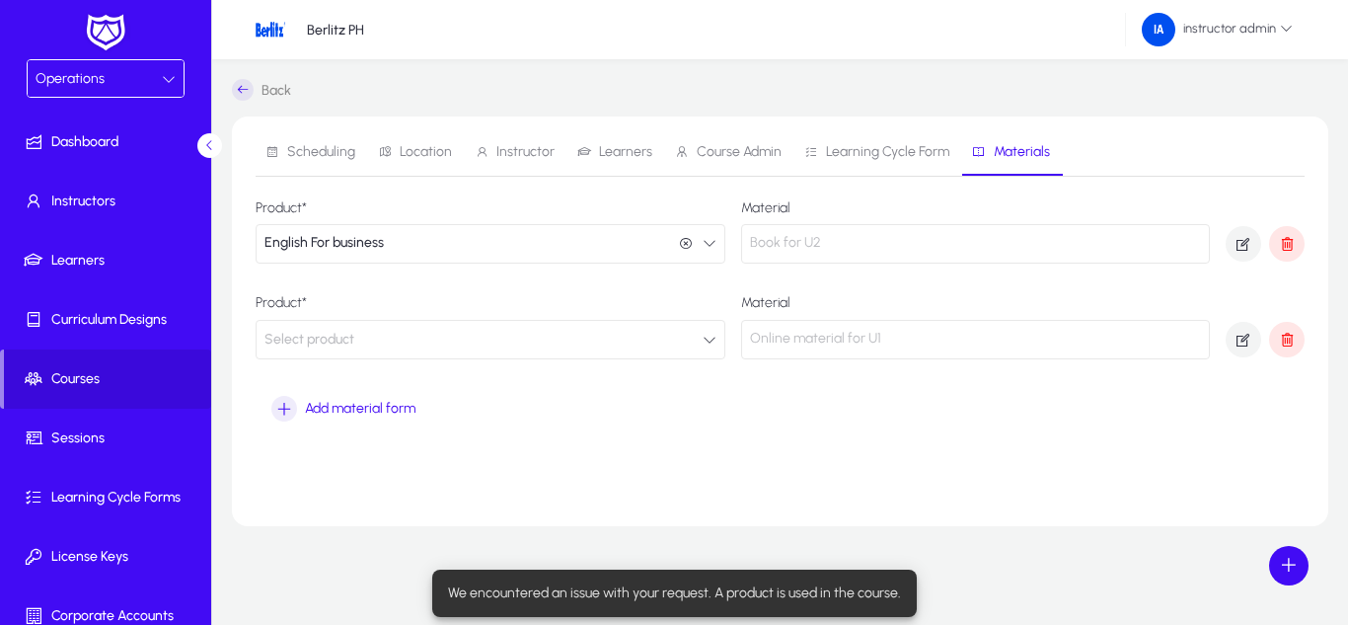
click at [427, 349] on button "Select product" at bounding box center [491, 339] width 470 height 39
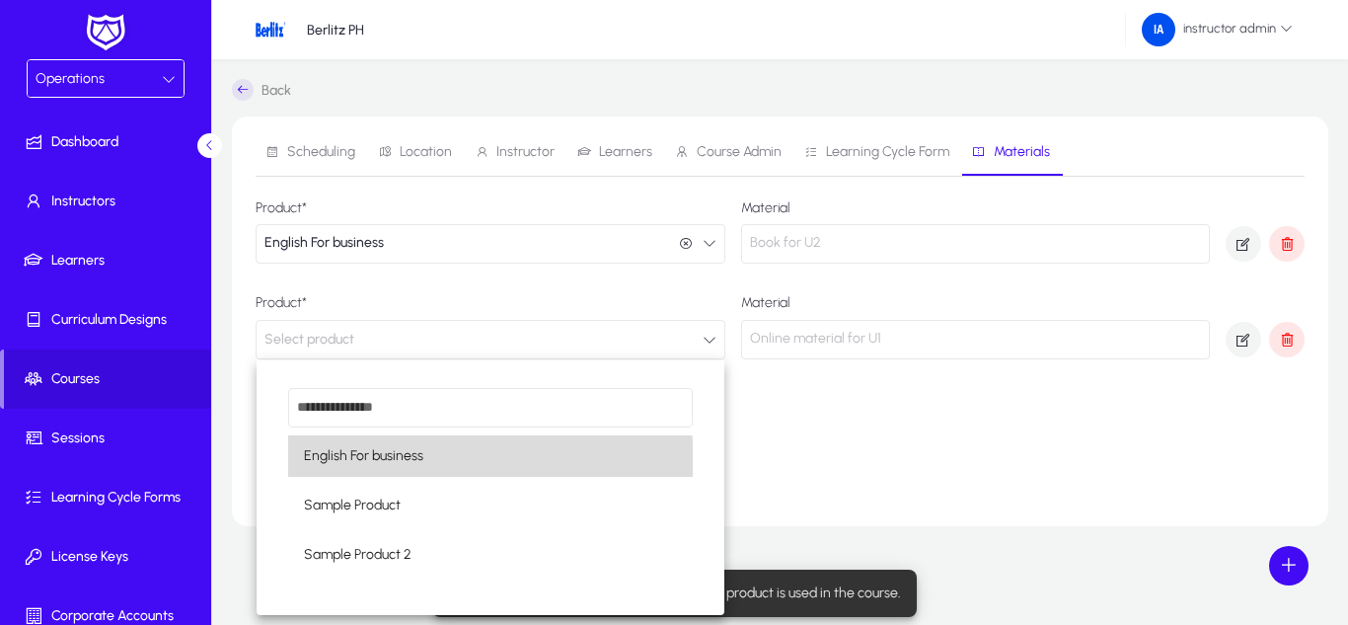
click at [427, 473] on mat-option "English For business" at bounding box center [490, 455] width 405 height 41
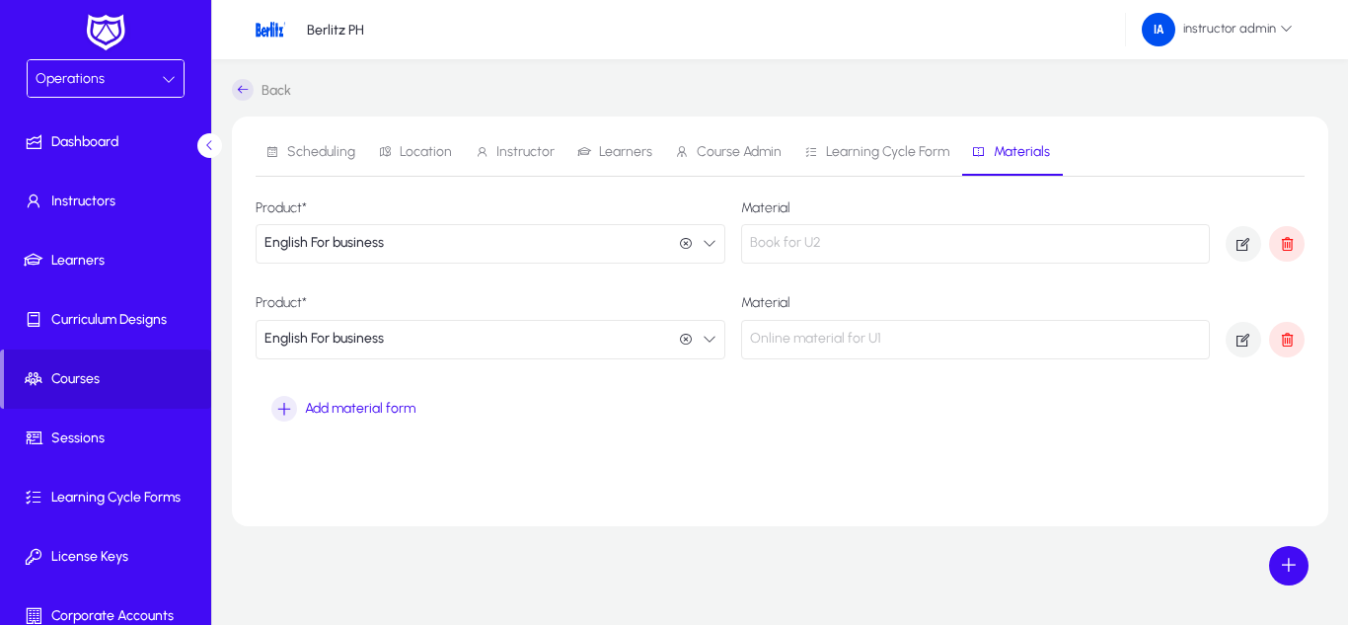
click at [1064, 589] on div "Back Scheduling Location Instructor Learners Course Admin Learning Cycle Form M…" at bounding box center [780, 341] width 1136 height 565
click at [127, 397] on span at bounding box center [107, 378] width 207 height 47
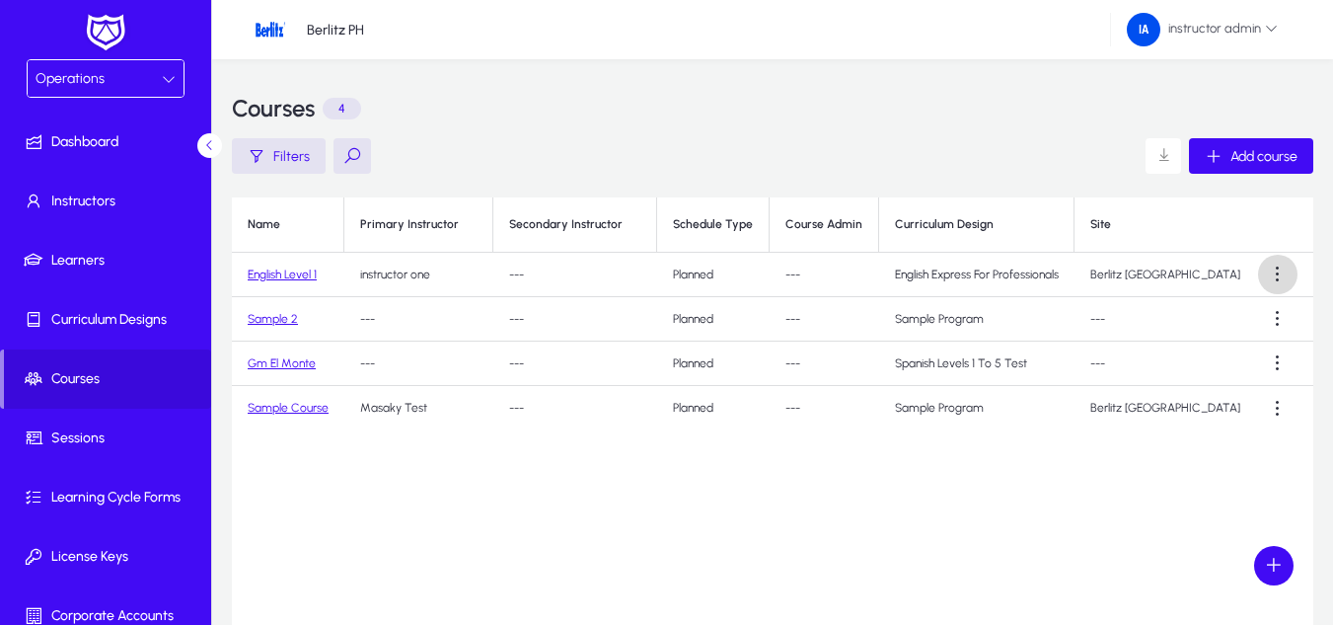
click at [1268, 267] on span at bounding box center [1277, 274] width 39 height 39
click at [931, 499] on div at bounding box center [666, 312] width 1333 height 625
click at [1283, 280] on span at bounding box center [1277, 274] width 39 height 39
click at [1280, 329] on span "Edit" at bounding box center [1242, 323] width 79 height 18
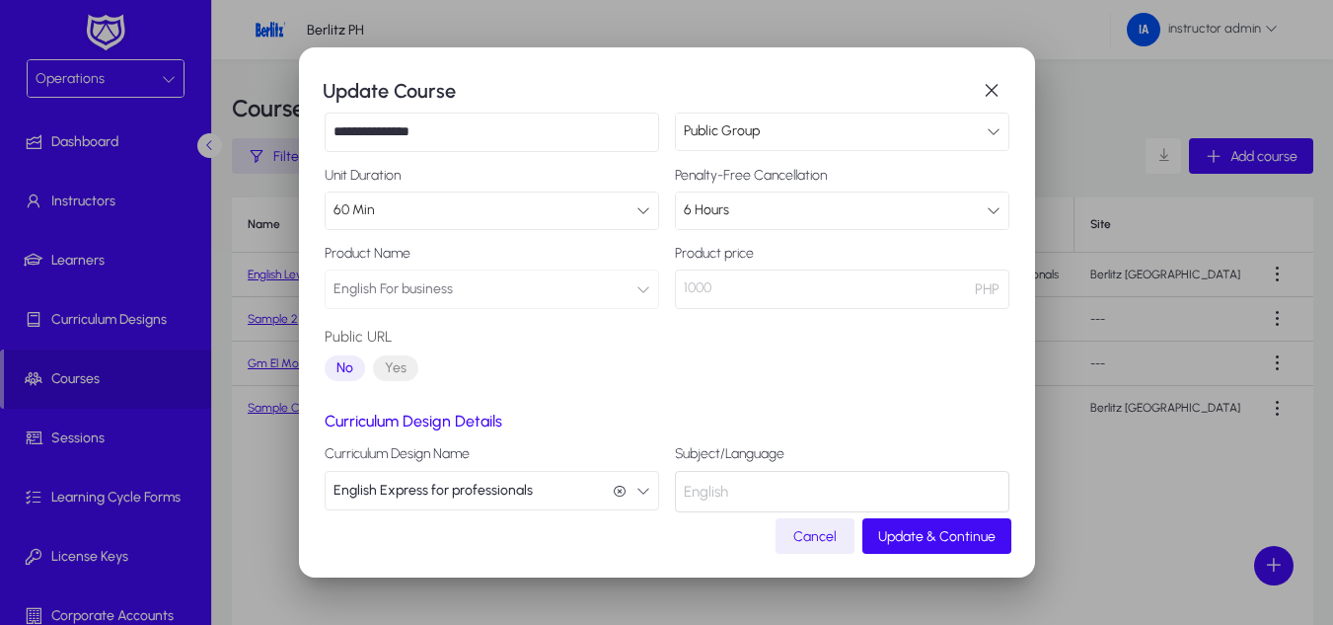
scroll to position [241, 0]
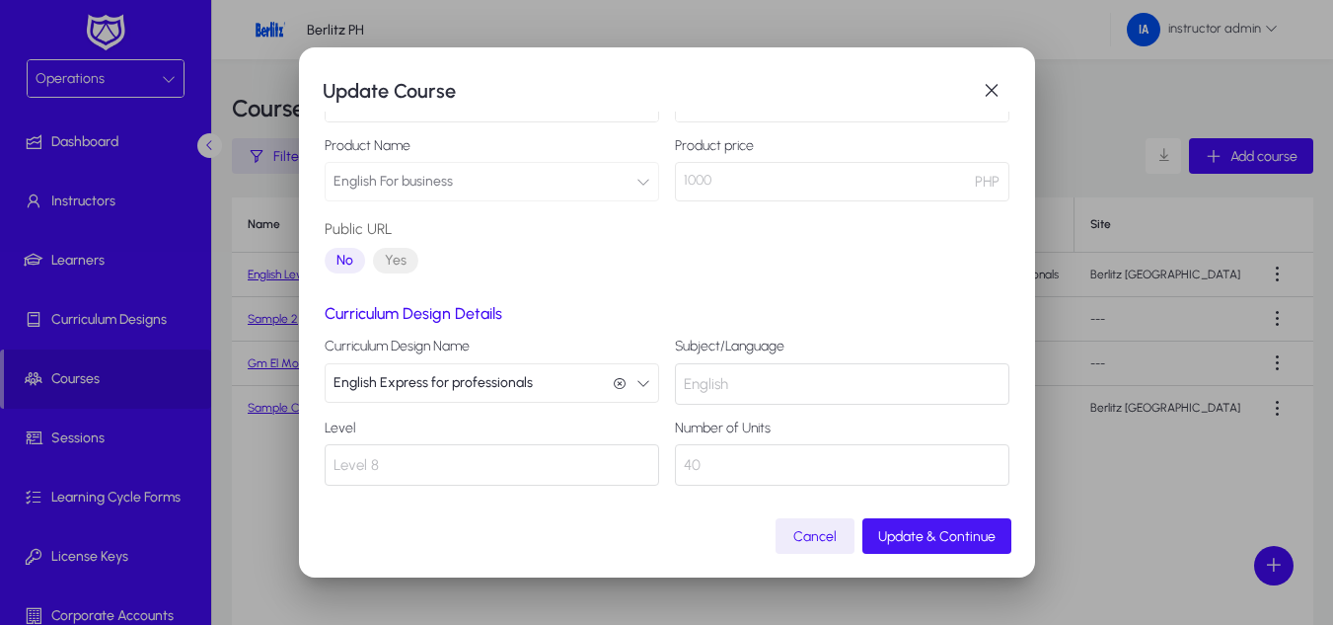
click at [954, 539] on span "Update & Continue" at bounding box center [936, 536] width 117 height 17
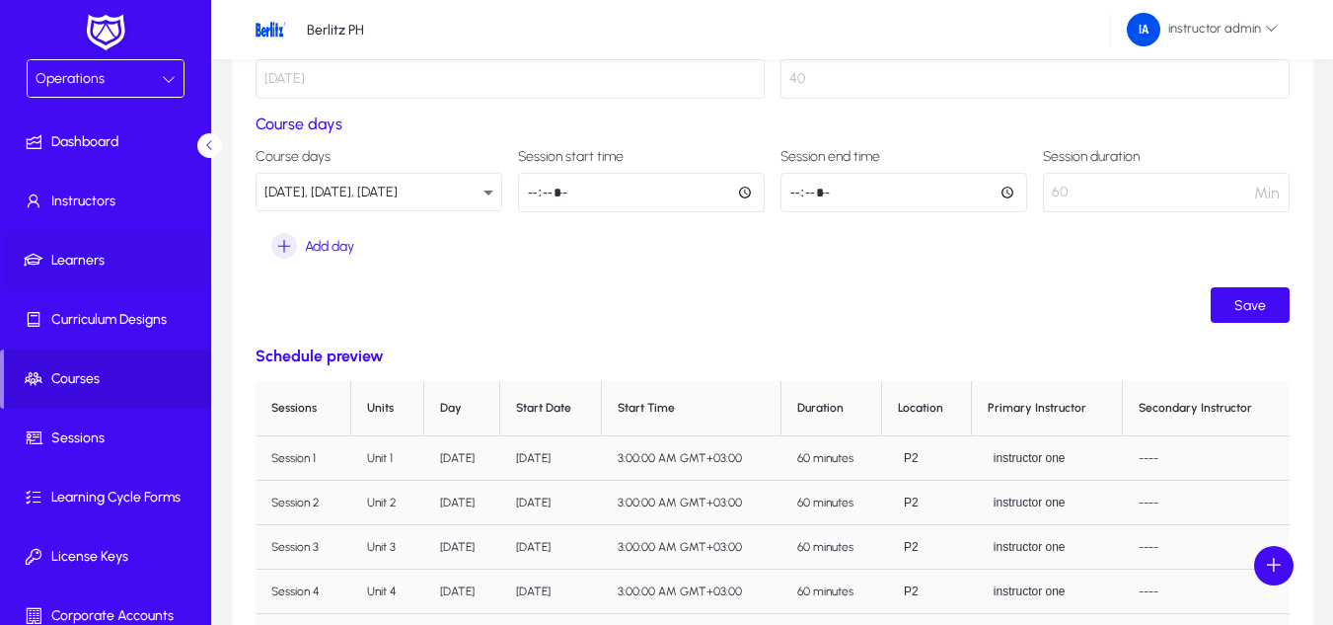
scroll to position [592, 0]
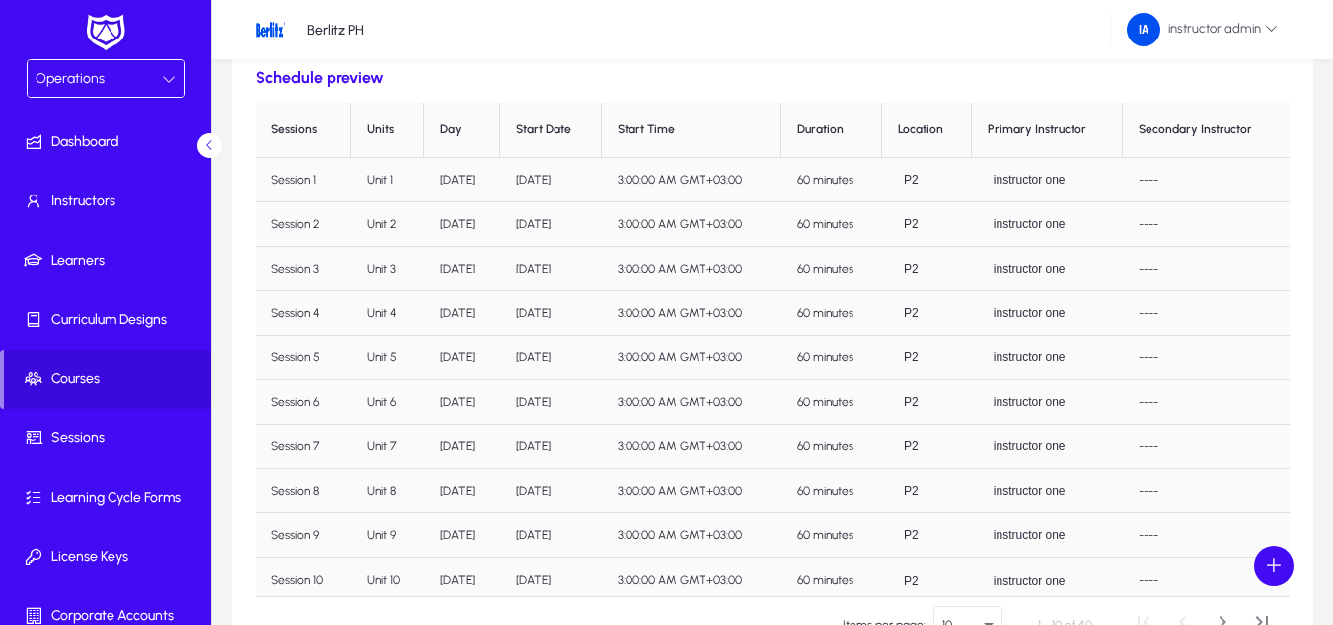
click at [113, 57] on link at bounding box center [105, 33] width 49 height 47
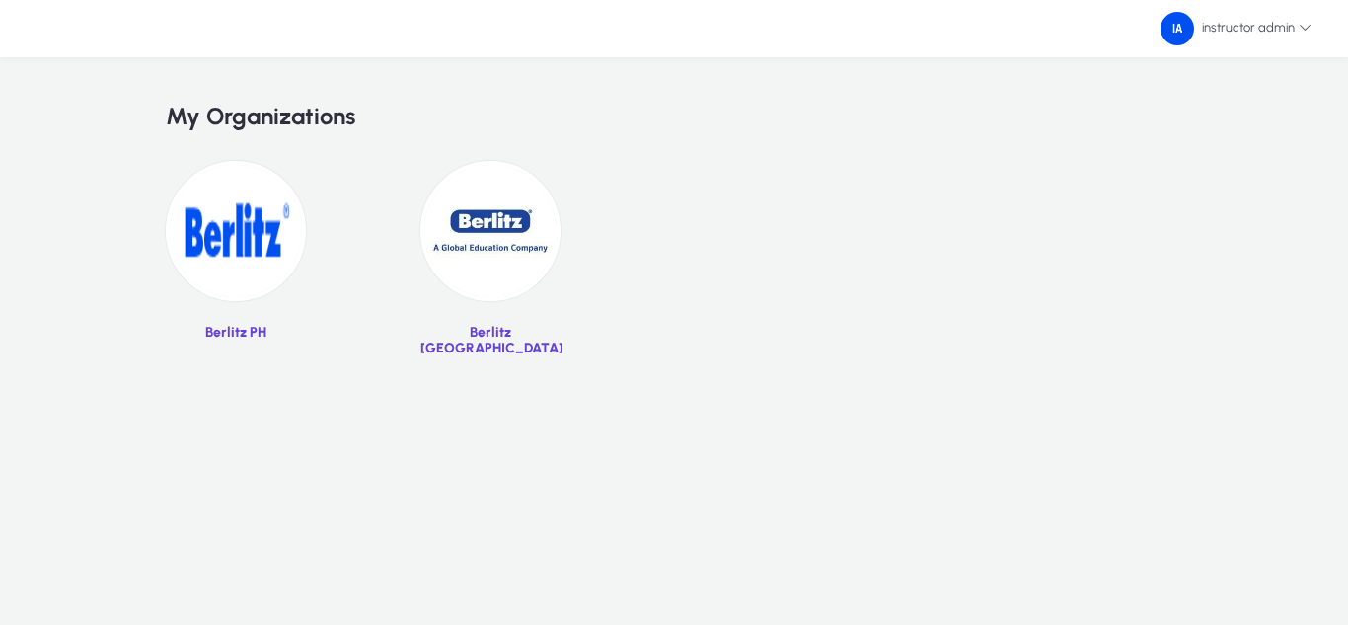
click at [212, 274] on img at bounding box center [236, 231] width 140 height 140
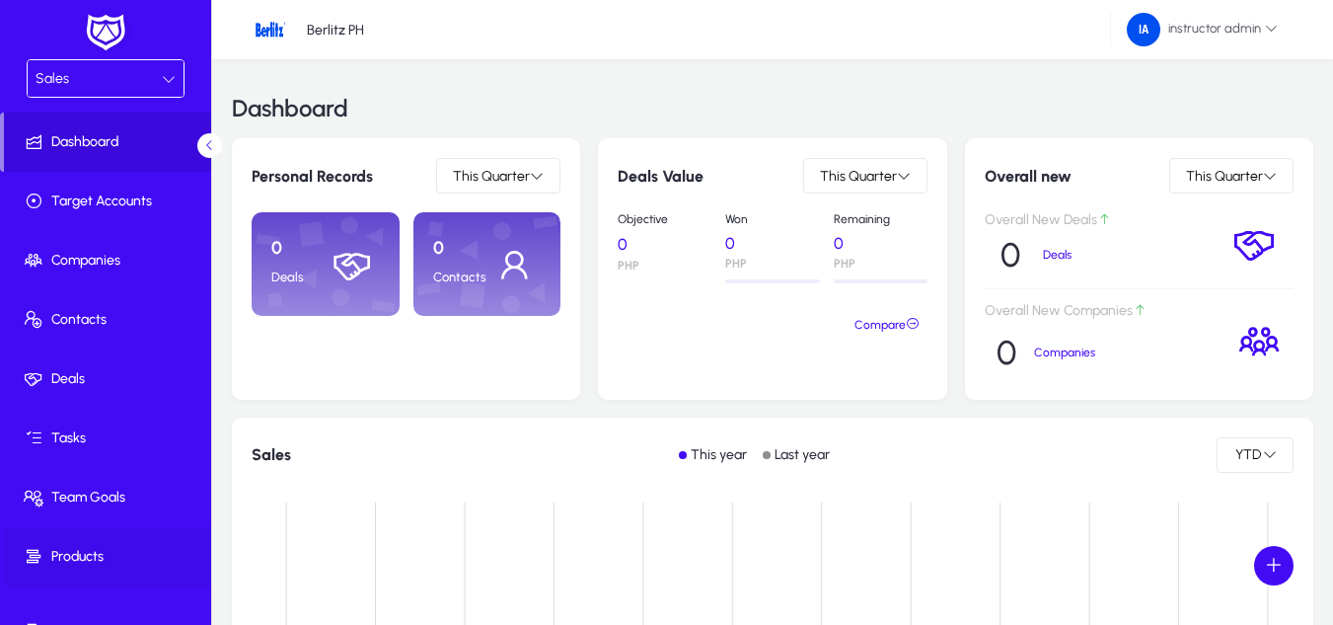
scroll to position [96, 0]
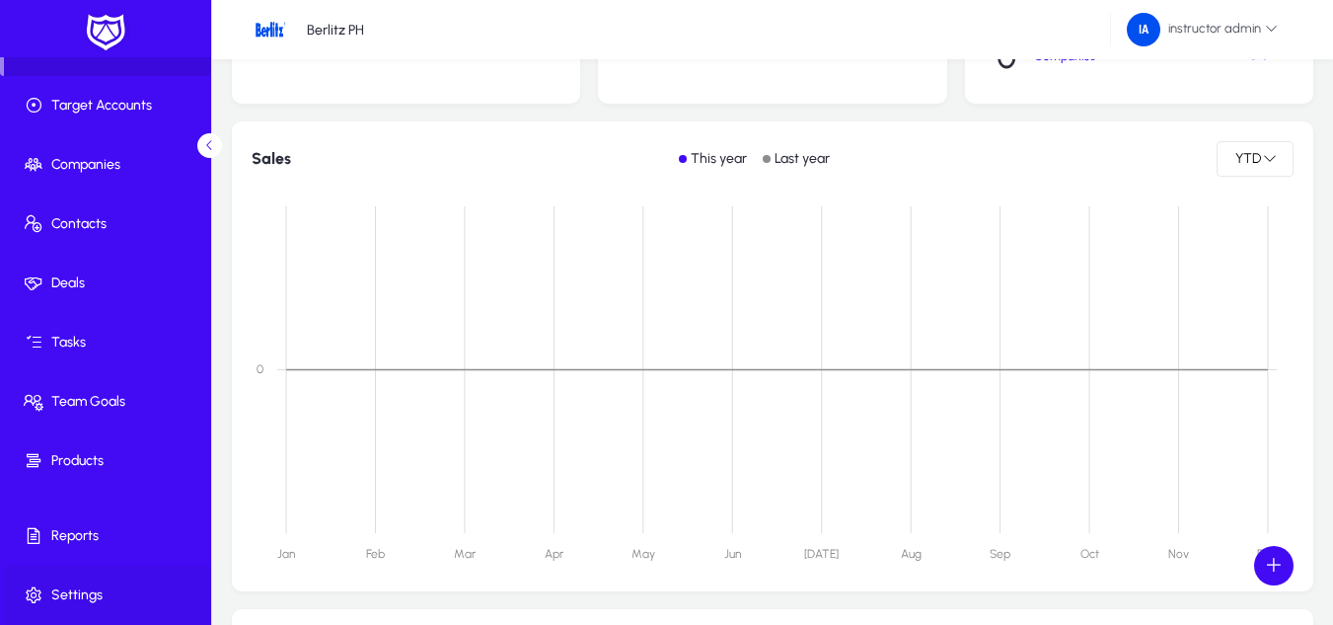
click at [99, 578] on span at bounding box center [109, 594] width 211 height 47
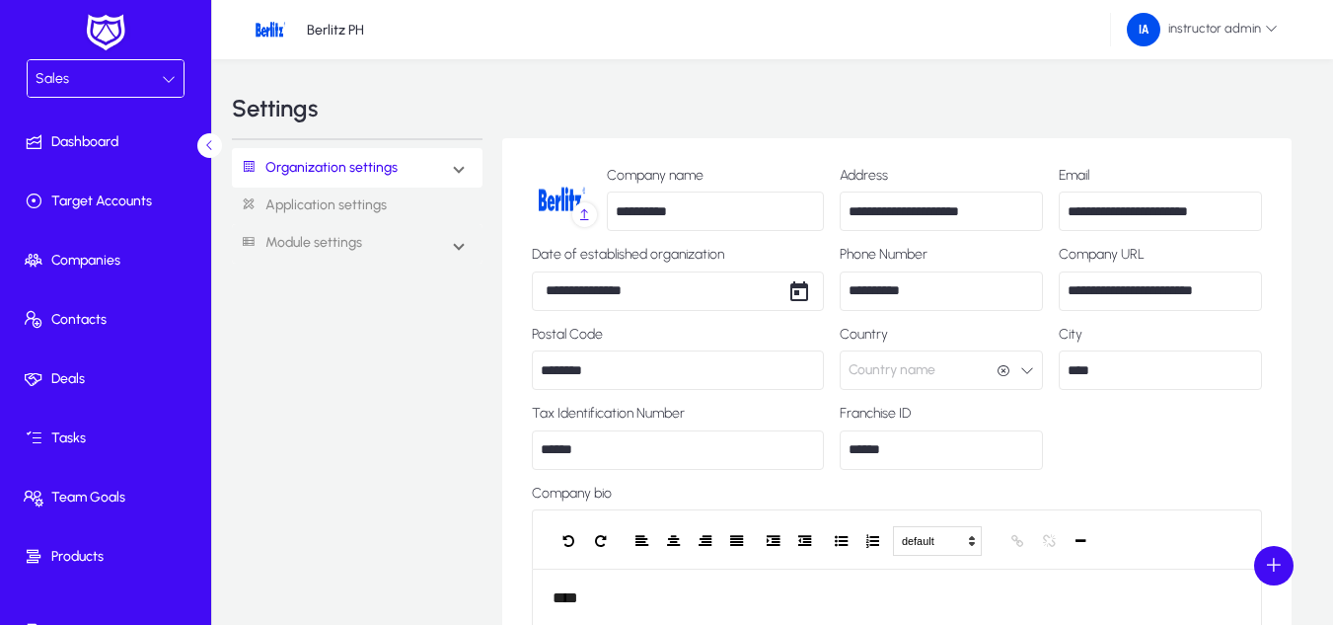
click at [111, 67] on div "Sales" at bounding box center [99, 79] width 126 height 26
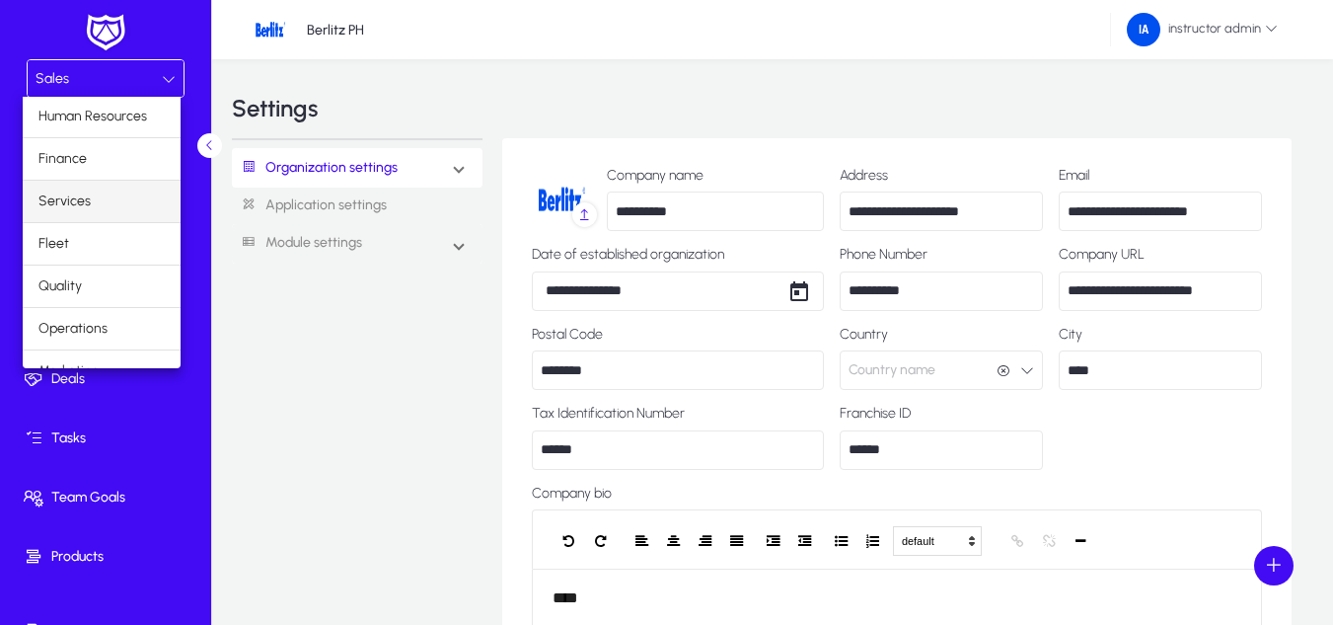
scroll to position [67, 0]
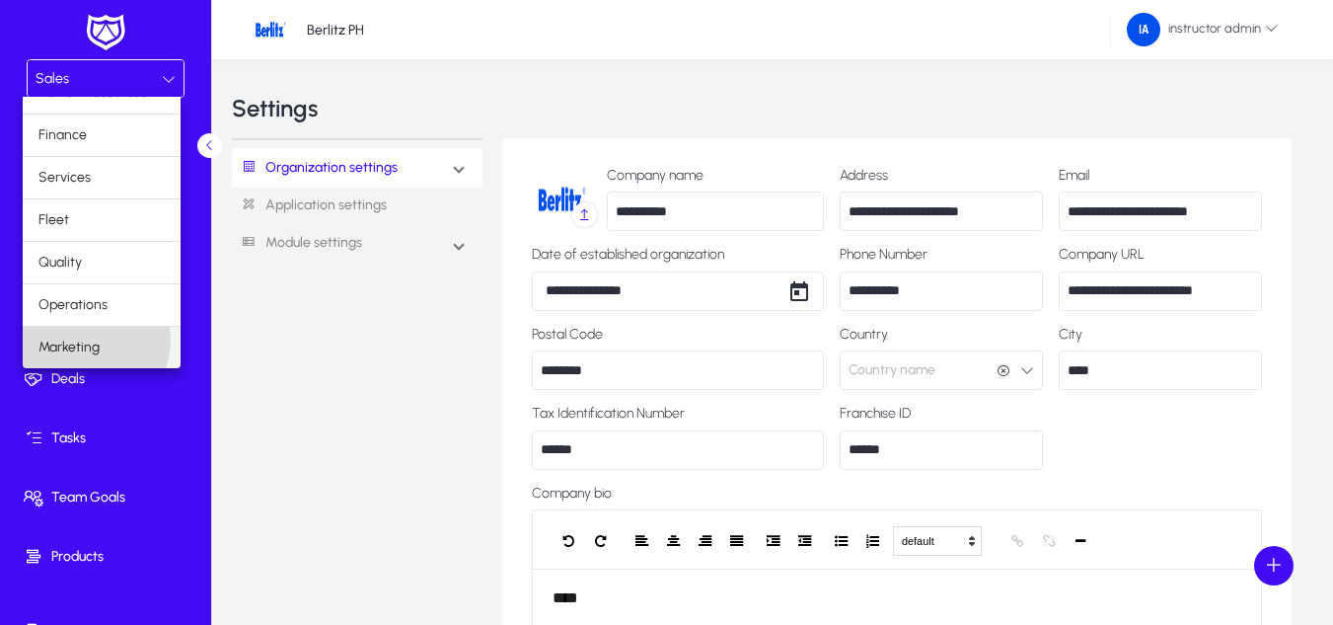
click at [93, 340] on span "Marketing" at bounding box center [68, 347] width 61 height 24
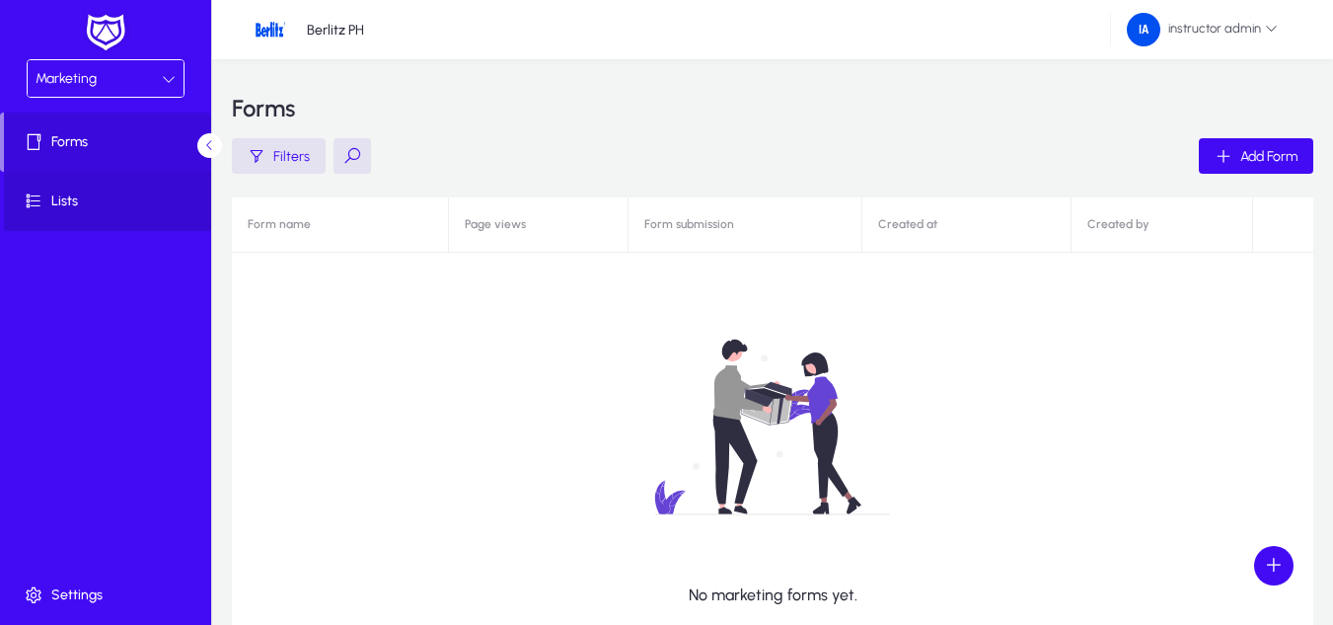
click at [105, 202] on span "Lists" at bounding box center [109, 201] width 211 height 20
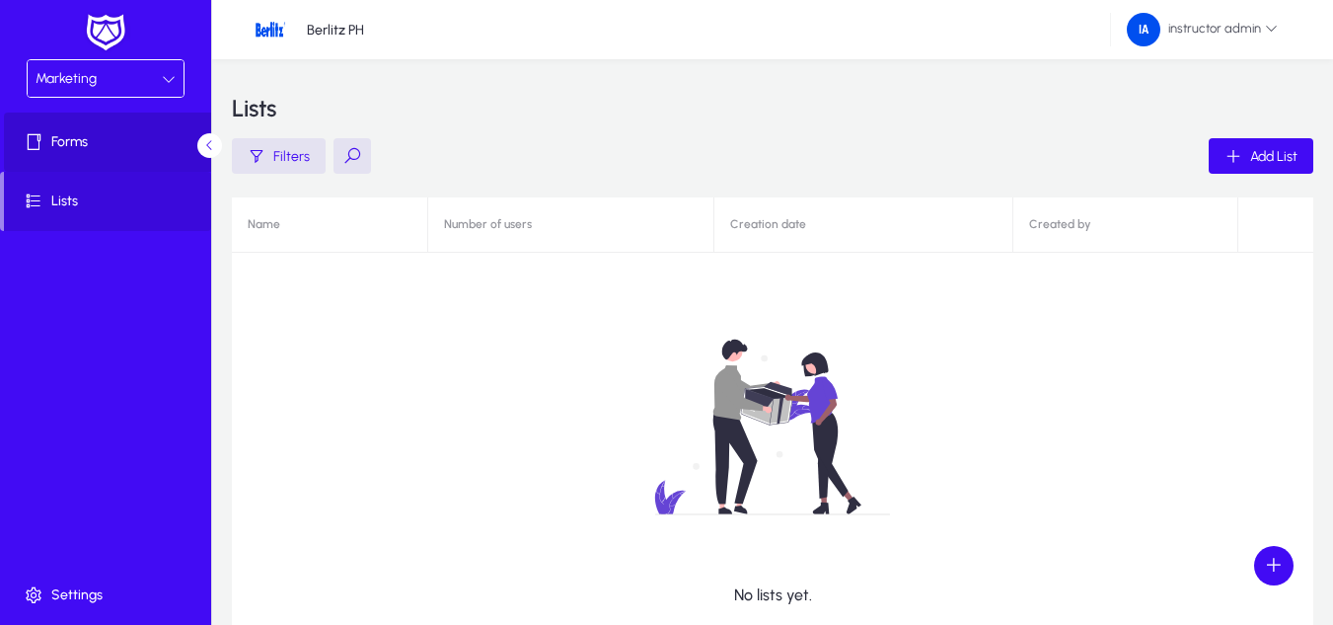
click at [112, 134] on span "Forms" at bounding box center [109, 142] width 211 height 20
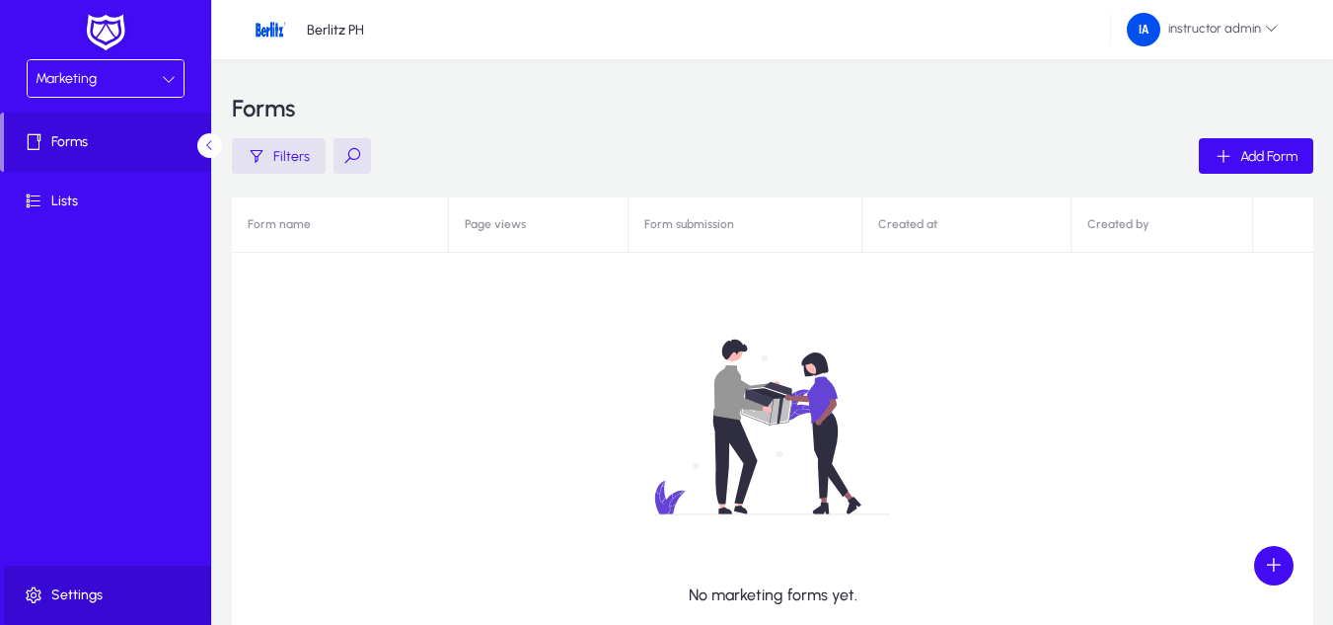
click at [73, 578] on span at bounding box center [109, 594] width 211 height 47
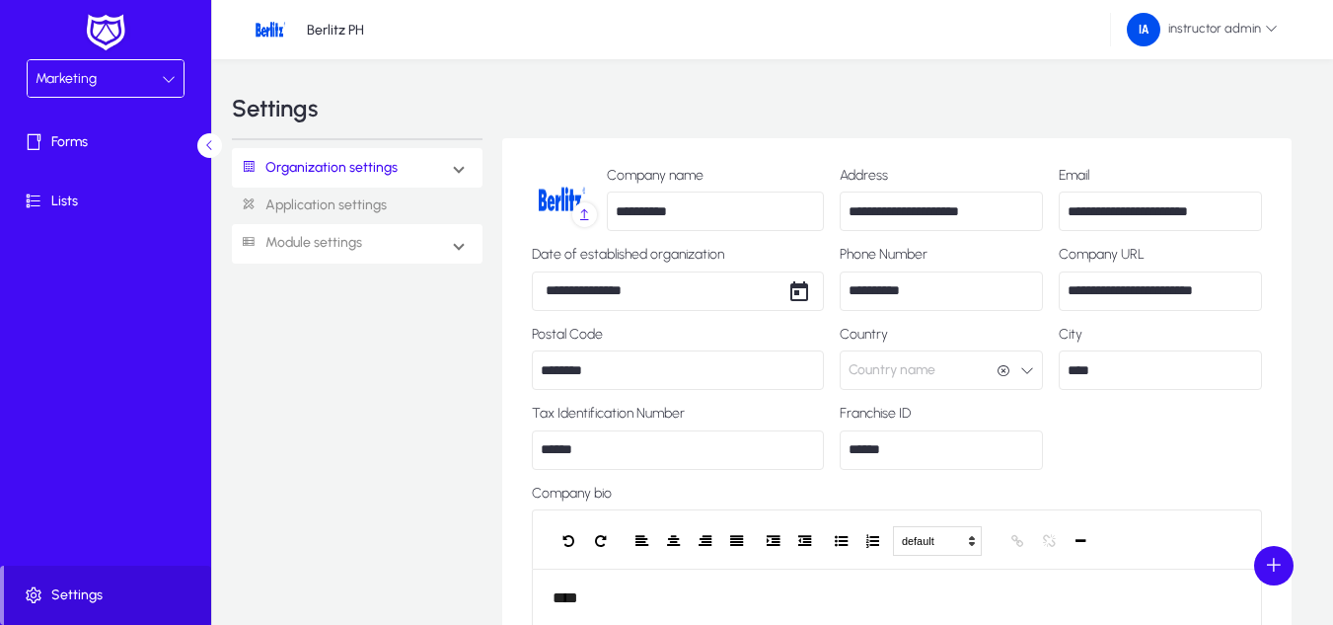
click at [407, 232] on mat-expansion-panel-header "Module settings" at bounding box center [357, 243] width 251 height 39
click at [291, 404] on link "Operations" at bounding box center [291, 404] width 70 height 24
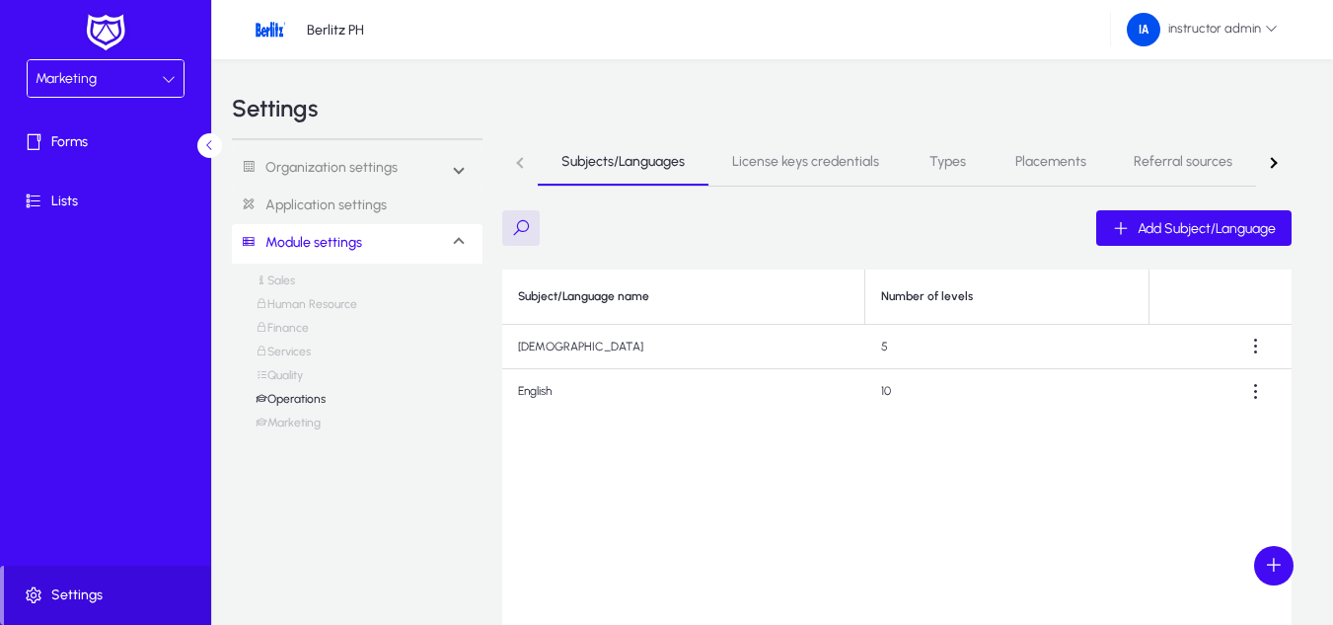
click at [944, 160] on span "Types" at bounding box center [947, 162] width 37 height 14
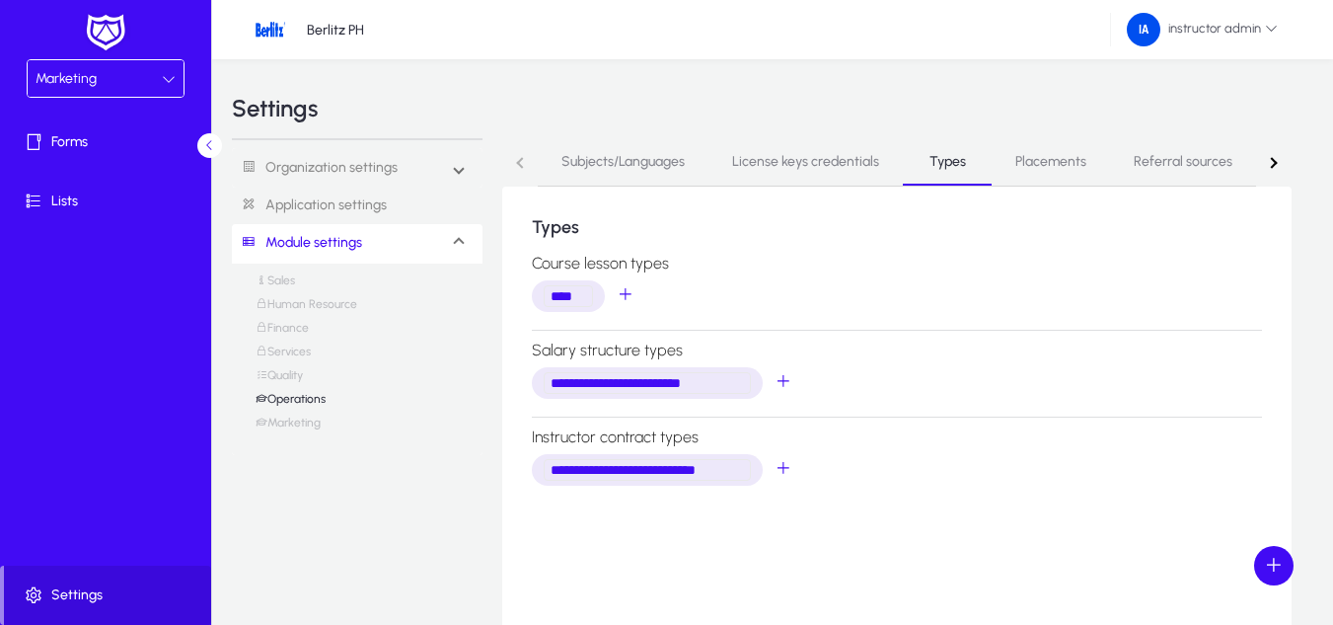
click at [76, 88] on div "Marketing" at bounding box center [99, 79] width 126 height 26
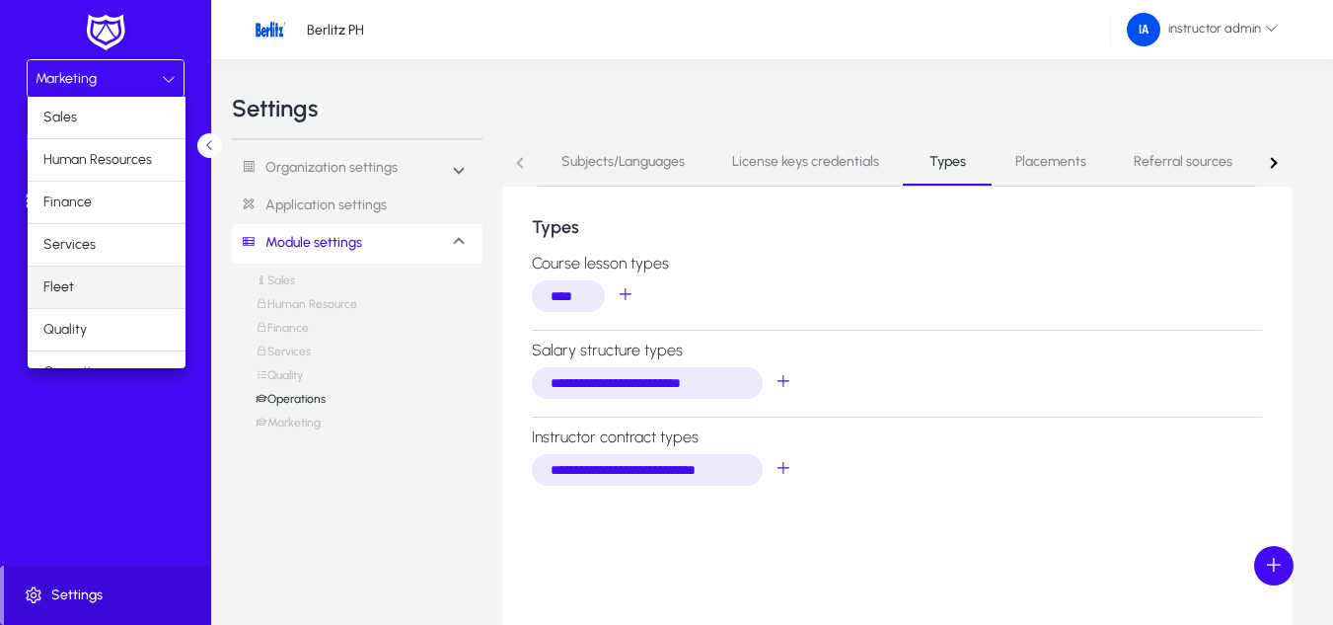
scroll to position [67, 0]
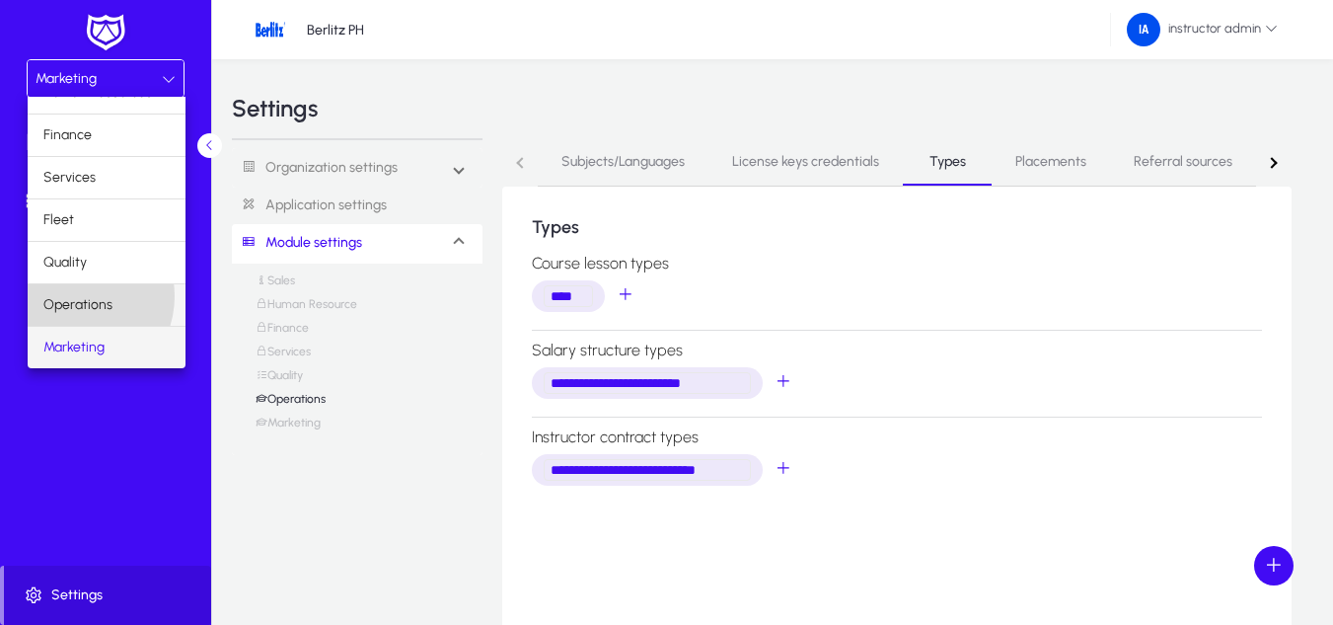
click at [74, 296] on span "Operations" at bounding box center [77, 305] width 69 height 24
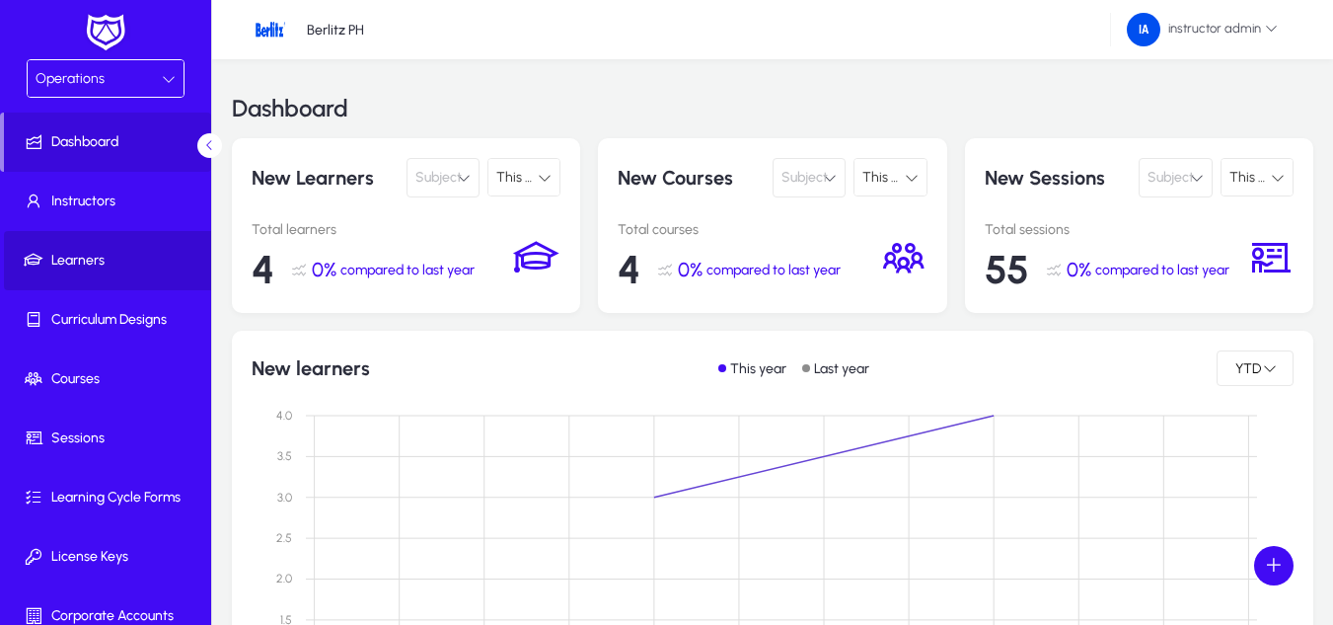
click at [115, 269] on span "Learners" at bounding box center [109, 261] width 211 height 20
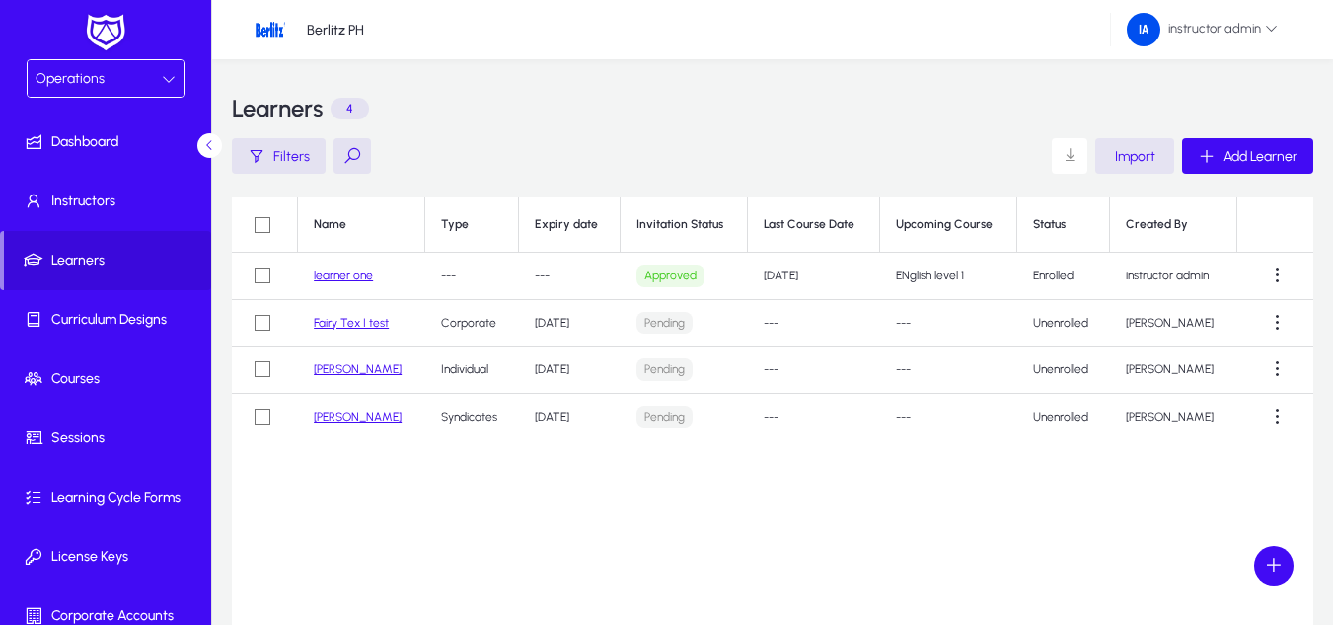
click at [1129, 148] on span "Import" at bounding box center [1135, 156] width 40 height 17
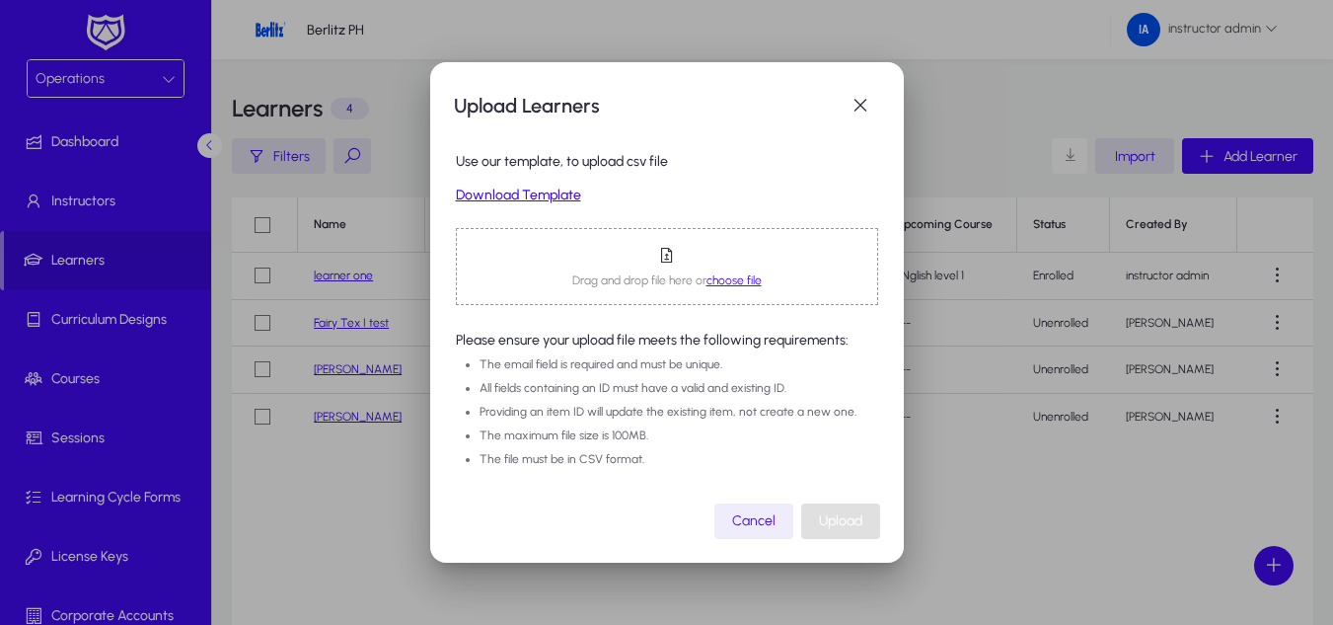
click at [507, 196] on link "Download Template" at bounding box center [667, 195] width 422 height 17
click at [933, 100] on div at bounding box center [666, 312] width 1333 height 625
